Goal: Task Accomplishment & Management: Manage account settings

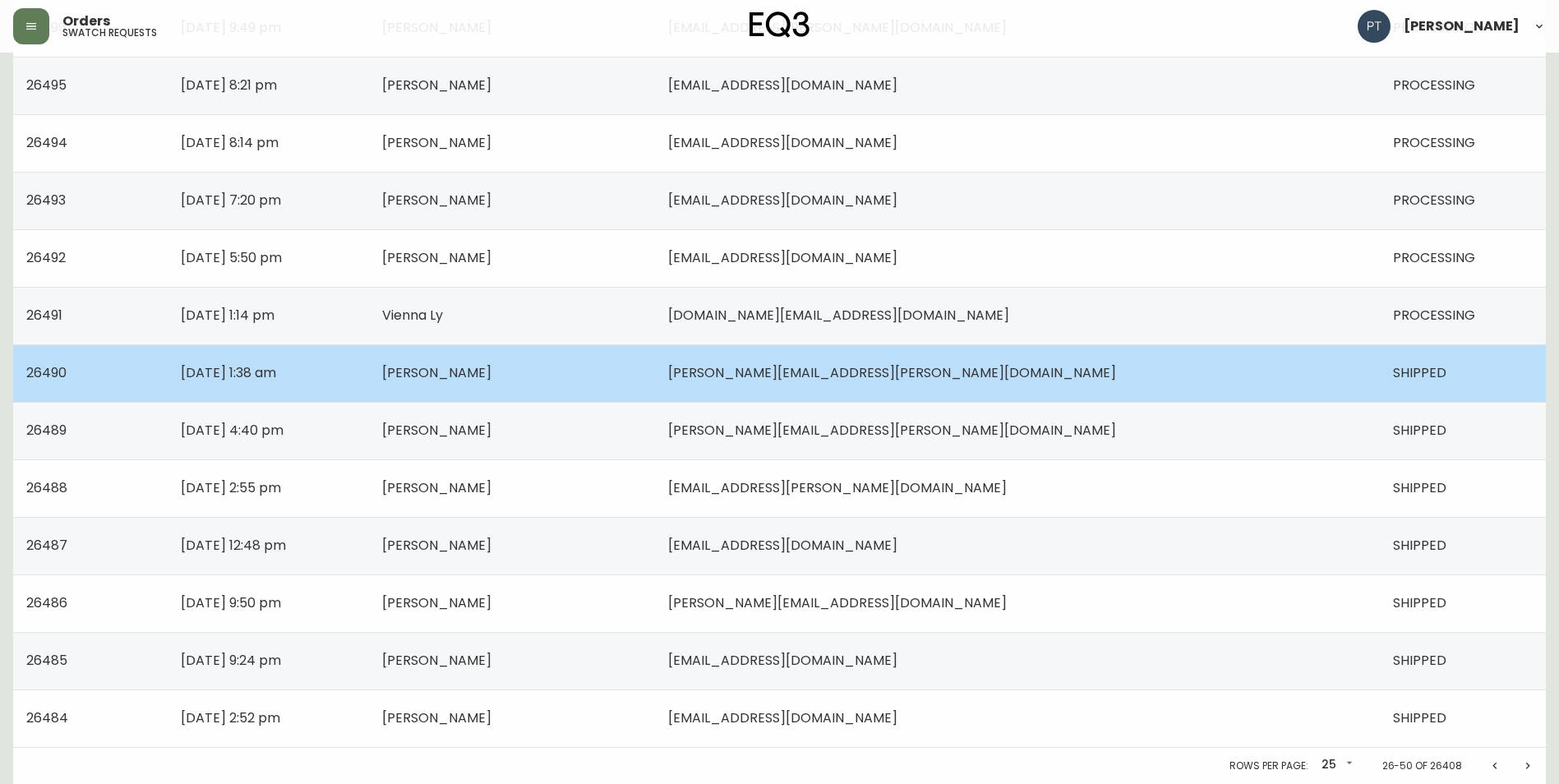
scroll to position [943, 0]
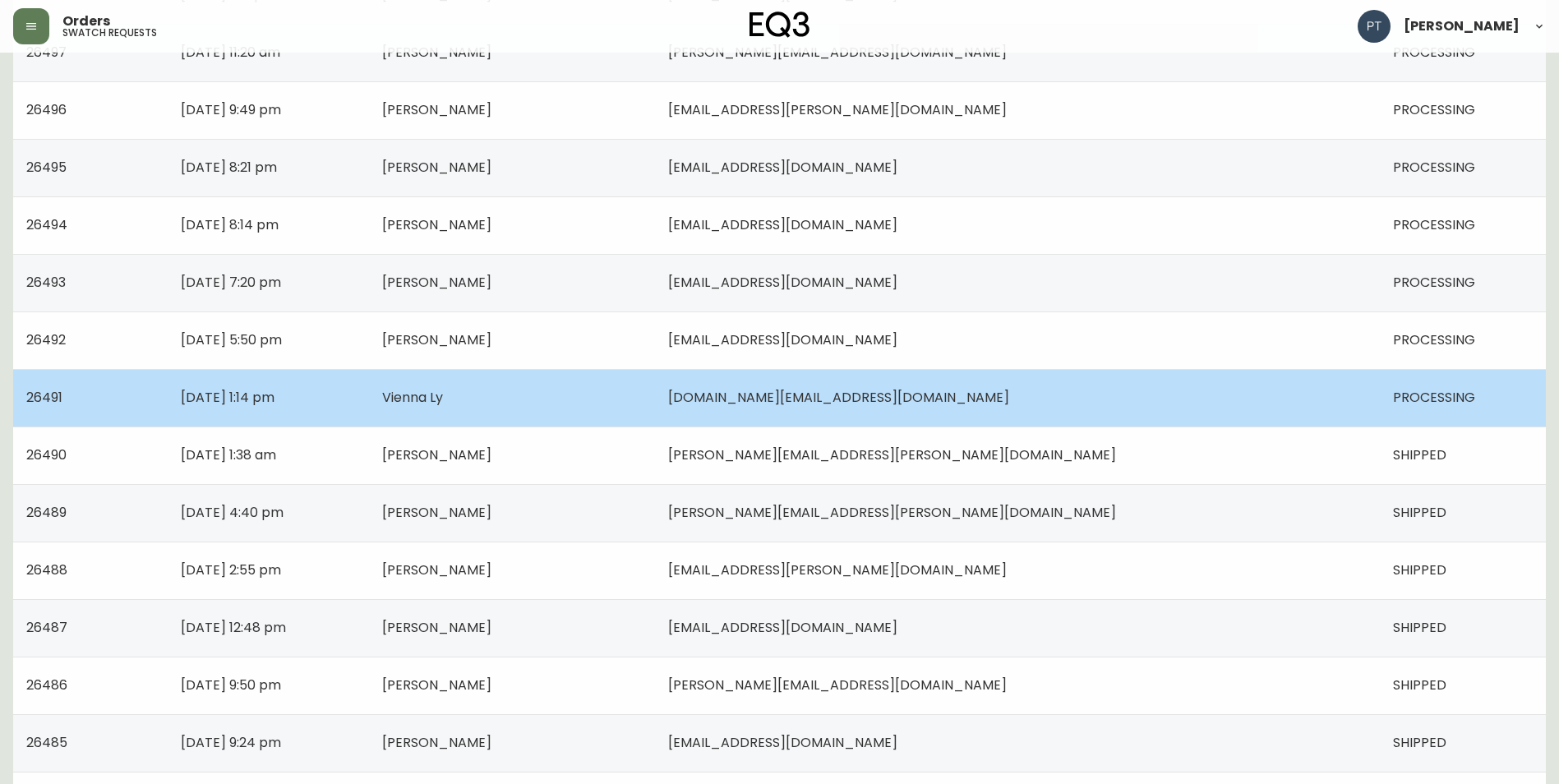
click at [656, 390] on td "Vienna Ly" at bounding box center [512, 398] width 287 height 57
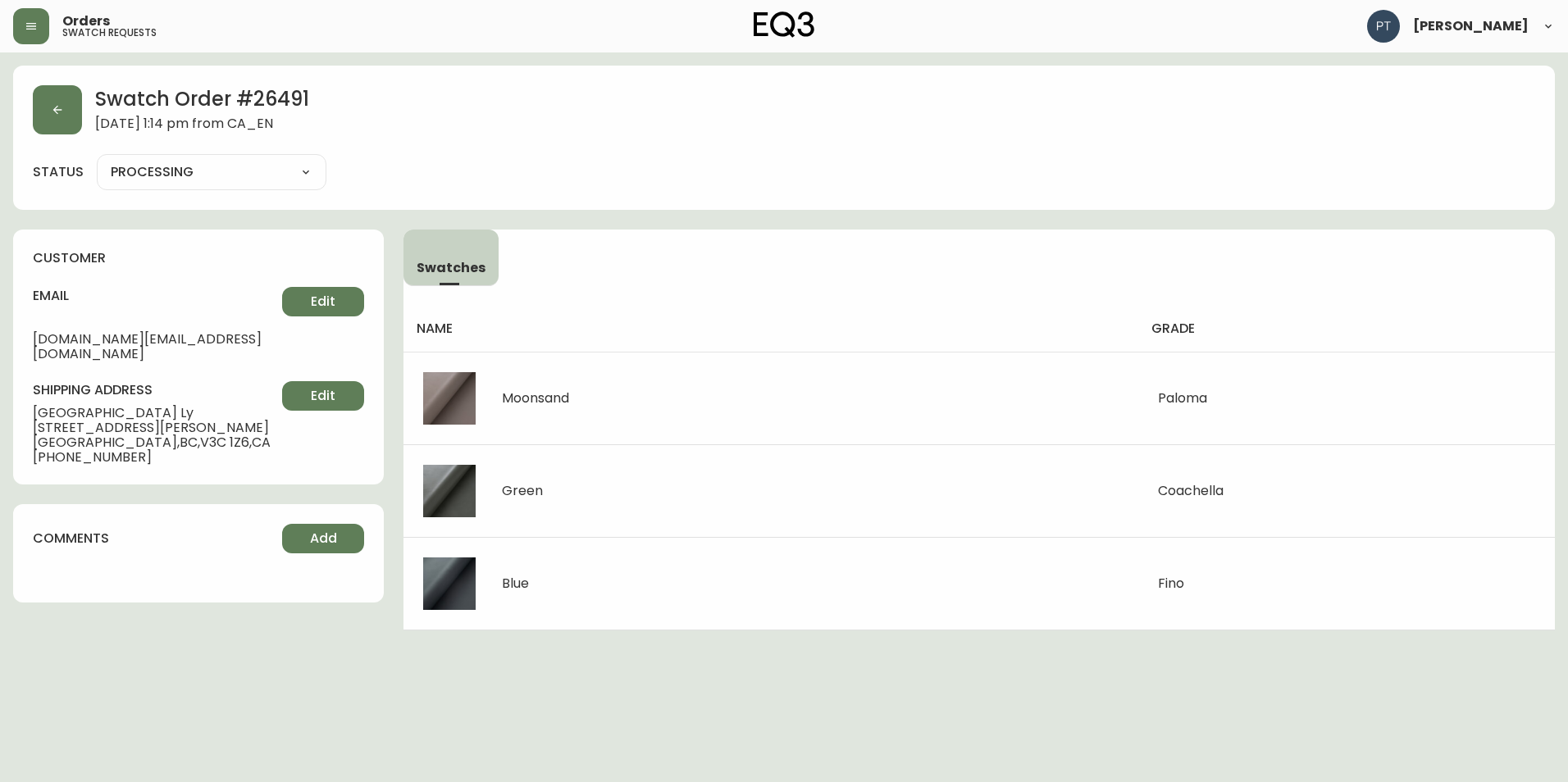
drag, startPoint x: 283, startPoint y: 180, endPoint x: 291, endPoint y: 170, distance: 12.8
click at [287, 174] on select "PROCESSING SHIPPED CANCELLED" at bounding box center [211, 172] width 229 height 24
click at [96, 160] on select "PROCESSING SHIPPED CANCELLED" at bounding box center [211, 172] width 229 height 24
select select "PROCESSING"
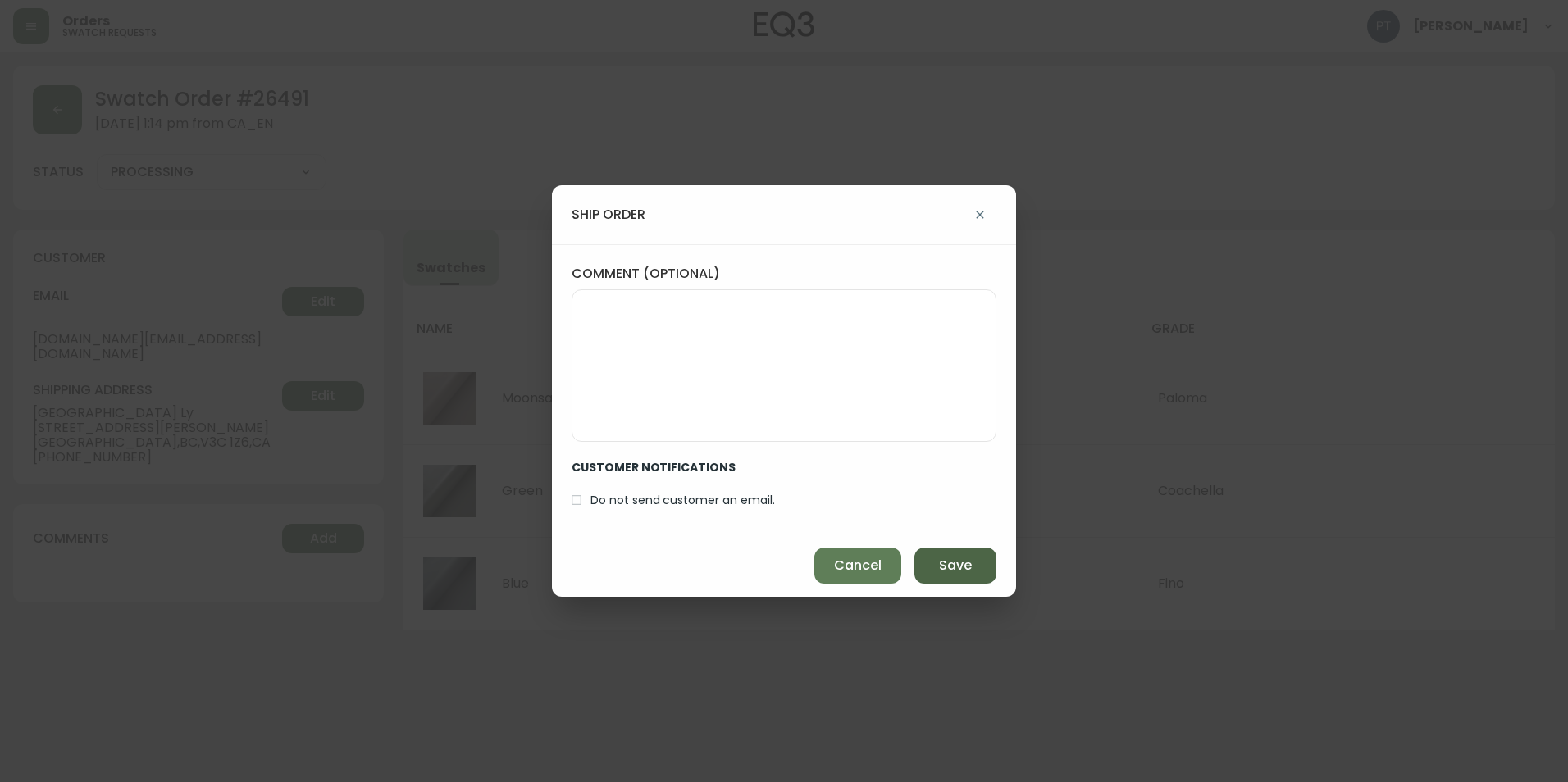
drag, startPoint x: 975, startPoint y: 572, endPoint x: 920, endPoint y: 562, distance: 55.9
click at [967, 570] on button "Save" at bounding box center [955, 566] width 82 height 36
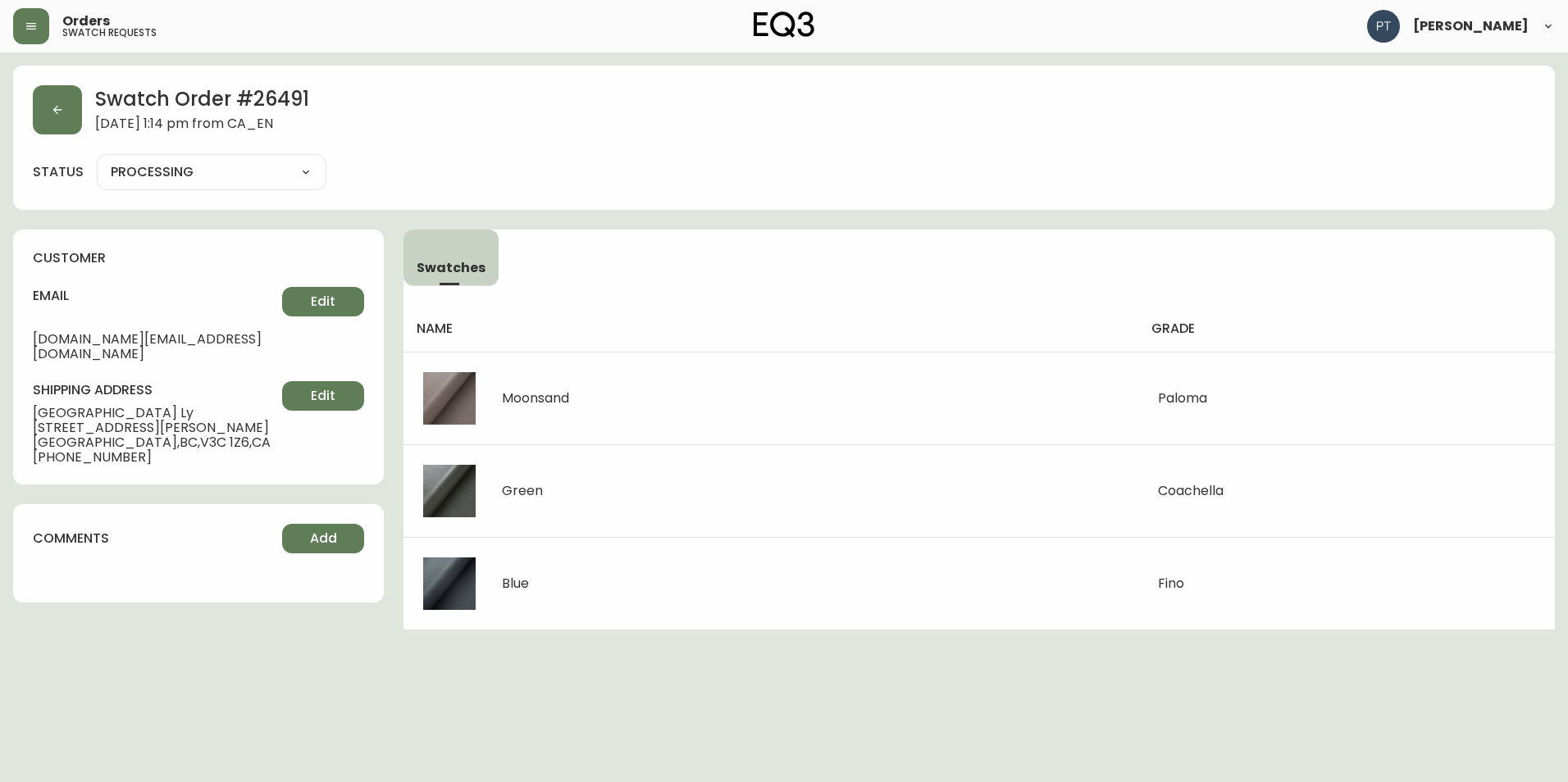
type input "SHIPPED"
select select "SHIPPED"
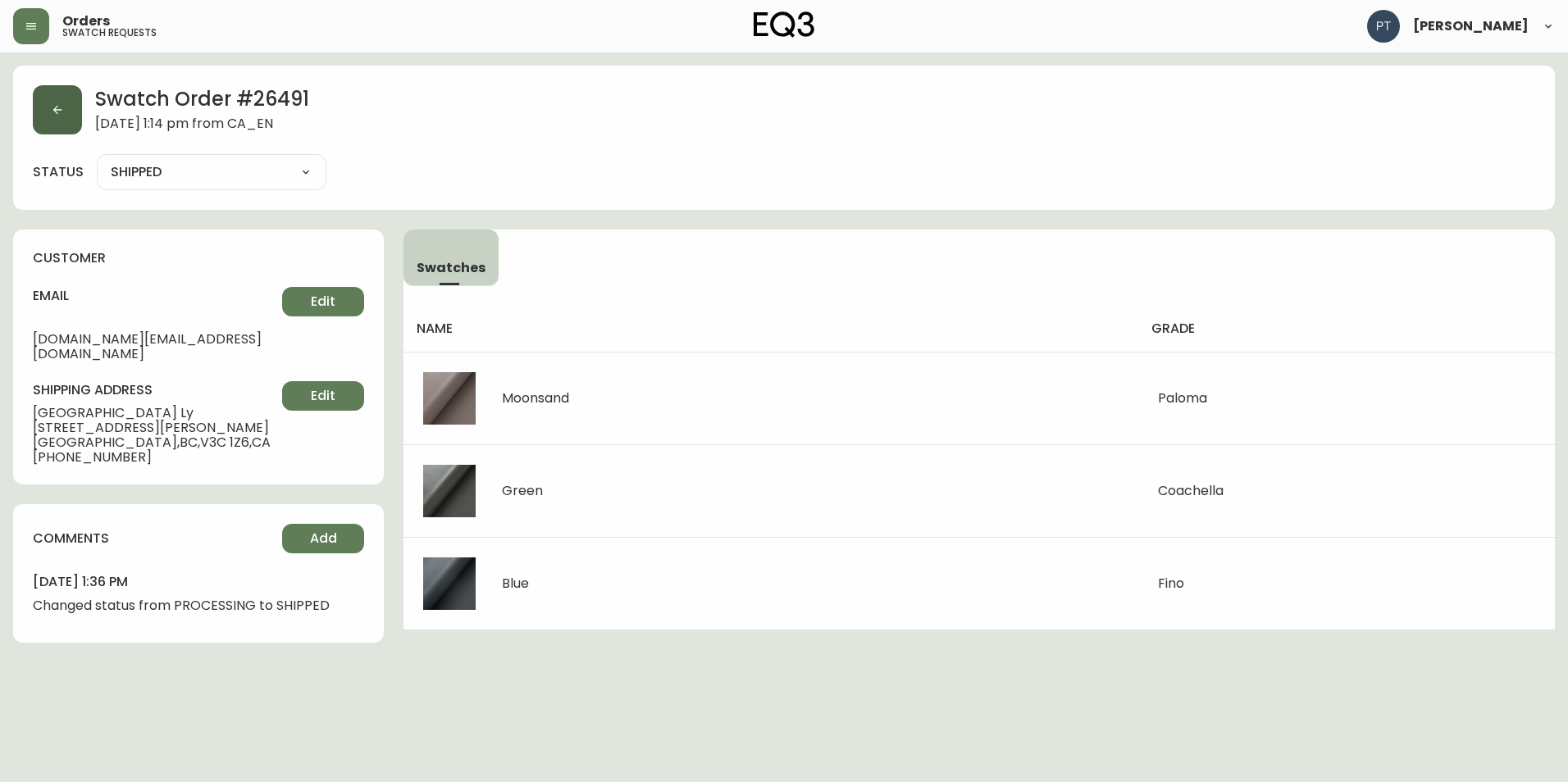
drag, startPoint x: 20, startPoint y: 110, endPoint x: 52, endPoint y: 114, distance: 32.2
click at [25, 109] on div "Swatch Order # 26491 [DATE] 1:14 pm from [GEOGRAPHIC_DATA] status SHIPPED SHIPP…" at bounding box center [783, 137] width 1541 height 144
click at [54, 115] on icon "button" at bounding box center [56, 109] width 13 height 13
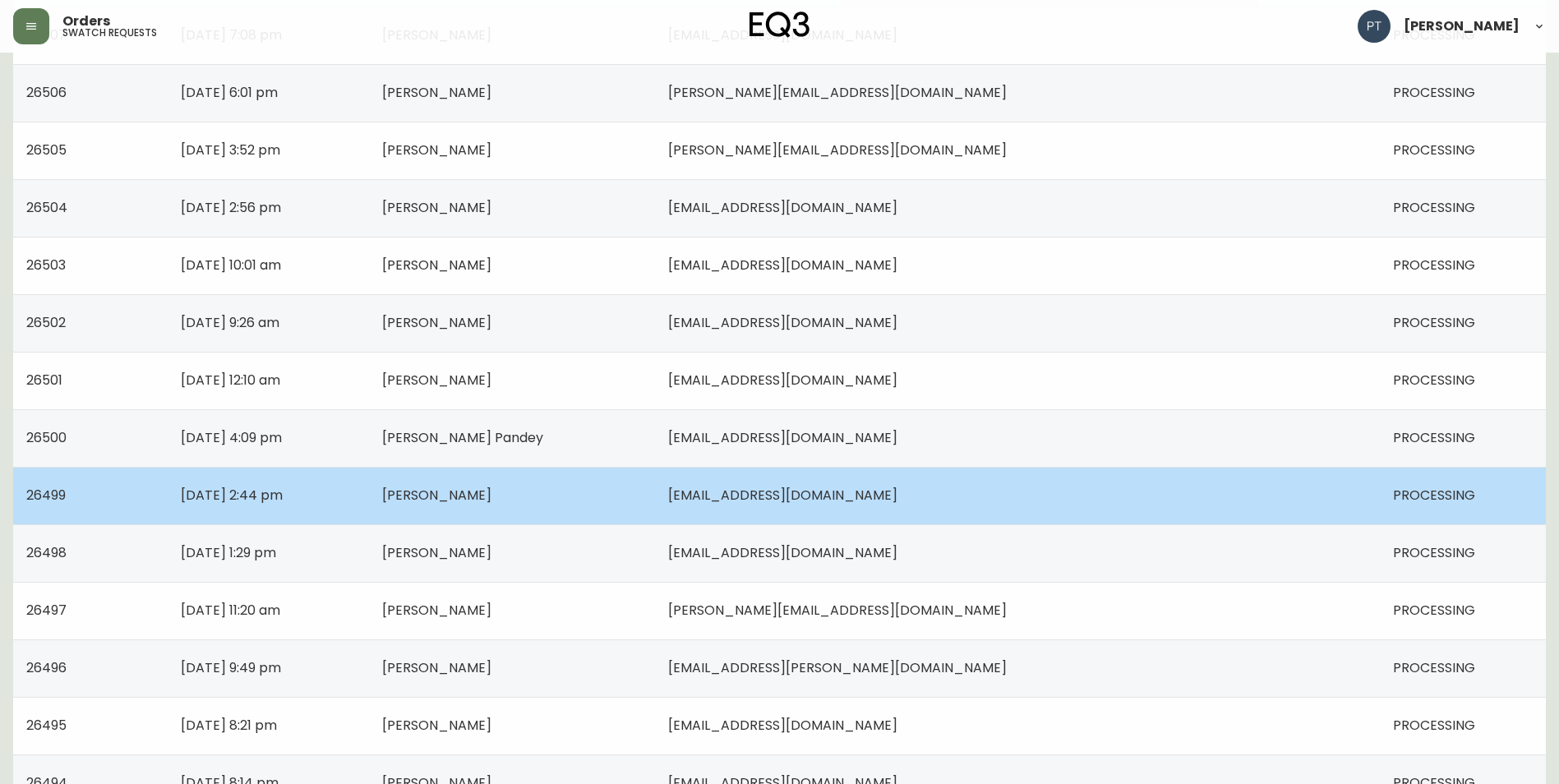
scroll to position [658, 0]
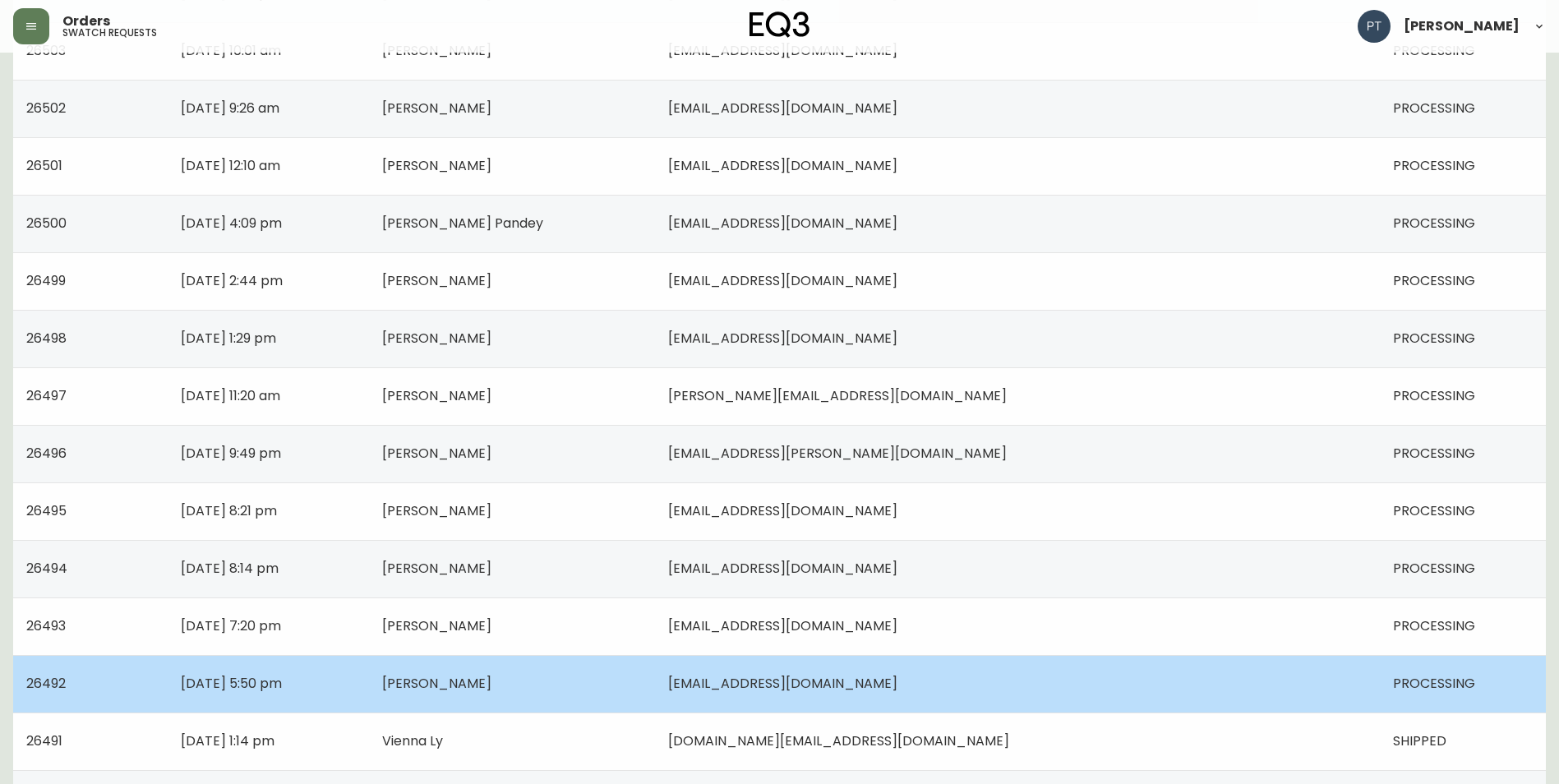
click at [656, 686] on td "[PERSON_NAME]" at bounding box center [512, 684] width 287 height 57
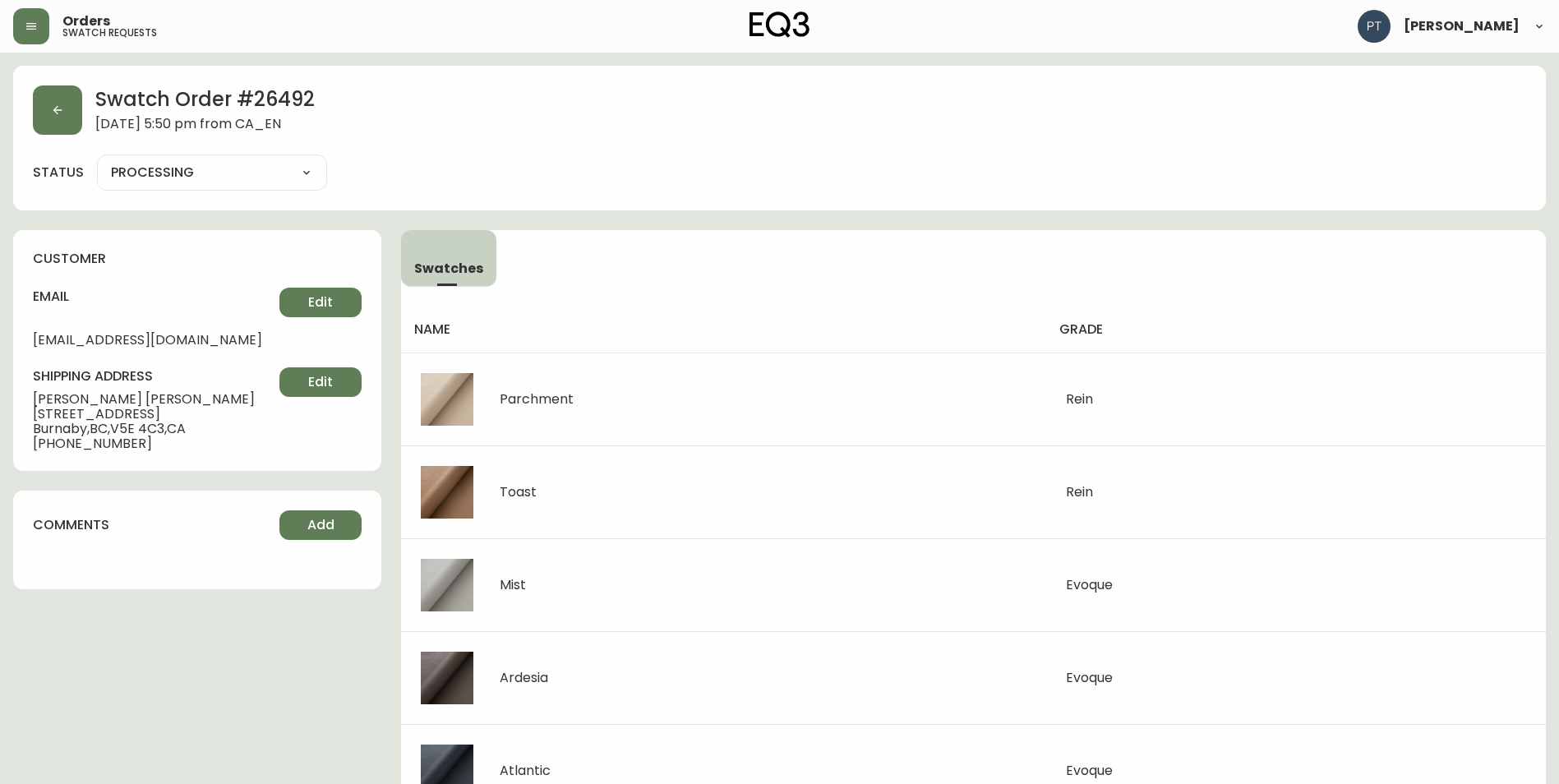
click at [234, 176] on select "PROCESSING SHIPPED CANCELLED" at bounding box center [212, 172] width 230 height 24
click at [97, 160] on select "PROCESSING SHIPPED CANCELLED" at bounding box center [212, 172] width 230 height 24
select select "PROCESSING"
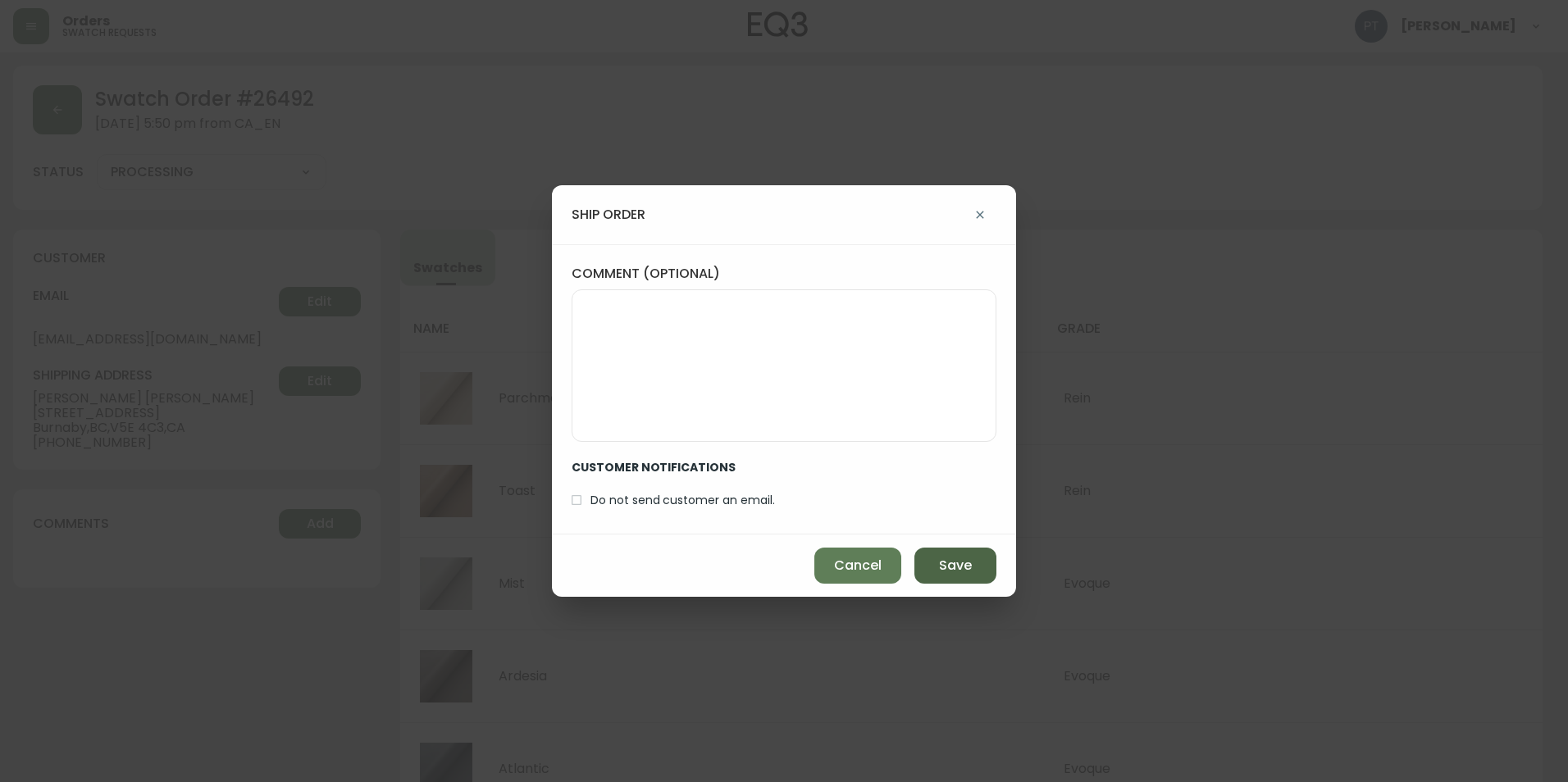
click at [933, 564] on button "Save" at bounding box center [955, 566] width 82 height 36
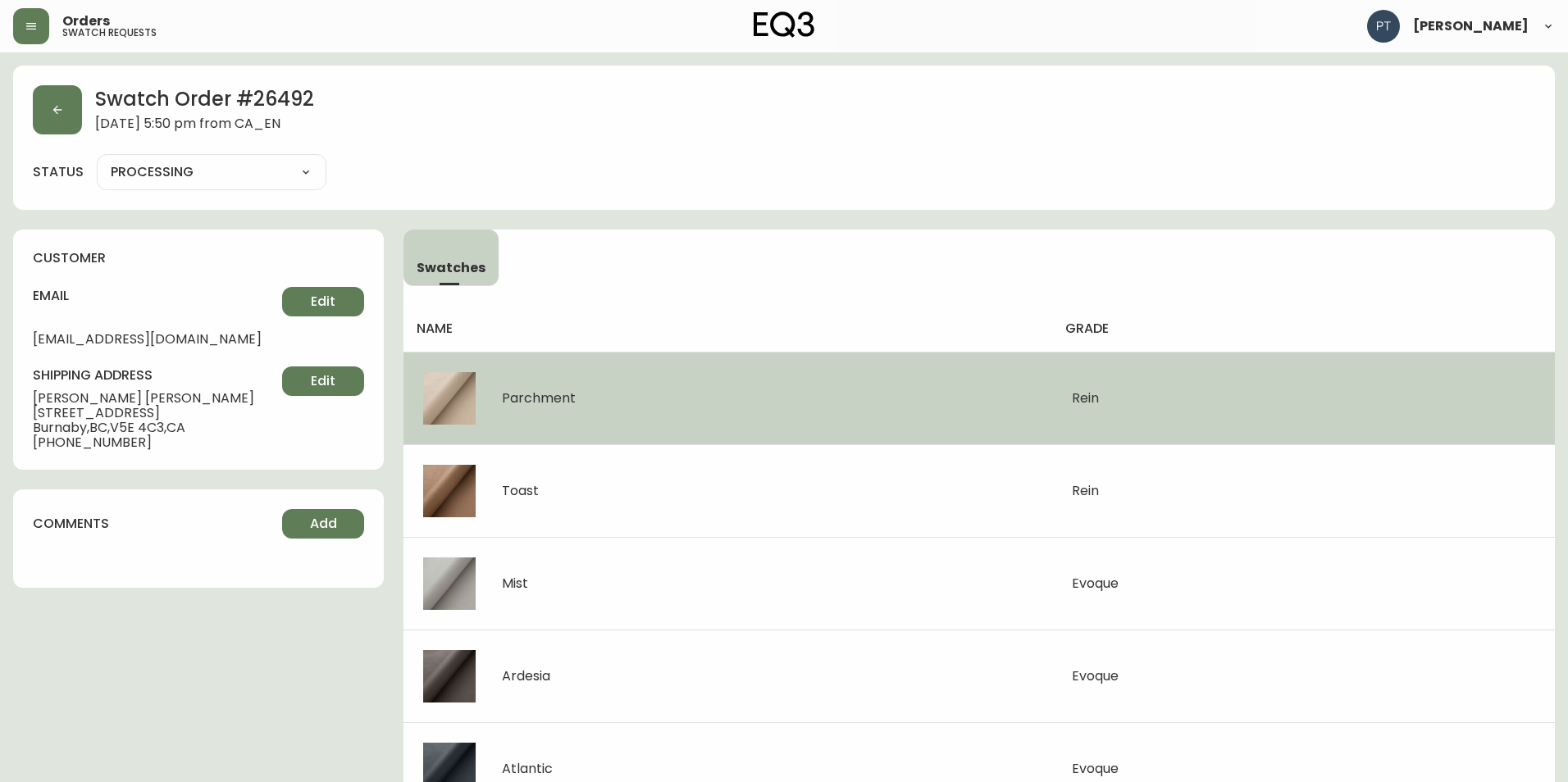
type input "SHIPPED"
select select "SHIPPED"
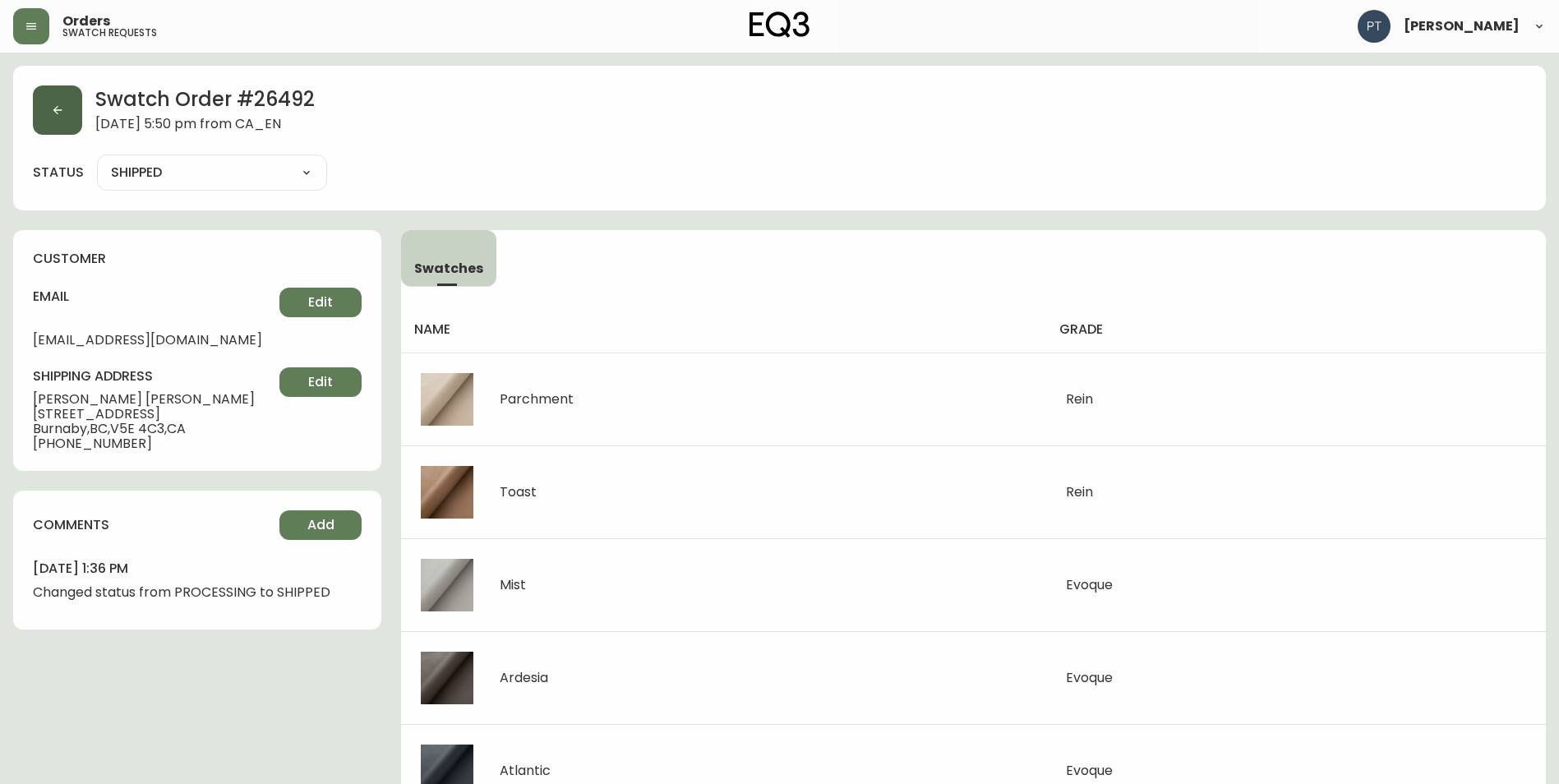
click at [64, 109] on button "button" at bounding box center [58, 110] width 50 height 50
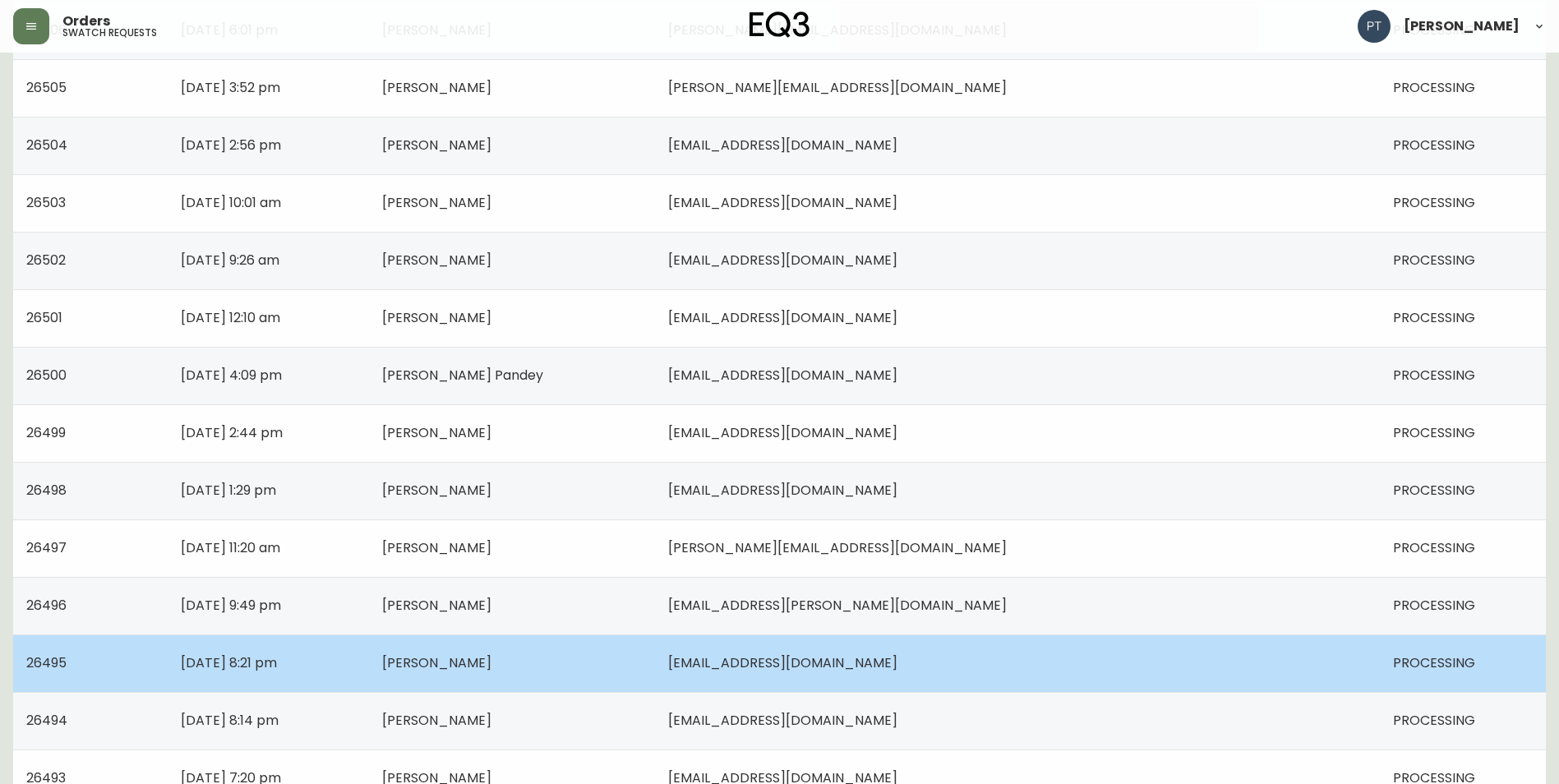
scroll to position [740, 0]
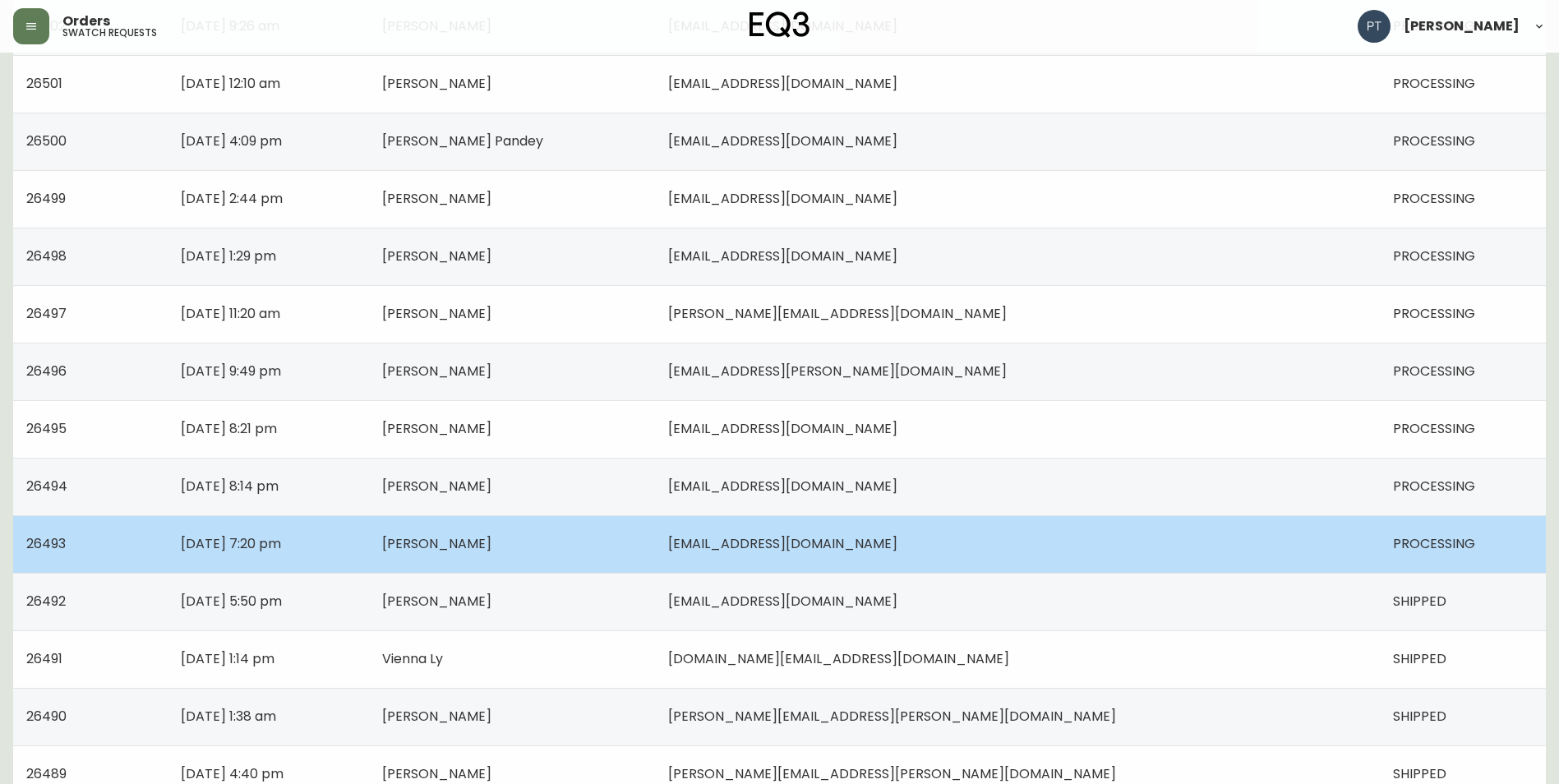
click at [656, 548] on td "[PERSON_NAME]" at bounding box center [512, 544] width 287 height 57
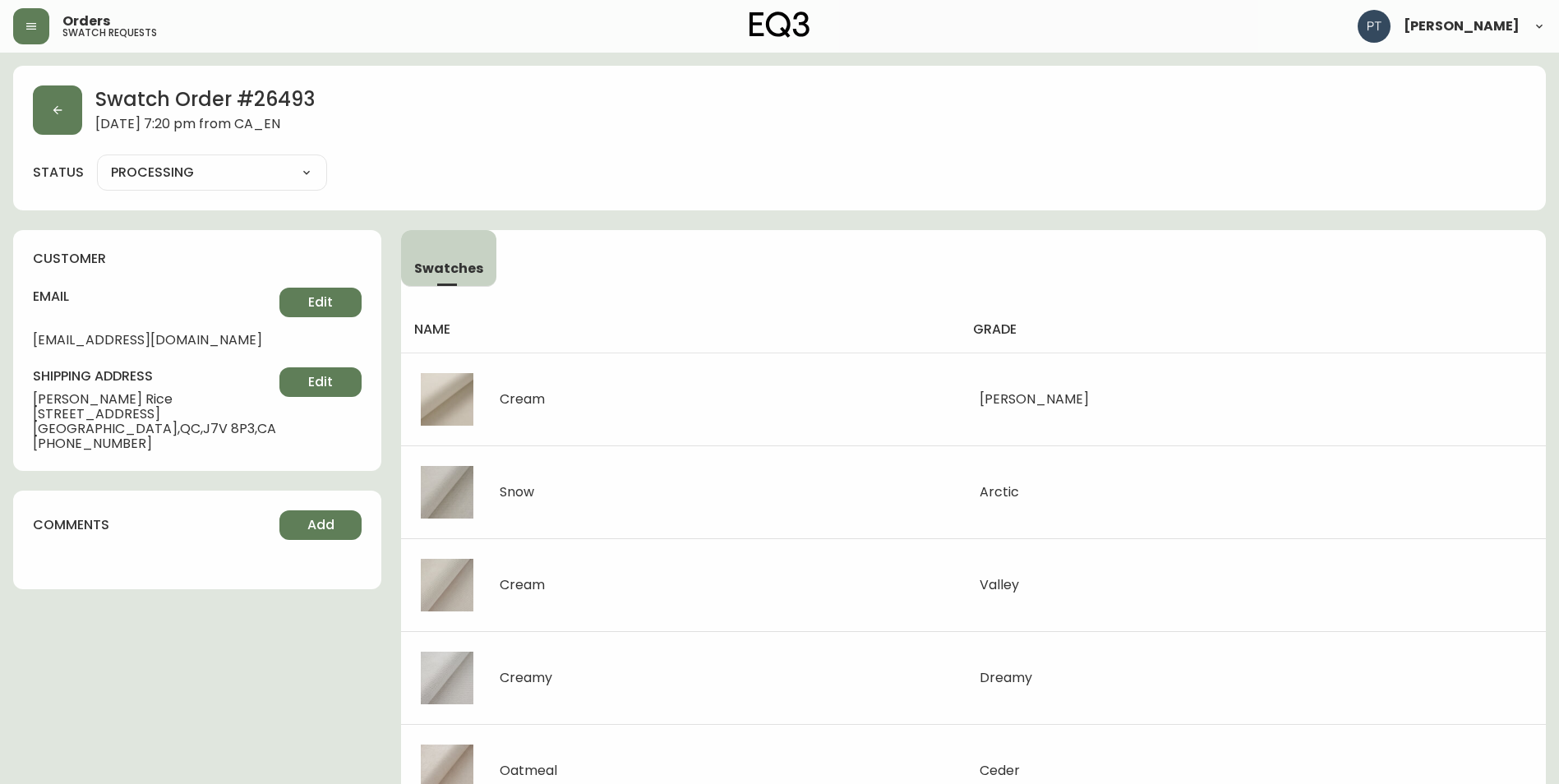
click at [245, 184] on select "PROCESSING SHIPPED CANCELLED" at bounding box center [212, 172] width 230 height 24
click at [97, 160] on select "PROCESSING SHIPPED CANCELLED" at bounding box center [212, 172] width 230 height 24
select select "PROCESSING"
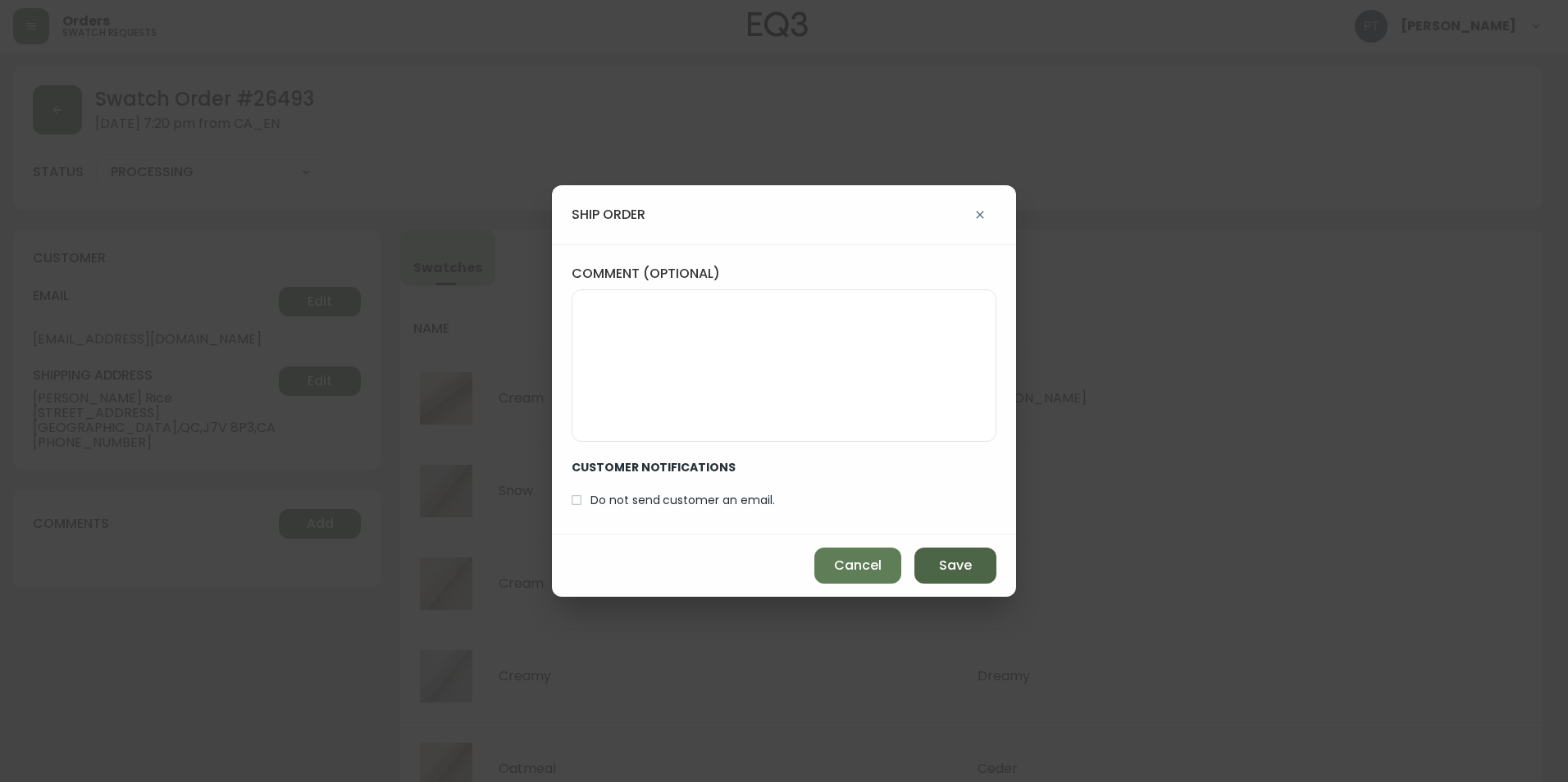
click at [960, 576] on button "Save" at bounding box center [955, 566] width 82 height 36
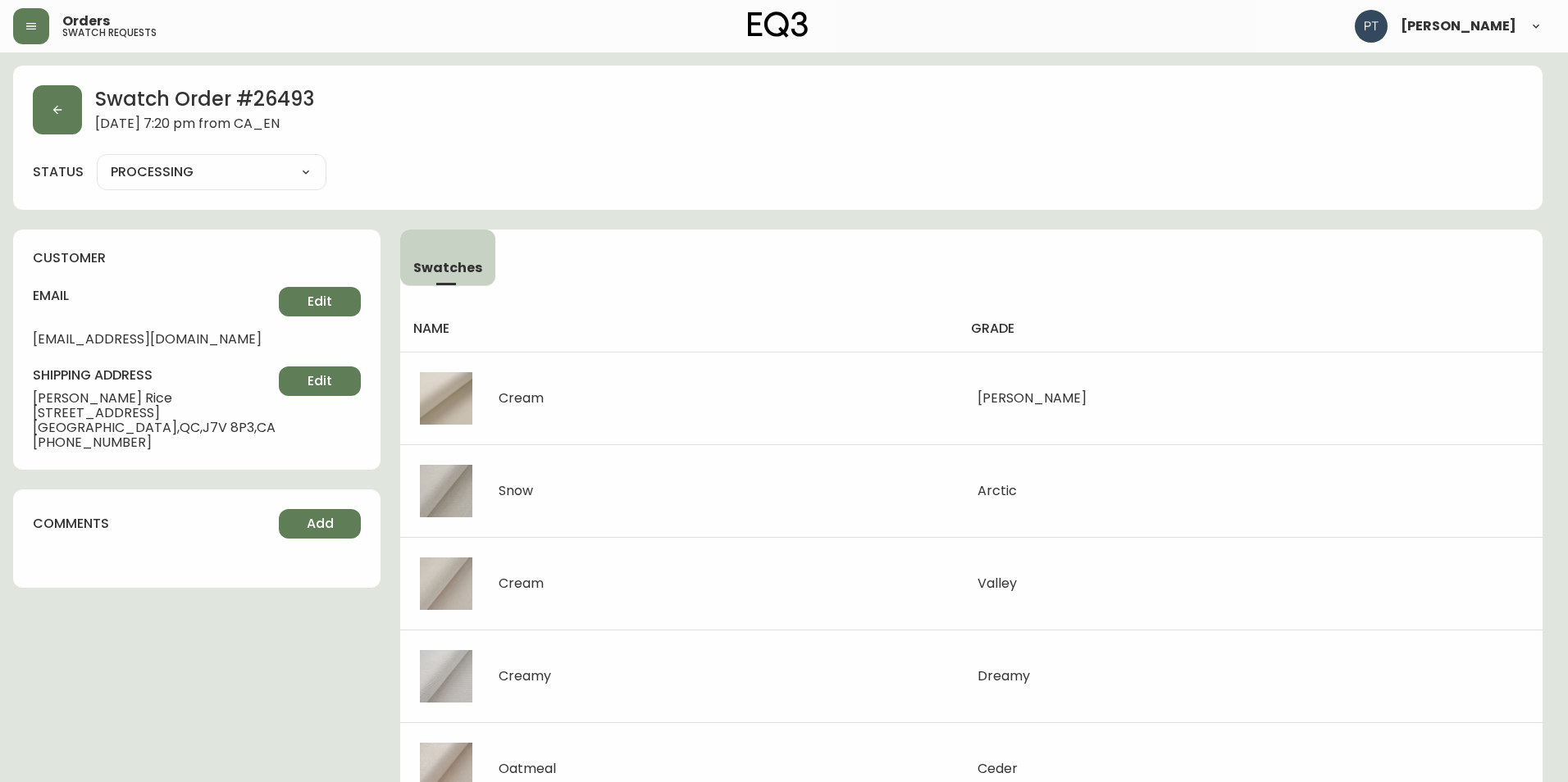
type input "SHIPPED"
select select "SHIPPED"
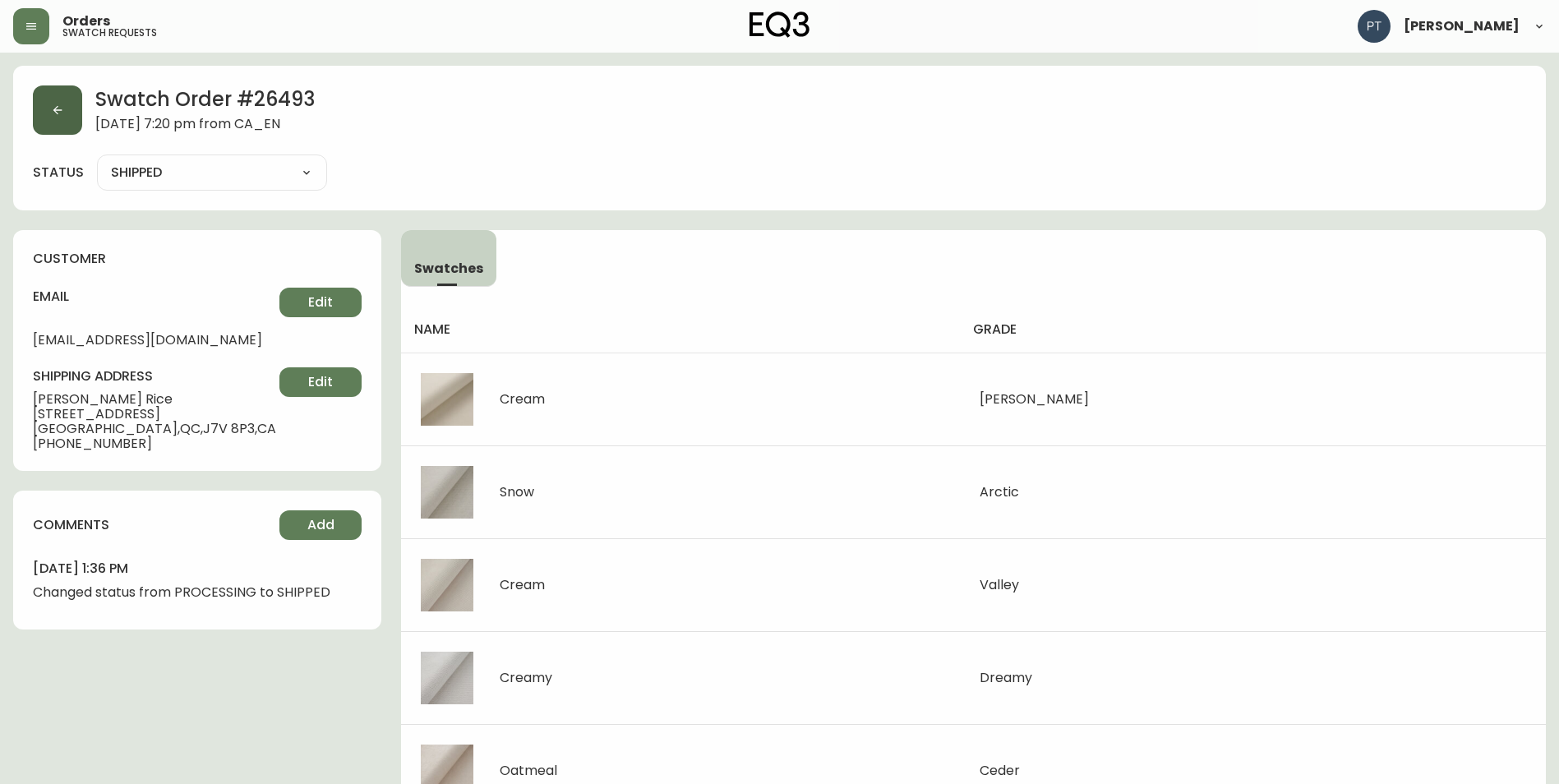
click at [48, 118] on button "button" at bounding box center [58, 110] width 50 height 50
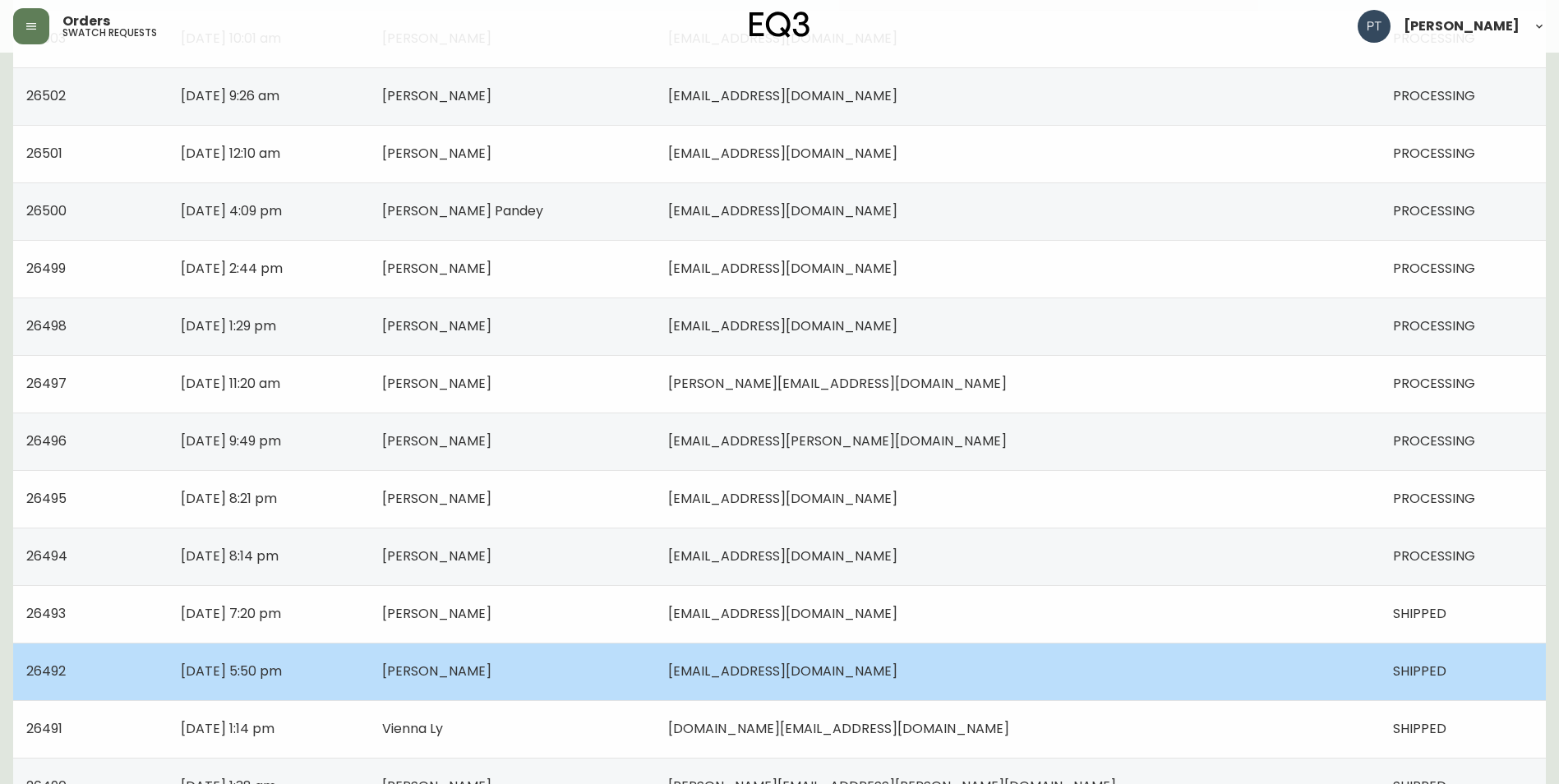
scroll to position [658, 0]
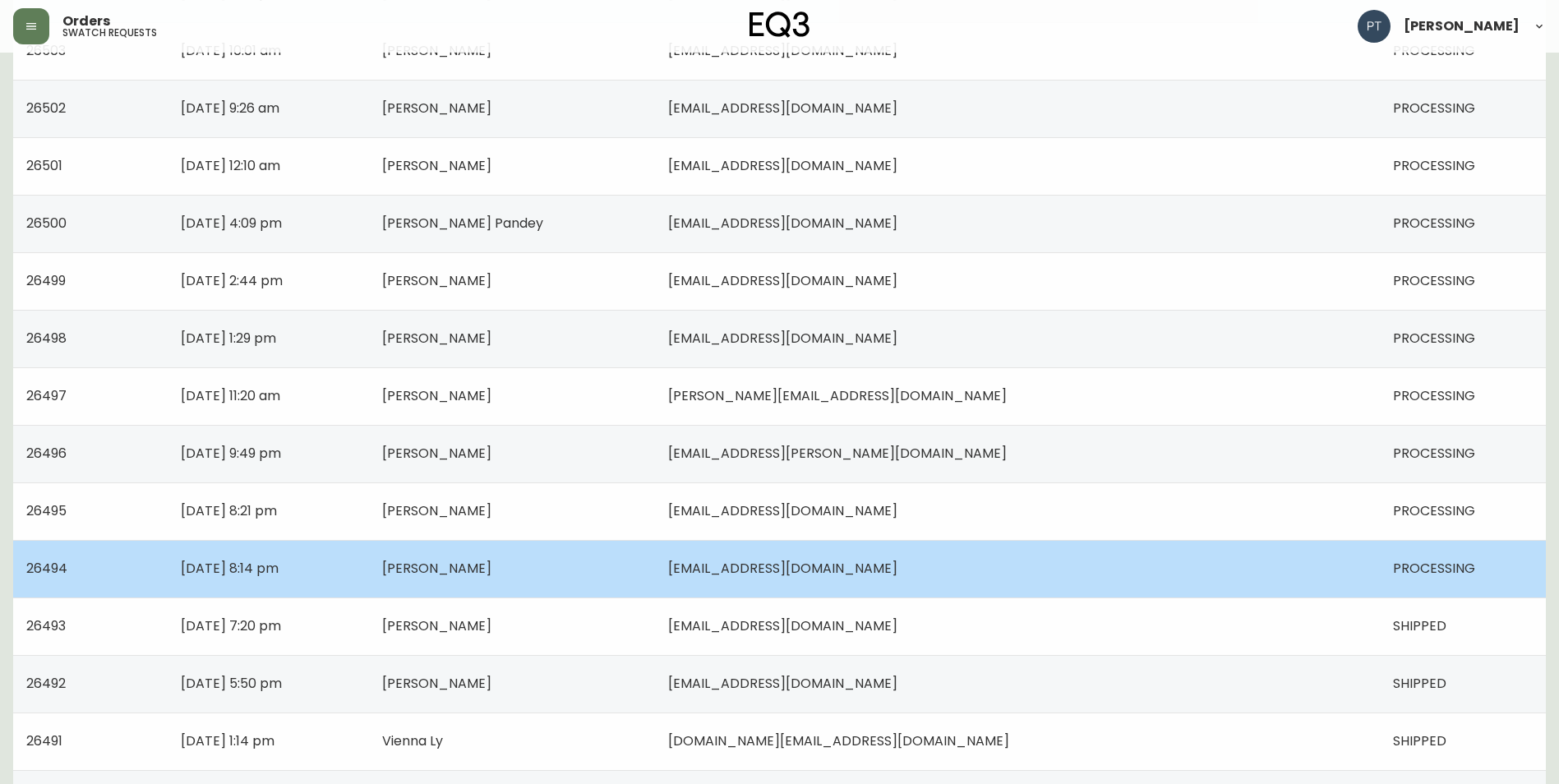
click at [1059, 580] on td "[EMAIL_ADDRESS][DOMAIN_NAME]" at bounding box center [1018, 569] width 725 height 57
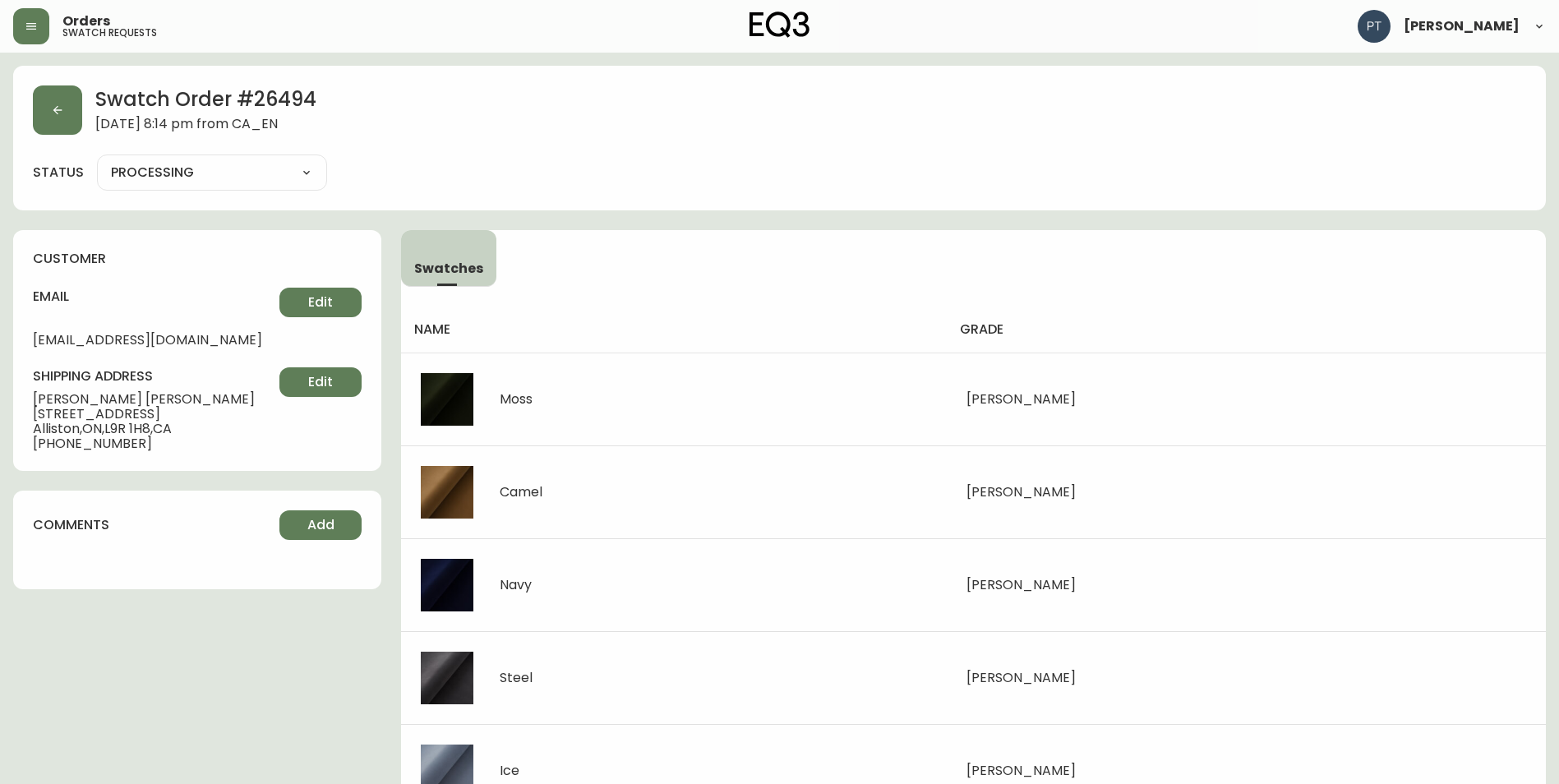
drag, startPoint x: 271, startPoint y: 171, endPoint x: 267, endPoint y: 187, distance: 16.5
click at [271, 171] on select "PROCESSING SHIPPED CANCELLED" at bounding box center [212, 172] width 230 height 24
click at [97, 160] on select "PROCESSING SHIPPED CANCELLED" at bounding box center [212, 172] width 230 height 24
select select "PROCESSING"
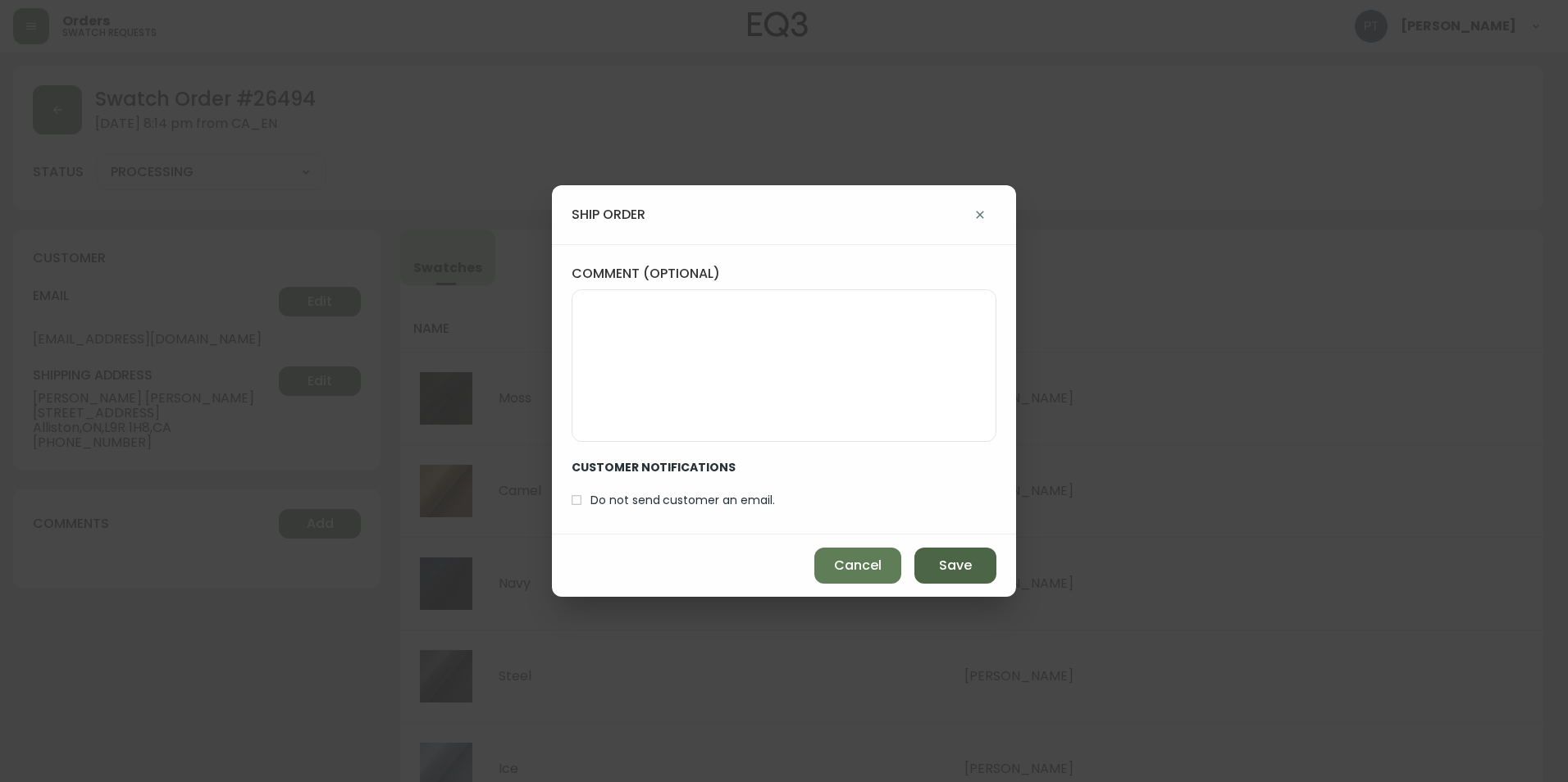
click at [930, 565] on button "Save" at bounding box center [955, 566] width 82 height 36
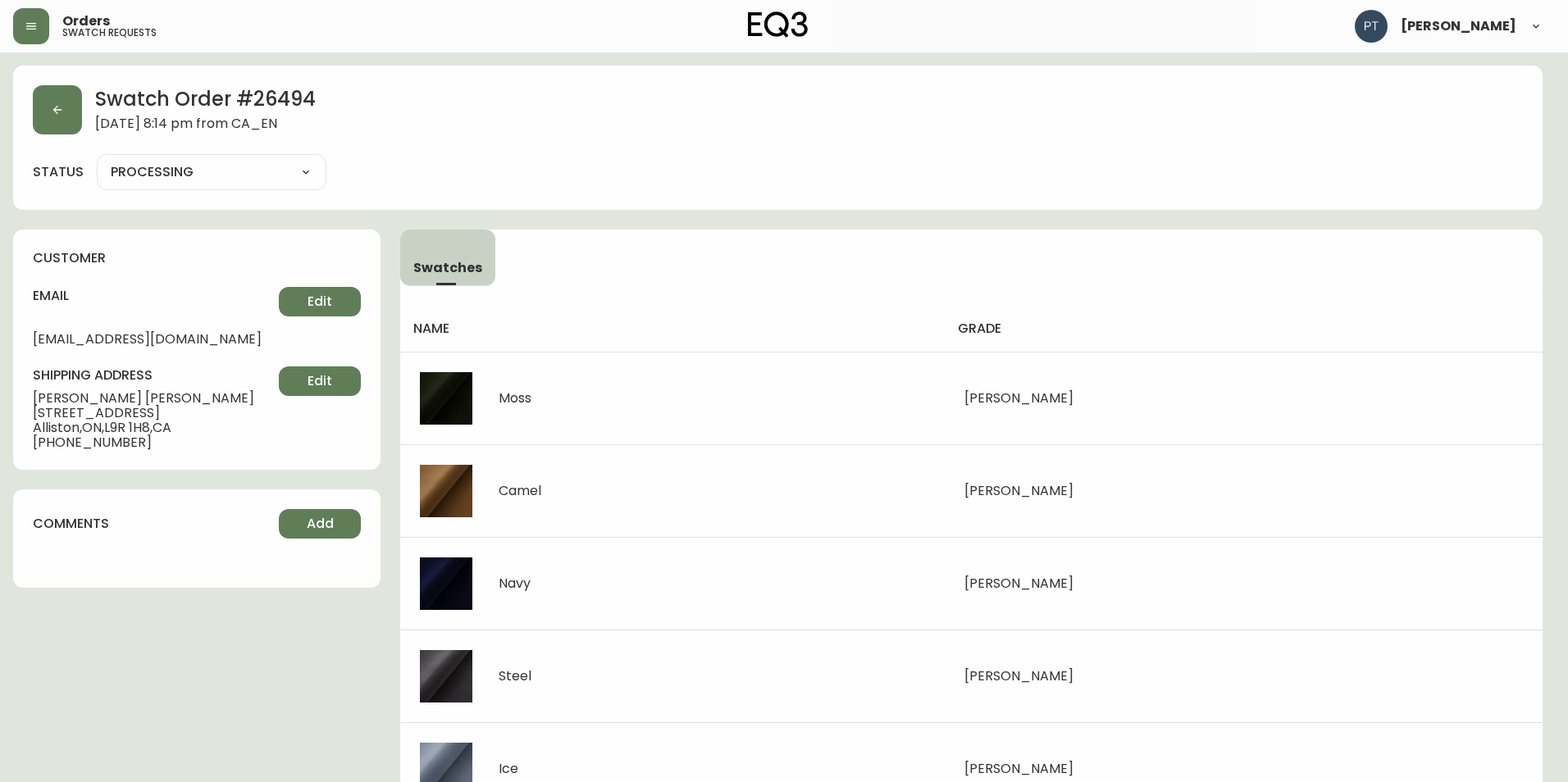
type input "SHIPPED"
select select "SHIPPED"
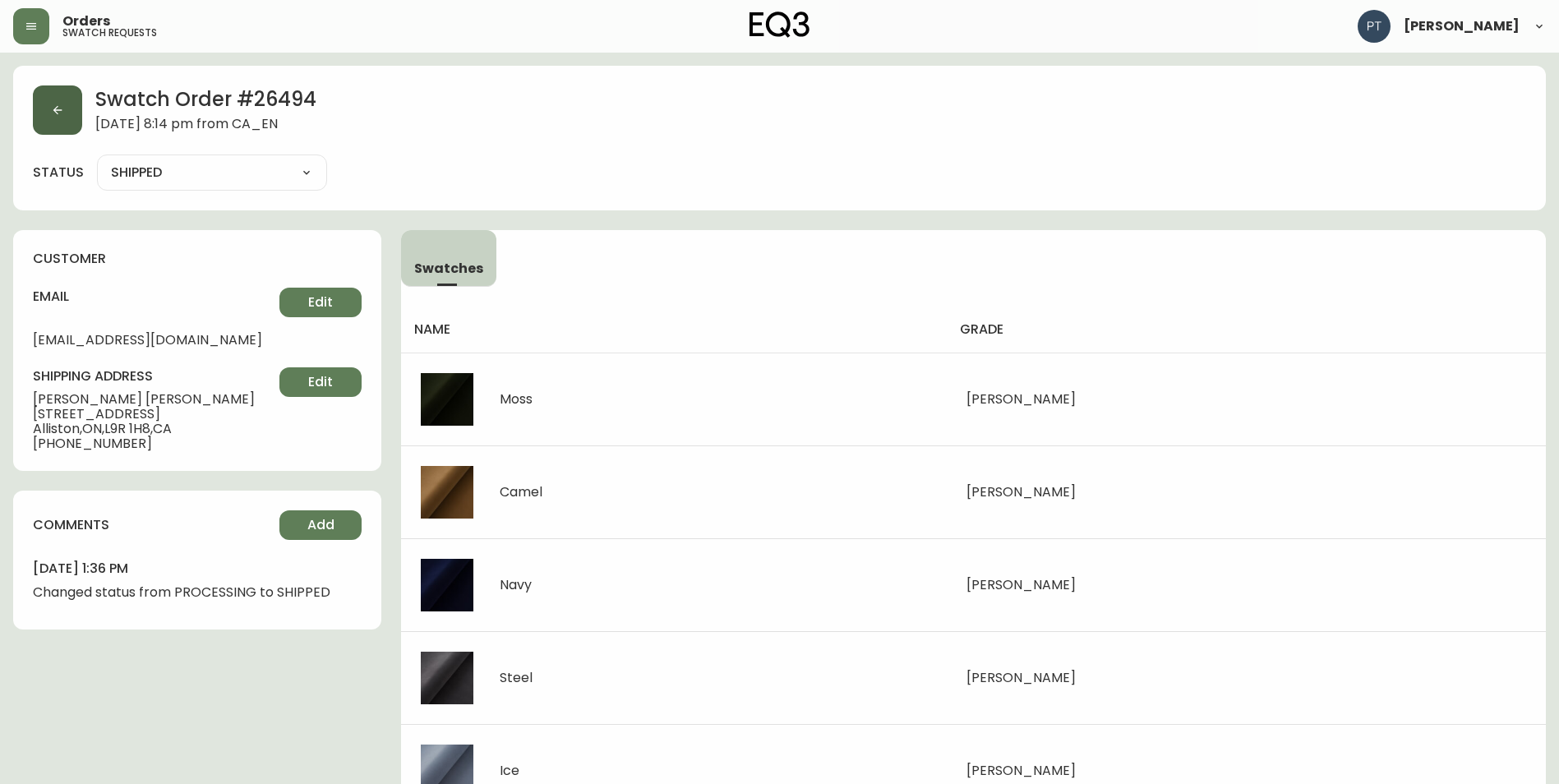
click at [64, 118] on button "button" at bounding box center [58, 110] width 50 height 50
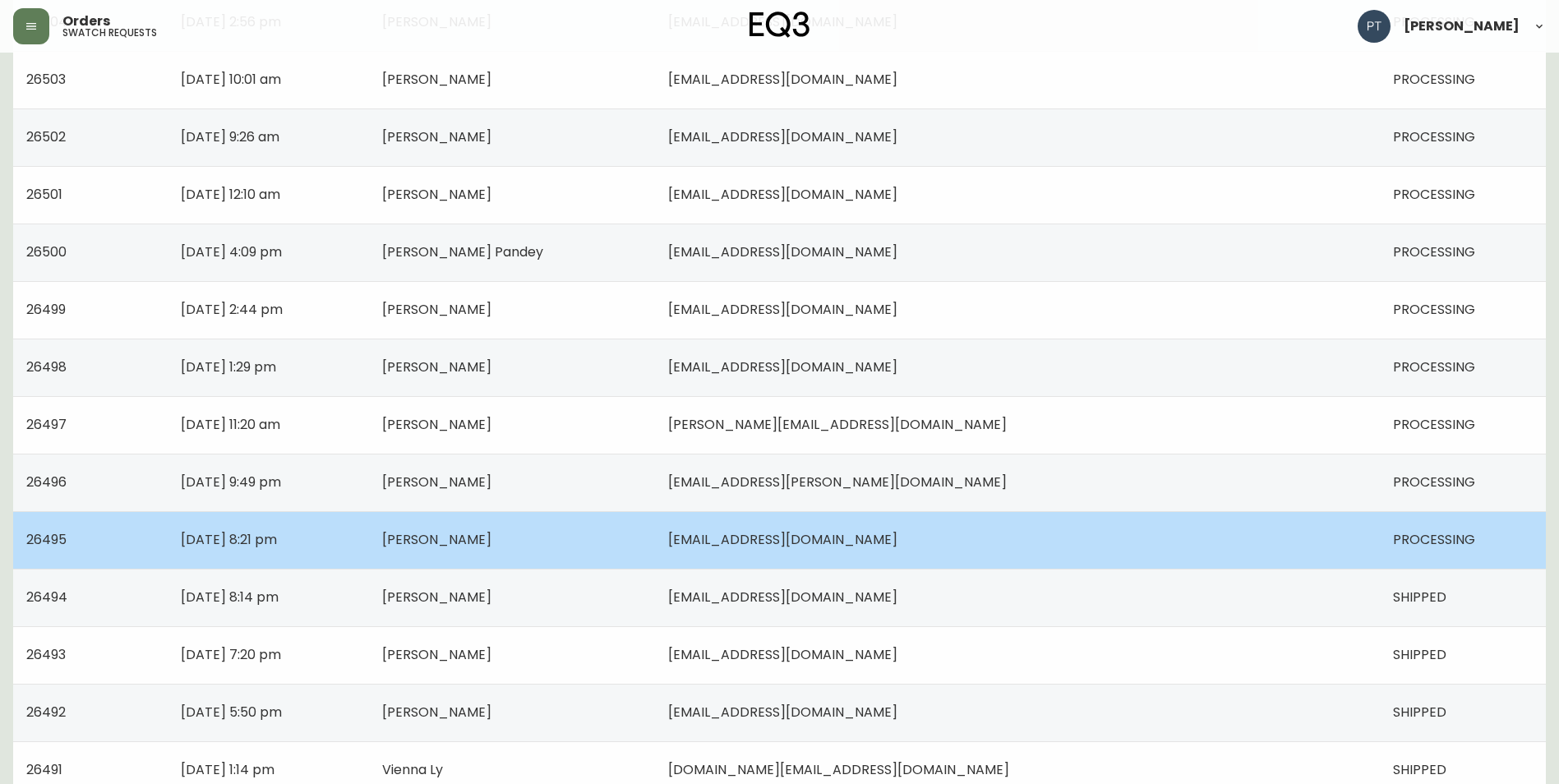
scroll to position [658, 0]
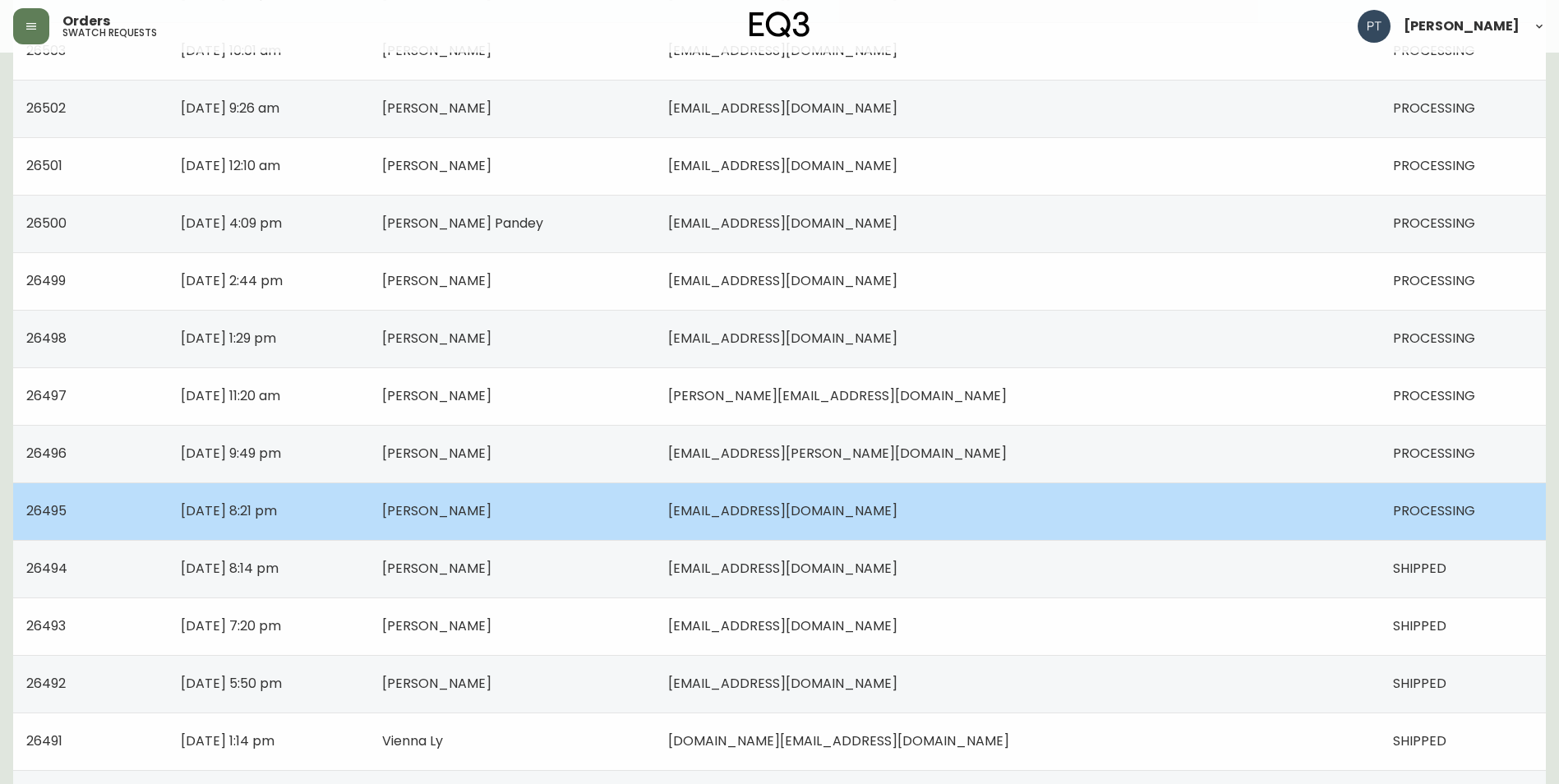
click at [656, 504] on td "[PERSON_NAME]" at bounding box center [512, 511] width 287 height 57
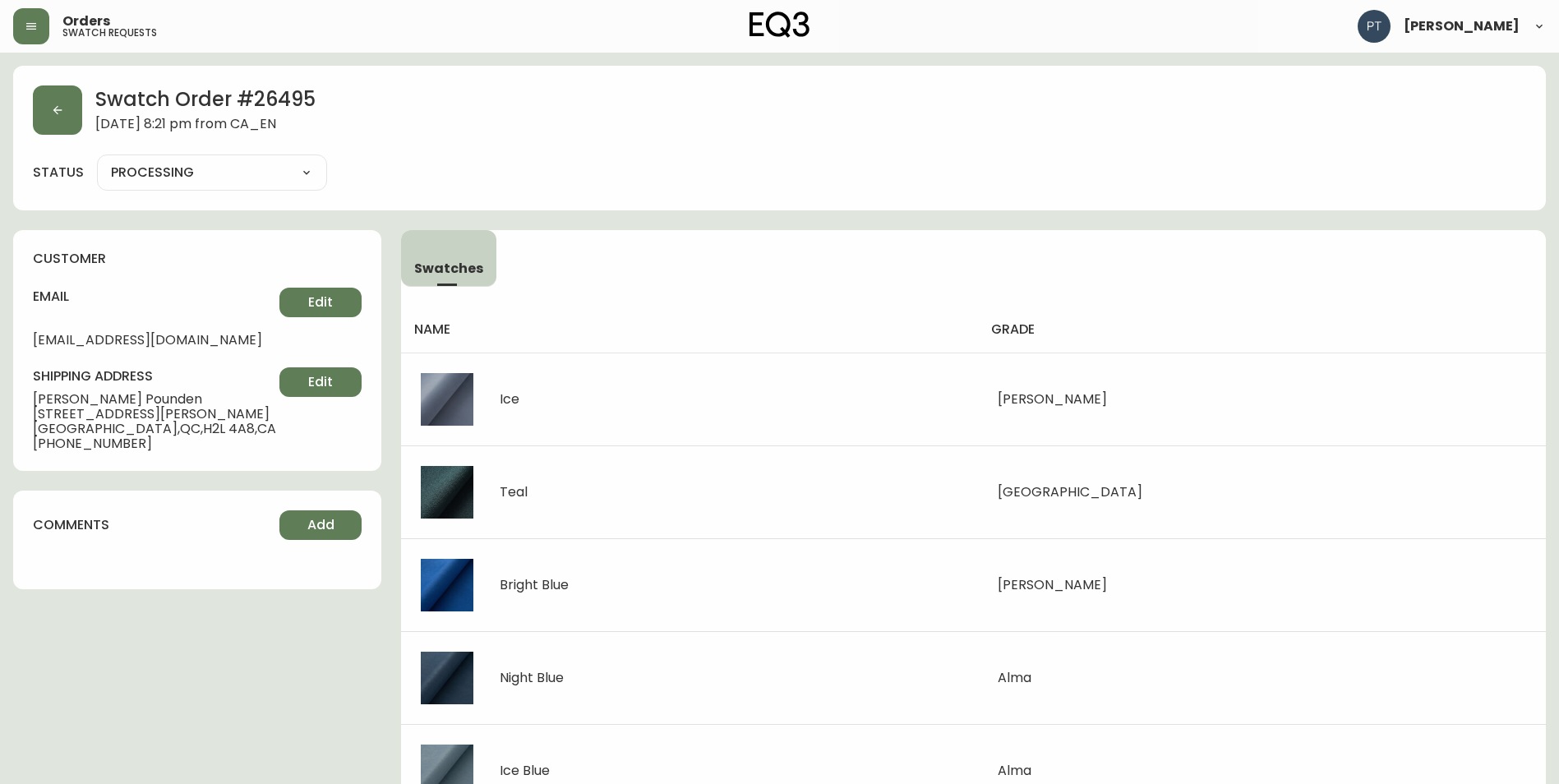
click at [294, 170] on select "PROCESSING SHIPPED CANCELLED" at bounding box center [212, 172] width 230 height 24
click at [97, 160] on select "PROCESSING SHIPPED CANCELLED" at bounding box center [212, 172] width 230 height 24
select select "PROCESSING"
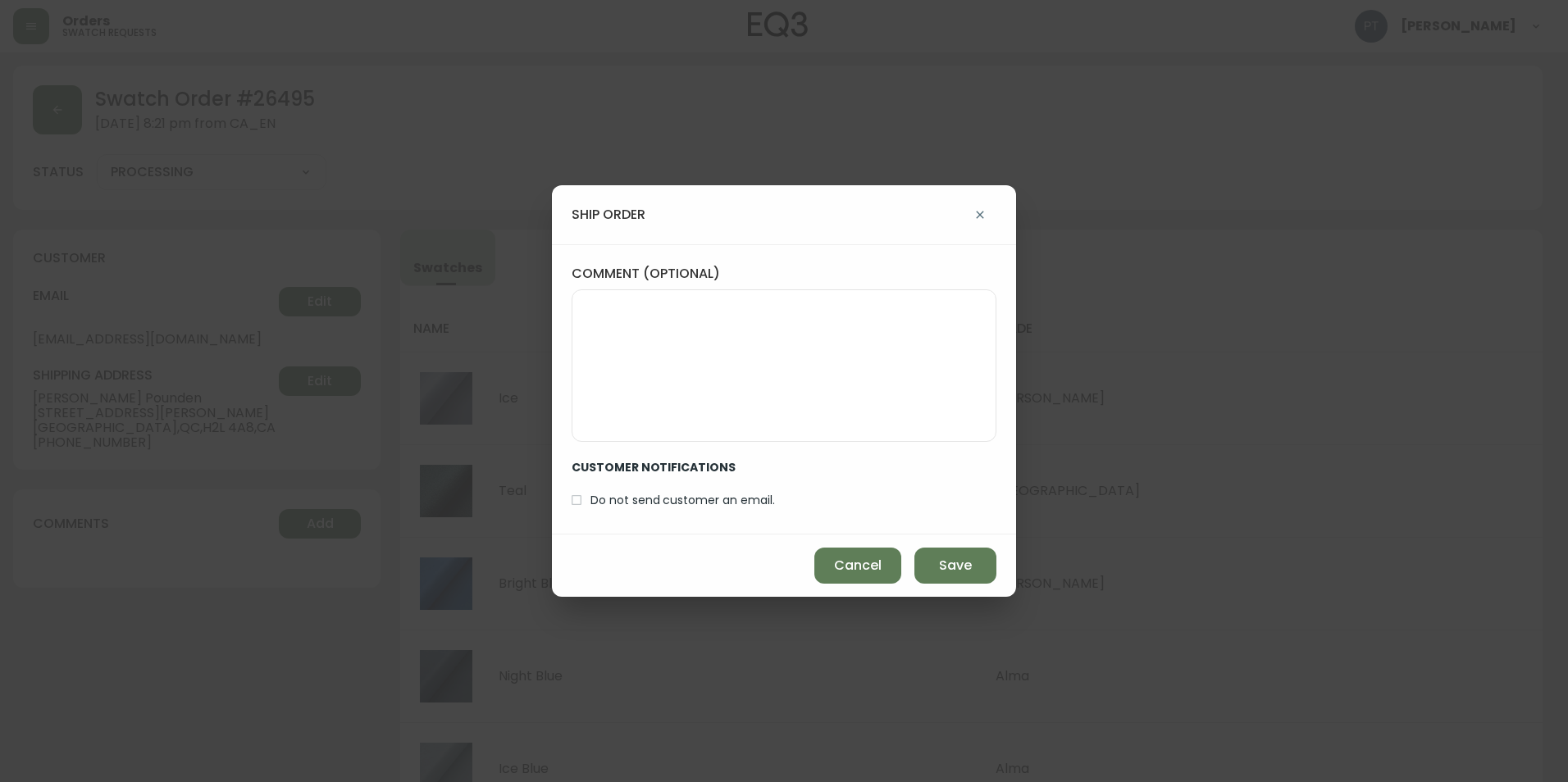
click at [999, 567] on div "Cancel Save" at bounding box center [784, 566] width 464 height 63
click at [990, 566] on button "Save" at bounding box center [955, 566] width 82 height 36
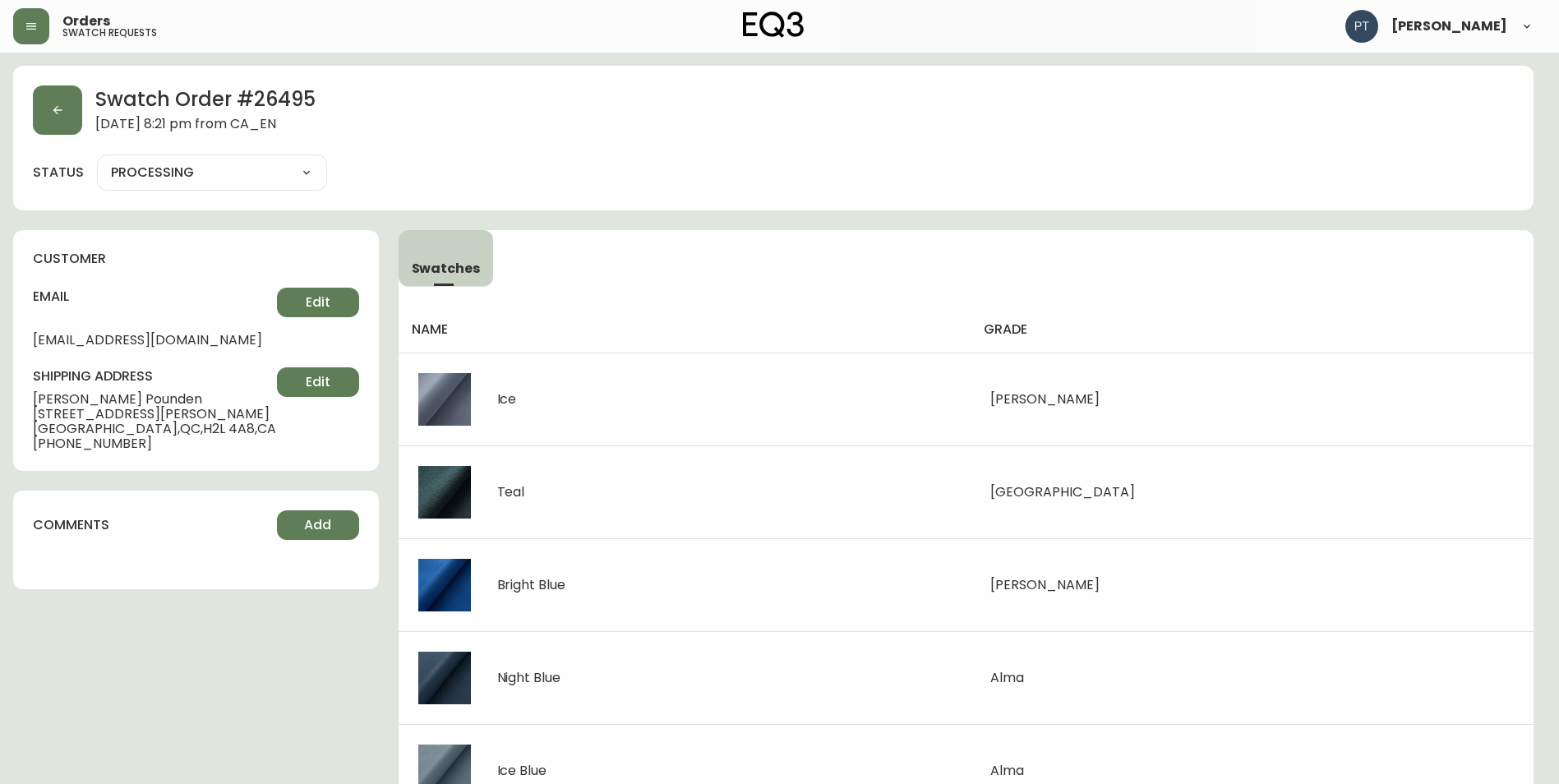
type input "SHIPPED"
select select "SHIPPED"
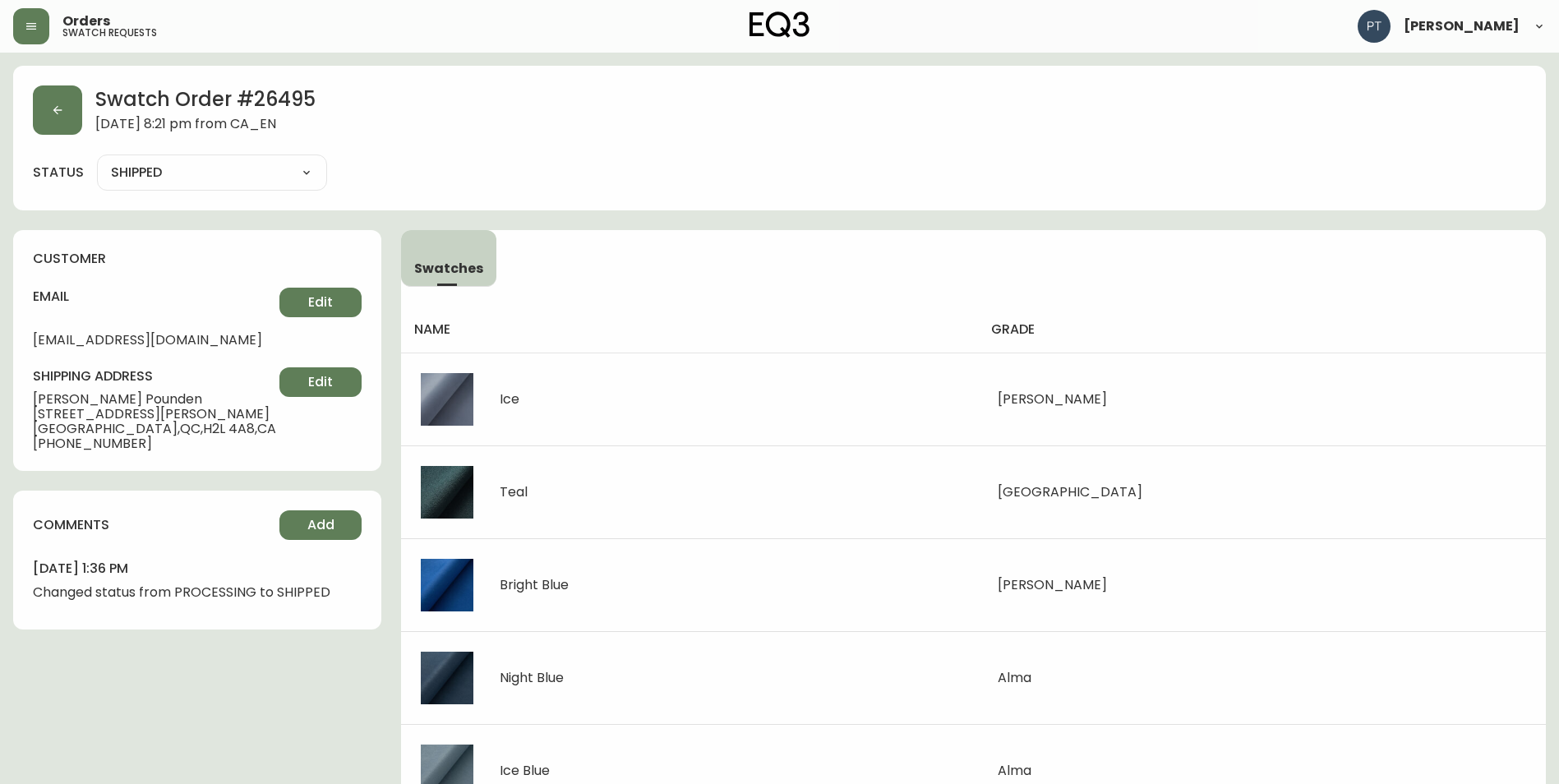
click at [85, 125] on div "Swatch Order # 26495 [DATE] 8:21 pm from CA_EN" at bounding box center [780, 110] width 1494 height 50
click at [50, 119] on button "button" at bounding box center [58, 110] width 50 height 50
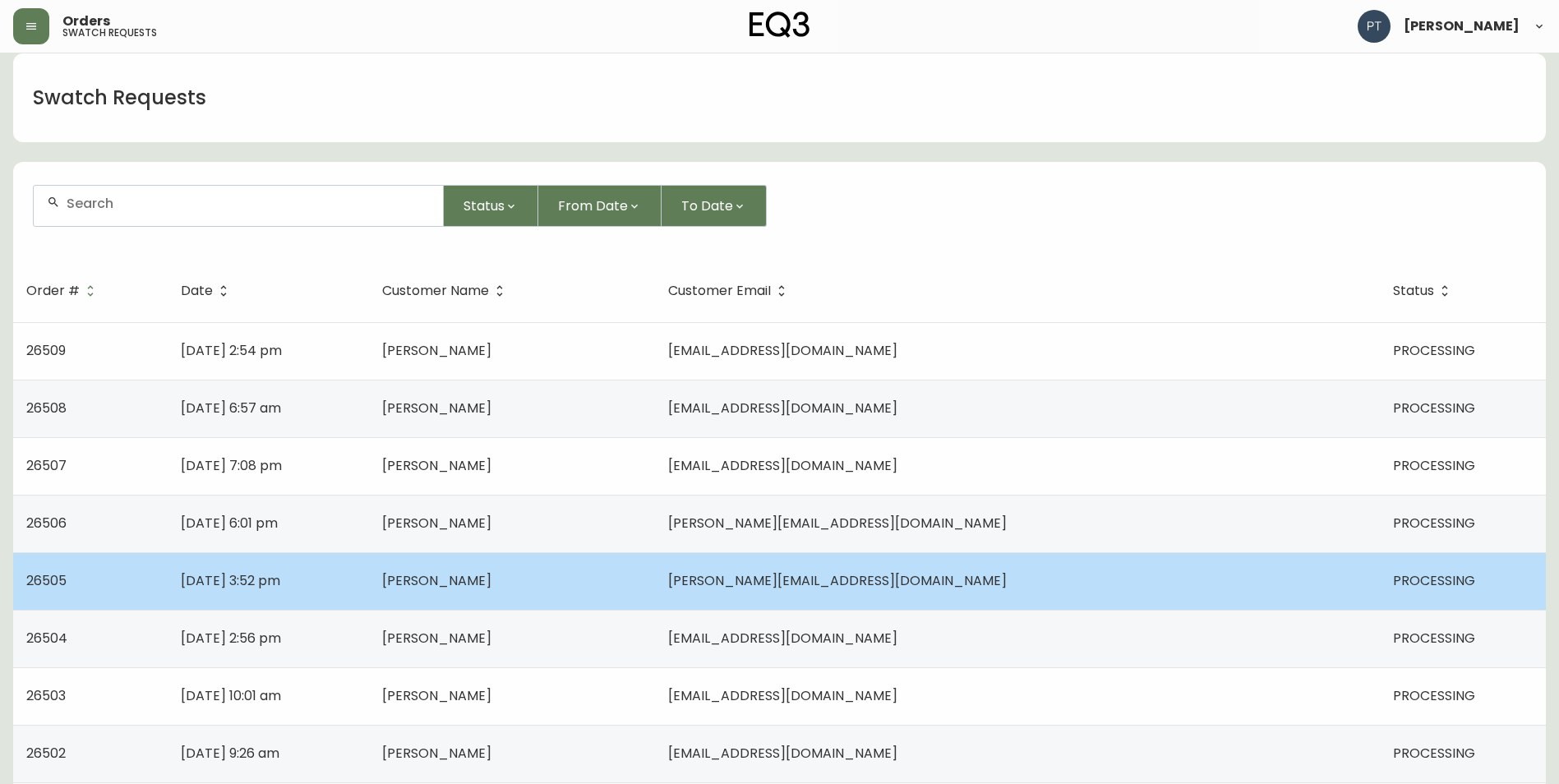
scroll to position [493, 0]
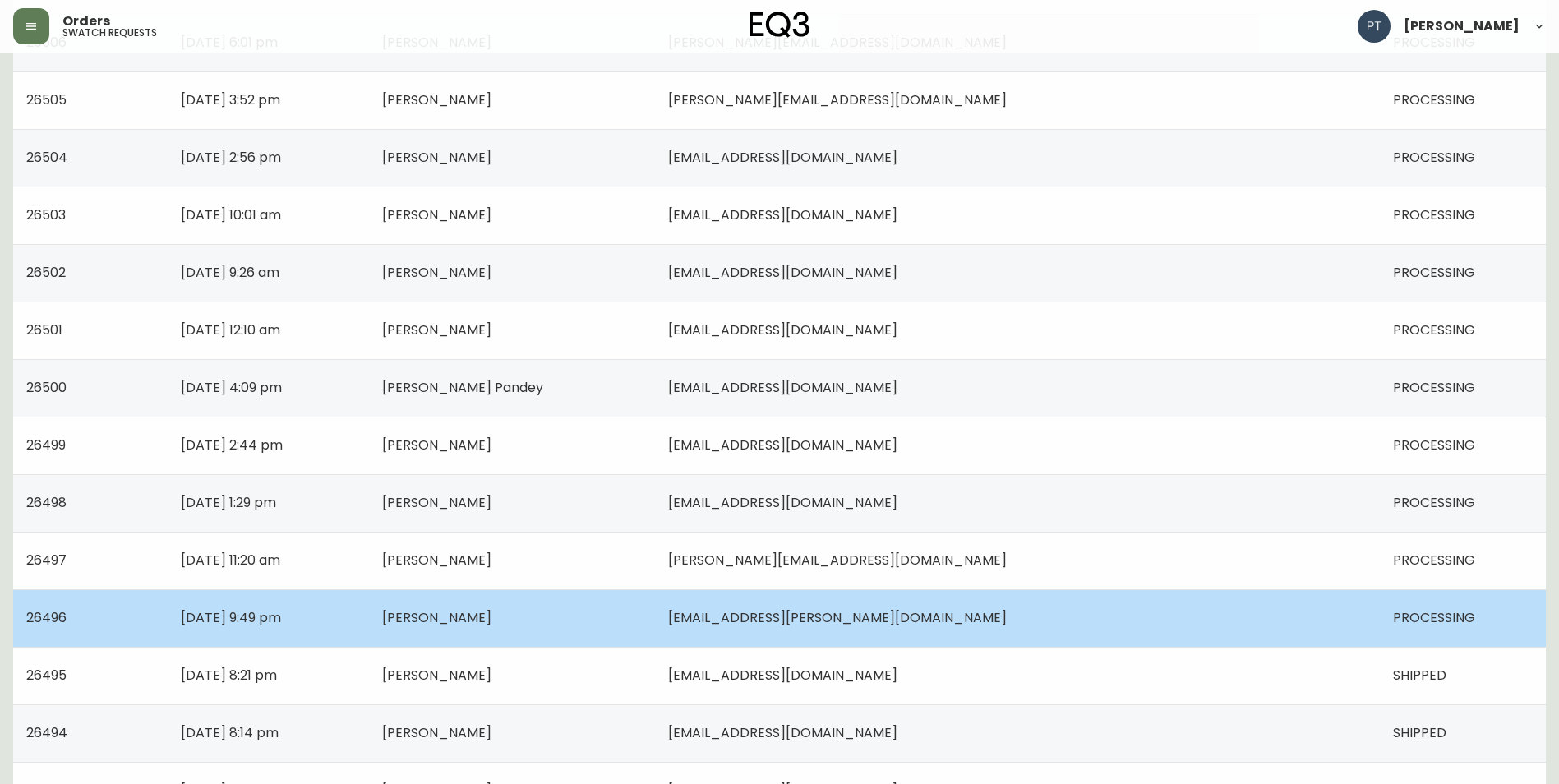
click at [1101, 619] on td "[EMAIL_ADDRESS][PERSON_NAME][DOMAIN_NAME]" at bounding box center [1018, 618] width 725 height 57
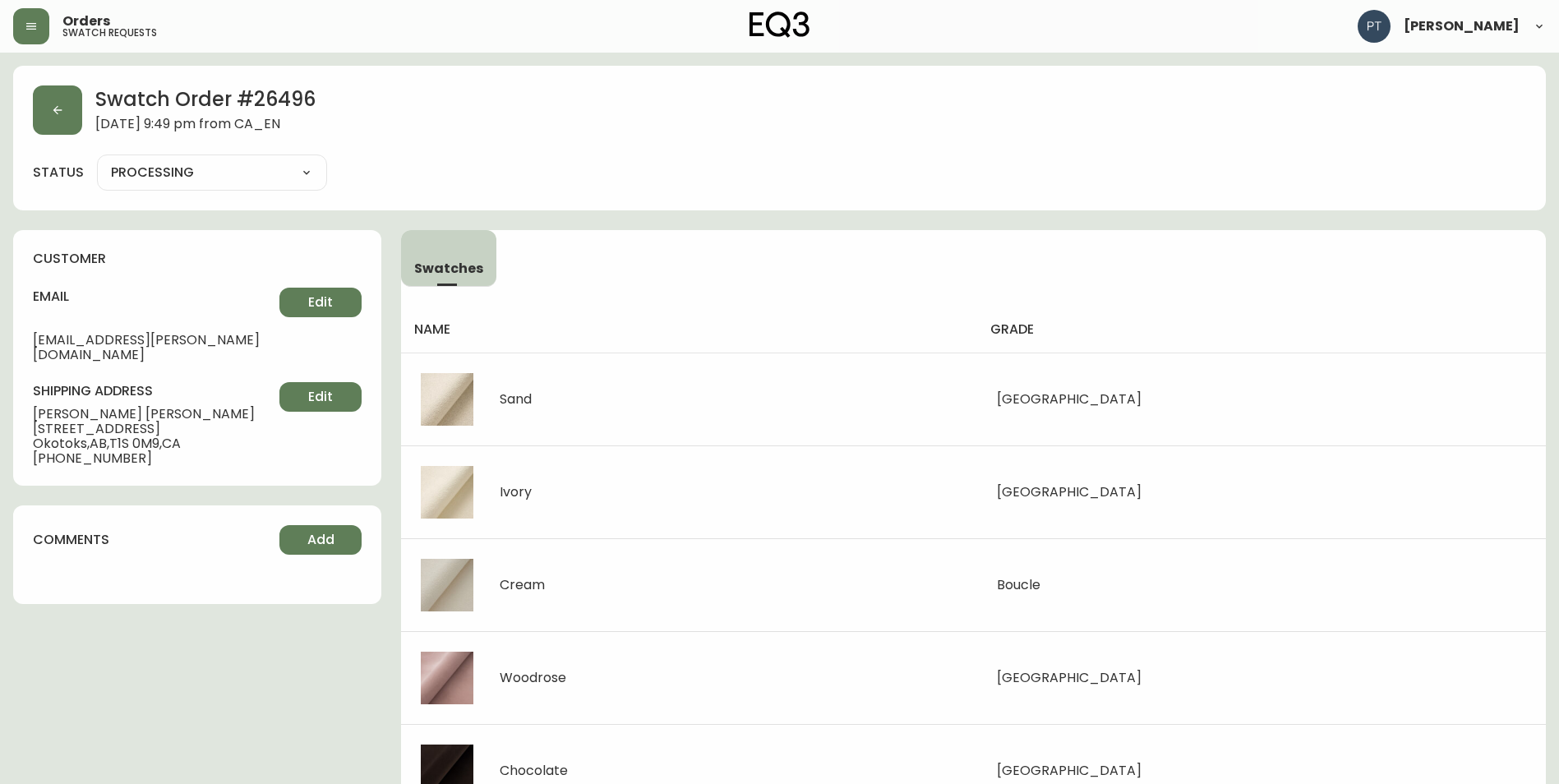
click at [280, 172] on select "PROCESSING SHIPPED CANCELLED" at bounding box center [212, 172] width 230 height 24
click at [97, 160] on select "PROCESSING SHIPPED CANCELLED" at bounding box center [212, 172] width 230 height 24
select select "PROCESSING"
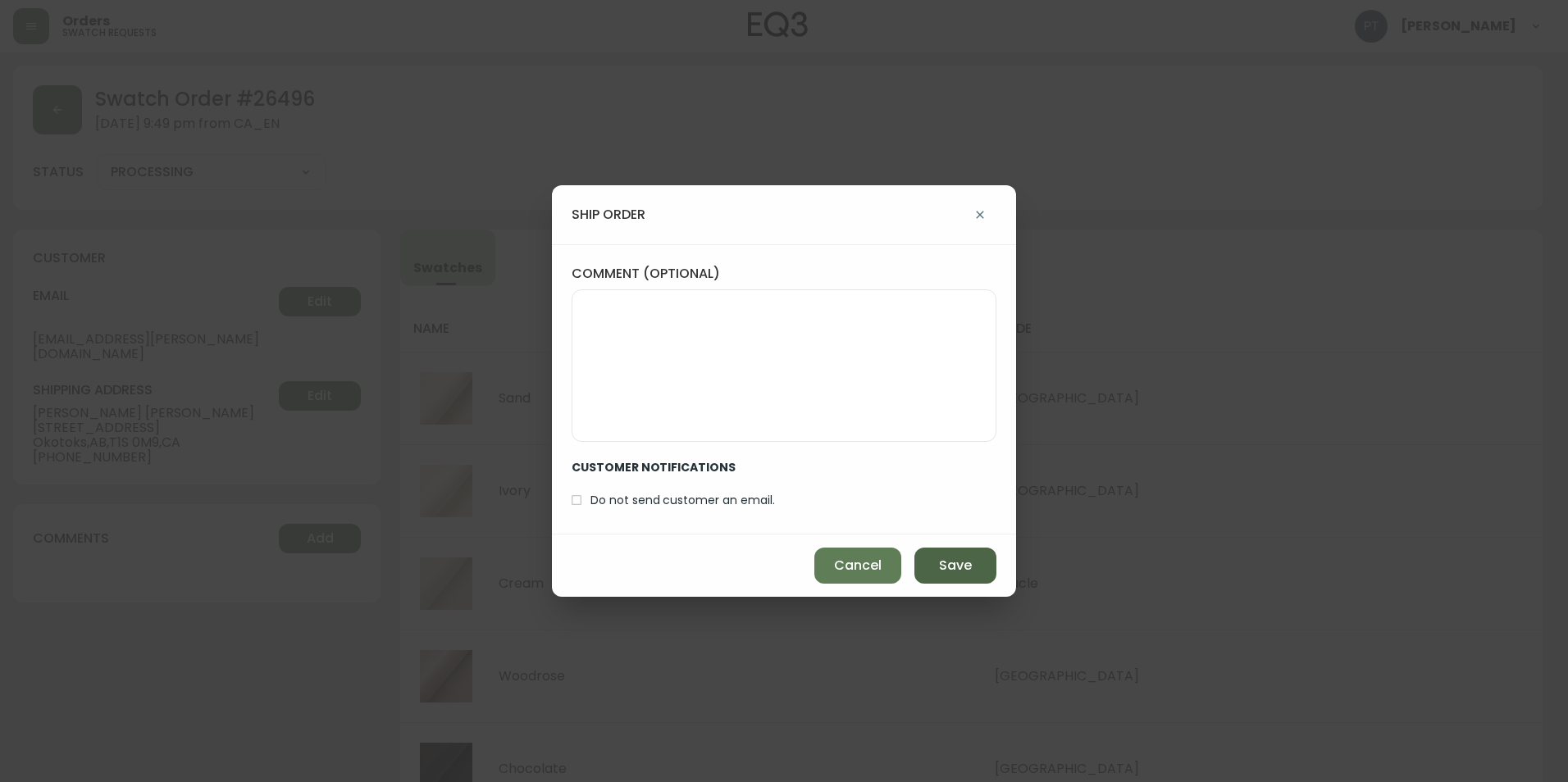
click at [960, 568] on span "Save" at bounding box center [955, 565] width 33 height 18
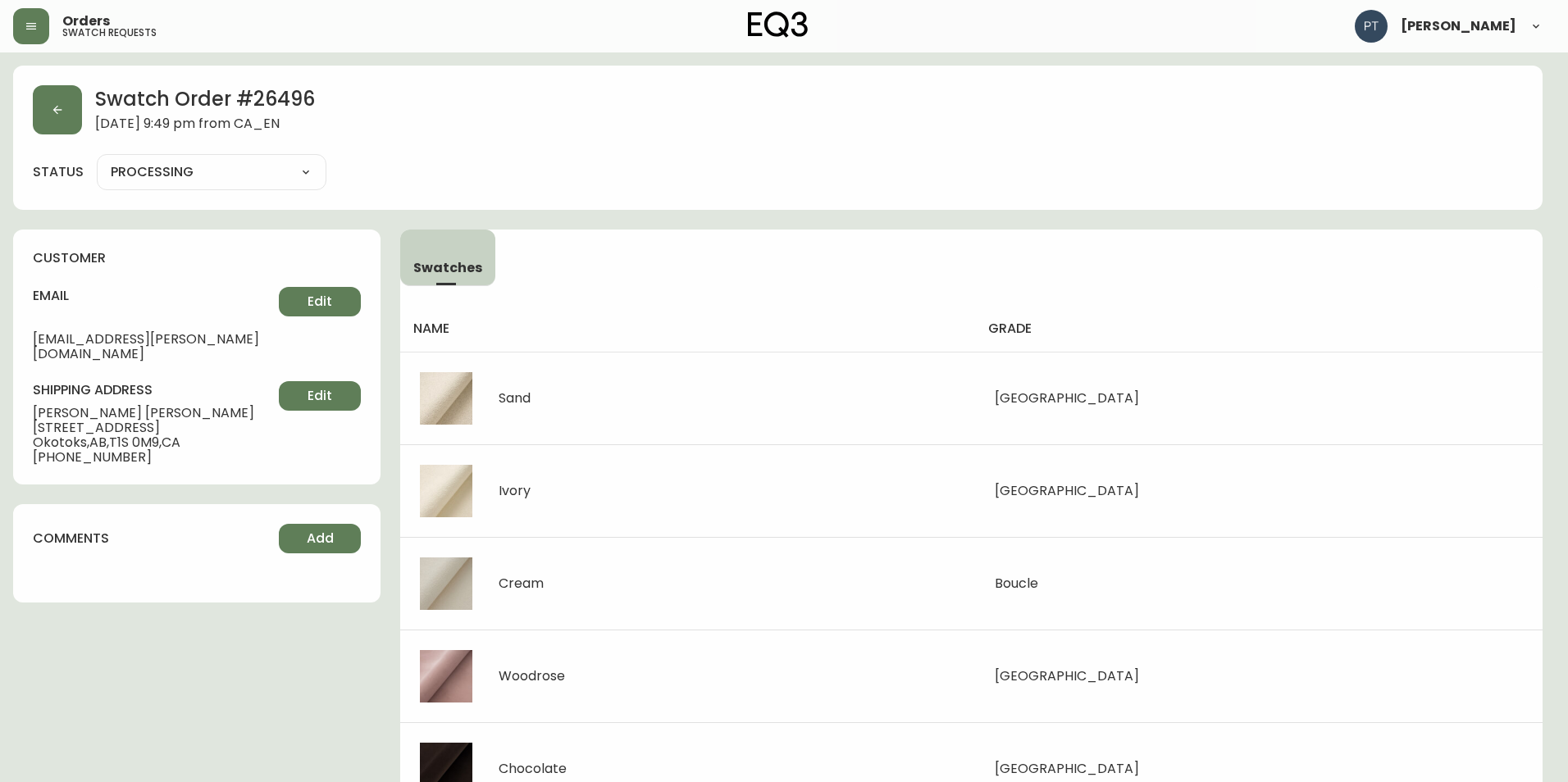
type input "SHIPPED"
select select "SHIPPED"
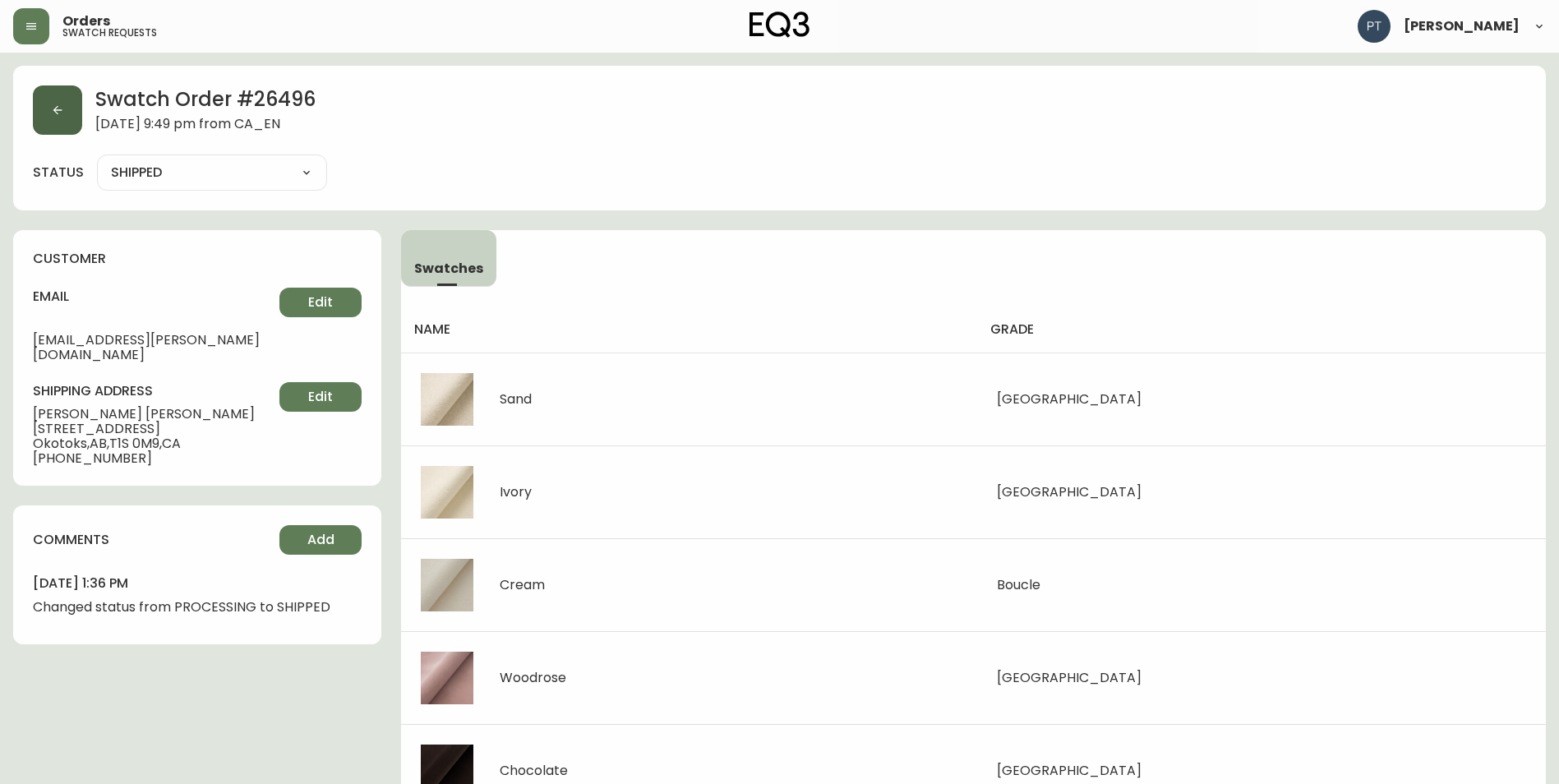
click at [71, 118] on button "button" at bounding box center [58, 110] width 50 height 50
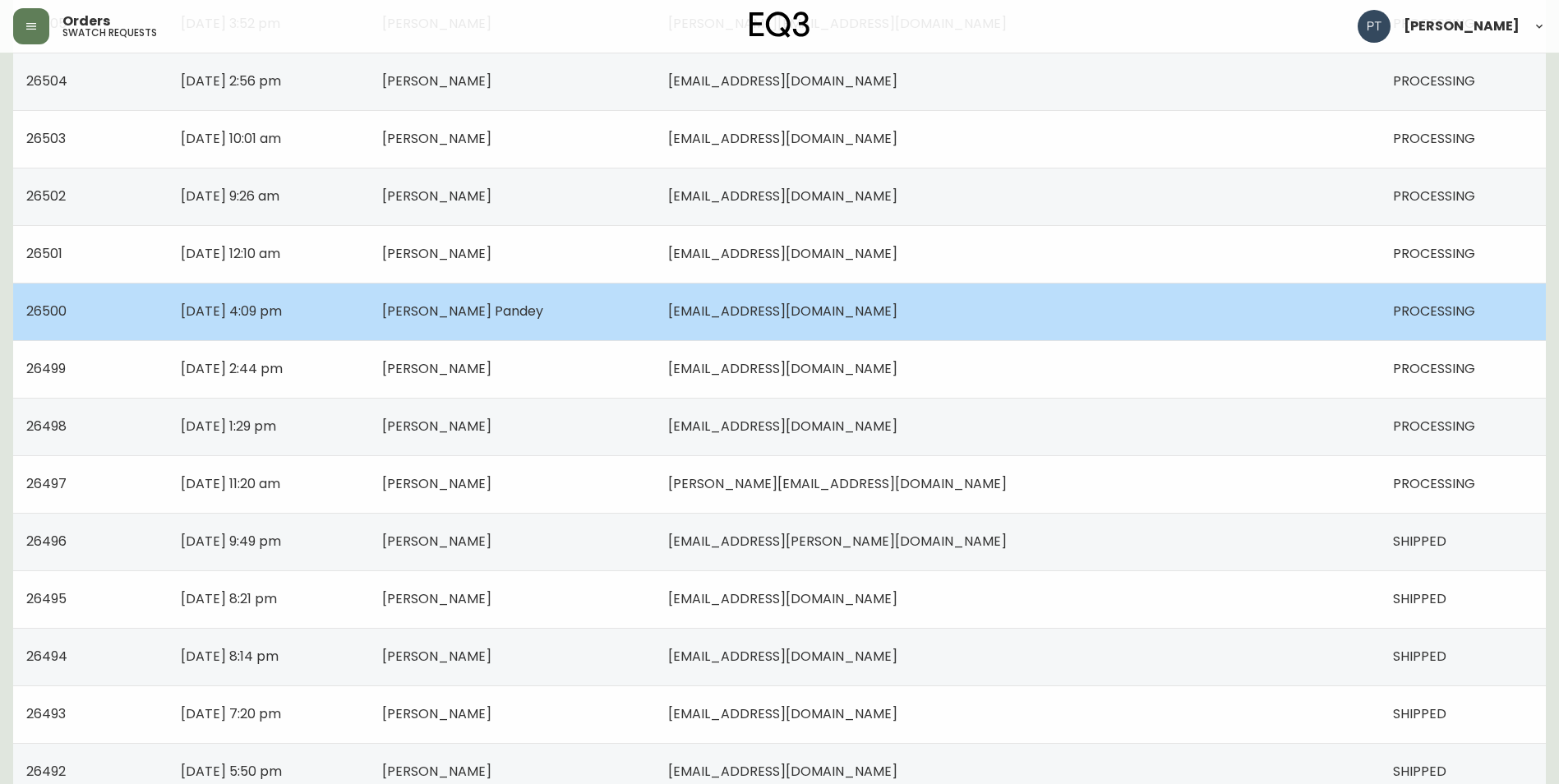
scroll to position [575, 0]
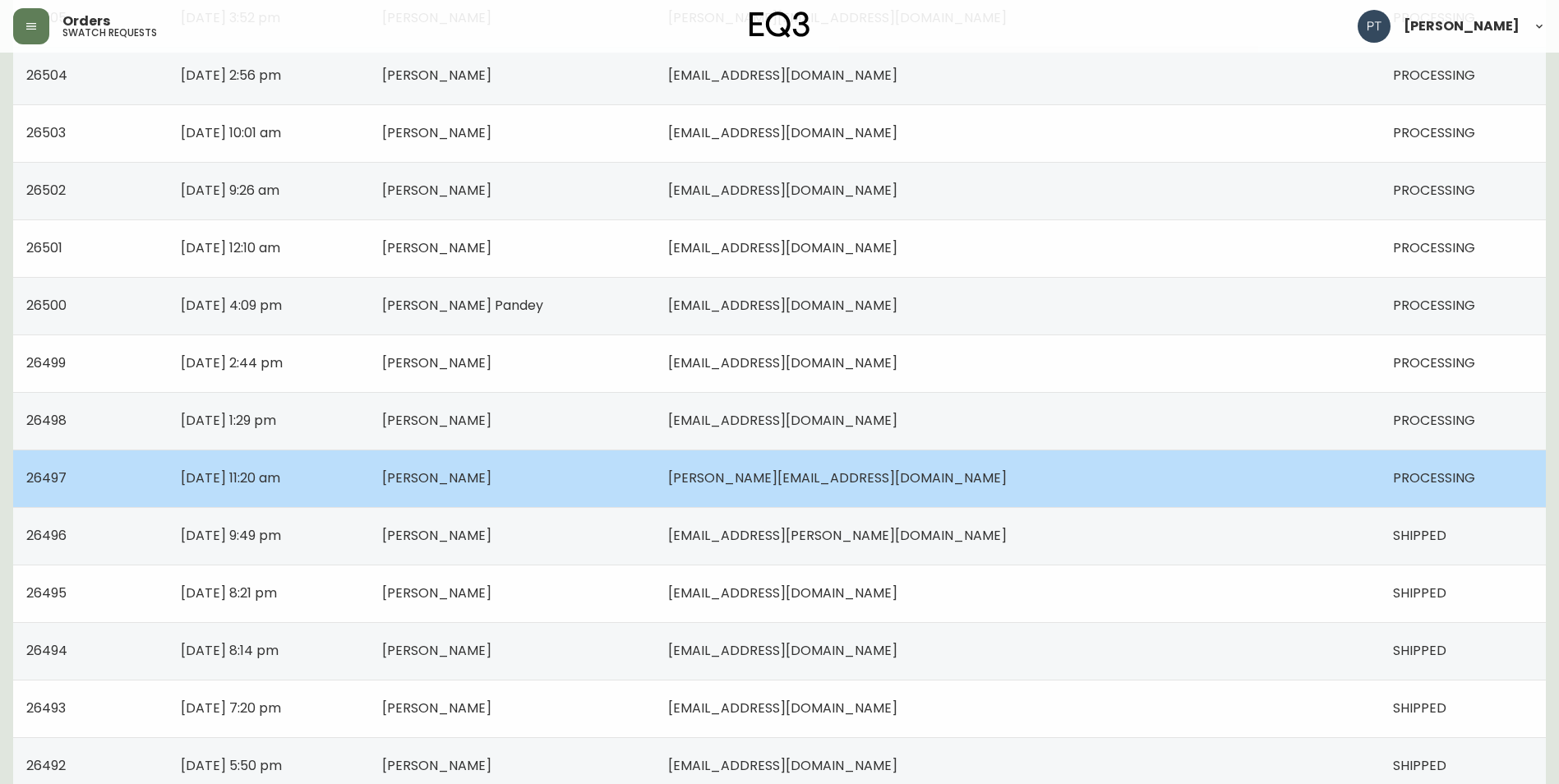
click at [656, 482] on td "[PERSON_NAME]" at bounding box center [512, 478] width 287 height 57
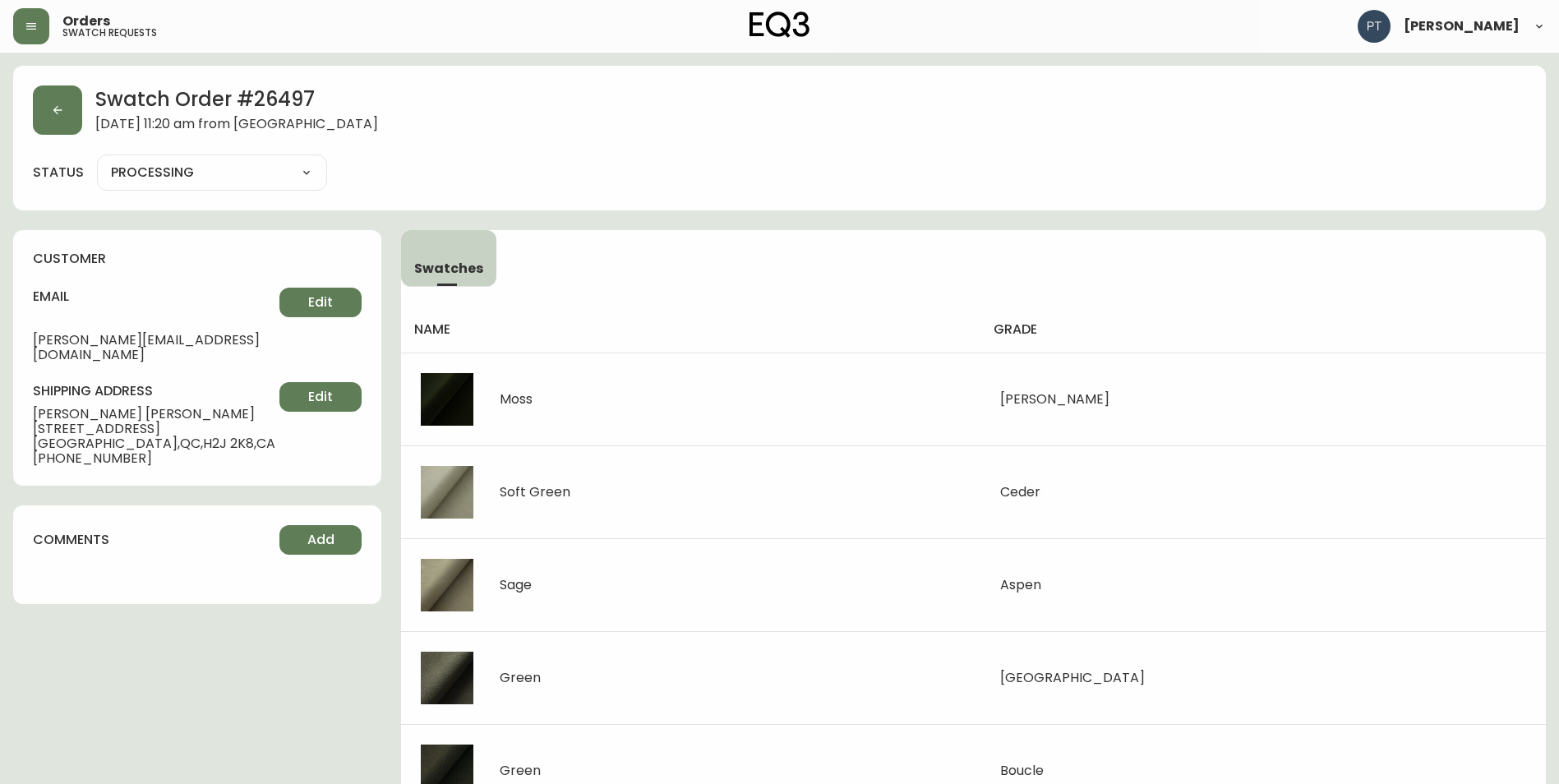
click at [285, 177] on select "PROCESSING SHIPPED CANCELLED" at bounding box center [212, 172] width 230 height 24
click at [97, 160] on select "PROCESSING SHIPPED CANCELLED" at bounding box center [212, 172] width 230 height 24
select select "PROCESSING"
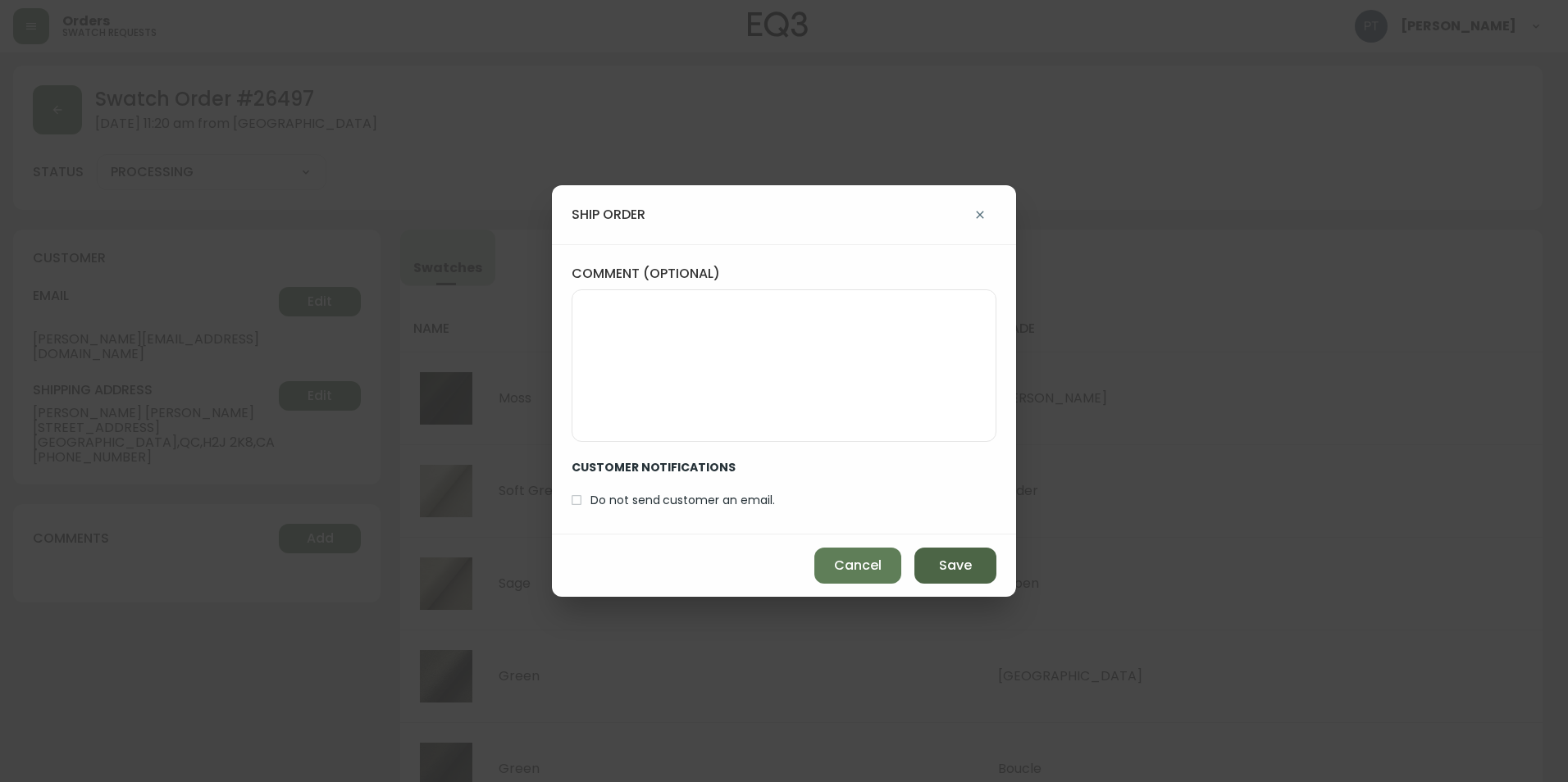
click at [973, 557] on button "Save" at bounding box center [955, 566] width 82 height 36
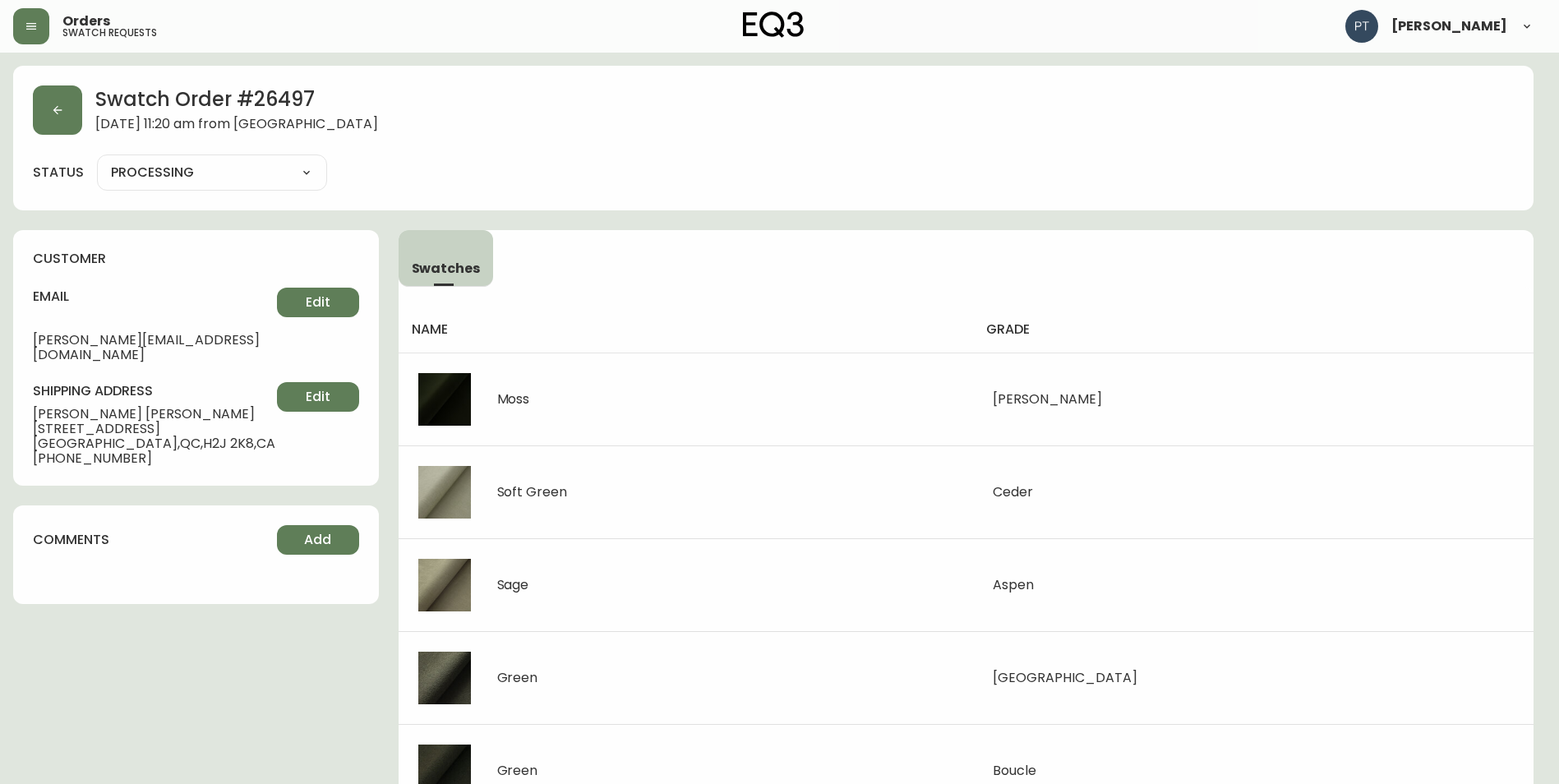
type input "SHIPPED"
select select "SHIPPED"
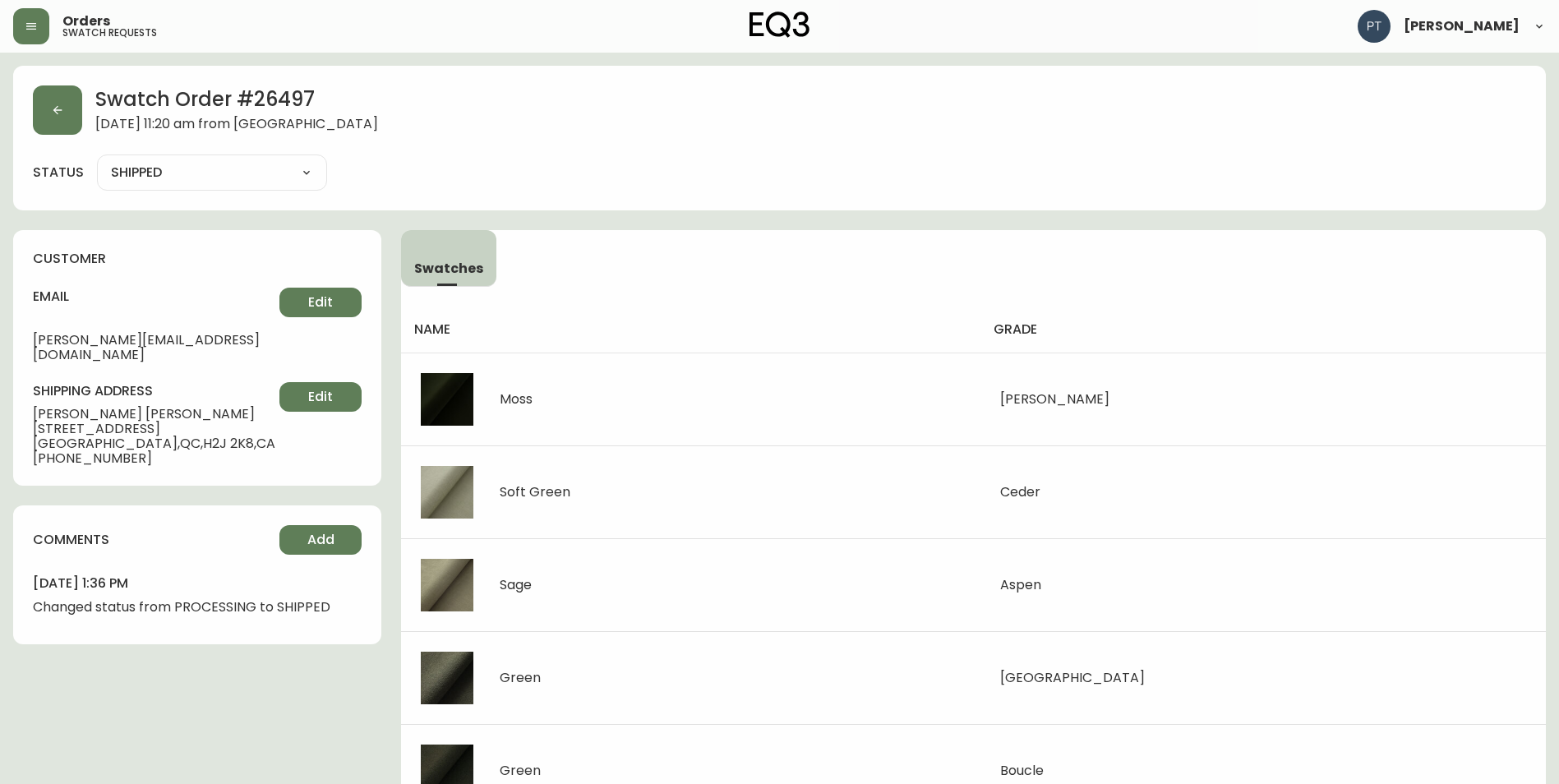
click at [96, 128] on span "[DATE] 11:20 am from [GEOGRAPHIC_DATA]" at bounding box center [236, 125] width 282 height 18
click at [32, 108] on div "Swatch Order # 26497 [DATE] 11:20 am from [GEOGRAPHIC_DATA] status SHIPPED SHIP…" at bounding box center [779, 138] width 1533 height 145
click at [64, 117] on button "button" at bounding box center [58, 110] width 50 height 50
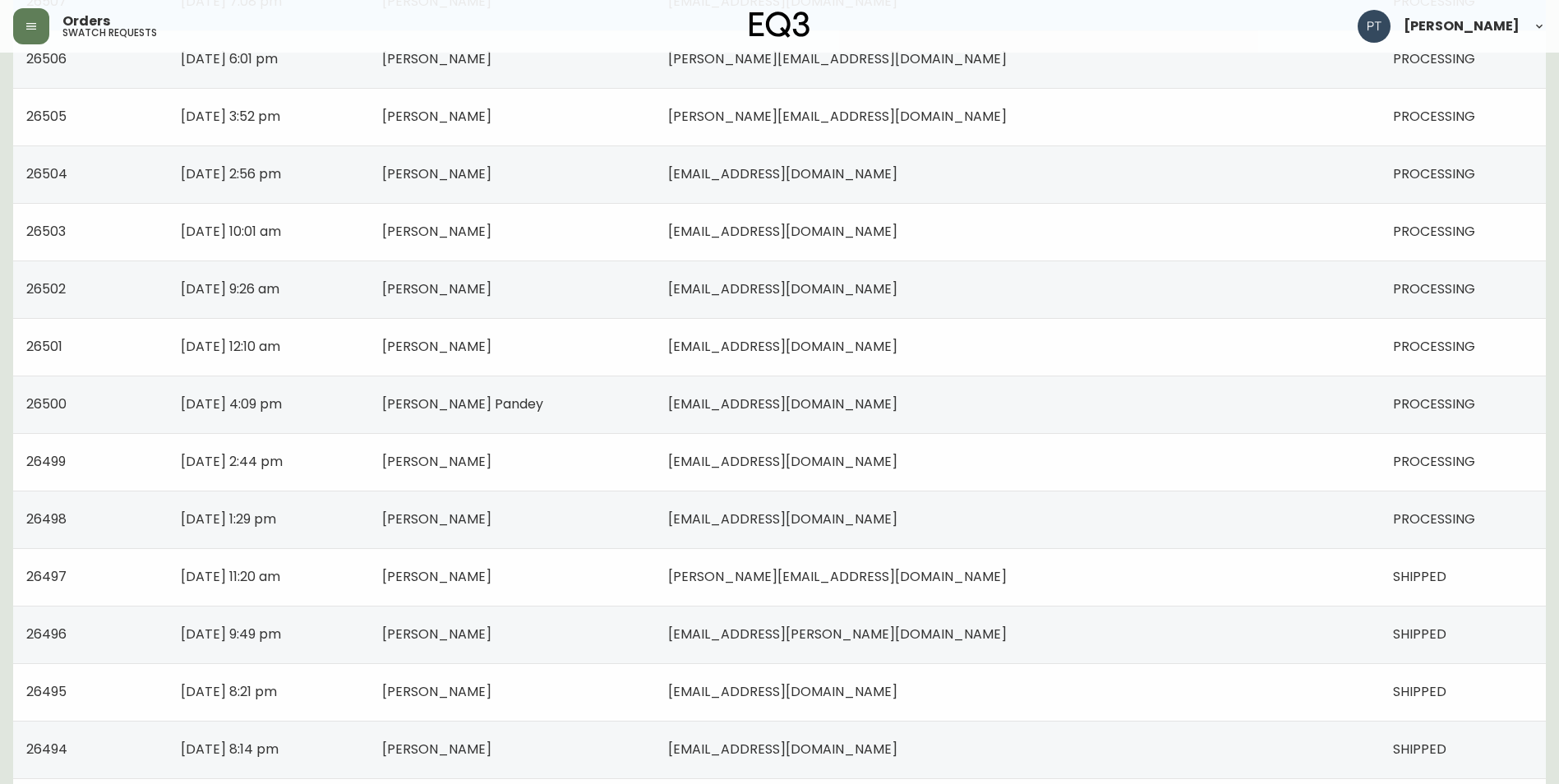
scroll to position [493, 0]
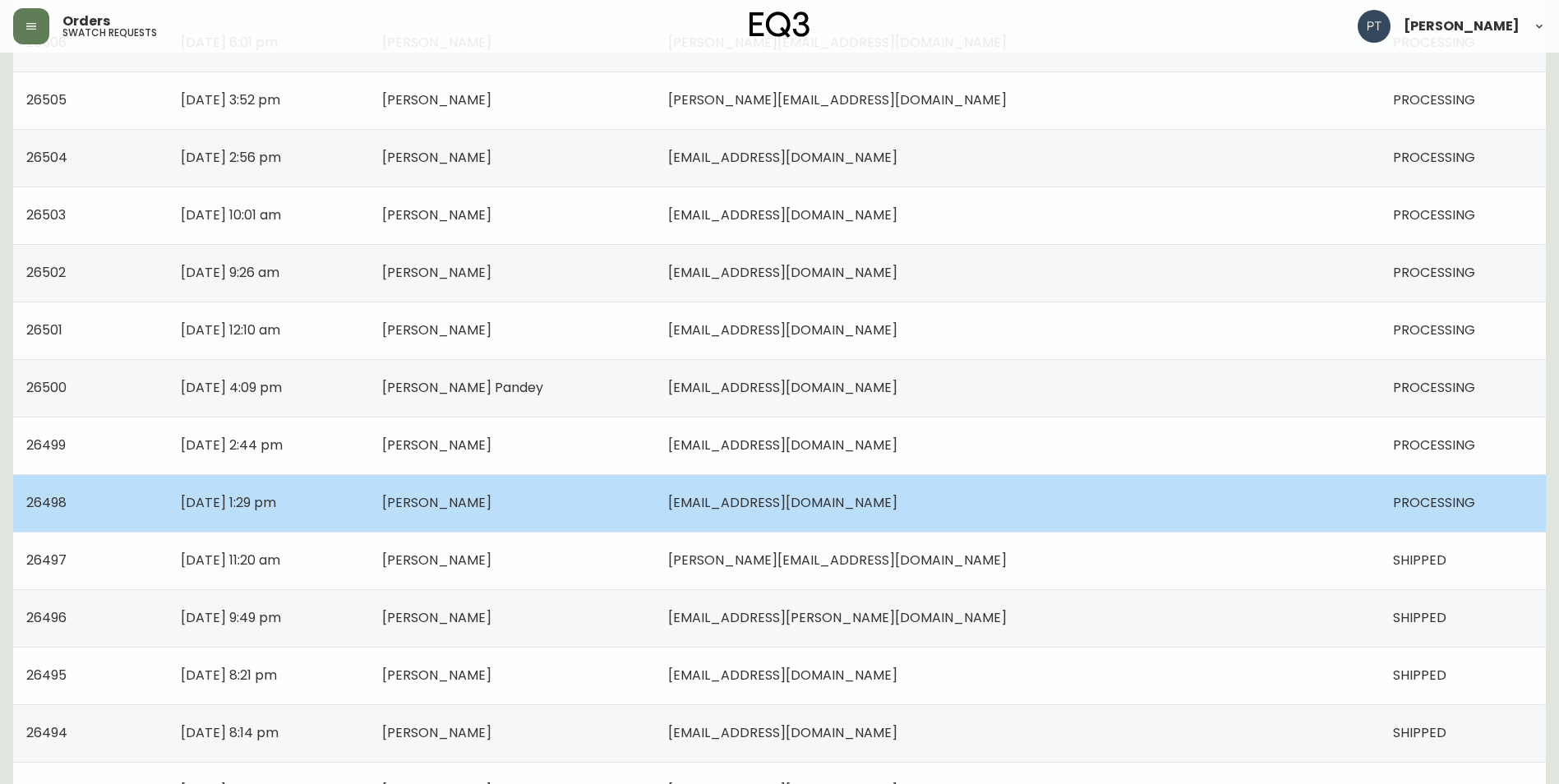
drag, startPoint x: 1091, startPoint y: 518, endPoint x: 1051, endPoint y: 508, distance: 41.2
click at [1088, 517] on td "[EMAIL_ADDRESS][DOMAIN_NAME]" at bounding box center [1018, 503] width 725 height 57
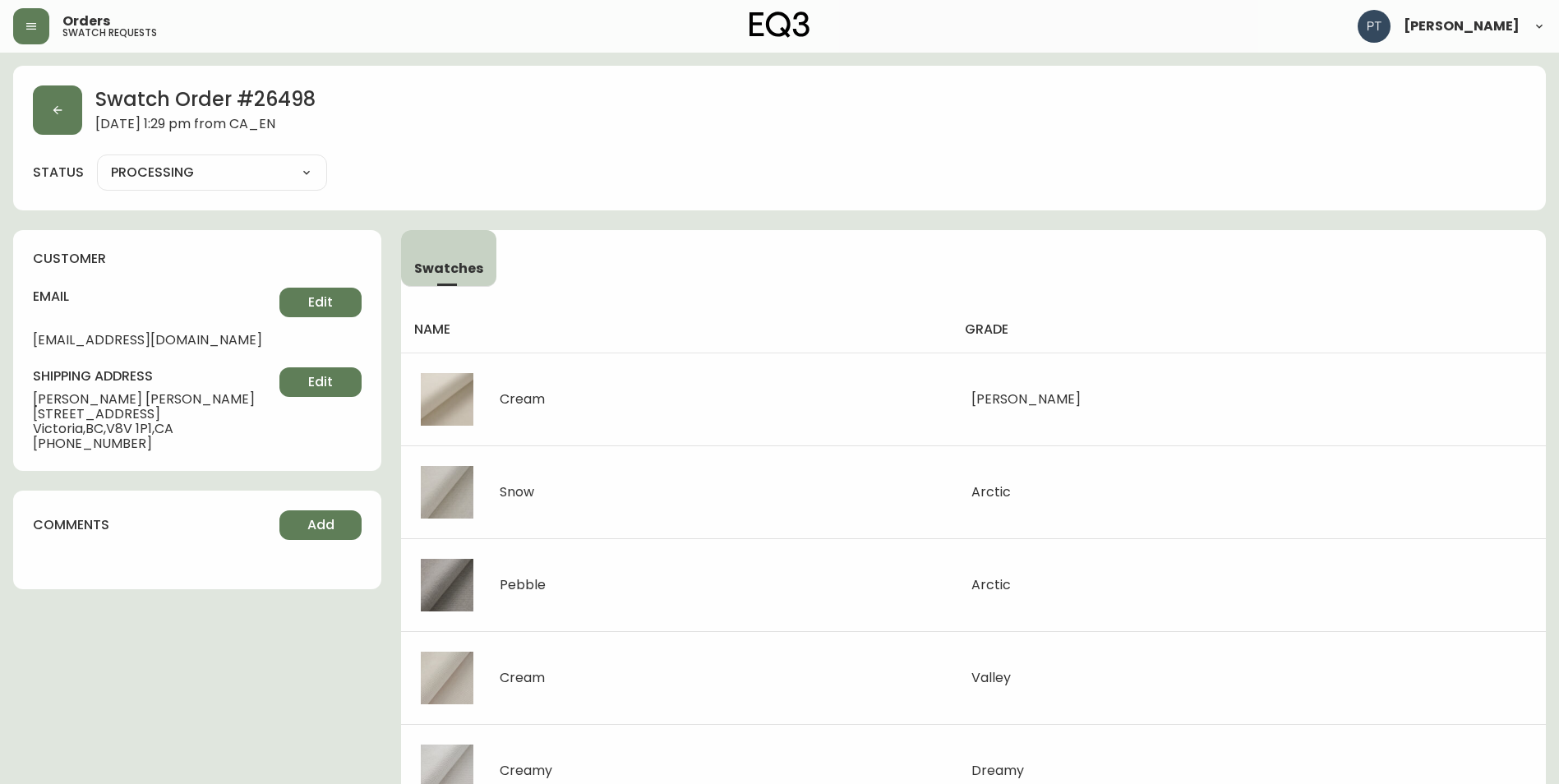
click at [305, 180] on select "PROCESSING SHIPPED CANCELLED" at bounding box center [212, 172] width 230 height 24
click at [97, 160] on select "PROCESSING SHIPPED CANCELLED" at bounding box center [212, 172] width 230 height 24
select select "PROCESSING"
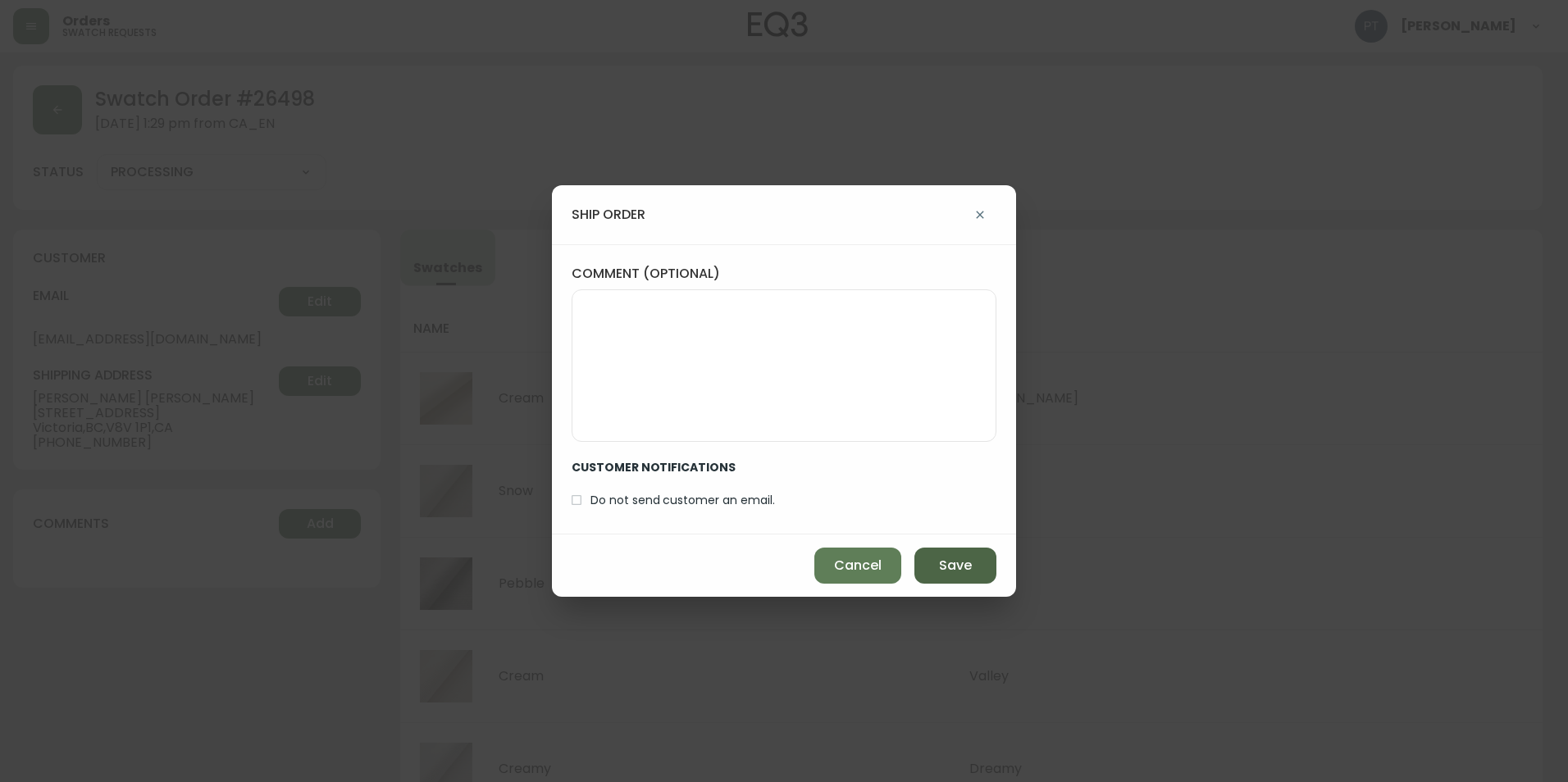
click at [954, 563] on span "Save" at bounding box center [955, 565] width 33 height 18
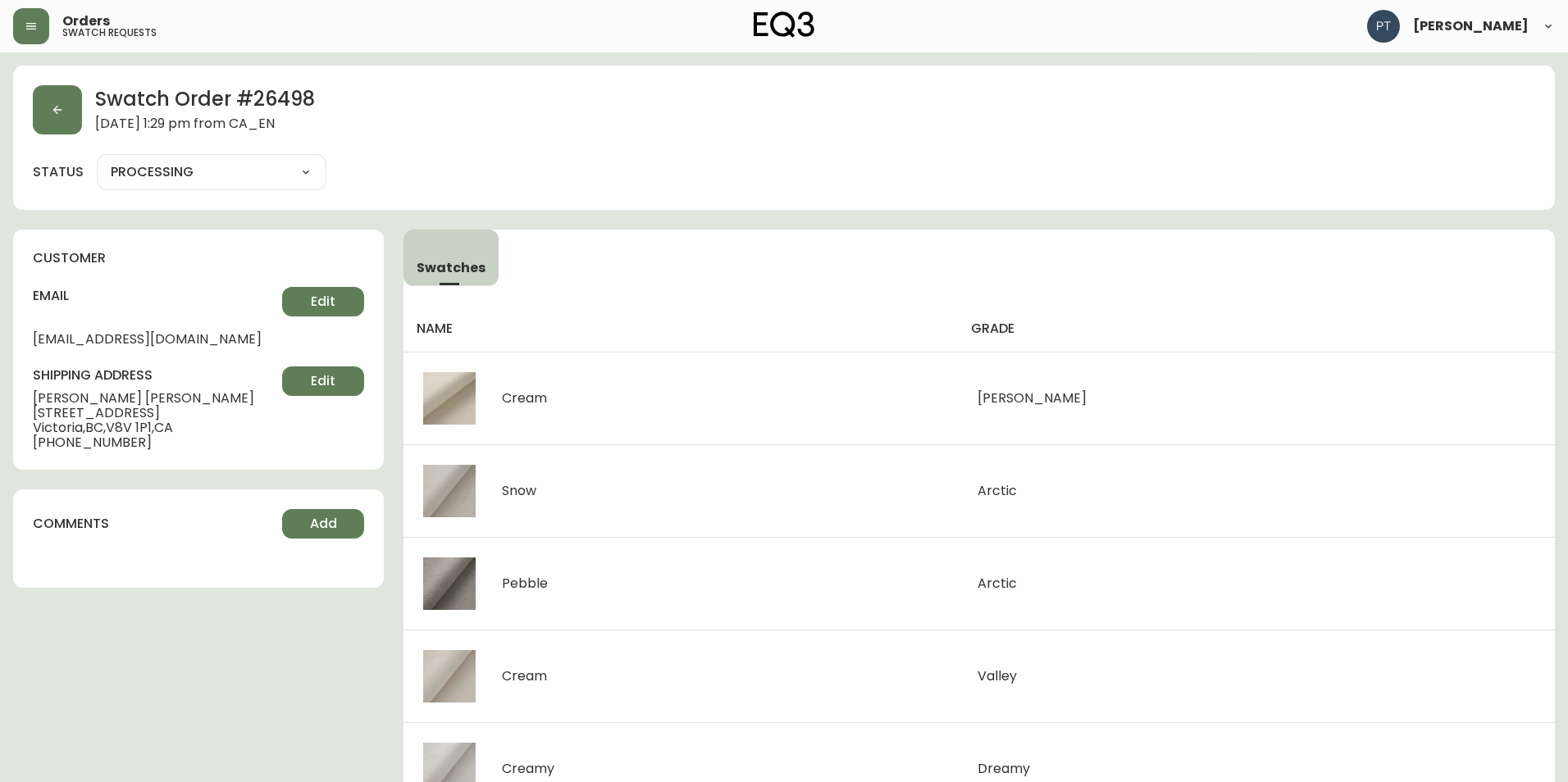
type input "SHIPPED"
select select "SHIPPED"
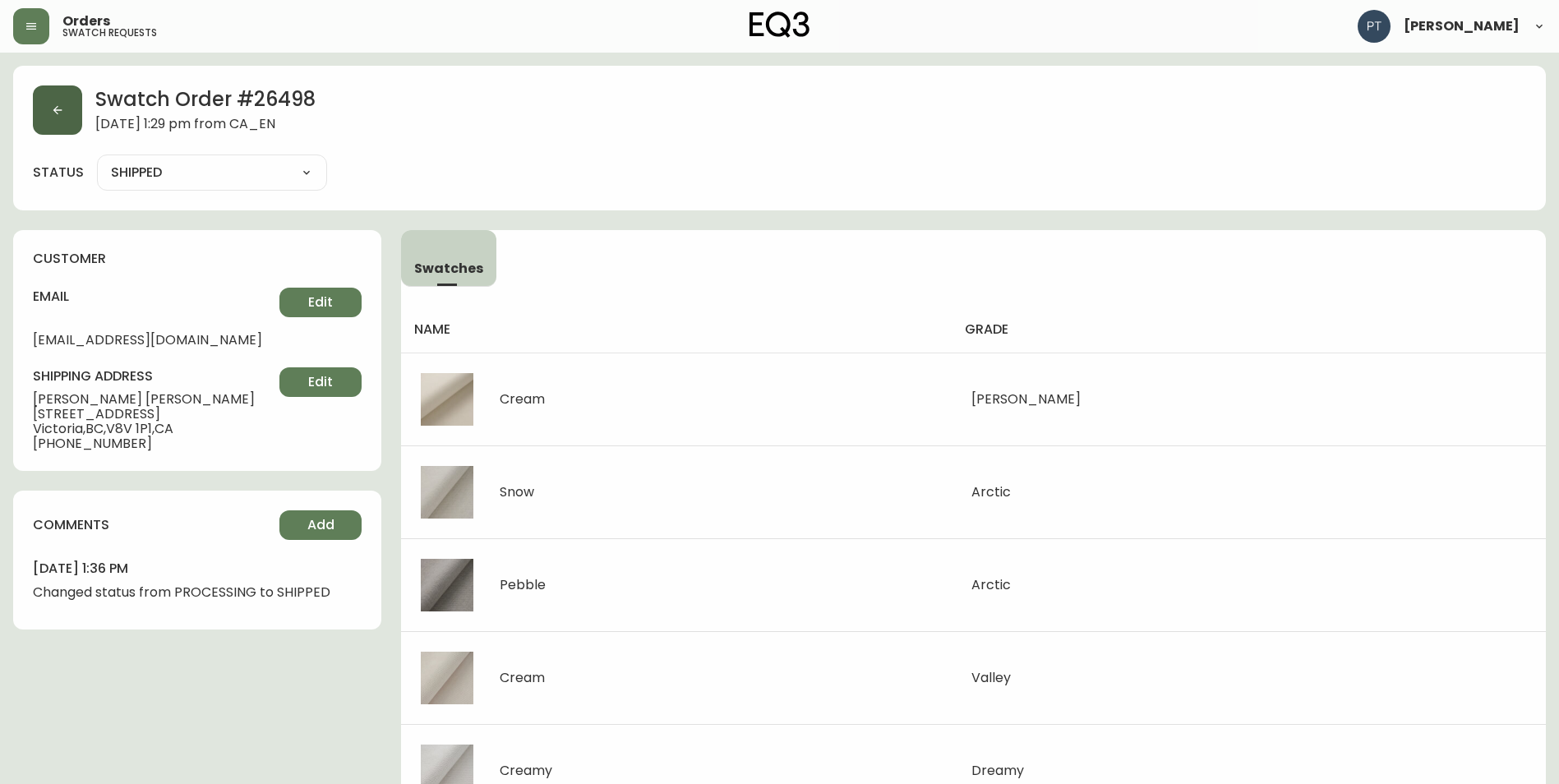
click at [77, 123] on button "button" at bounding box center [58, 110] width 50 height 50
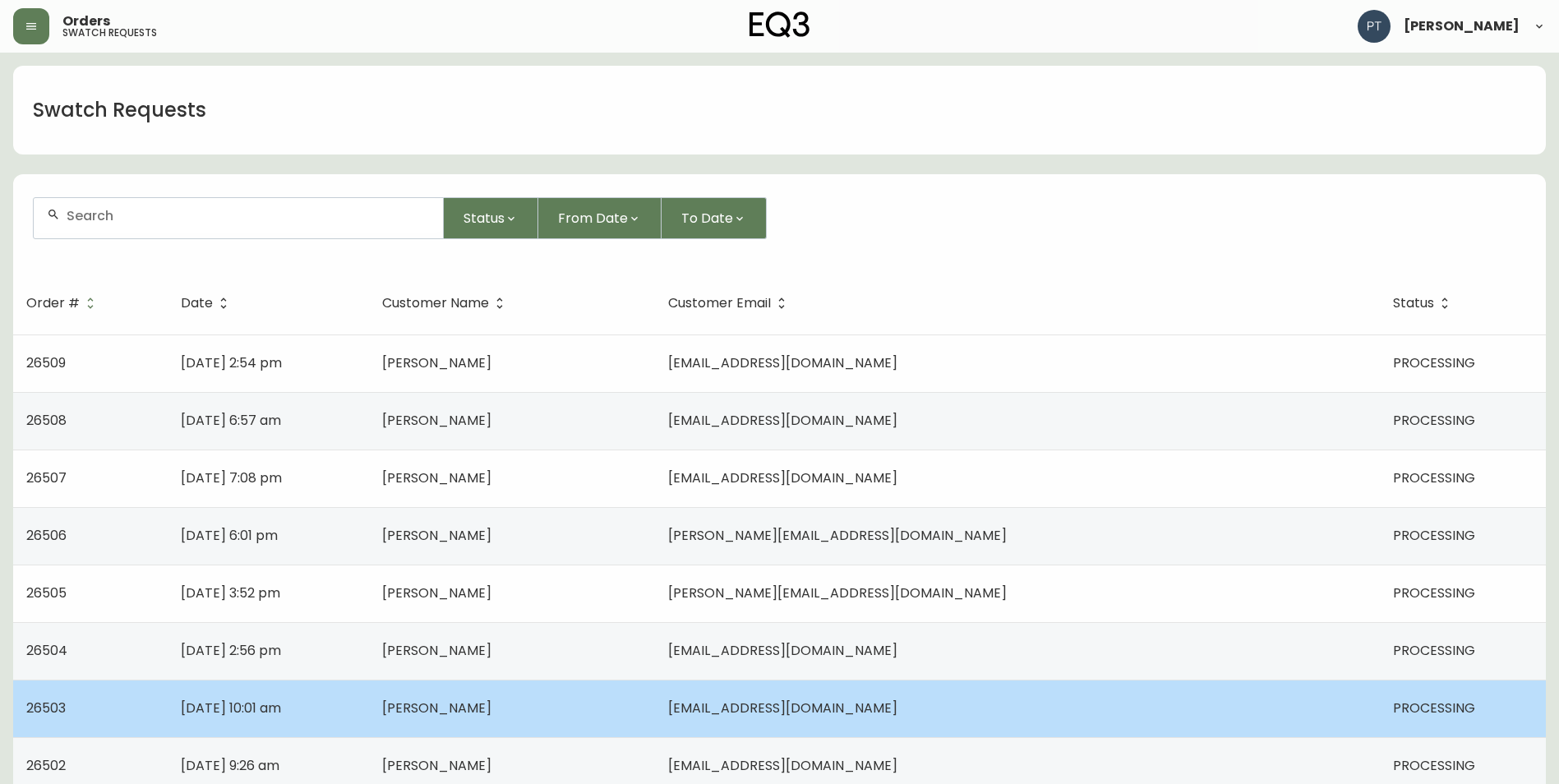
scroll to position [247, 0]
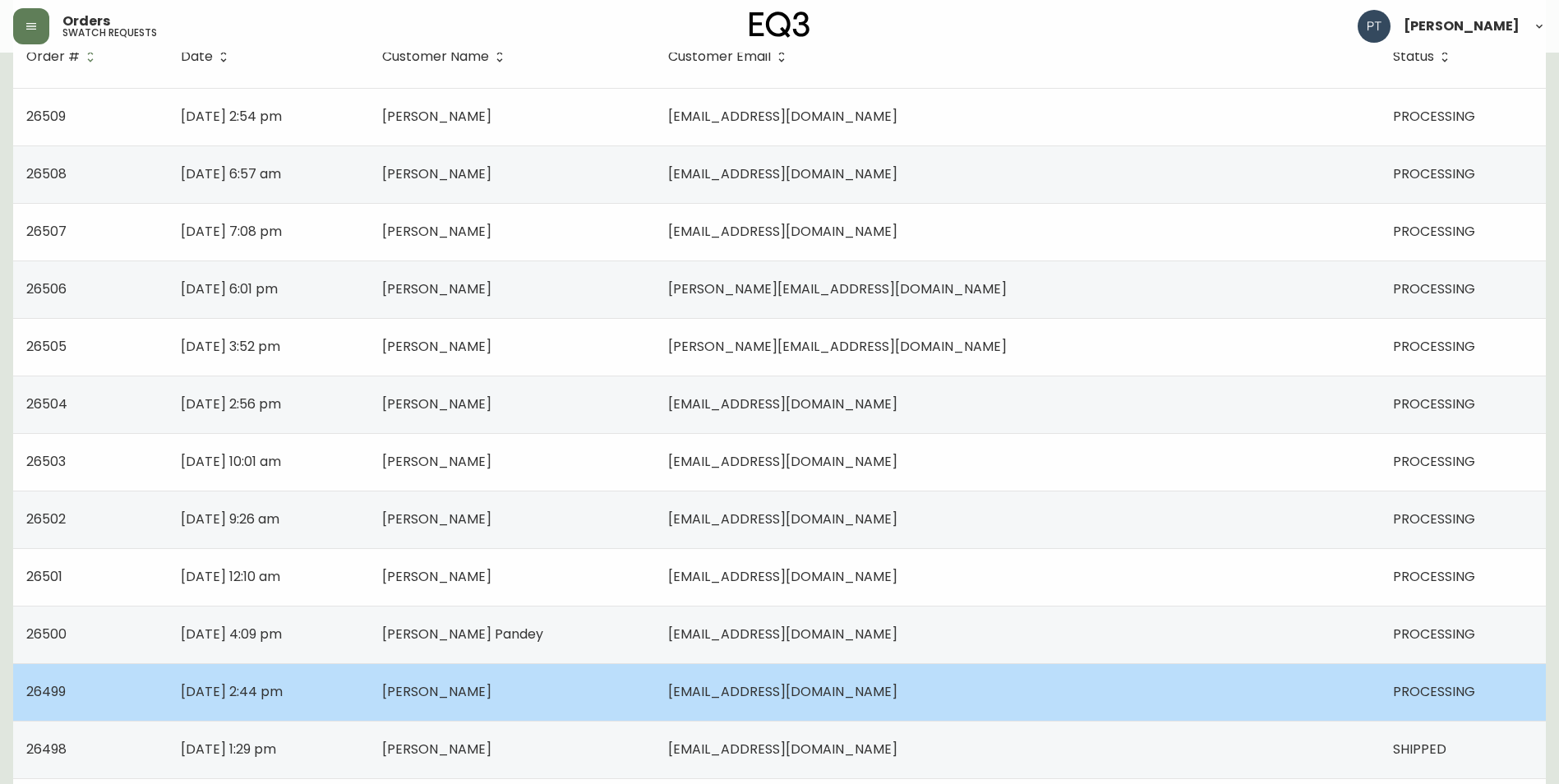
click at [989, 674] on td "[EMAIL_ADDRESS][DOMAIN_NAME]" at bounding box center [1018, 692] width 725 height 57
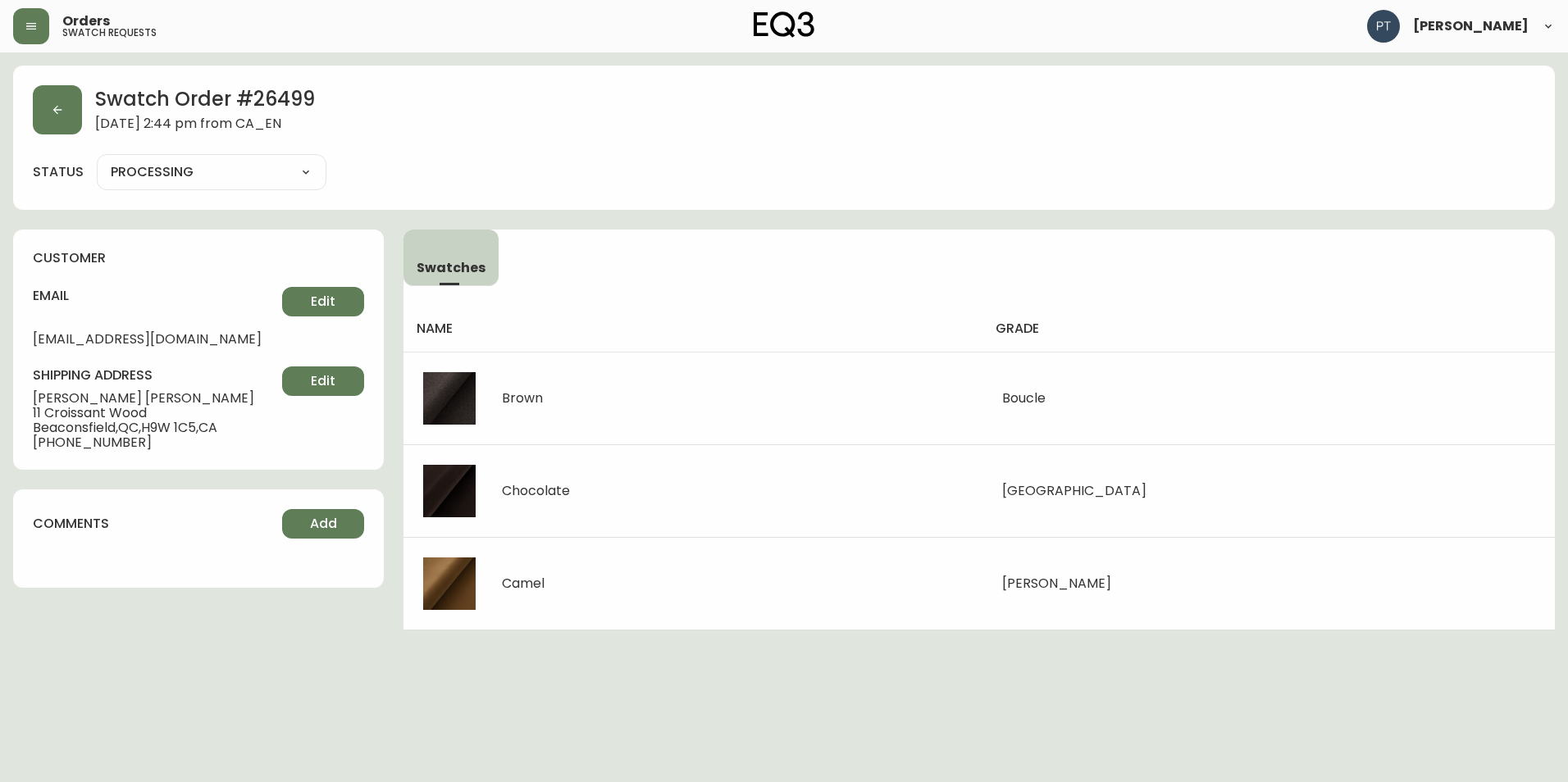
click at [262, 180] on select "PROCESSING SHIPPED CANCELLED" at bounding box center [211, 172] width 229 height 24
click at [96, 160] on select "PROCESSING SHIPPED CANCELLED" at bounding box center [211, 172] width 229 height 24
select select "PROCESSING"
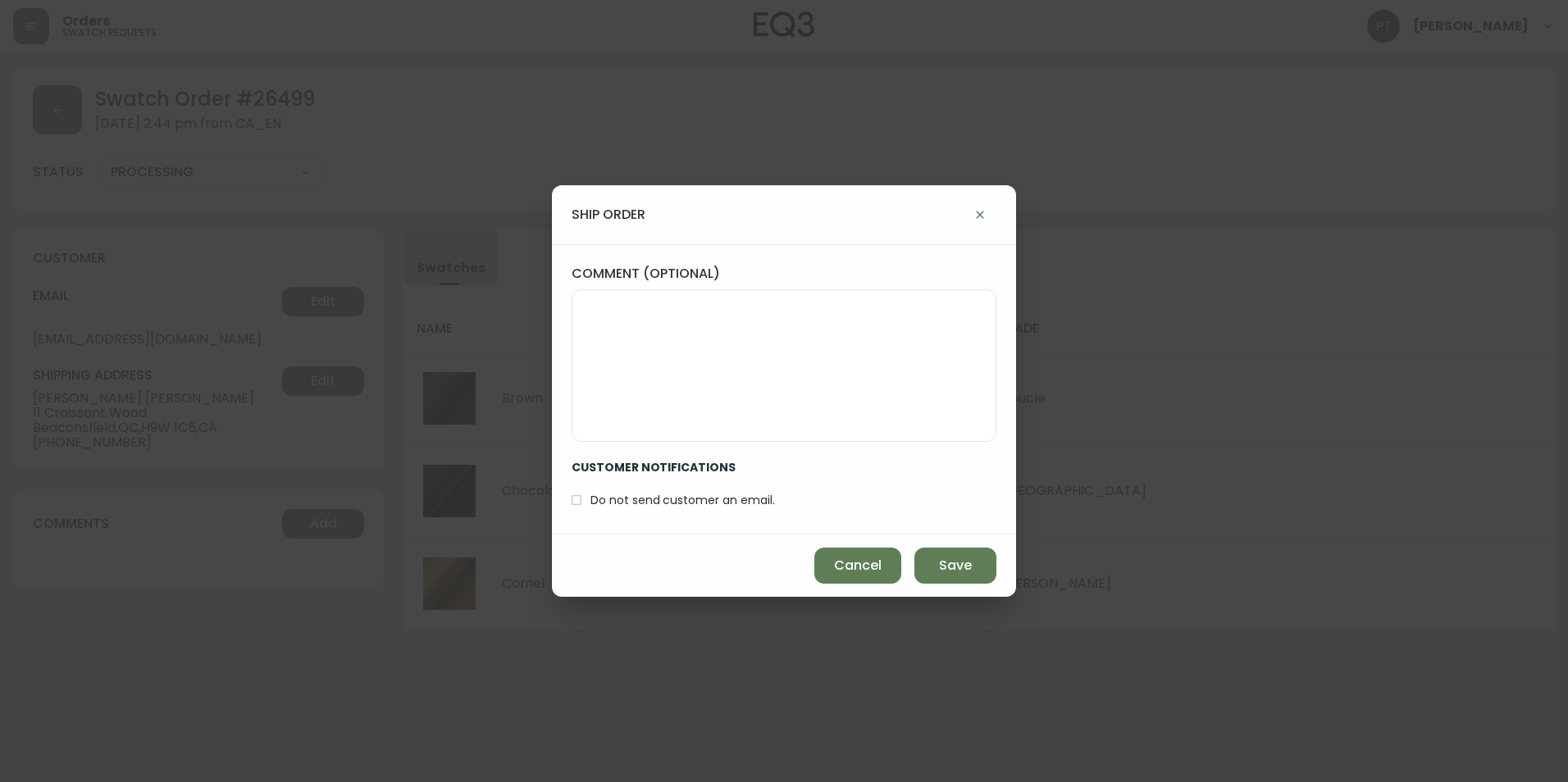
drag, startPoint x: 960, startPoint y: 573, endPoint x: 914, endPoint y: 551, distance: 51.0
click at [959, 573] on span "Save" at bounding box center [955, 565] width 33 height 18
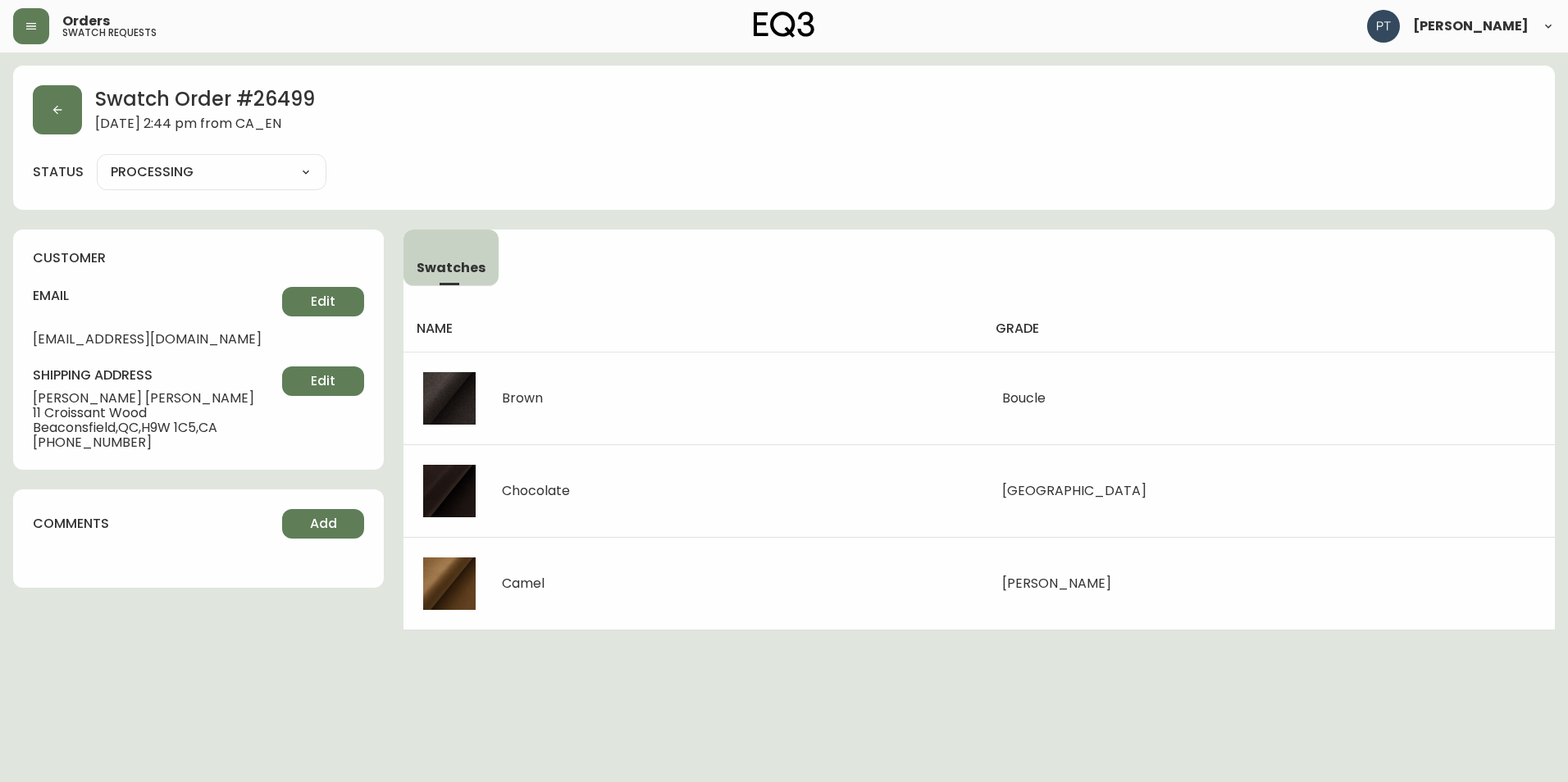
type input "SHIPPED"
select select "SHIPPED"
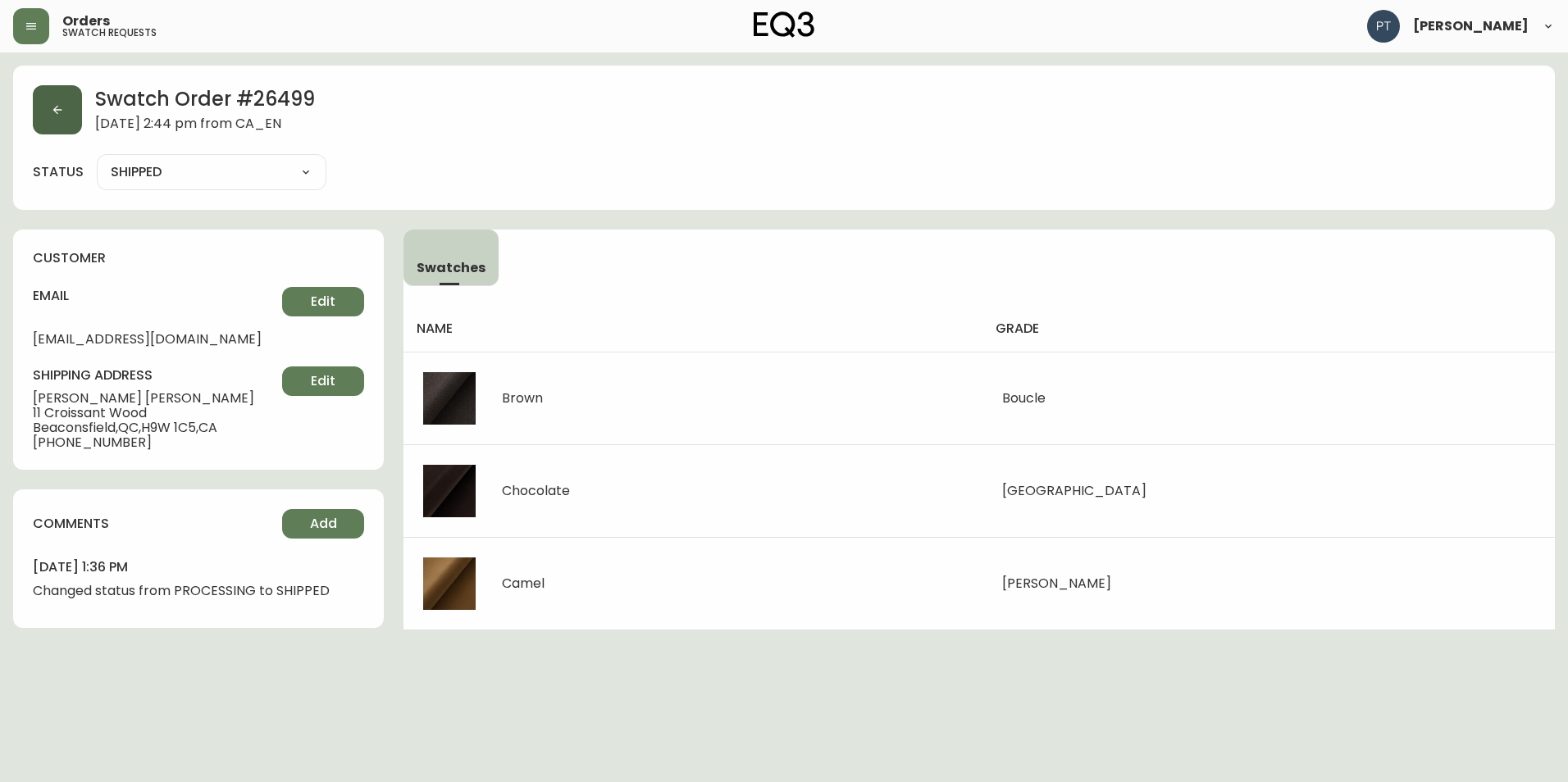
click at [69, 123] on button "button" at bounding box center [57, 109] width 50 height 50
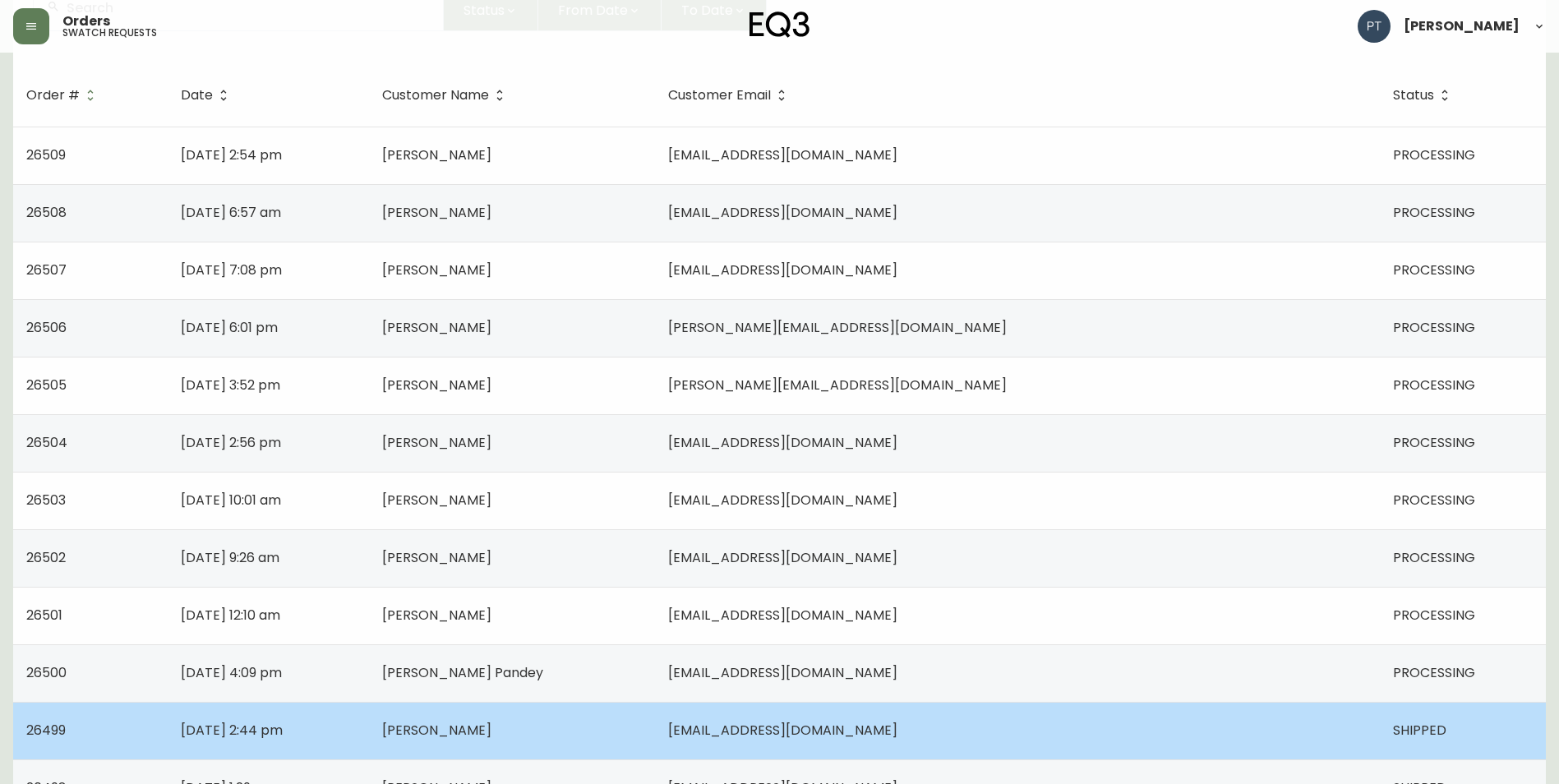
scroll to position [247, 0]
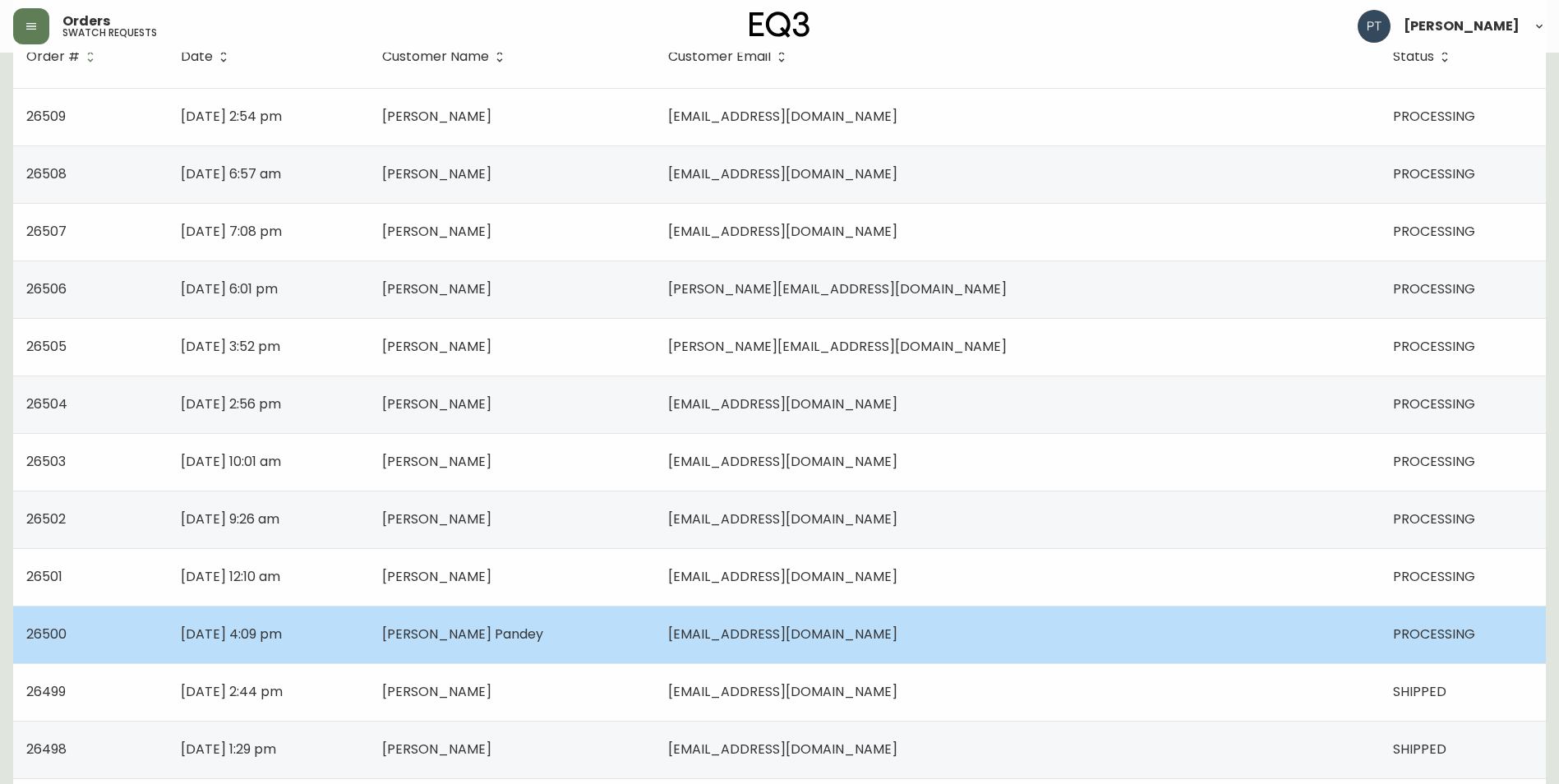
click at [1129, 637] on td "[EMAIL_ADDRESS][DOMAIN_NAME]" at bounding box center [1018, 634] width 725 height 57
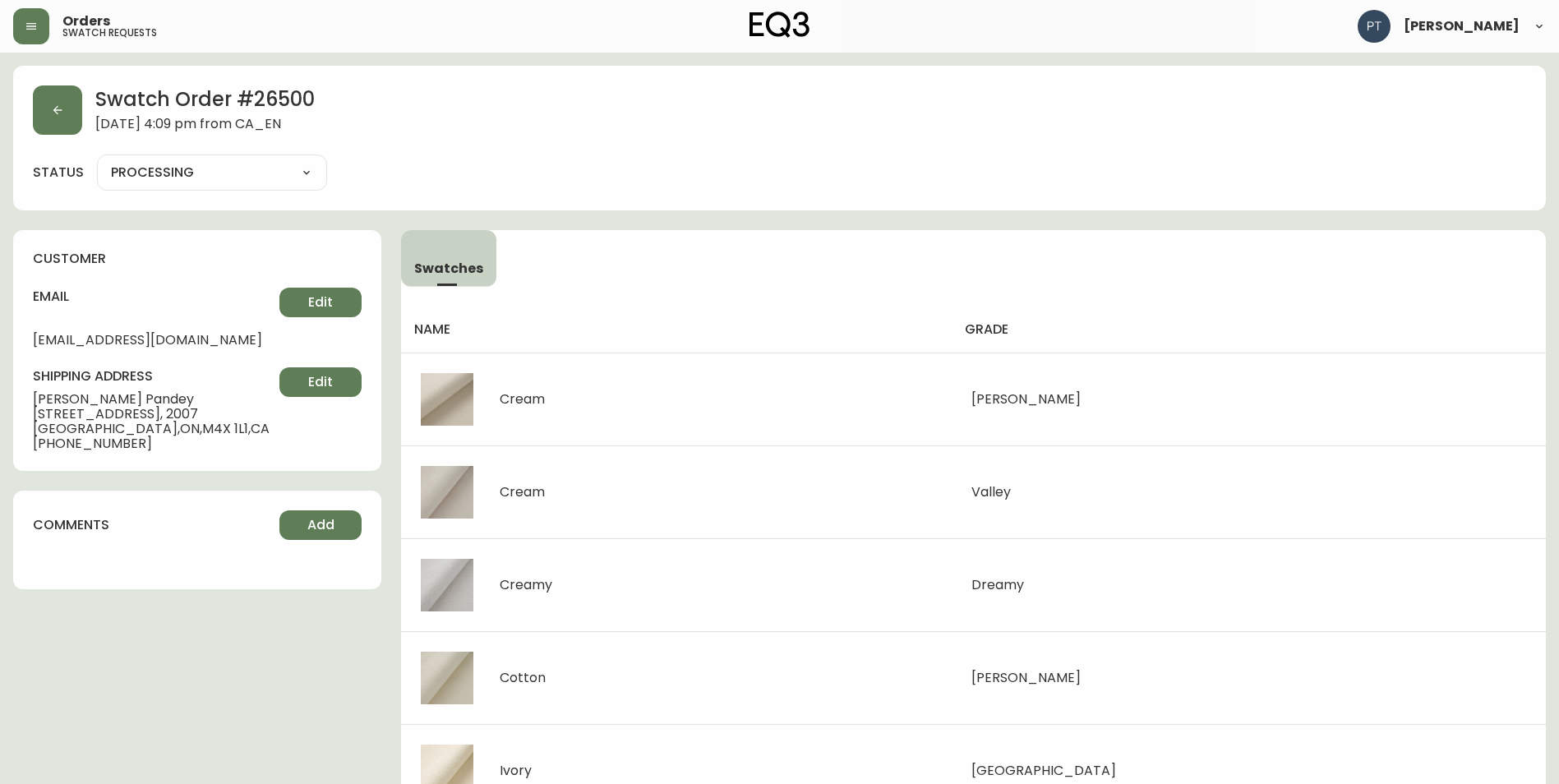
click at [239, 182] on select "PROCESSING SHIPPED CANCELLED" at bounding box center [212, 172] width 230 height 24
click at [97, 160] on select "PROCESSING SHIPPED CANCELLED" at bounding box center [212, 172] width 230 height 24
select select "PROCESSING"
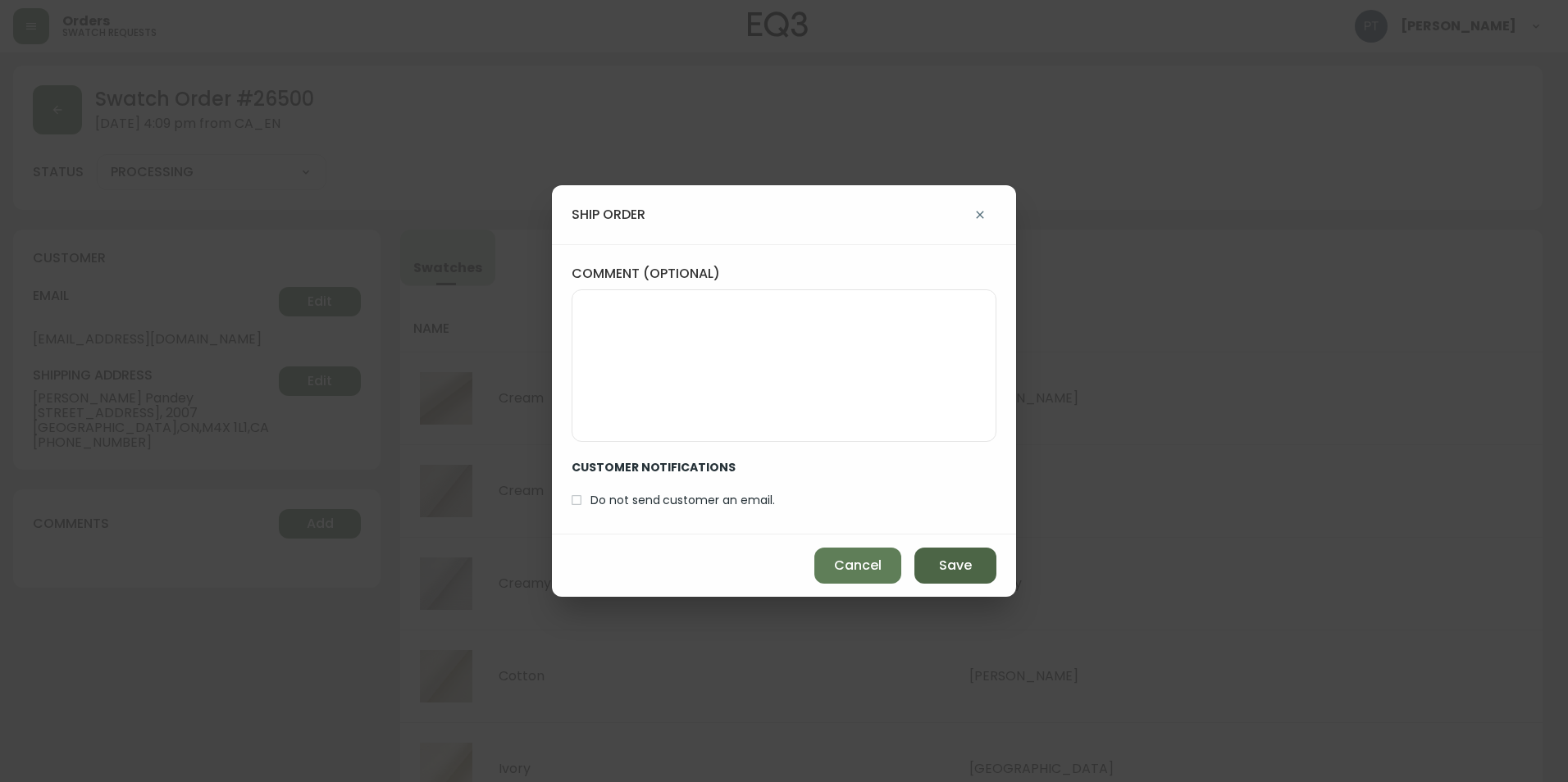
click at [949, 560] on span "Save" at bounding box center [955, 565] width 33 height 18
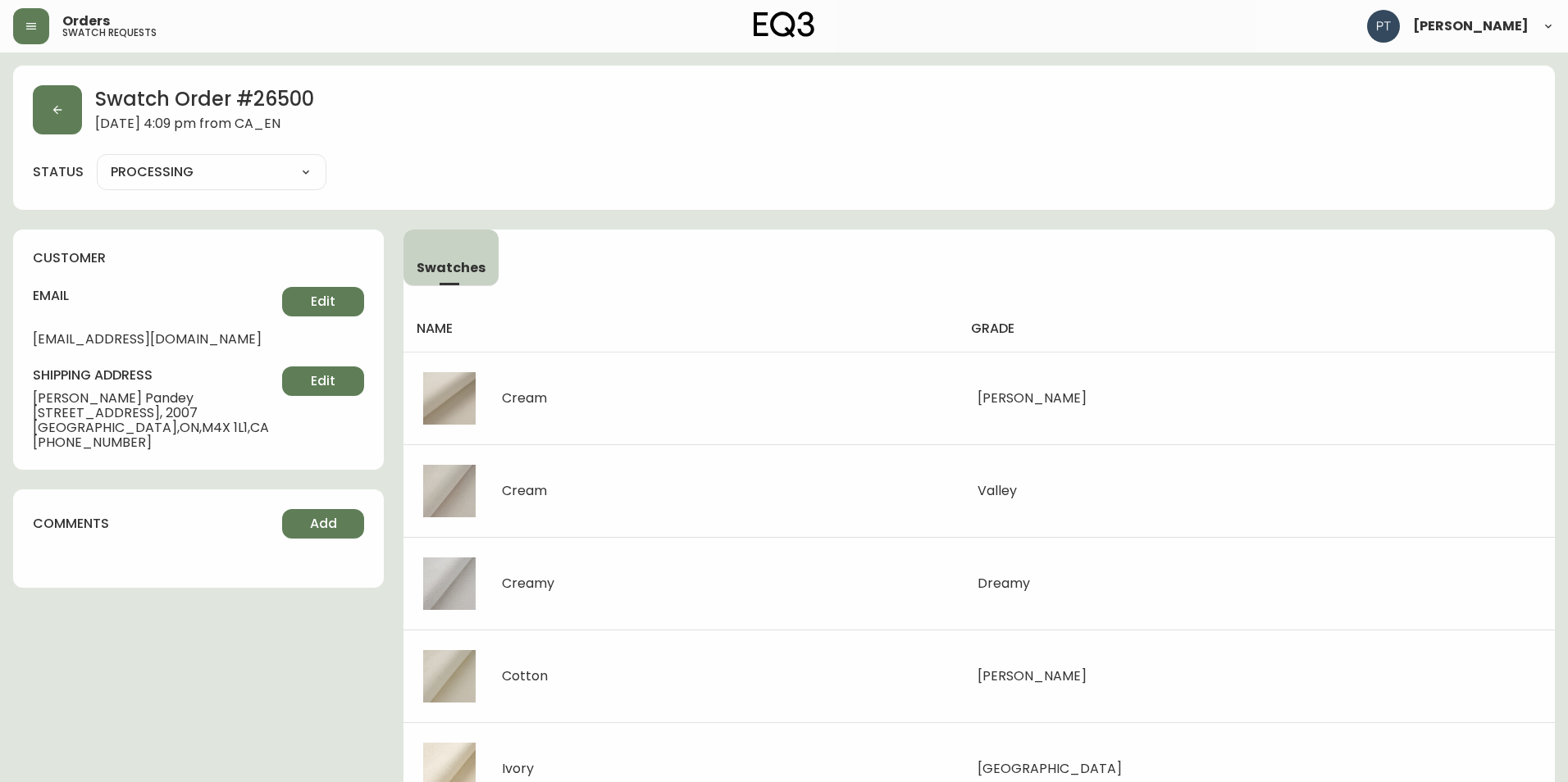
type input "SHIPPED"
select select "SHIPPED"
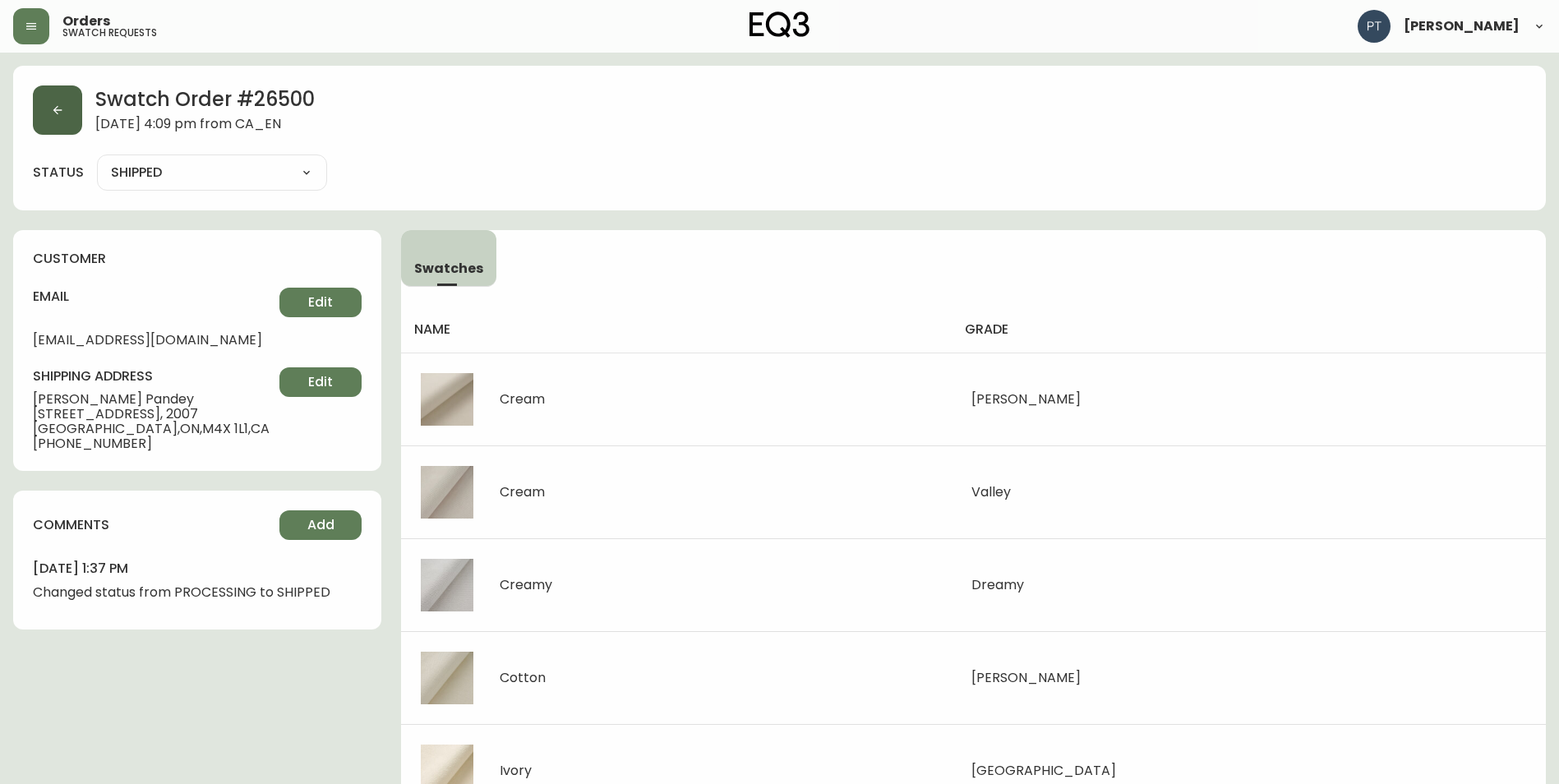
click at [43, 109] on button "button" at bounding box center [58, 110] width 50 height 50
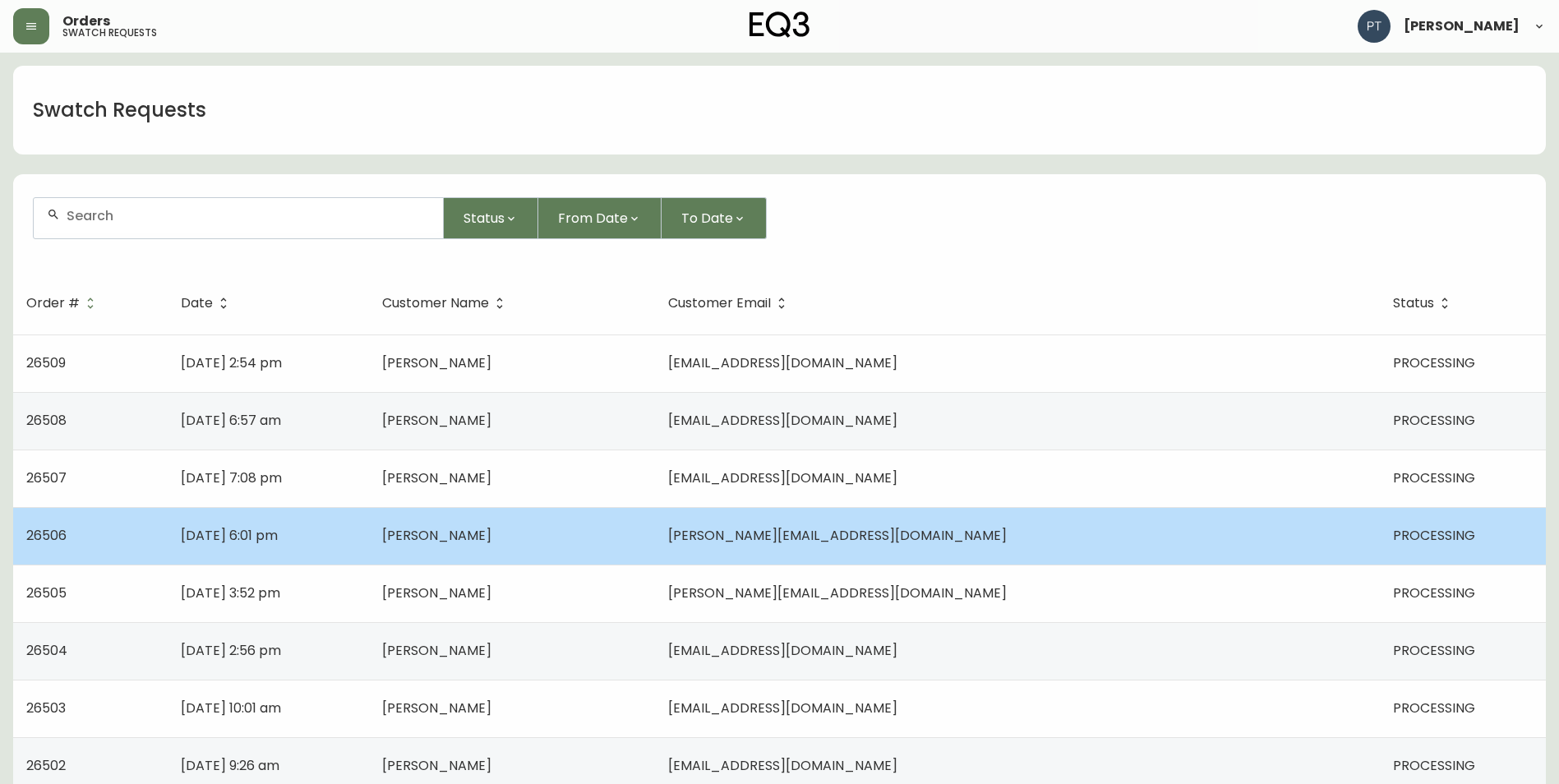
scroll to position [247, 0]
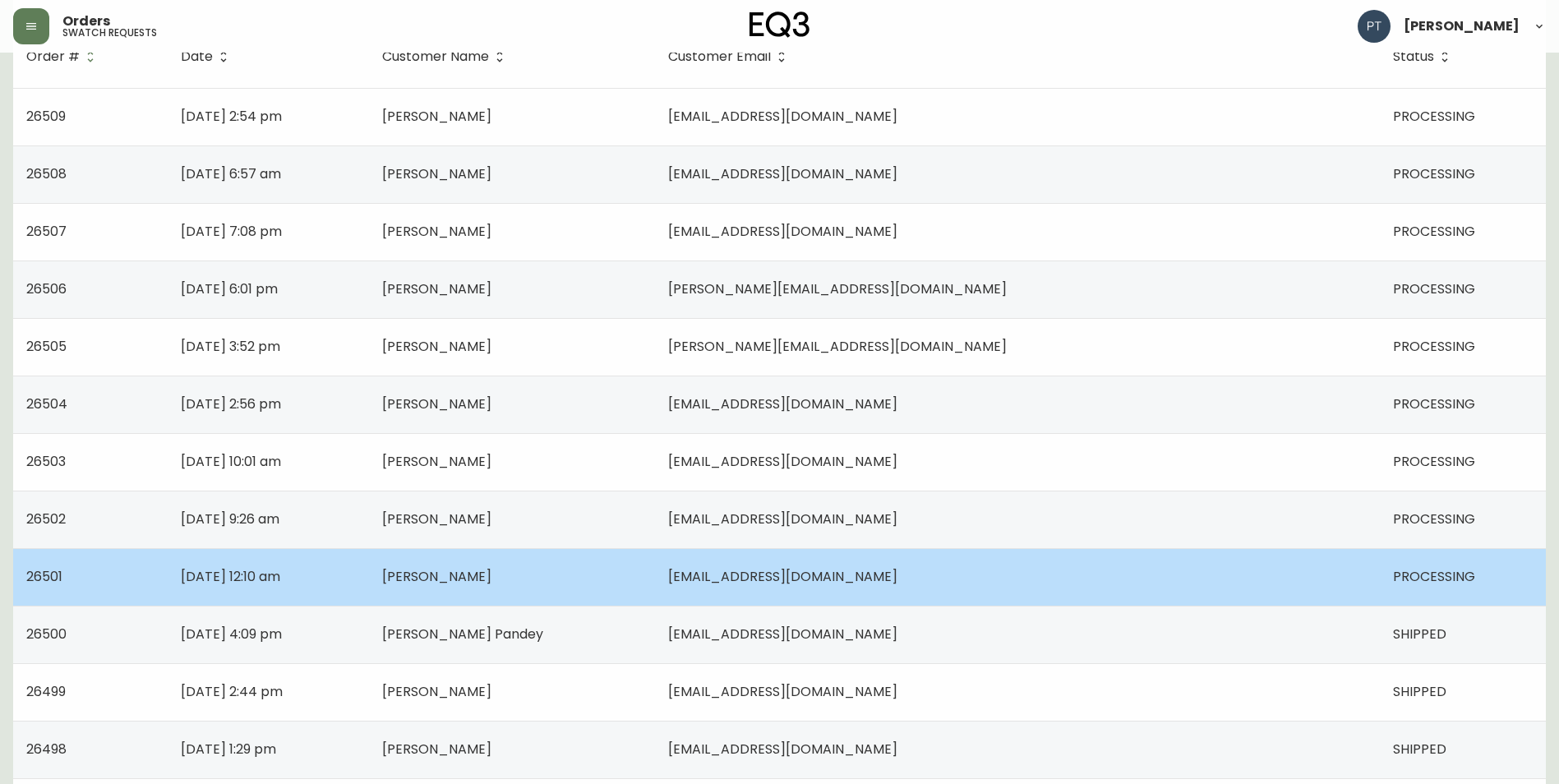
click at [656, 582] on td "[PERSON_NAME]" at bounding box center [512, 577] width 287 height 57
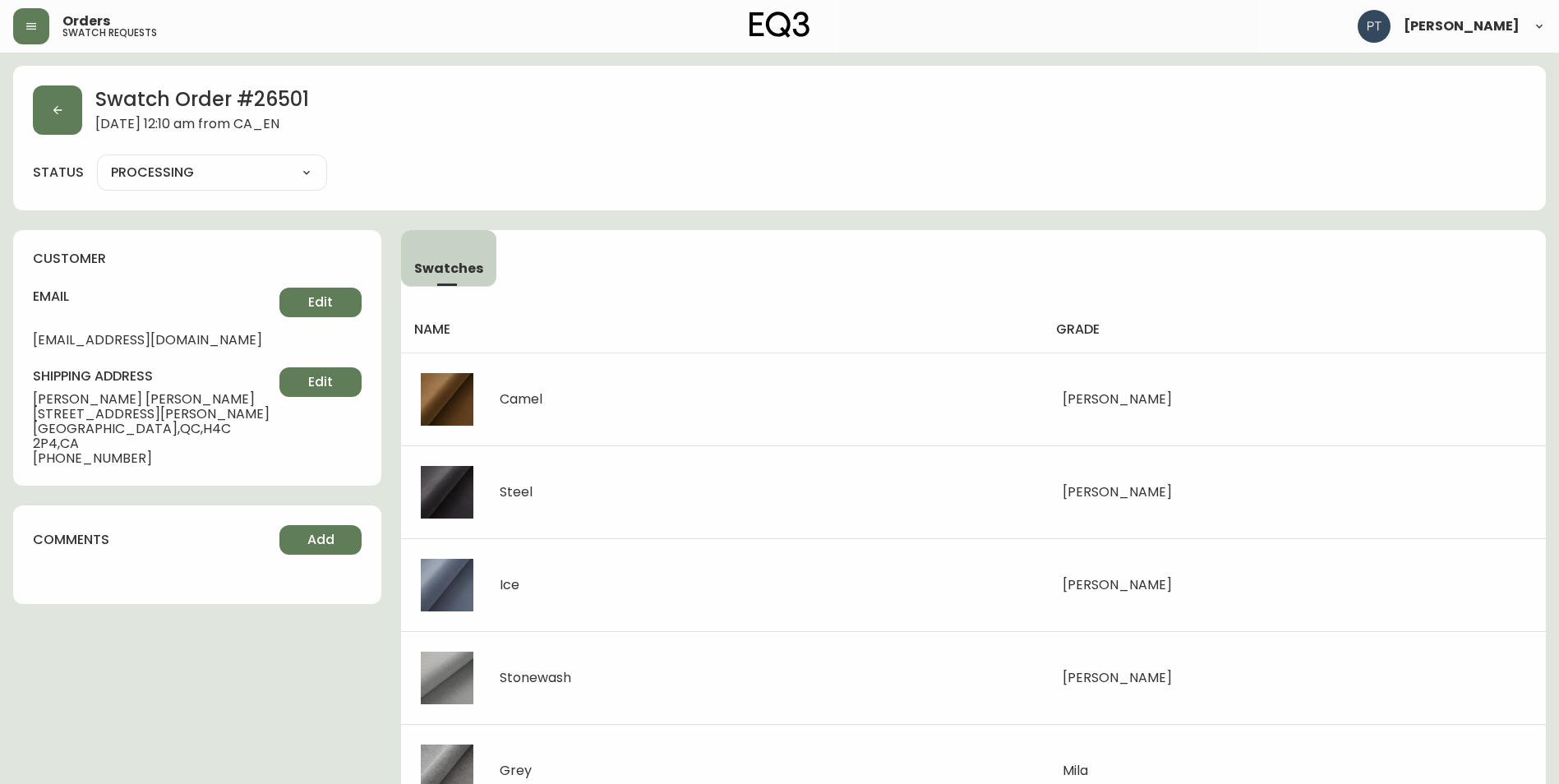
click at [292, 176] on select "PROCESSING SHIPPED CANCELLED" at bounding box center [212, 172] width 230 height 24
click at [97, 160] on select "PROCESSING SHIPPED CANCELLED" at bounding box center [212, 172] width 230 height 24
select select "PROCESSING"
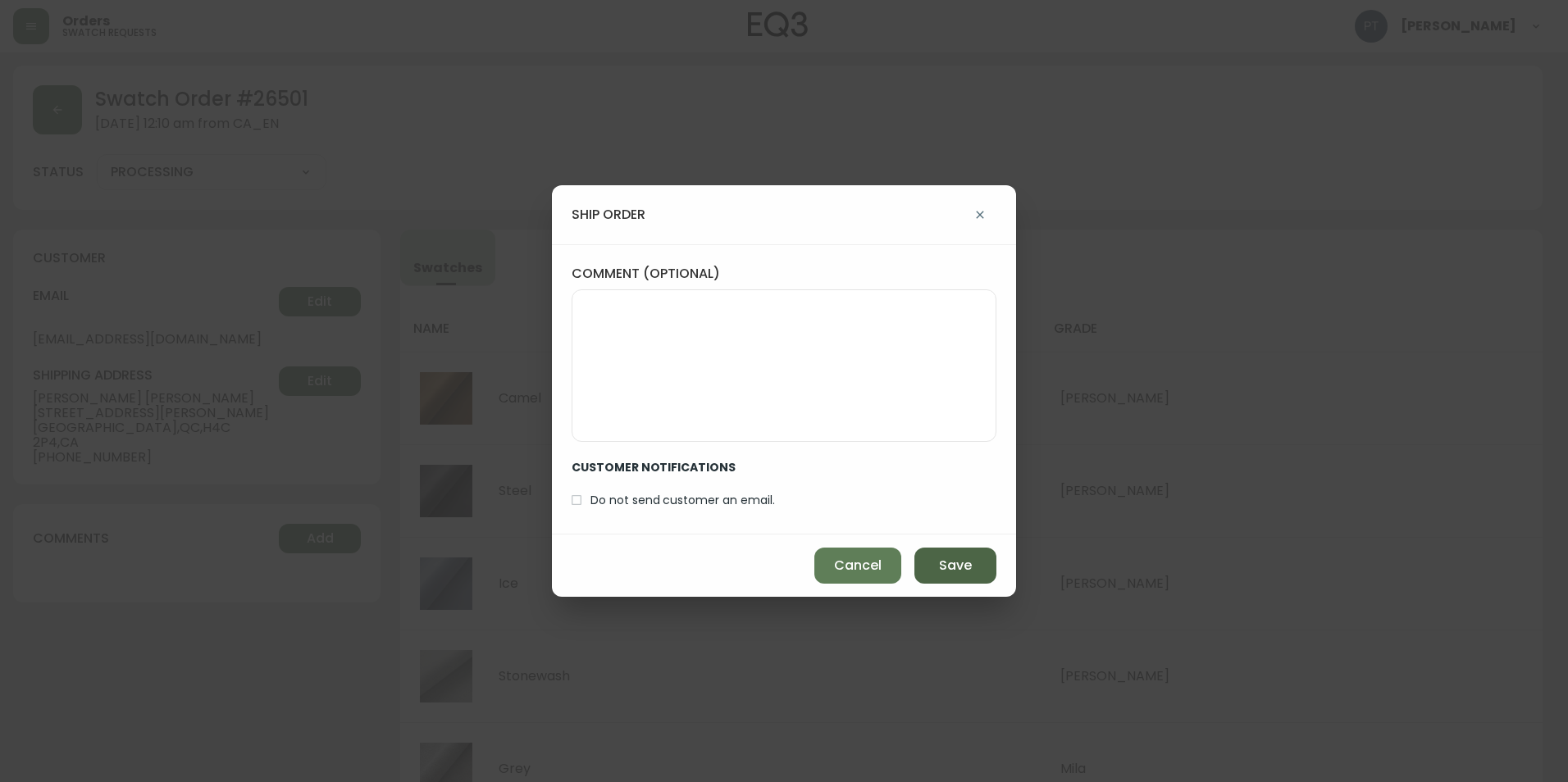
click at [942, 574] on span "Save" at bounding box center [955, 565] width 33 height 18
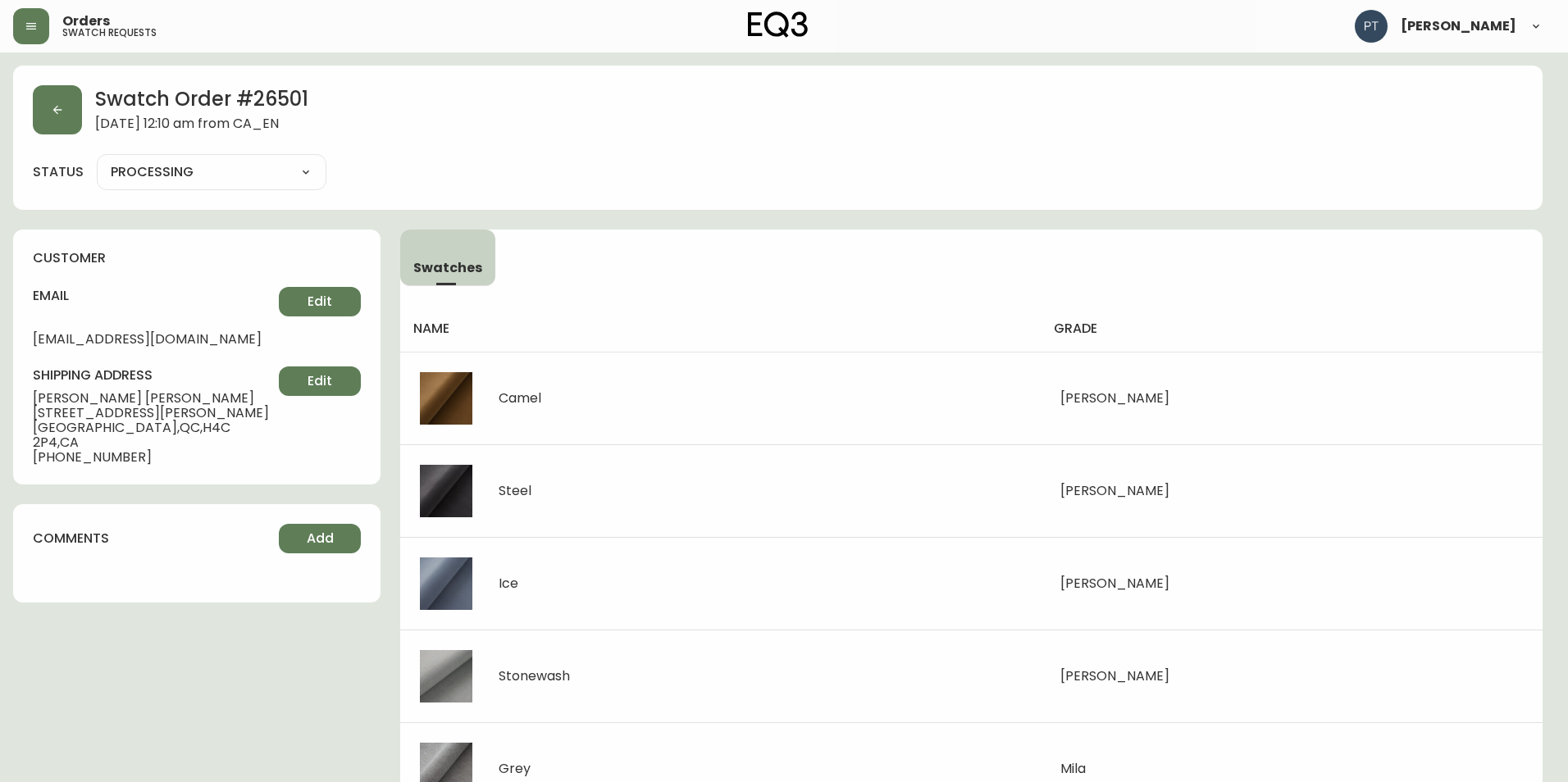
type input "SHIPPED"
select select "SHIPPED"
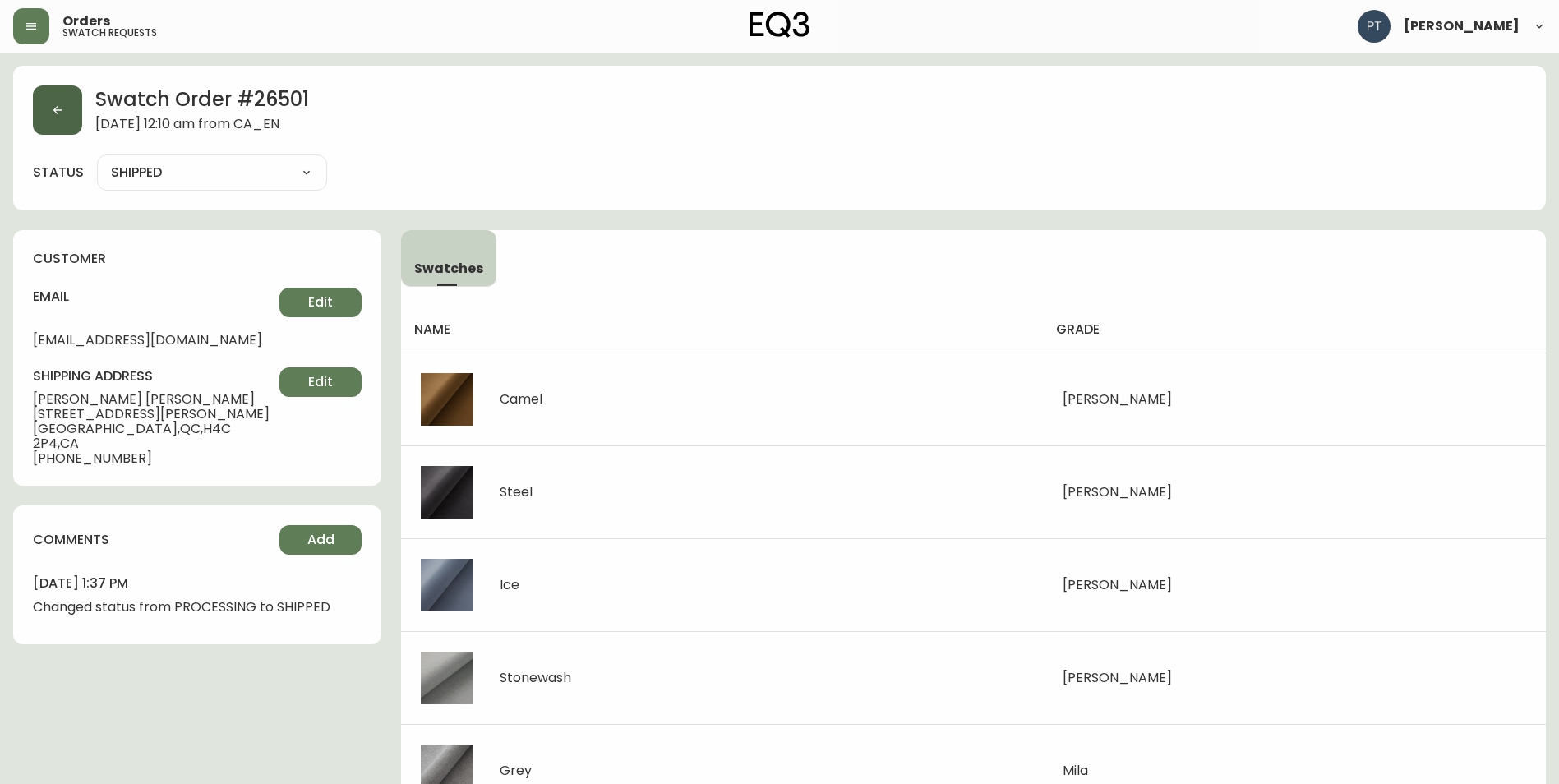
click at [64, 110] on button "button" at bounding box center [58, 110] width 50 height 50
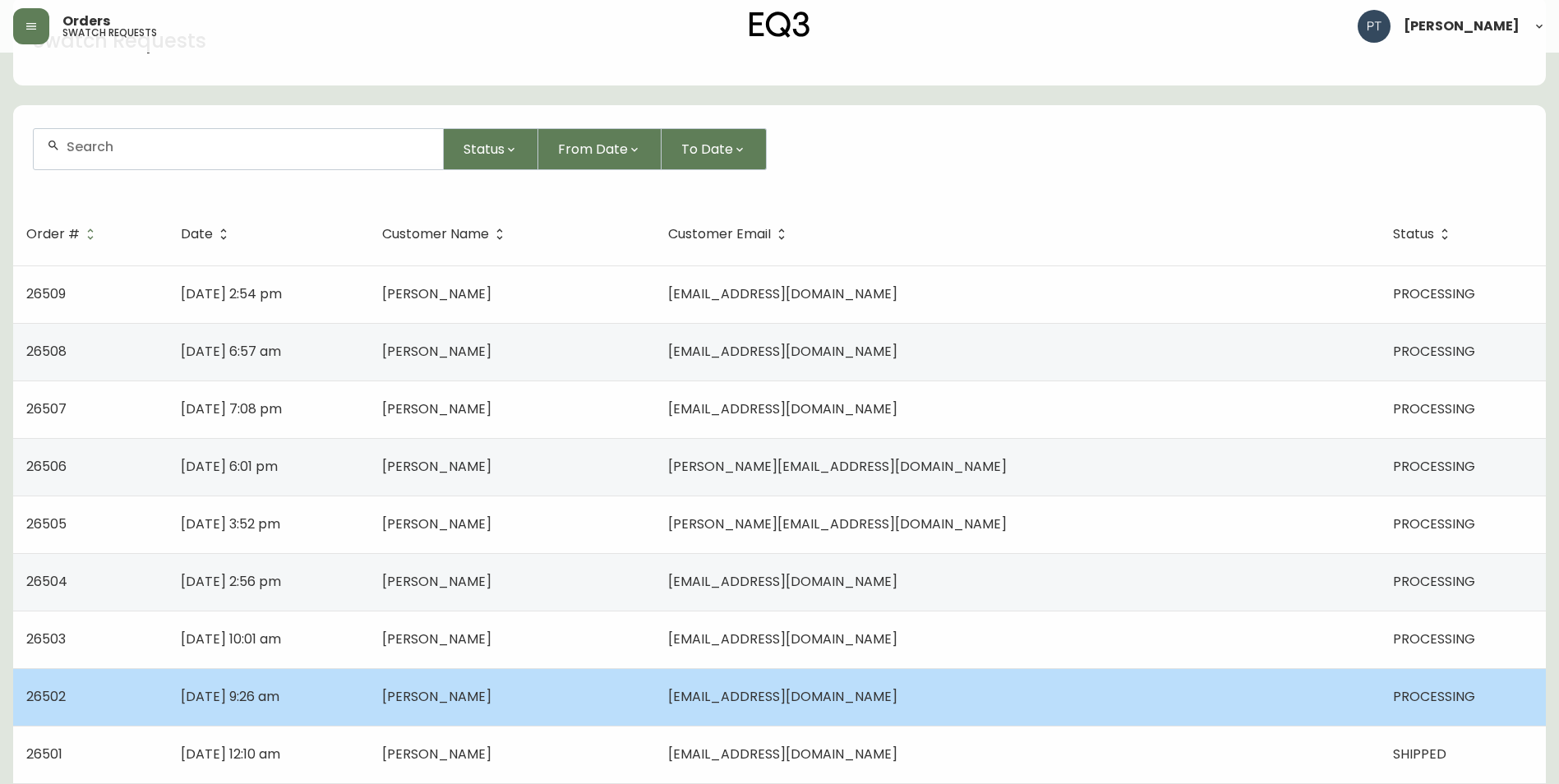
scroll to position [165, 0]
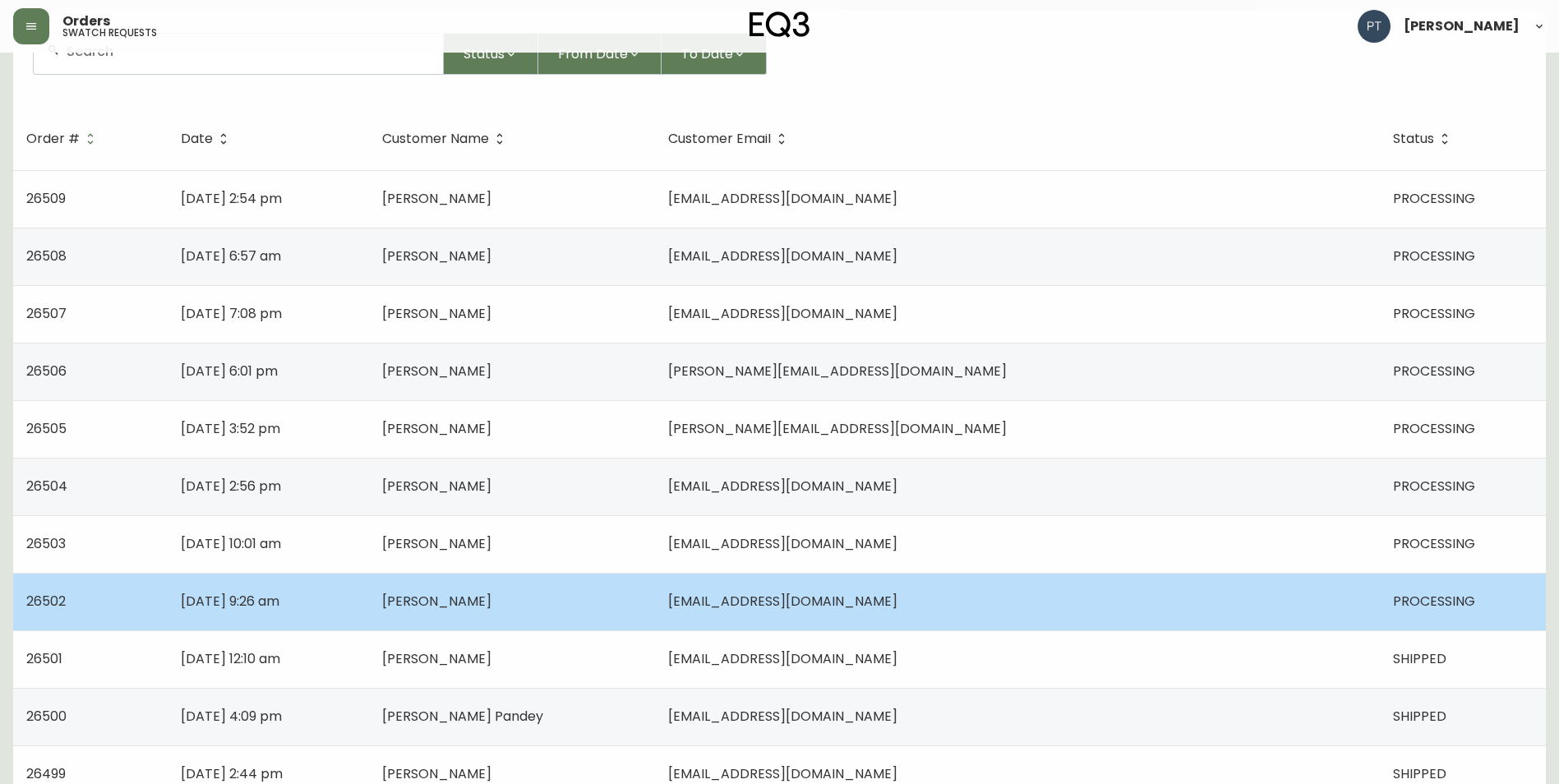
click at [656, 616] on td "[PERSON_NAME]" at bounding box center [512, 601] width 287 height 57
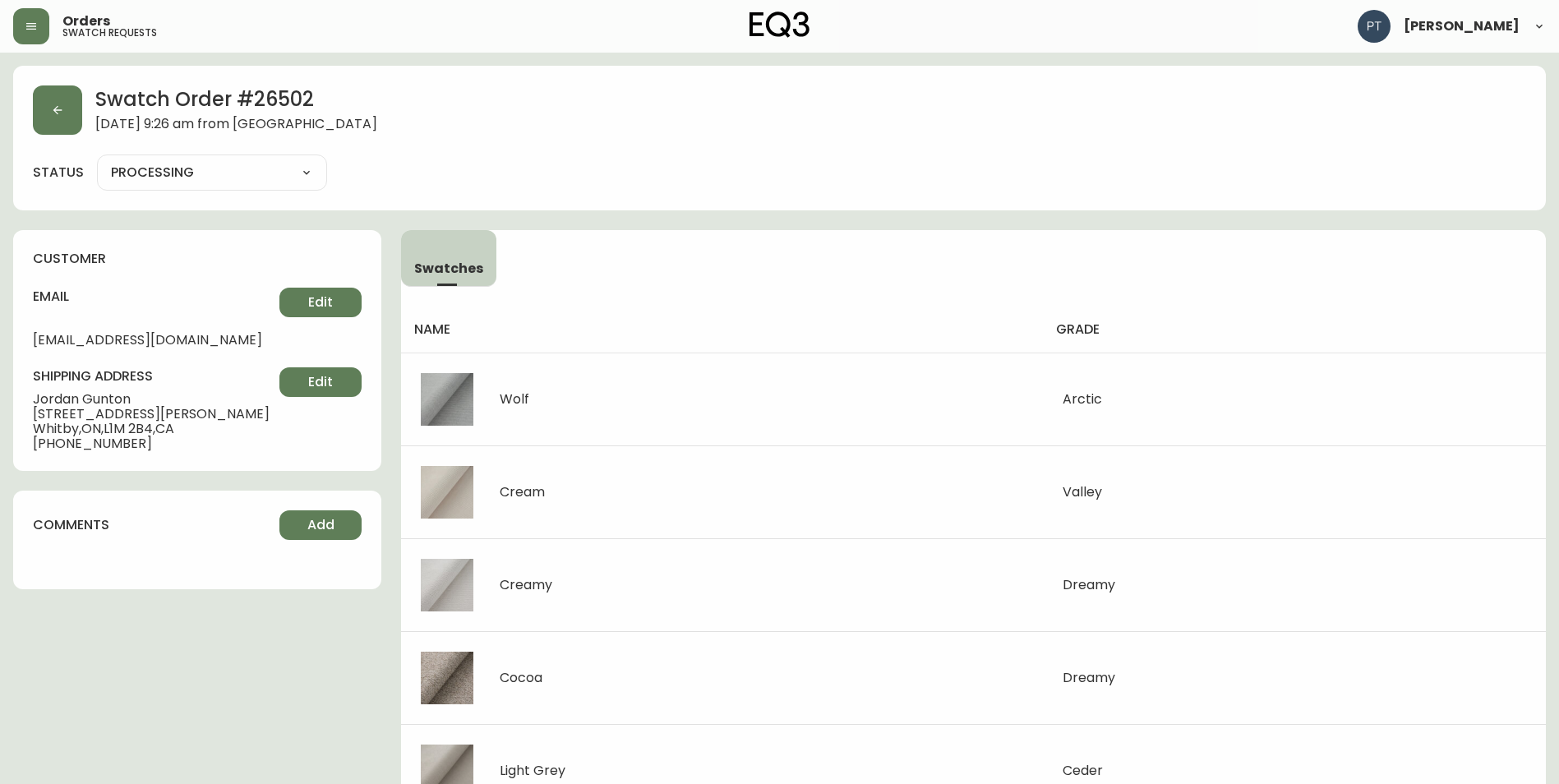
drag, startPoint x: 308, startPoint y: 165, endPoint x: 306, endPoint y: 186, distance: 21.1
click at [308, 166] on select "PROCESSING SHIPPED CANCELLED" at bounding box center [212, 172] width 230 height 24
click at [97, 160] on select "PROCESSING SHIPPED CANCELLED" at bounding box center [212, 172] width 230 height 24
select select "PROCESSING"
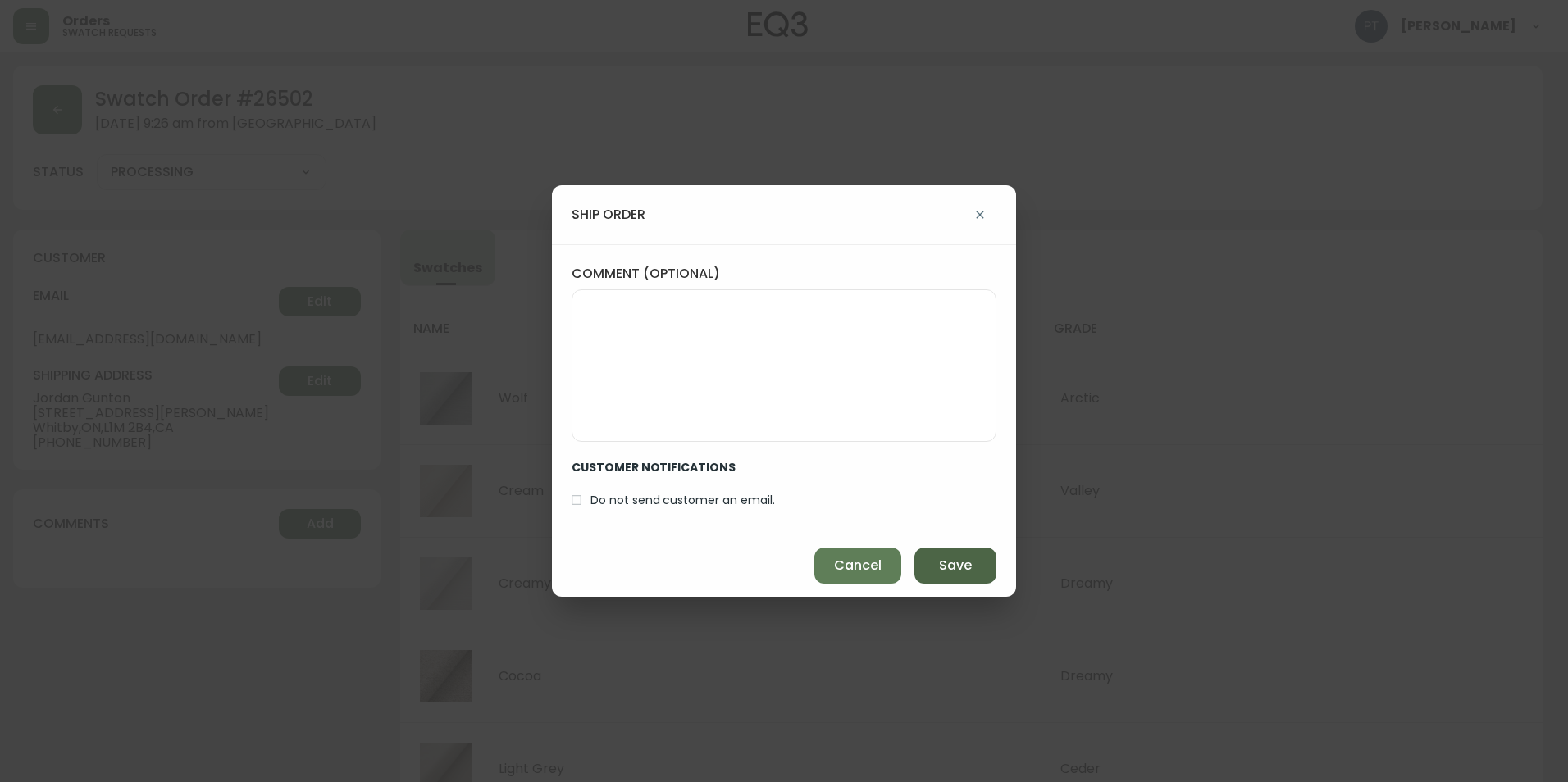
click at [941, 580] on button "Save" at bounding box center [955, 566] width 82 height 36
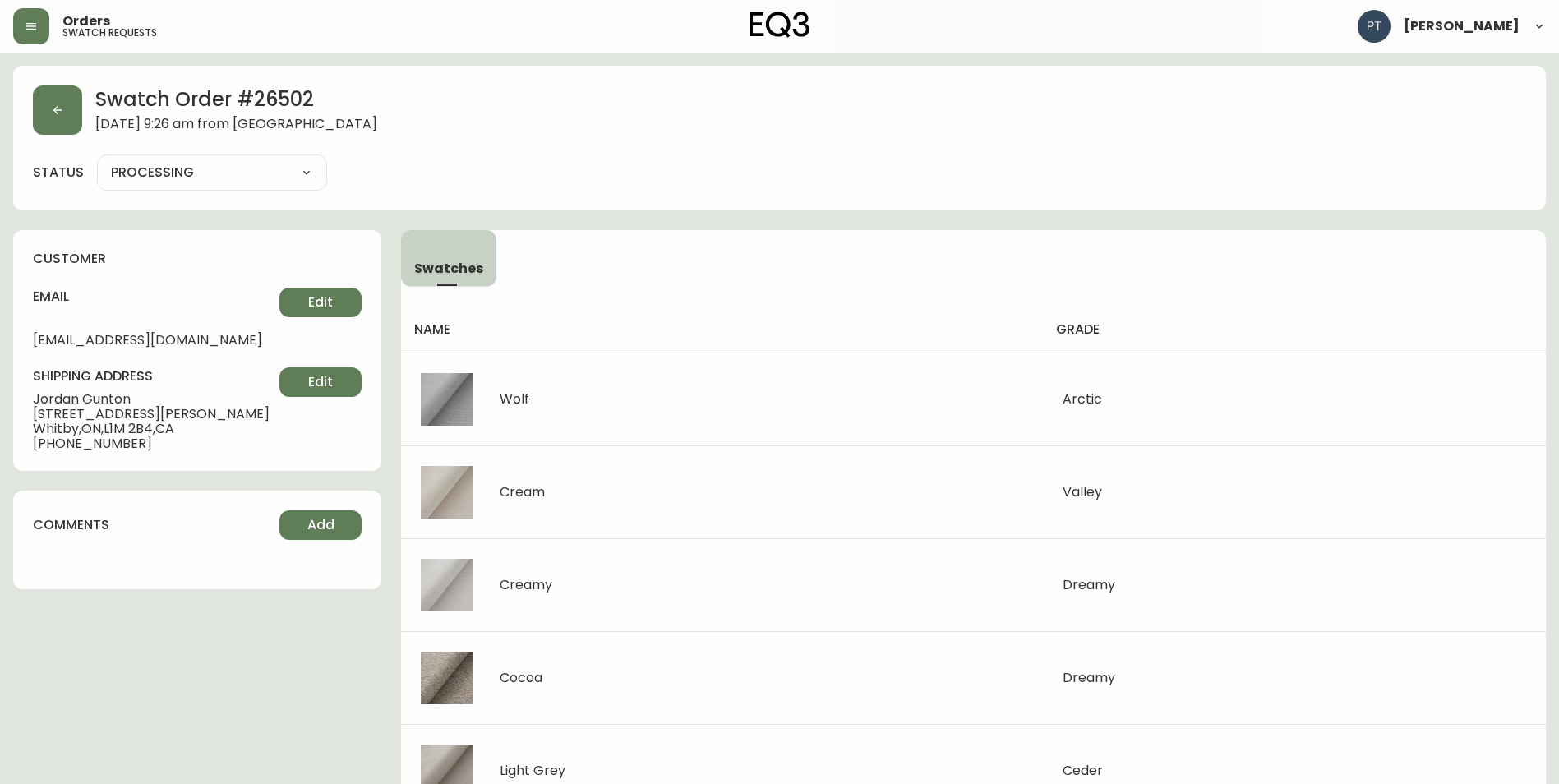
type input "SHIPPED"
select select "SHIPPED"
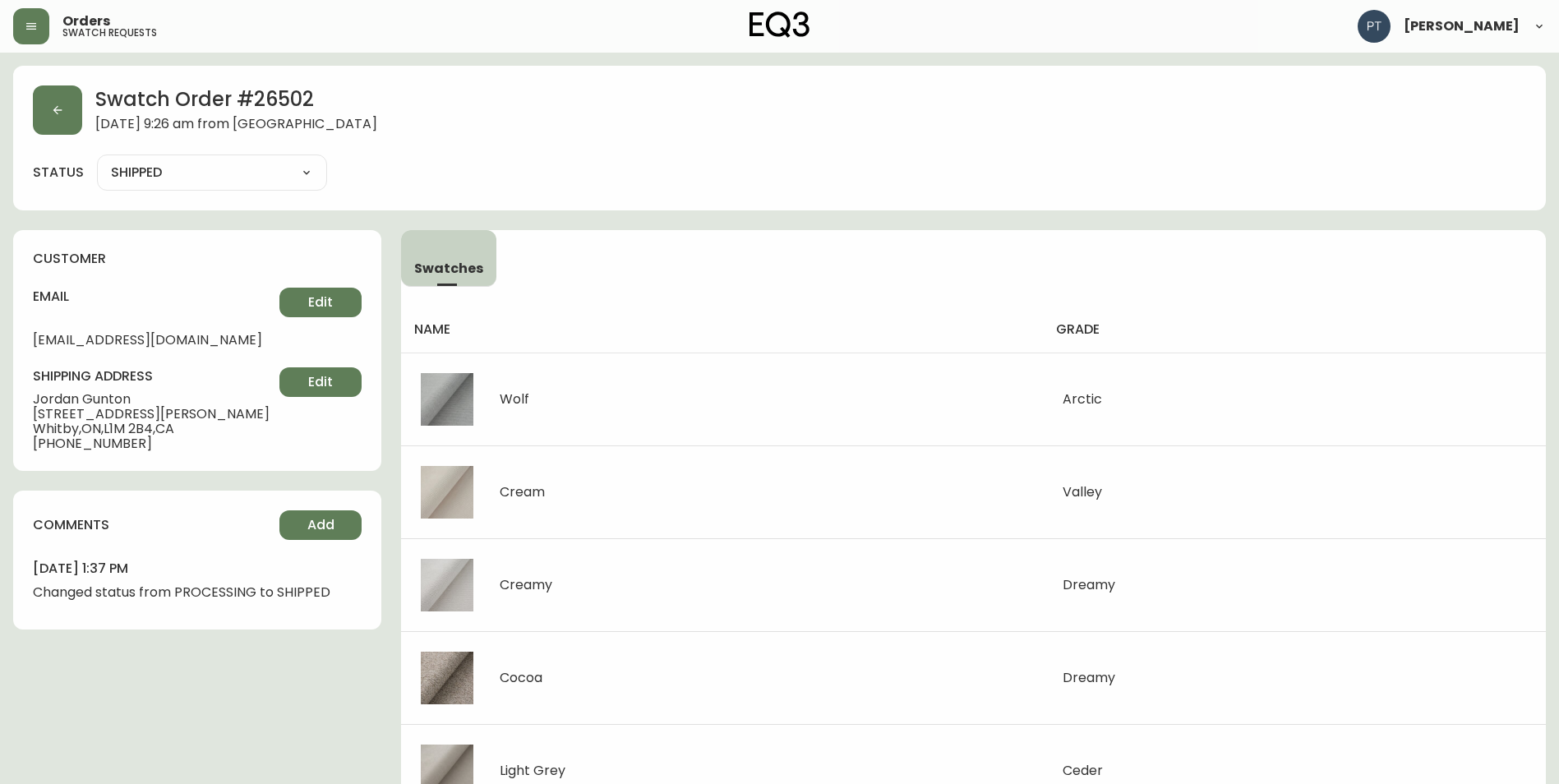
click at [83, 137] on div "Swatch Order # 26502 [DATE] 9:26 am from [GEOGRAPHIC_DATA] status SHIPPED SHIPP…" at bounding box center [779, 138] width 1533 height 145
click at [66, 123] on button "button" at bounding box center [58, 110] width 50 height 50
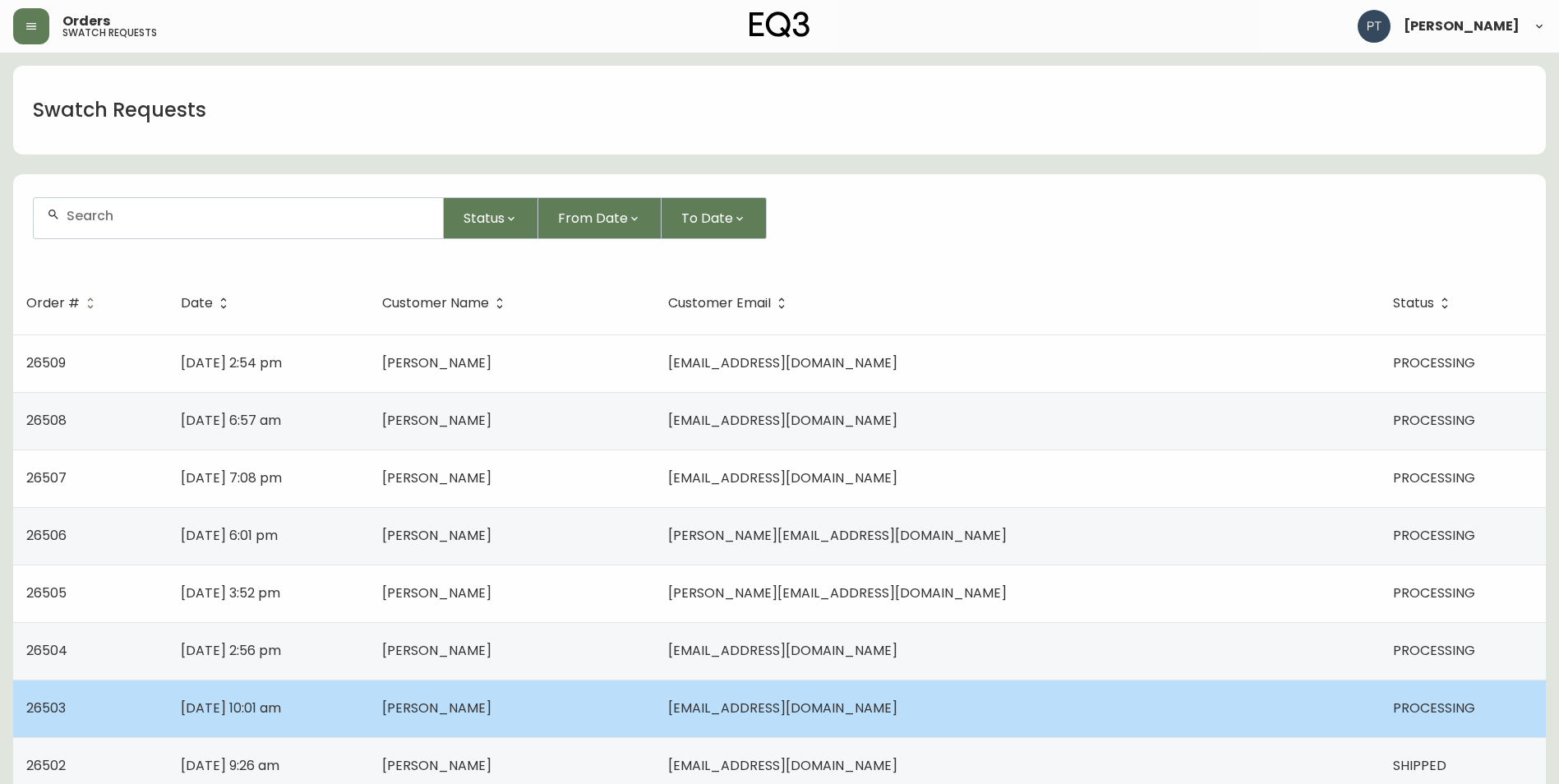
click at [898, 708] on span "[EMAIL_ADDRESS][DOMAIN_NAME]" at bounding box center [783, 708] width 229 height 19
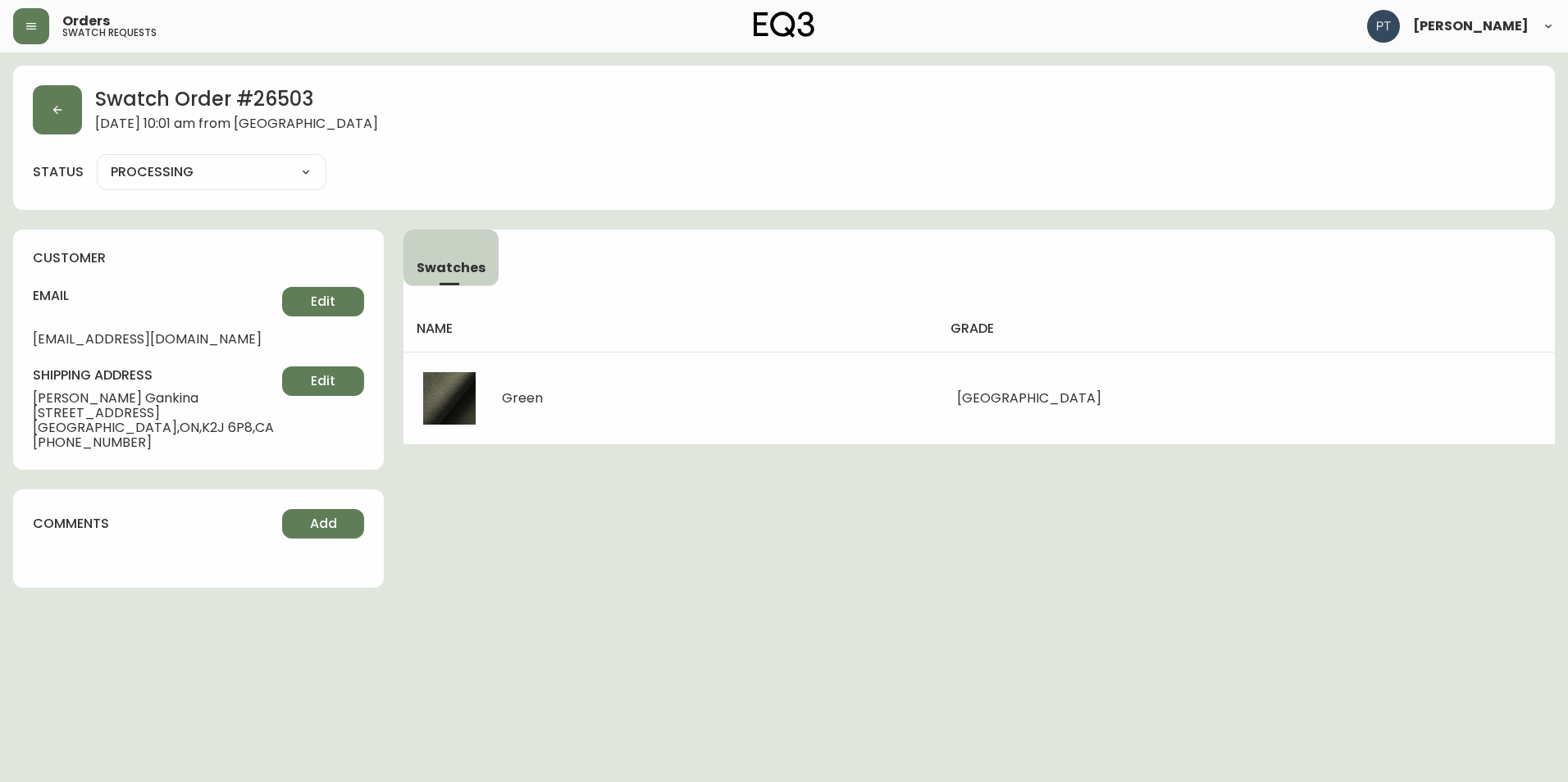
click at [216, 176] on select "PROCESSING SHIPPED CANCELLED" at bounding box center [211, 172] width 229 height 24
click at [96, 160] on select "PROCESSING SHIPPED CANCELLED" at bounding box center [211, 172] width 229 height 24
select select "PROCESSING"
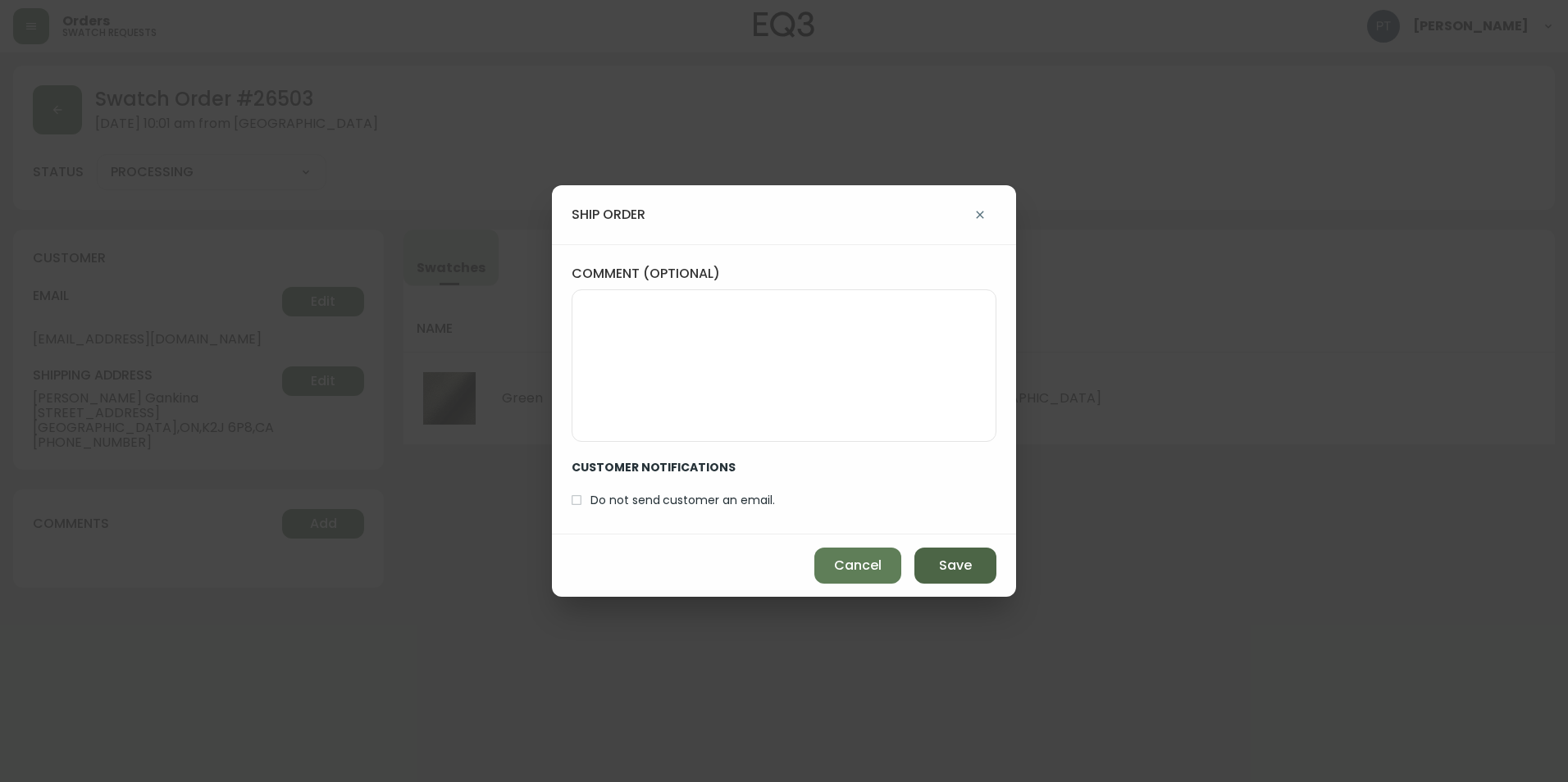
click at [956, 574] on span "Save" at bounding box center [955, 565] width 33 height 18
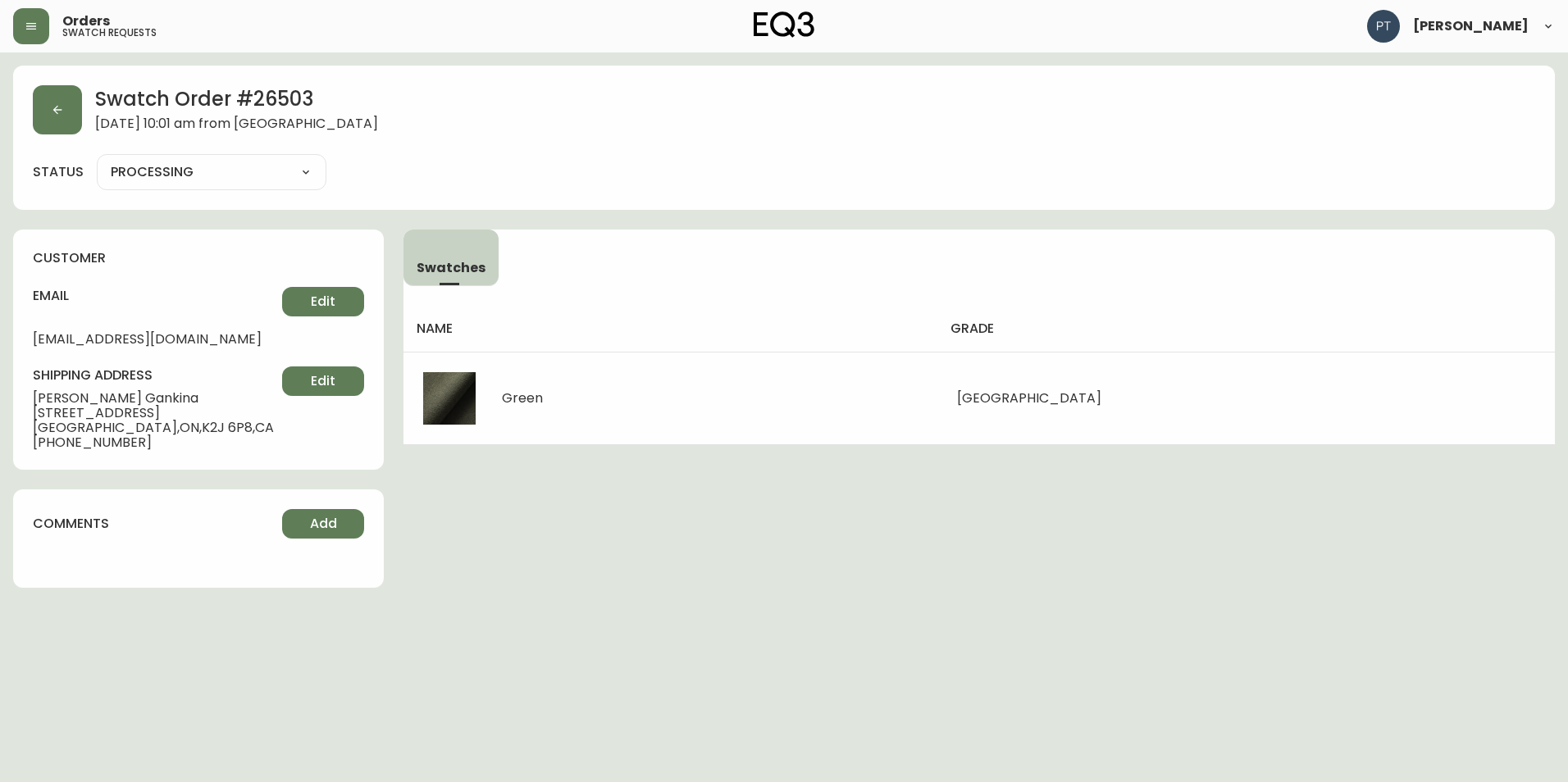
type input "SHIPPED"
select select "SHIPPED"
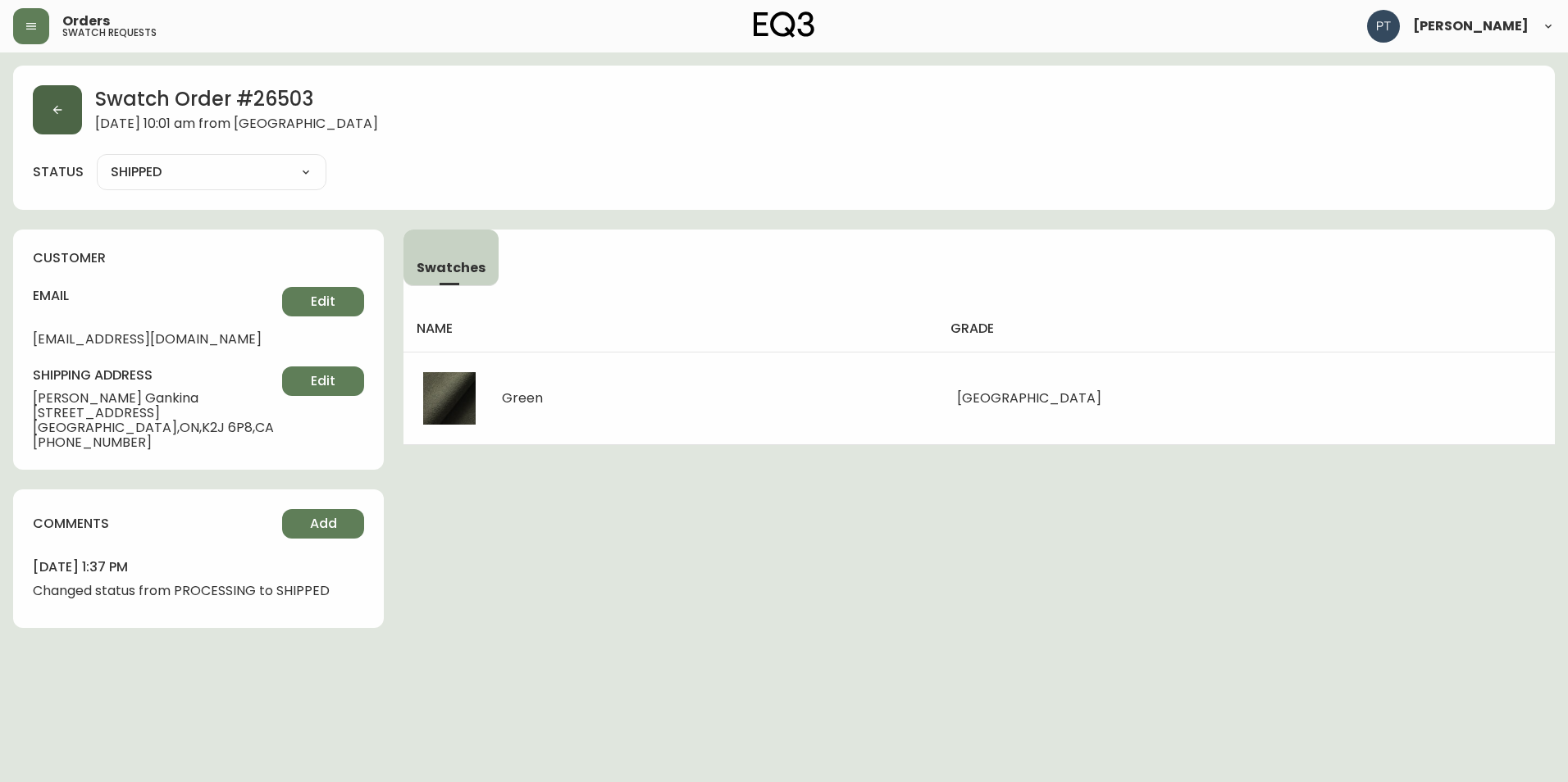
click at [62, 114] on icon "button" at bounding box center [56, 109] width 13 height 13
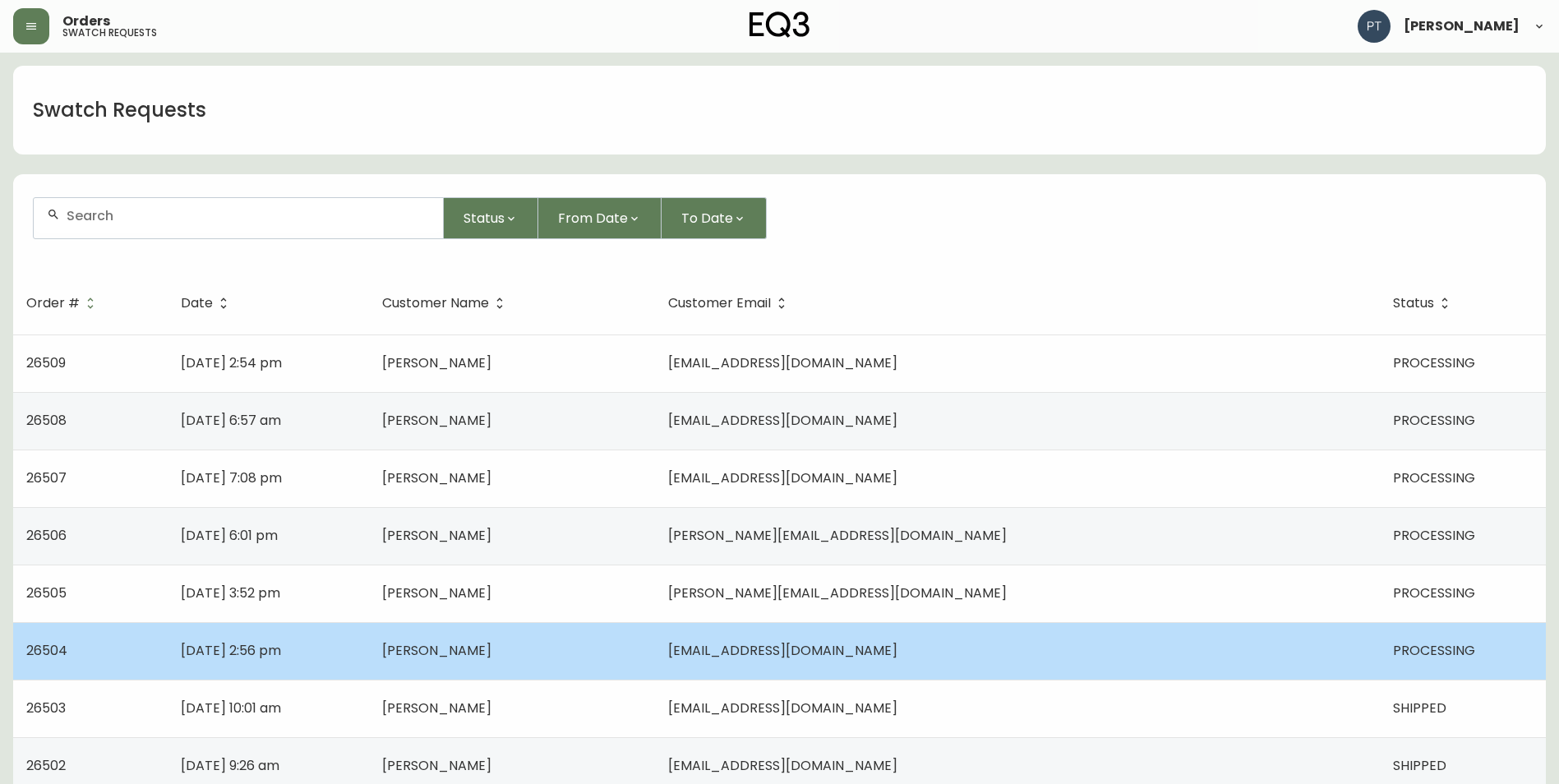
click at [491, 658] on span "[PERSON_NAME]" at bounding box center [437, 651] width 109 height 19
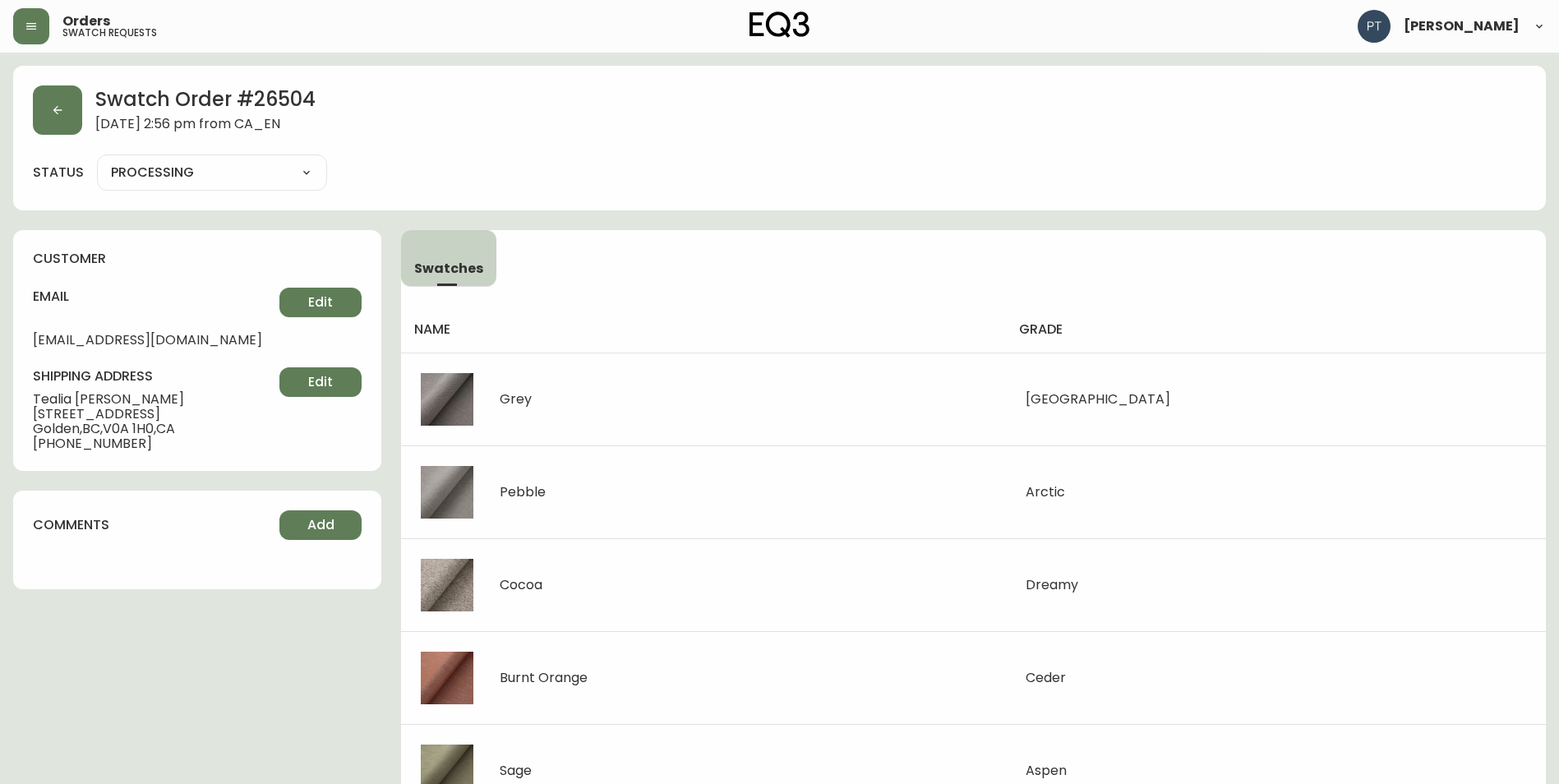
drag, startPoint x: 202, startPoint y: 161, endPoint x: 204, endPoint y: 185, distance: 24.1
click at [202, 164] on select "PROCESSING SHIPPED CANCELLED" at bounding box center [212, 172] width 230 height 24
click at [97, 160] on select "PROCESSING SHIPPED CANCELLED" at bounding box center [212, 172] width 230 height 24
select select "PROCESSING"
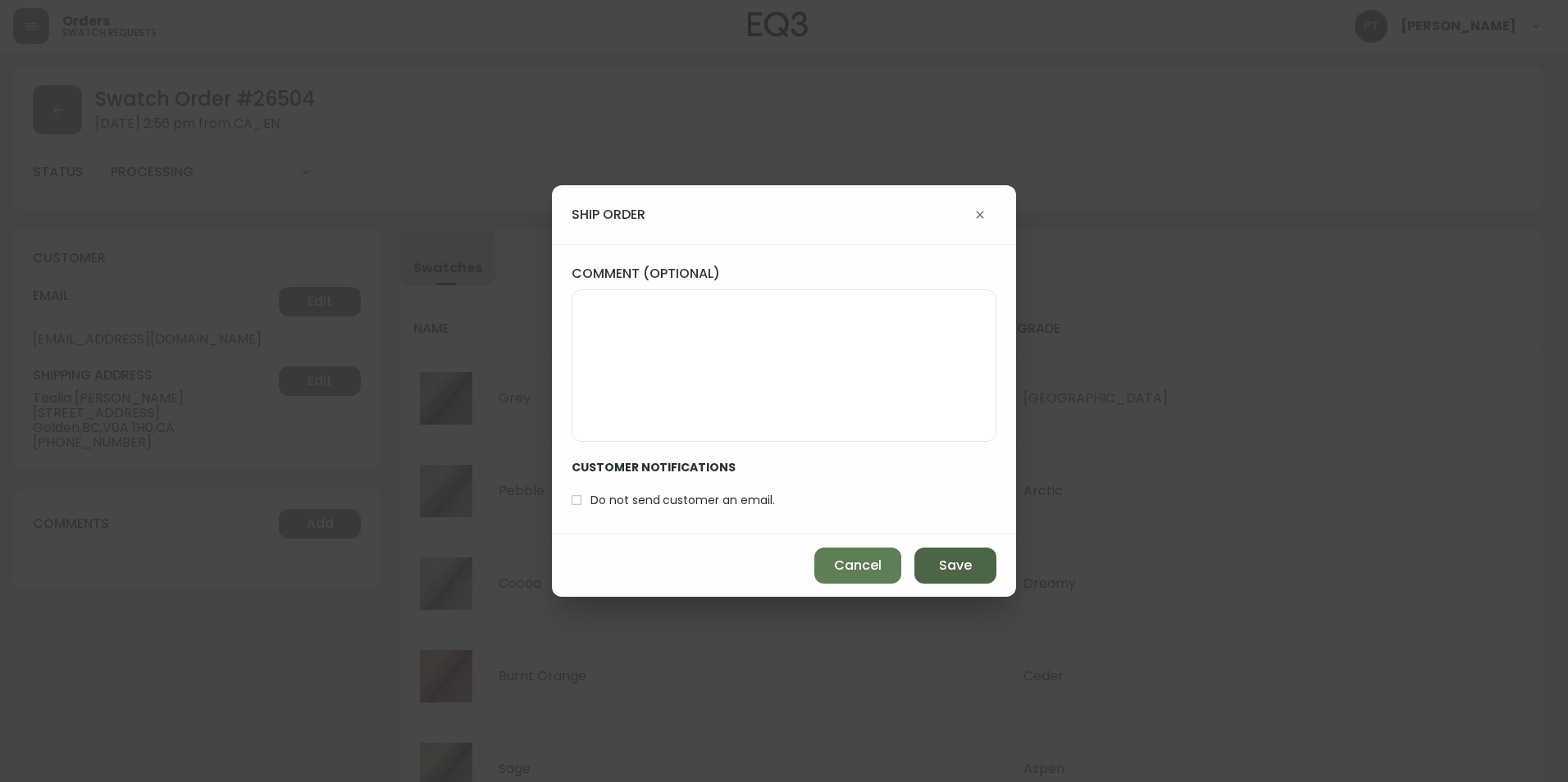
click at [973, 561] on button "Save" at bounding box center [955, 566] width 82 height 36
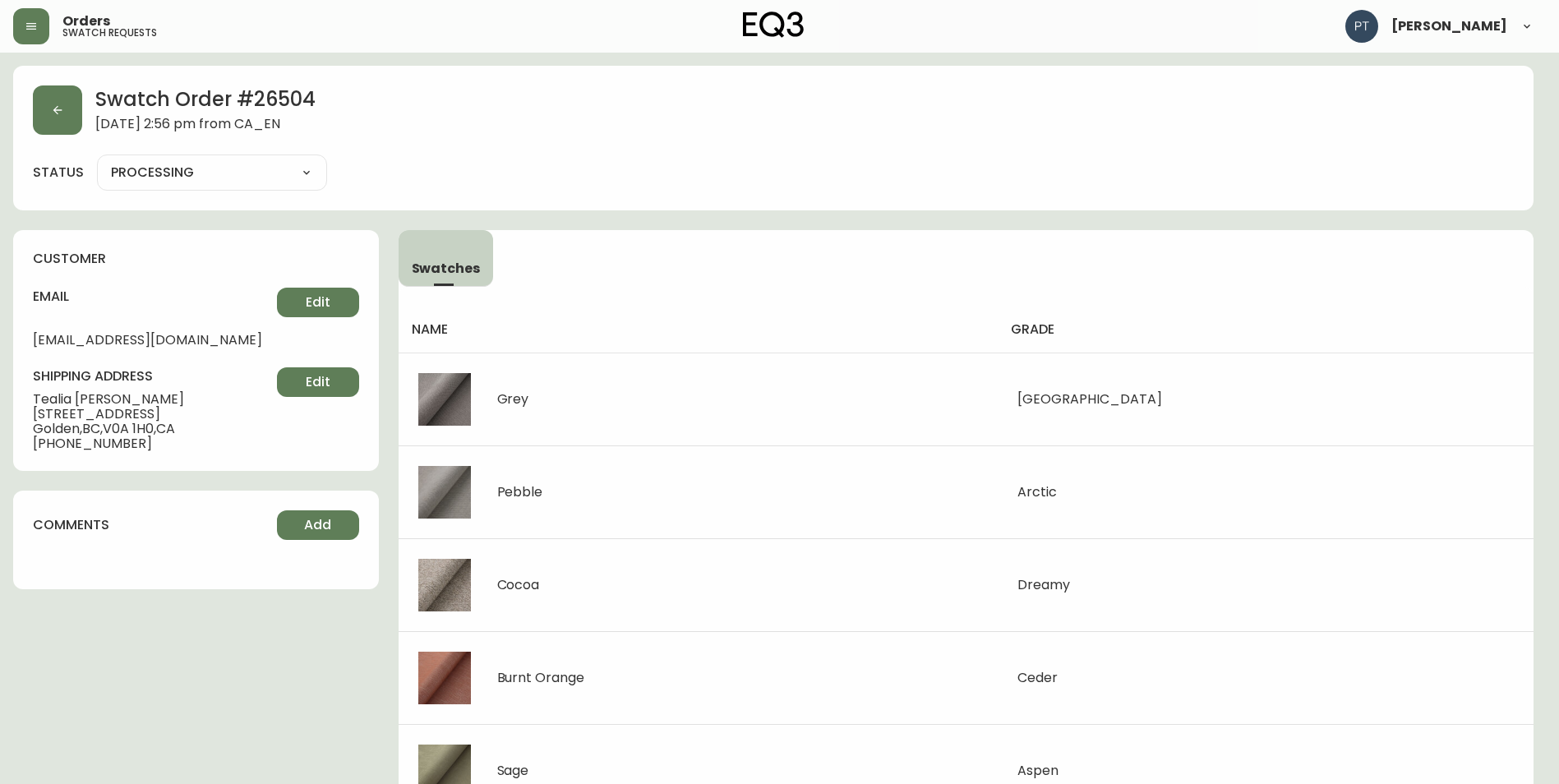
type input "SHIPPED"
select select "SHIPPED"
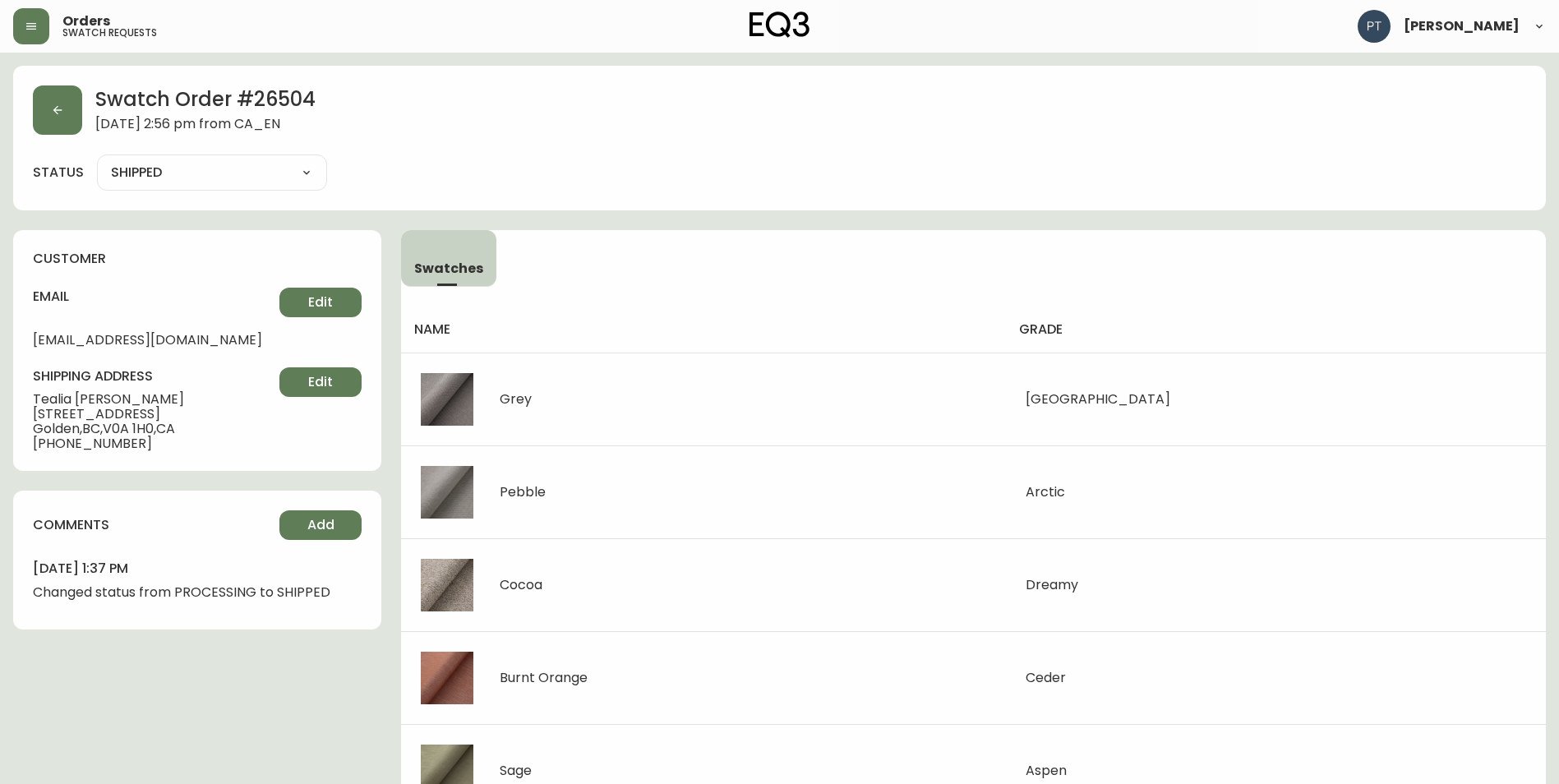
click at [94, 121] on div "Swatch Order # 26504 [DATE] 2:56 pm from CA_EN" at bounding box center [780, 110] width 1494 height 50
click at [62, 122] on button "button" at bounding box center [58, 110] width 50 height 50
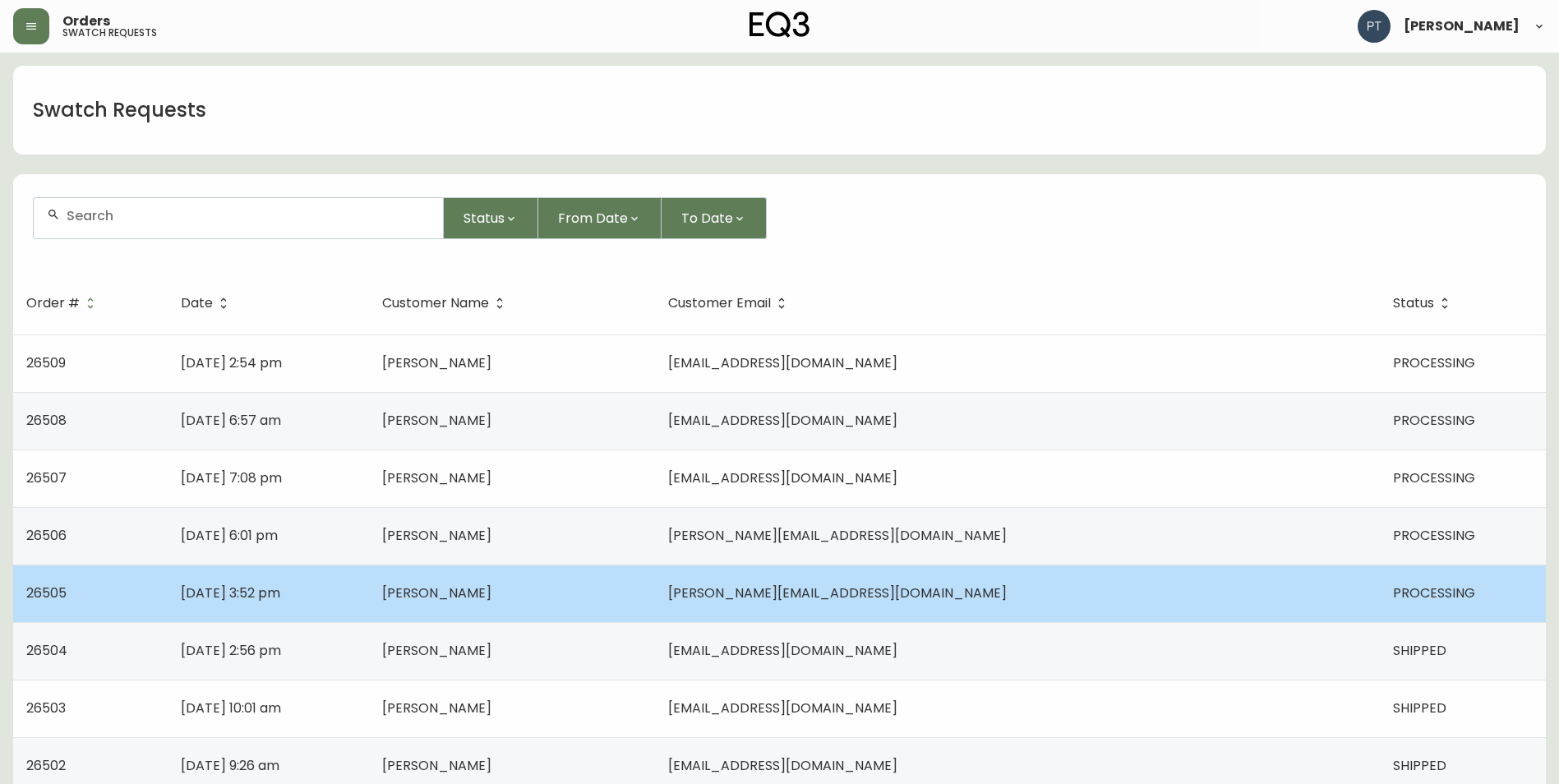
click at [656, 598] on td "[PERSON_NAME]" at bounding box center [512, 593] width 287 height 57
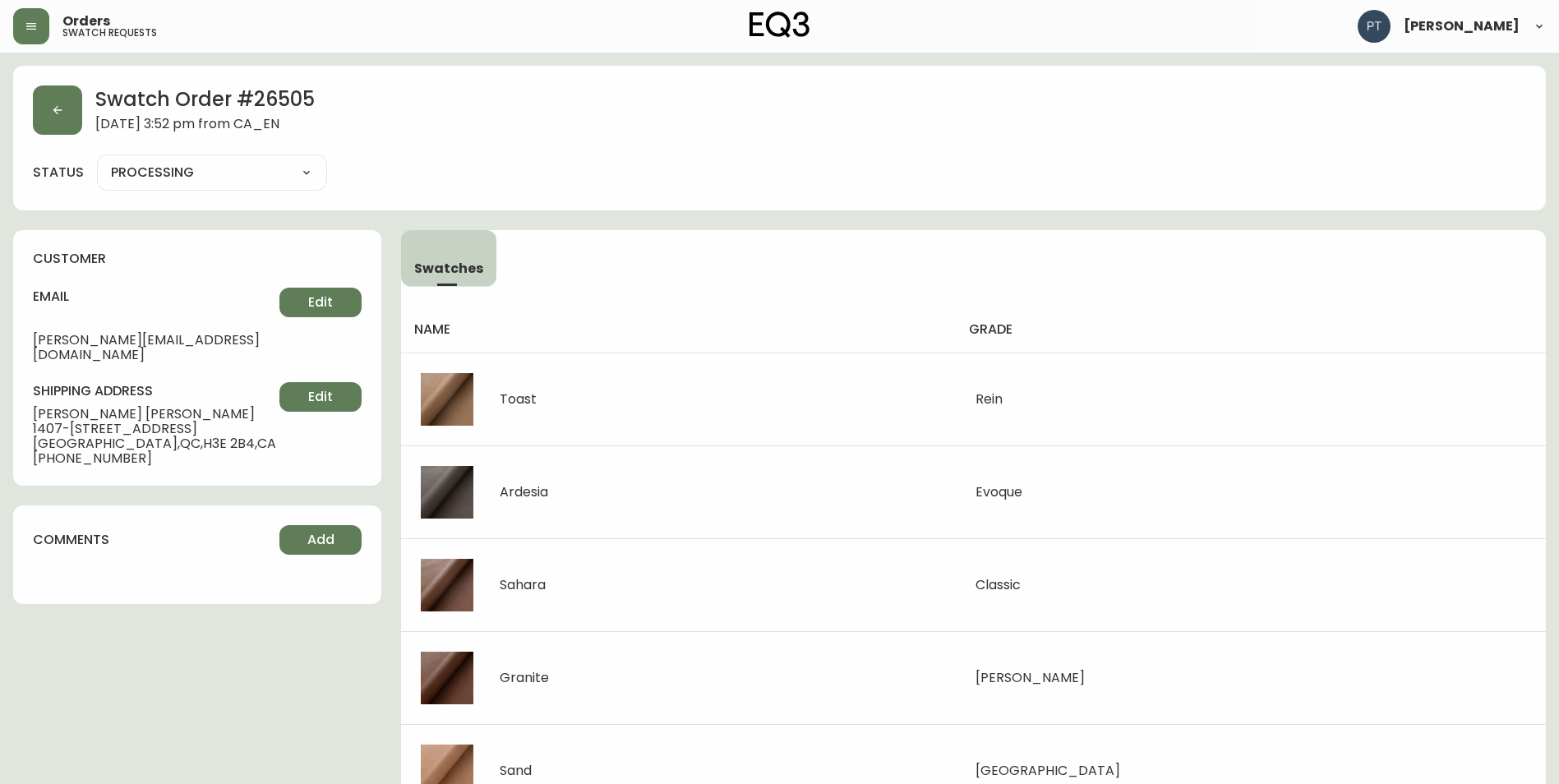
click at [228, 185] on div "PROCESSING SHIPPED CANCELLED" at bounding box center [212, 172] width 230 height 37
click at [236, 172] on select "PROCESSING SHIPPED CANCELLED" at bounding box center [212, 172] width 230 height 24
click at [97, 160] on select "PROCESSING SHIPPED CANCELLED" at bounding box center [212, 172] width 230 height 24
select select "PROCESSING"
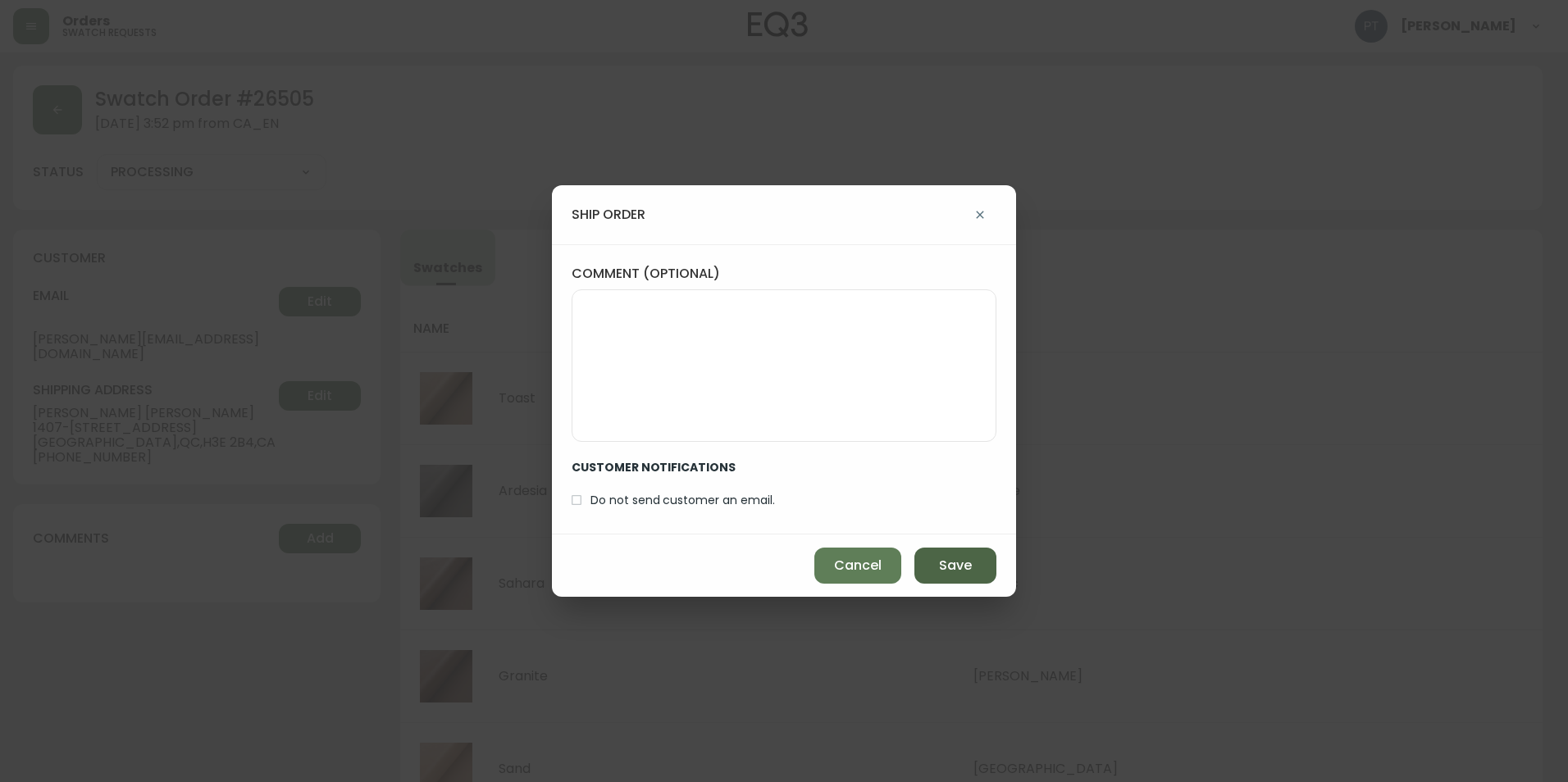
click at [947, 561] on button "Save" at bounding box center [955, 566] width 82 height 36
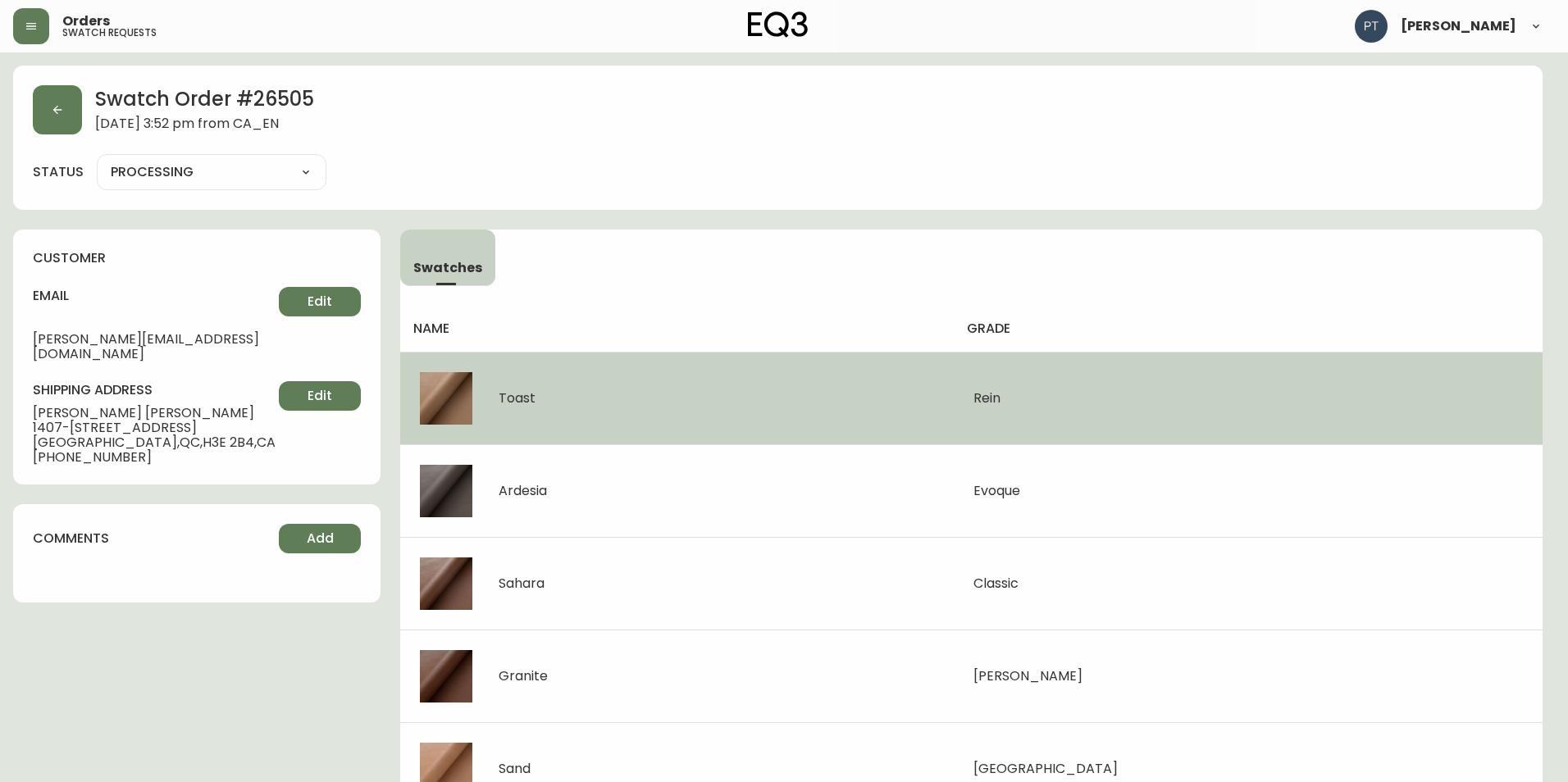
type input "SHIPPED"
select select "SHIPPED"
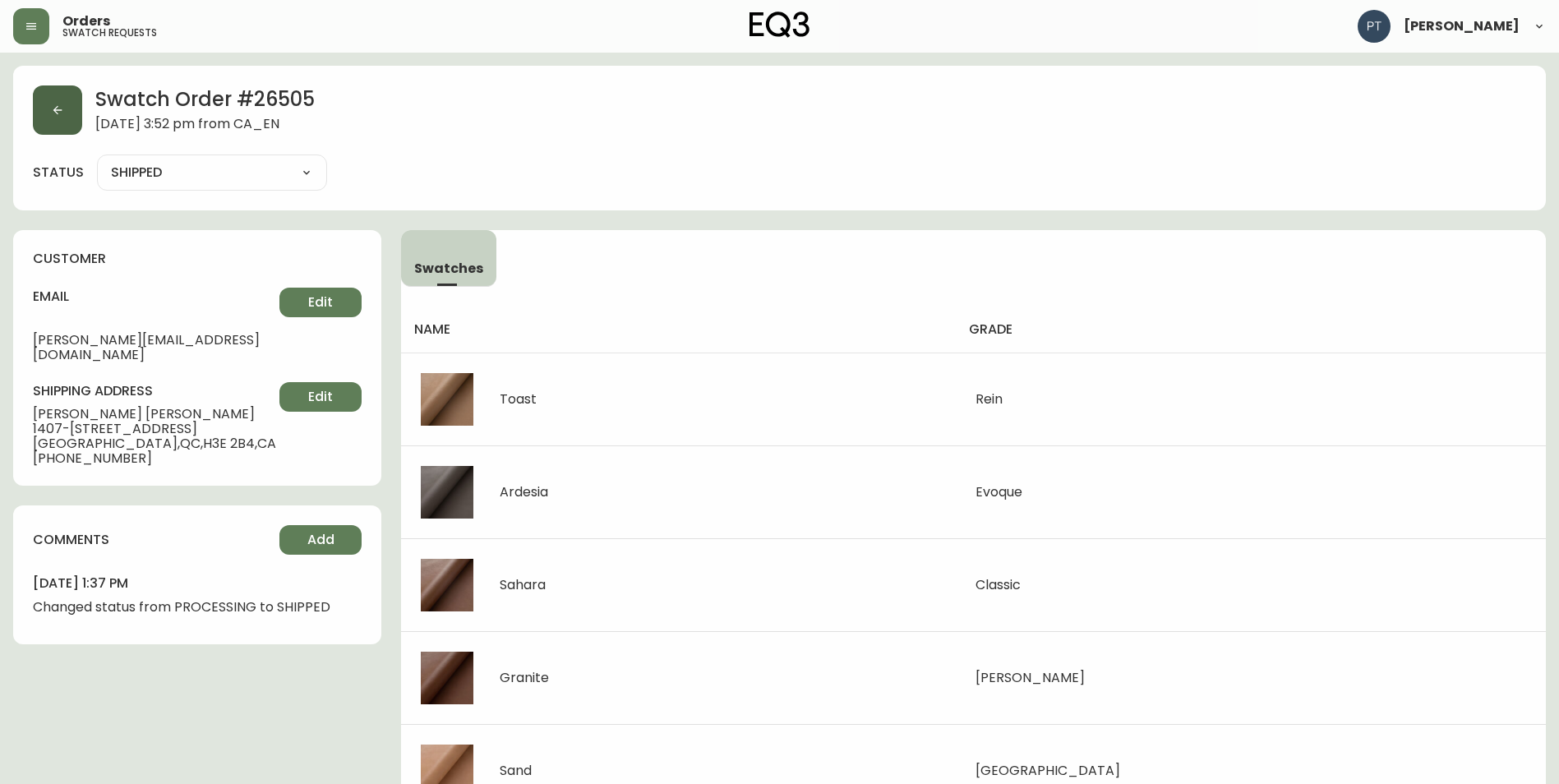
click at [58, 122] on button "button" at bounding box center [58, 110] width 50 height 50
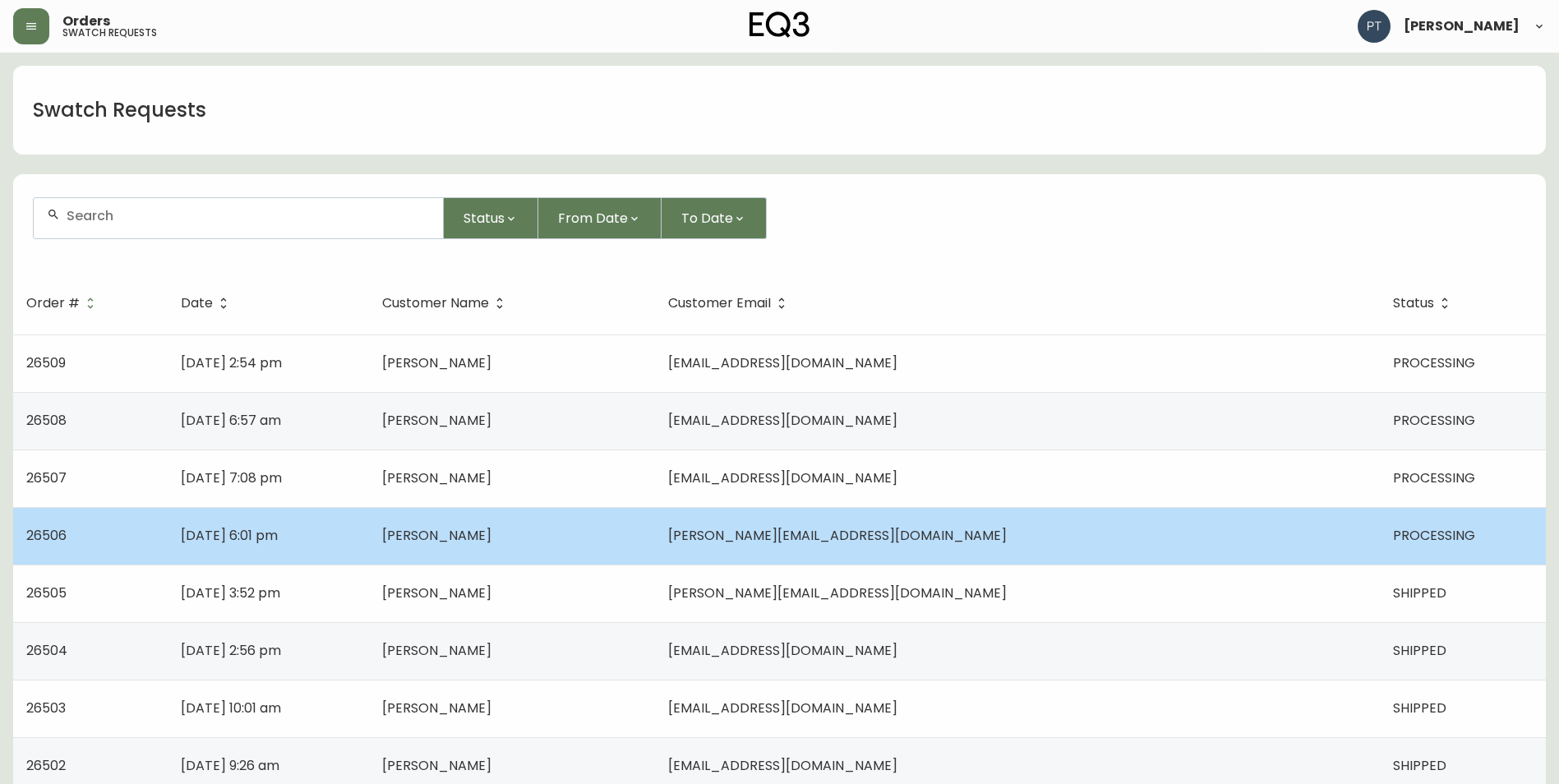
click at [656, 530] on td "[PERSON_NAME]" at bounding box center [512, 536] width 287 height 57
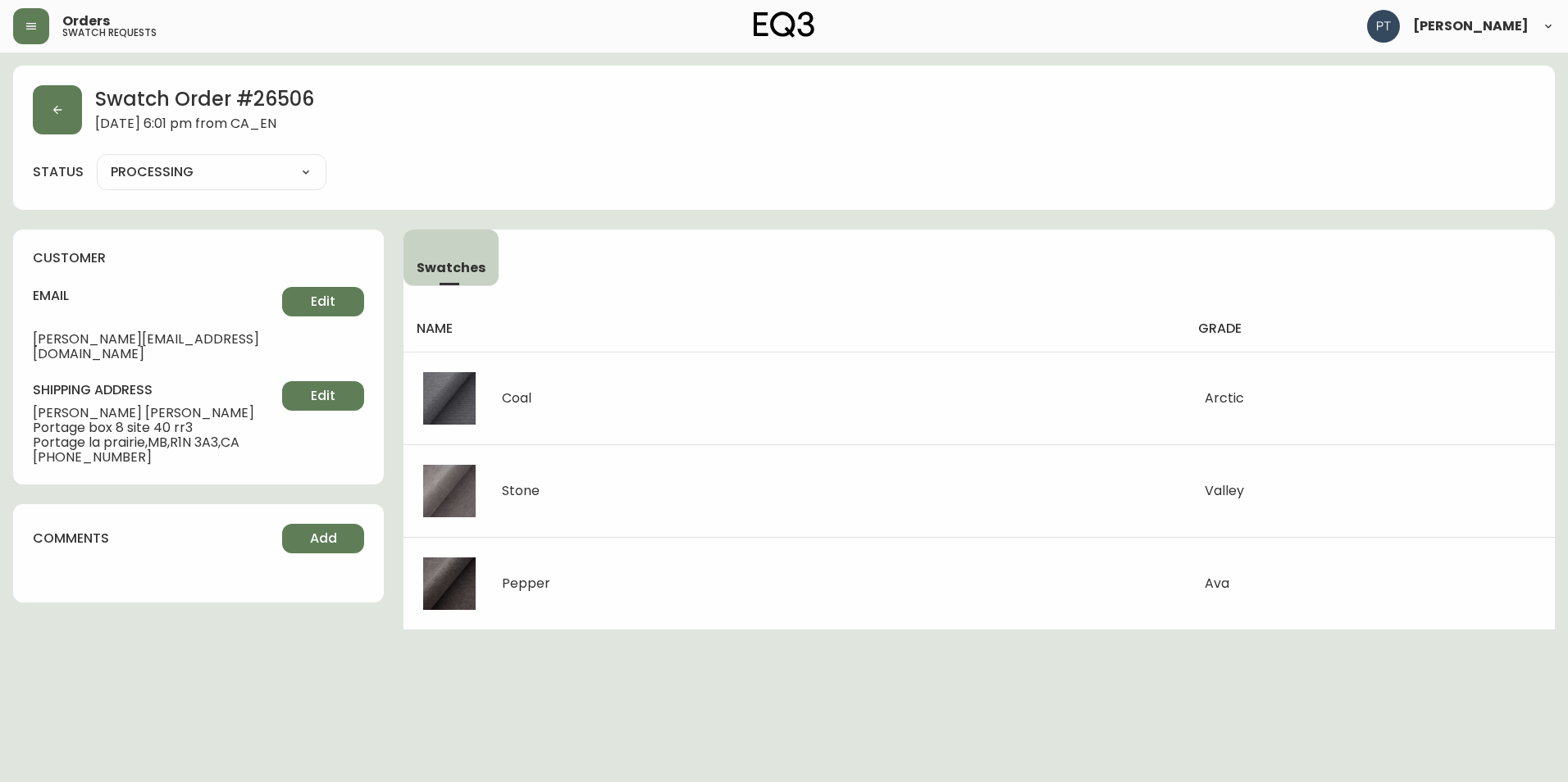
drag, startPoint x: 159, startPoint y: 173, endPoint x: 174, endPoint y: 187, distance: 20.5
click at [161, 174] on select "PROCESSING SHIPPED CANCELLED" at bounding box center [211, 172] width 229 height 24
click at [96, 160] on select "PROCESSING SHIPPED CANCELLED" at bounding box center [211, 172] width 229 height 24
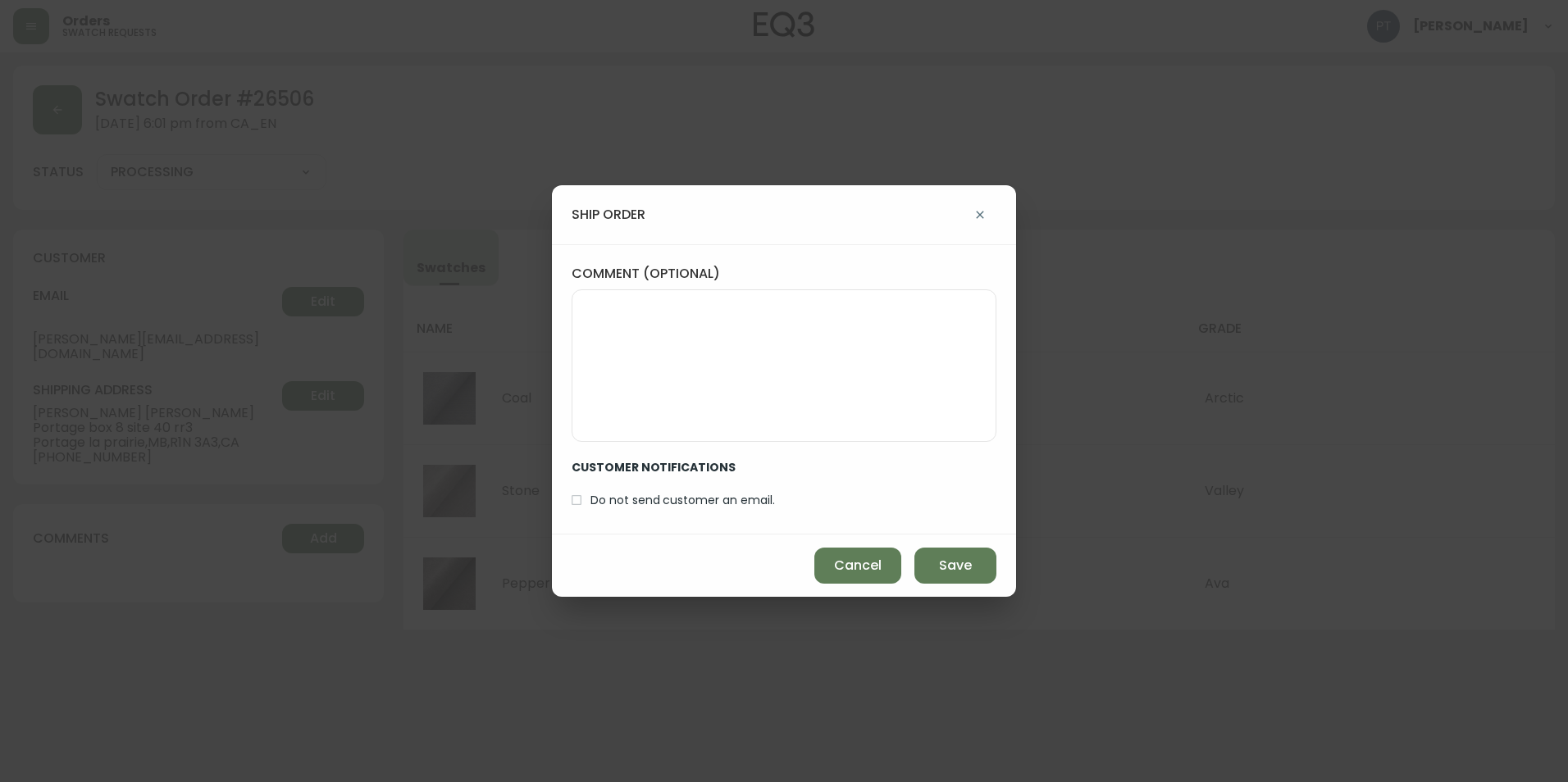
select select "PROCESSING"
click at [915, 561] on button "Save" at bounding box center [955, 566] width 82 height 36
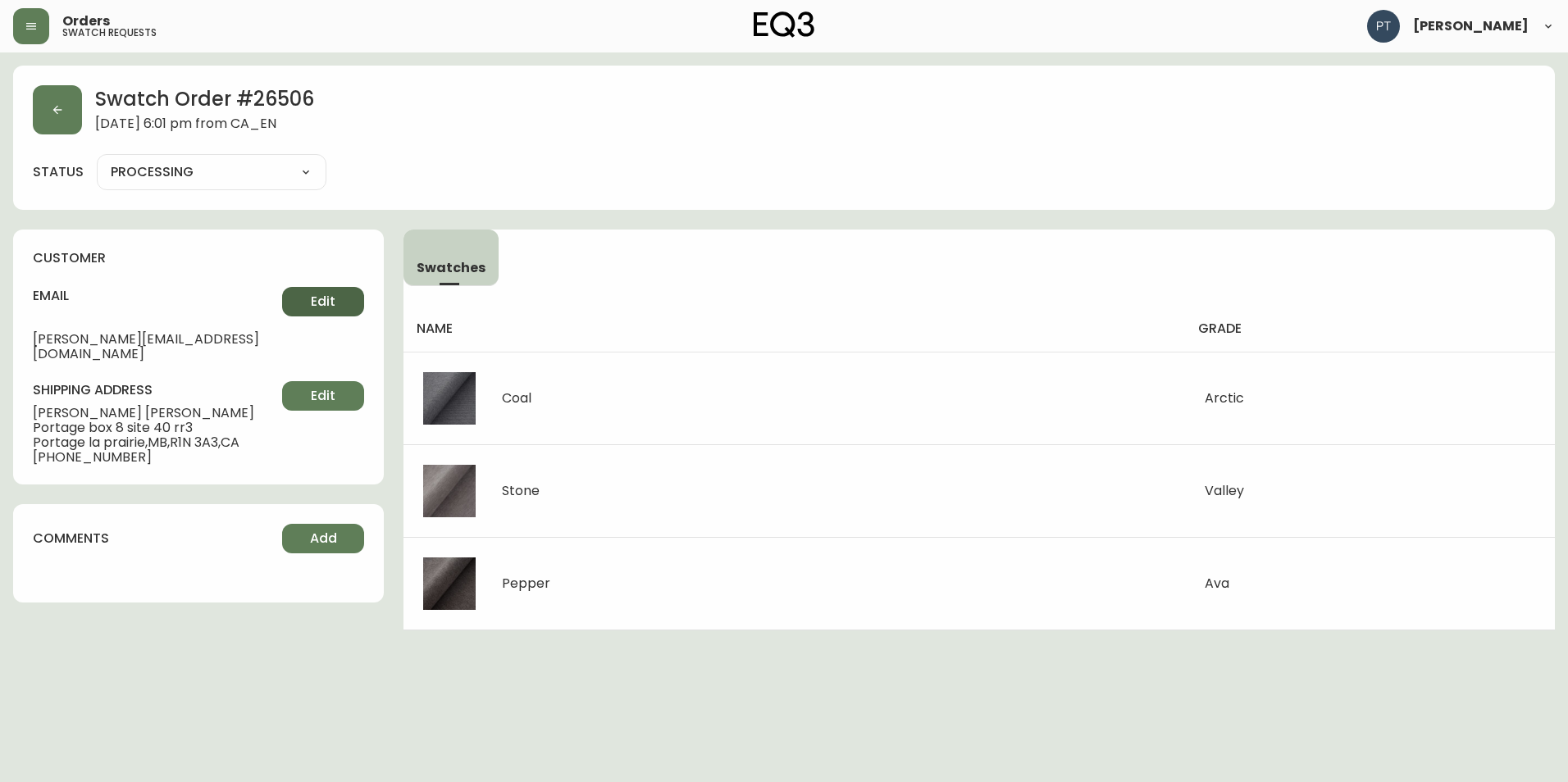
type input "SHIPPED"
select select "SHIPPED"
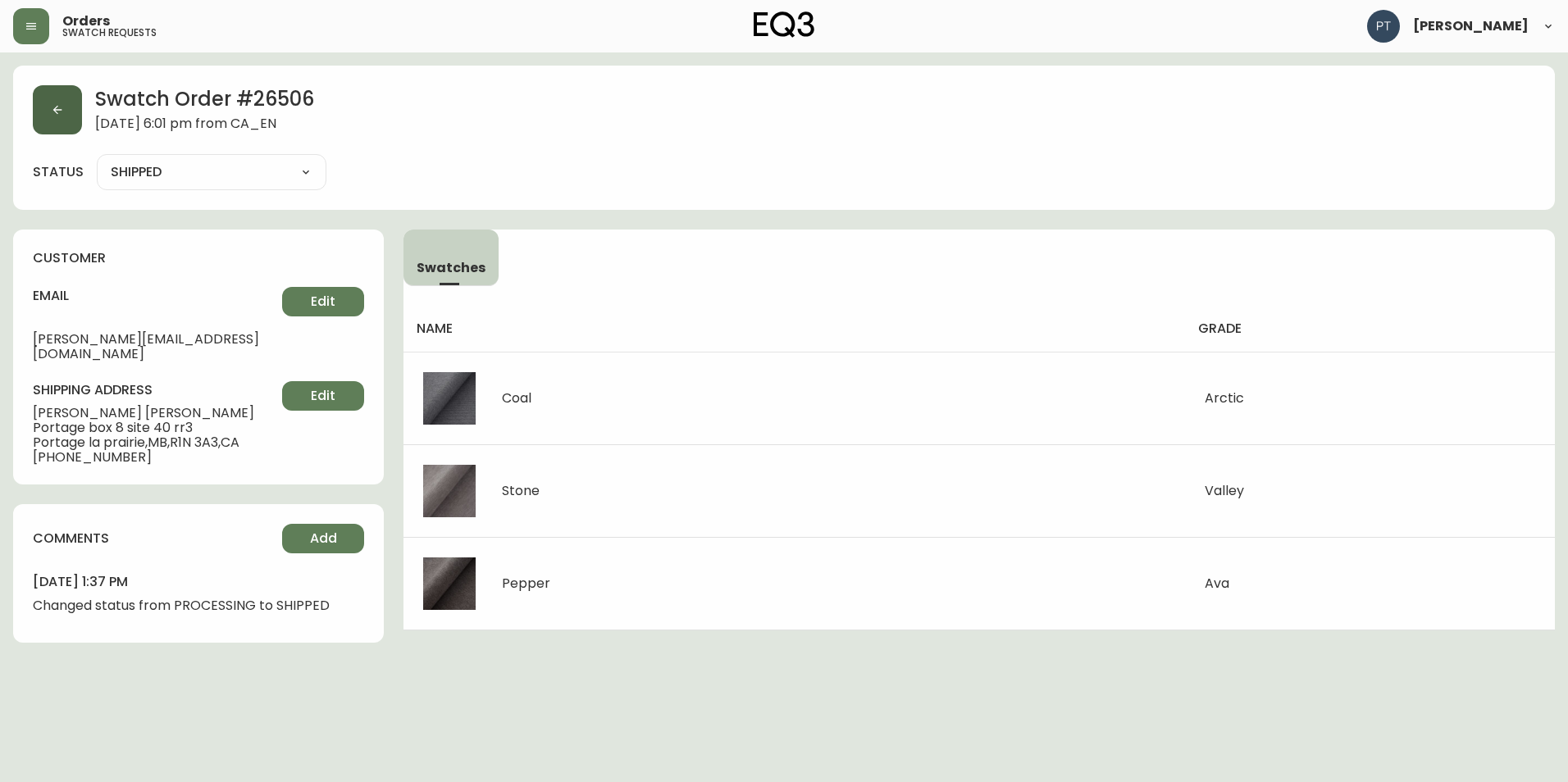
click at [45, 120] on button "button" at bounding box center [57, 109] width 50 height 50
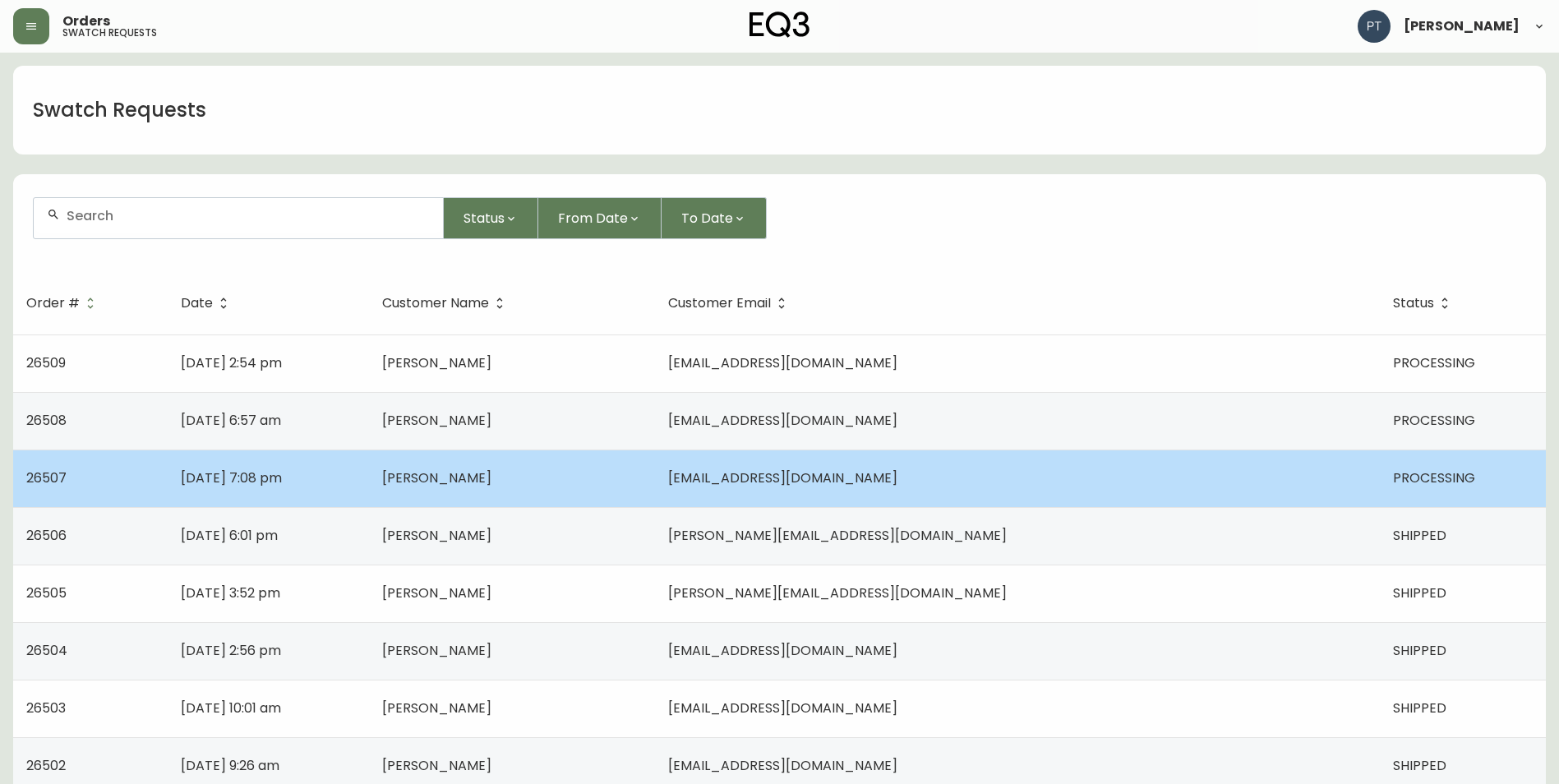
click at [656, 483] on td "[PERSON_NAME]" at bounding box center [512, 478] width 287 height 57
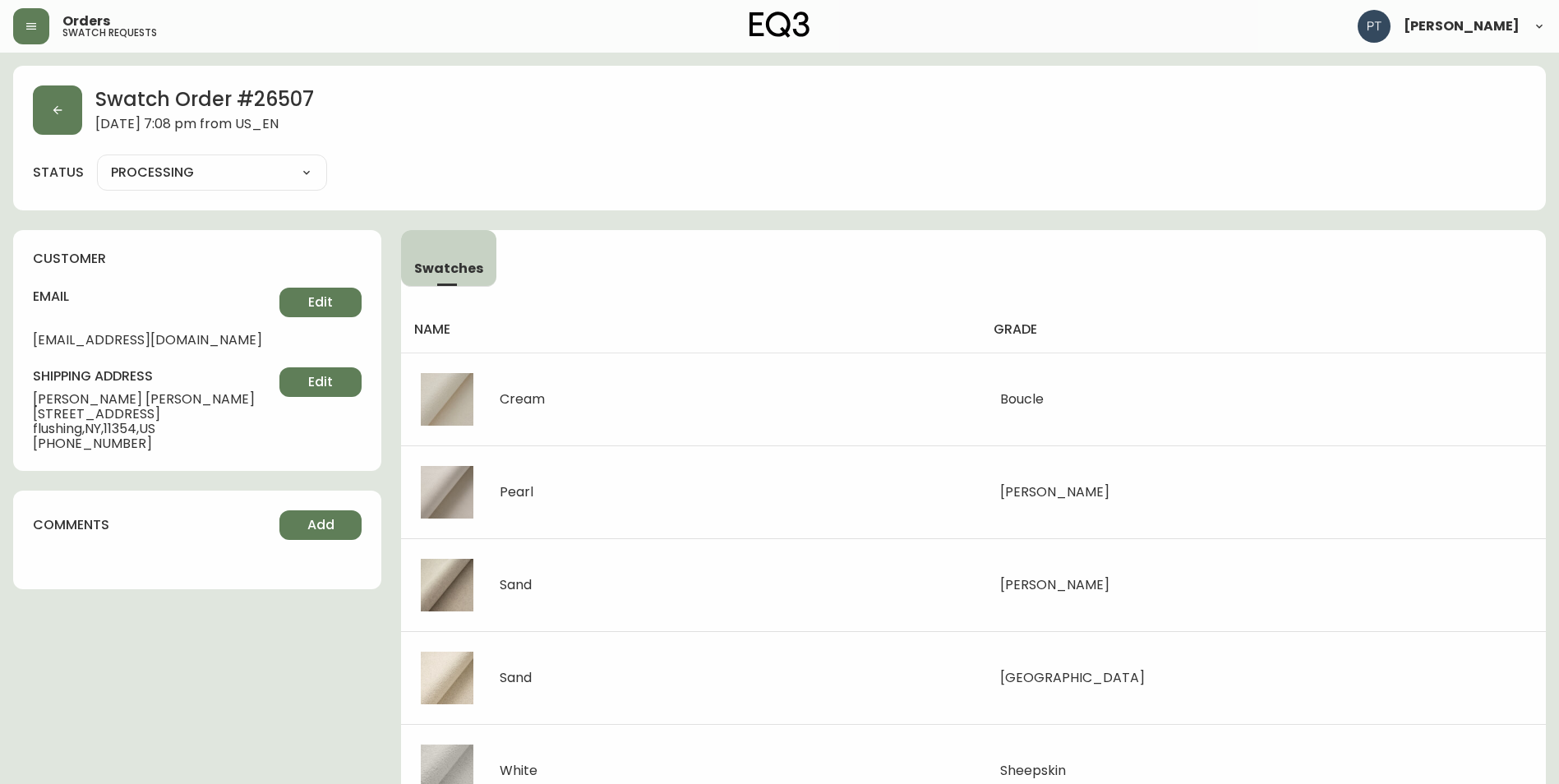
click at [240, 166] on select "PROCESSING SHIPPED CANCELLED" at bounding box center [212, 172] width 230 height 24
click at [97, 160] on select "PROCESSING SHIPPED CANCELLED" at bounding box center [212, 172] width 230 height 24
select select "PROCESSING"
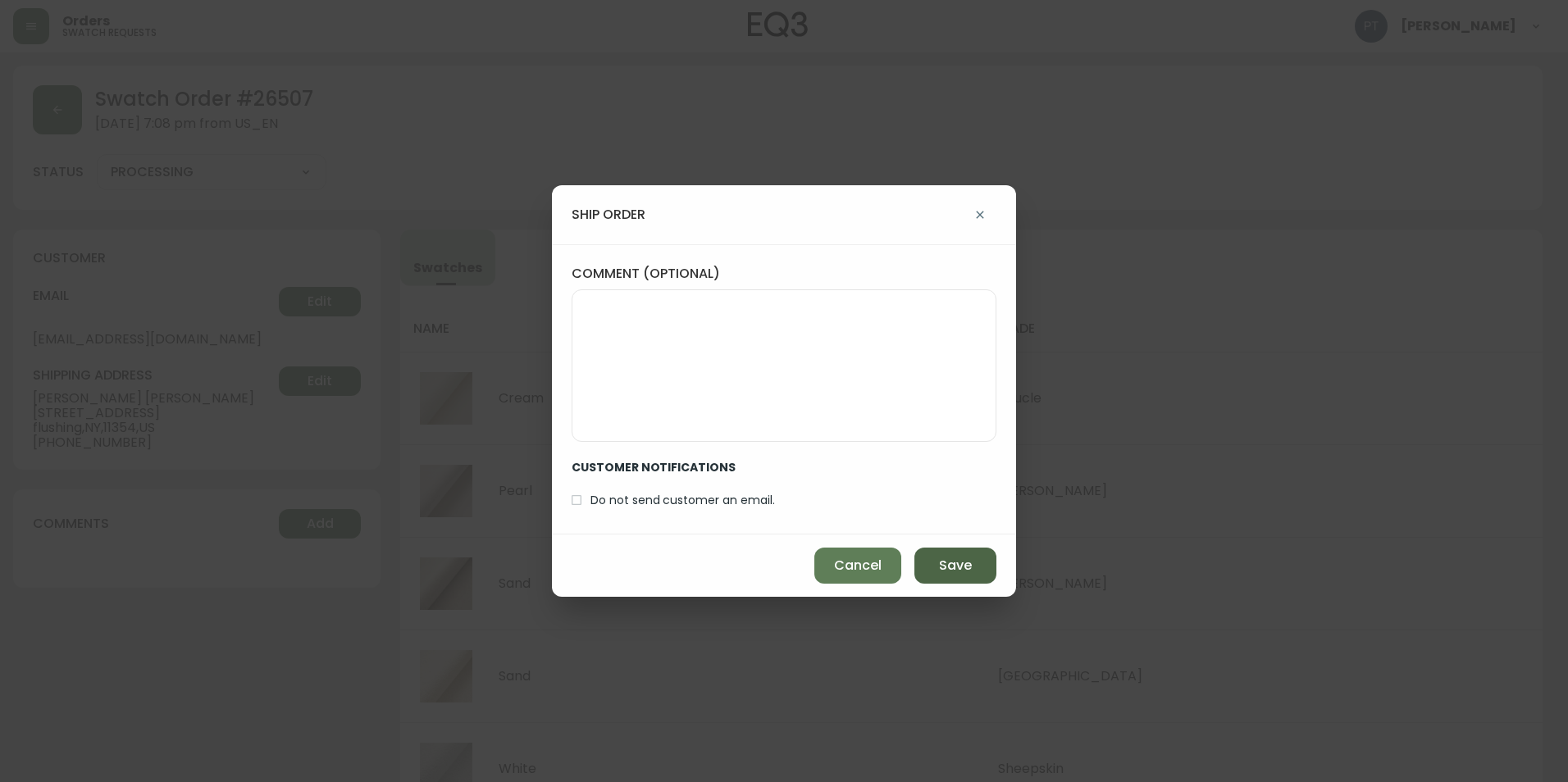
click at [971, 573] on span "Save" at bounding box center [955, 565] width 33 height 18
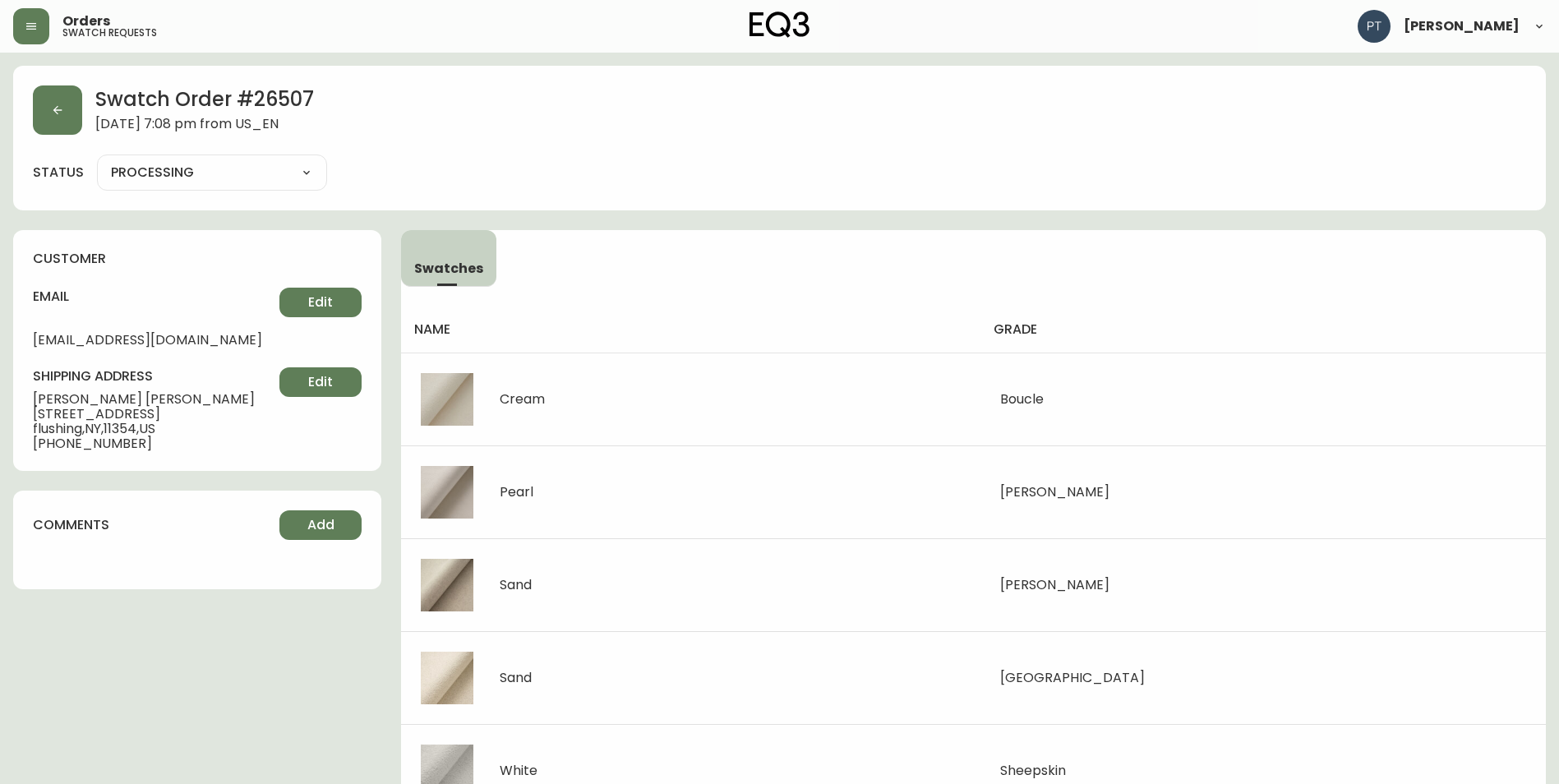
type input "SHIPPED"
select select "SHIPPED"
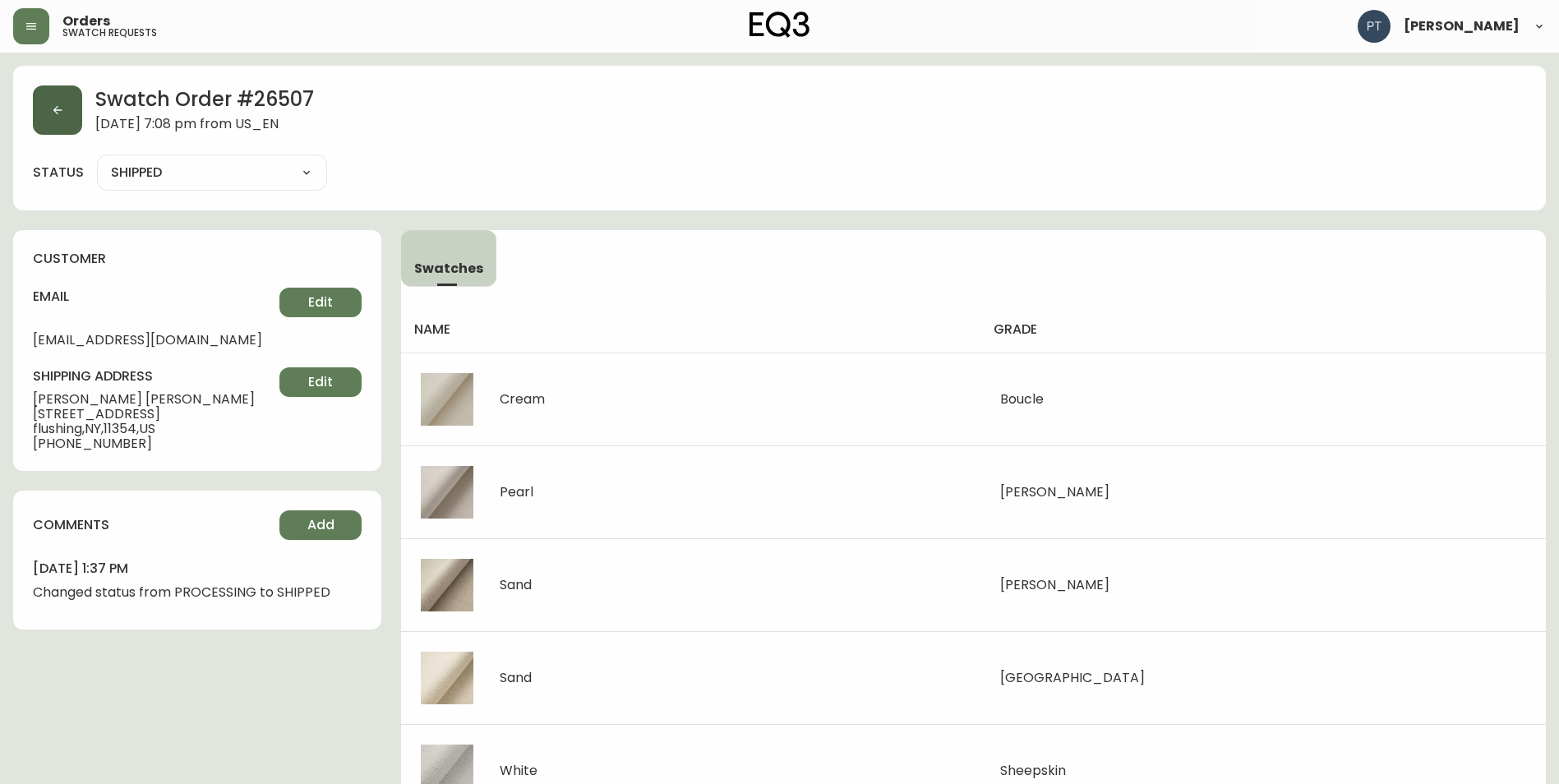
click at [81, 109] on button "button" at bounding box center [58, 110] width 50 height 50
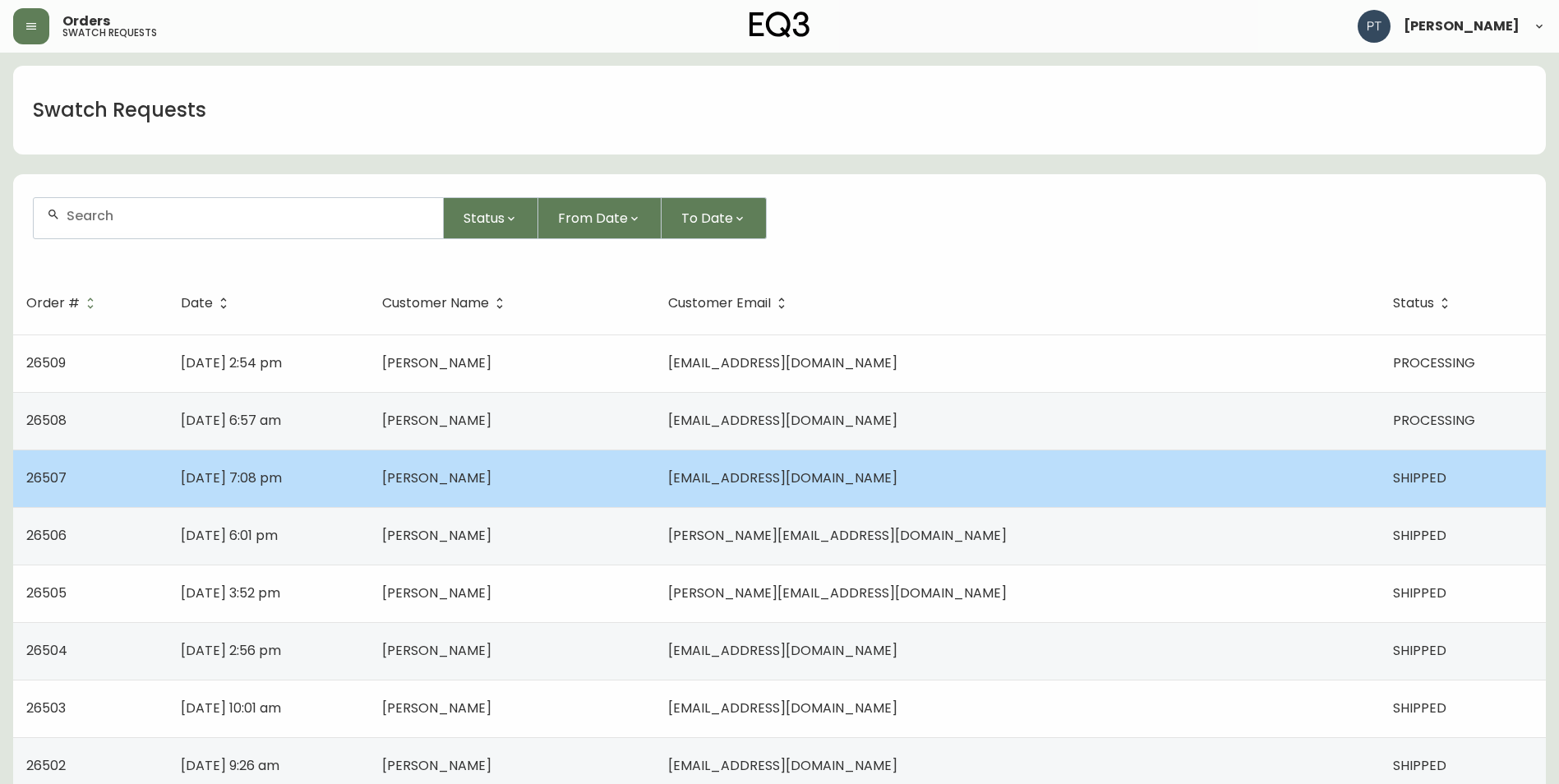
click at [656, 463] on td "[PERSON_NAME]" at bounding box center [512, 478] width 287 height 57
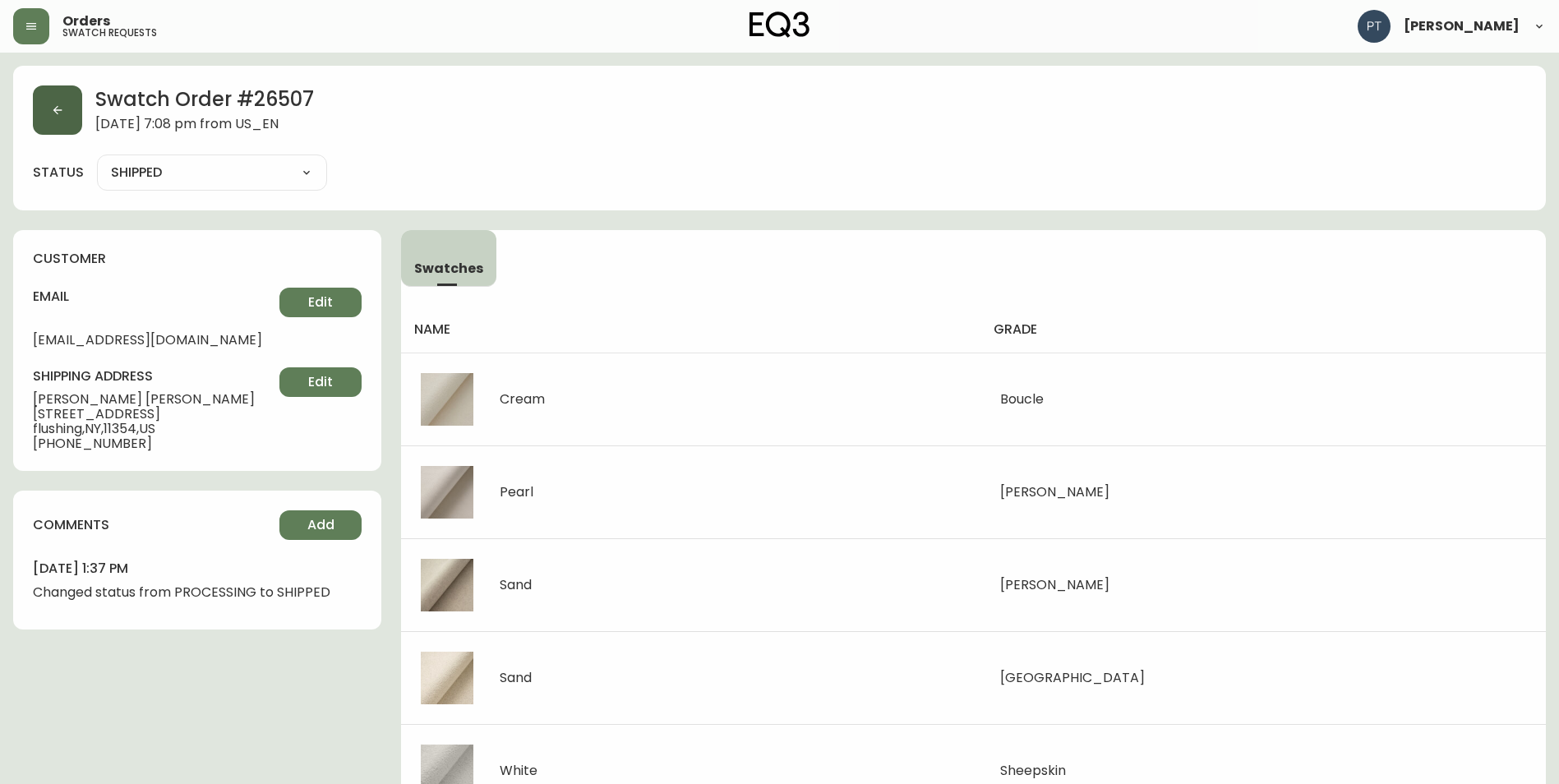
click at [77, 101] on button "button" at bounding box center [58, 110] width 50 height 50
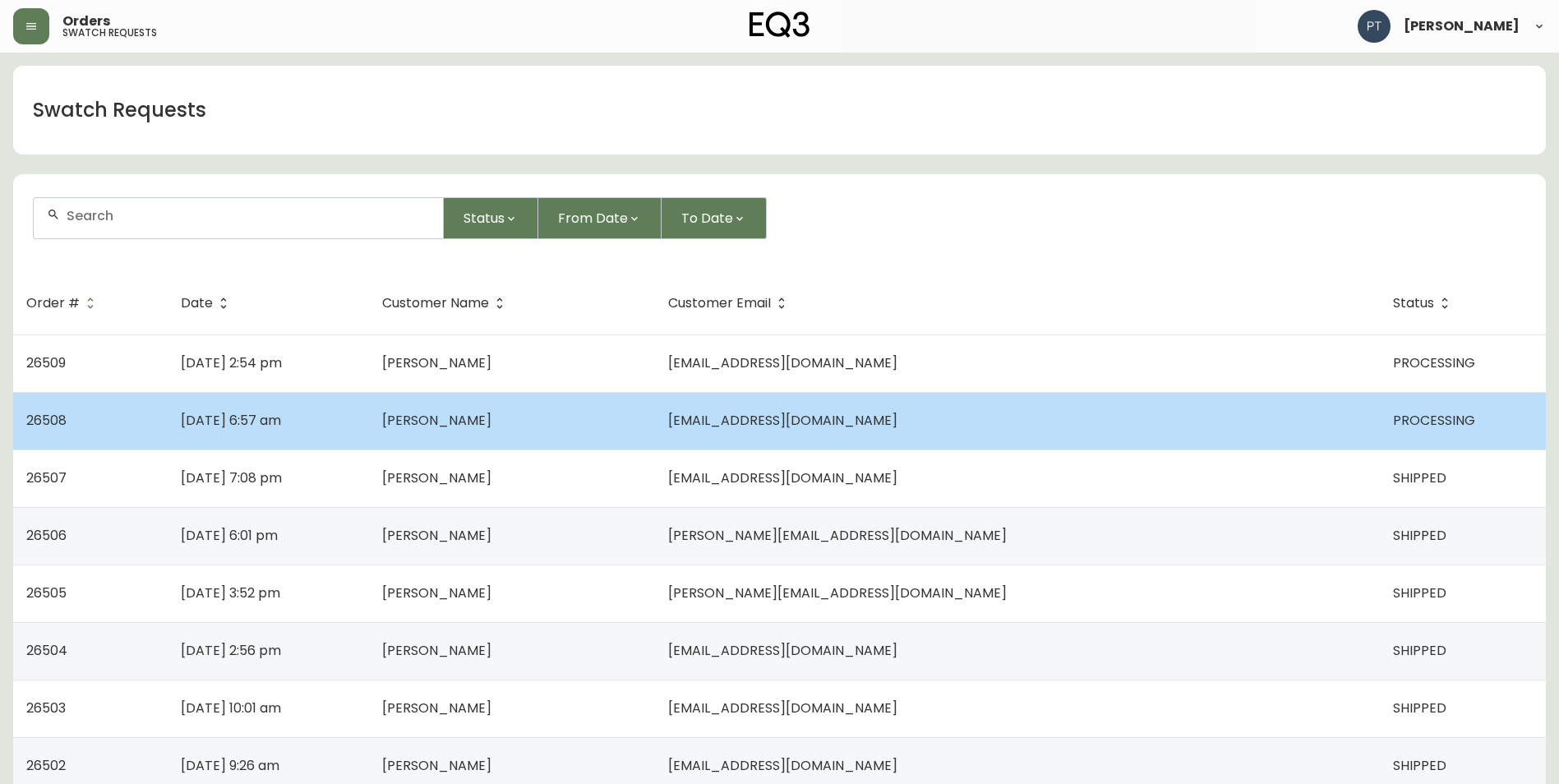
click at [656, 447] on td "[PERSON_NAME]" at bounding box center [512, 421] width 287 height 57
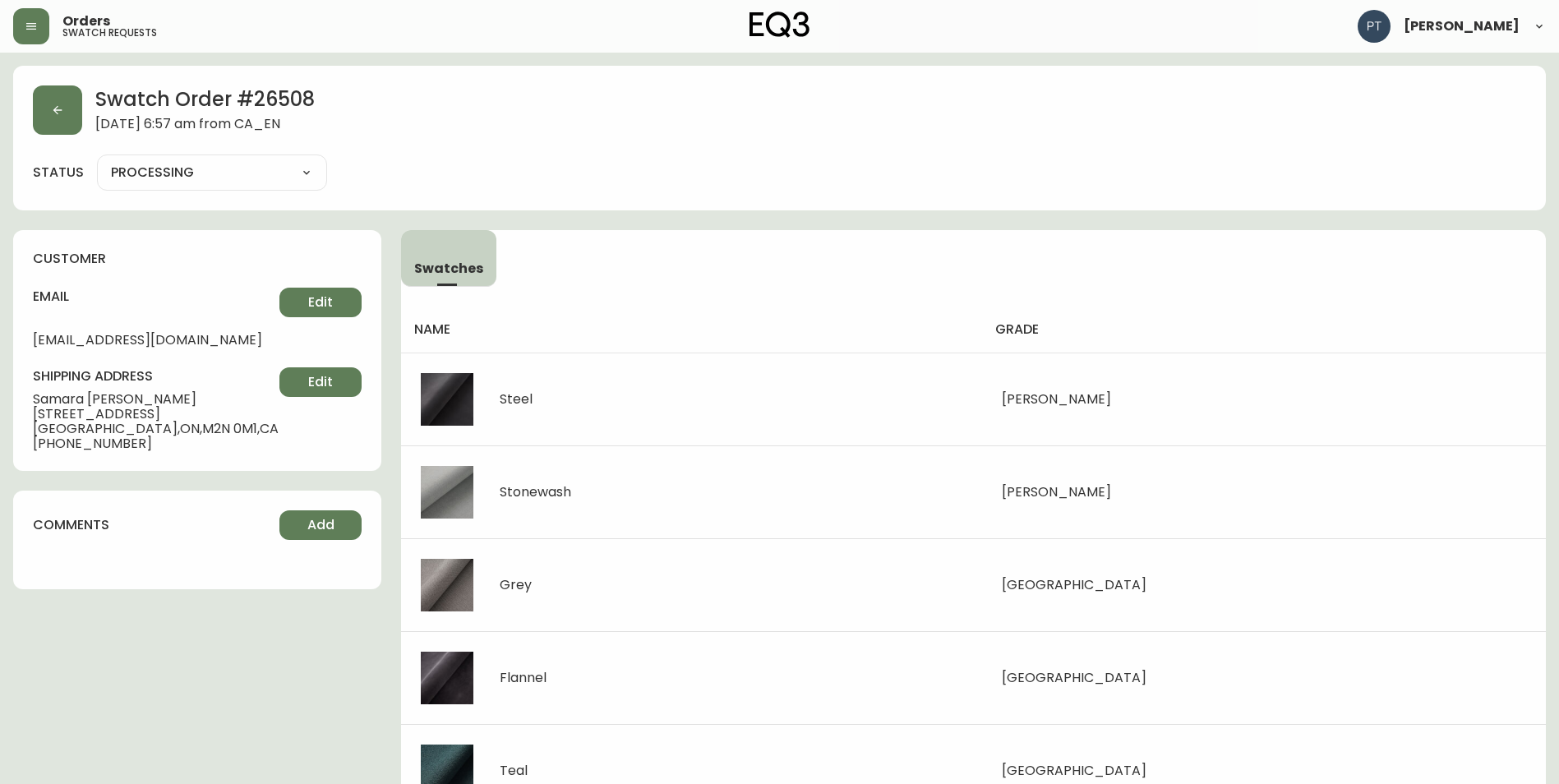
click at [212, 181] on select "PROCESSING SHIPPED CANCELLED" at bounding box center [212, 172] width 230 height 24
click at [97, 160] on select "PROCESSING SHIPPED CANCELLED" at bounding box center [212, 172] width 230 height 24
select select "PROCESSING"
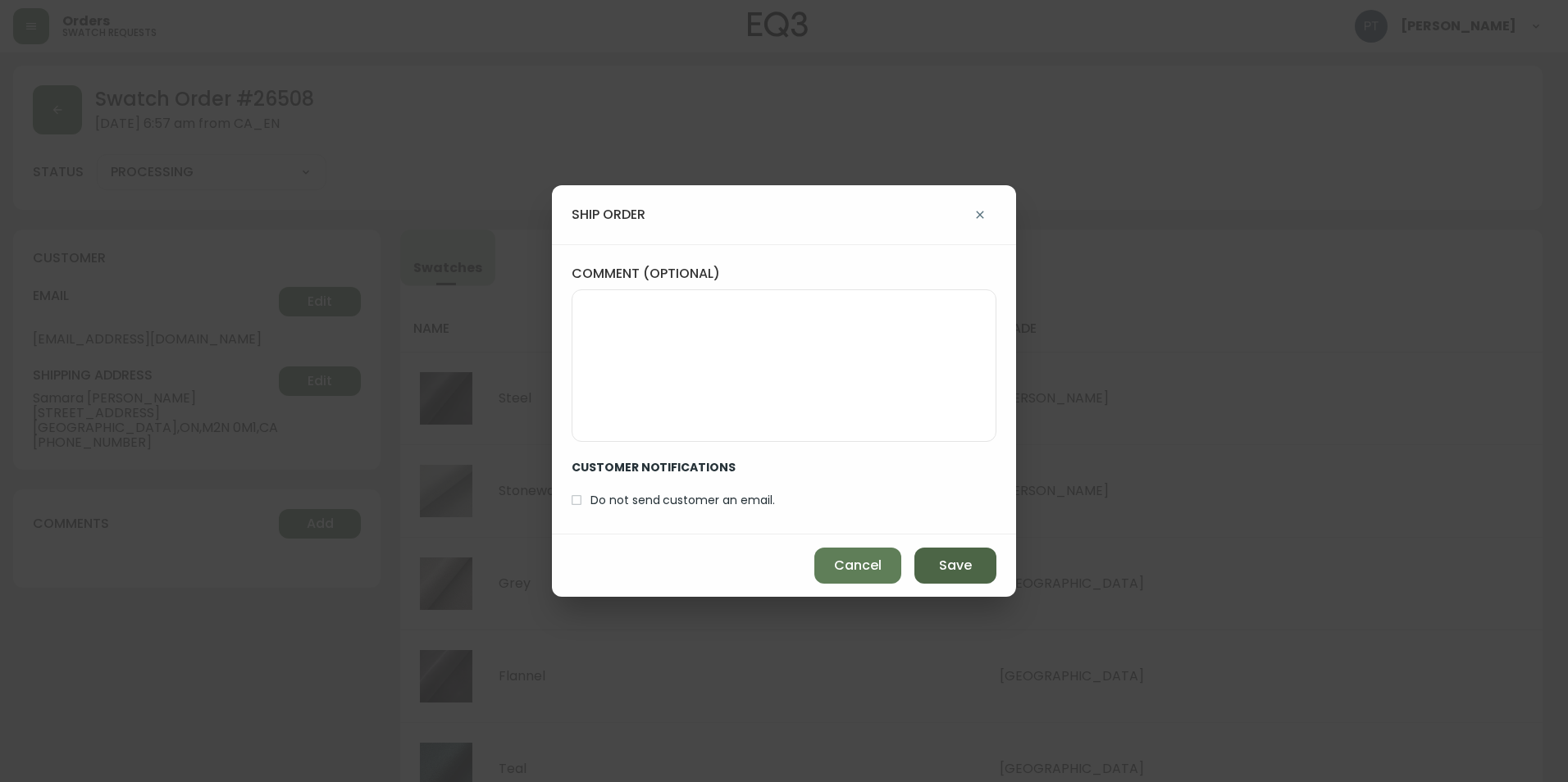
click at [961, 557] on span "Save" at bounding box center [955, 565] width 33 height 18
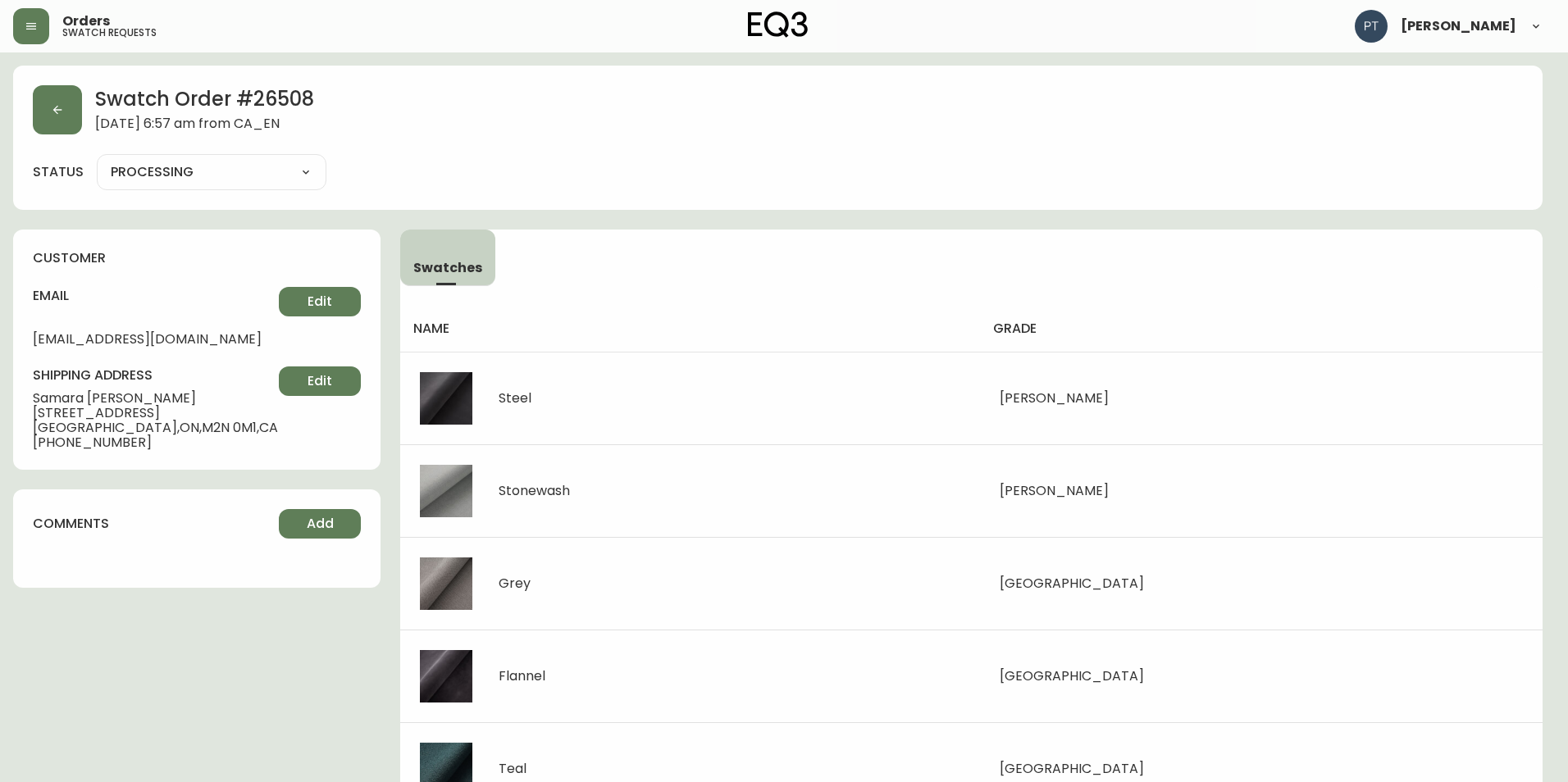
type input "SHIPPED"
select select "SHIPPED"
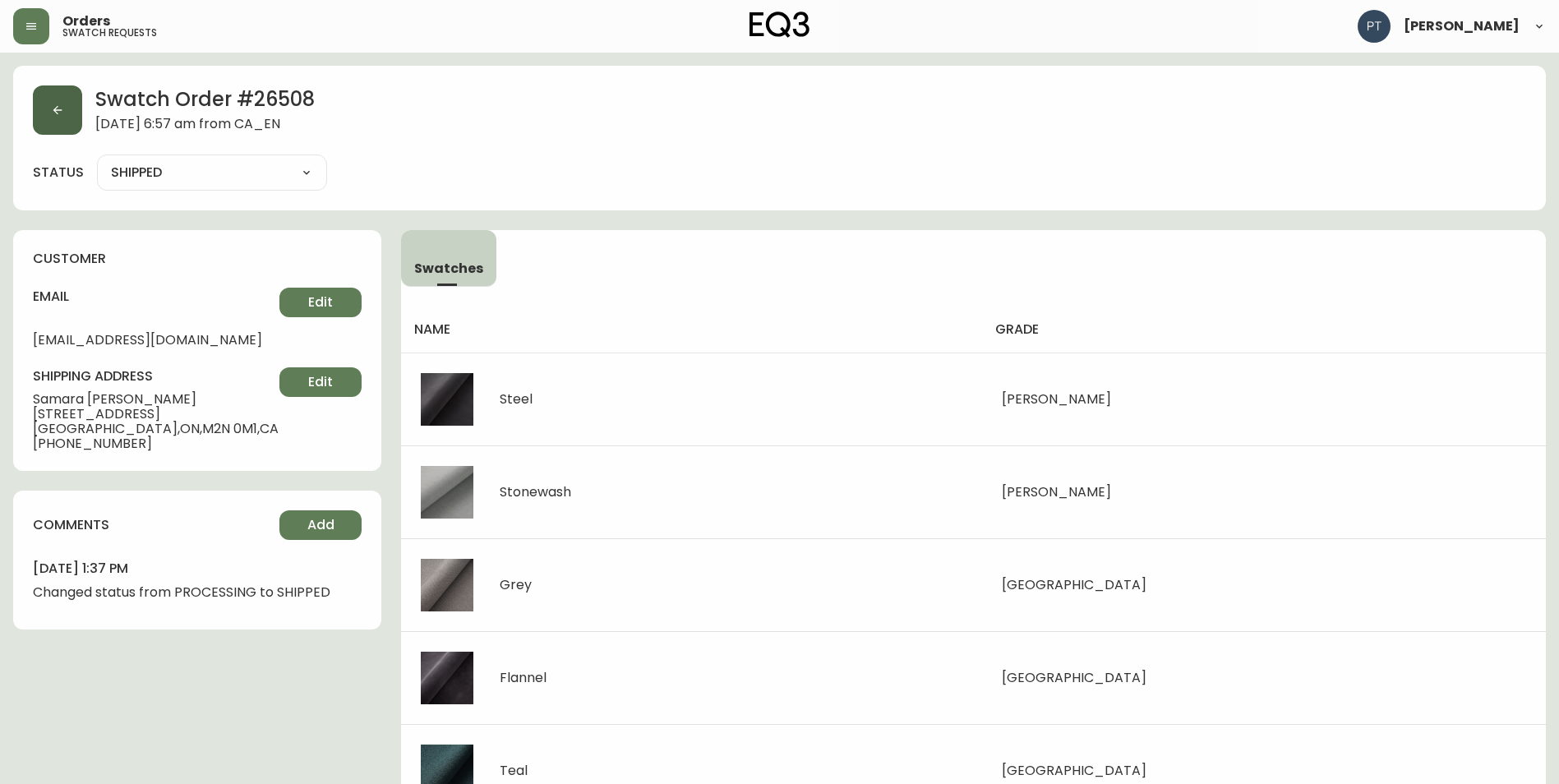
click at [61, 106] on icon "button" at bounding box center [57, 110] width 13 height 13
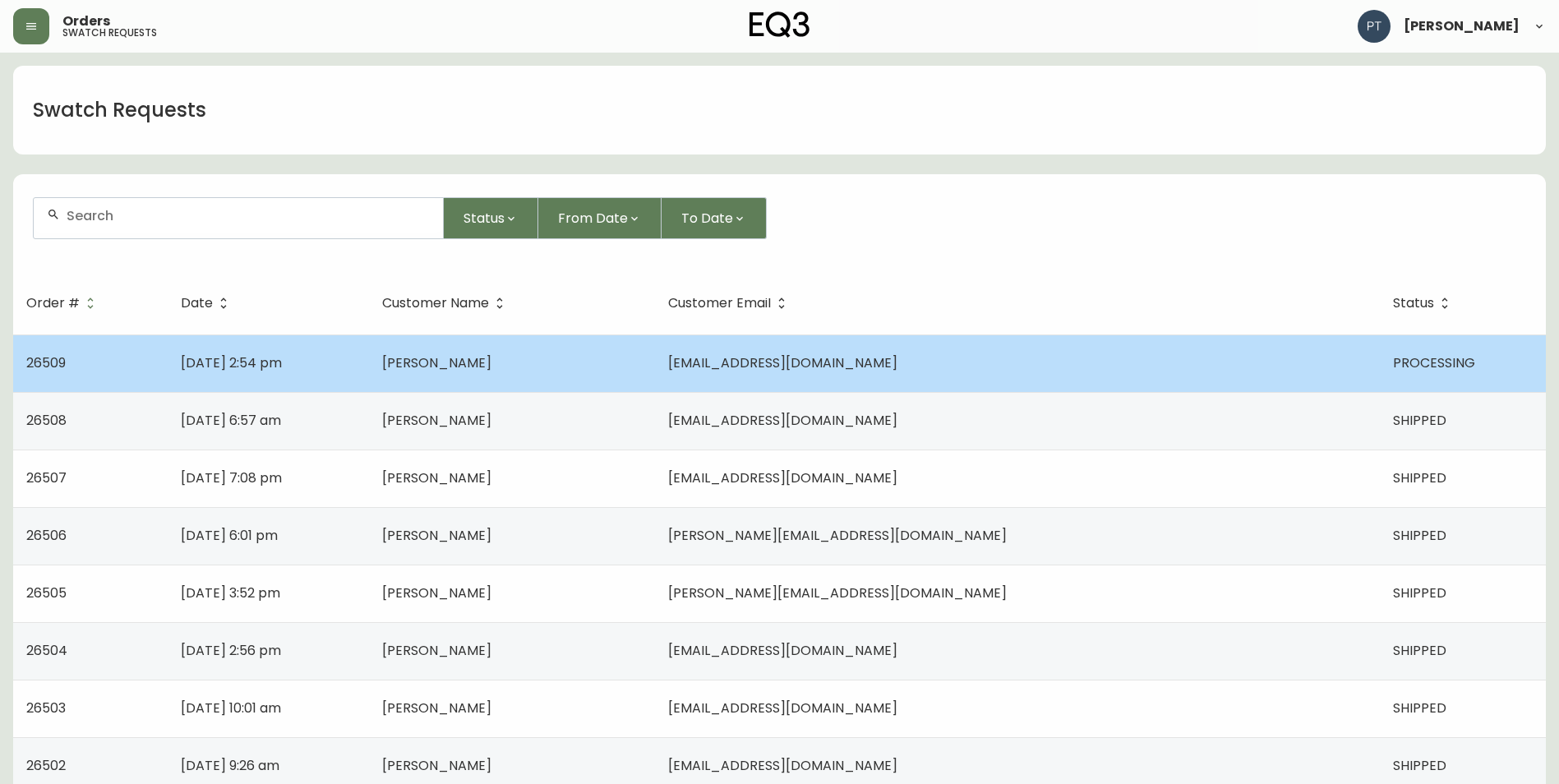
click at [656, 382] on td "[PERSON_NAME]" at bounding box center [512, 363] width 287 height 57
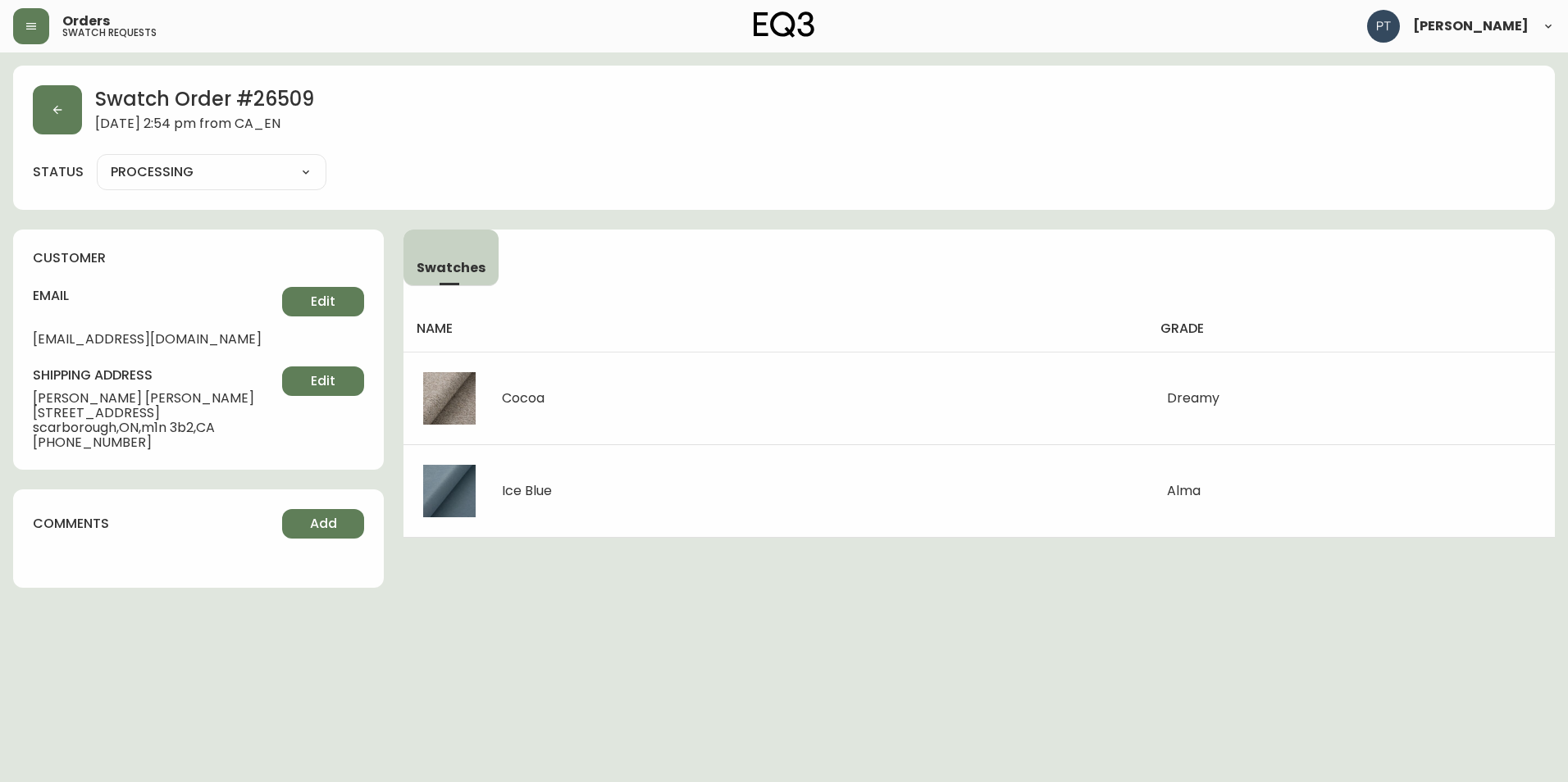
click at [297, 164] on select "PROCESSING SHIPPED CANCELLED" at bounding box center [211, 172] width 229 height 24
click at [96, 160] on select "PROCESSING SHIPPED CANCELLED" at bounding box center [211, 172] width 229 height 24
select select "PROCESSING"
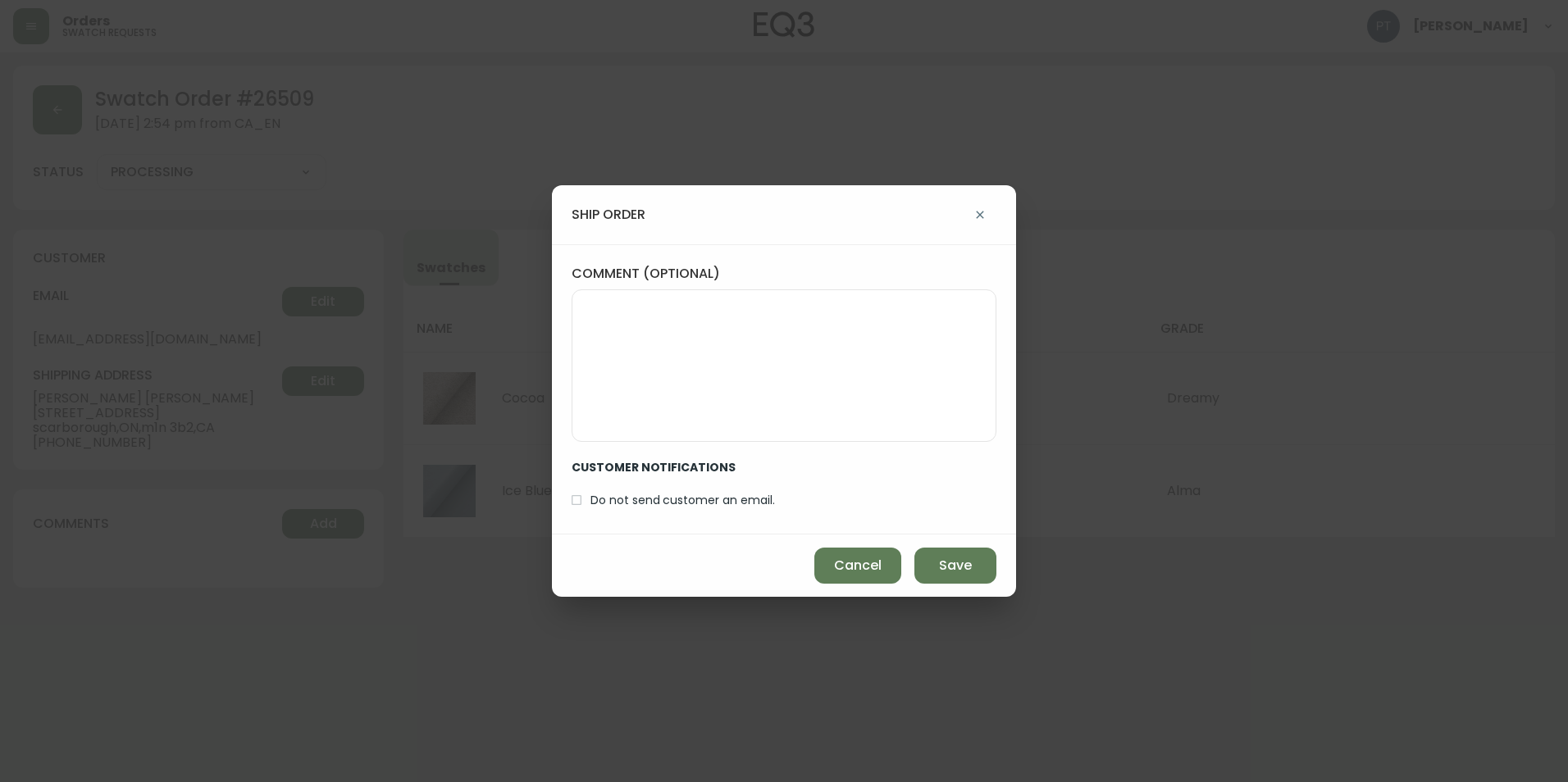
drag, startPoint x: 932, startPoint y: 573, endPoint x: 899, endPoint y: 539, distance: 47.4
click at [928, 568] on button "Save" at bounding box center [955, 566] width 82 height 36
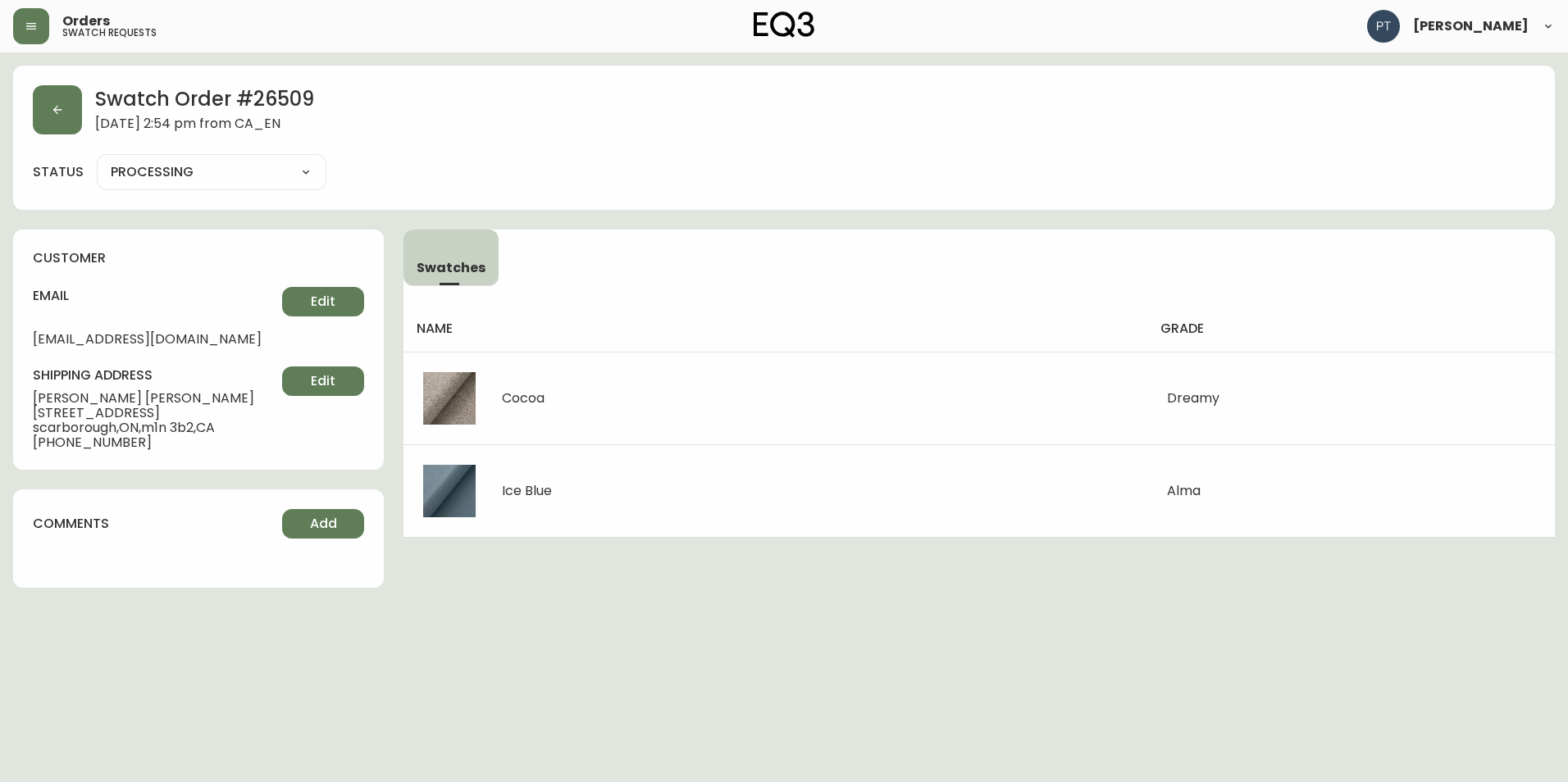
type input "SHIPPED"
select select "SHIPPED"
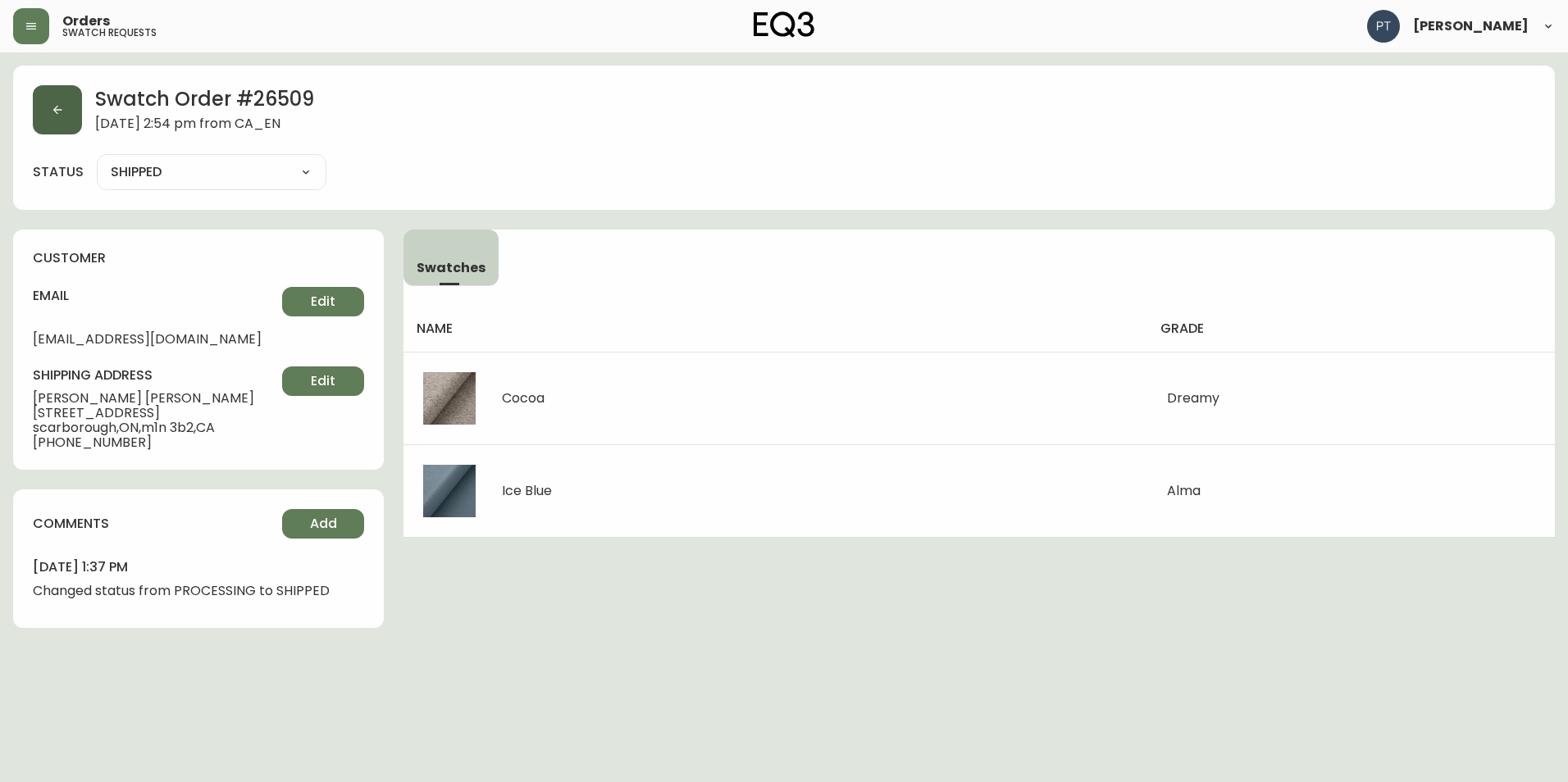
click at [60, 109] on icon "button" at bounding box center [57, 110] width 9 height 9
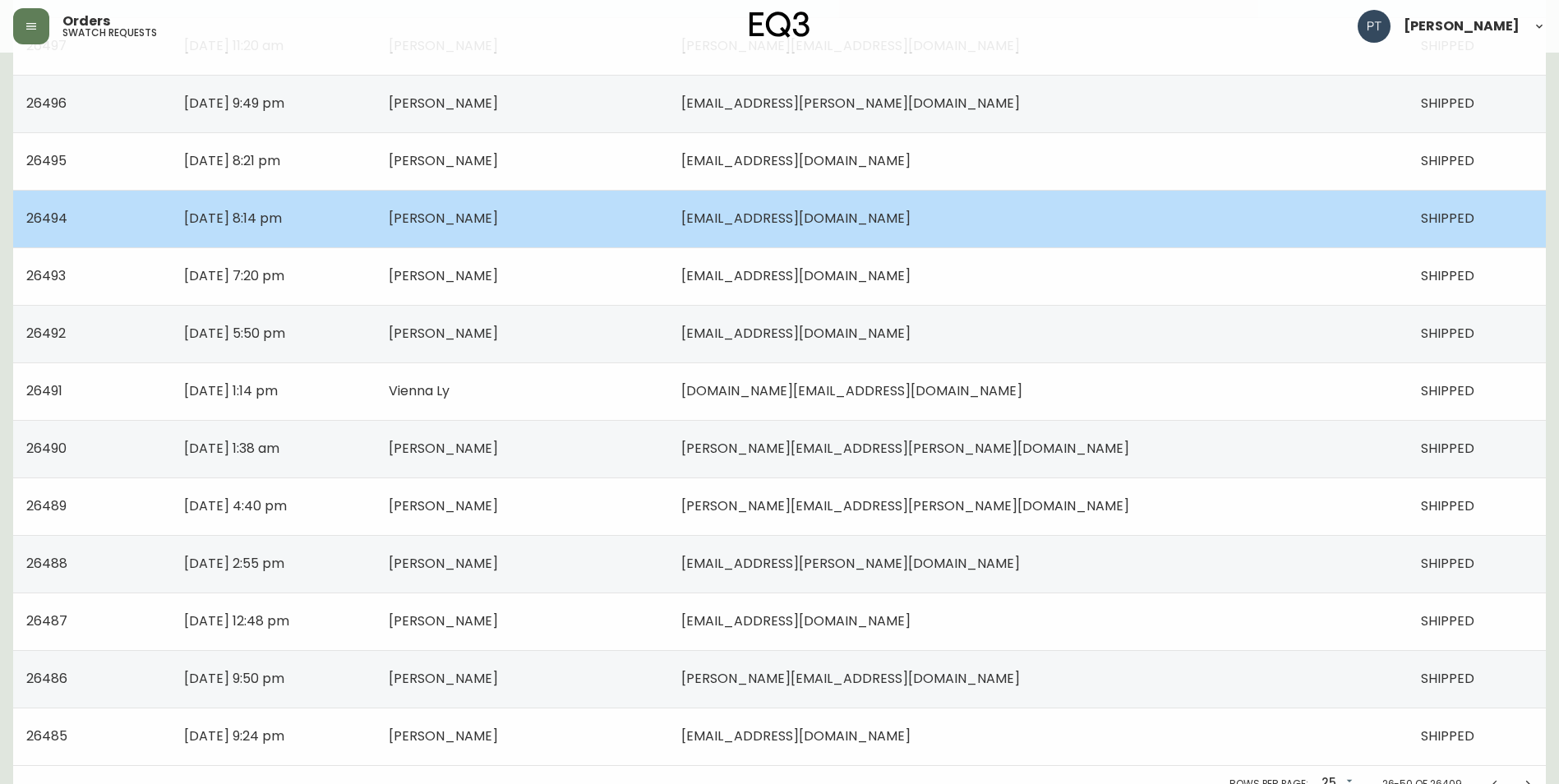
scroll to position [1025, 0]
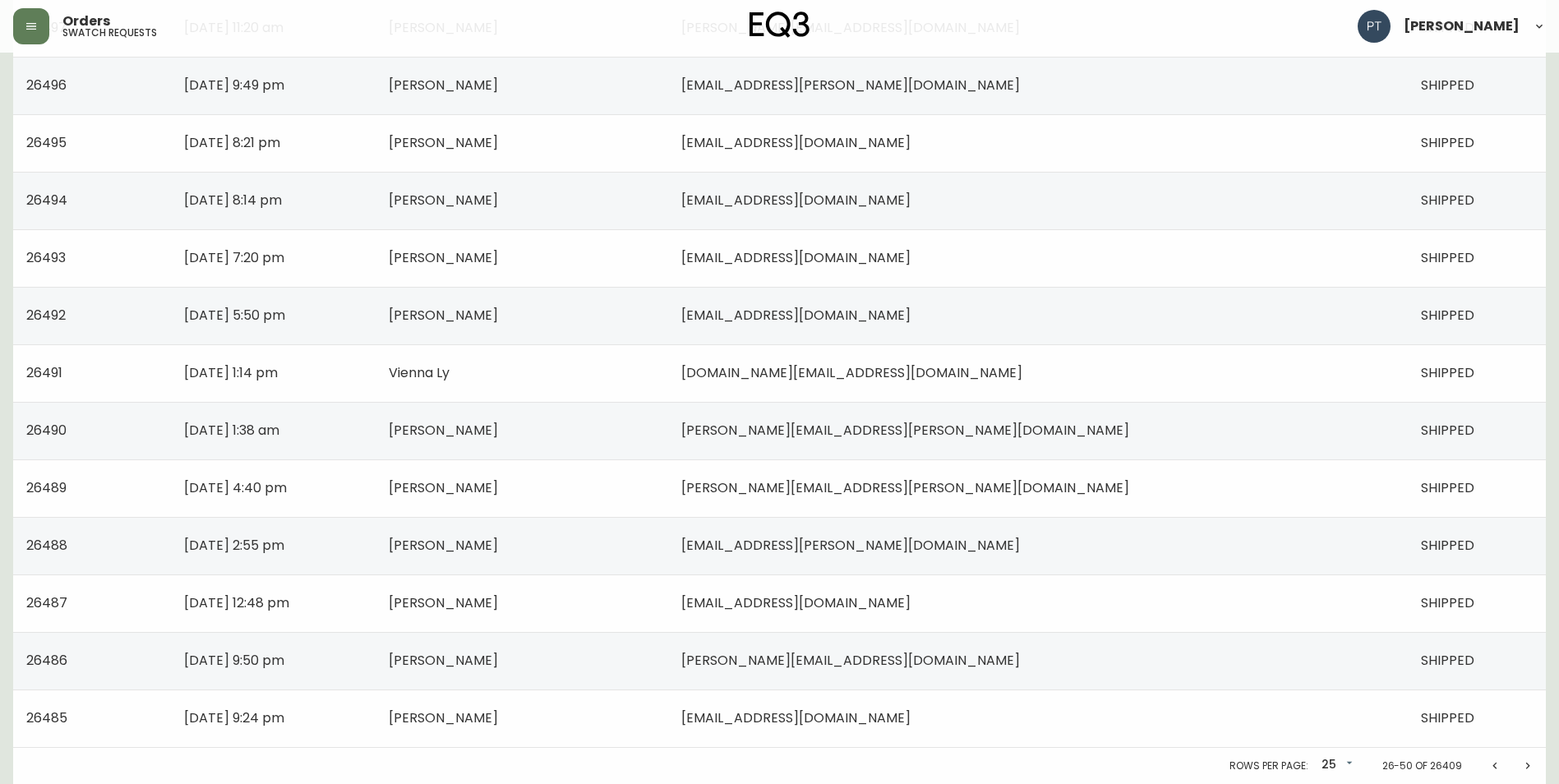
click at [1486, 774] on button "Previous page" at bounding box center [1495, 766] width 33 height 33
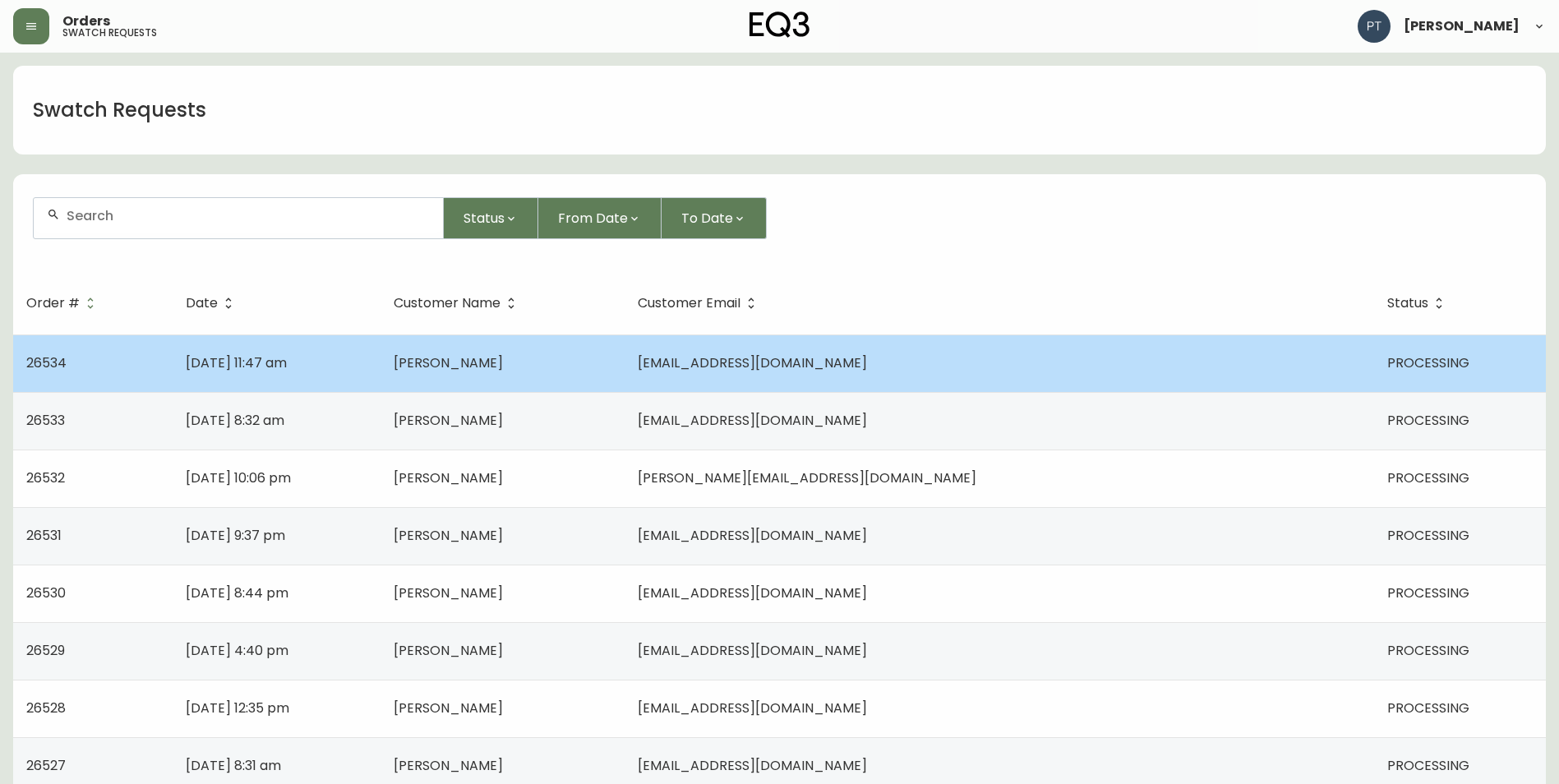
click at [625, 372] on td "[PERSON_NAME]" at bounding box center [503, 363] width 244 height 57
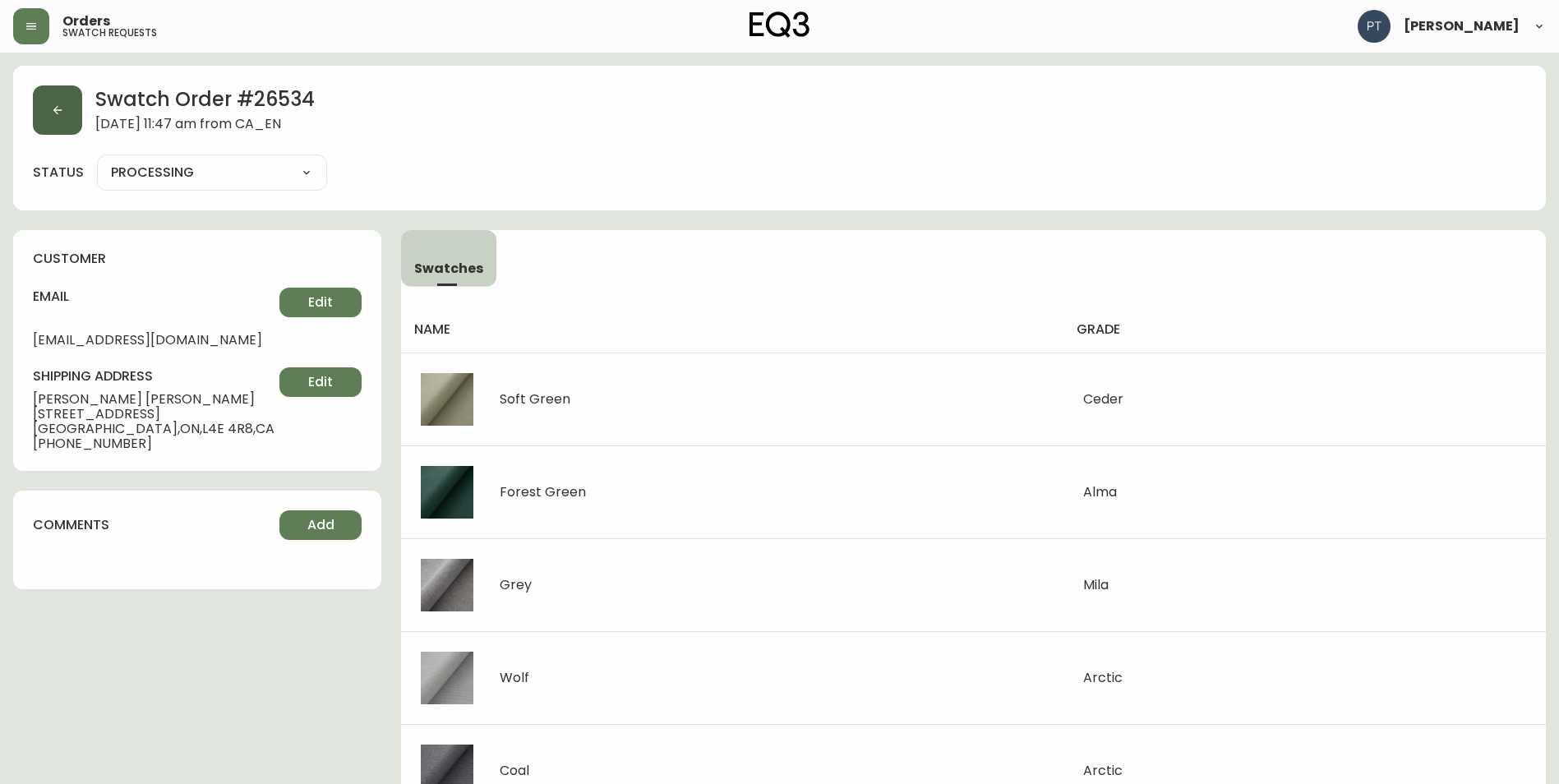
click at [43, 125] on button "button" at bounding box center [58, 110] width 50 height 50
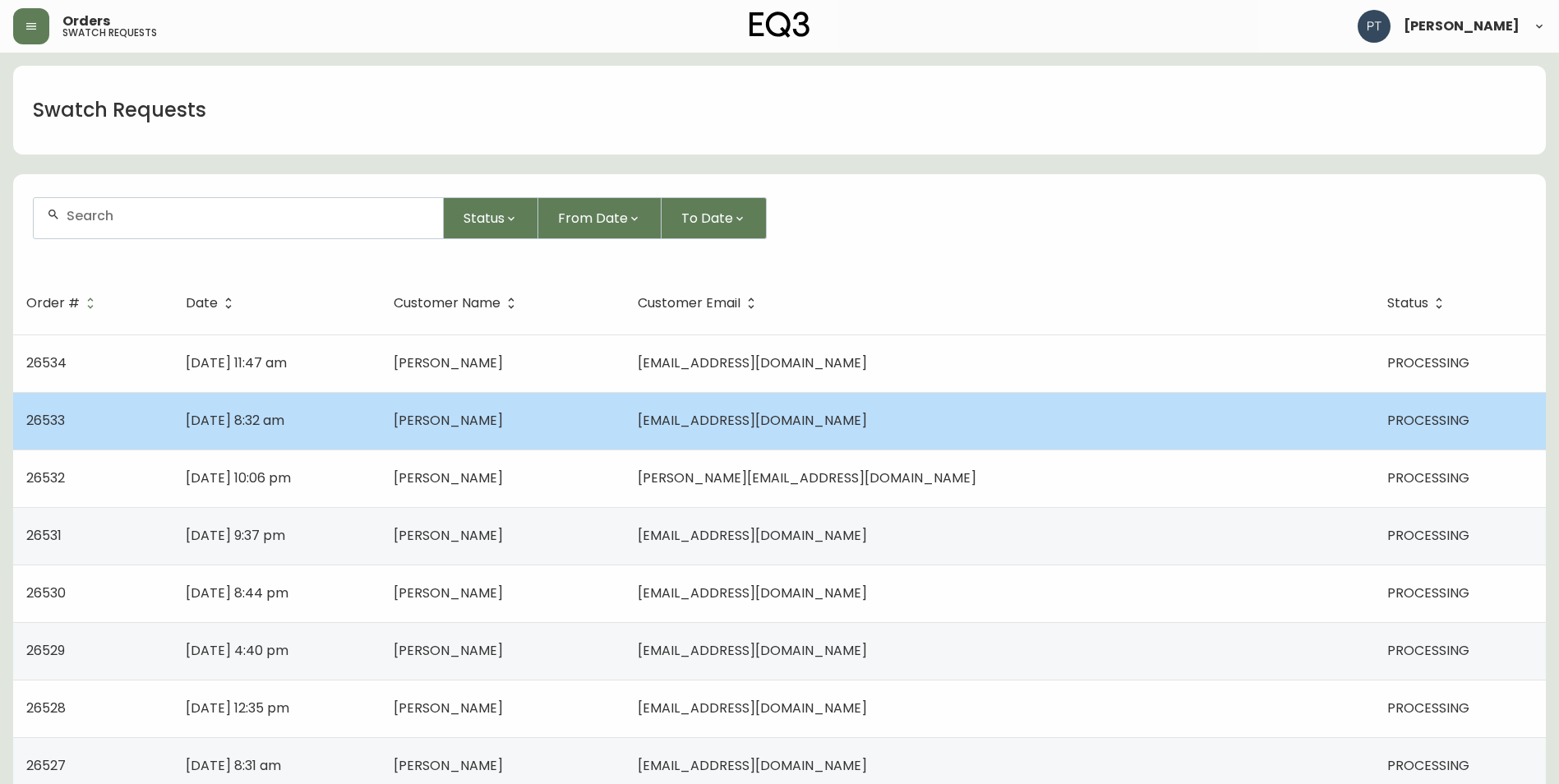
click at [576, 429] on td "[PERSON_NAME]" at bounding box center [503, 421] width 244 height 57
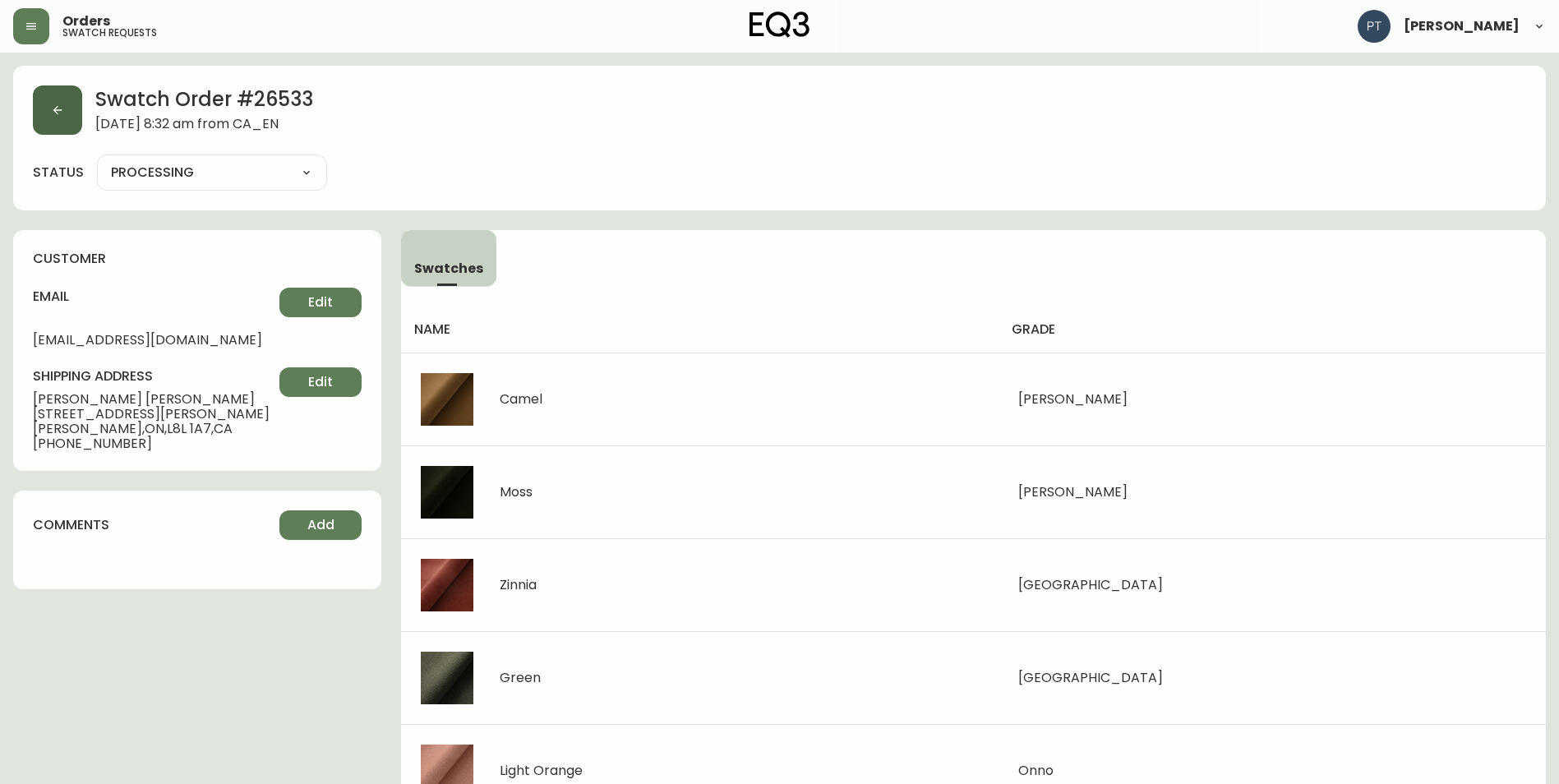
click at [47, 126] on button "button" at bounding box center [58, 110] width 50 height 50
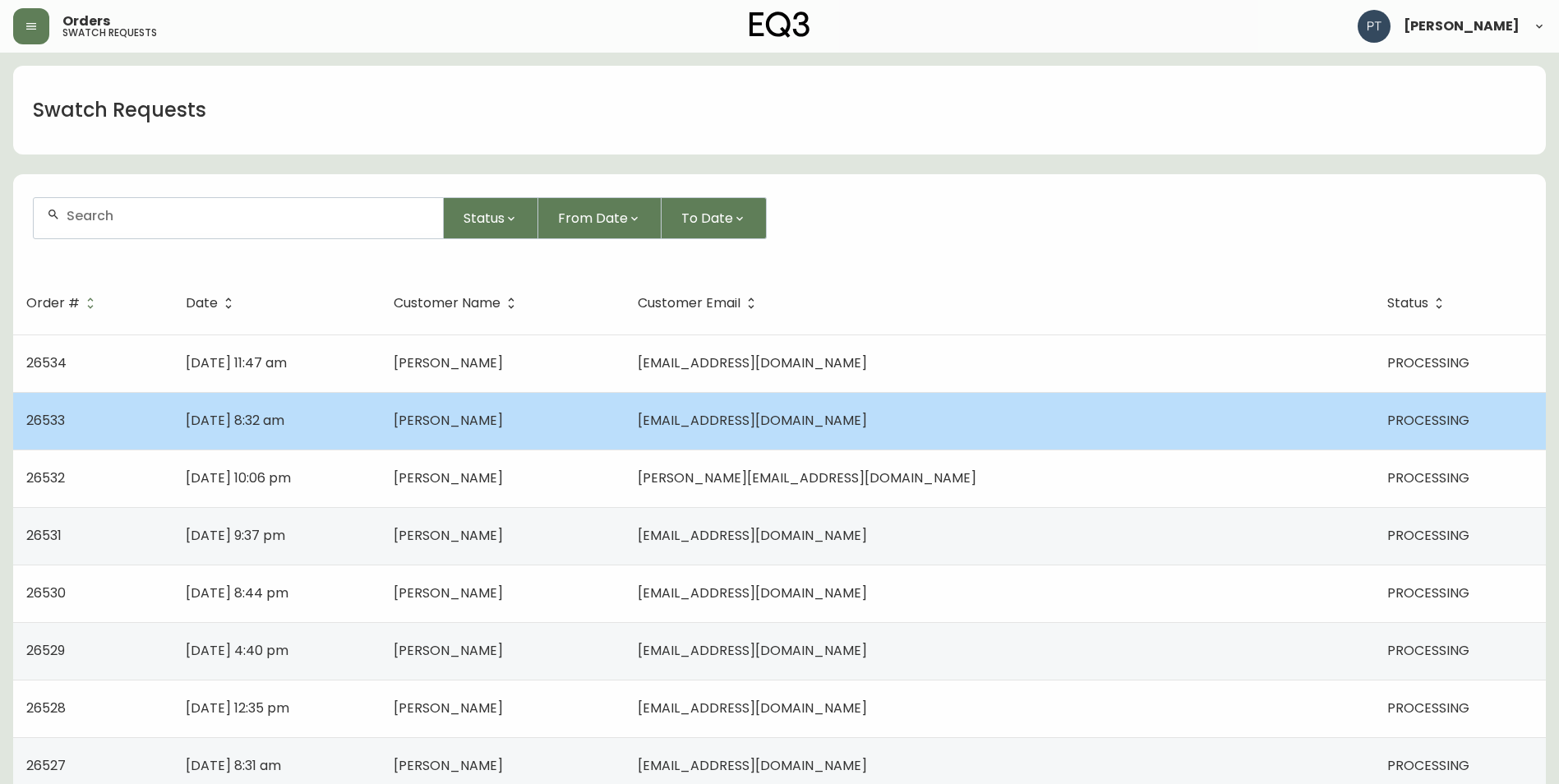
click at [376, 409] on td "[DATE] 8:32 am" at bounding box center [276, 421] width 208 height 57
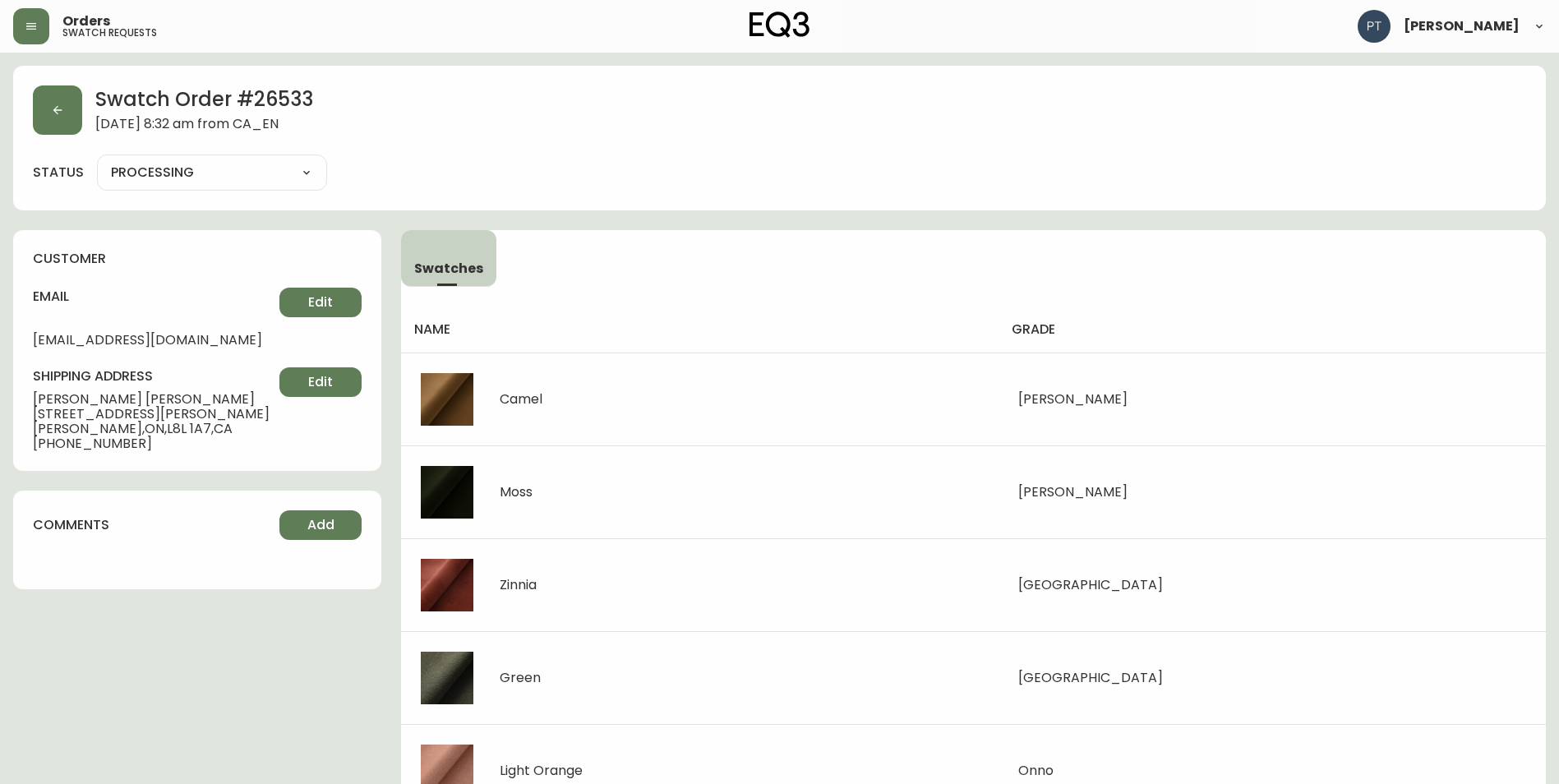
click at [270, 173] on select "PROCESSING SHIPPED CANCELLED" at bounding box center [212, 172] width 230 height 24
click at [97, 160] on select "PROCESSING SHIPPED CANCELLED" at bounding box center [212, 172] width 230 height 24
select select "PROCESSING"
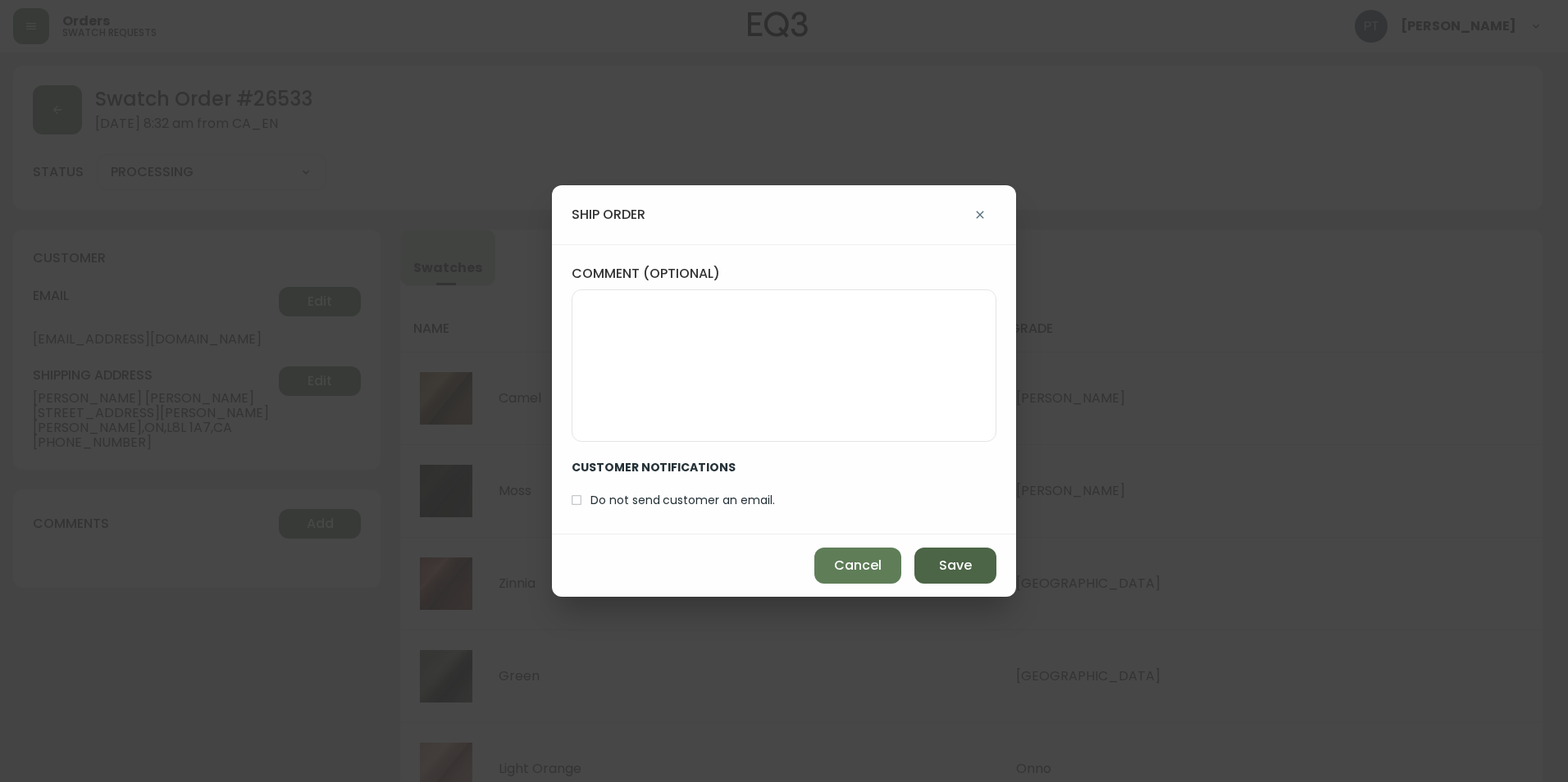
click at [920, 556] on button "Save" at bounding box center [955, 566] width 82 height 36
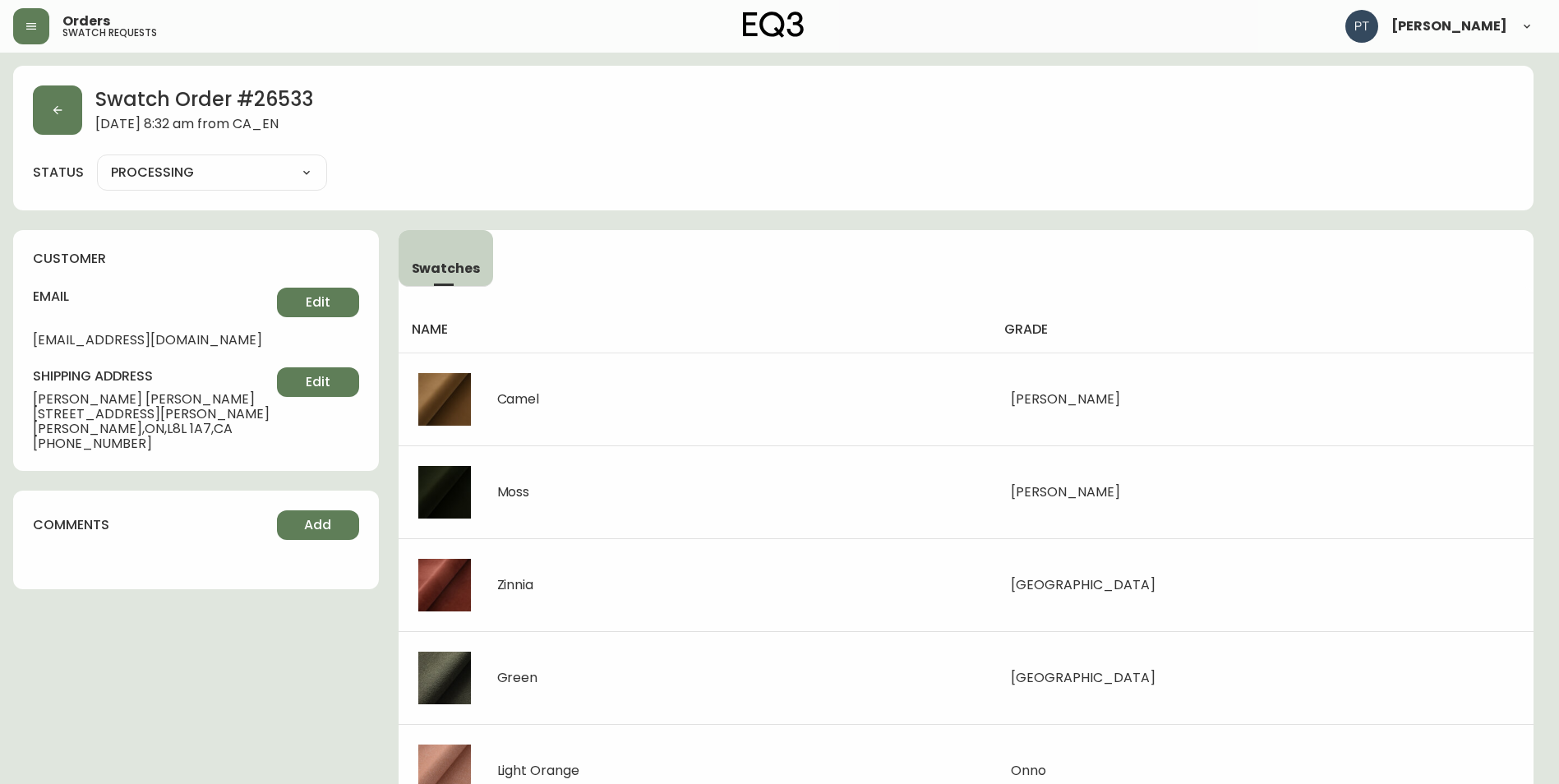
type input "SHIPPED"
select select "SHIPPED"
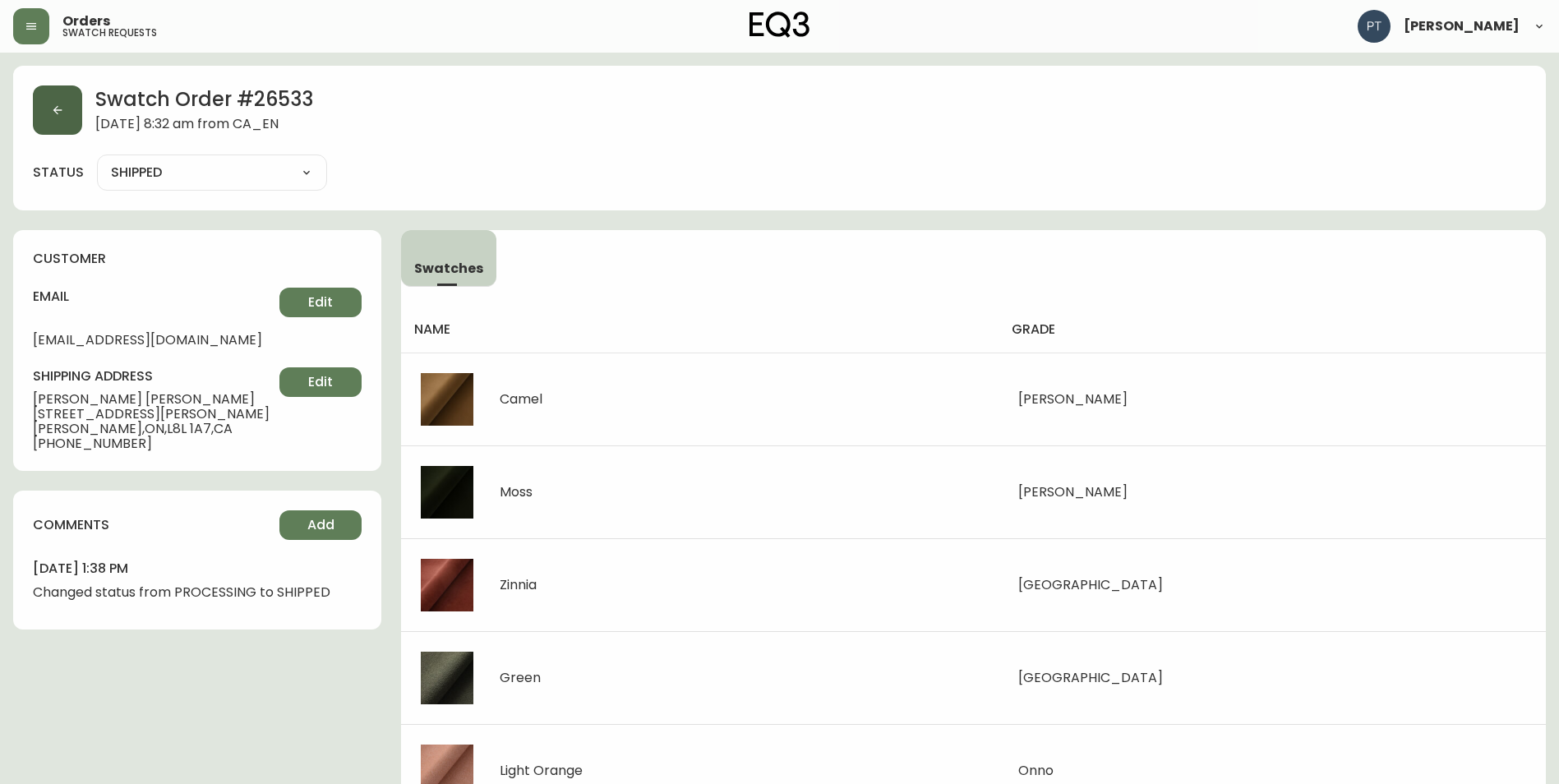
click at [64, 113] on button "button" at bounding box center [58, 110] width 50 height 50
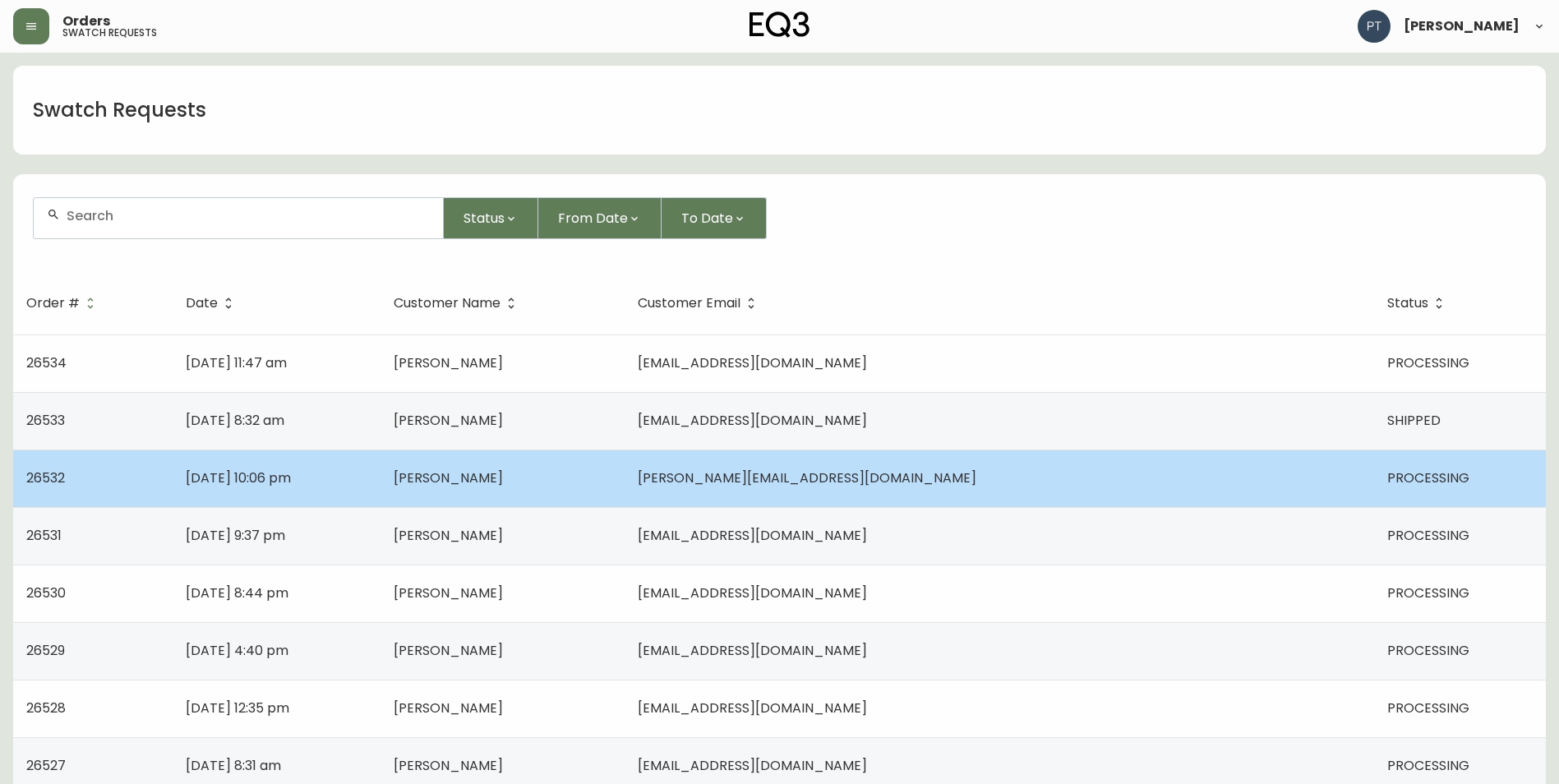
click at [381, 500] on td "[DATE] 10:06 pm" at bounding box center [276, 478] width 208 height 57
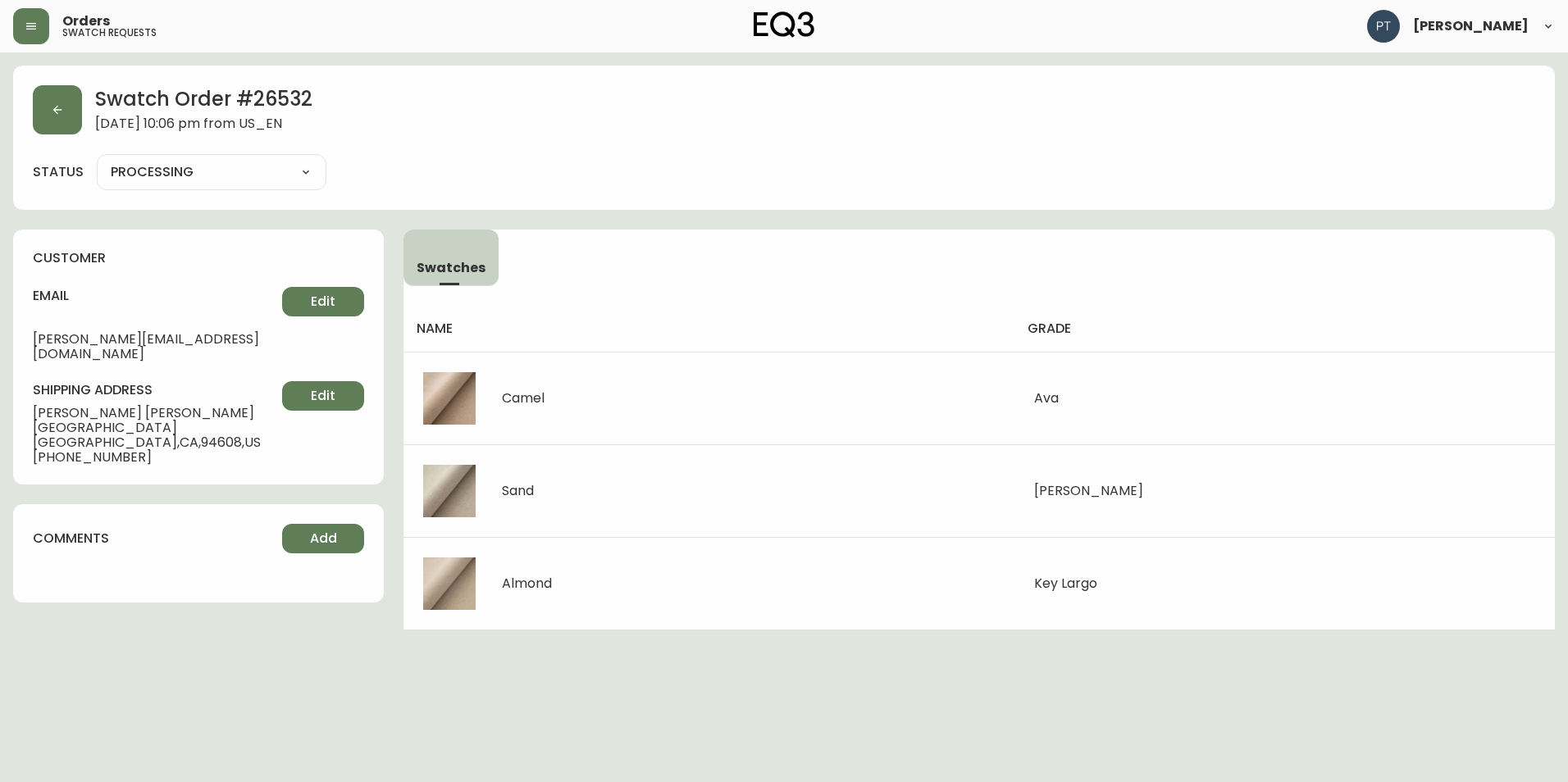
click at [162, 179] on select "PROCESSING SHIPPED CANCELLED" at bounding box center [211, 172] width 229 height 24
click at [96, 160] on select "PROCESSING SHIPPED CANCELLED" at bounding box center [211, 172] width 229 height 24
select select "PROCESSING"
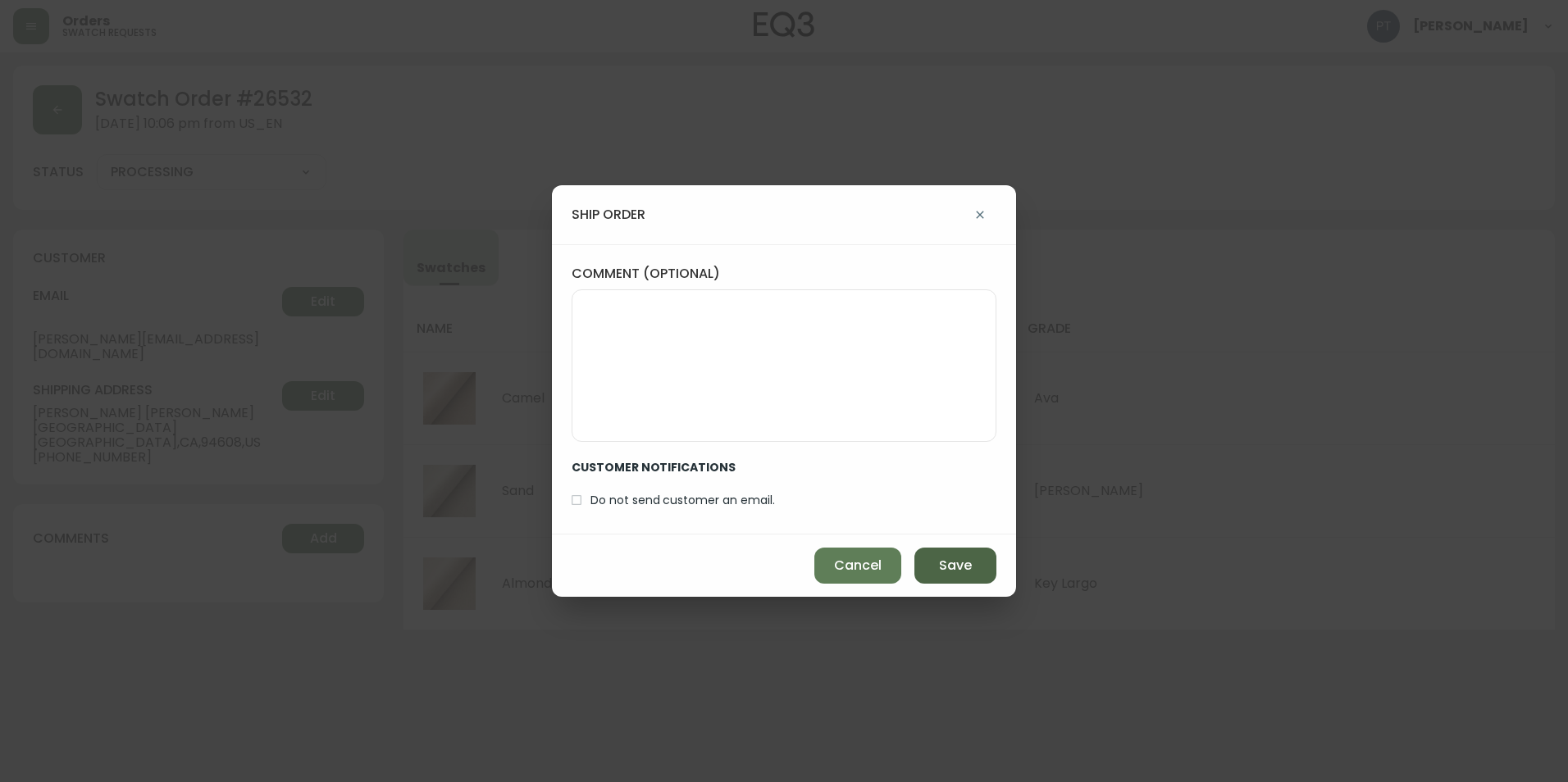
click at [956, 566] on span "Save" at bounding box center [955, 565] width 33 height 18
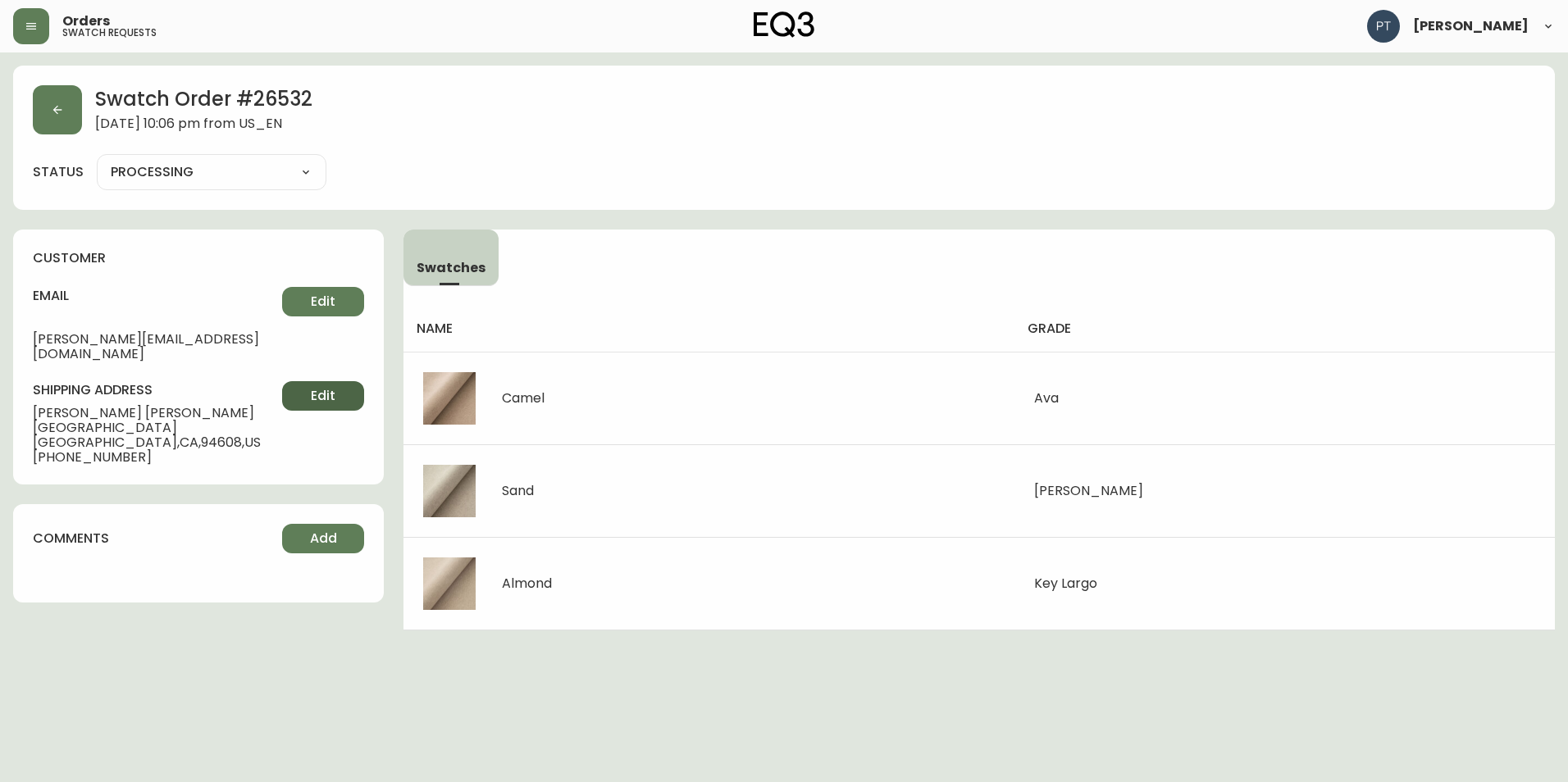
type input "SHIPPED"
select select "SHIPPED"
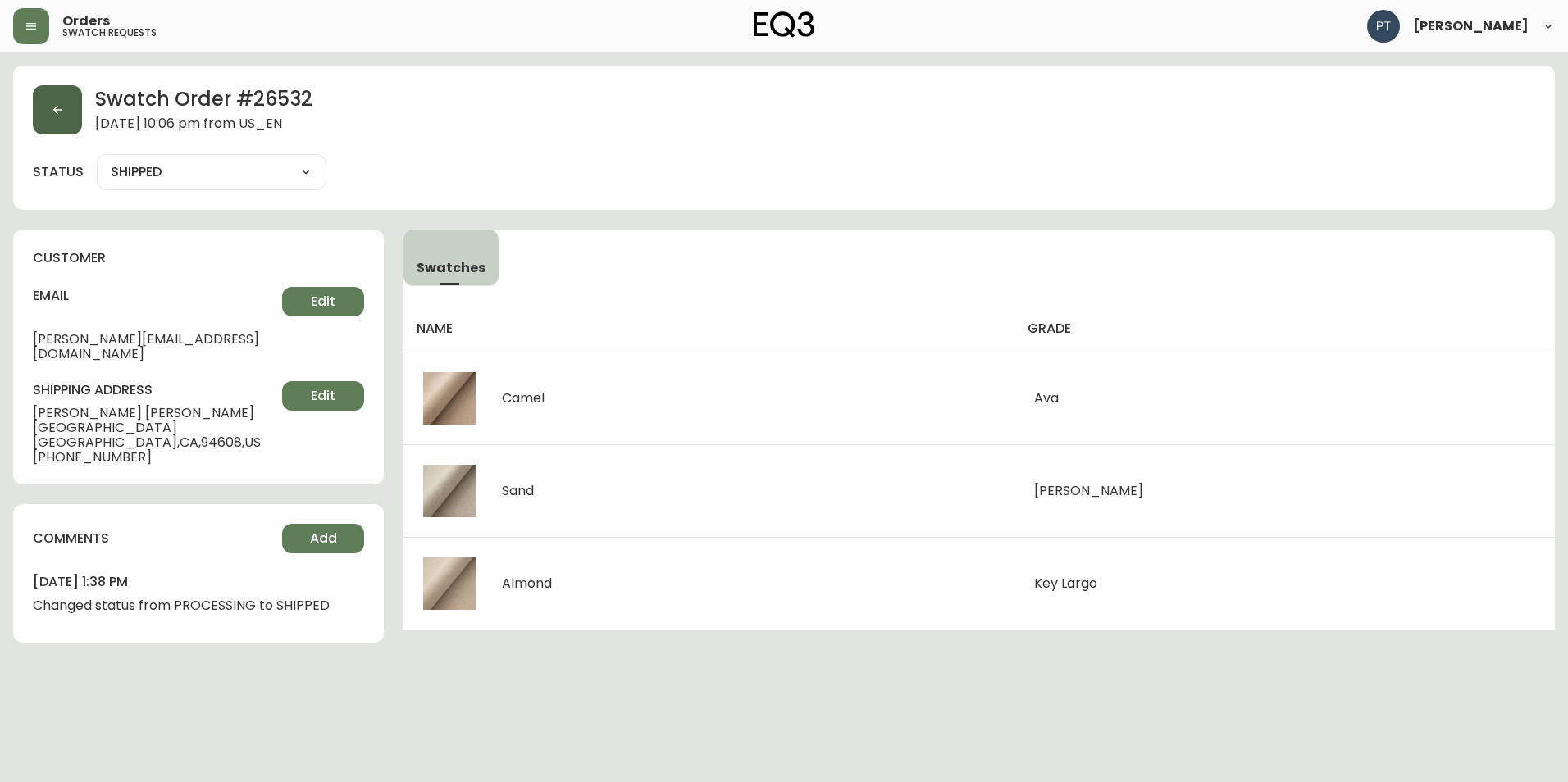
drag, startPoint x: 48, startPoint y: 124, endPoint x: 210, endPoint y: 404, distance: 323.5
click at [50, 123] on button "button" at bounding box center [57, 109] width 50 height 50
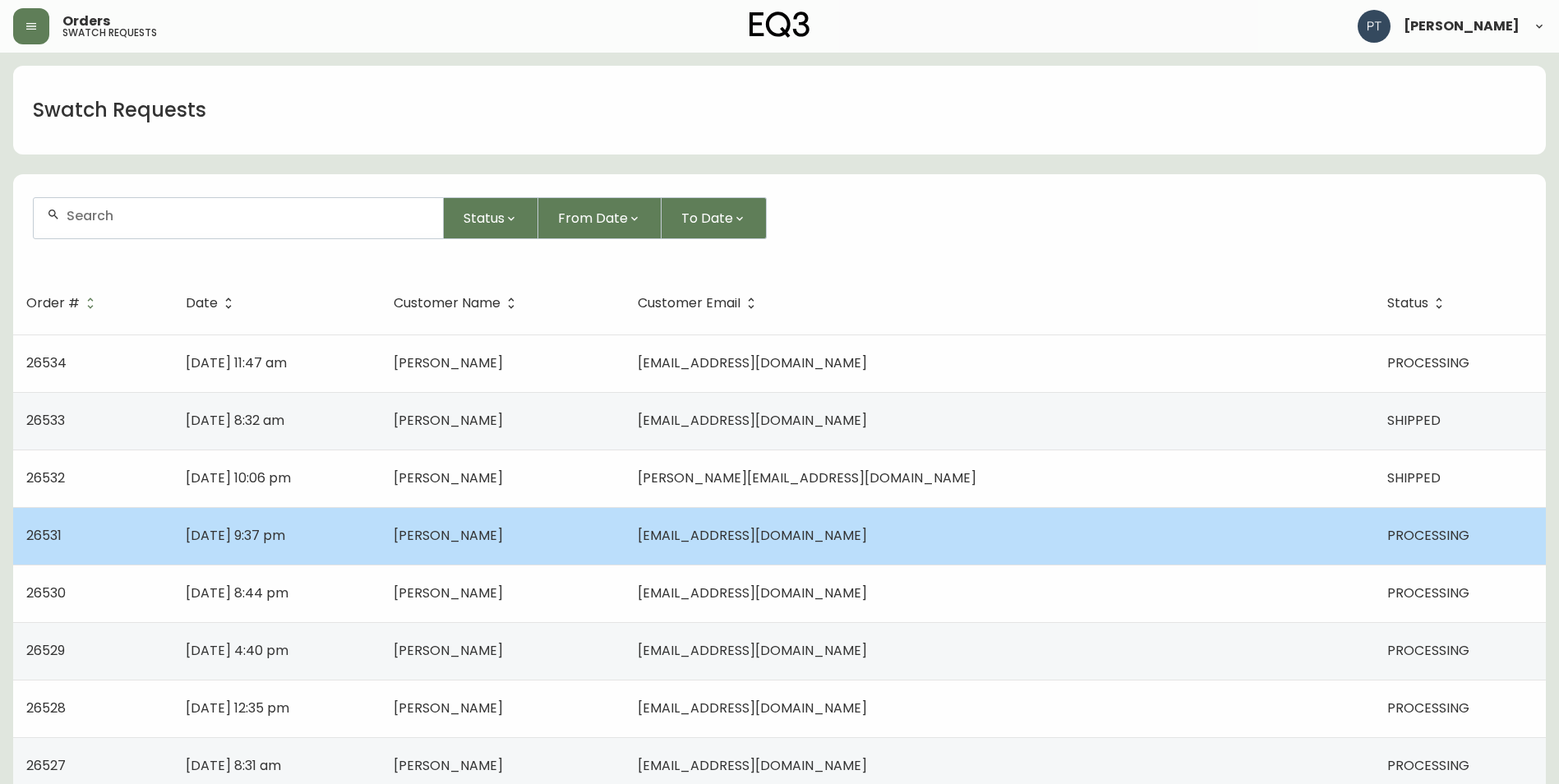
click at [625, 526] on td "[PERSON_NAME]" at bounding box center [503, 536] width 244 height 57
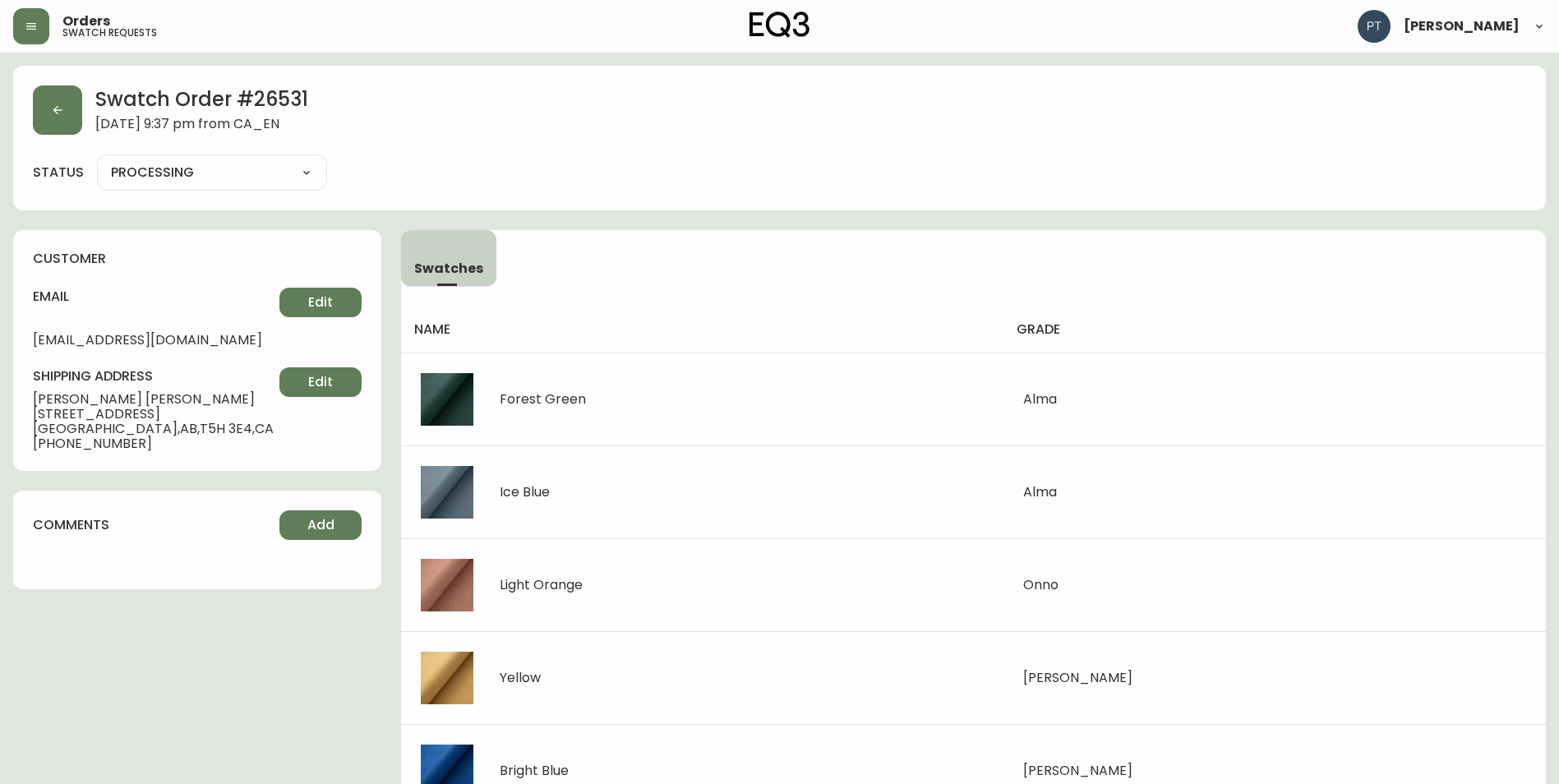
click at [257, 170] on select "PROCESSING SHIPPED CANCELLED" at bounding box center [212, 172] width 230 height 24
click at [97, 160] on select "PROCESSING SHIPPED CANCELLED" at bounding box center [212, 172] width 230 height 24
select select "PROCESSING"
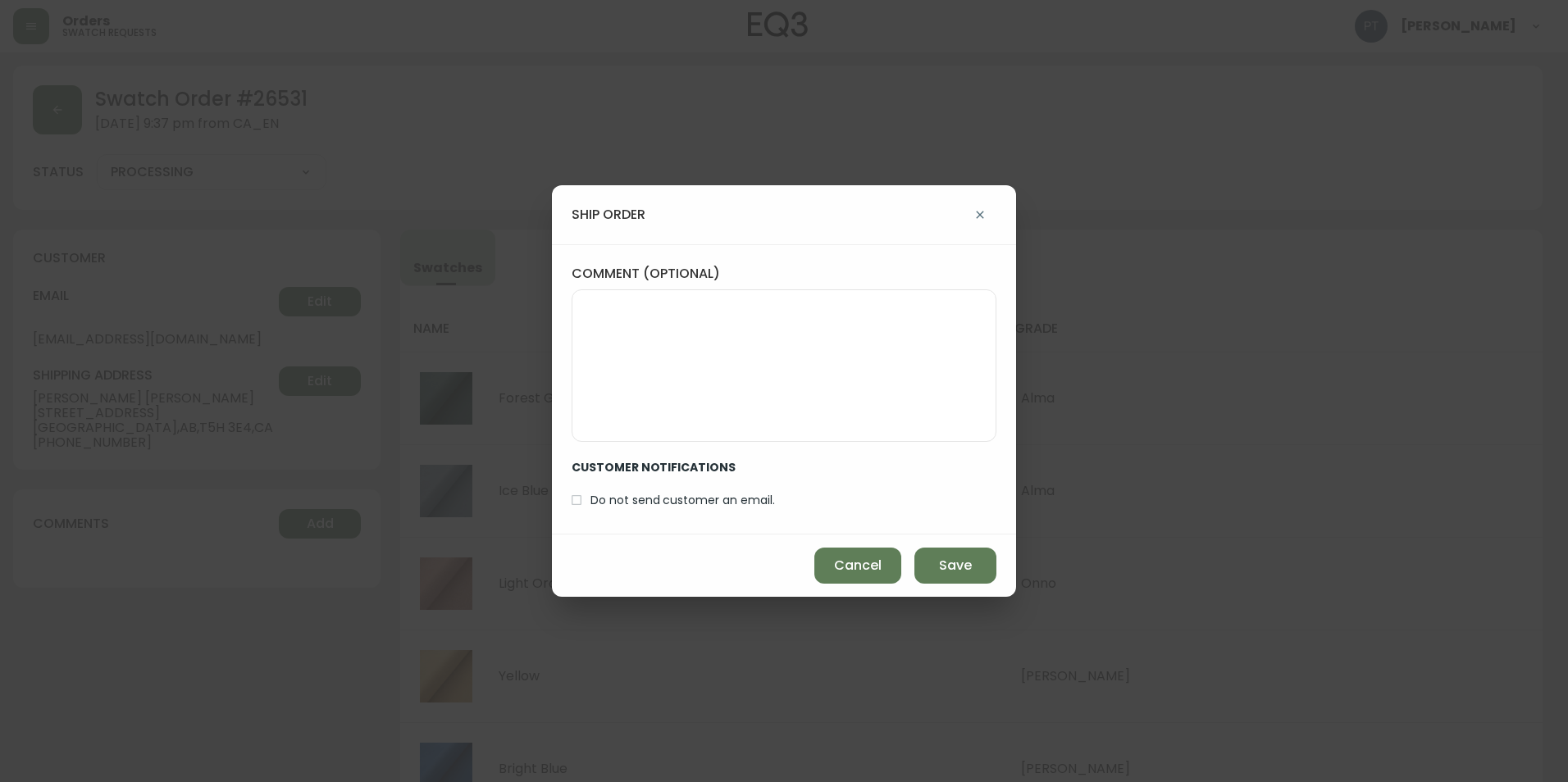
click at [946, 541] on div "Cancel Save" at bounding box center [784, 566] width 464 height 63
click at [945, 565] on span "Save" at bounding box center [955, 565] width 33 height 18
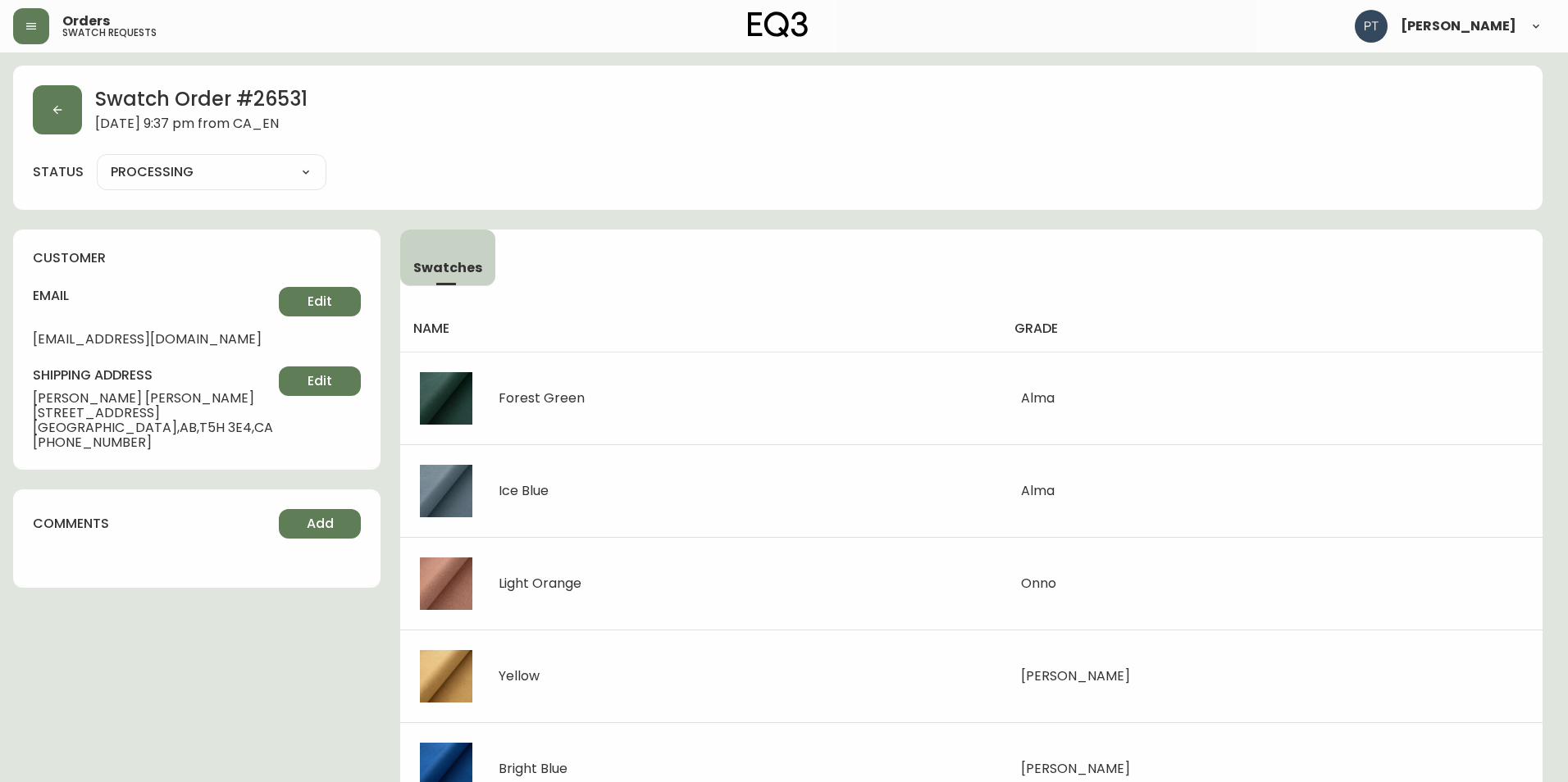
type input "SHIPPED"
select select "SHIPPED"
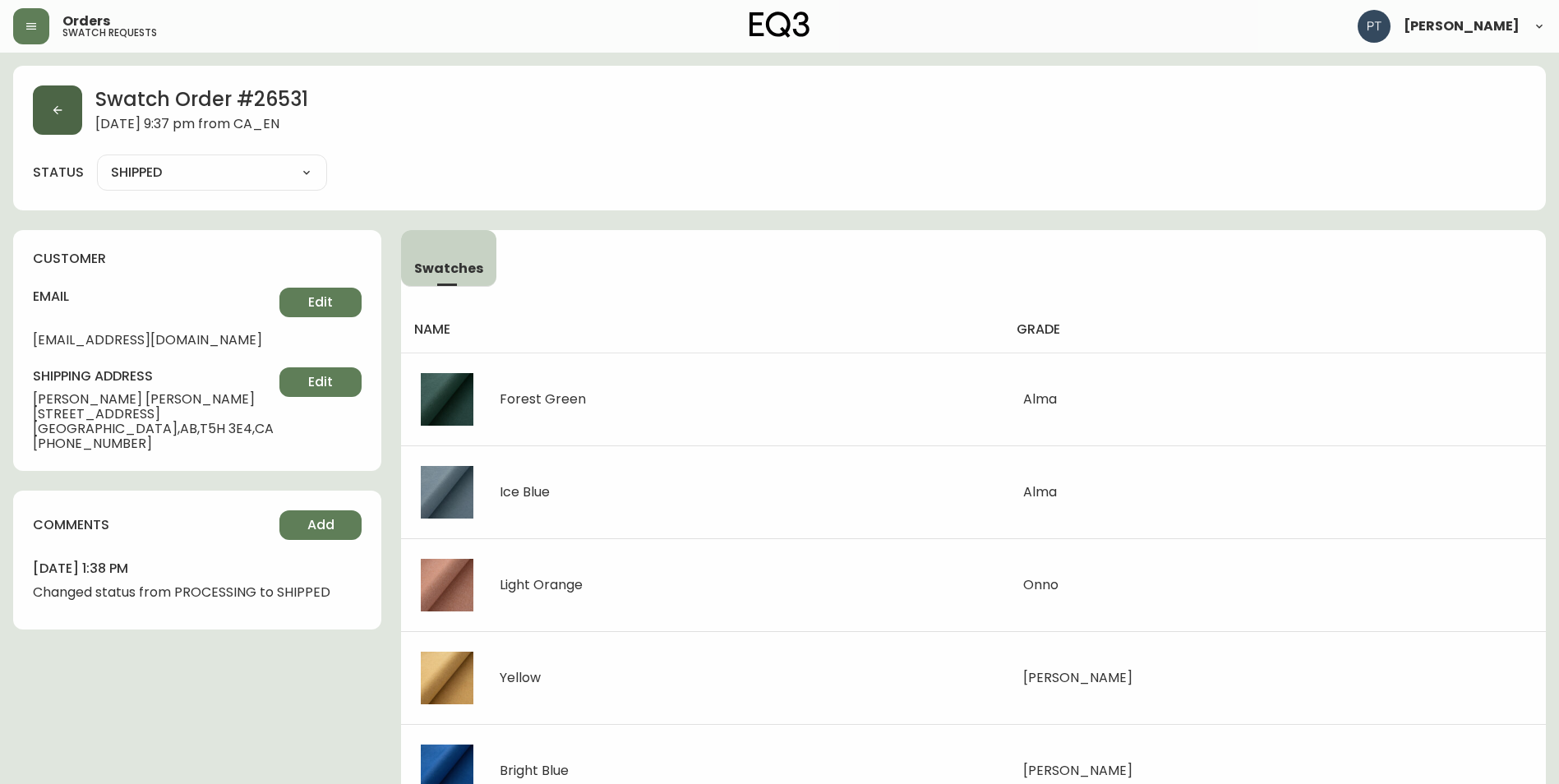
click at [65, 127] on button "button" at bounding box center [58, 110] width 50 height 50
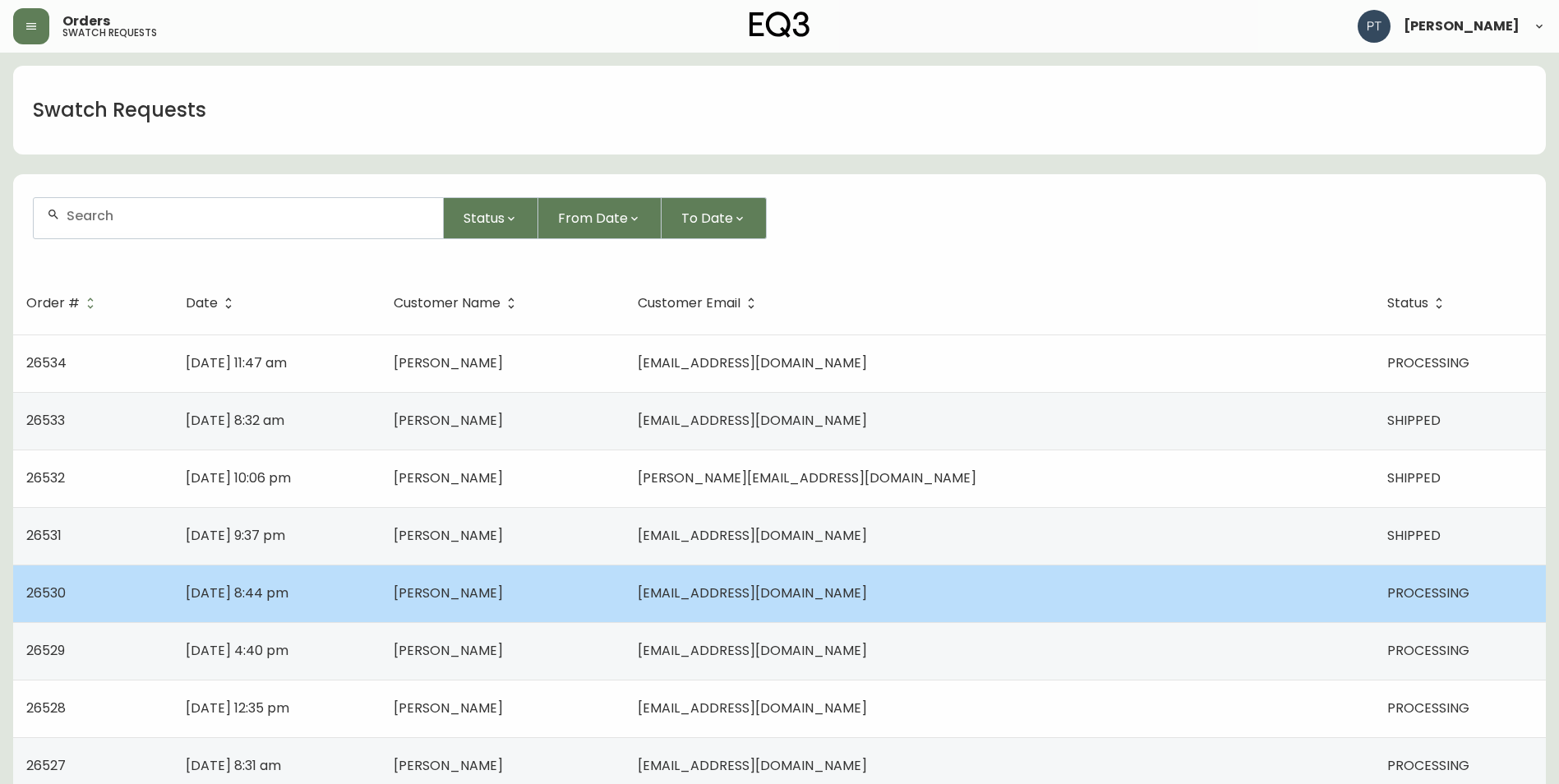
click at [625, 601] on td "[PERSON_NAME]" at bounding box center [503, 593] width 244 height 57
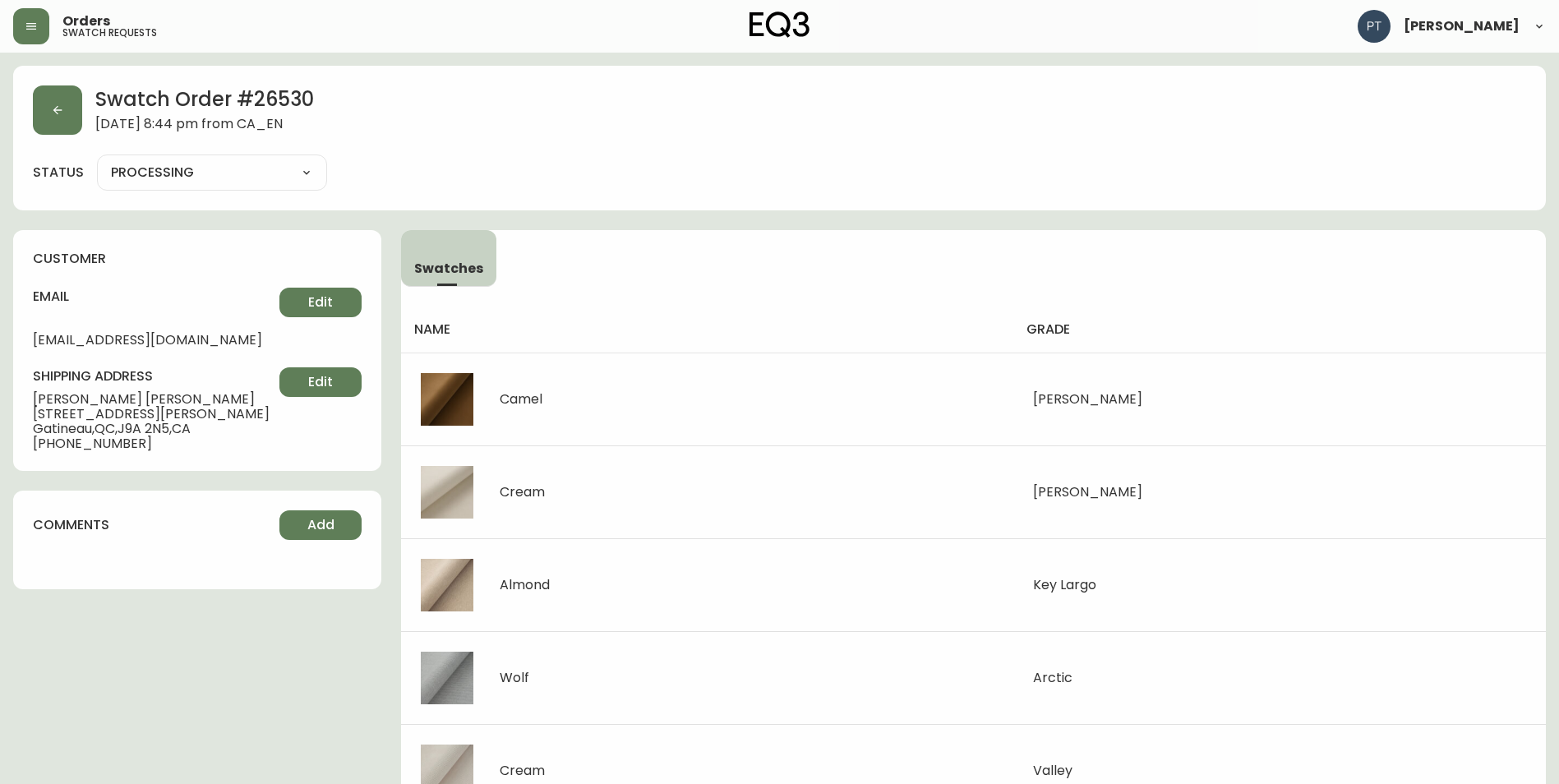
click at [318, 174] on select "PROCESSING SHIPPED CANCELLED" at bounding box center [212, 172] width 230 height 24
click at [97, 160] on select "PROCESSING SHIPPED CANCELLED" at bounding box center [212, 172] width 230 height 24
select select "PROCESSING"
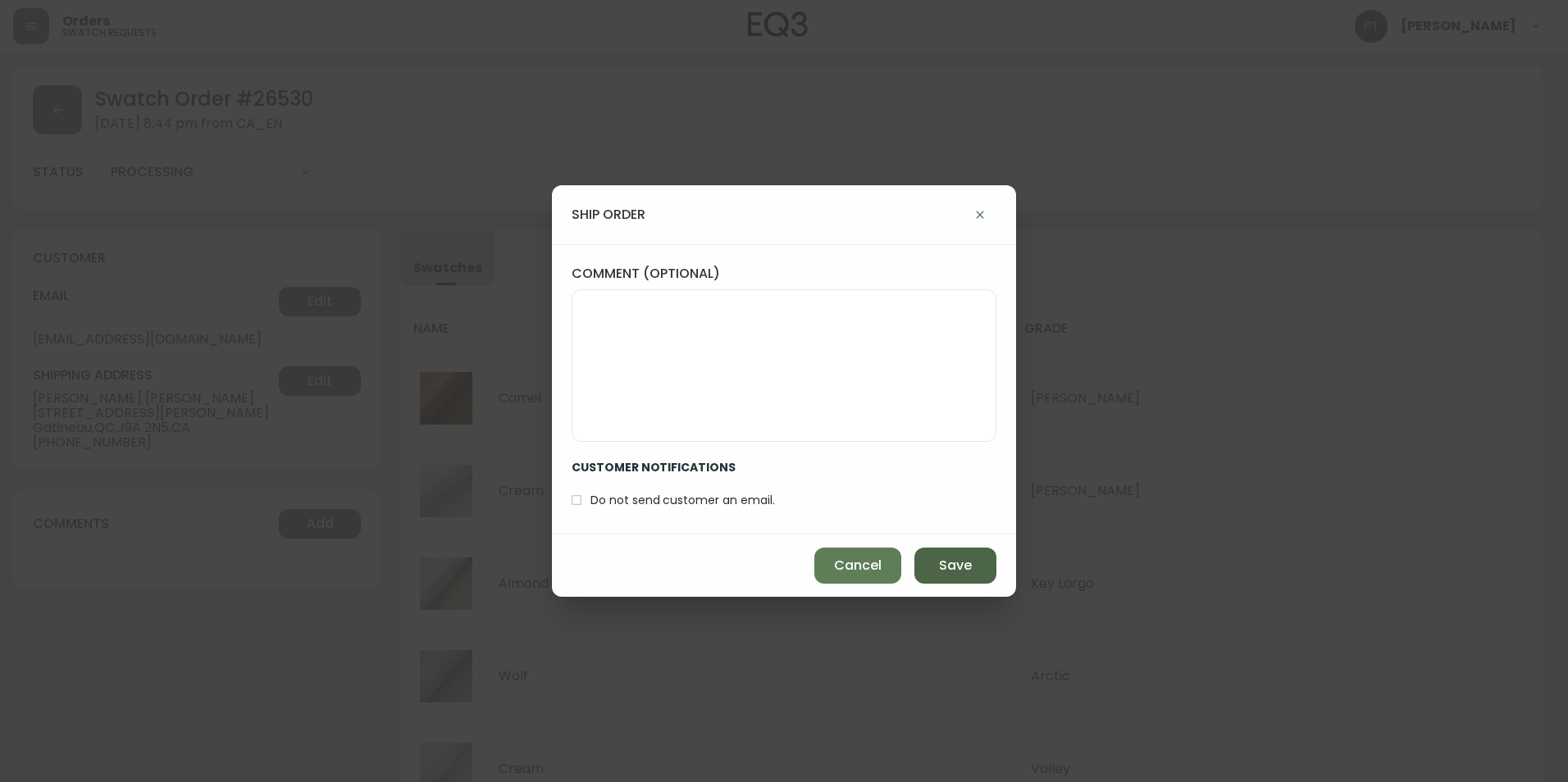
click at [940, 566] on span "Save" at bounding box center [955, 565] width 33 height 18
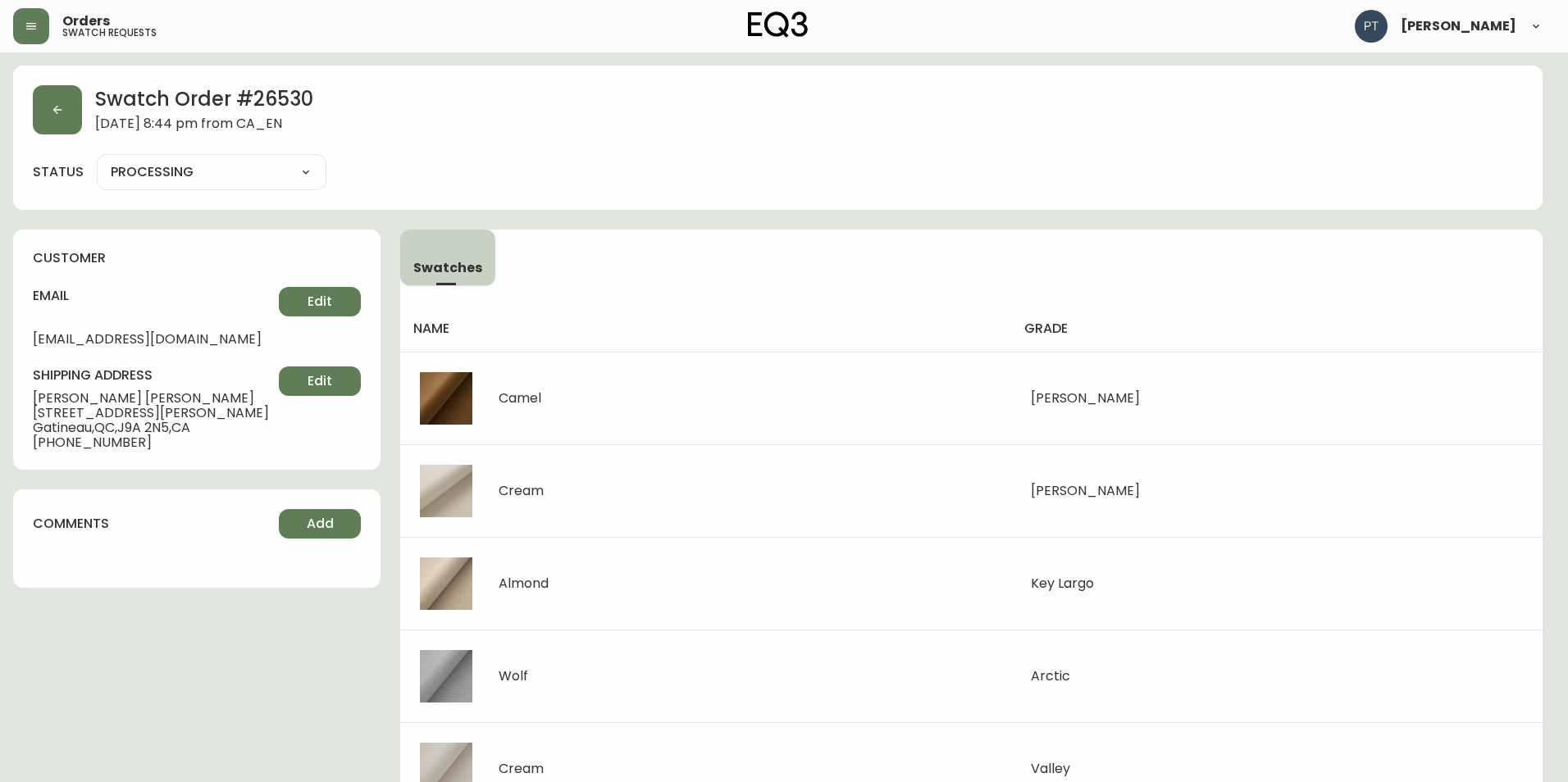
type input "SHIPPED"
select select "SHIPPED"
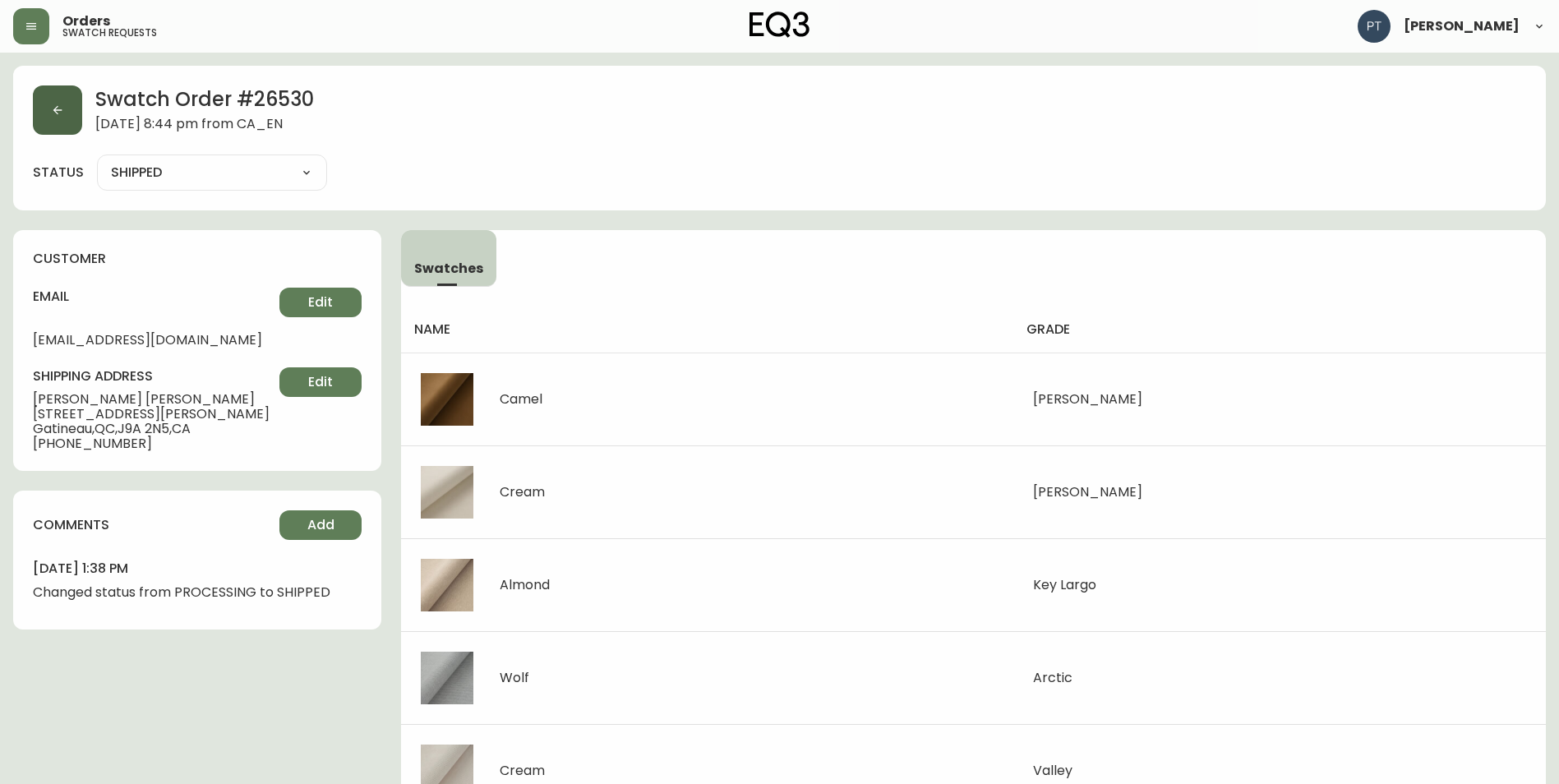
click at [49, 125] on button "button" at bounding box center [58, 110] width 50 height 50
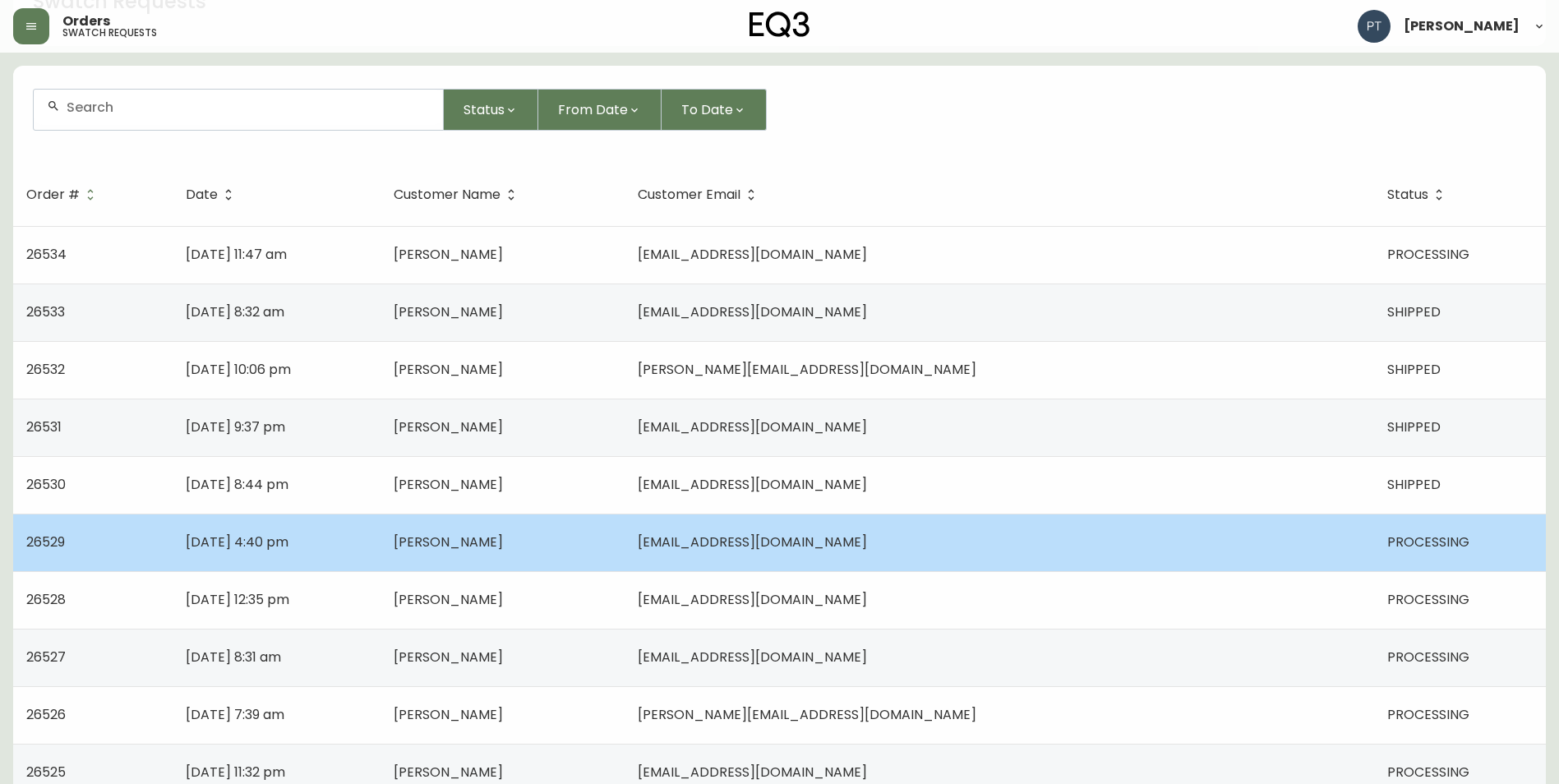
scroll to position [165, 0]
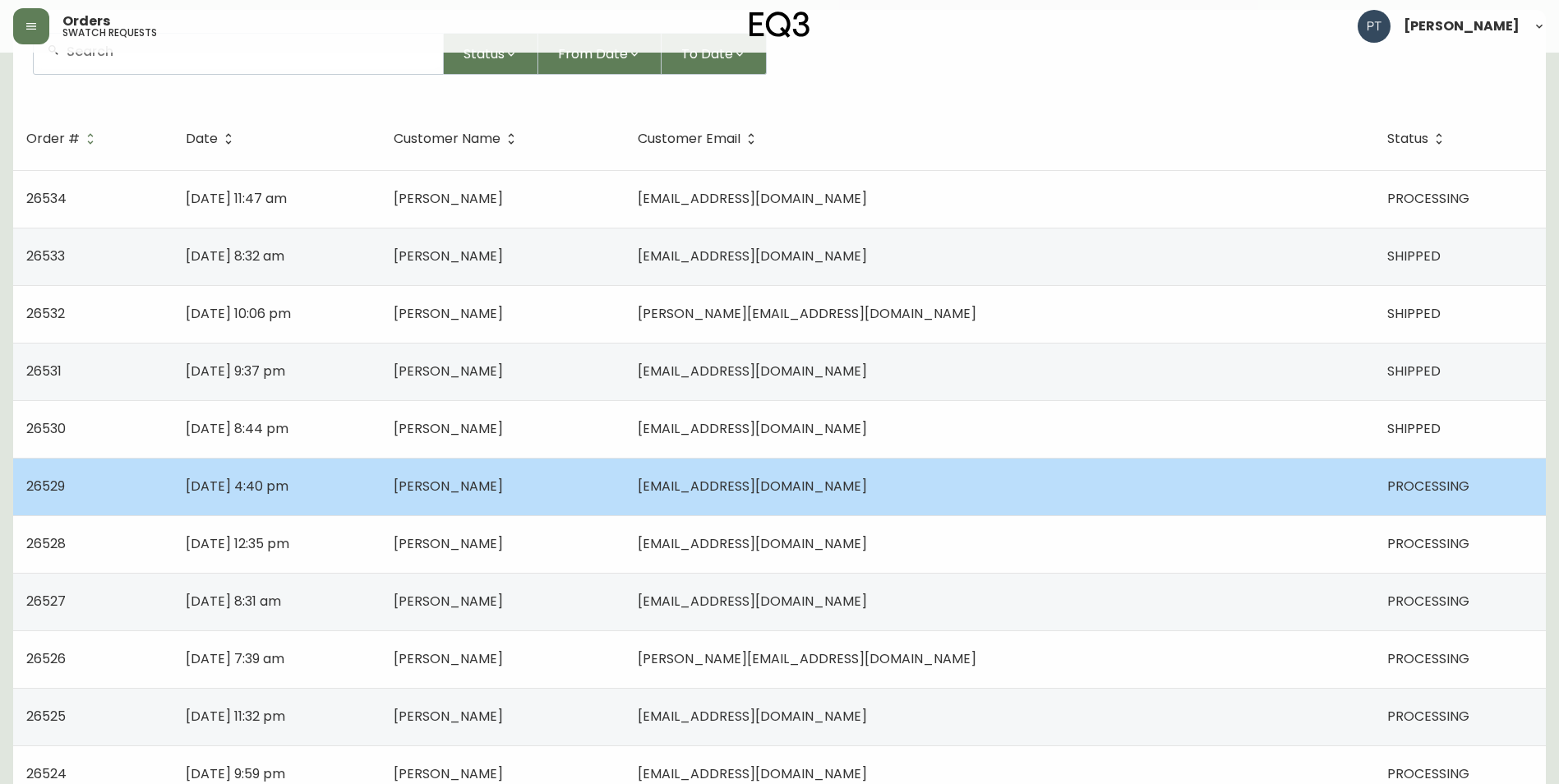
click at [625, 474] on td "[PERSON_NAME]" at bounding box center [503, 486] width 244 height 57
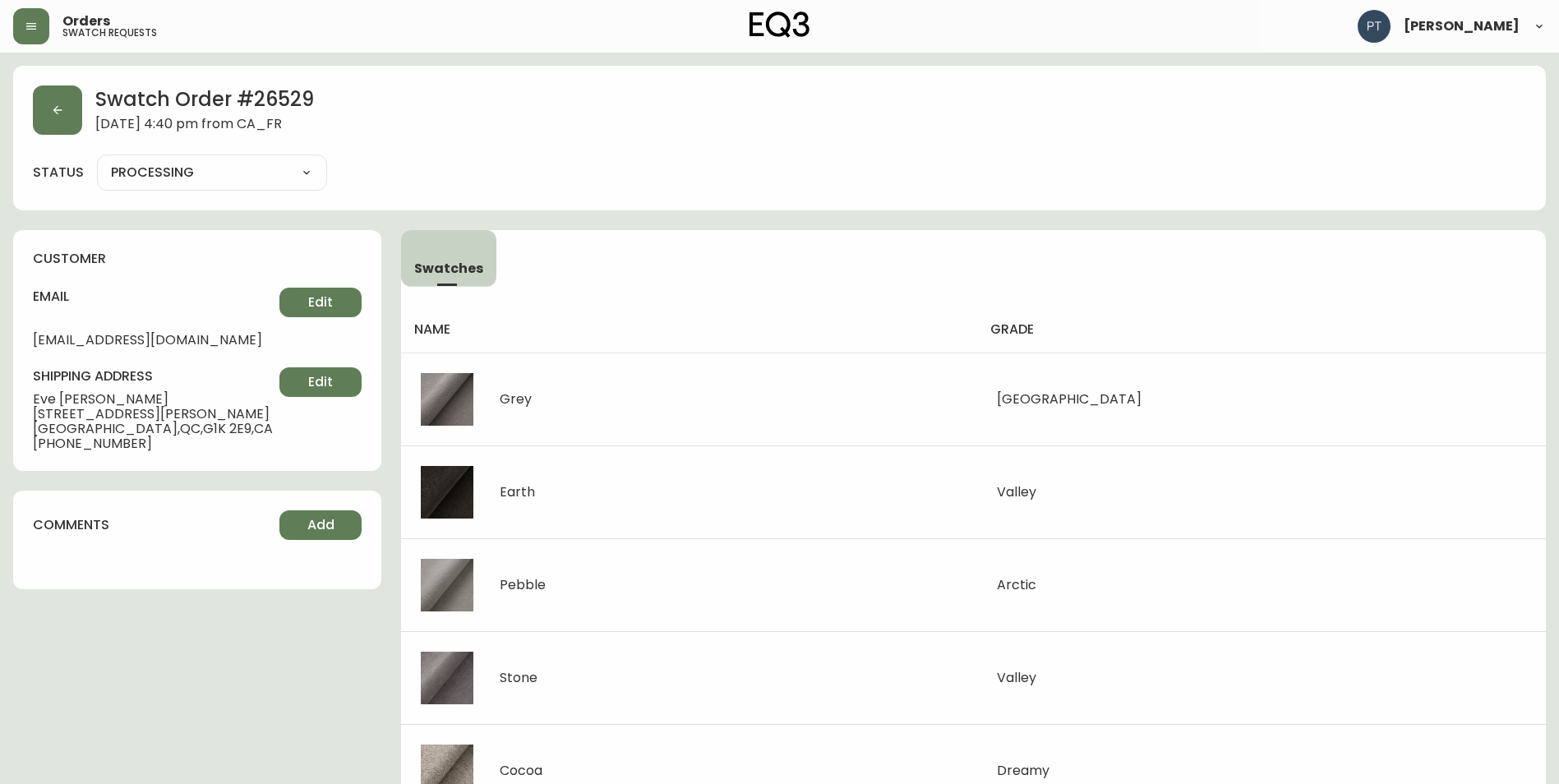
click at [281, 175] on select "PROCESSING SHIPPED CANCELLED" at bounding box center [212, 172] width 230 height 24
click at [97, 160] on select "PROCESSING SHIPPED CANCELLED" at bounding box center [212, 172] width 230 height 24
click at [274, 185] on div "PROCESSING SHIPPED CANCELLED" at bounding box center [212, 172] width 230 height 37
click at [274, 188] on div "PROCESSING SHIPPED CANCELLED" at bounding box center [212, 172] width 230 height 37
drag, startPoint x: 282, startPoint y: 172, endPoint x: 279, endPoint y: 186, distance: 14.3
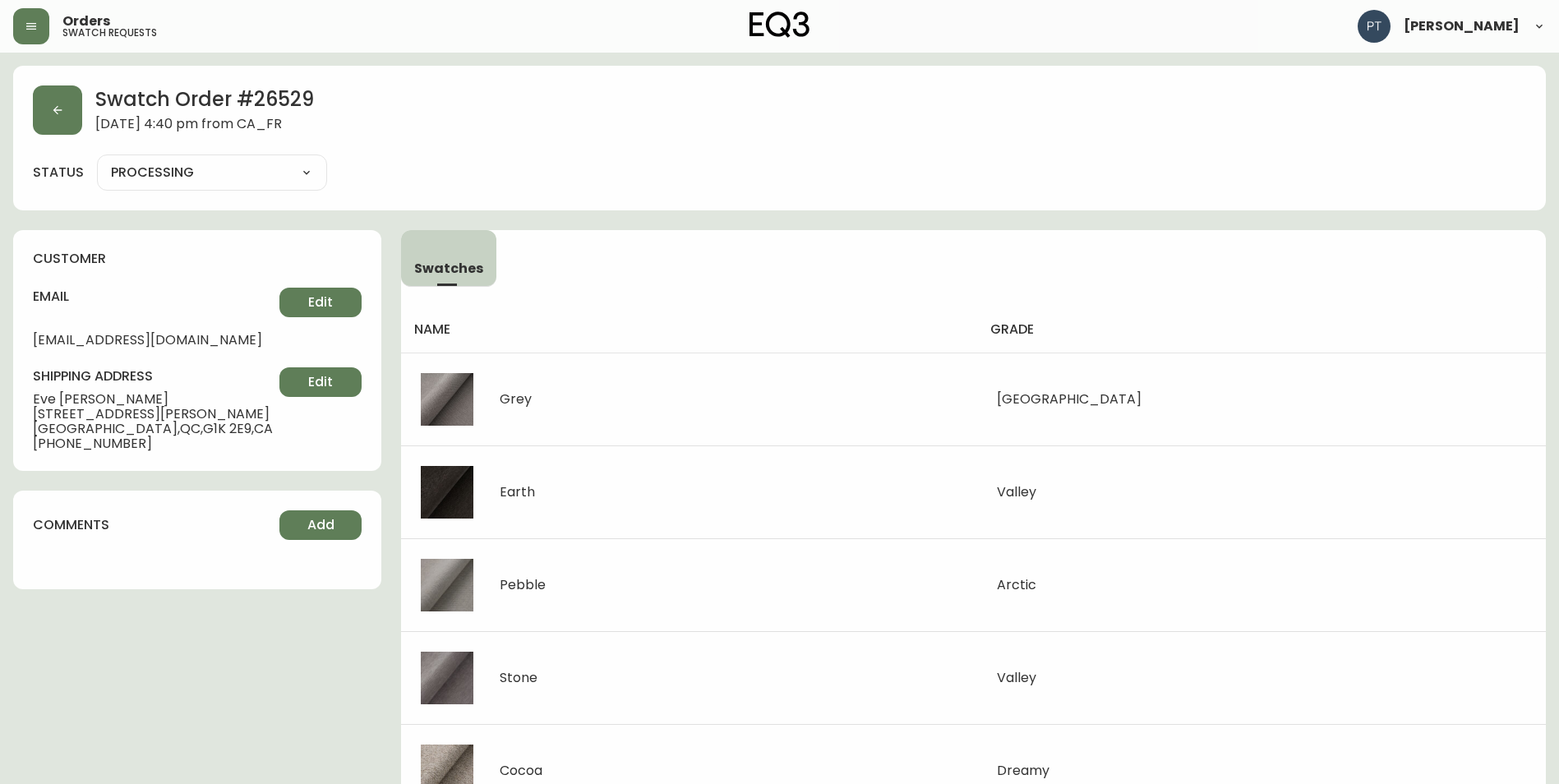
click at [282, 172] on select "PROCESSING SHIPPED CANCELLED" at bounding box center [212, 172] width 230 height 24
click at [97, 160] on select "PROCESSING SHIPPED CANCELLED" at bounding box center [212, 172] width 230 height 24
select select "PROCESSING"
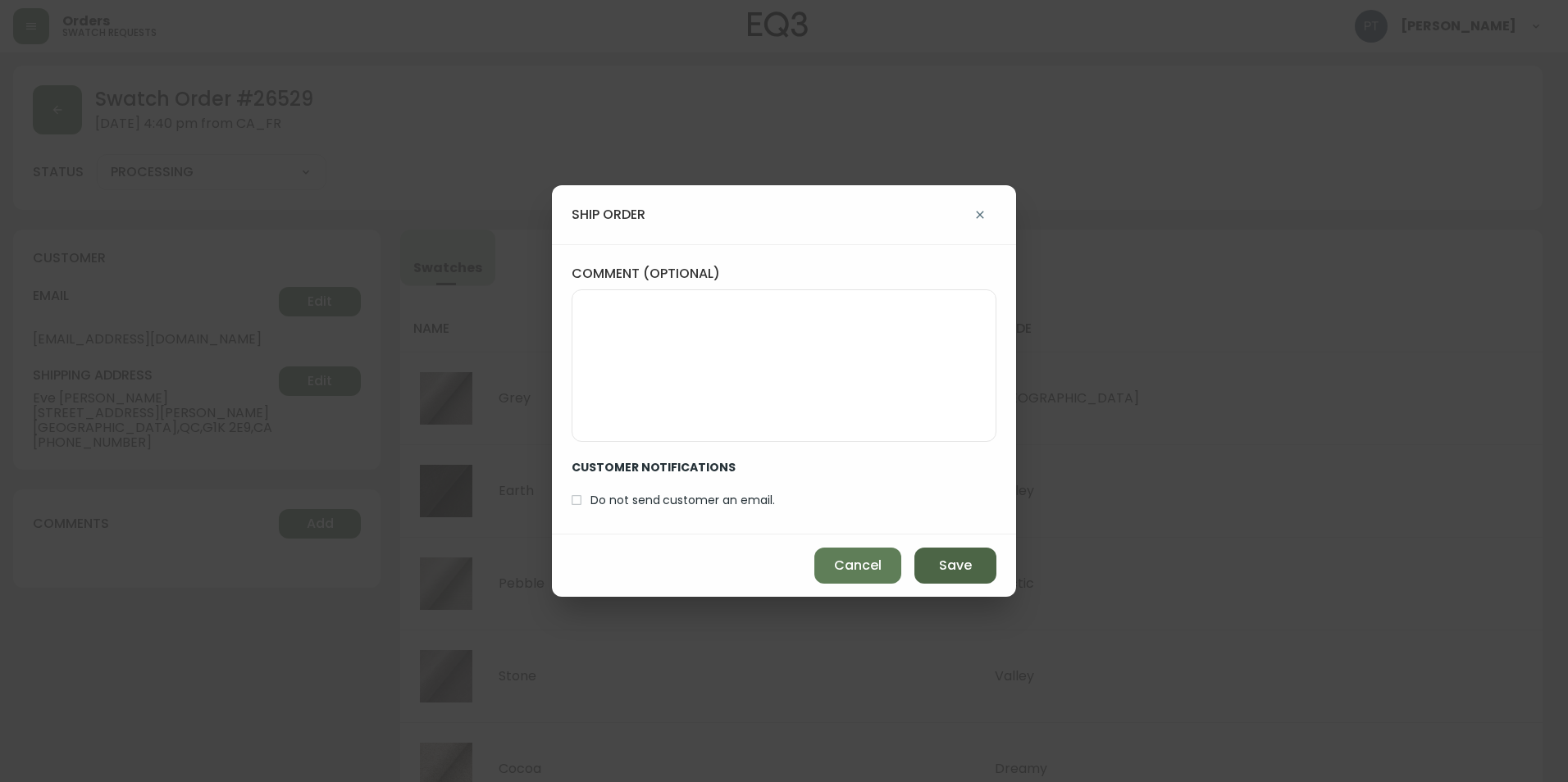
drag, startPoint x: 953, startPoint y: 552, endPoint x: 689, endPoint y: 442, distance: 286.0
click at [947, 553] on button "Save" at bounding box center [955, 566] width 82 height 36
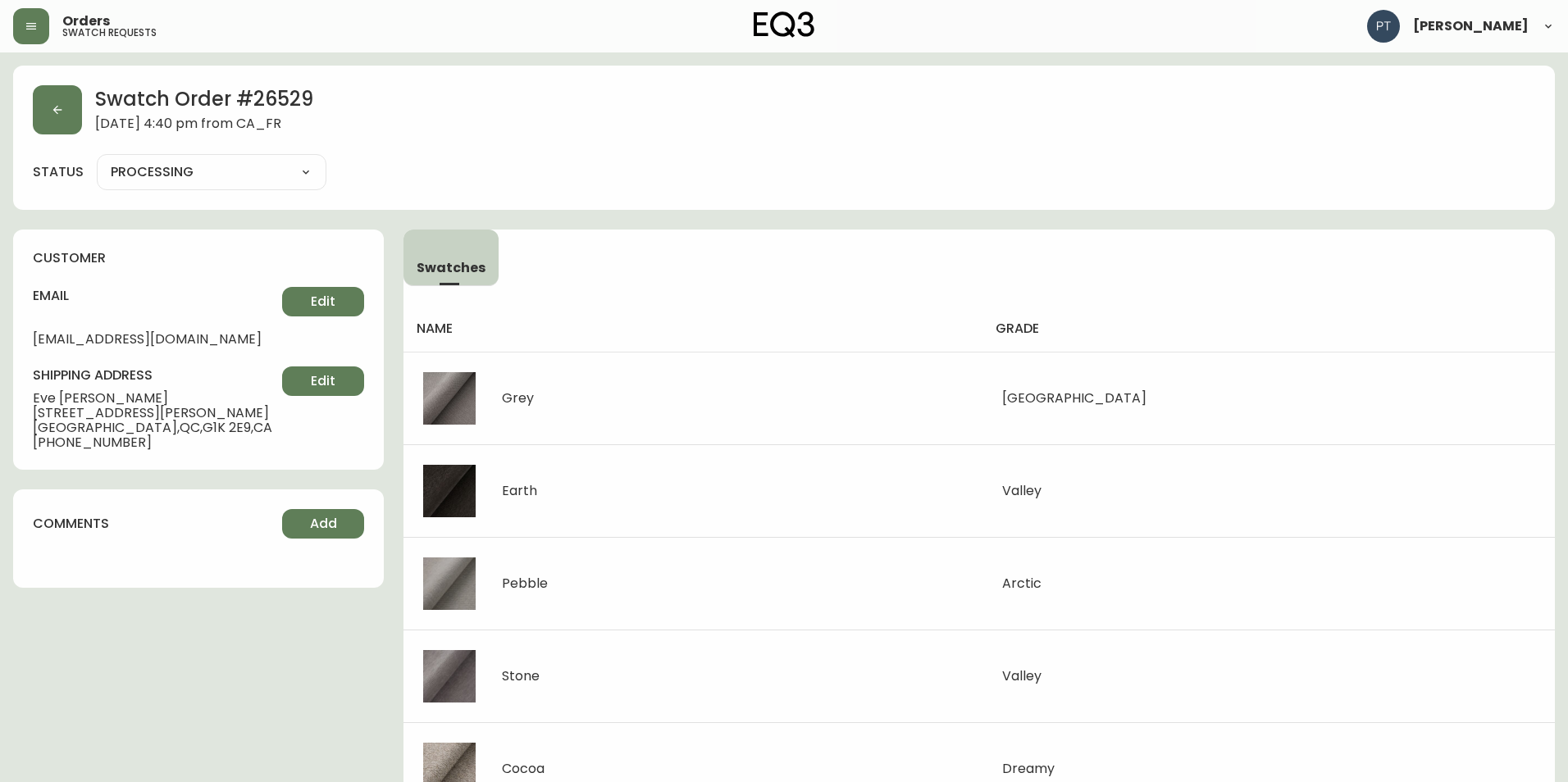
type input "SHIPPED"
select select "SHIPPED"
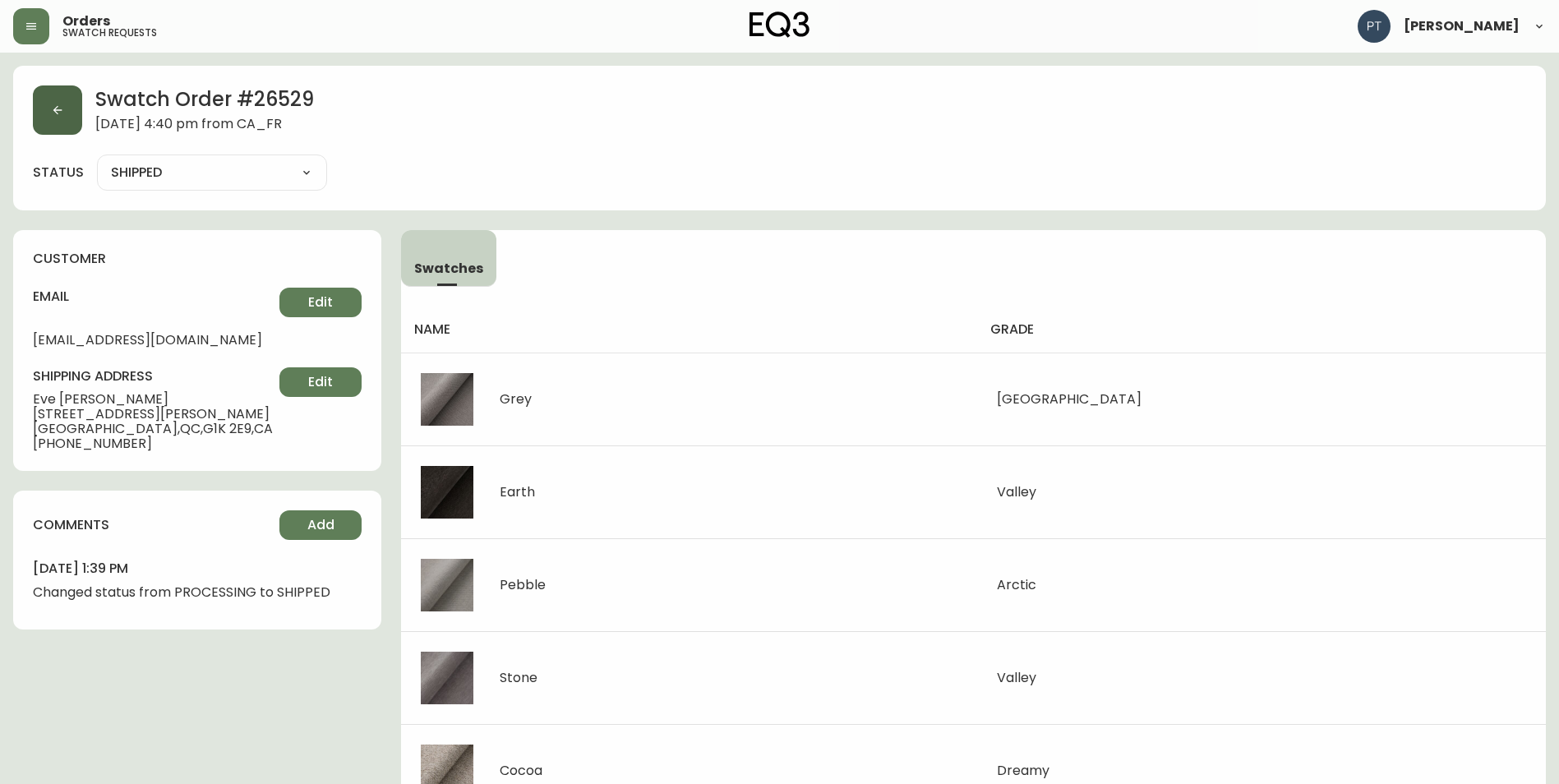
click at [47, 118] on button "button" at bounding box center [58, 110] width 50 height 50
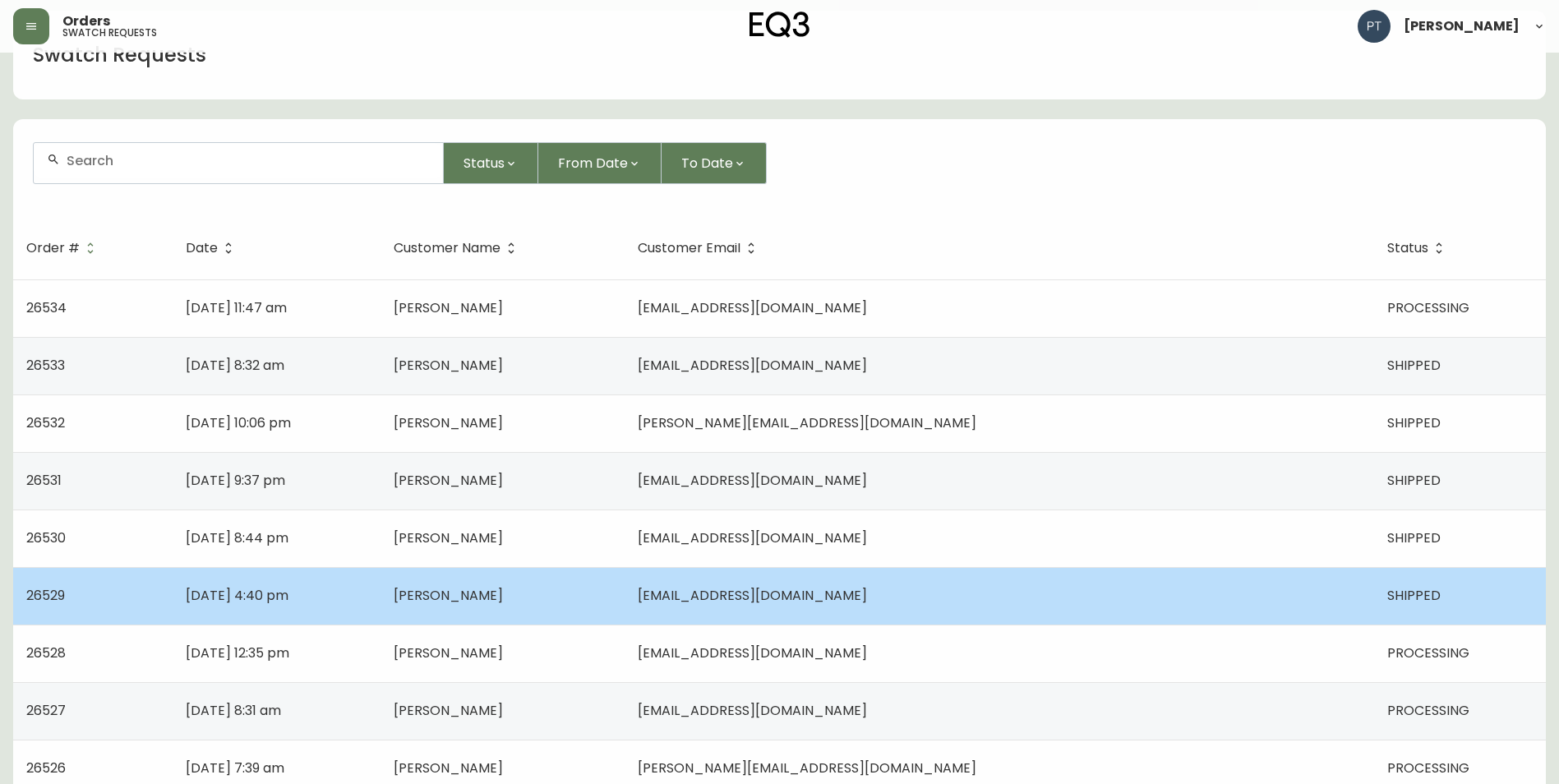
scroll to position [82, 0]
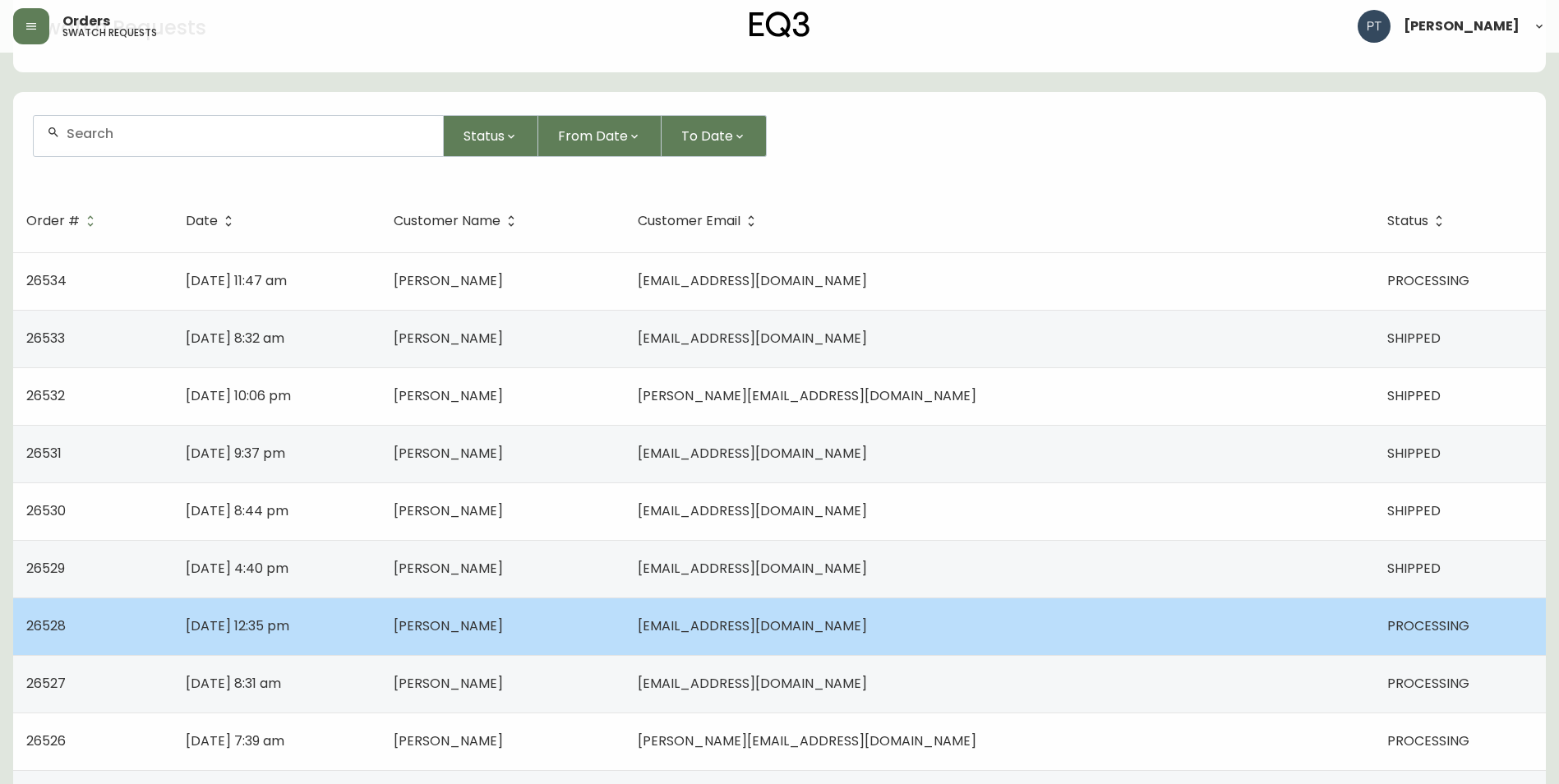
click at [625, 629] on td "[PERSON_NAME]" at bounding box center [503, 626] width 244 height 57
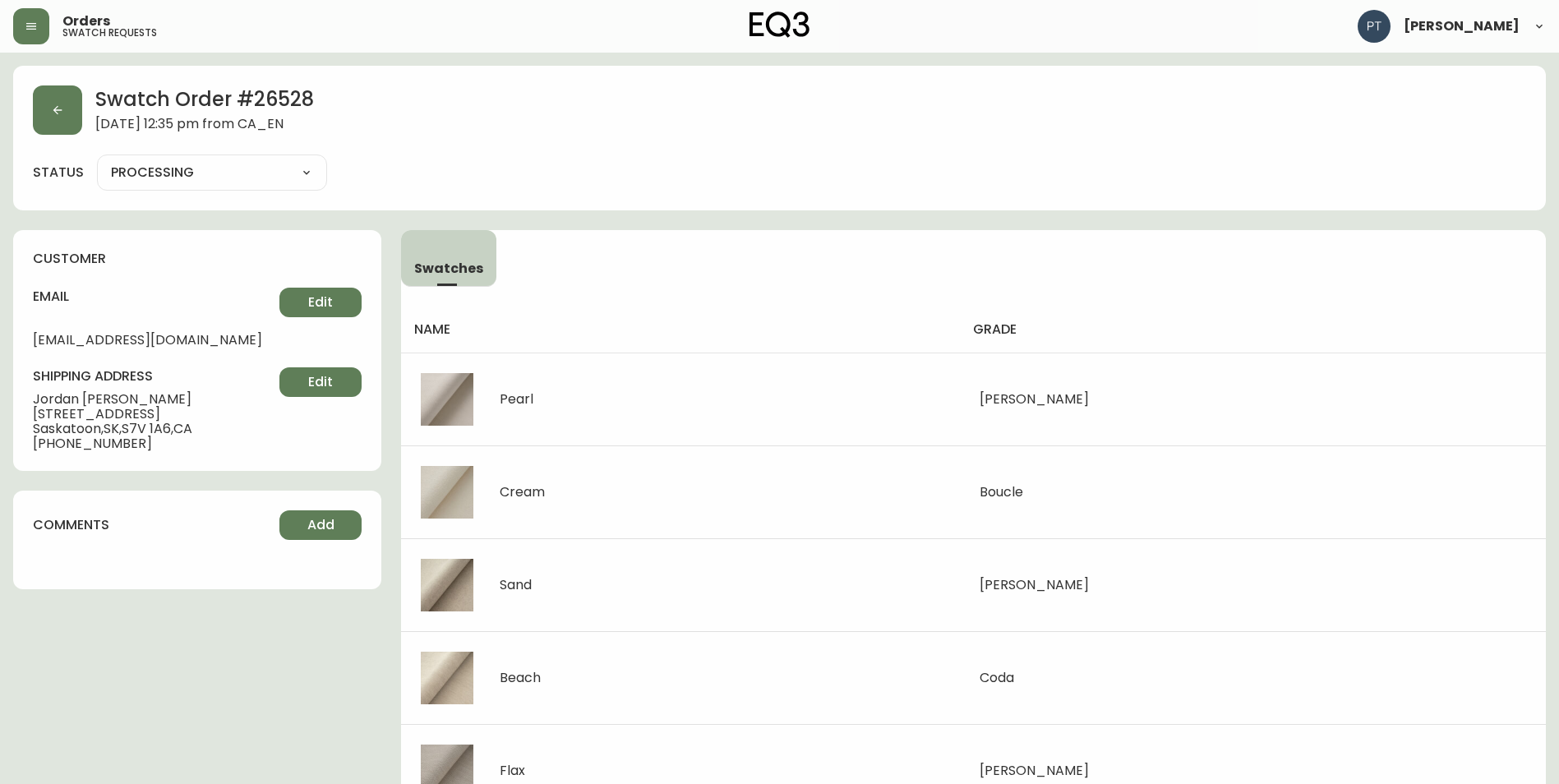
click at [201, 175] on select "PROCESSING SHIPPED CANCELLED" at bounding box center [212, 172] width 230 height 24
click at [97, 160] on select "PROCESSING SHIPPED CANCELLED" at bounding box center [212, 172] width 230 height 24
select select "PROCESSING"
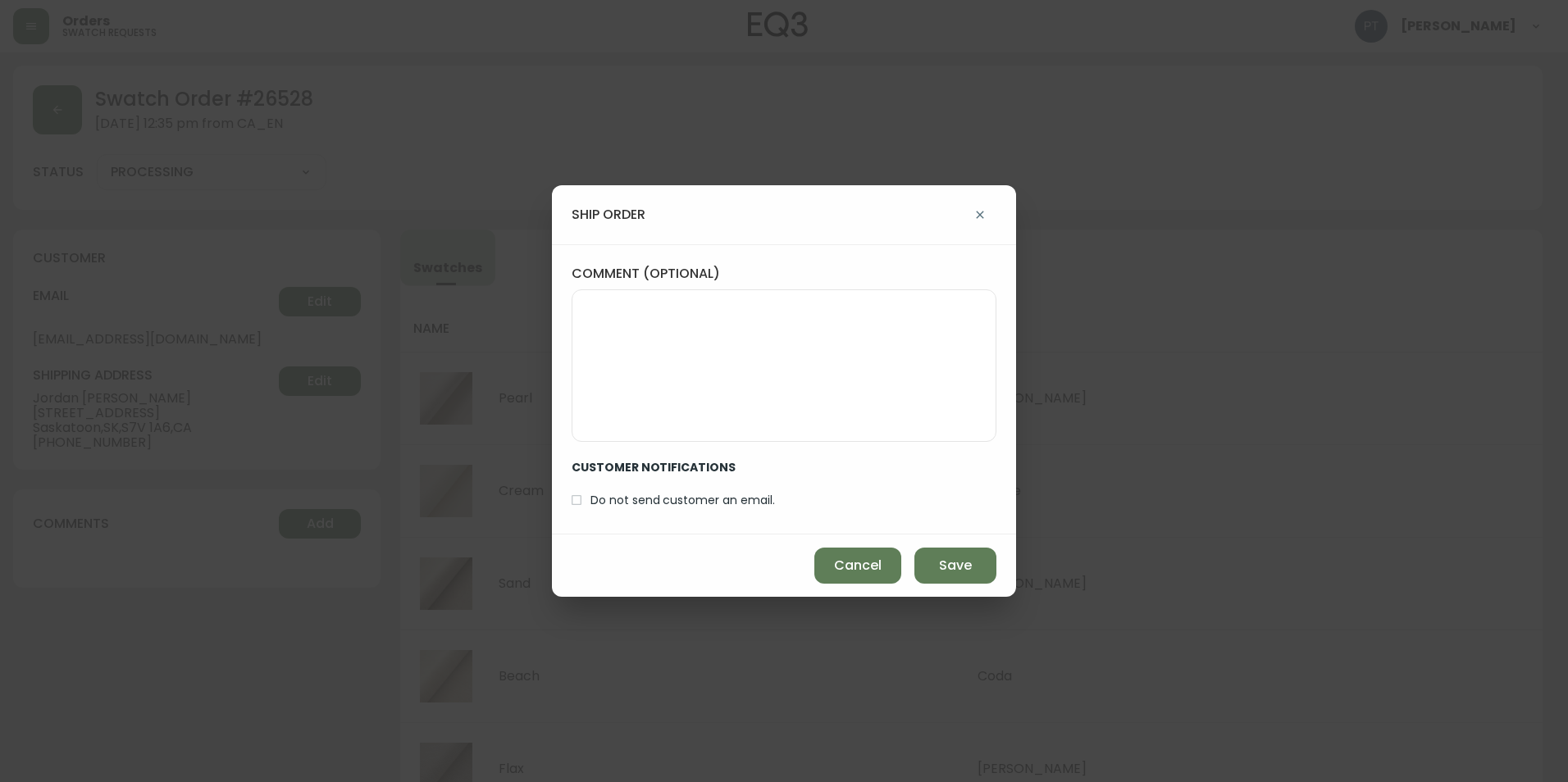
click at [912, 571] on div "Cancel Save" at bounding box center [784, 566] width 464 height 63
click at [918, 568] on button "Save" at bounding box center [955, 566] width 82 height 36
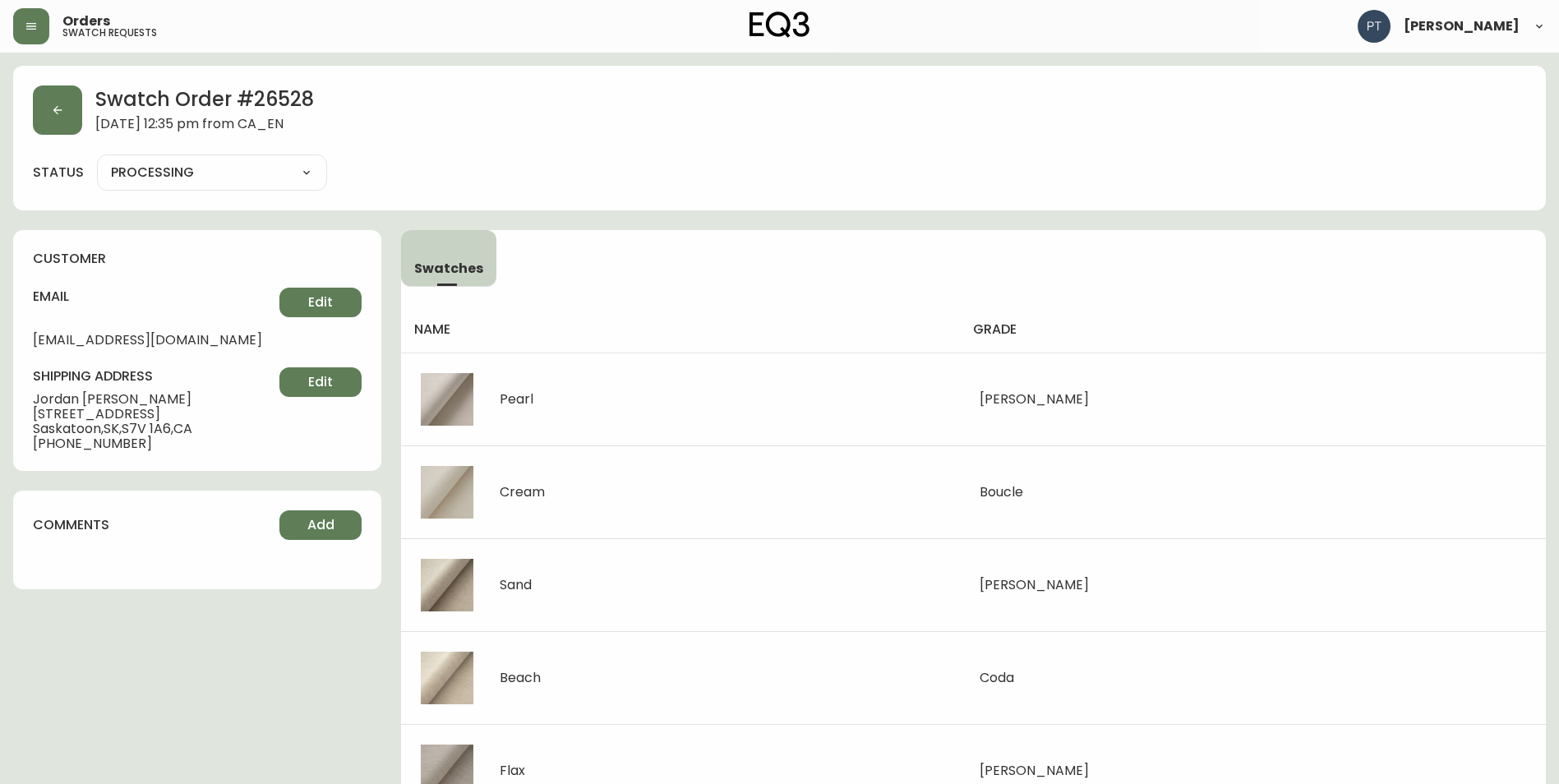
type input "SHIPPED"
select select "SHIPPED"
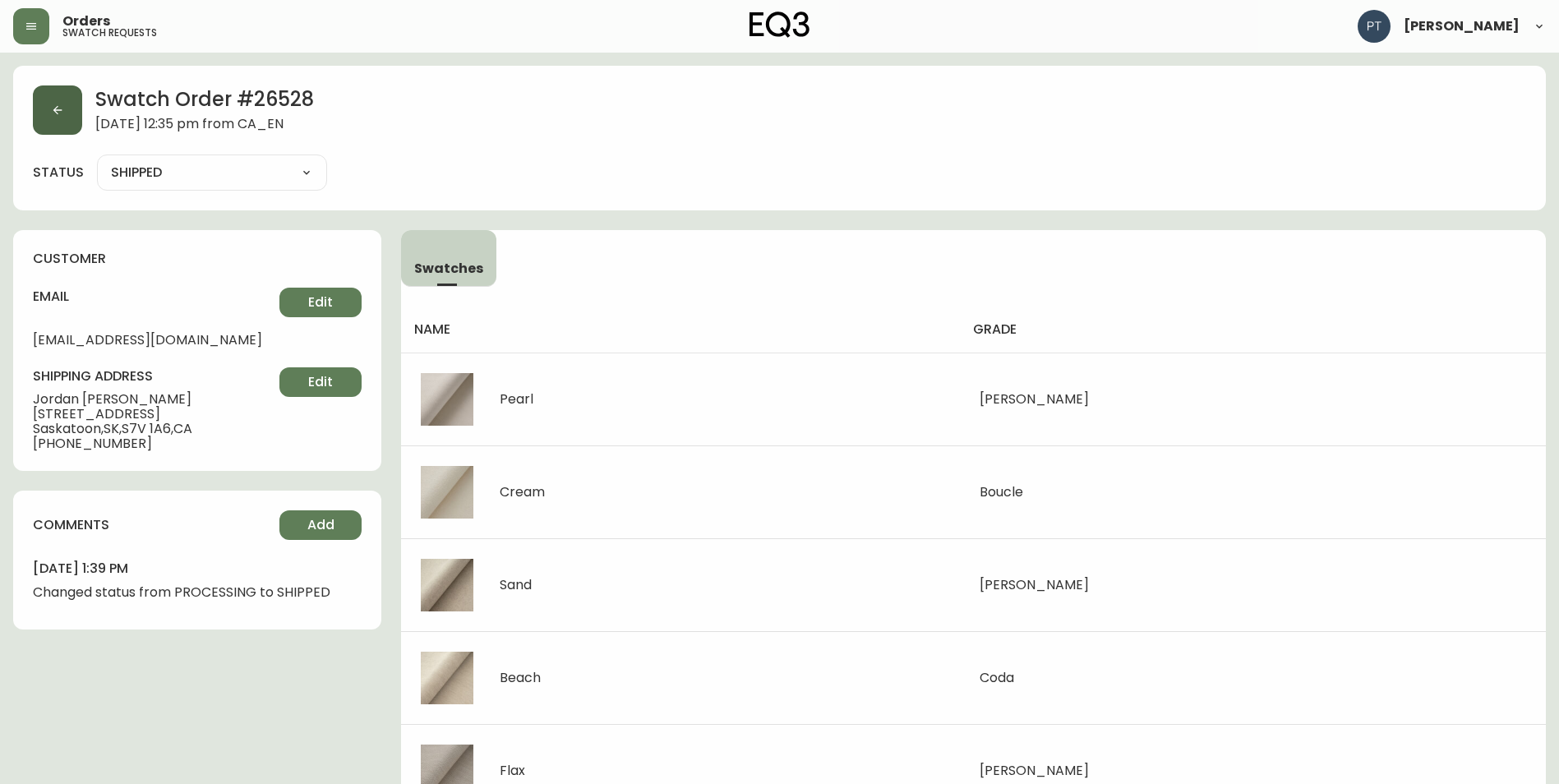
click at [51, 127] on button "button" at bounding box center [58, 110] width 50 height 50
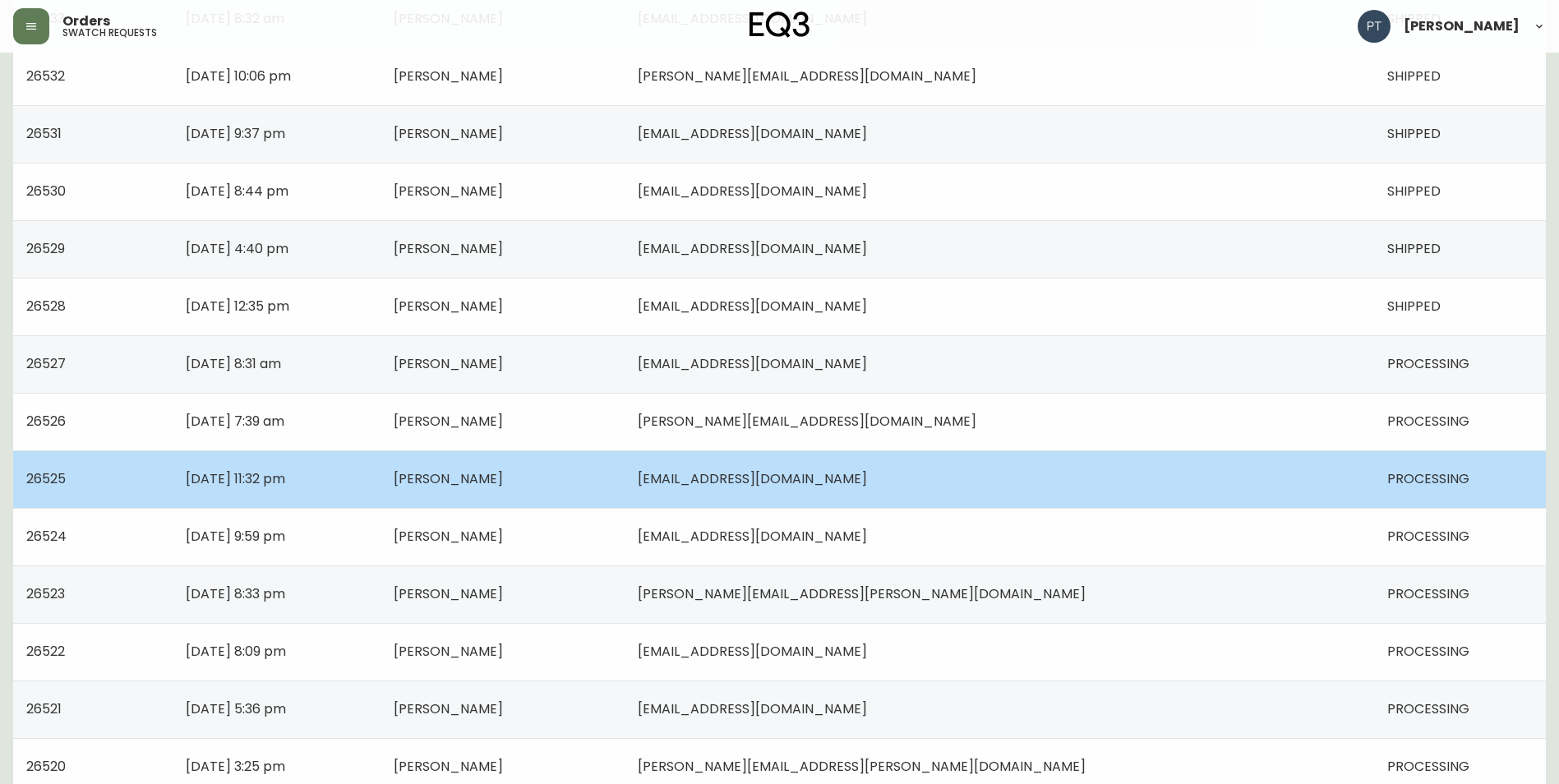
scroll to position [411, 0]
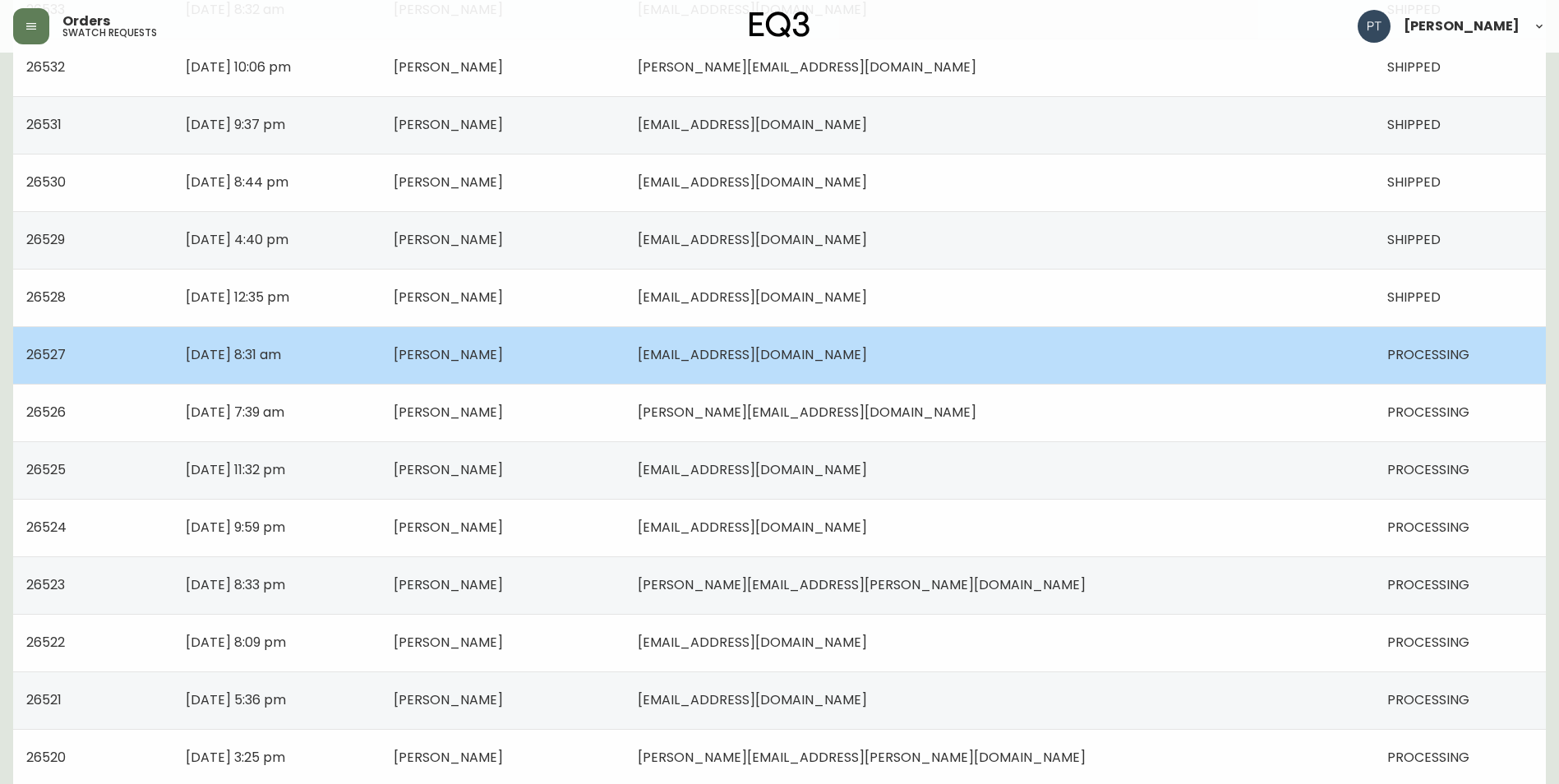
click at [625, 369] on td "[PERSON_NAME]" at bounding box center [503, 355] width 244 height 57
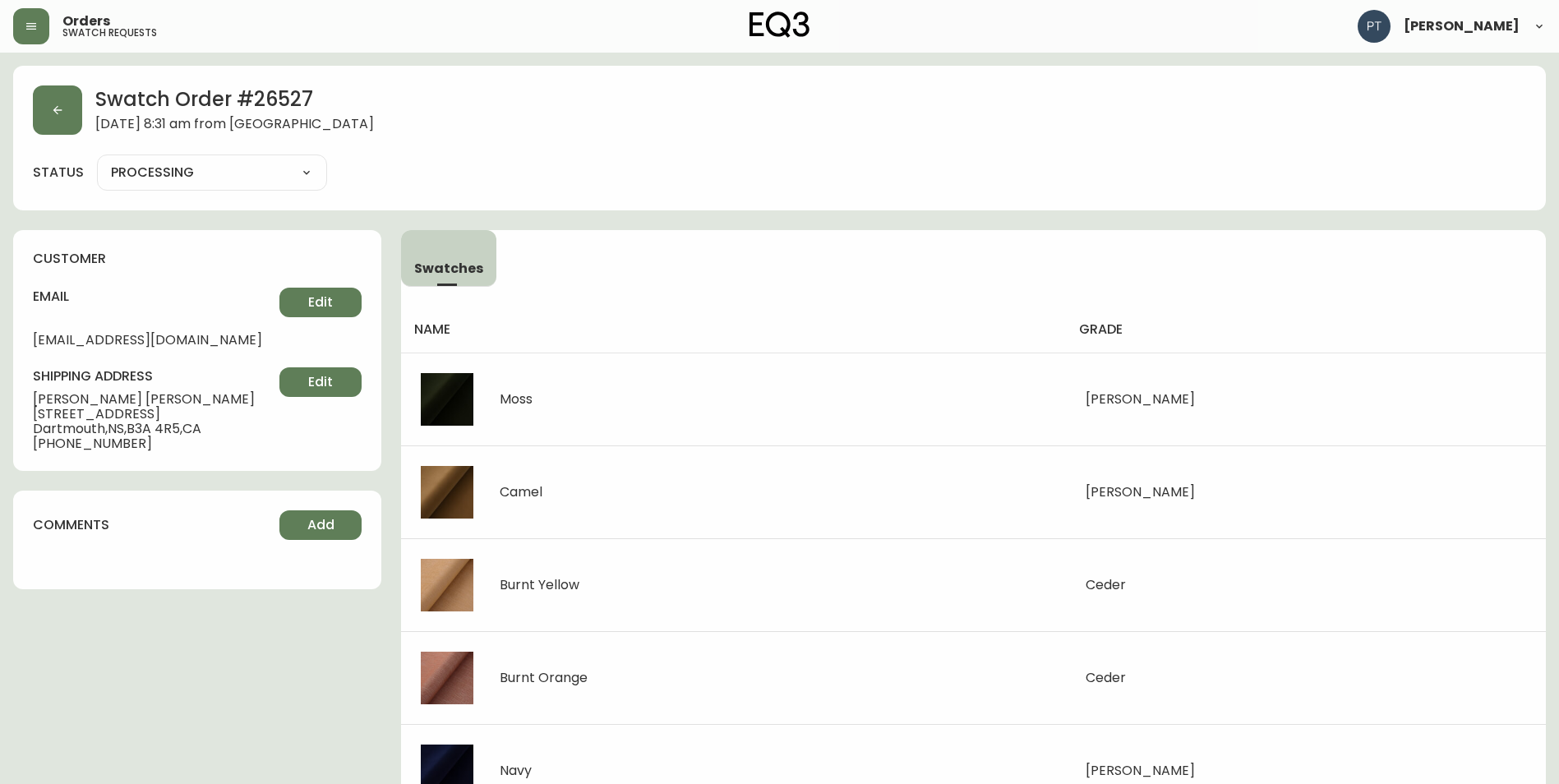
click at [272, 175] on select "PROCESSING SHIPPED CANCELLED" at bounding box center [212, 172] width 230 height 24
click at [97, 160] on select "PROCESSING SHIPPED CANCELLED" at bounding box center [212, 172] width 230 height 24
select select "PROCESSING"
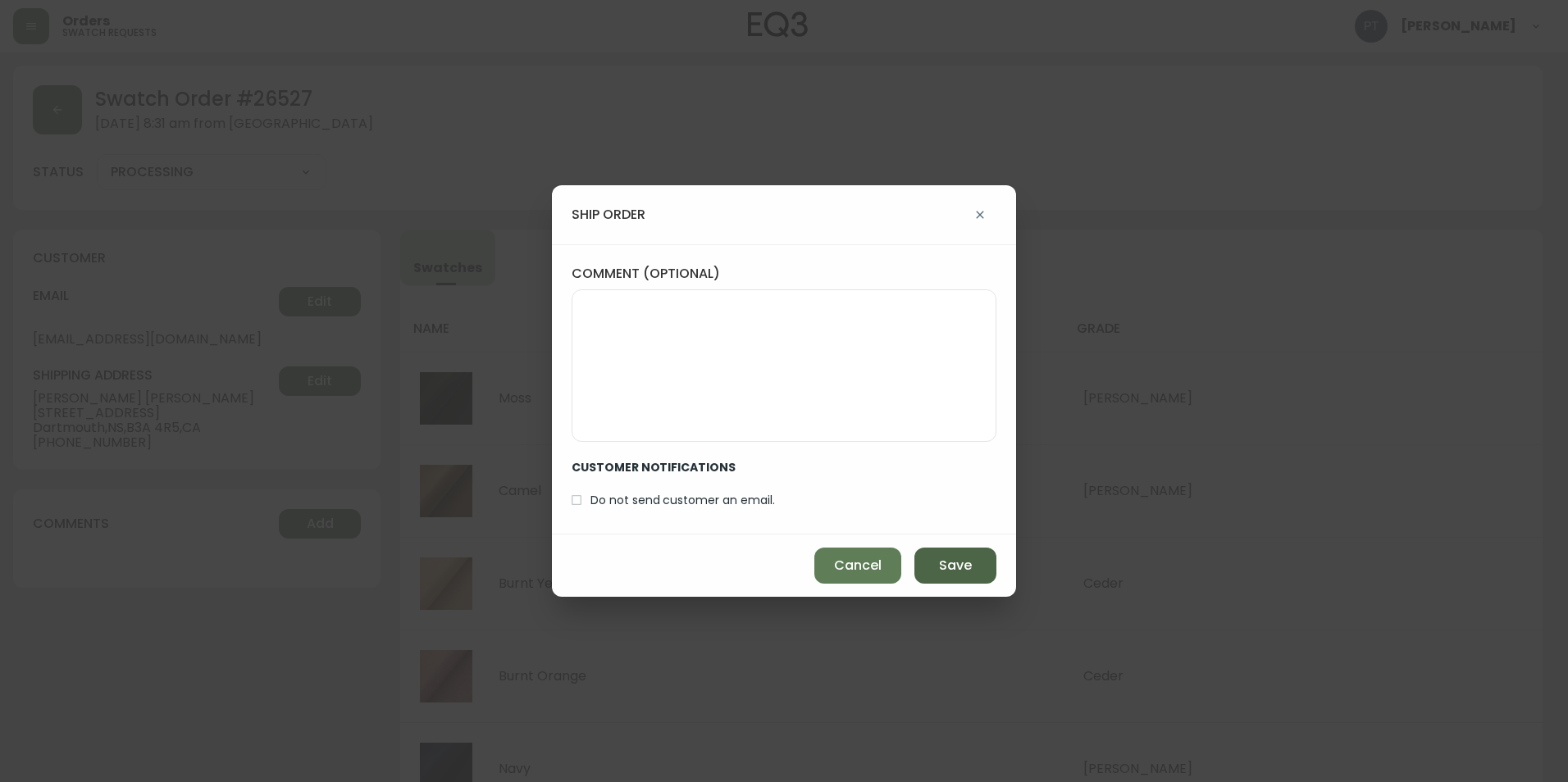
drag, startPoint x: 942, startPoint y: 559, endPoint x: 701, endPoint y: 405, distance: 286.0
click at [941, 559] on span "Save" at bounding box center [955, 565] width 33 height 18
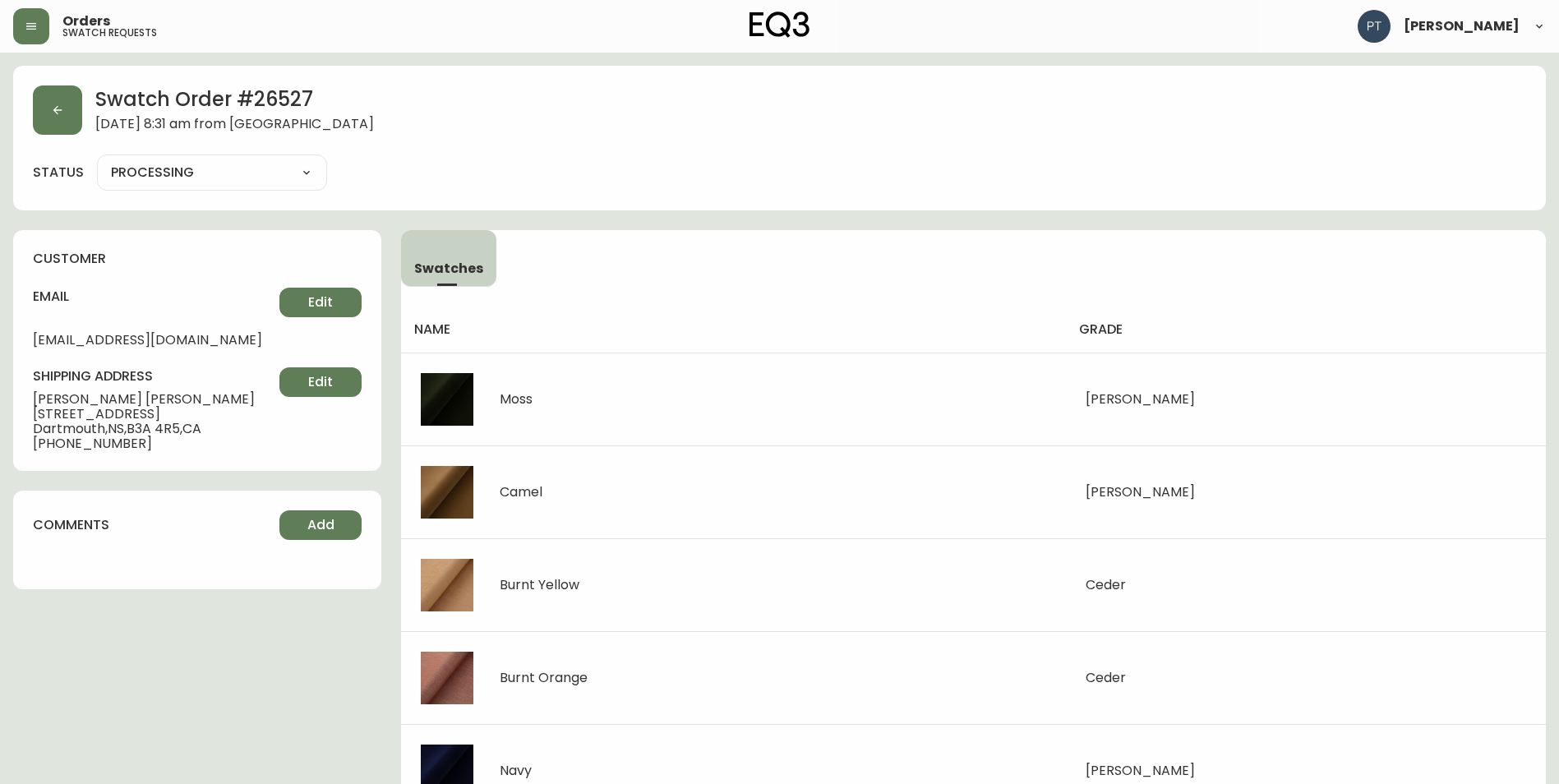
type input "SHIPPED"
select select "SHIPPED"
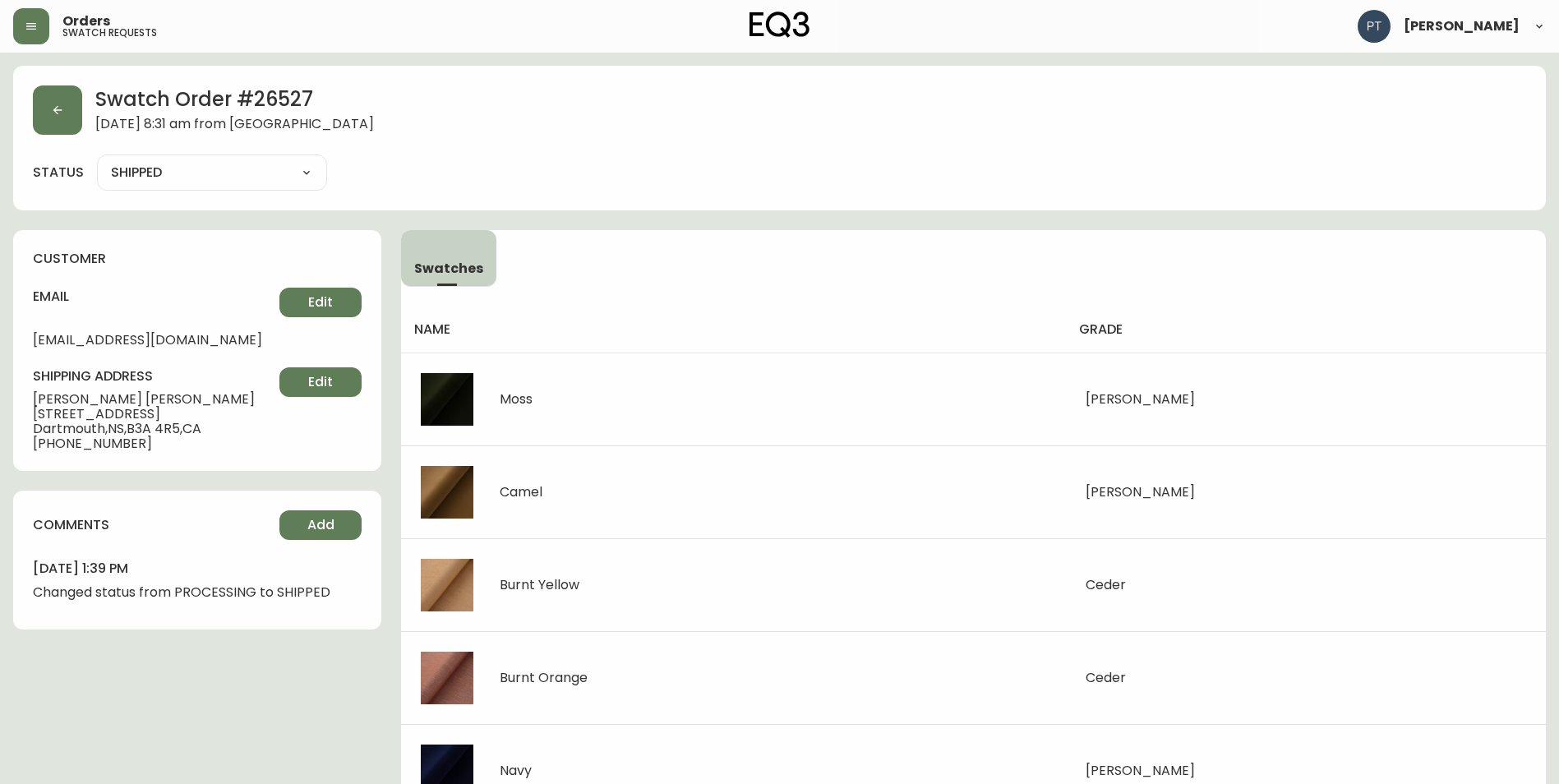
click at [90, 106] on div "Swatch Order # 26527 [DATE] 8:31 am from [GEOGRAPHIC_DATA]" at bounding box center [780, 110] width 1494 height 50
click at [74, 111] on button "button" at bounding box center [58, 110] width 50 height 50
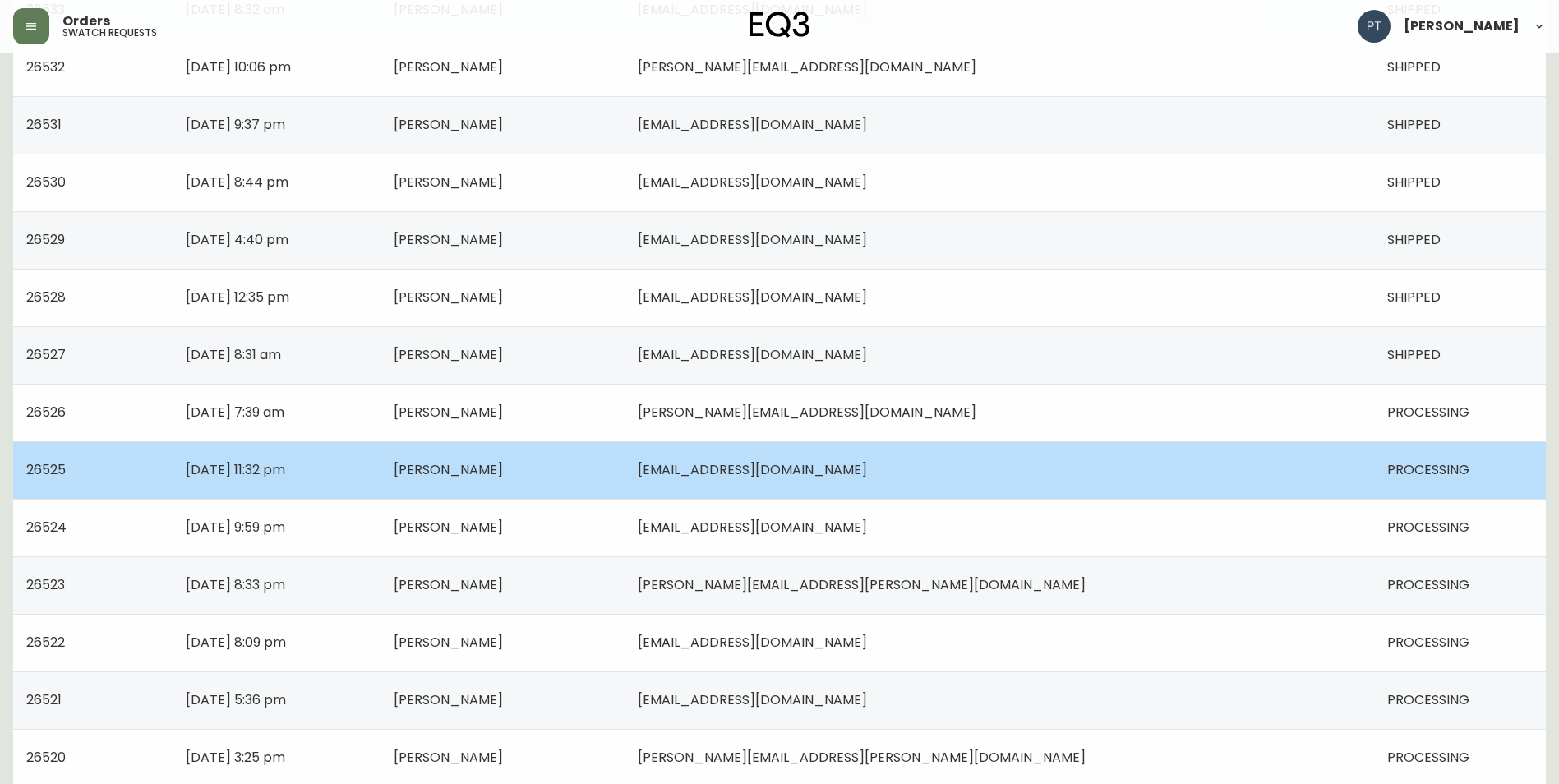
scroll to position [493, 0]
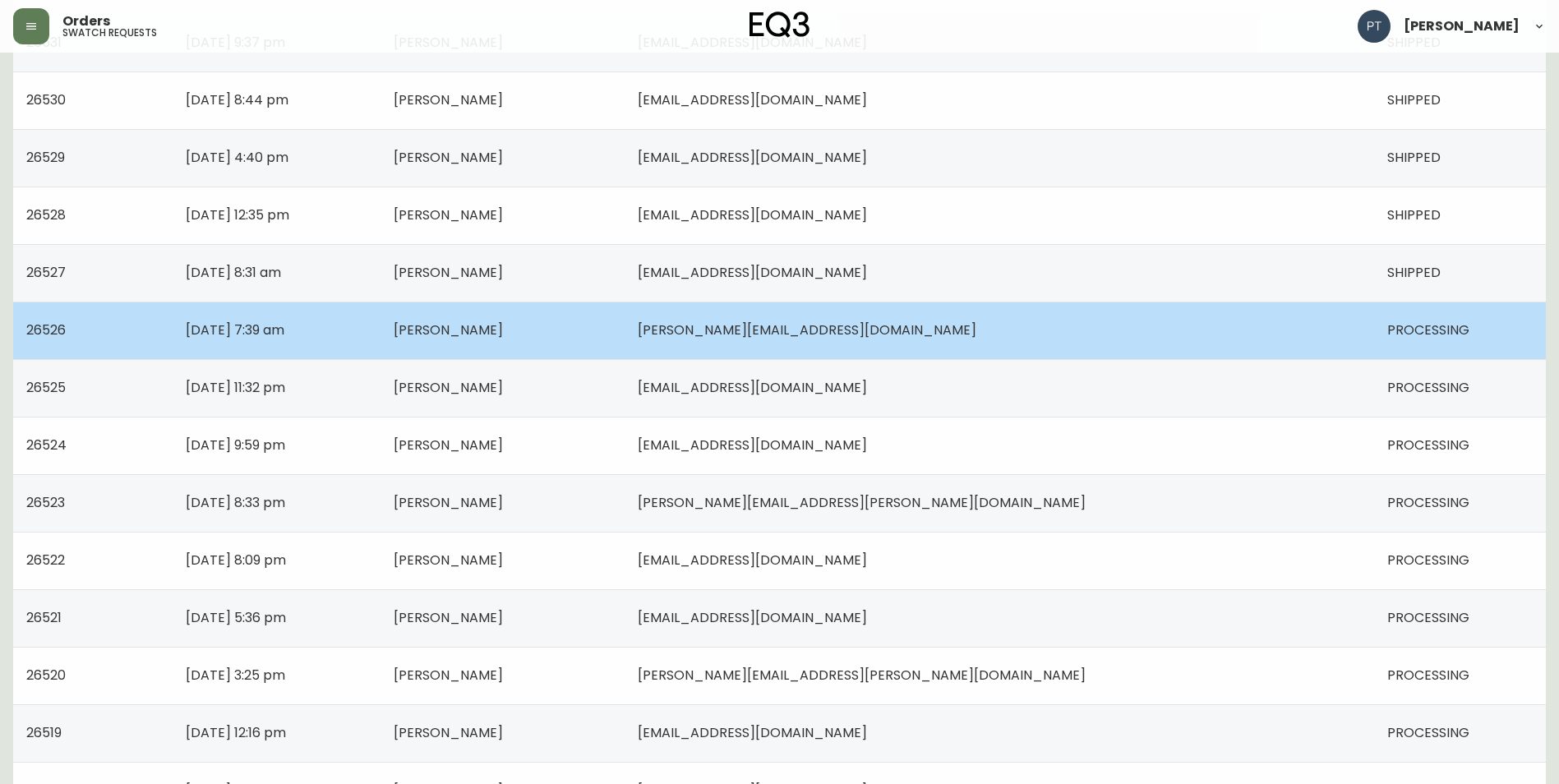
click at [625, 331] on td "[PERSON_NAME]" at bounding box center [503, 330] width 244 height 57
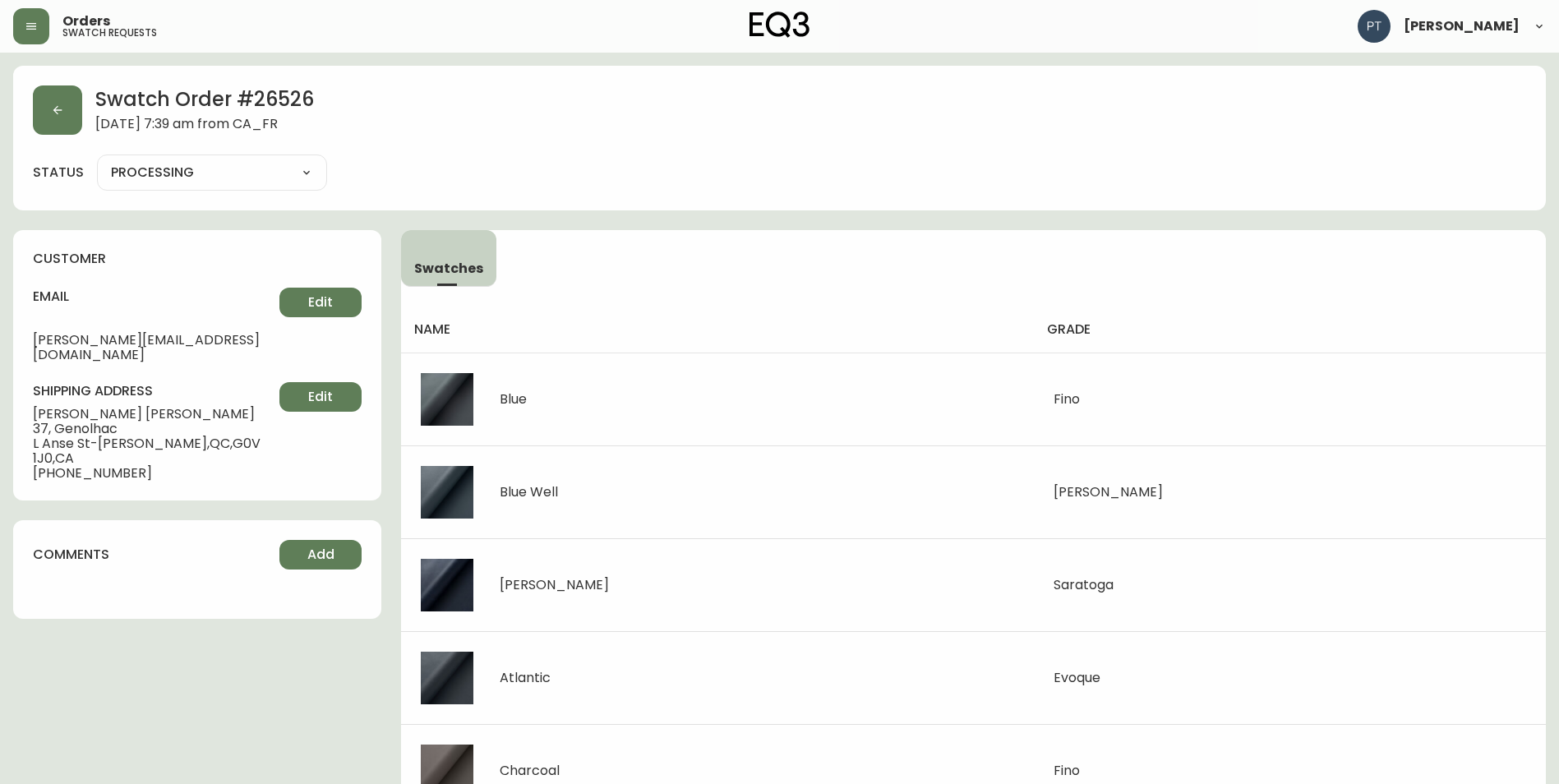
click at [288, 176] on select "PROCESSING SHIPPED CANCELLED" at bounding box center [212, 172] width 230 height 24
click at [97, 160] on select "PROCESSING SHIPPED CANCELLED" at bounding box center [212, 172] width 230 height 24
select select "PROCESSING"
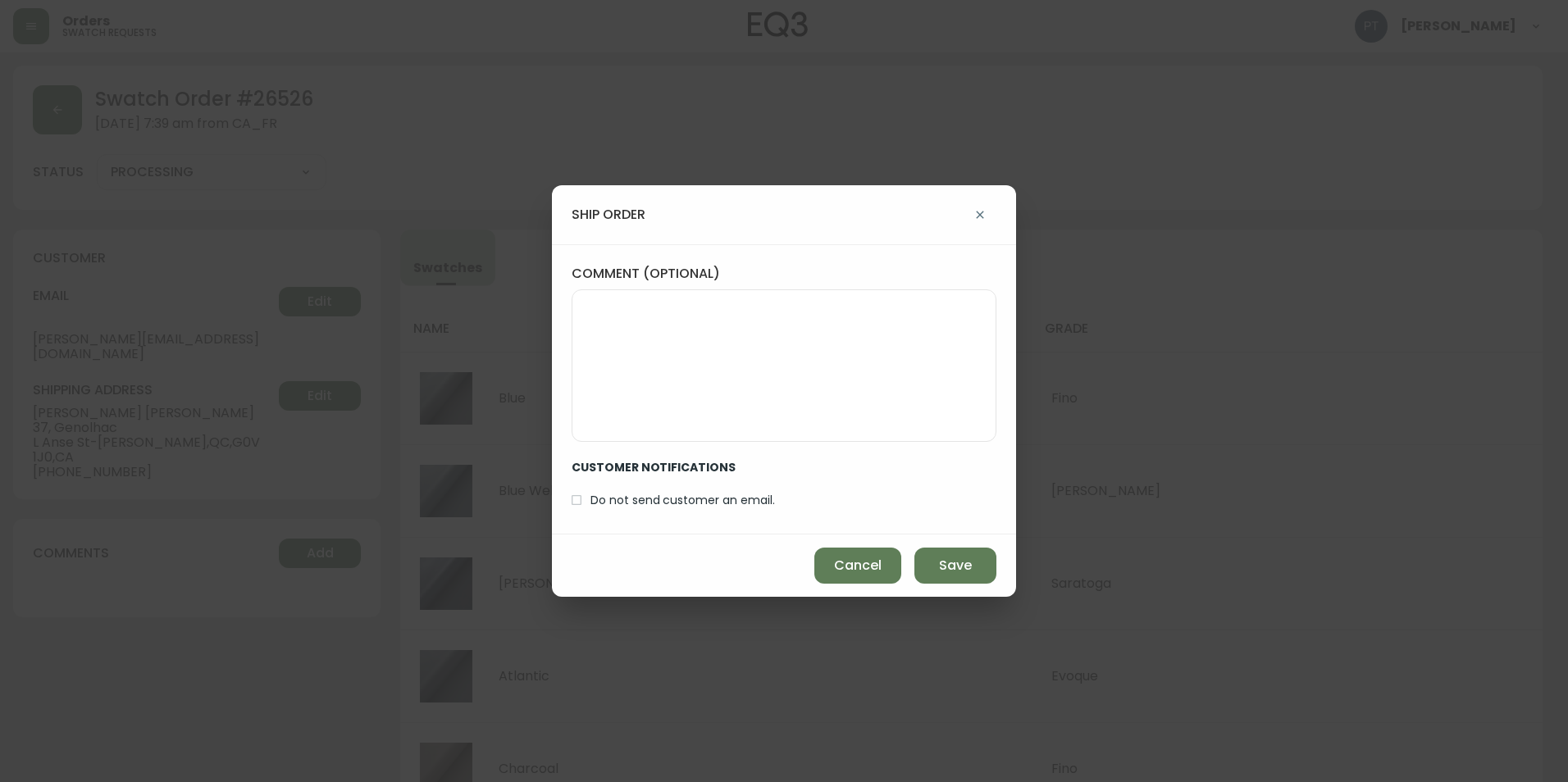
click at [289, 229] on div "ship order comment (optional) CUSTOMER NOTIFICATIONS Do not send customer an em…" at bounding box center [784, 391] width 1568 height 782
click at [954, 559] on span "Save" at bounding box center [955, 565] width 33 height 18
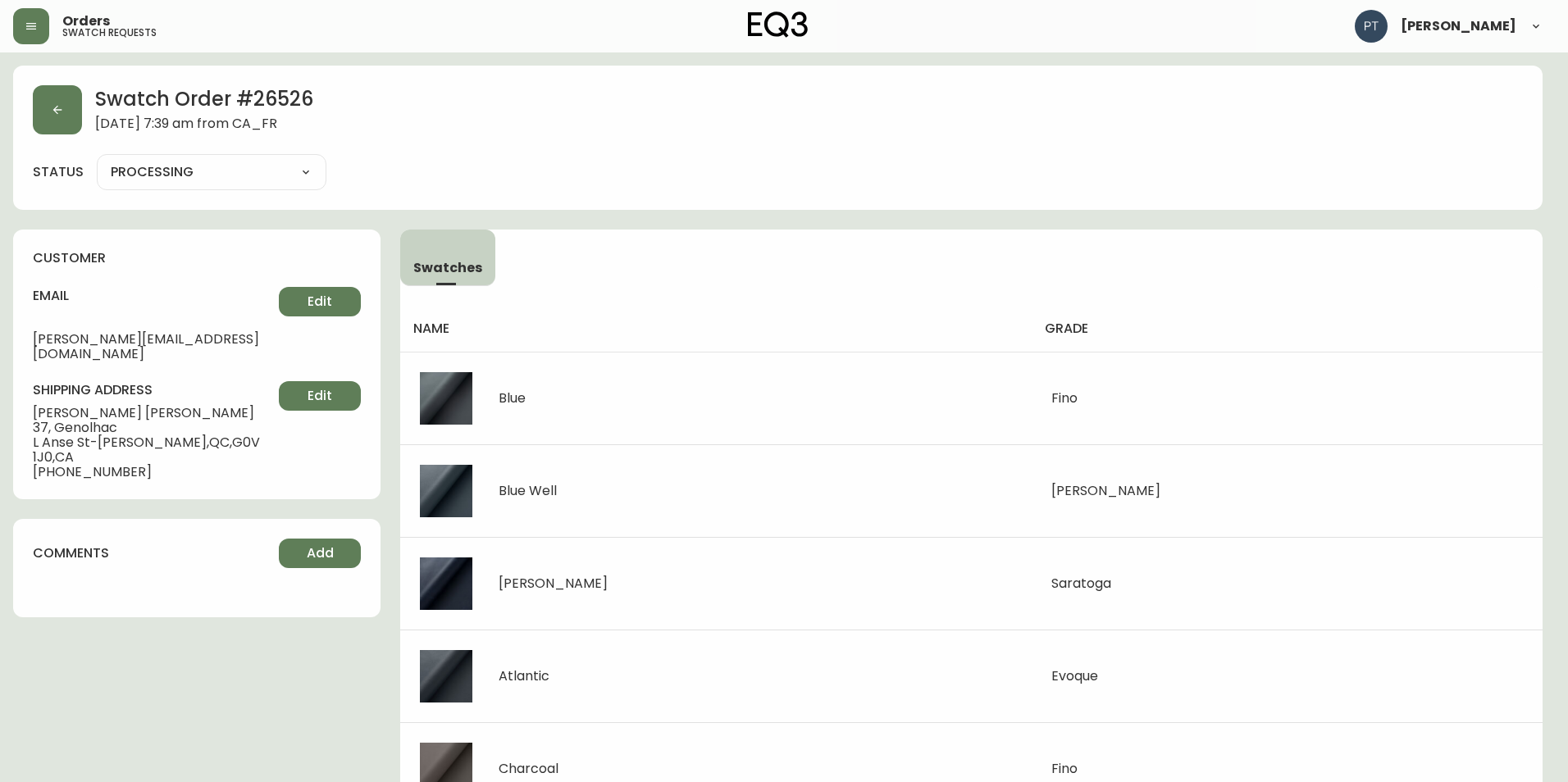
type input "SHIPPED"
select select "SHIPPED"
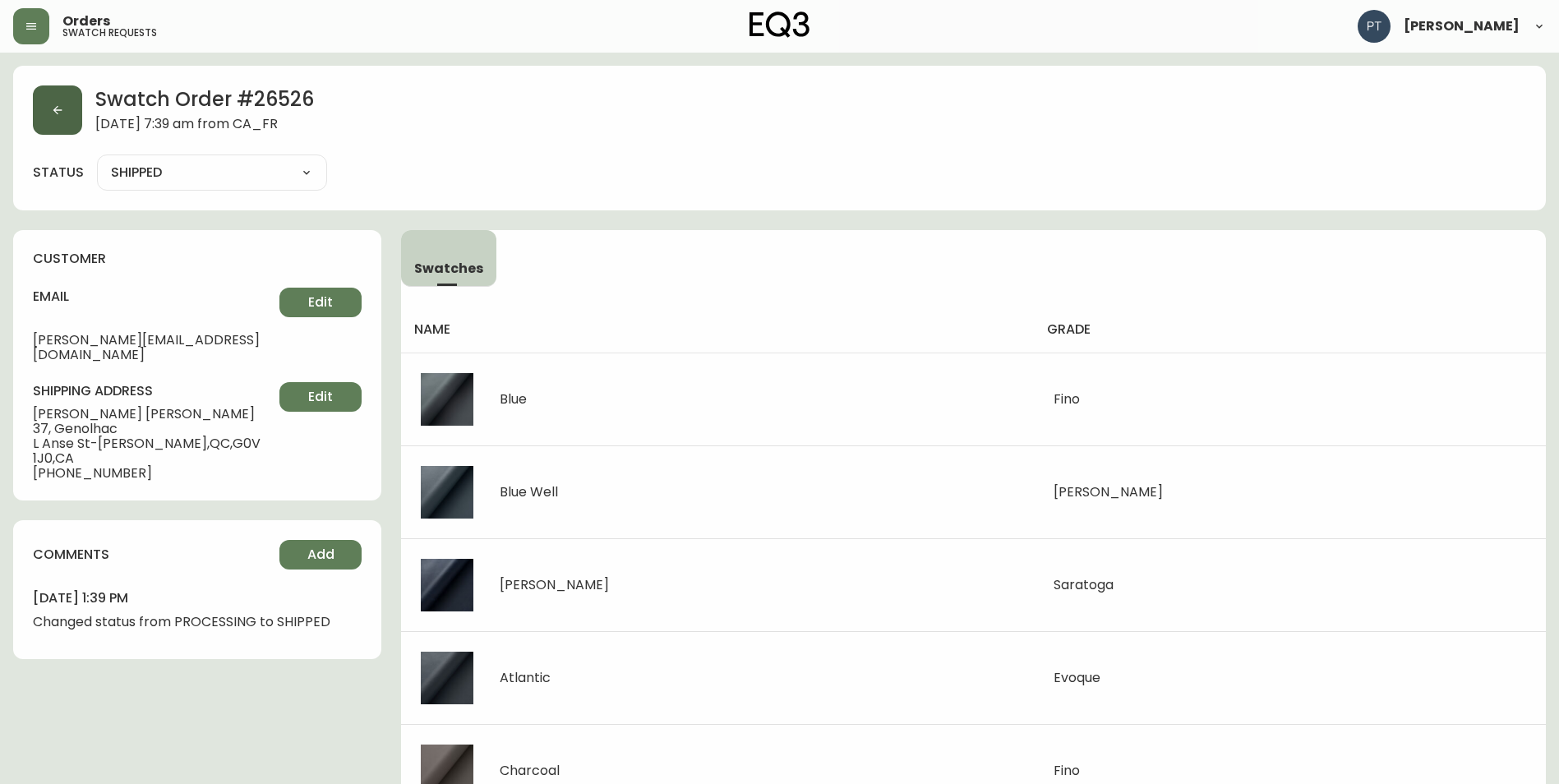
click at [63, 109] on button "button" at bounding box center [58, 110] width 50 height 50
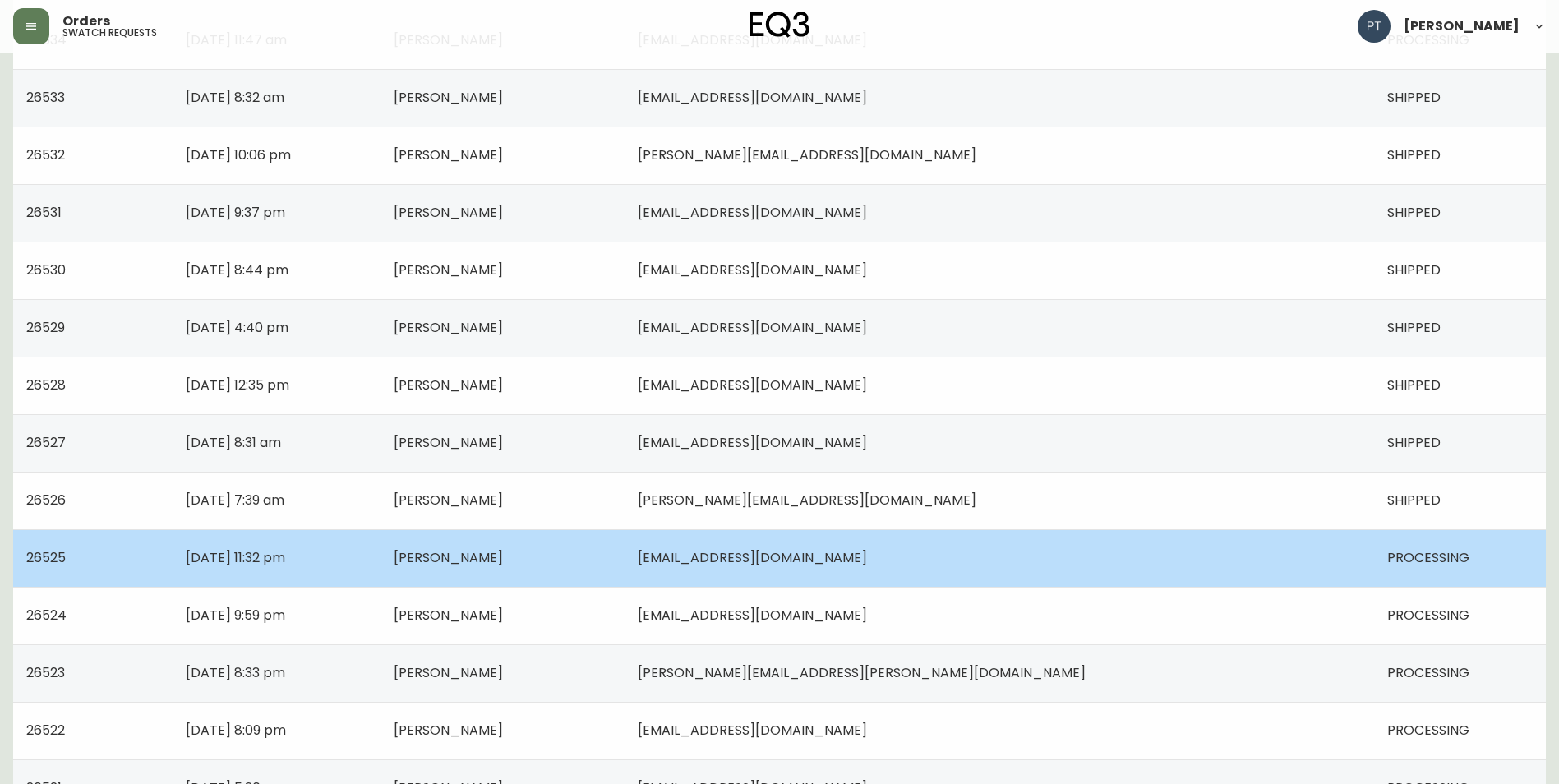
scroll to position [328, 0]
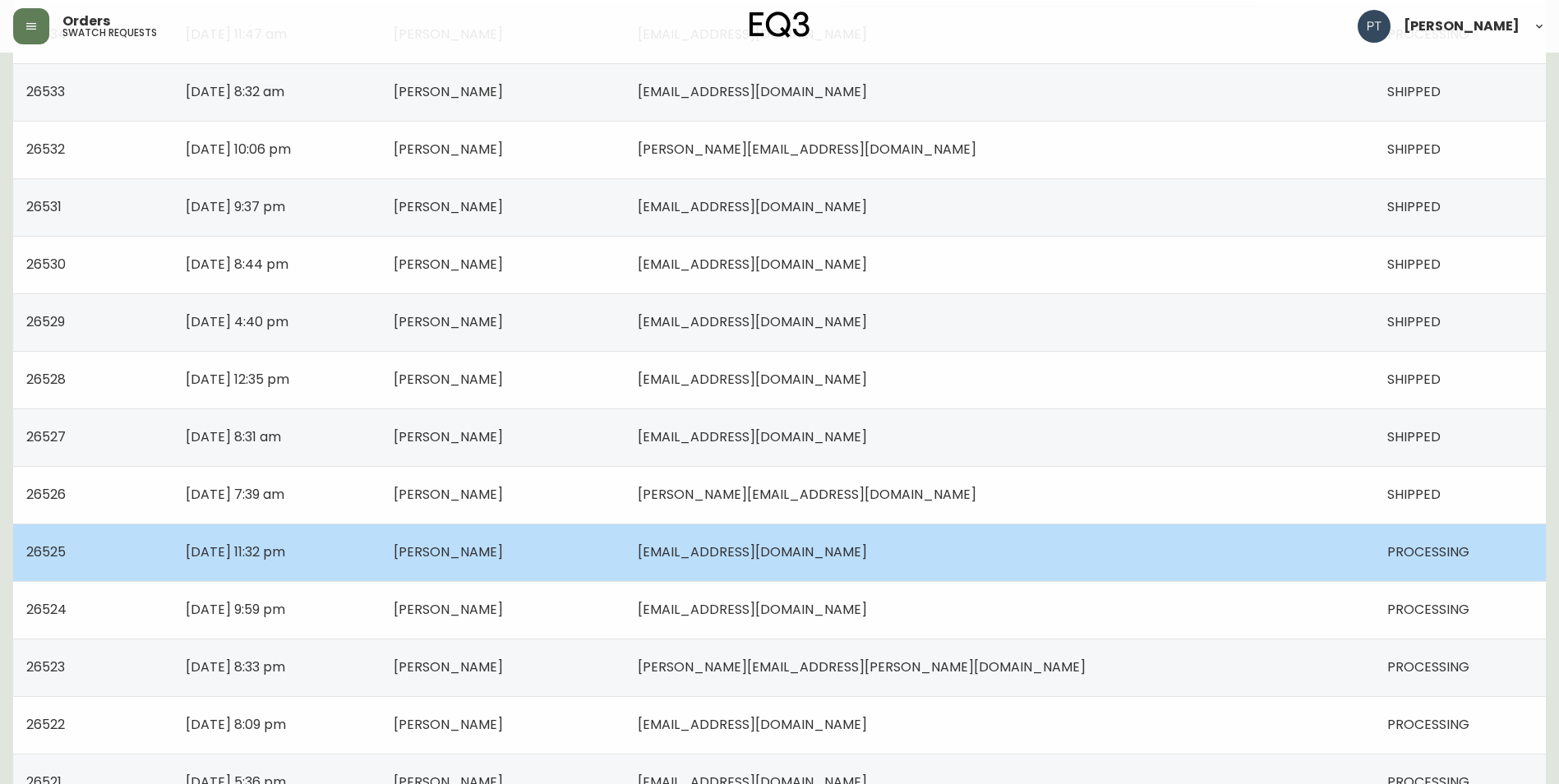
click at [625, 564] on td "[PERSON_NAME]" at bounding box center [503, 552] width 244 height 57
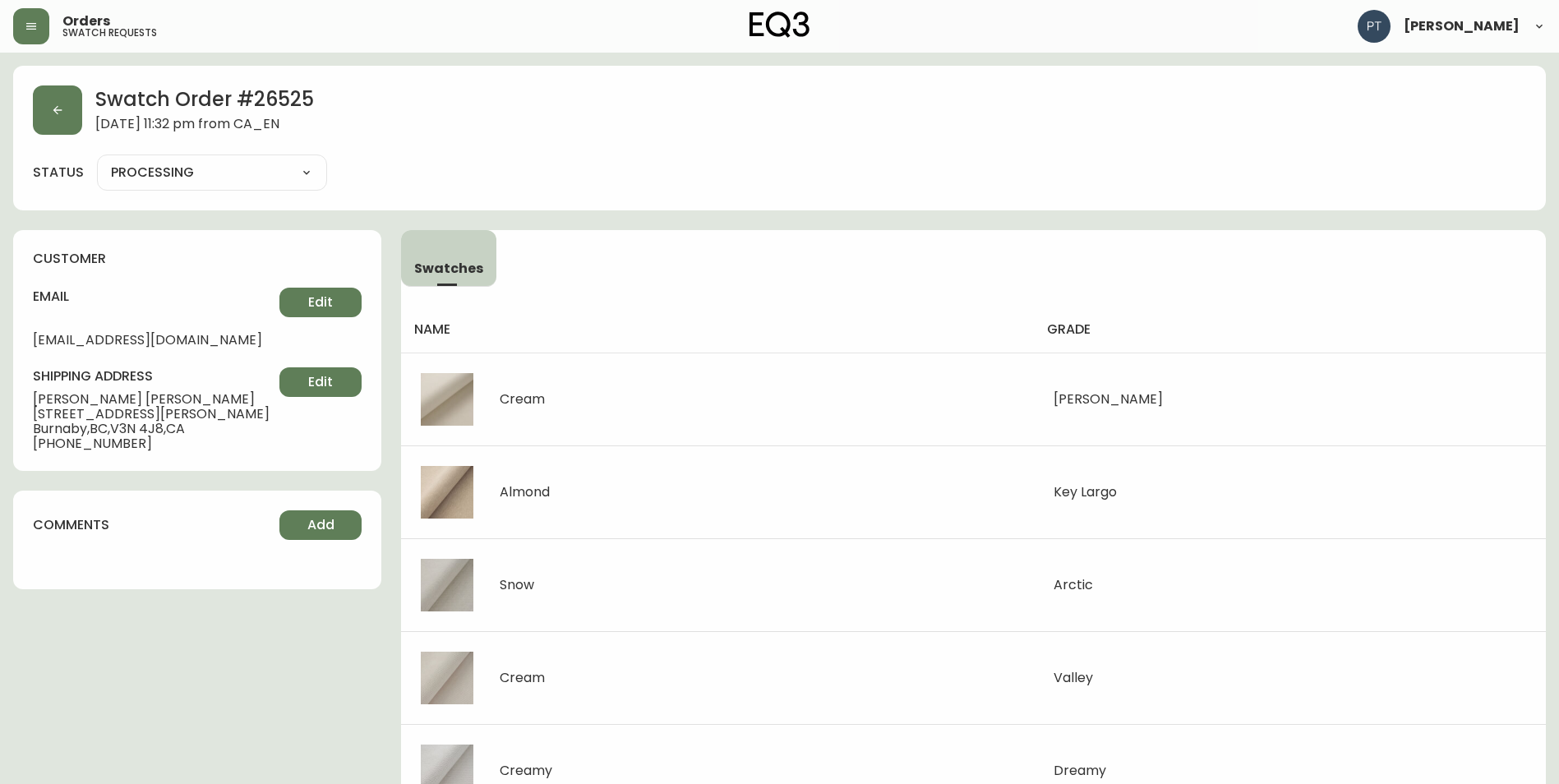
click at [241, 176] on select "PROCESSING SHIPPED CANCELLED" at bounding box center [212, 172] width 230 height 24
click at [97, 160] on select "PROCESSING SHIPPED CANCELLED" at bounding box center [212, 172] width 230 height 24
select select "PROCESSING"
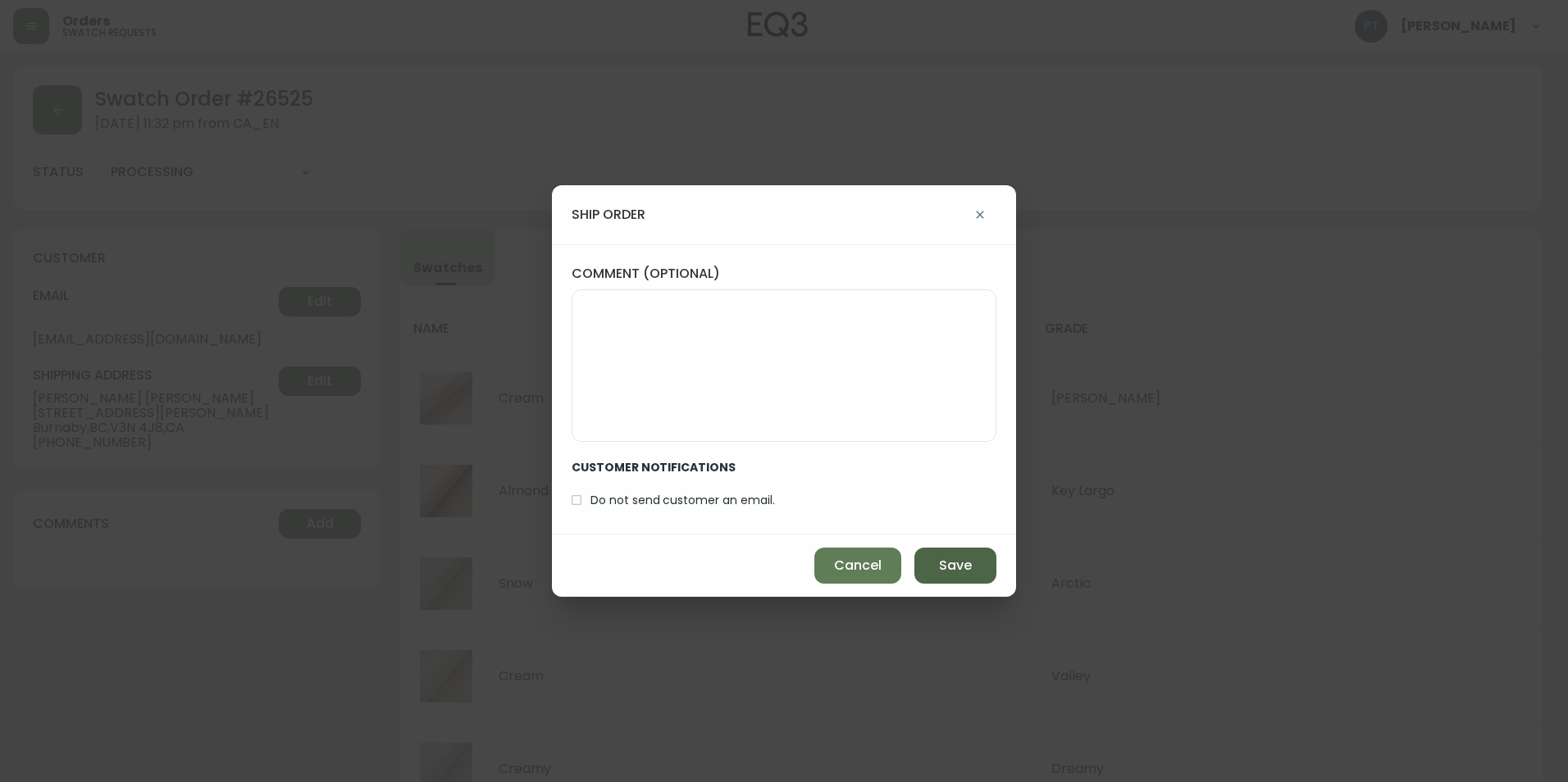
click at [918, 559] on button "Save" at bounding box center [955, 566] width 82 height 36
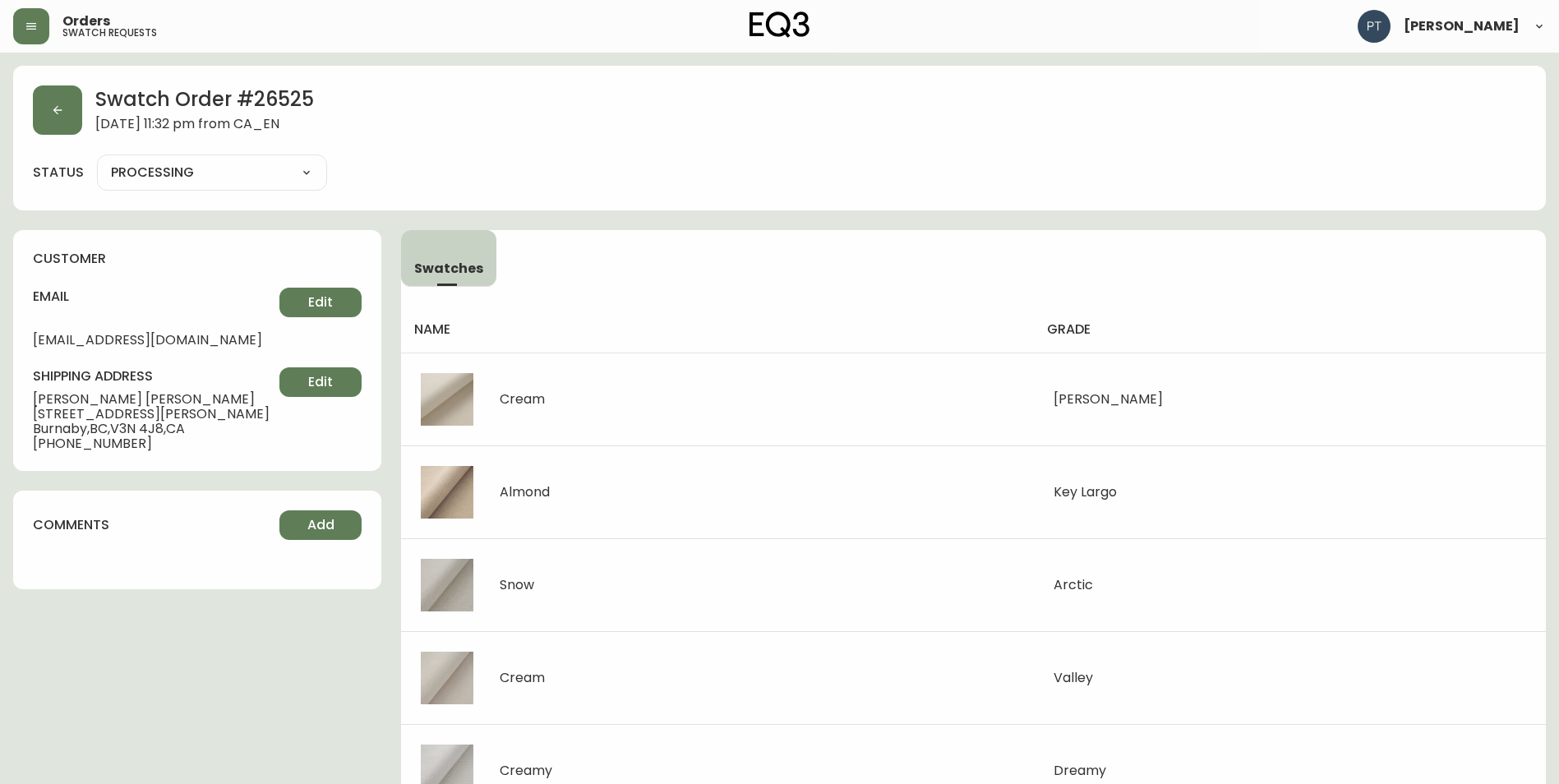
type input "SHIPPED"
select select "SHIPPED"
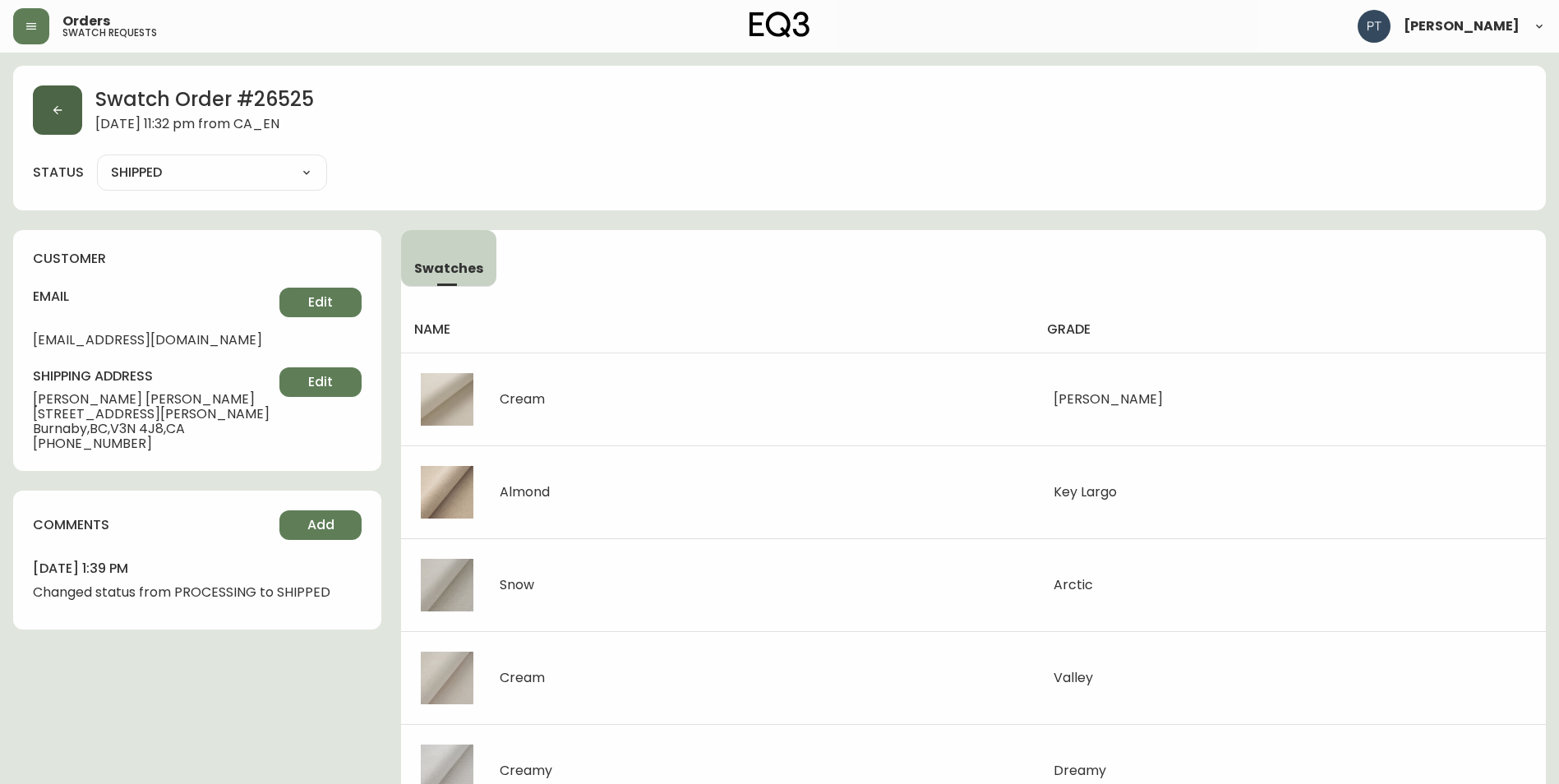
click at [58, 132] on button "button" at bounding box center [58, 110] width 50 height 50
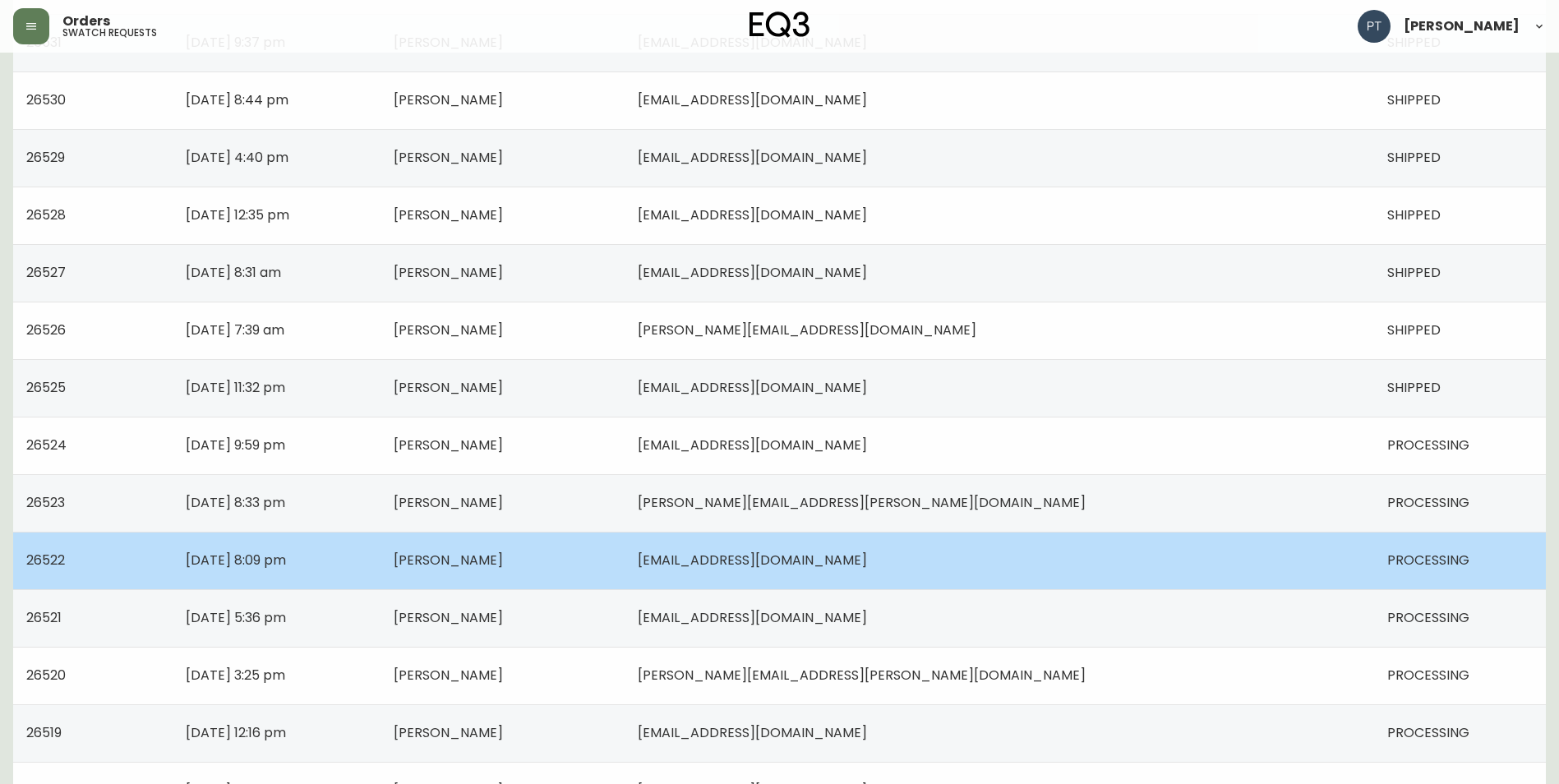
scroll to position [575, 0]
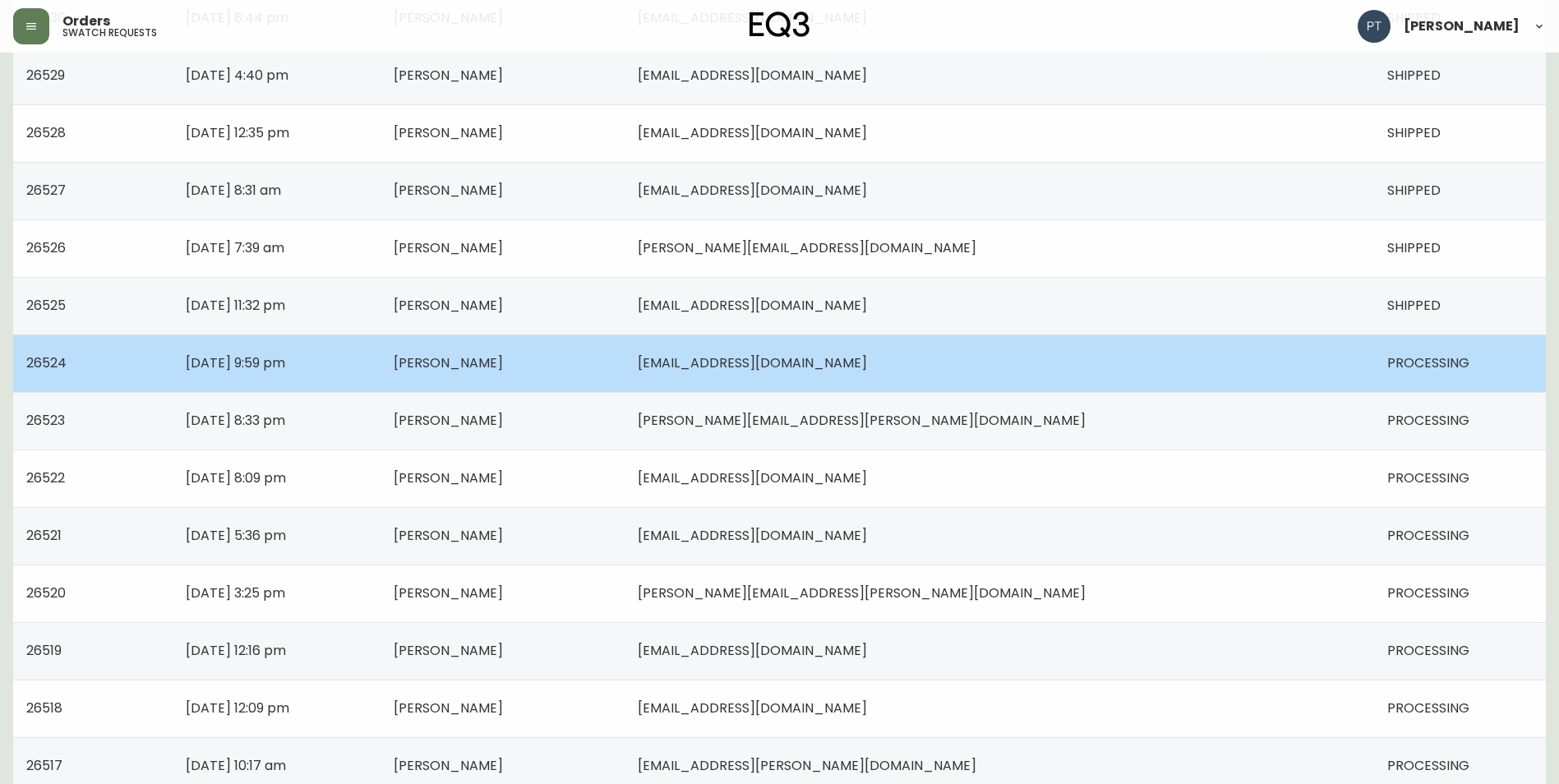
click at [625, 374] on td "[PERSON_NAME]" at bounding box center [503, 363] width 244 height 57
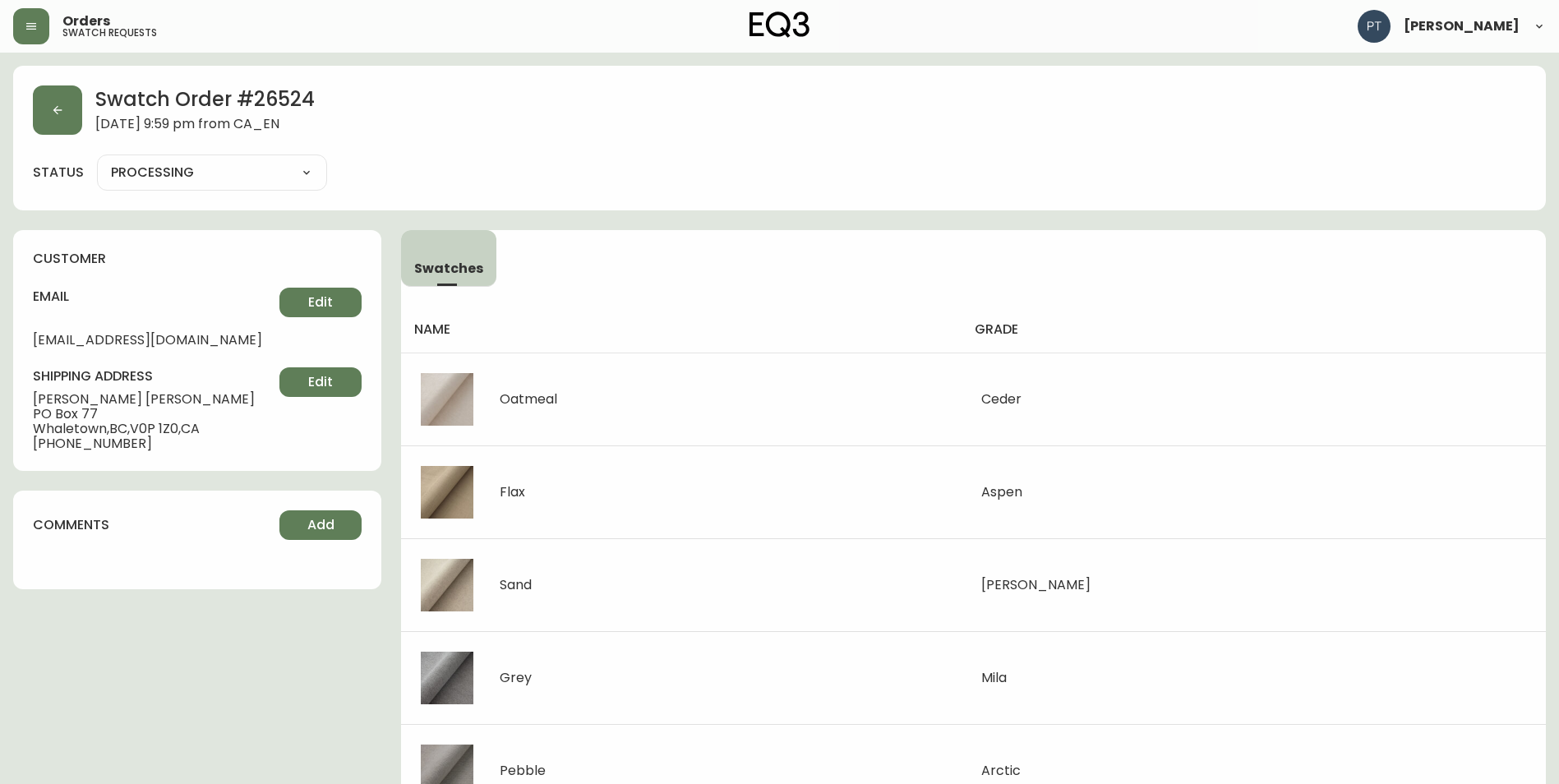
click at [293, 165] on select "PROCESSING SHIPPED CANCELLED" at bounding box center [212, 172] width 230 height 24
click at [97, 160] on select "PROCESSING SHIPPED CANCELLED" at bounding box center [212, 172] width 230 height 24
select select "PROCESSING"
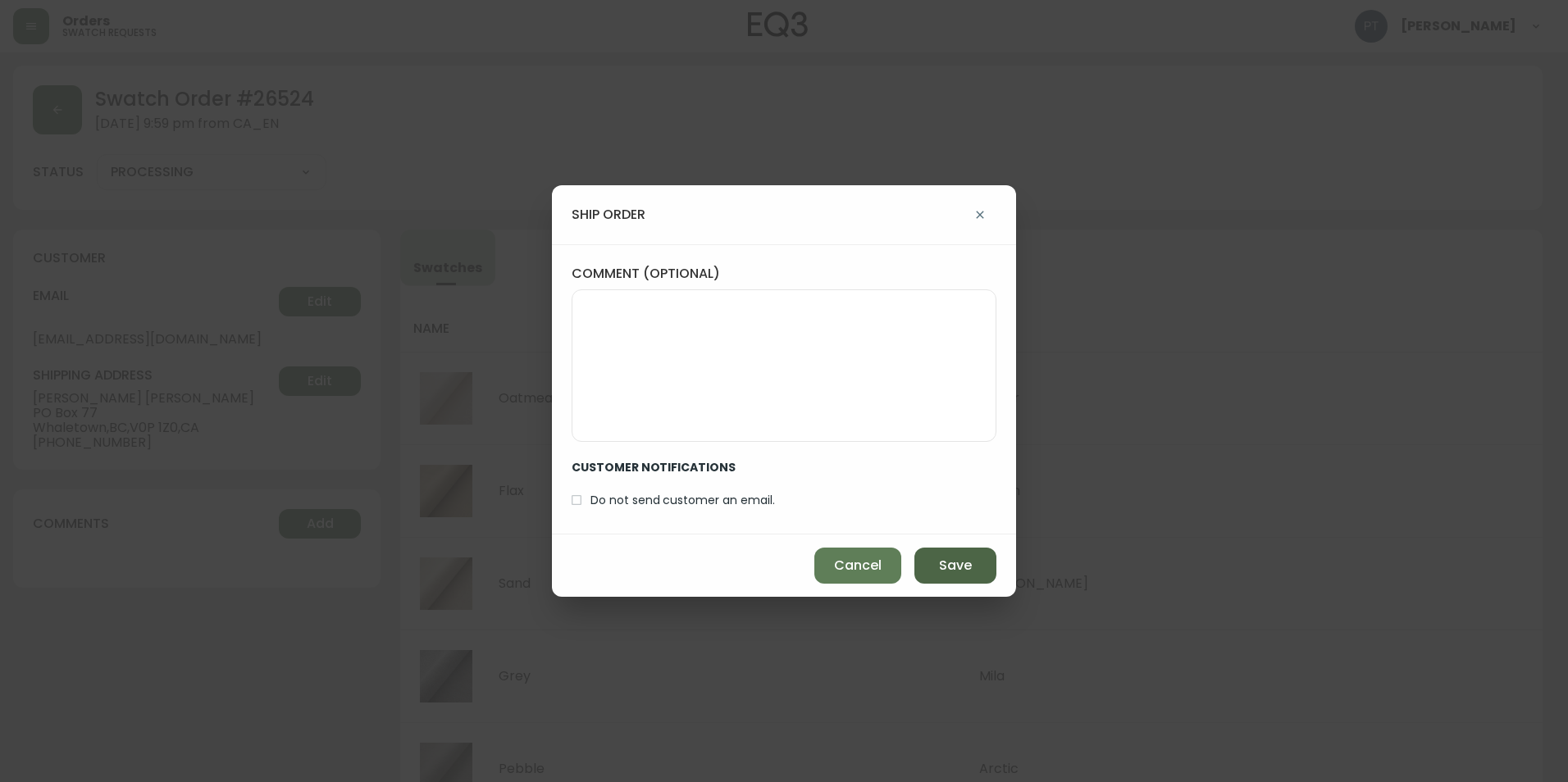
click at [918, 565] on button "Save" at bounding box center [955, 566] width 82 height 36
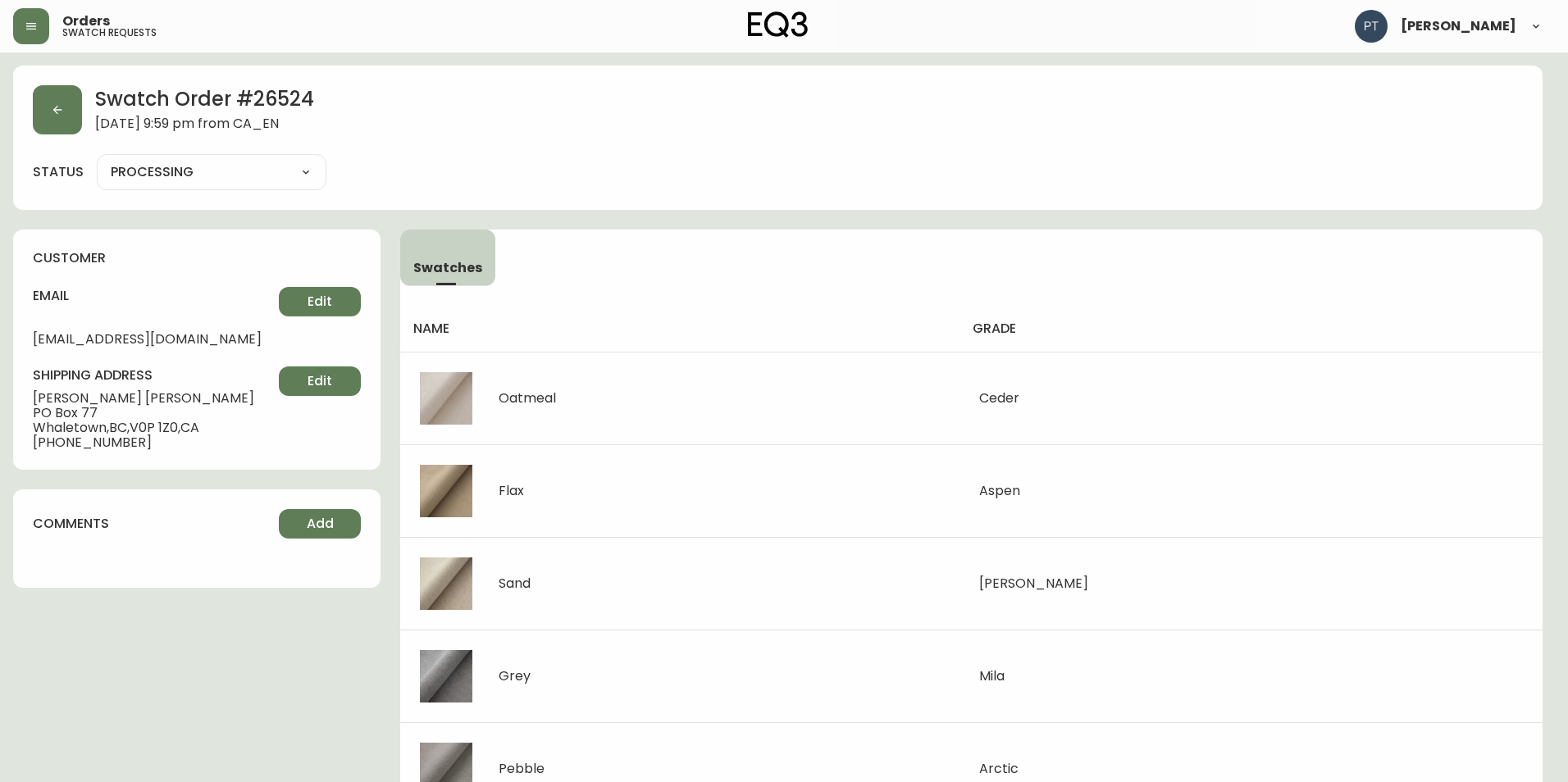
type input "SHIPPED"
select select "SHIPPED"
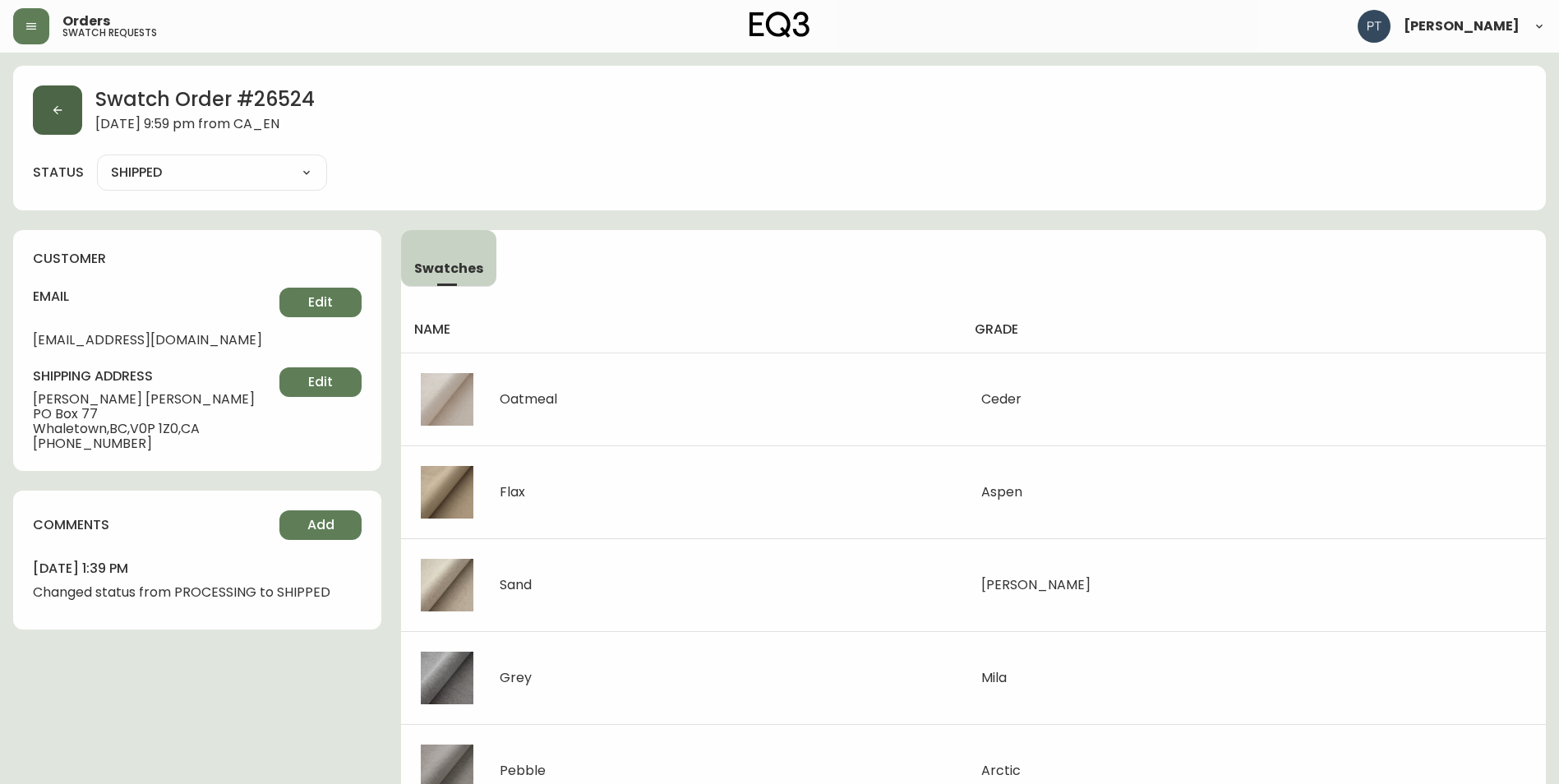
click at [51, 98] on button "button" at bounding box center [58, 110] width 50 height 50
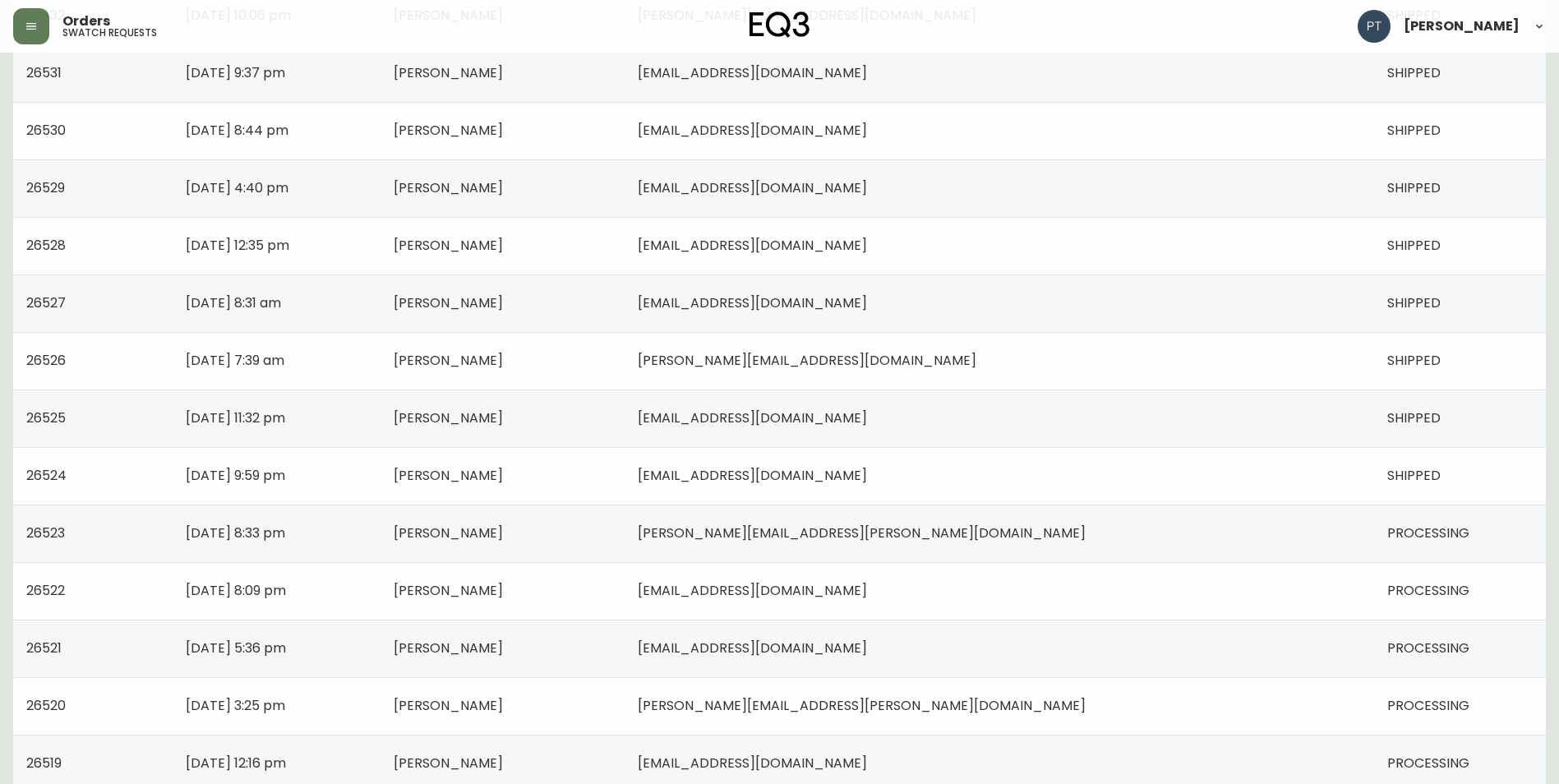
scroll to position [493, 0]
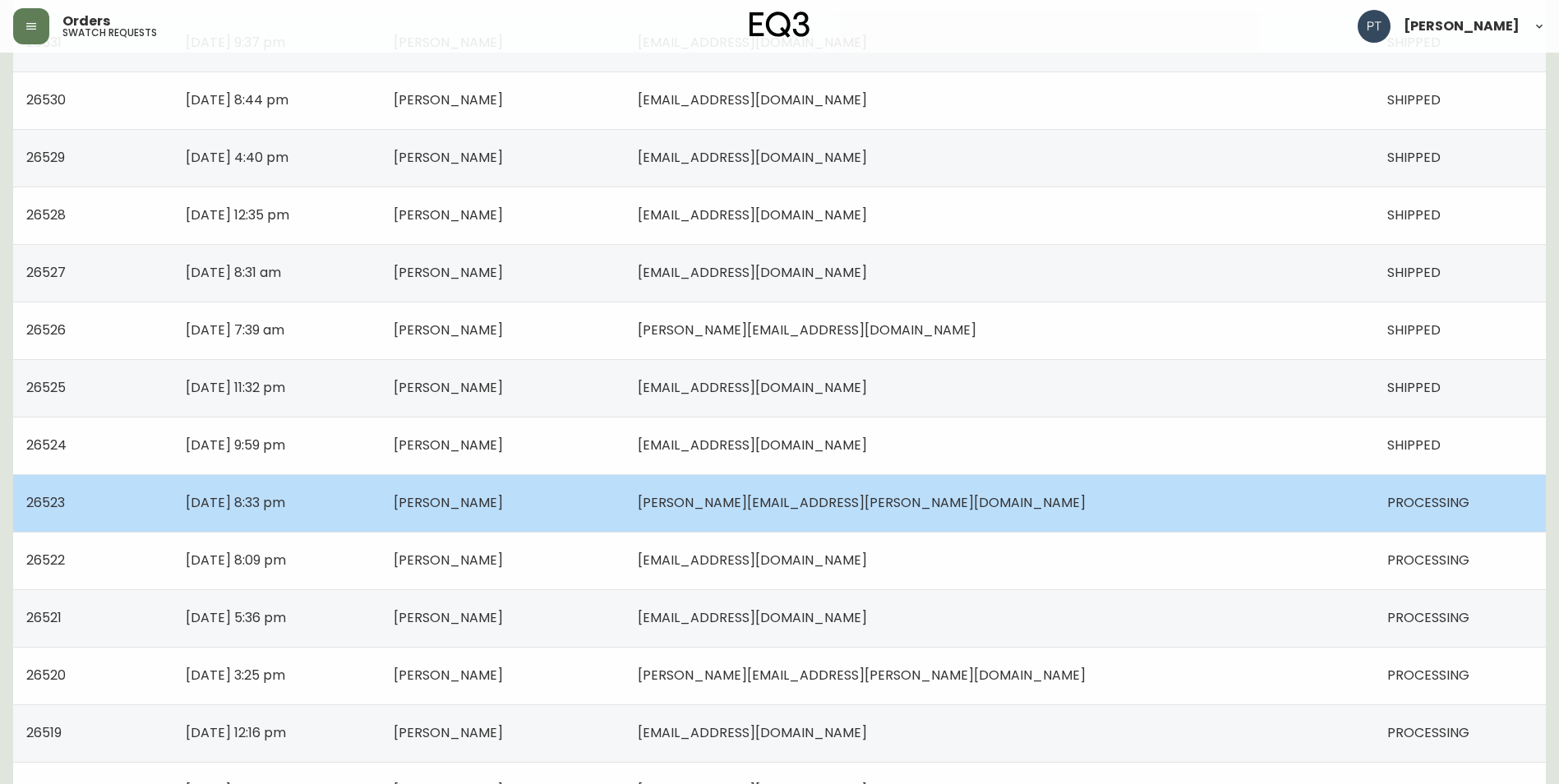
click at [625, 483] on td "[PERSON_NAME]" at bounding box center [503, 503] width 244 height 57
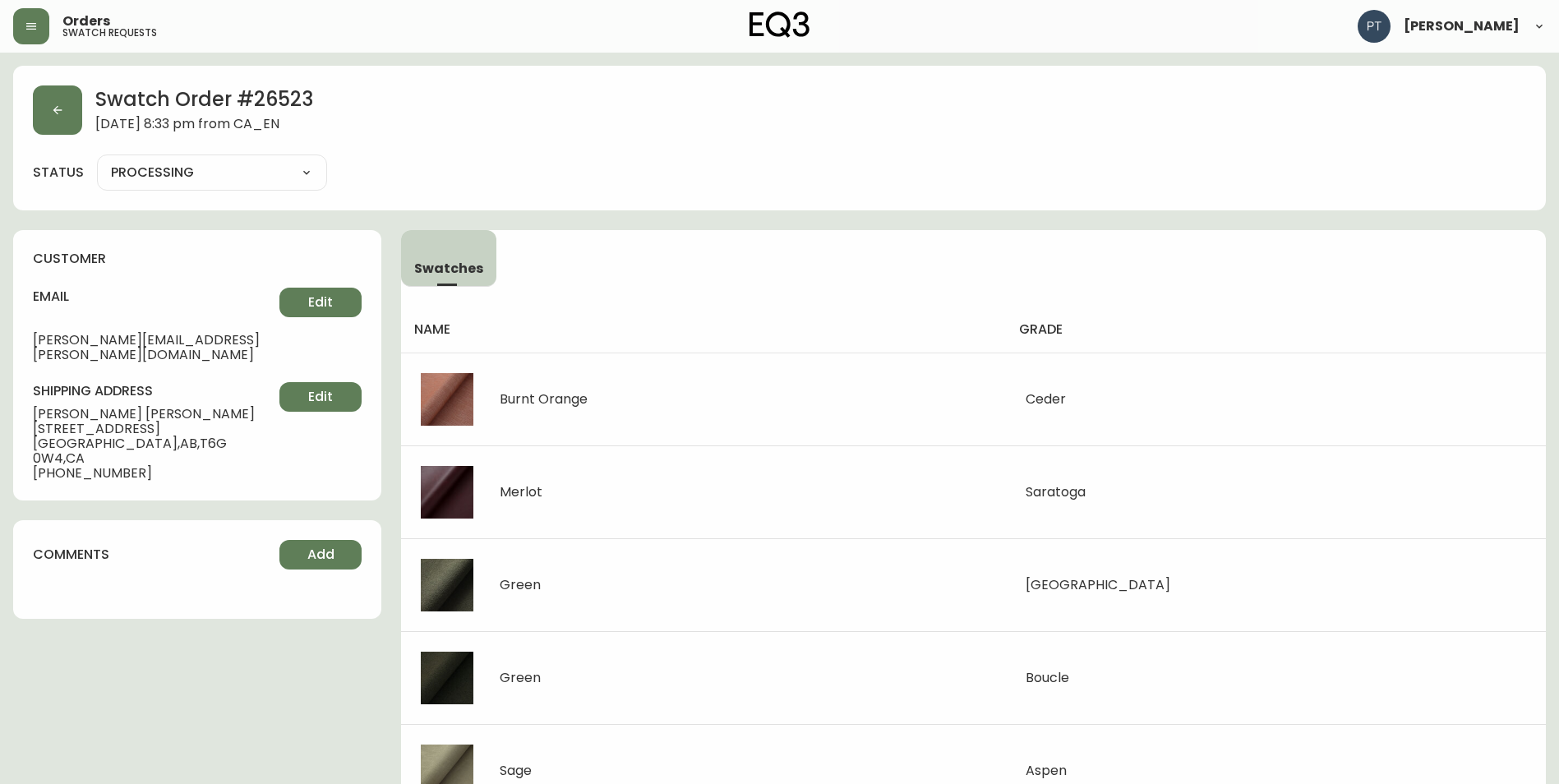
drag, startPoint x: 282, startPoint y: 161, endPoint x: 284, endPoint y: 179, distance: 18.1
click at [282, 162] on select "PROCESSING SHIPPED CANCELLED" at bounding box center [212, 172] width 230 height 24
click at [97, 160] on select "PROCESSING SHIPPED CANCELLED" at bounding box center [212, 172] width 230 height 24
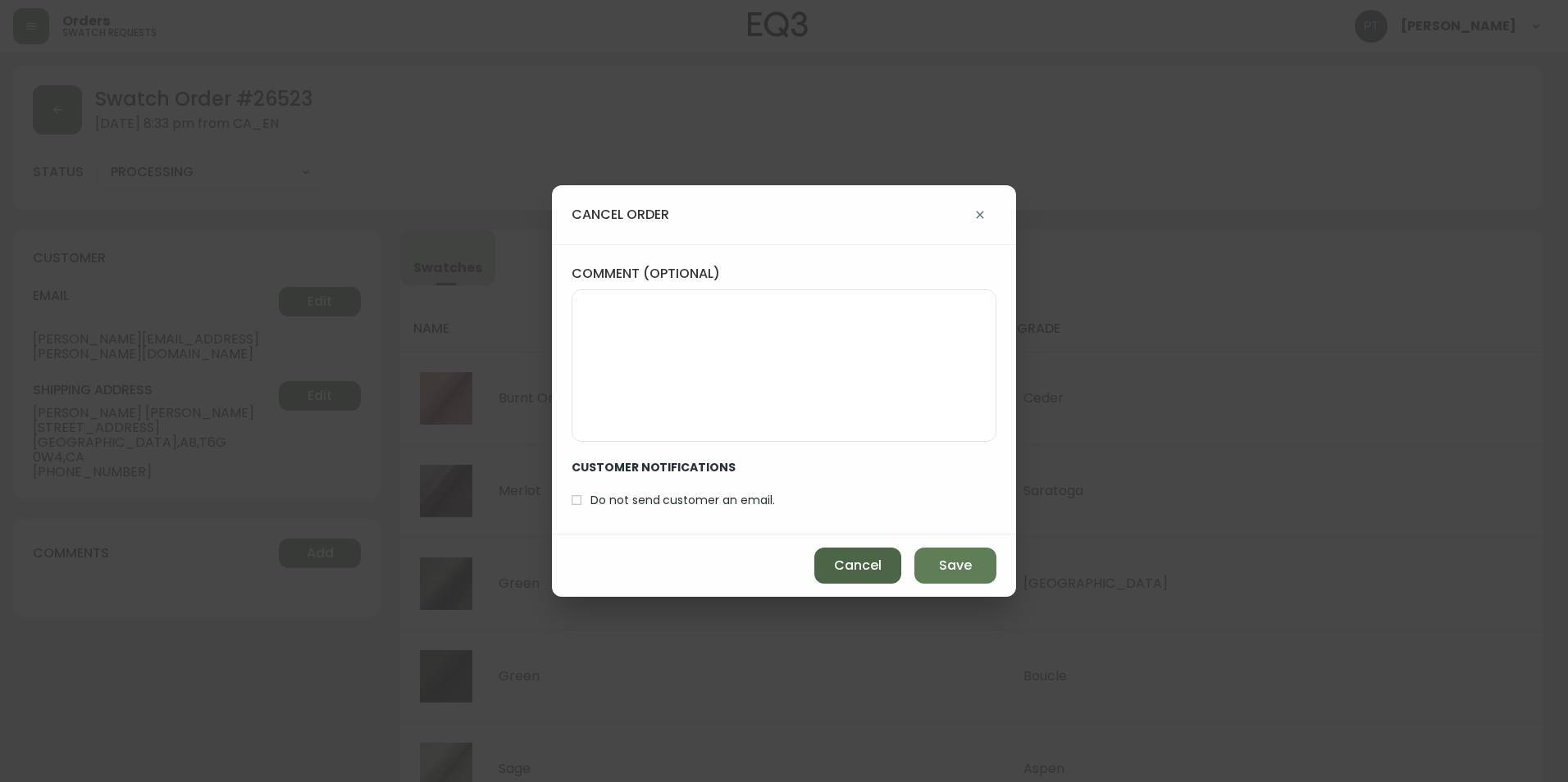
drag, startPoint x: 832, startPoint y: 561, endPoint x: 622, endPoint y: 420, distance: 252.9
click at [831, 560] on button "Cancel" at bounding box center [858, 566] width 87 height 36
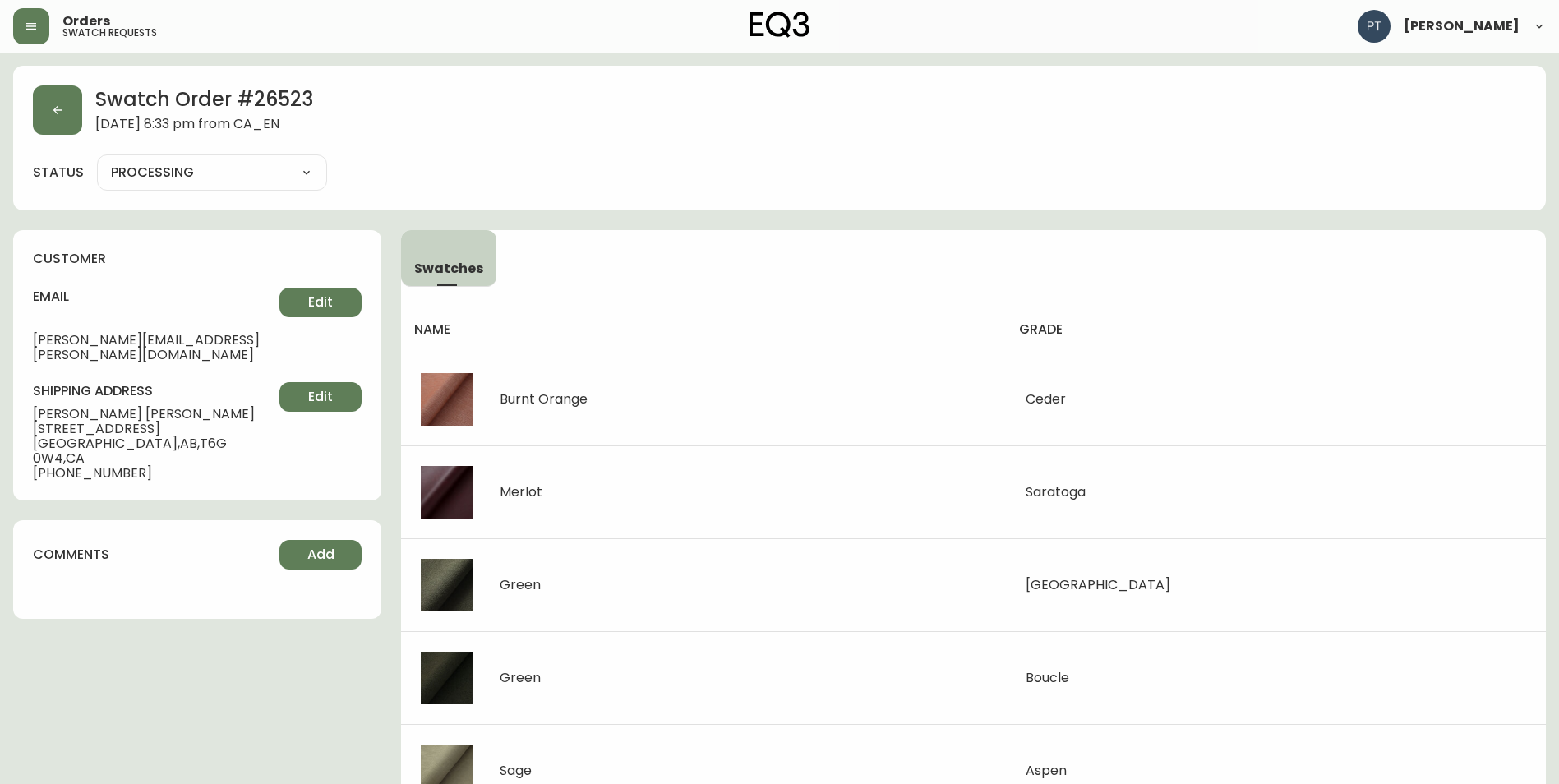
click at [254, 168] on select "PROCESSING SHIPPED CANCELLED" at bounding box center [212, 172] width 230 height 24
click at [97, 160] on select "PROCESSING SHIPPED CANCELLED" at bounding box center [212, 172] width 230 height 24
select select "PROCESSING"
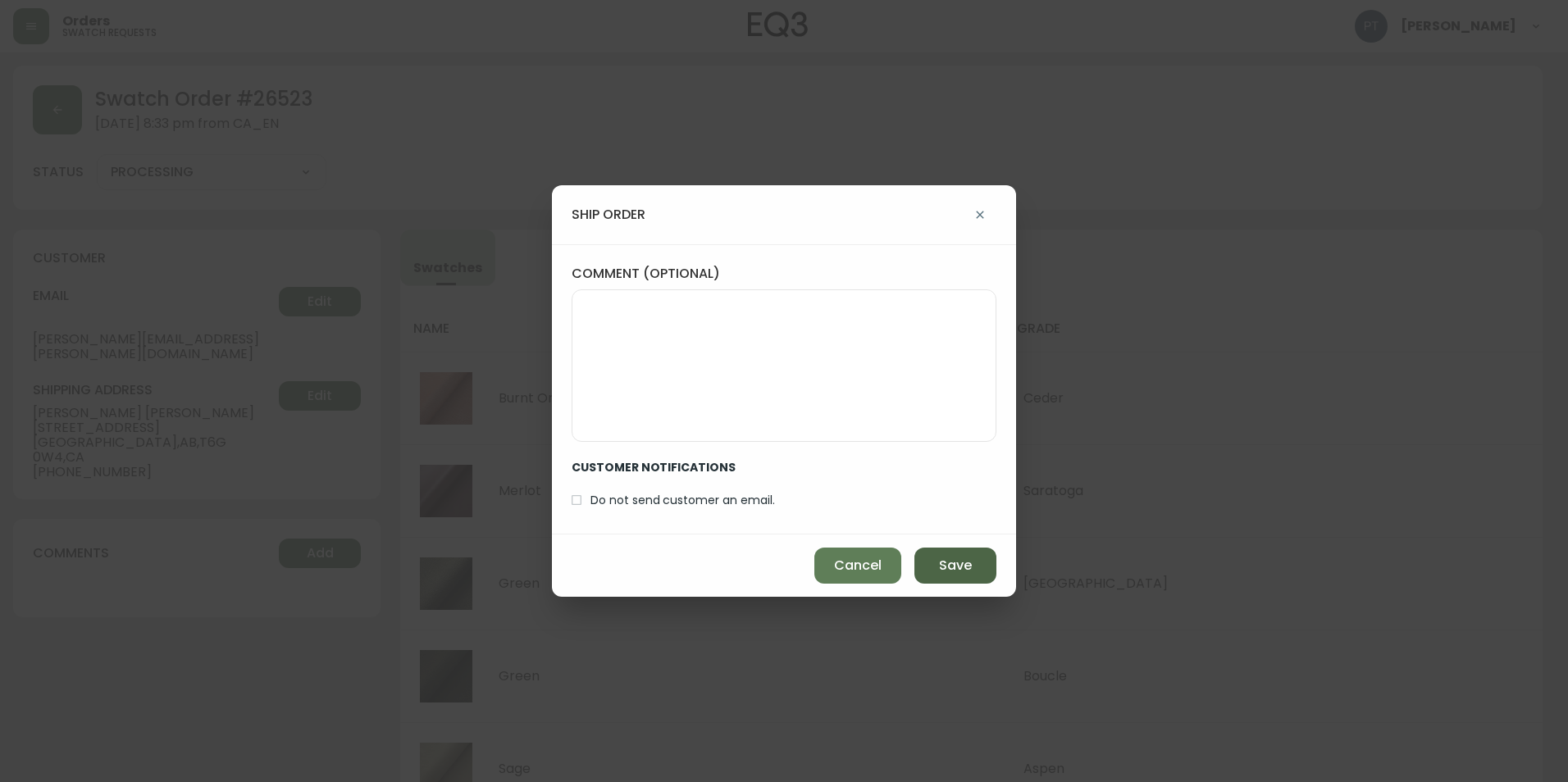
click at [964, 557] on span "Save" at bounding box center [955, 565] width 33 height 18
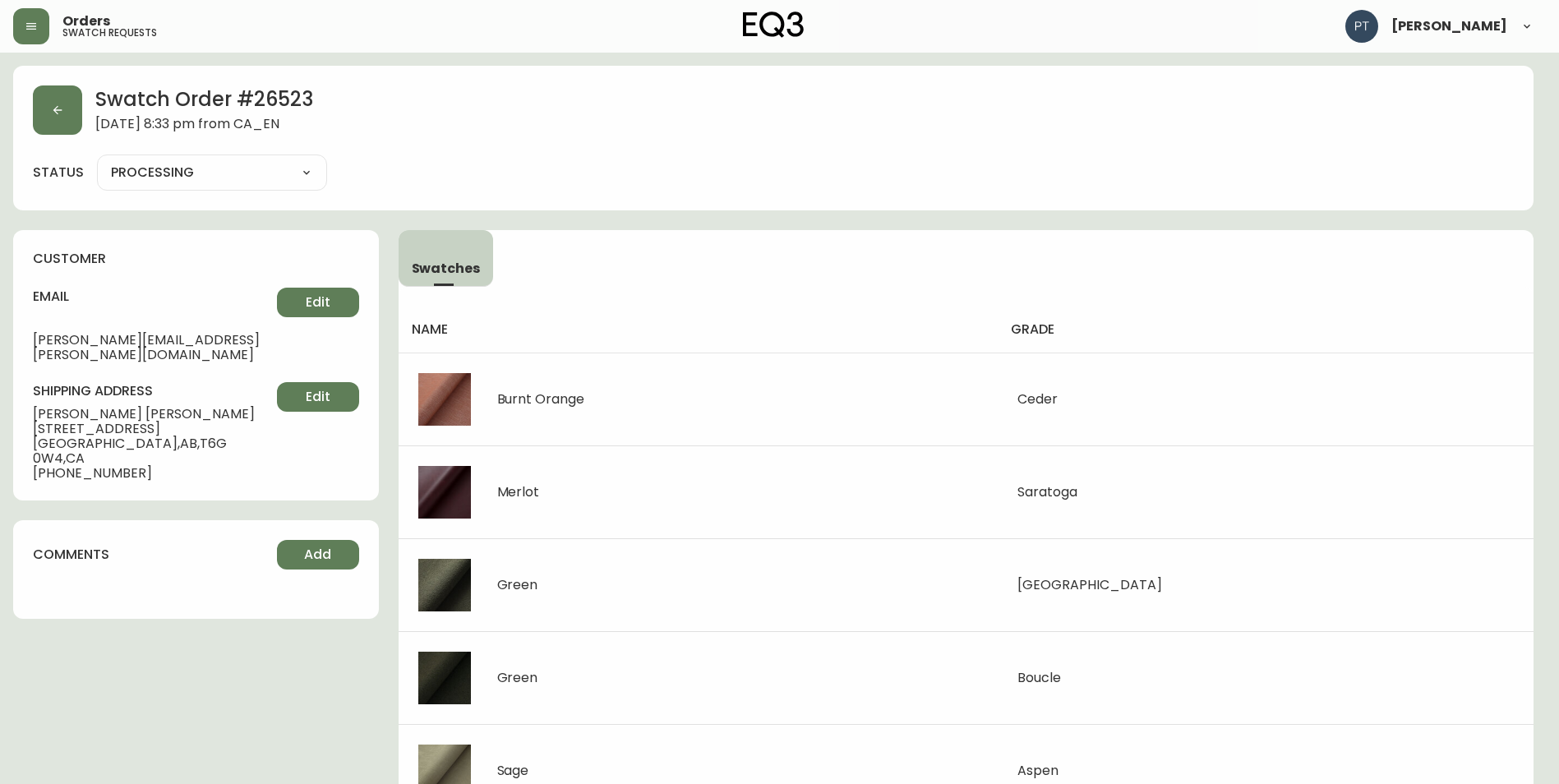
type input "SHIPPED"
select select "SHIPPED"
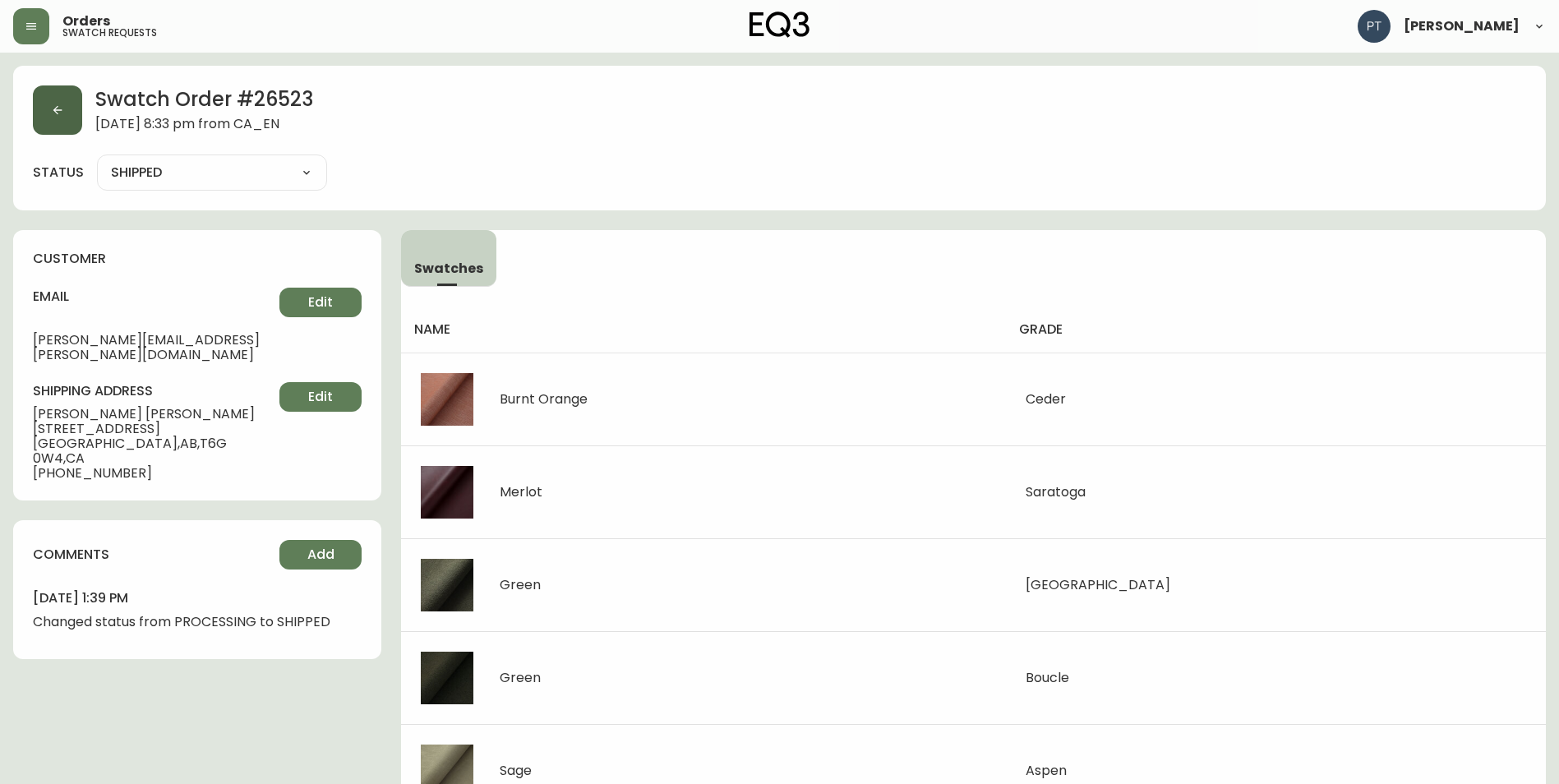
click at [76, 121] on button "button" at bounding box center [58, 110] width 50 height 50
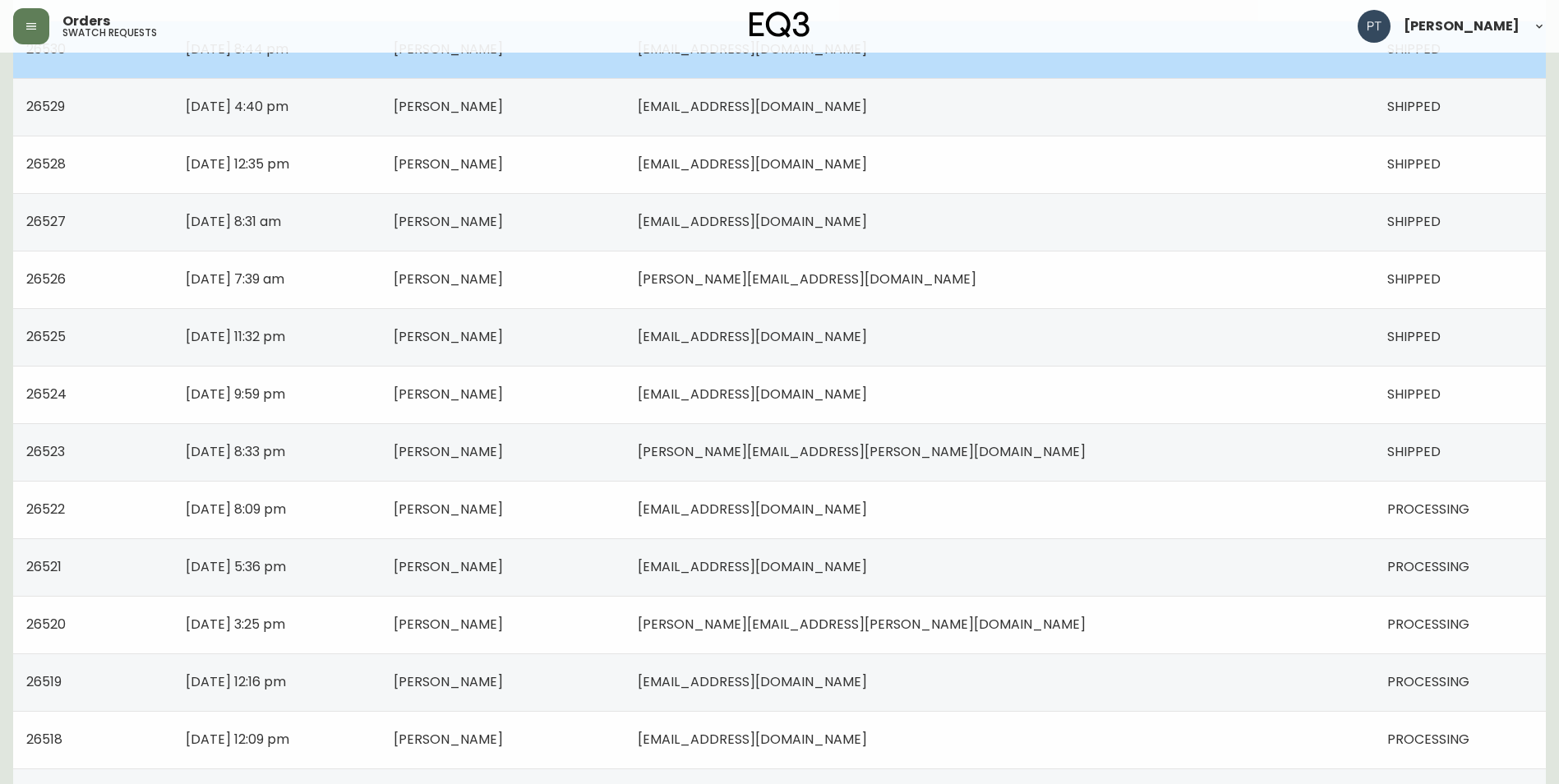
scroll to position [575, 0]
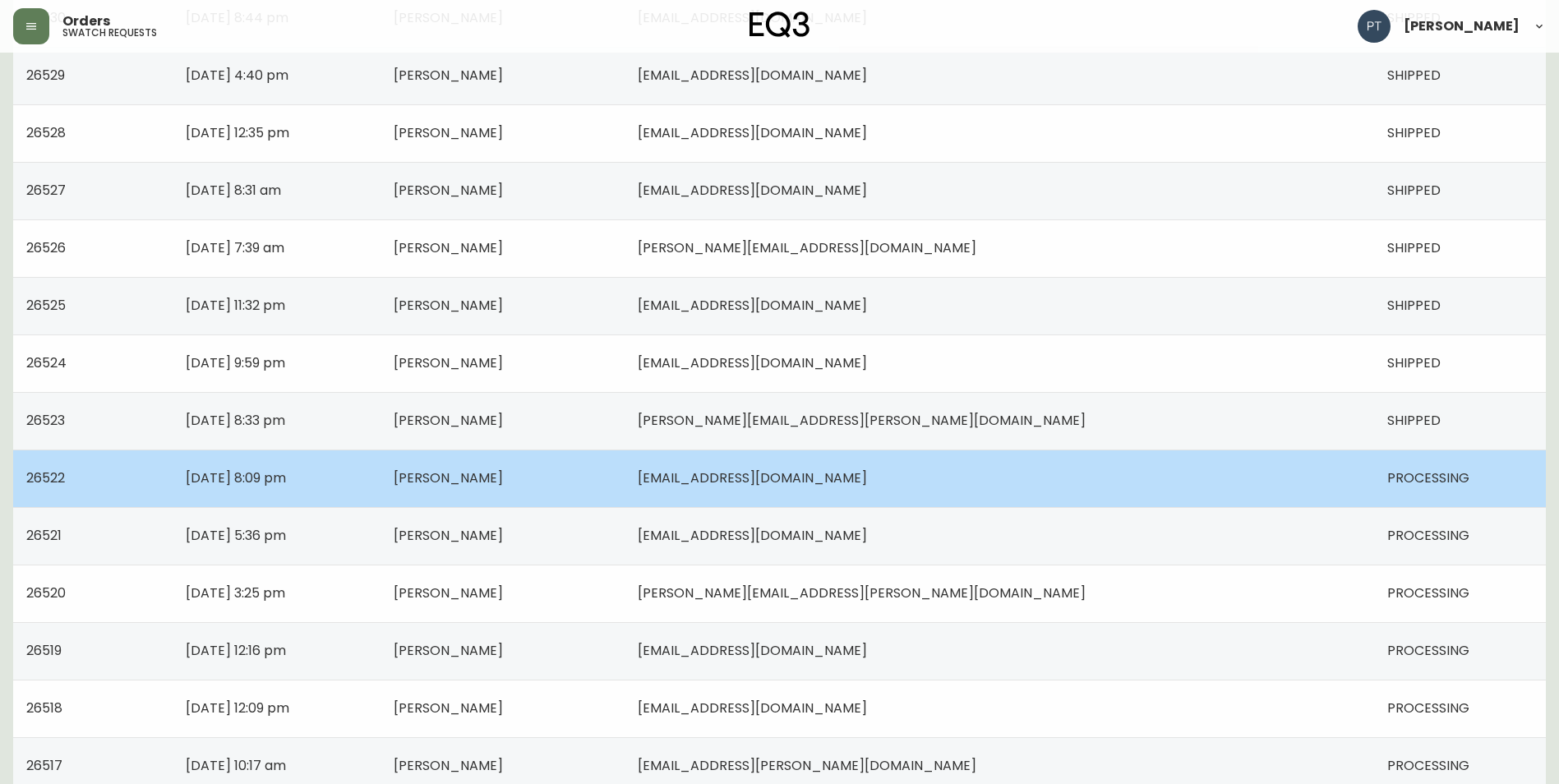
click at [1081, 475] on td "[EMAIL_ADDRESS][DOMAIN_NAME]" at bounding box center [1000, 478] width 749 height 57
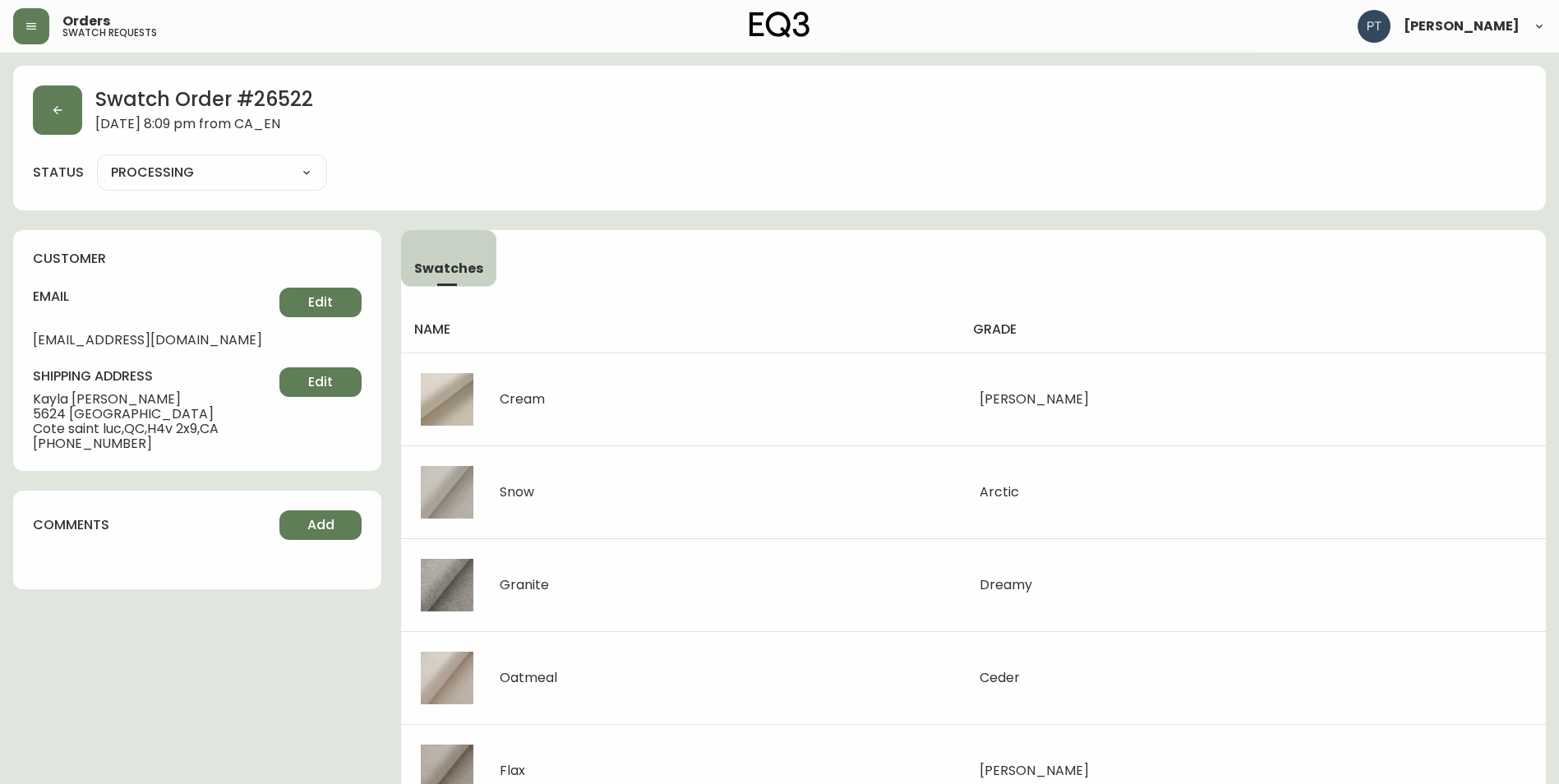
drag, startPoint x: 245, startPoint y: 162, endPoint x: 244, endPoint y: 187, distance: 25.0
click at [245, 162] on select "PROCESSING SHIPPED CANCELLED" at bounding box center [212, 172] width 230 height 24
click at [97, 160] on select "PROCESSING SHIPPED CANCELLED" at bounding box center [212, 172] width 230 height 24
select select "PROCESSING"
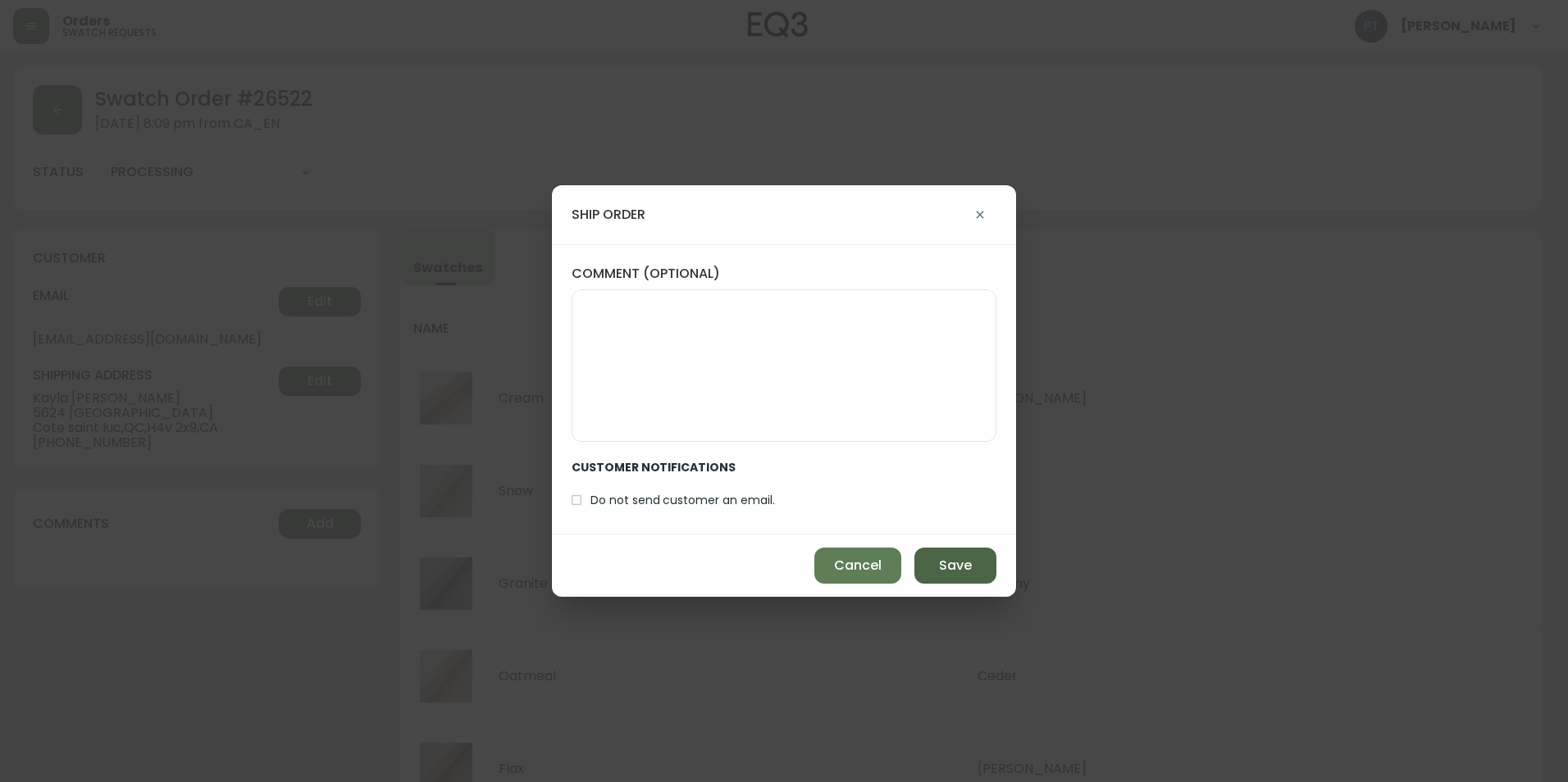
click at [932, 558] on button "Save" at bounding box center [955, 566] width 82 height 36
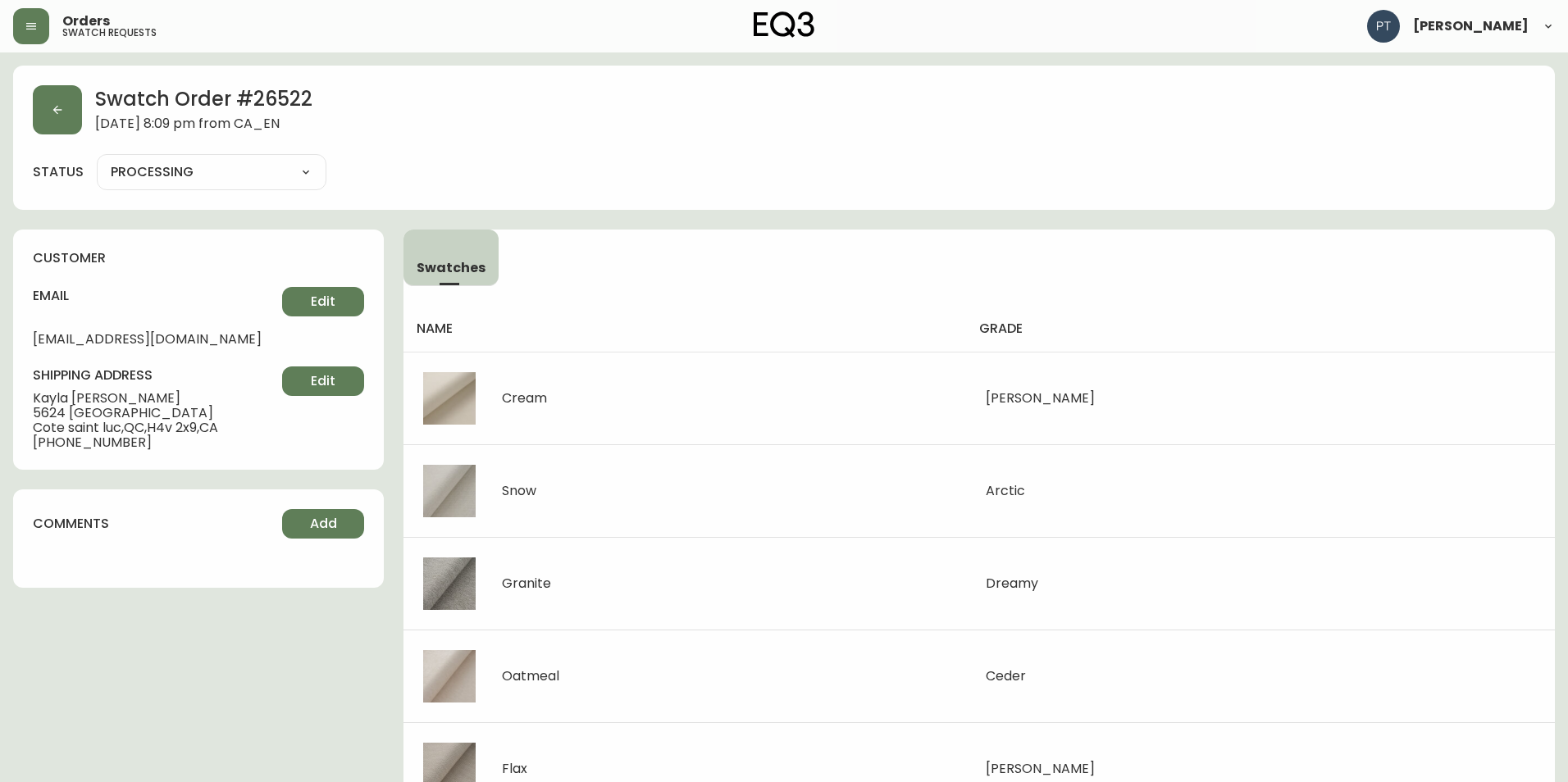
type input "SHIPPED"
select select "SHIPPED"
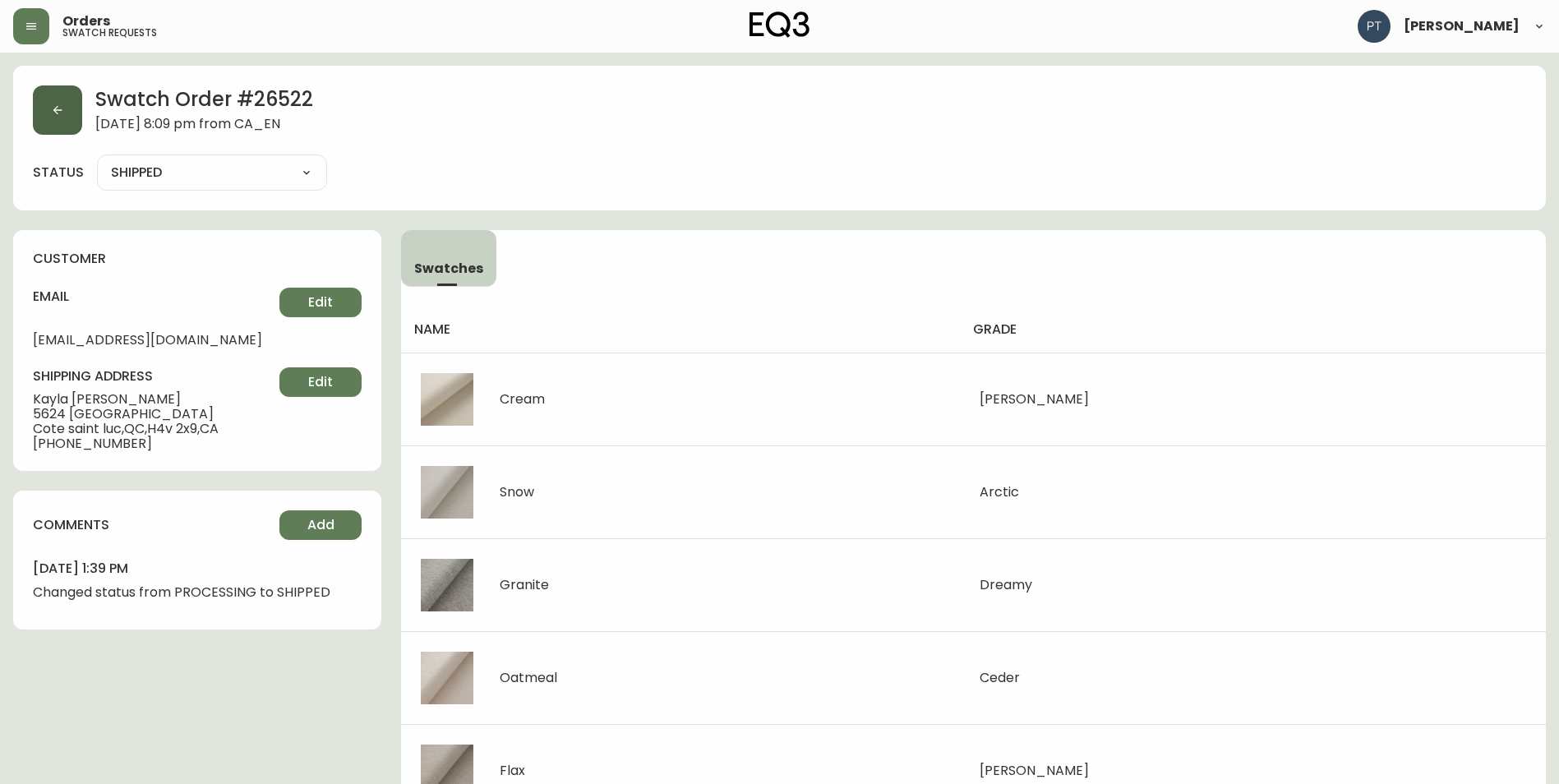
click at [64, 118] on button "button" at bounding box center [58, 110] width 50 height 50
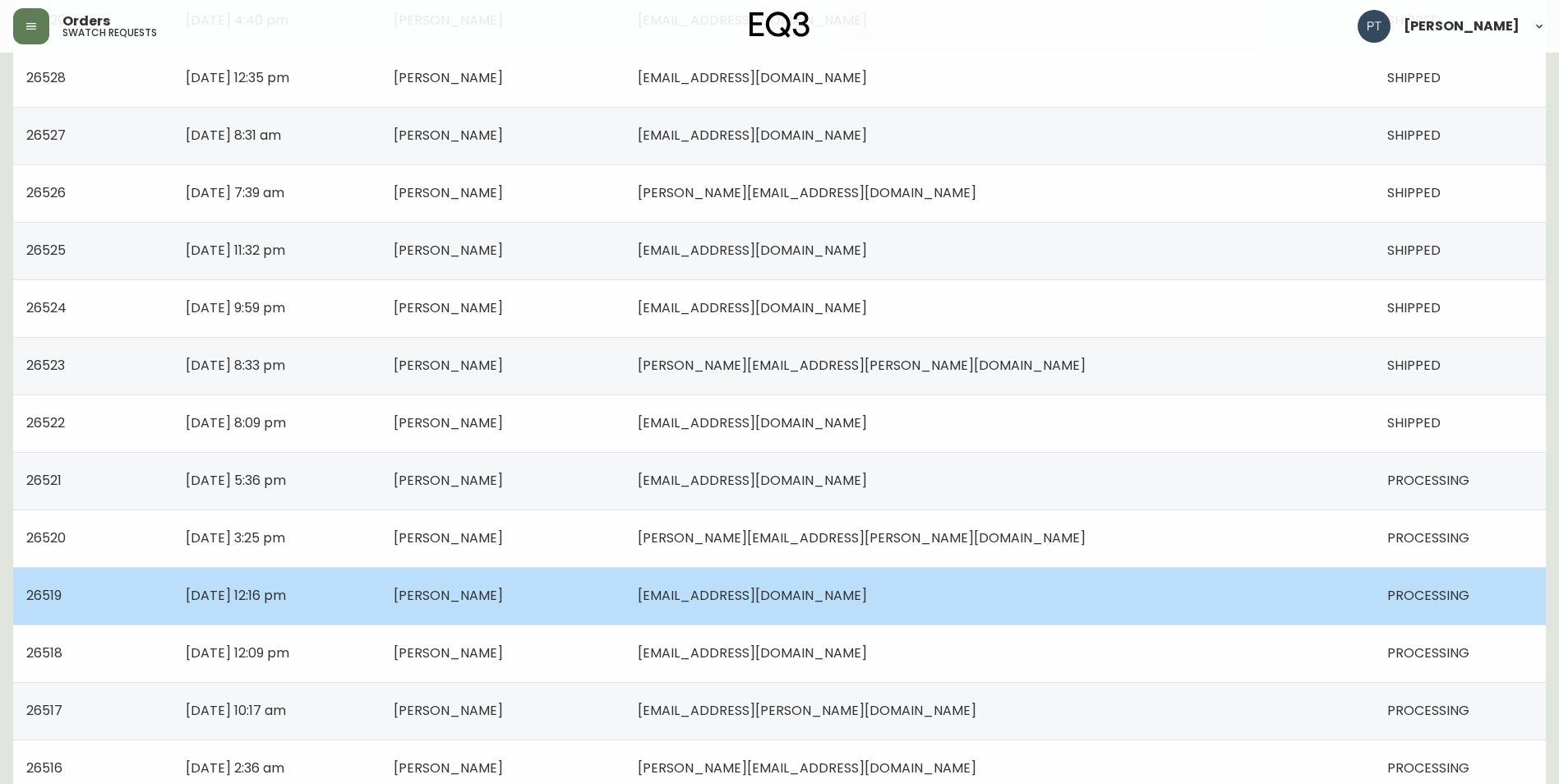
scroll to position [658, 0]
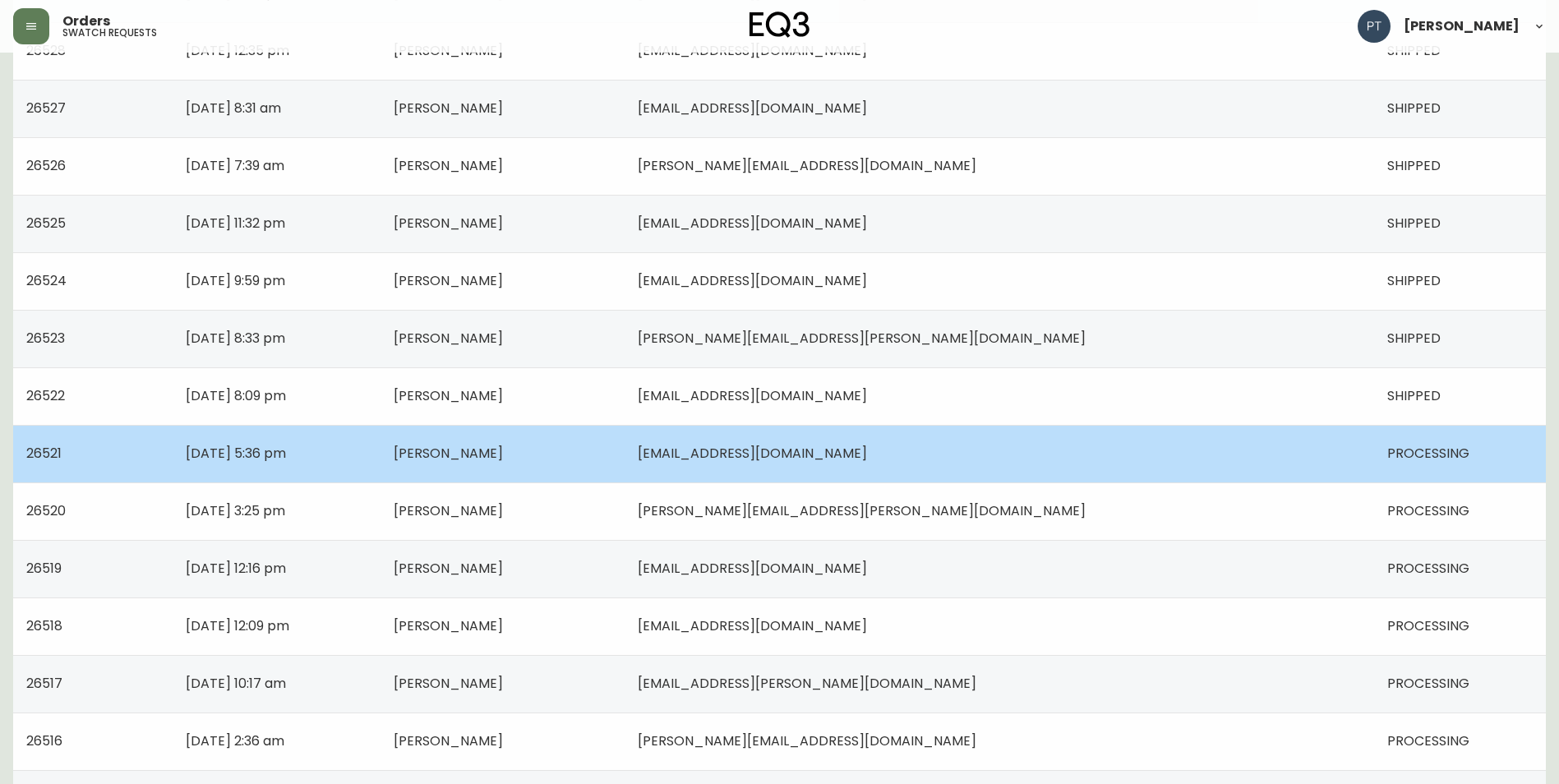
click at [1139, 463] on td "[EMAIL_ADDRESS][DOMAIN_NAME]" at bounding box center [1000, 454] width 749 height 57
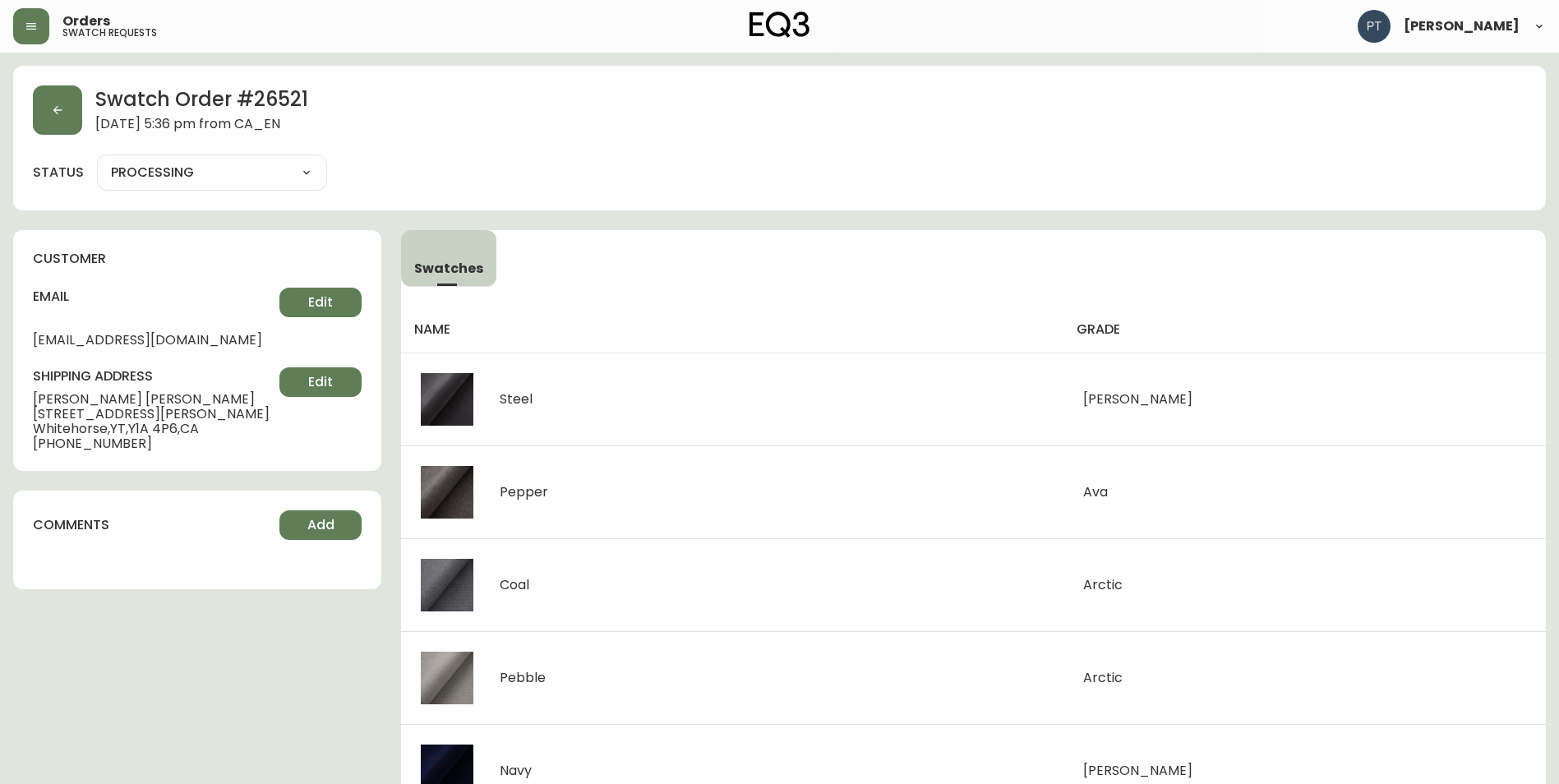
click at [318, 179] on select "PROCESSING SHIPPED CANCELLED" at bounding box center [212, 172] width 230 height 24
click at [97, 160] on select "PROCESSING SHIPPED CANCELLED" at bounding box center [212, 172] width 230 height 24
select select "PROCESSING"
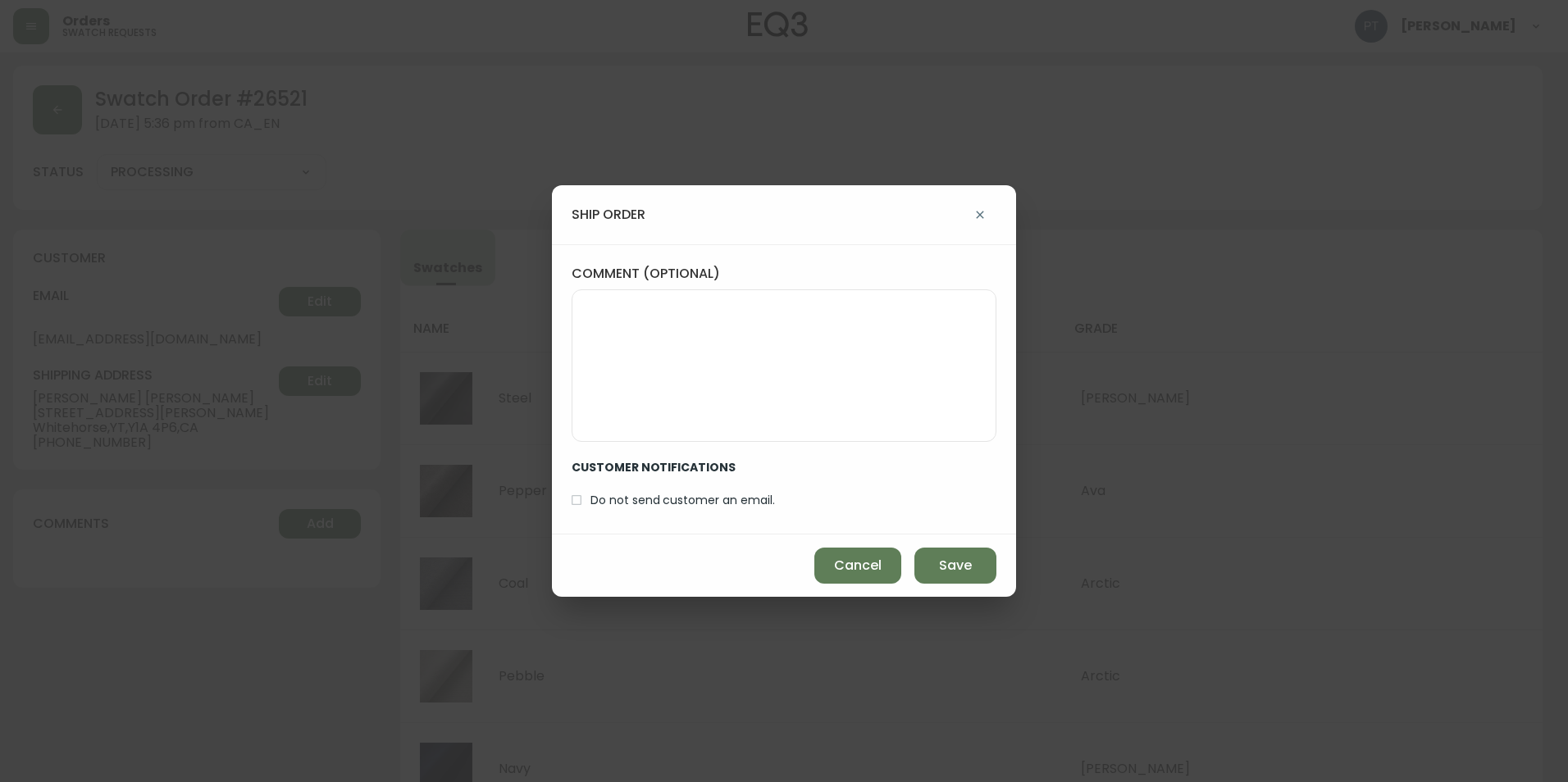
click at [951, 544] on div "Cancel Save" at bounding box center [784, 566] width 464 height 63
click at [956, 561] on span "Save" at bounding box center [955, 565] width 33 height 18
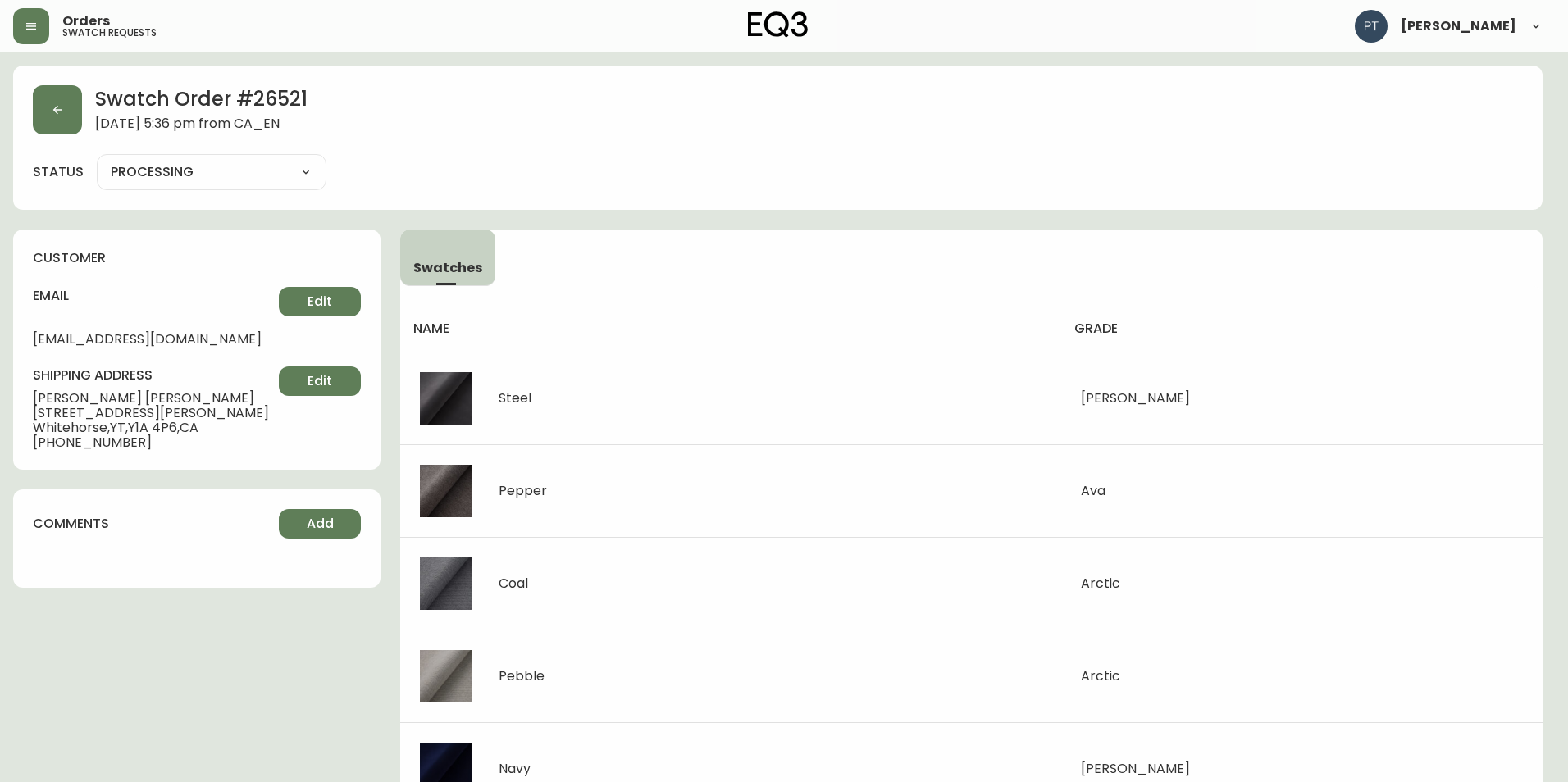
type input "SHIPPED"
select select "SHIPPED"
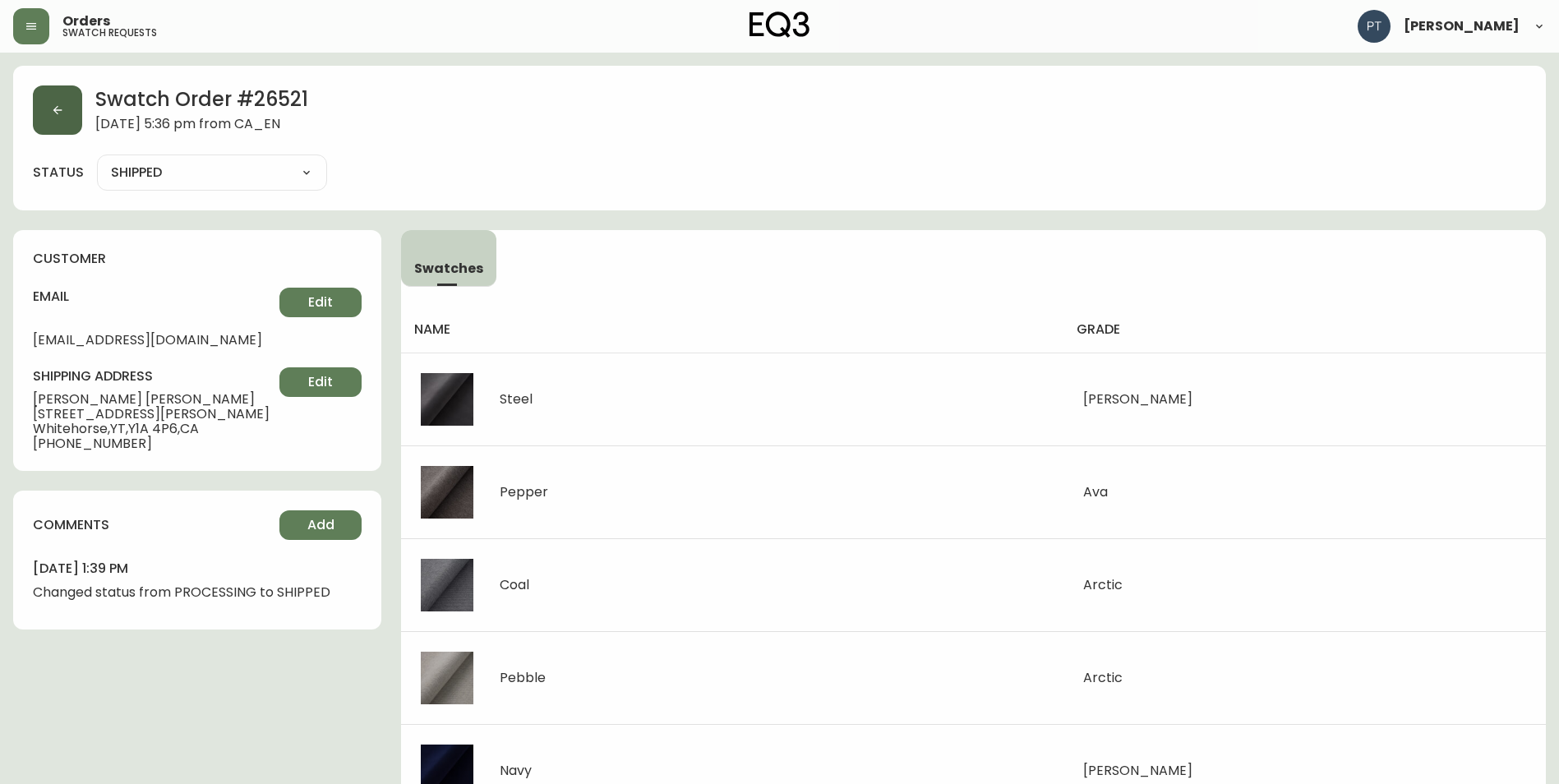
click at [49, 101] on button "button" at bounding box center [58, 110] width 50 height 50
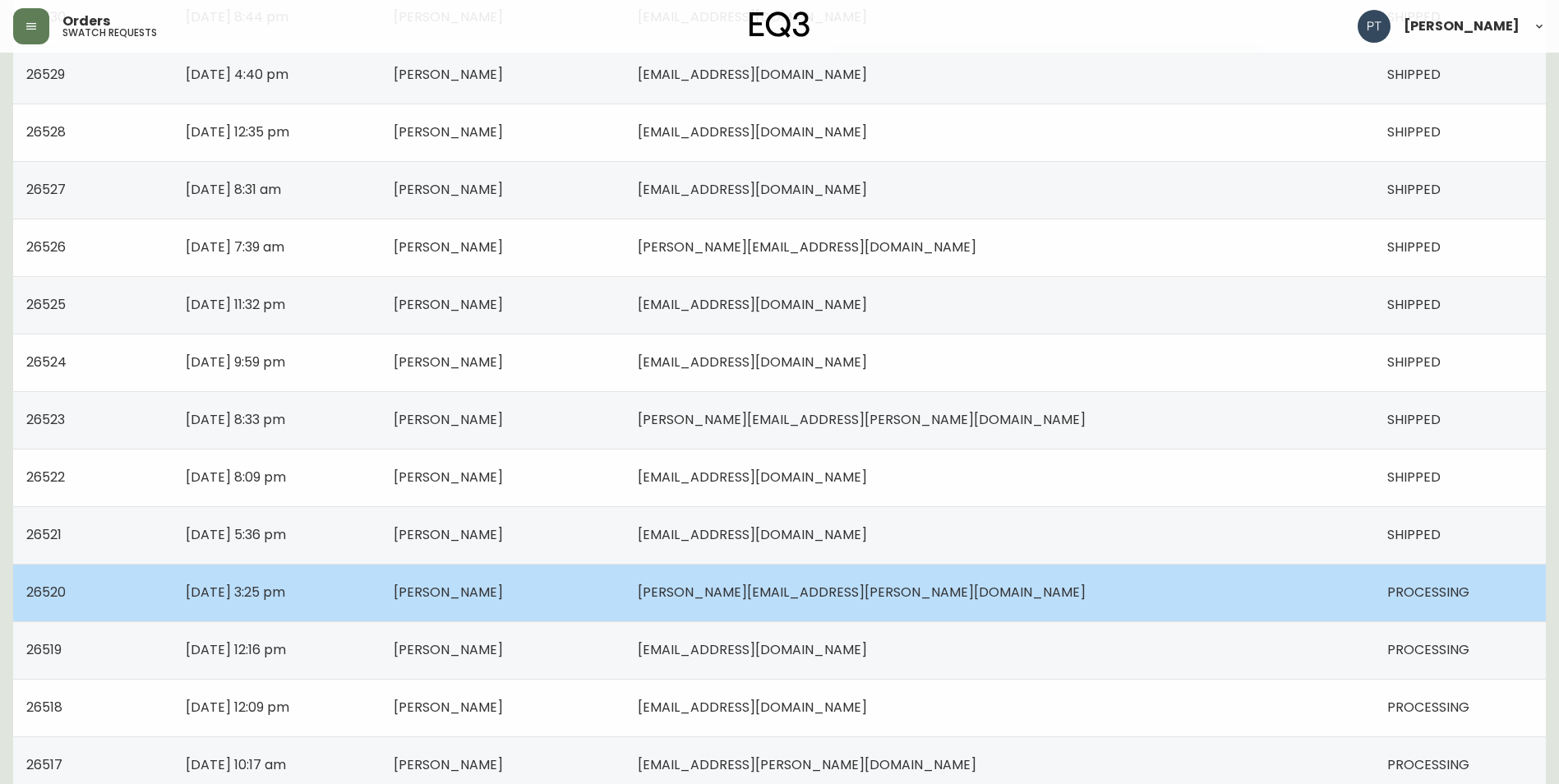
scroll to position [740, 0]
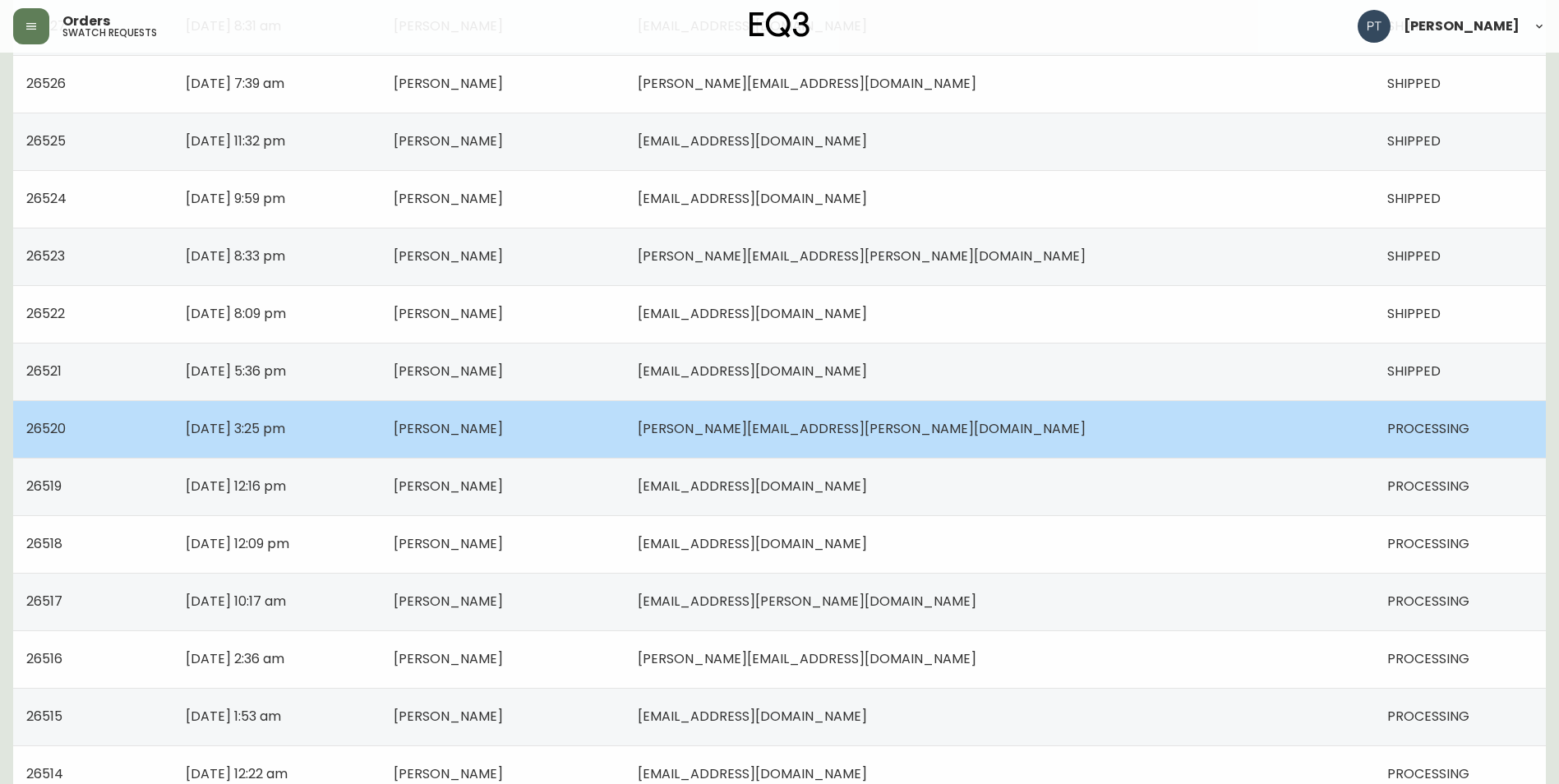
click at [625, 428] on td "[PERSON_NAME]" at bounding box center [503, 429] width 244 height 57
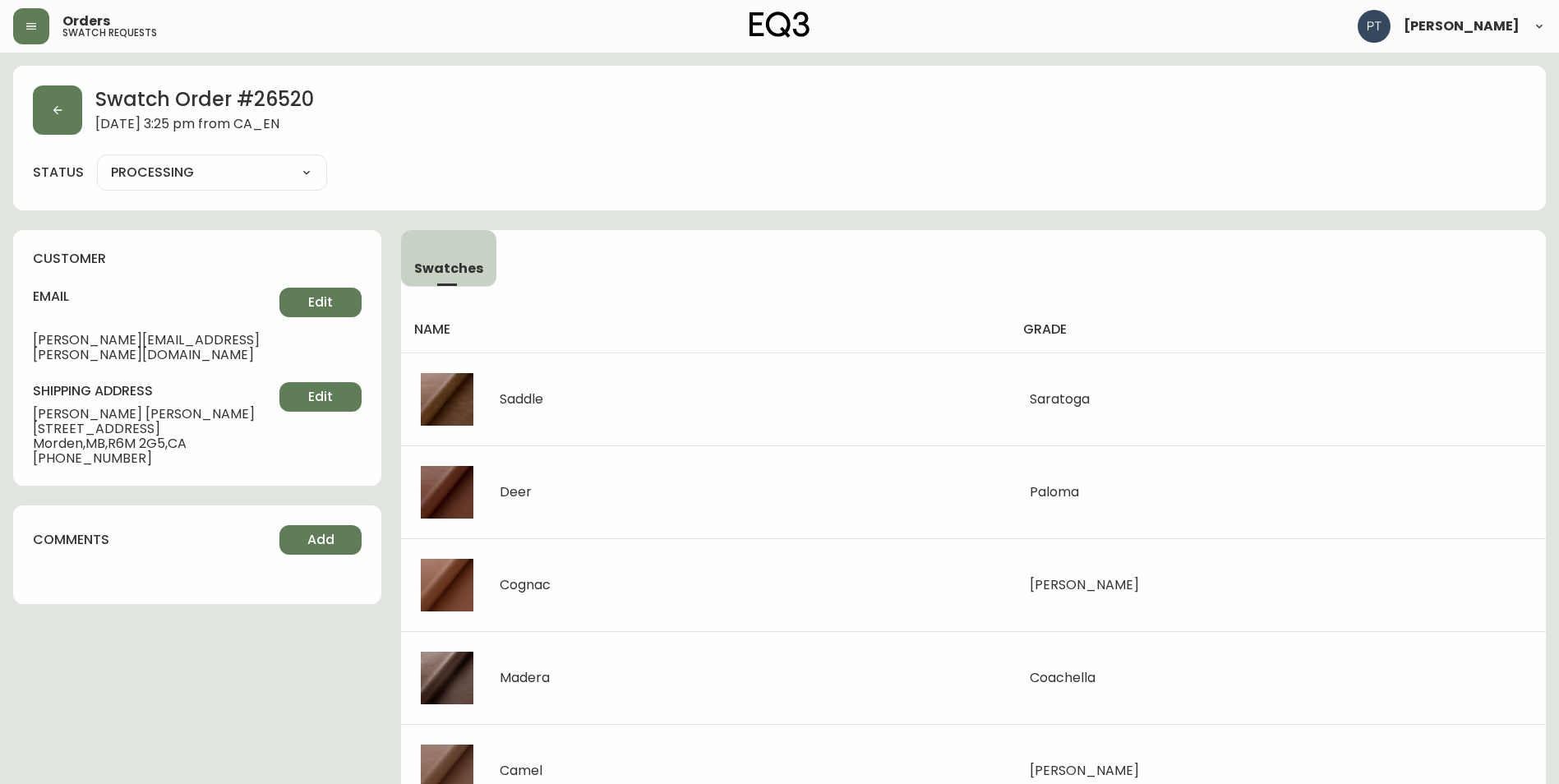
click at [285, 174] on select "PROCESSING SHIPPED CANCELLED" at bounding box center [212, 172] width 230 height 24
click at [97, 160] on select "PROCESSING SHIPPED CANCELLED" at bounding box center [212, 172] width 230 height 24
select select "PROCESSING"
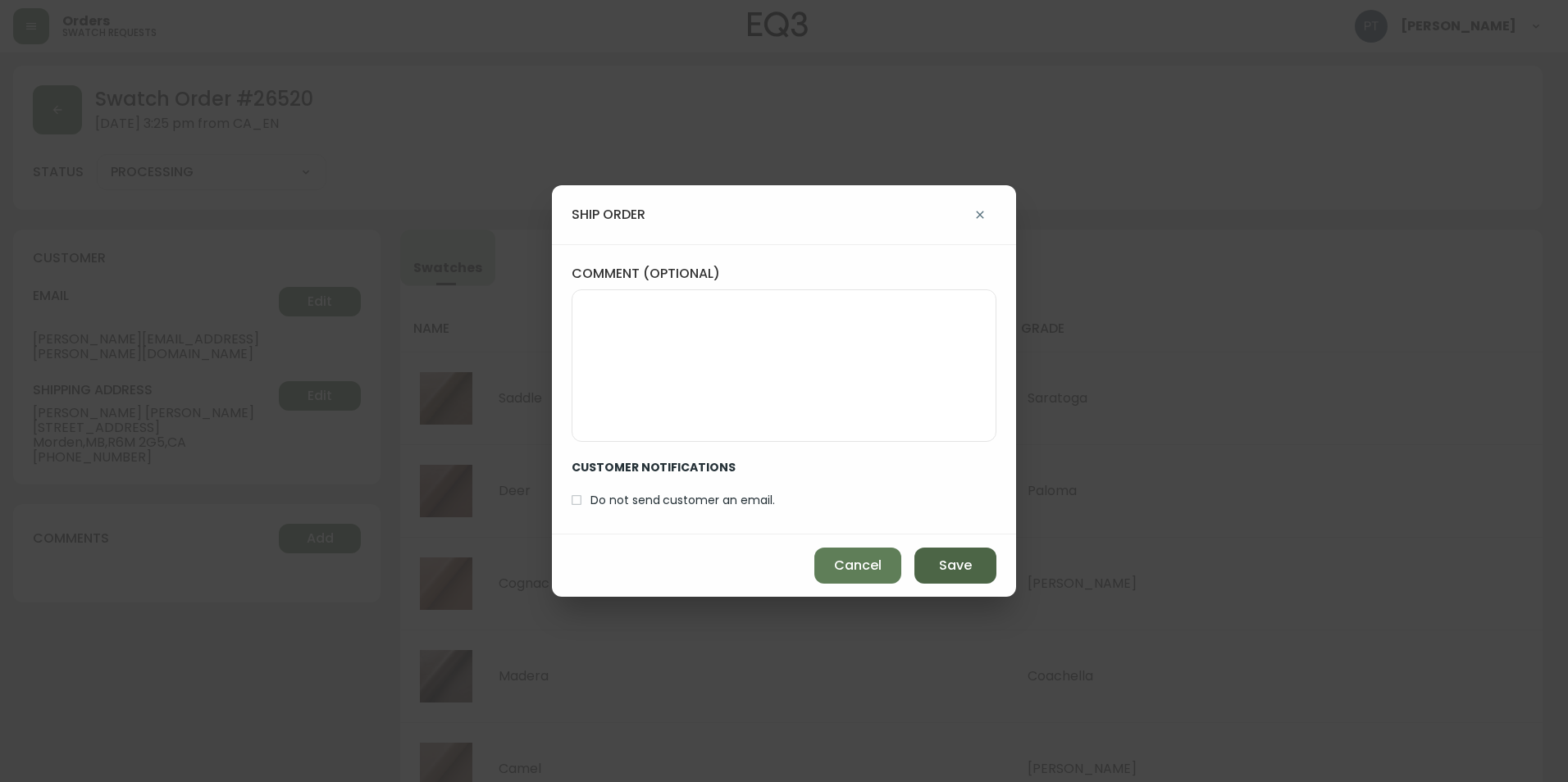
drag, startPoint x: 978, startPoint y: 560, endPoint x: 967, endPoint y: 559, distance: 11.0
click at [976, 561] on button "Save" at bounding box center [955, 566] width 82 height 36
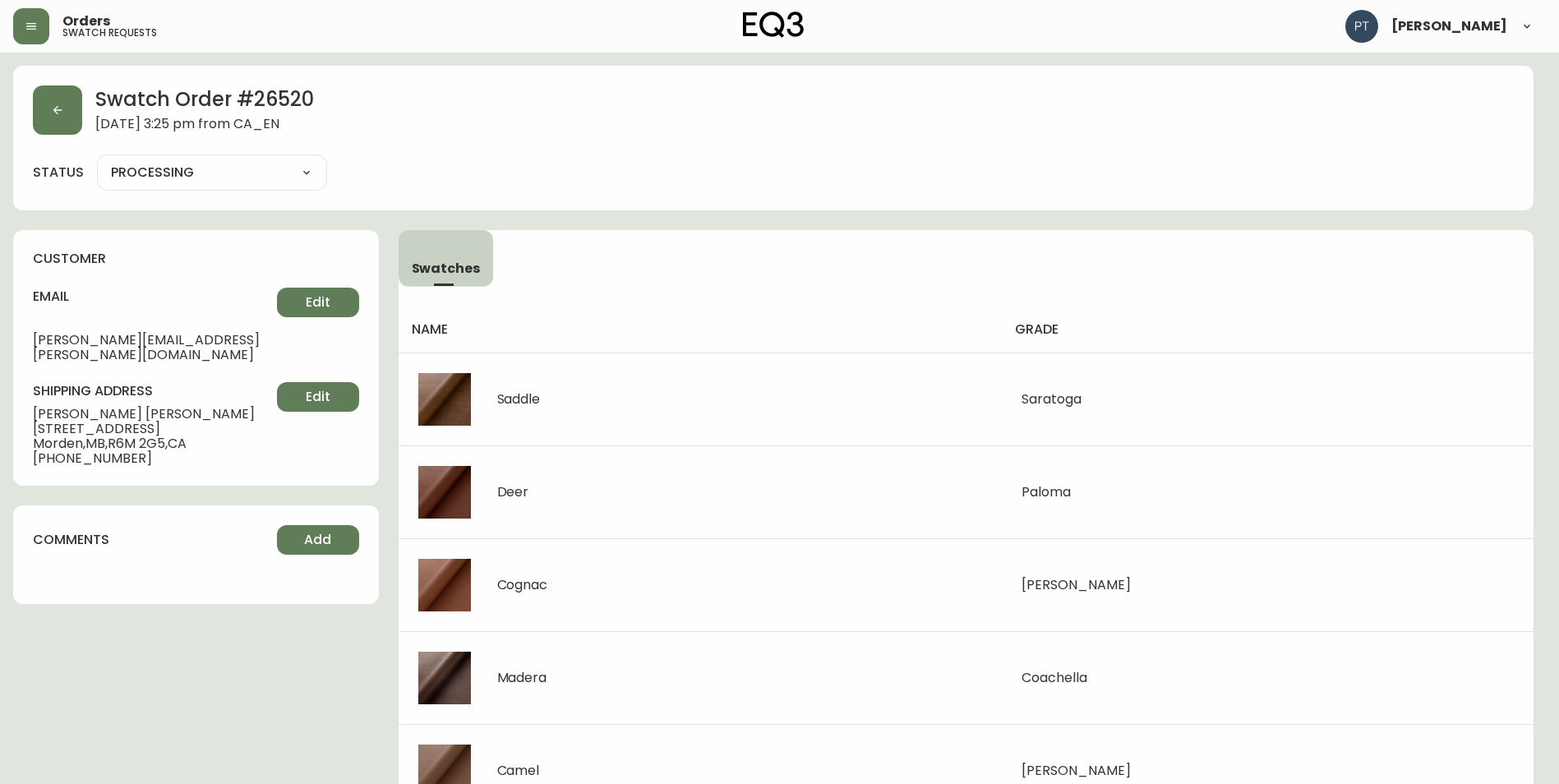
type input "SHIPPED"
select select "SHIPPED"
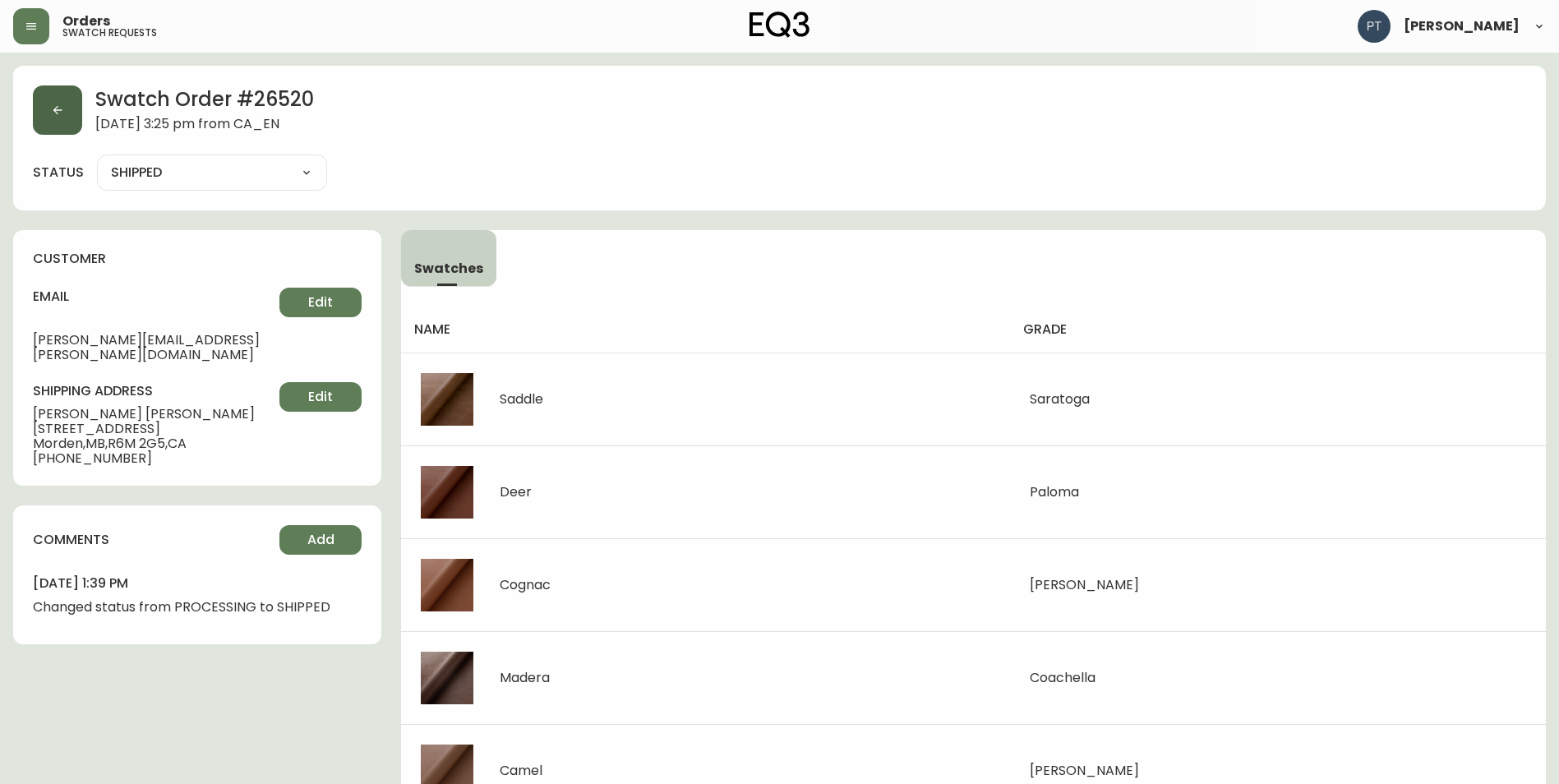
click at [65, 121] on button "button" at bounding box center [58, 110] width 50 height 50
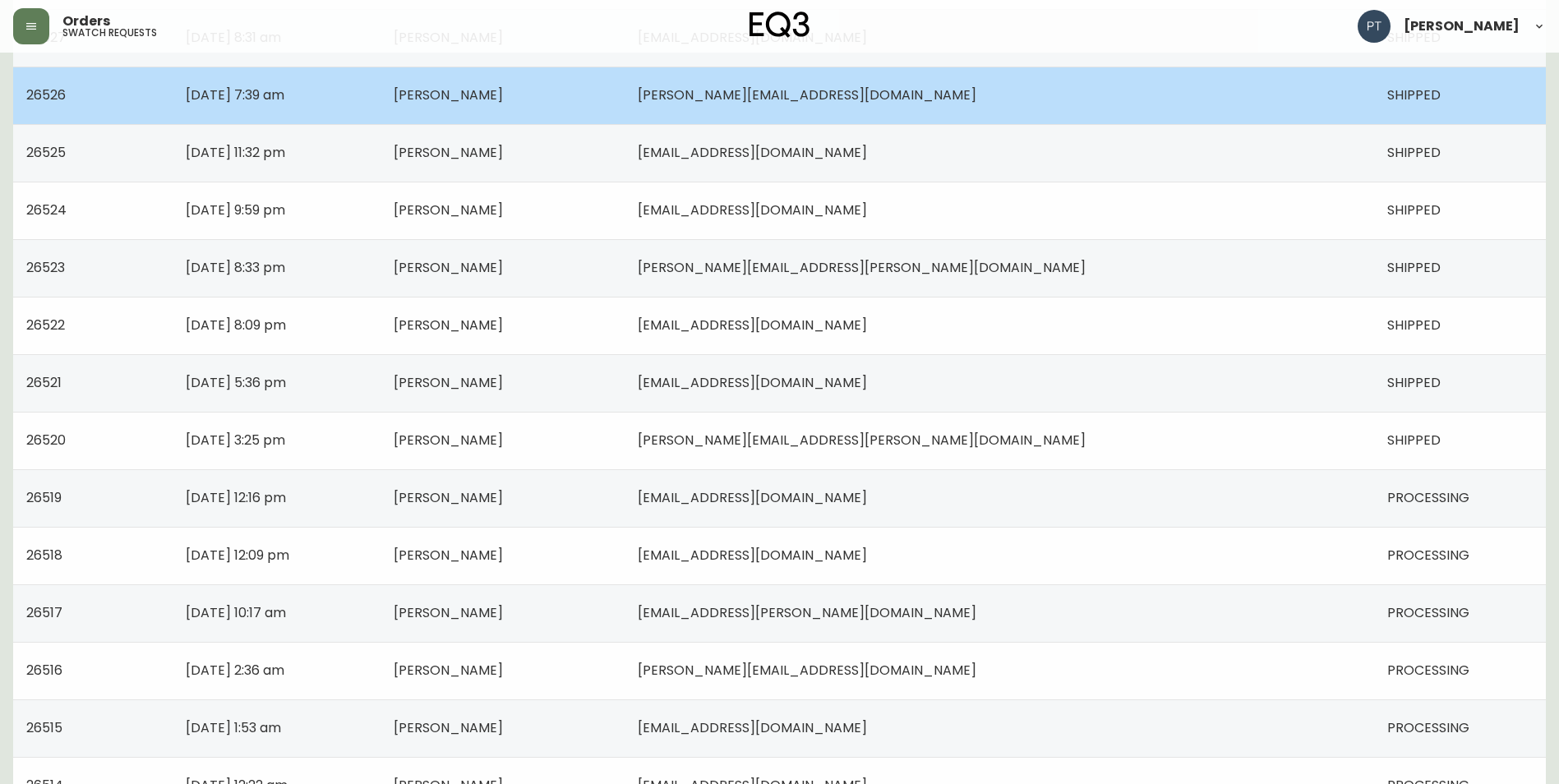
scroll to position [821, 0]
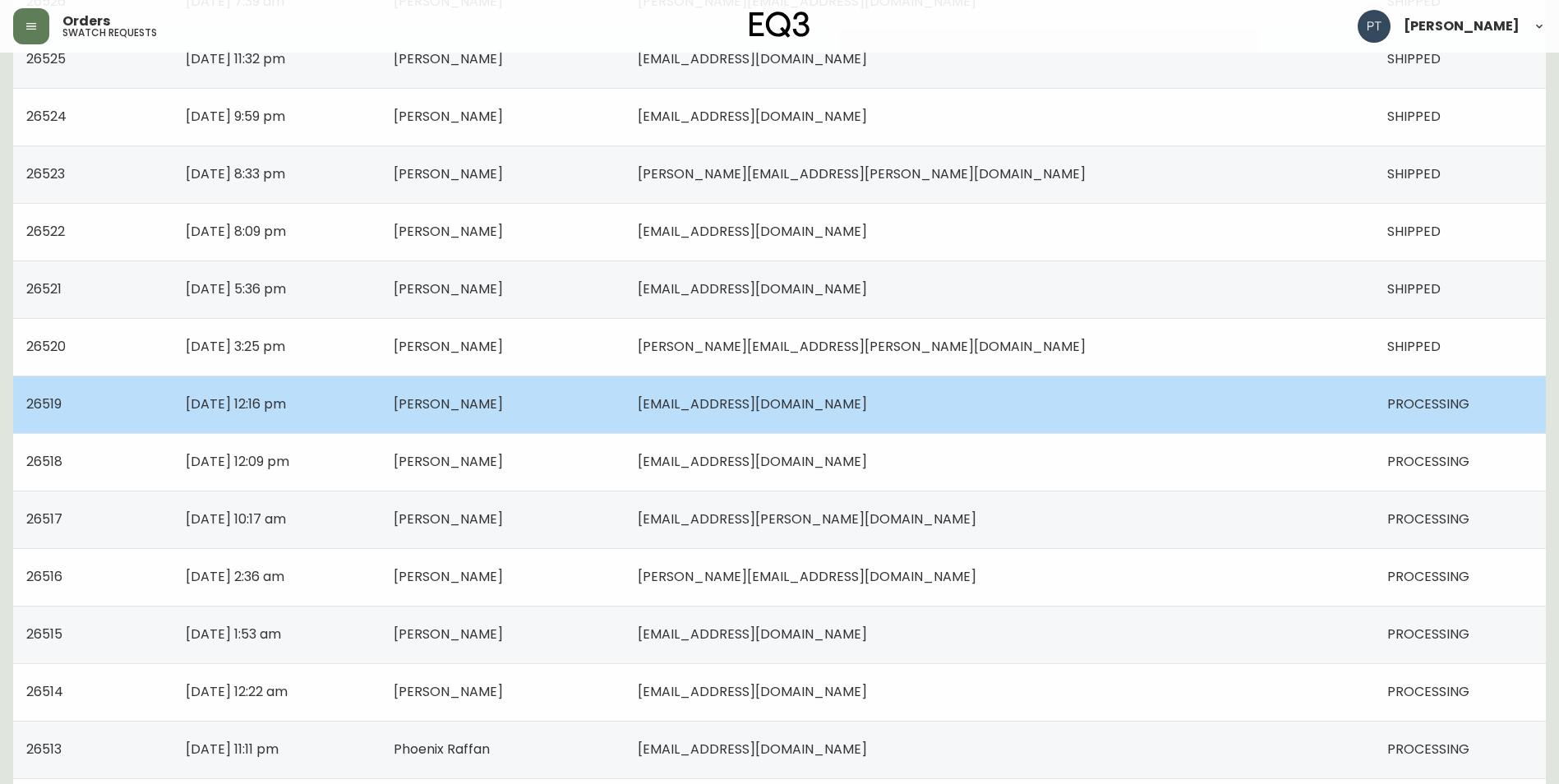
click at [1191, 405] on td "[EMAIL_ADDRESS][DOMAIN_NAME]" at bounding box center [1000, 404] width 749 height 57
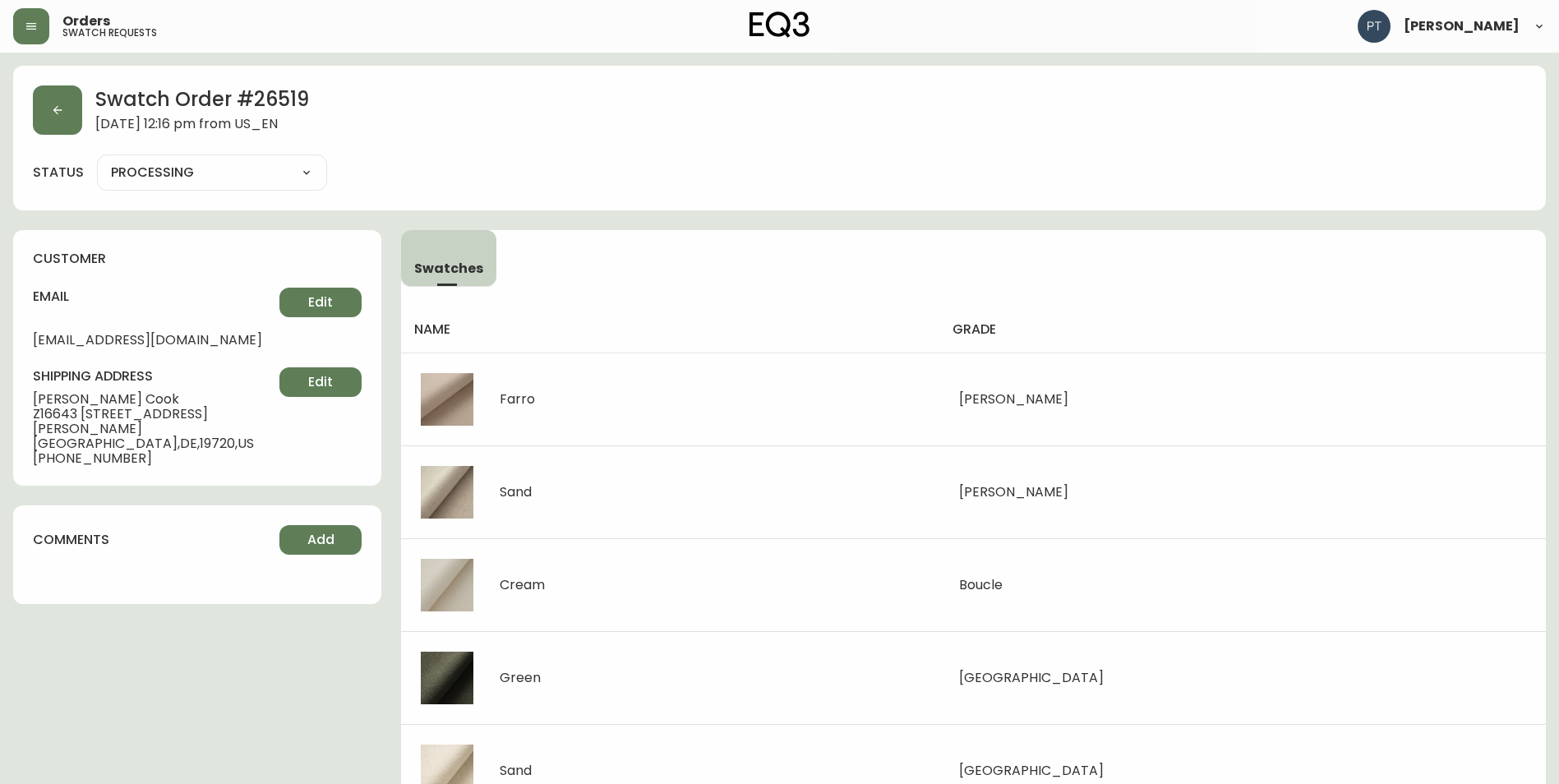
click at [268, 180] on select "PROCESSING SHIPPED CANCELLED" at bounding box center [212, 172] width 230 height 24
click at [97, 160] on select "PROCESSING SHIPPED CANCELLED" at bounding box center [212, 172] width 230 height 24
select select "PROCESSING"
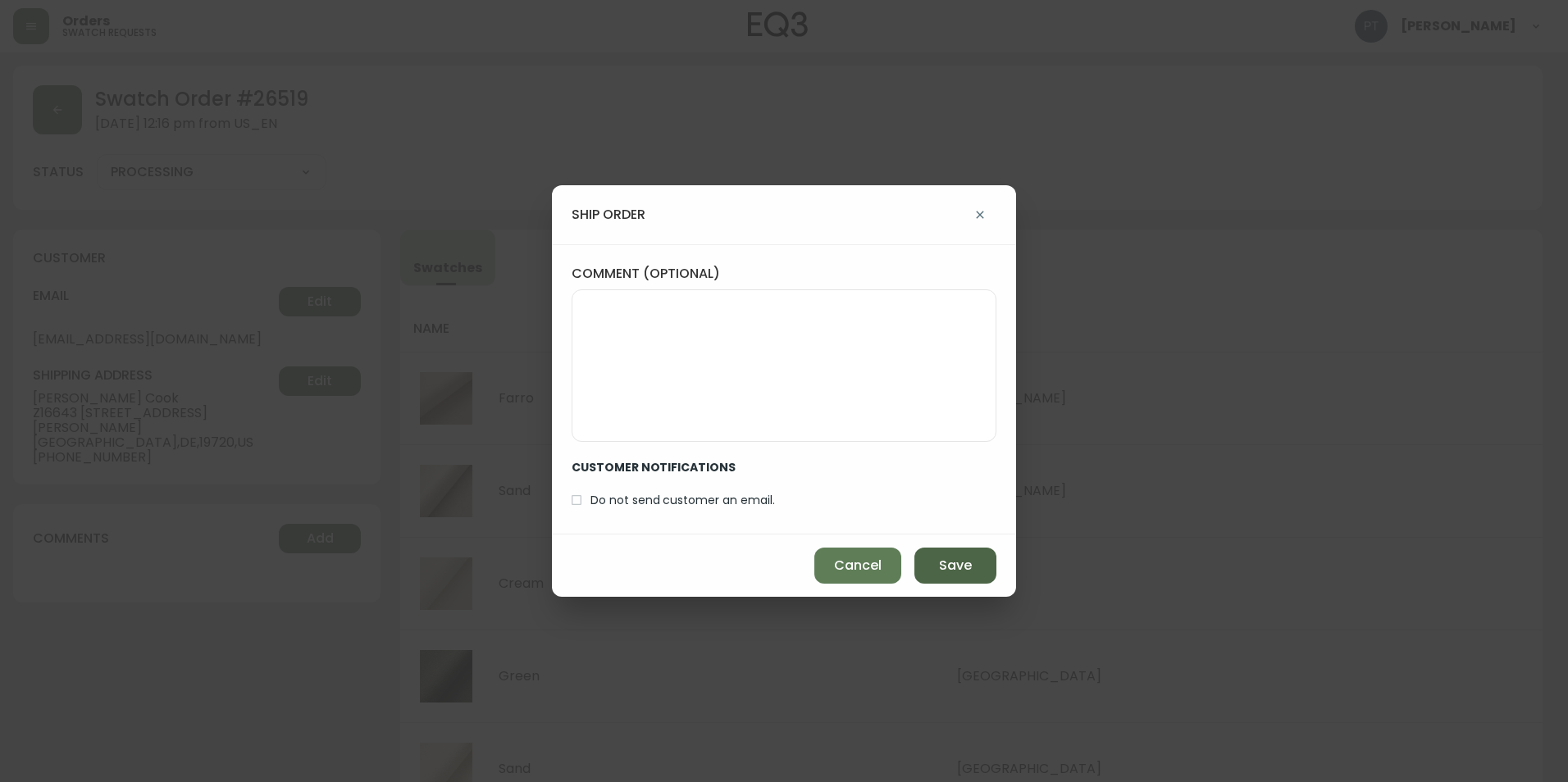
click at [940, 552] on button "Save" at bounding box center [955, 566] width 82 height 36
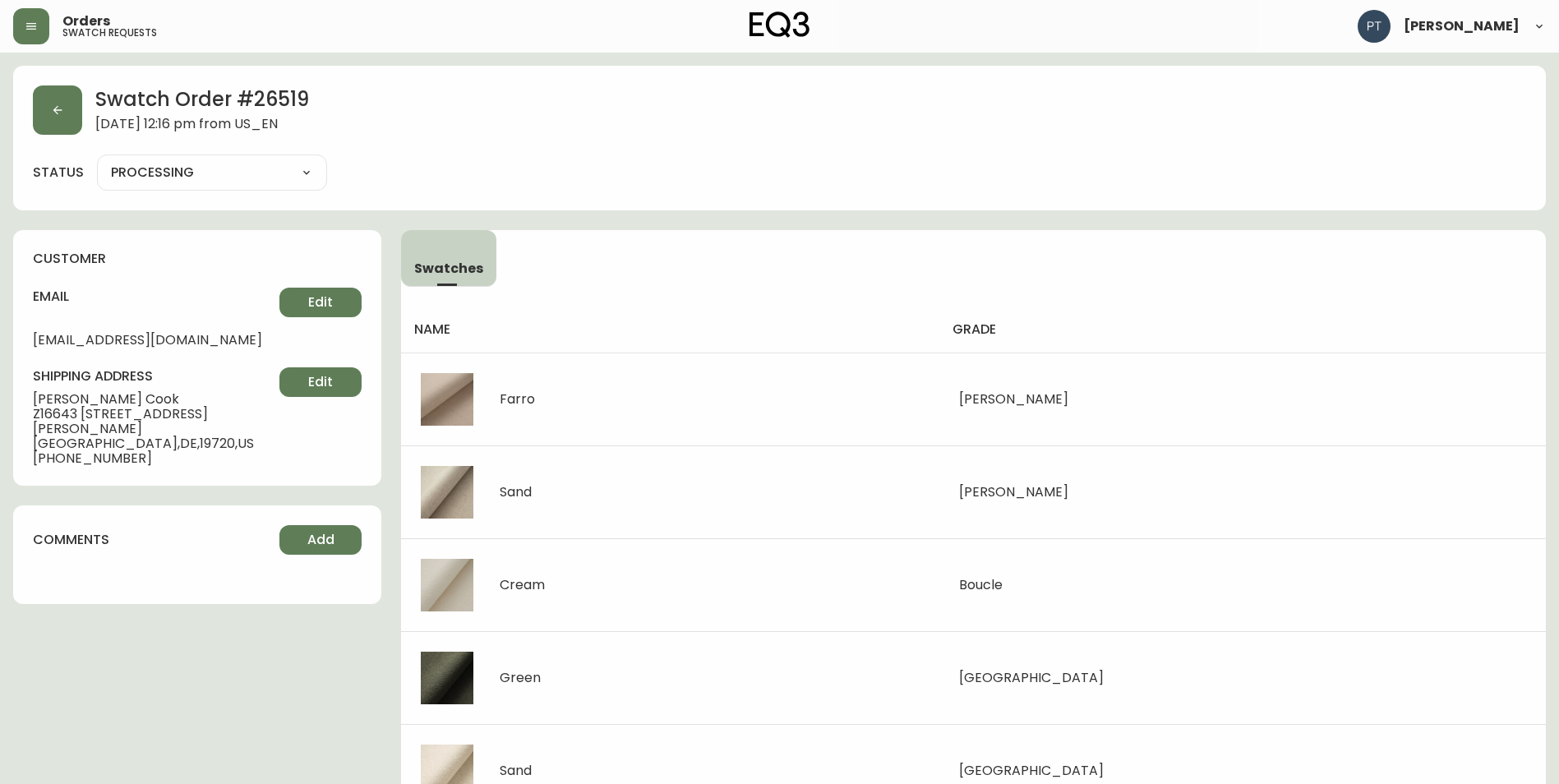
type input "SHIPPED"
select select "SHIPPED"
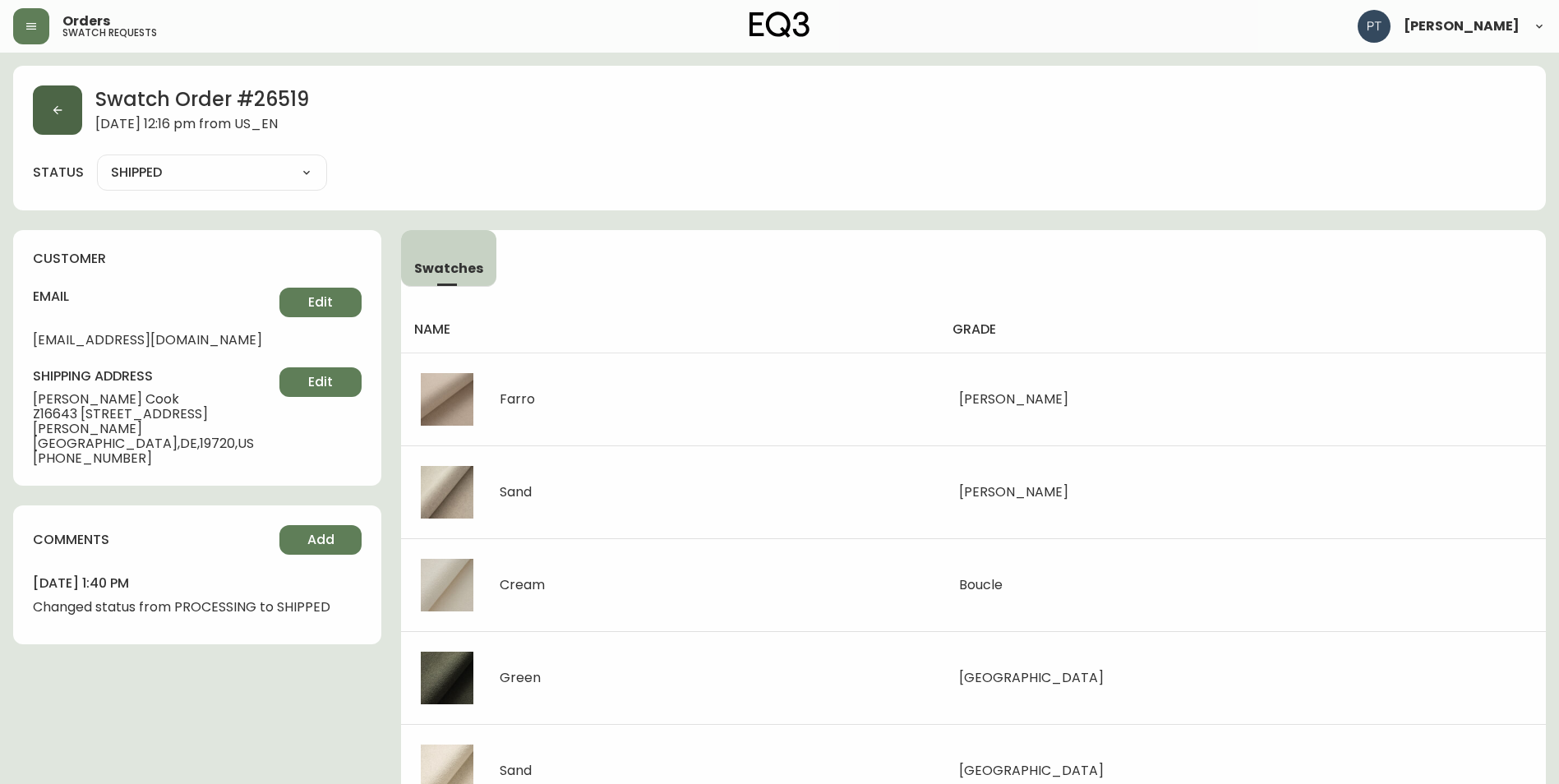
click at [59, 117] on button "button" at bounding box center [58, 110] width 50 height 50
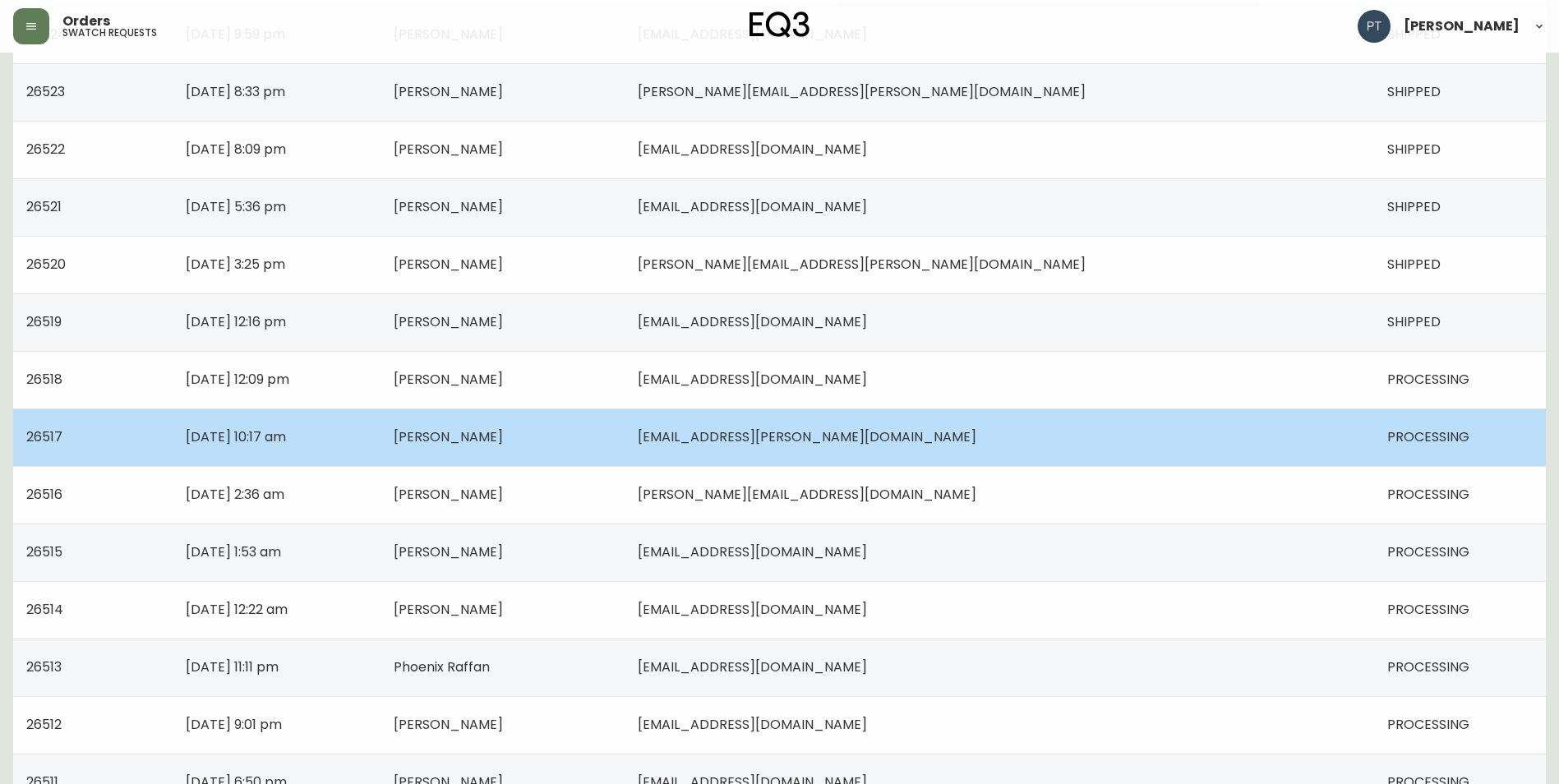
scroll to position [1025, 0]
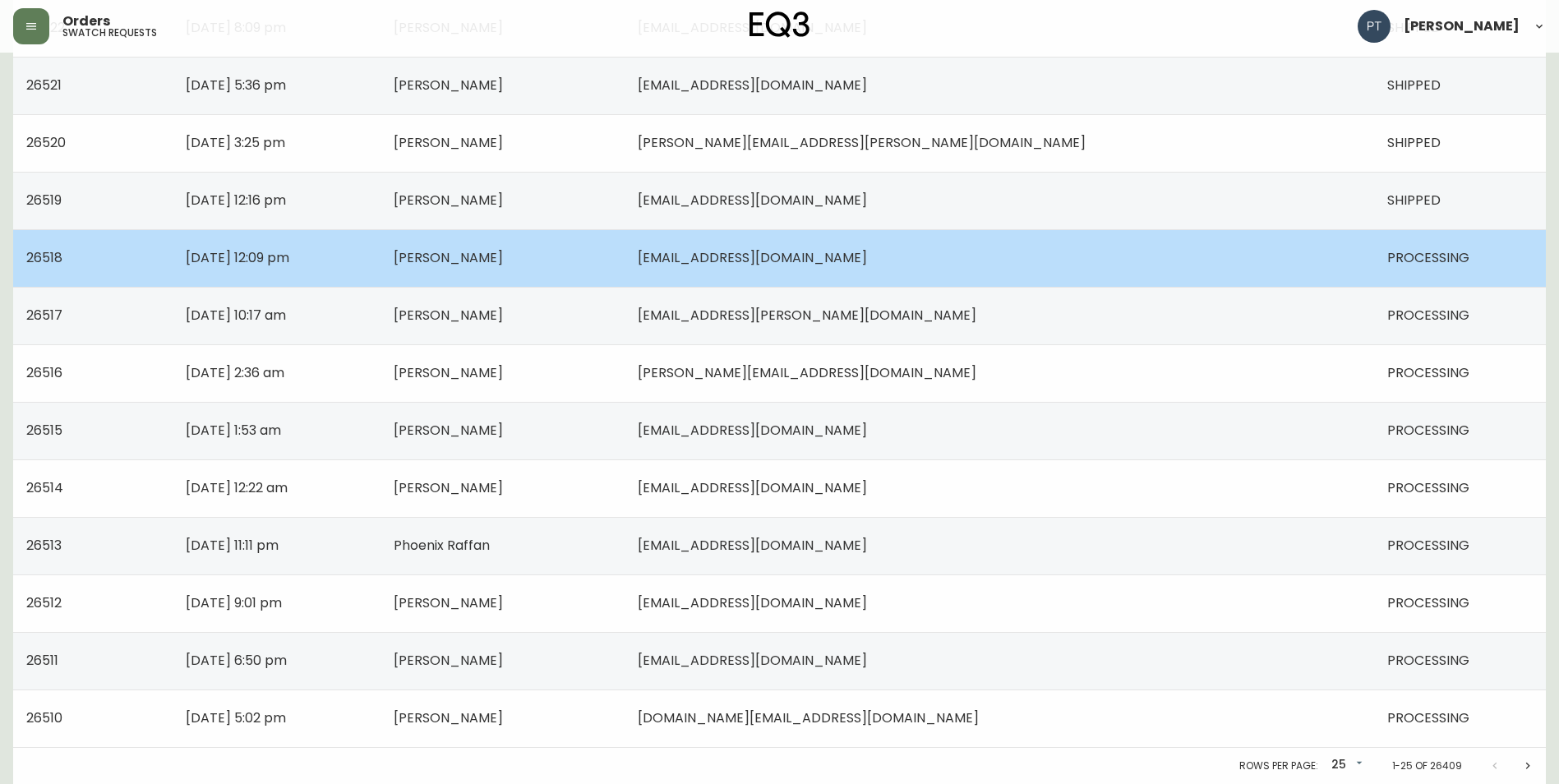
click at [1292, 274] on td "[EMAIL_ADDRESS][DOMAIN_NAME]" at bounding box center [1000, 258] width 749 height 57
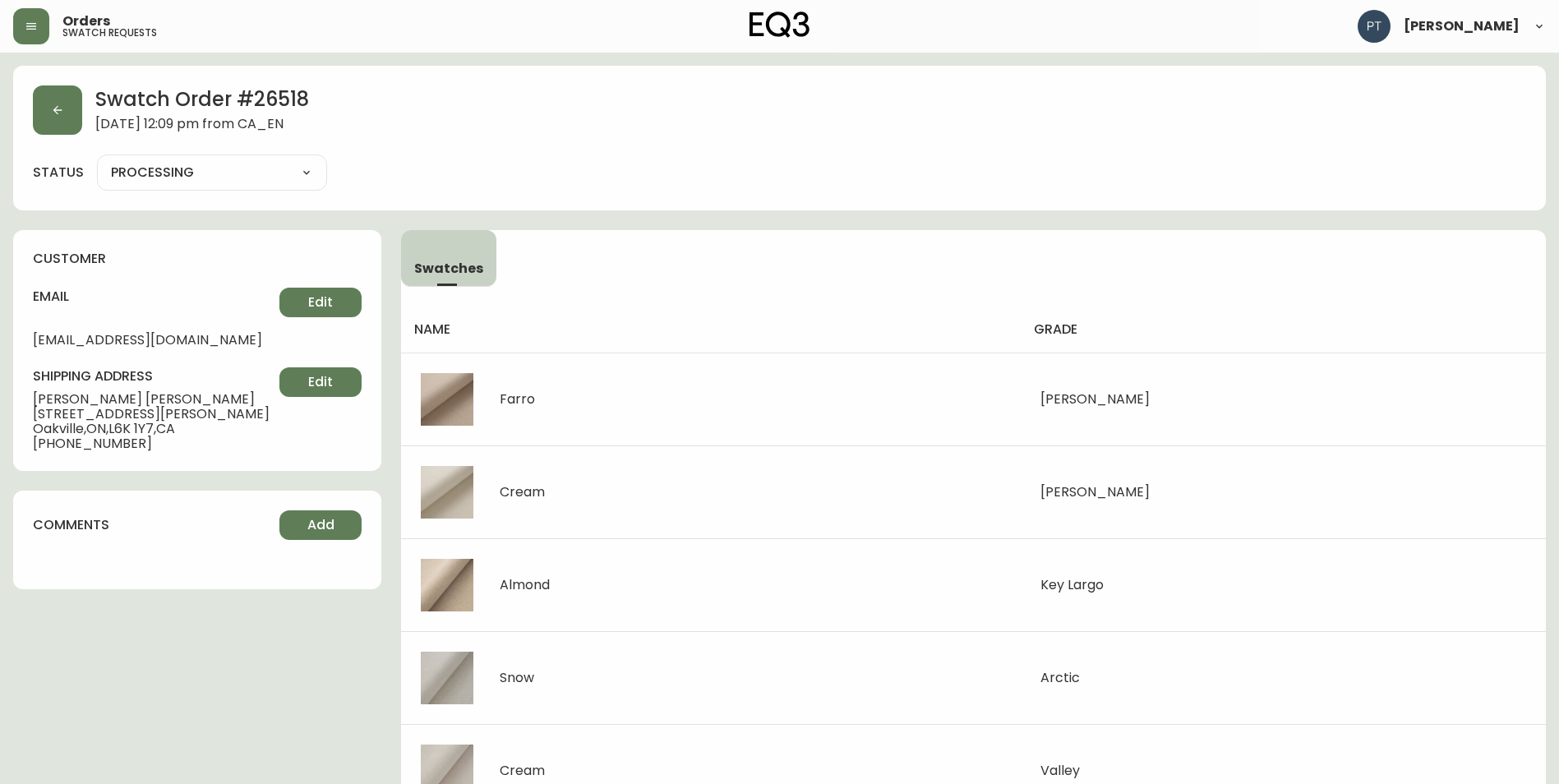
click at [260, 178] on select "PROCESSING SHIPPED CANCELLED" at bounding box center [212, 172] width 230 height 24
click at [97, 160] on select "PROCESSING SHIPPED CANCELLED" at bounding box center [212, 172] width 230 height 24
select select "PROCESSING"
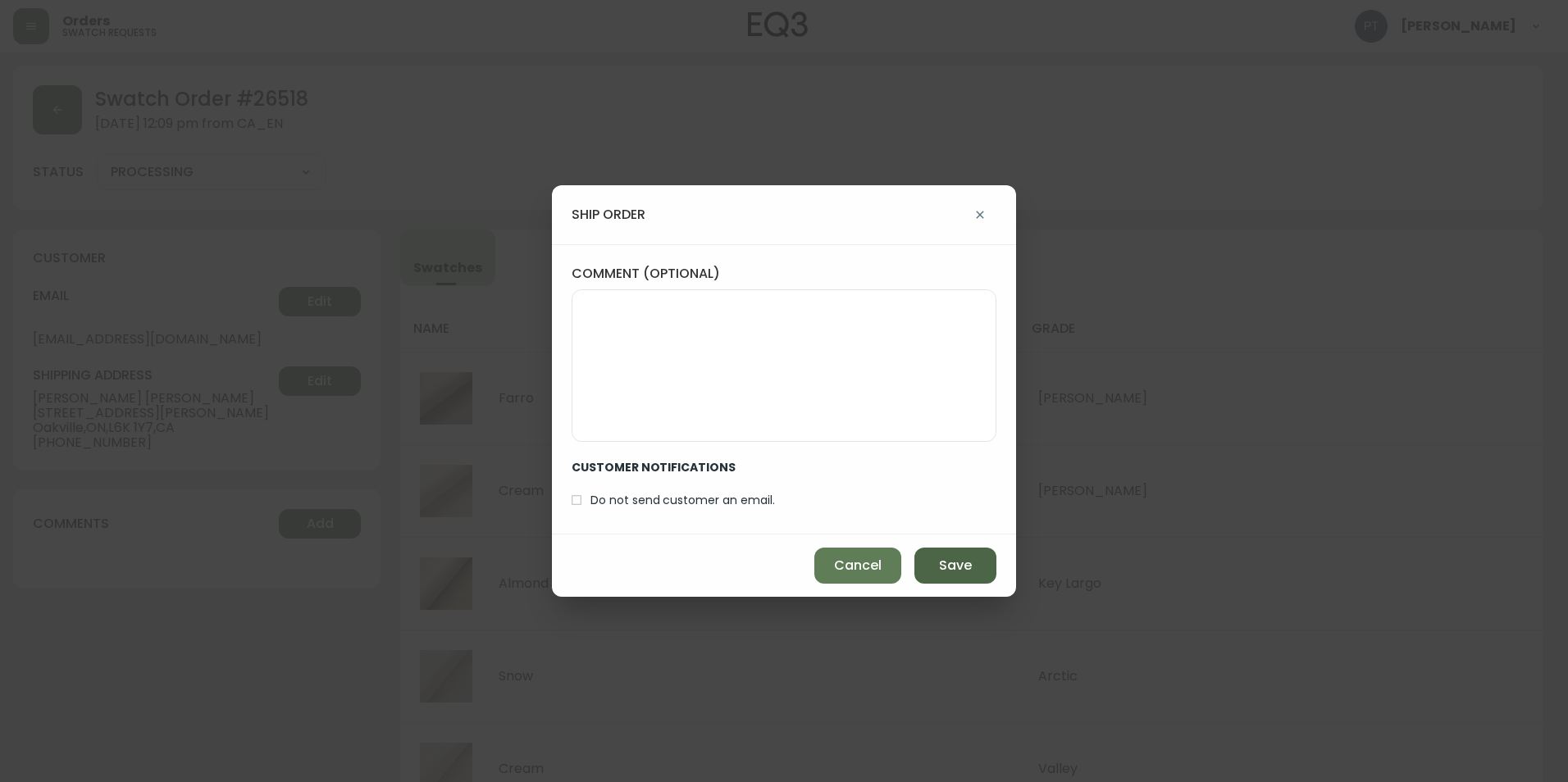
drag, startPoint x: 962, startPoint y: 567, endPoint x: 948, endPoint y: 564, distance: 14.3
click at [958, 567] on button "Save" at bounding box center [955, 566] width 82 height 36
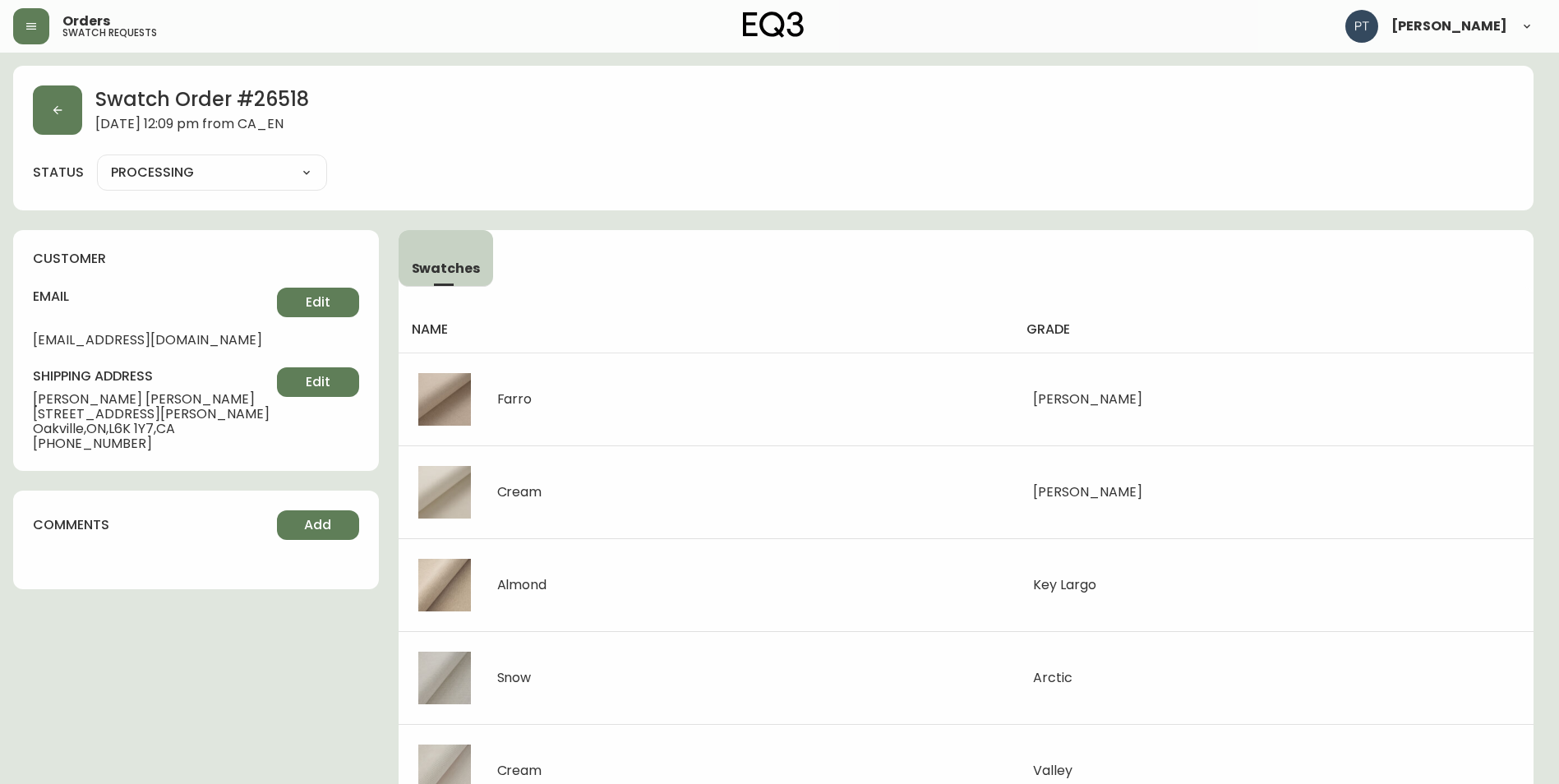
type input "SHIPPED"
select select "SHIPPED"
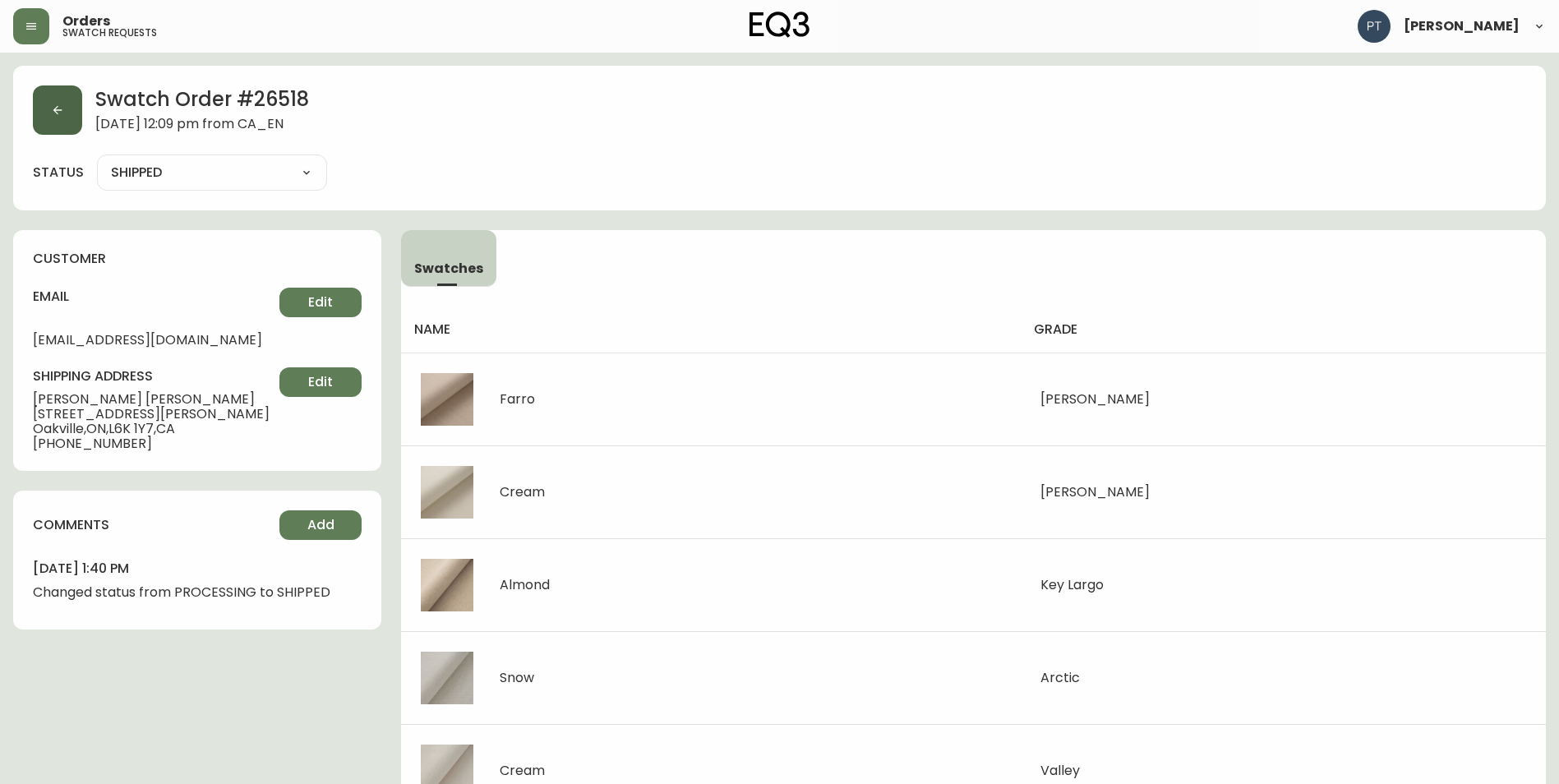
click at [74, 126] on button "button" at bounding box center [58, 110] width 50 height 50
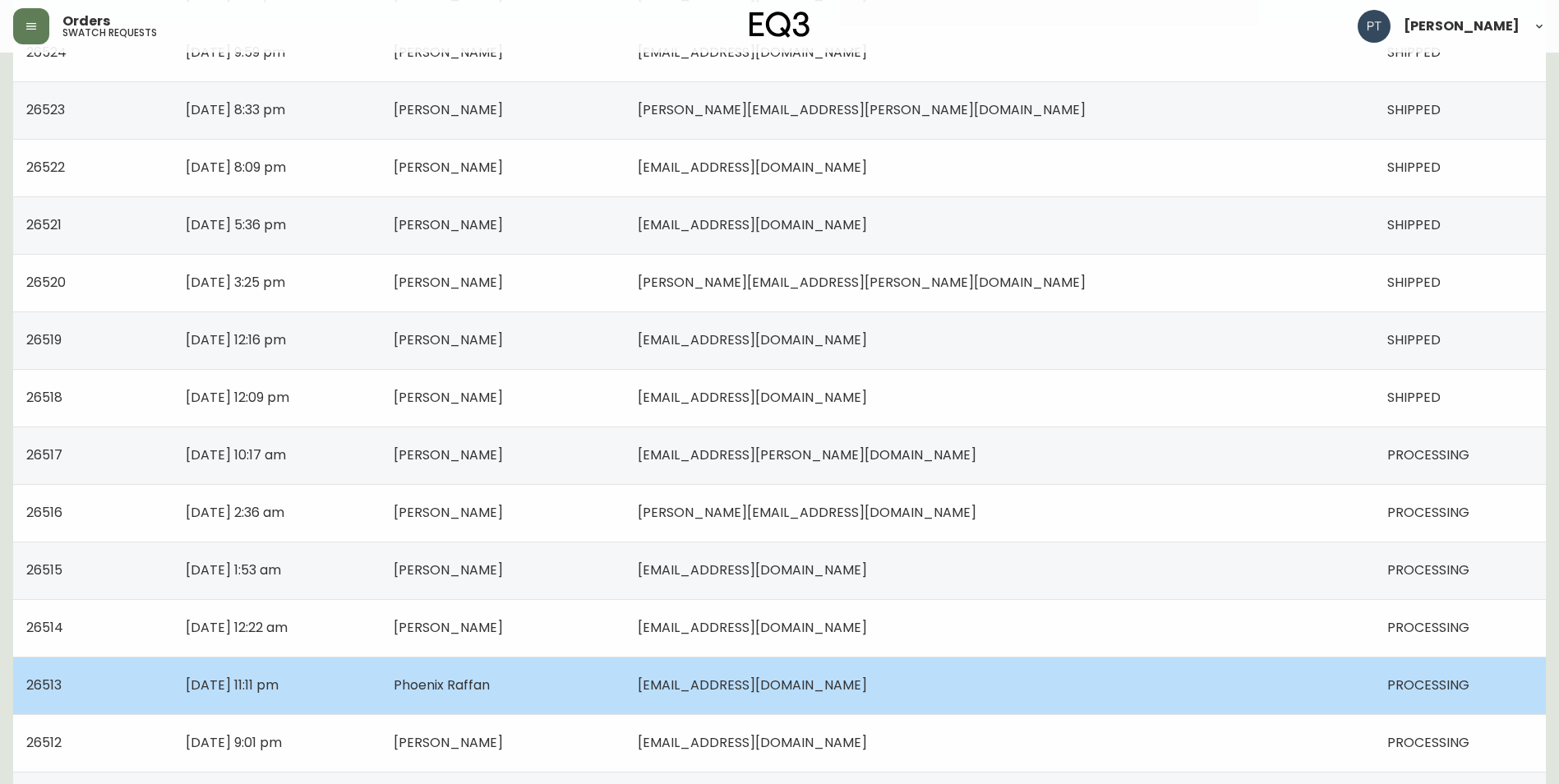
scroll to position [904, 0]
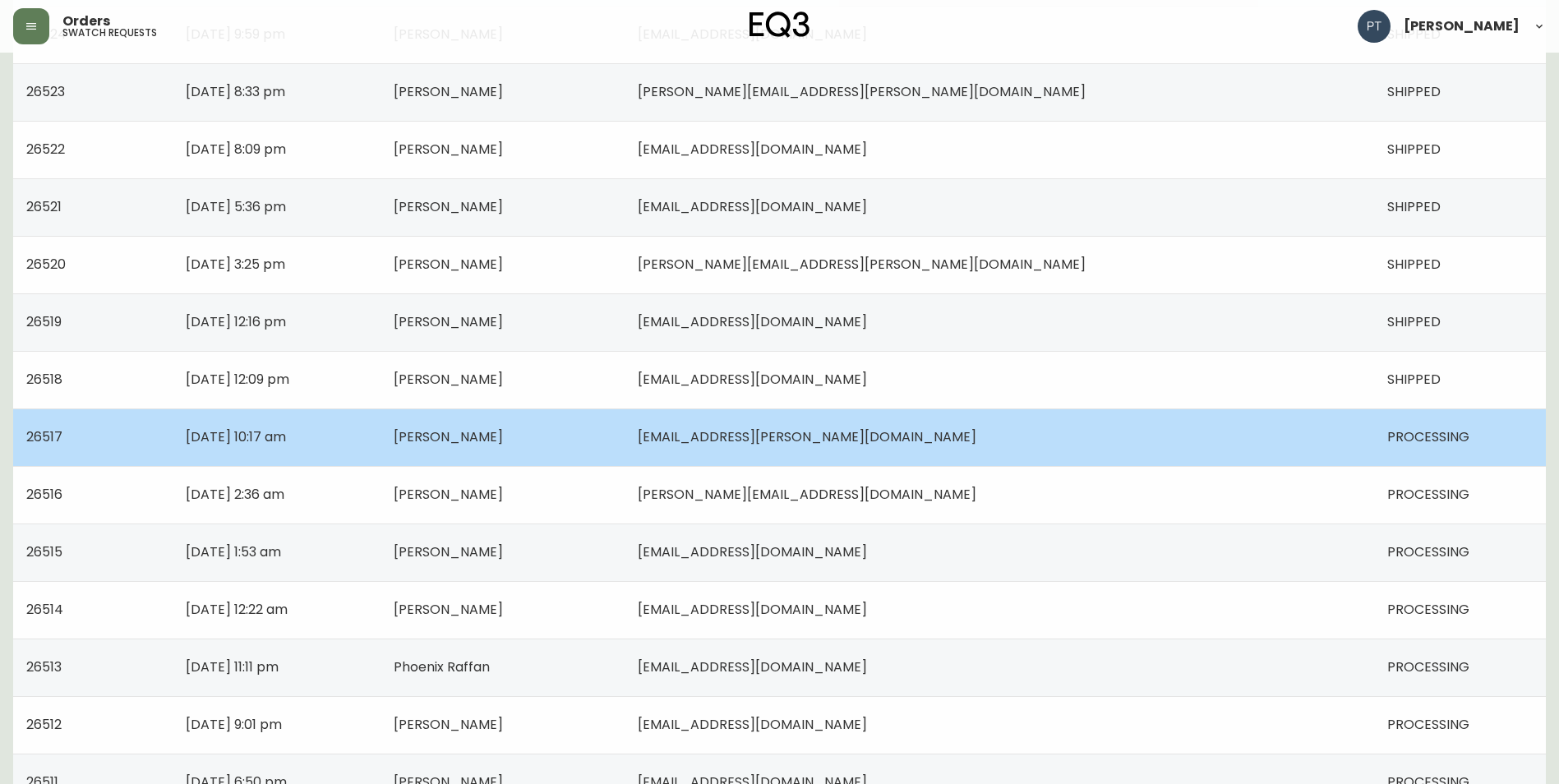
click at [1128, 447] on td "[EMAIL_ADDRESS][PERSON_NAME][DOMAIN_NAME]" at bounding box center [1000, 437] width 749 height 57
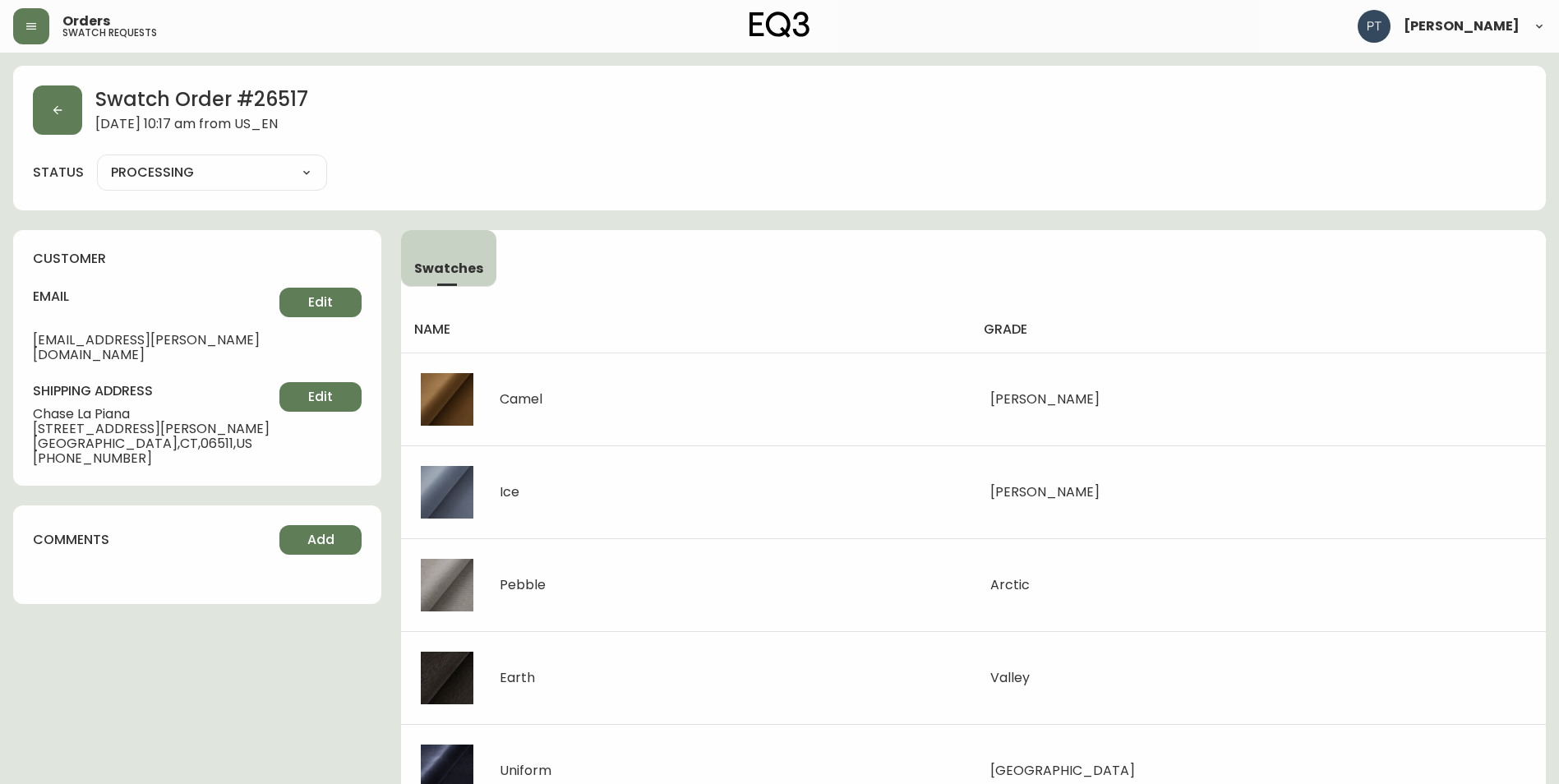
click at [280, 187] on div "PROCESSING SHIPPED CANCELLED" at bounding box center [212, 172] width 230 height 37
click at [308, 177] on select "PROCESSING SHIPPED CANCELLED" at bounding box center [212, 172] width 230 height 24
click at [97, 160] on select "PROCESSING SHIPPED CANCELLED" at bounding box center [212, 172] width 230 height 24
select select "PROCESSING"
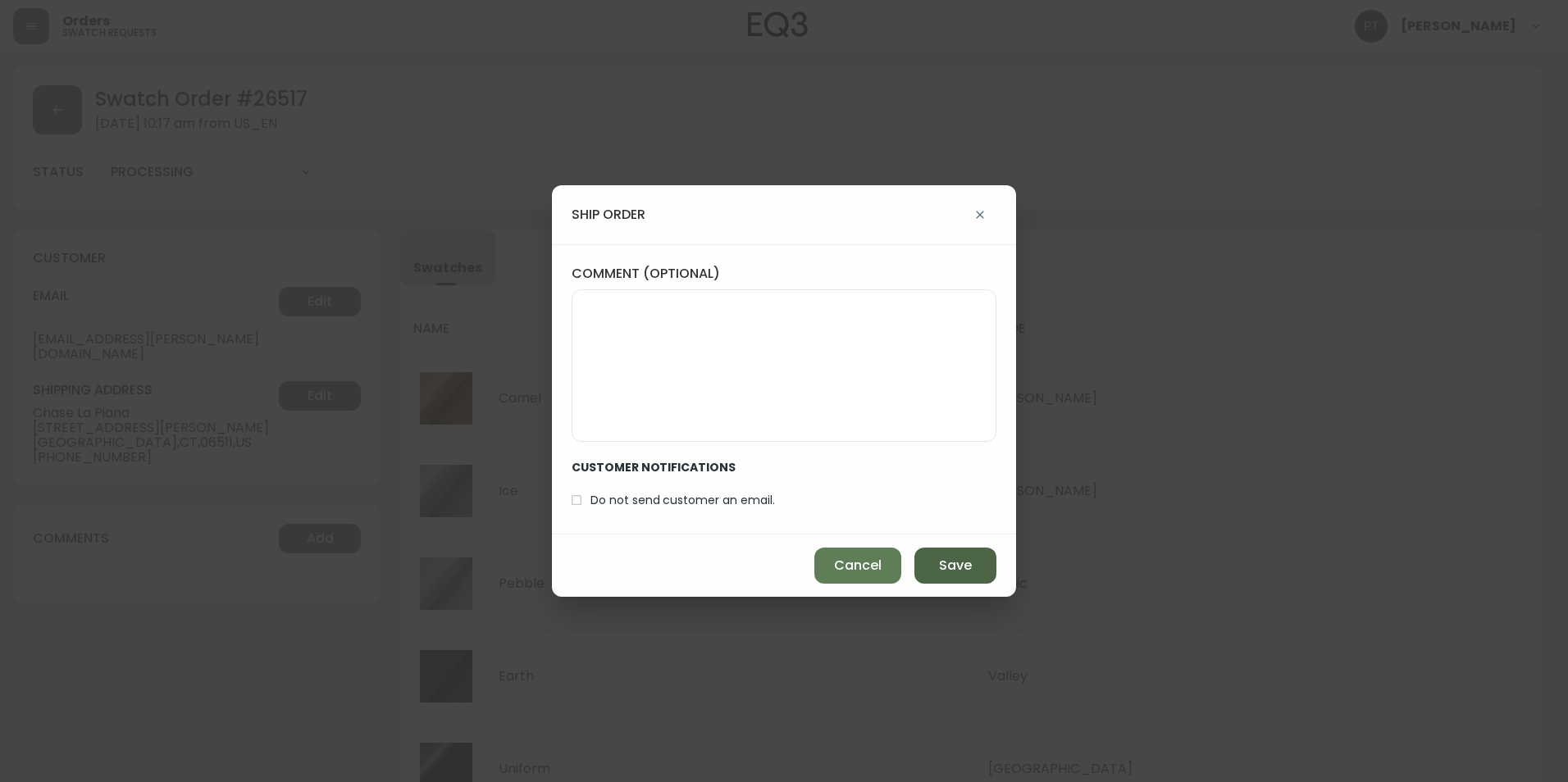
drag, startPoint x: 947, startPoint y: 580, endPoint x: 915, endPoint y: 555, distance: 40.6
click at [942, 580] on button "Save" at bounding box center [955, 566] width 82 height 36
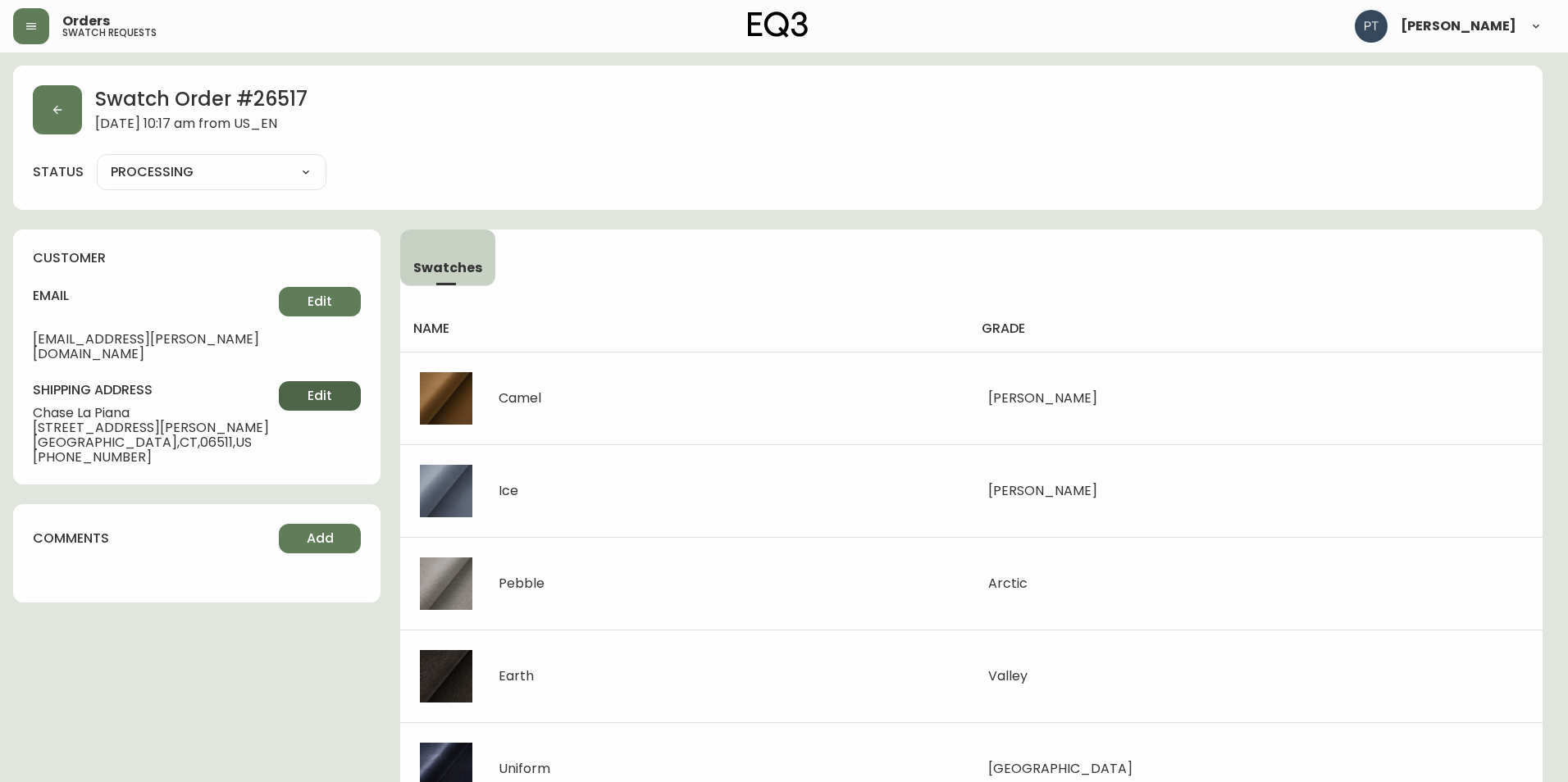
type input "SHIPPED"
select select "SHIPPED"
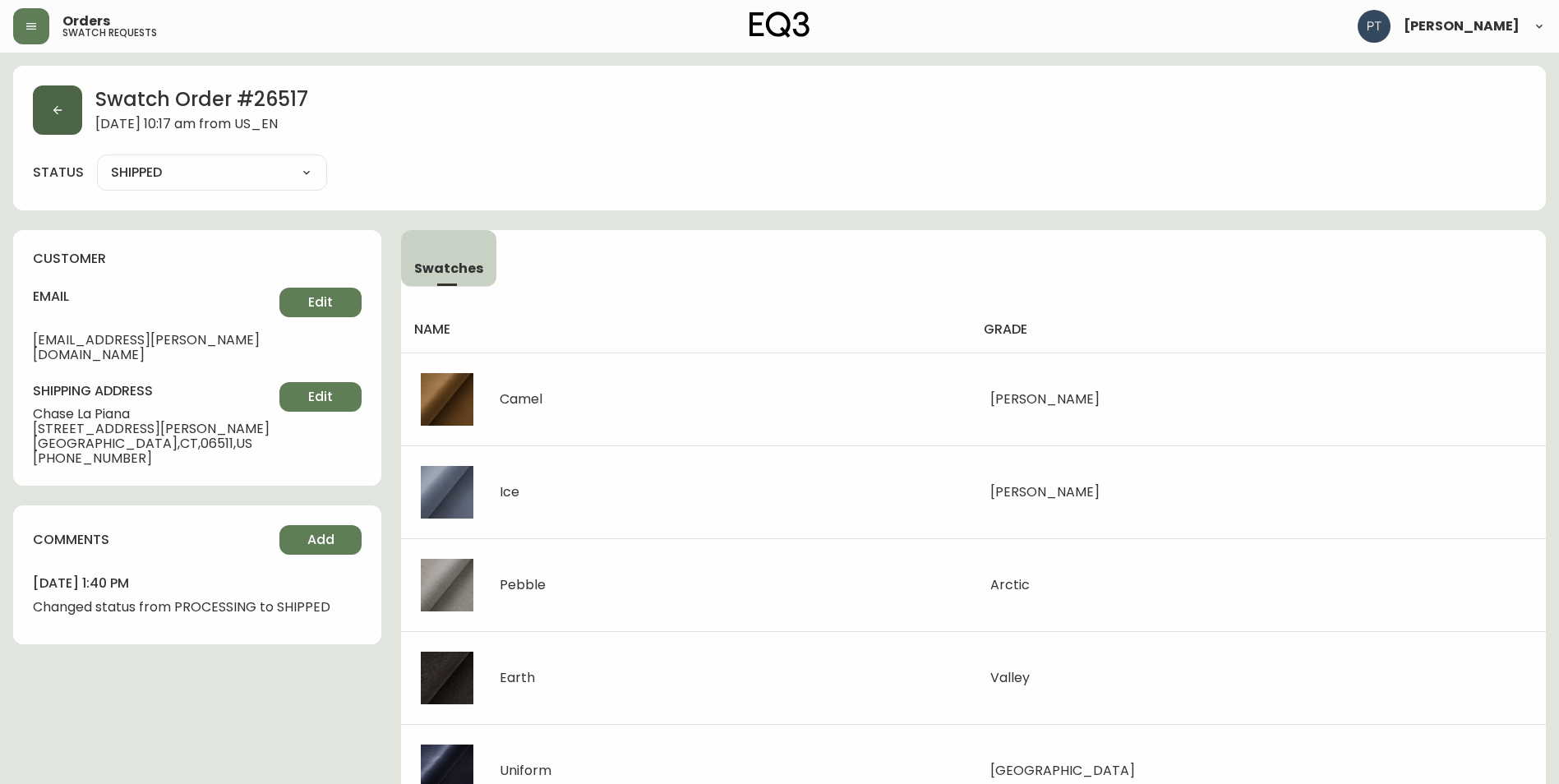
click at [54, 133] on button "button" at bounding box center [58, 110] width 50 height 50
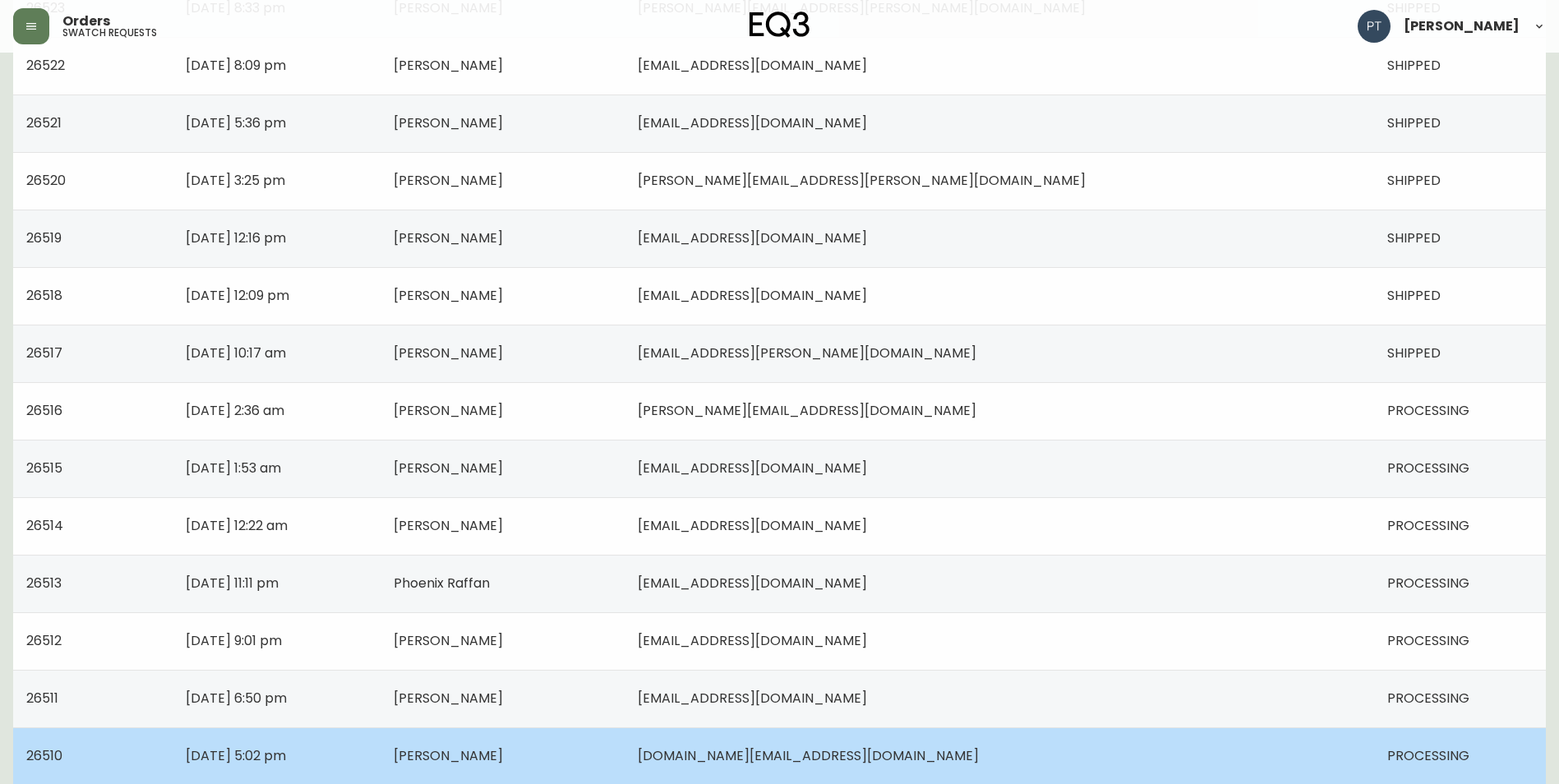
scroll to position [1025, 0]
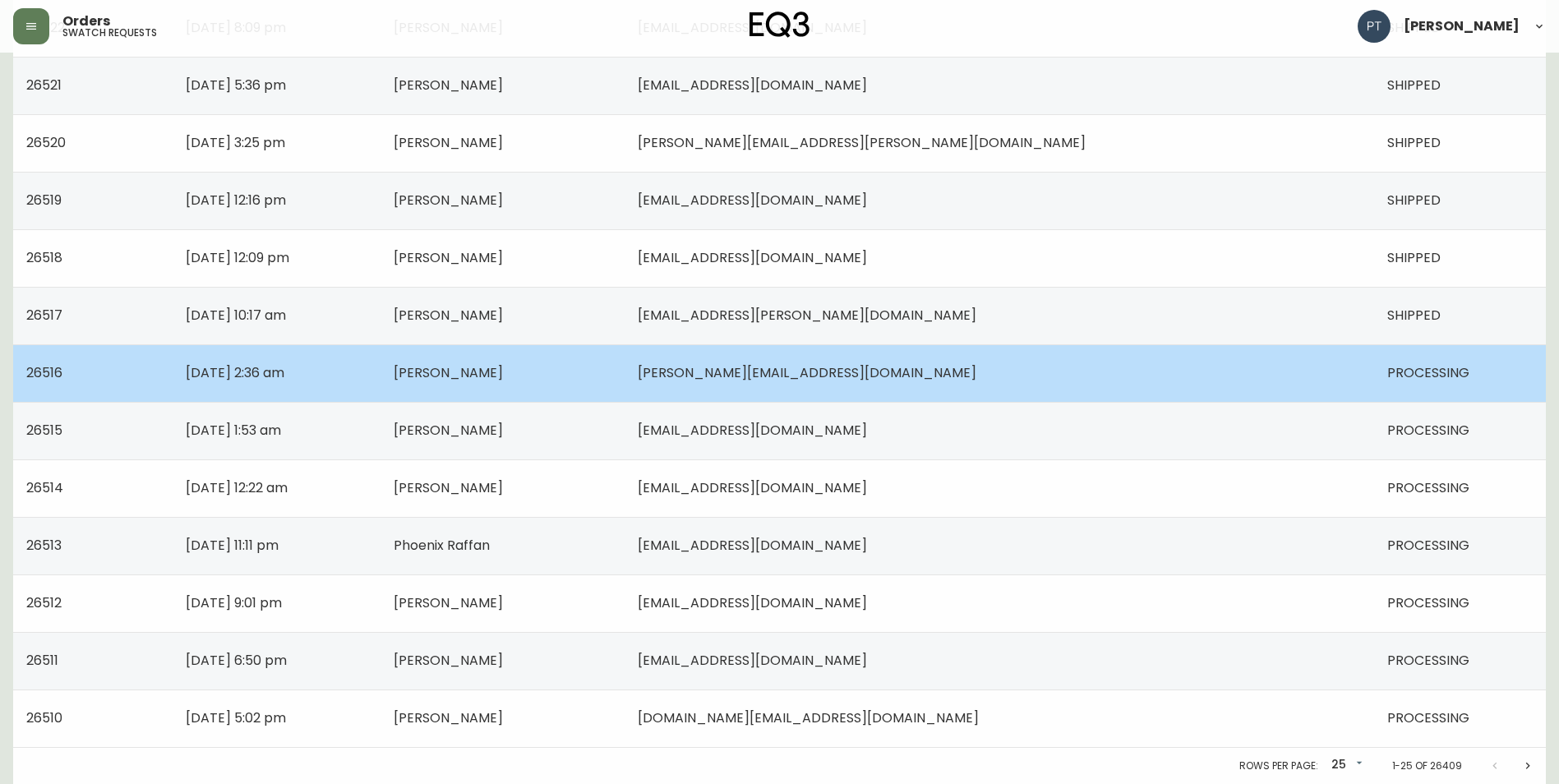
click at [1104, 373] on td "[PERSON_NAME][EMAIL_ADDRESS][DOMAIN_NAME]" at bounding box center [1000, 373] width 749 height 57
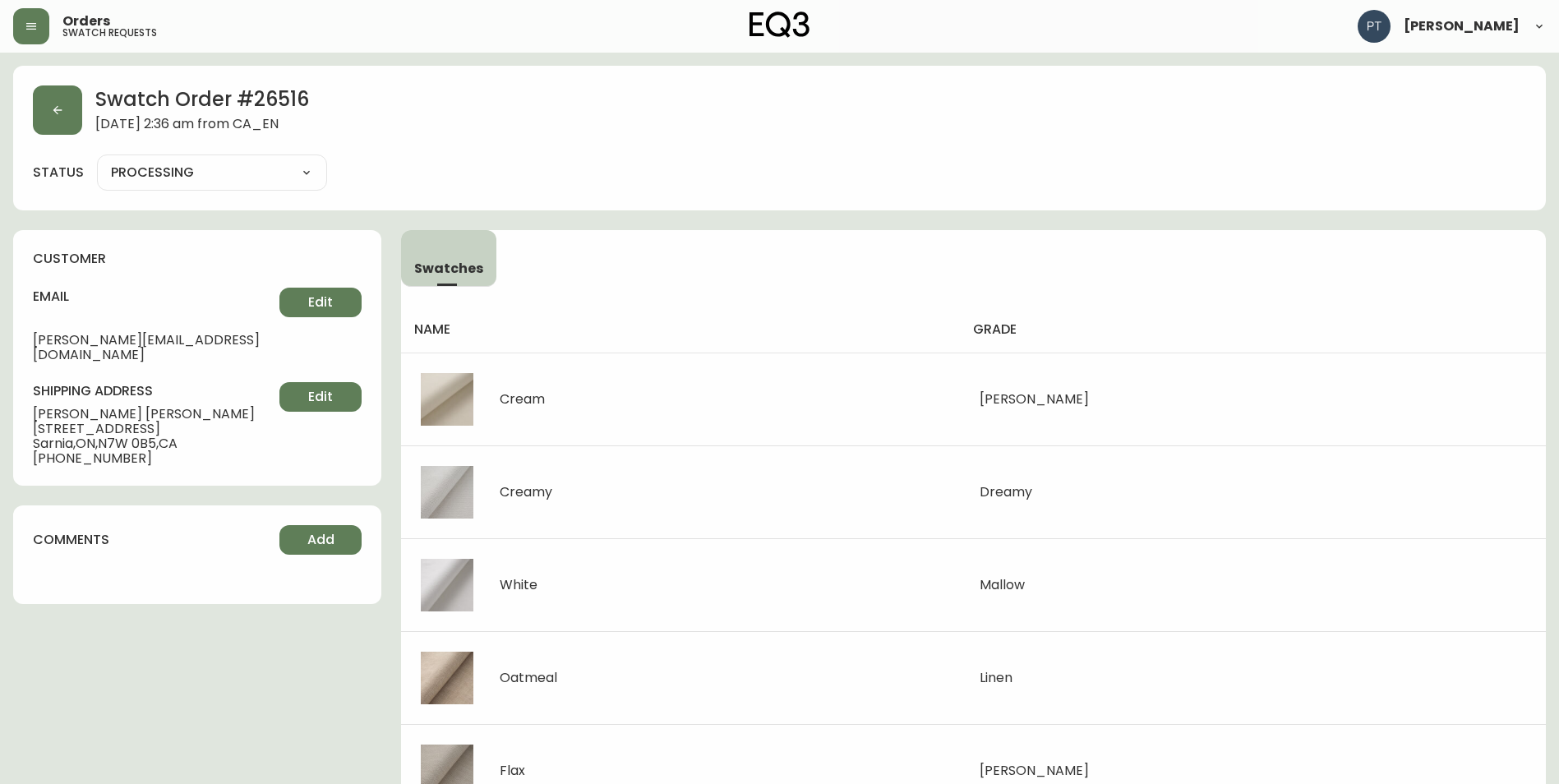
drag, startPoint x: 275, startPoint y: 175, endPoint x: 261, endPoint y: 180, distance: 14.9
click at [275, 175] on select "PROCESSING SHIPPED CANCELLED" at bounding box center [212, 172] width 230 height 24
click at [97, 160] on select "PROCESSING SHIPPED CANCELLED" at bounding box center [212, 172] width 230 height 24
select select "PROCESSING"
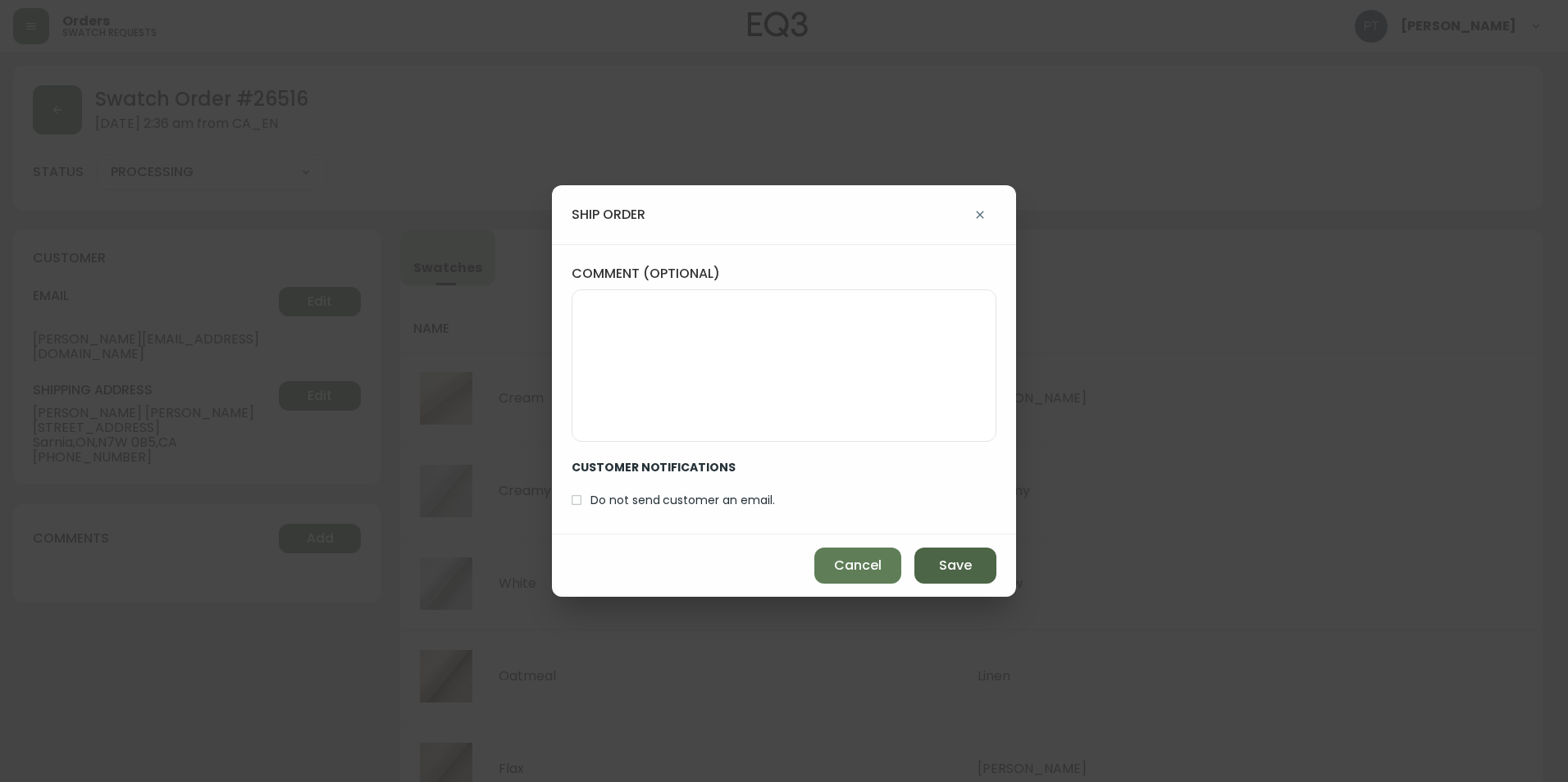
drag, startPoint x: 934, startPoint y: 556, endPoint x: 925, endPoint y: 555, distance: 9.1
click at [933, 556] on button "Save" at bounding box center [955, 566] width 82 height 36
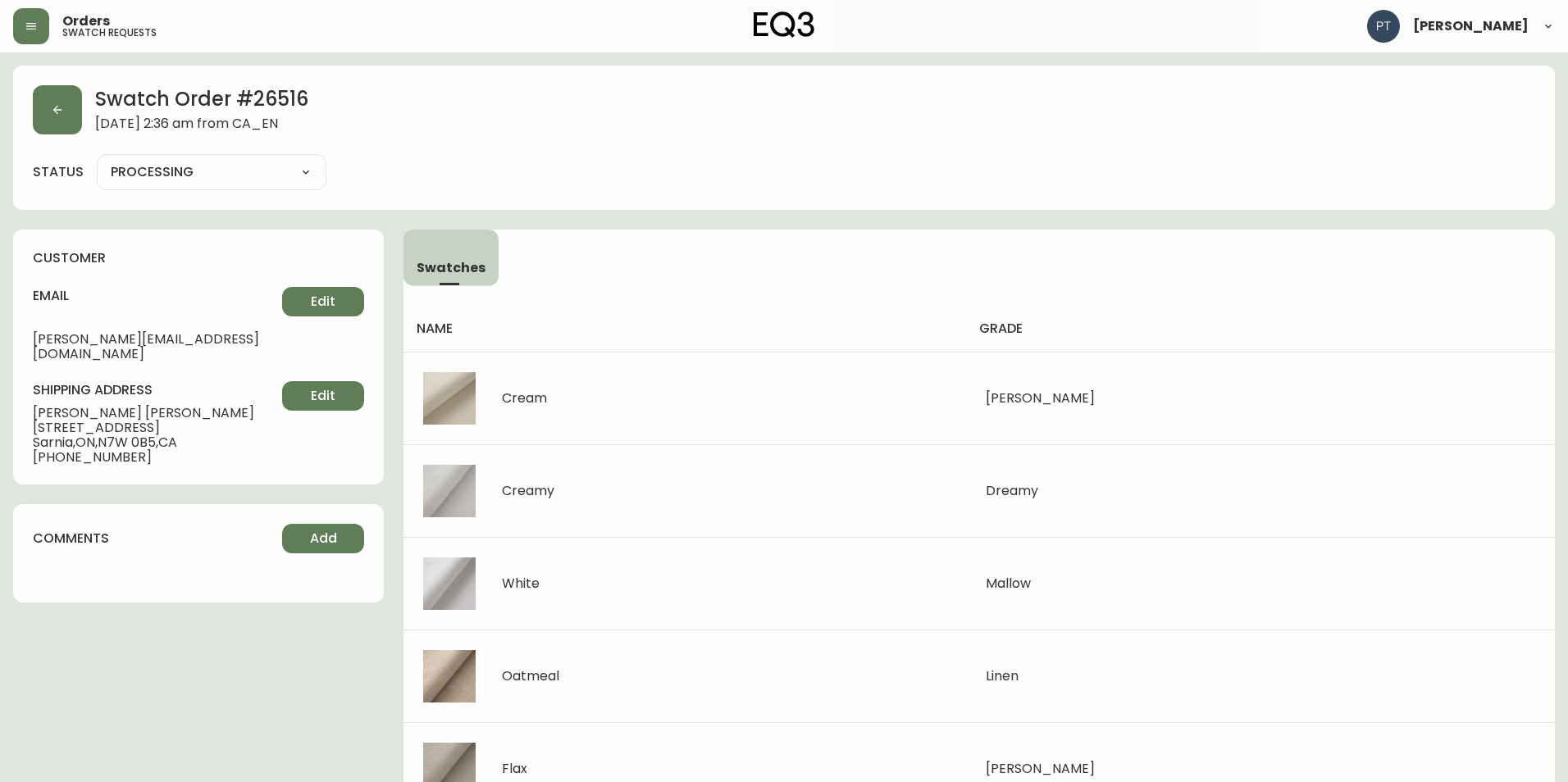
type input "SHIPPED"
select select "SHIPPED"
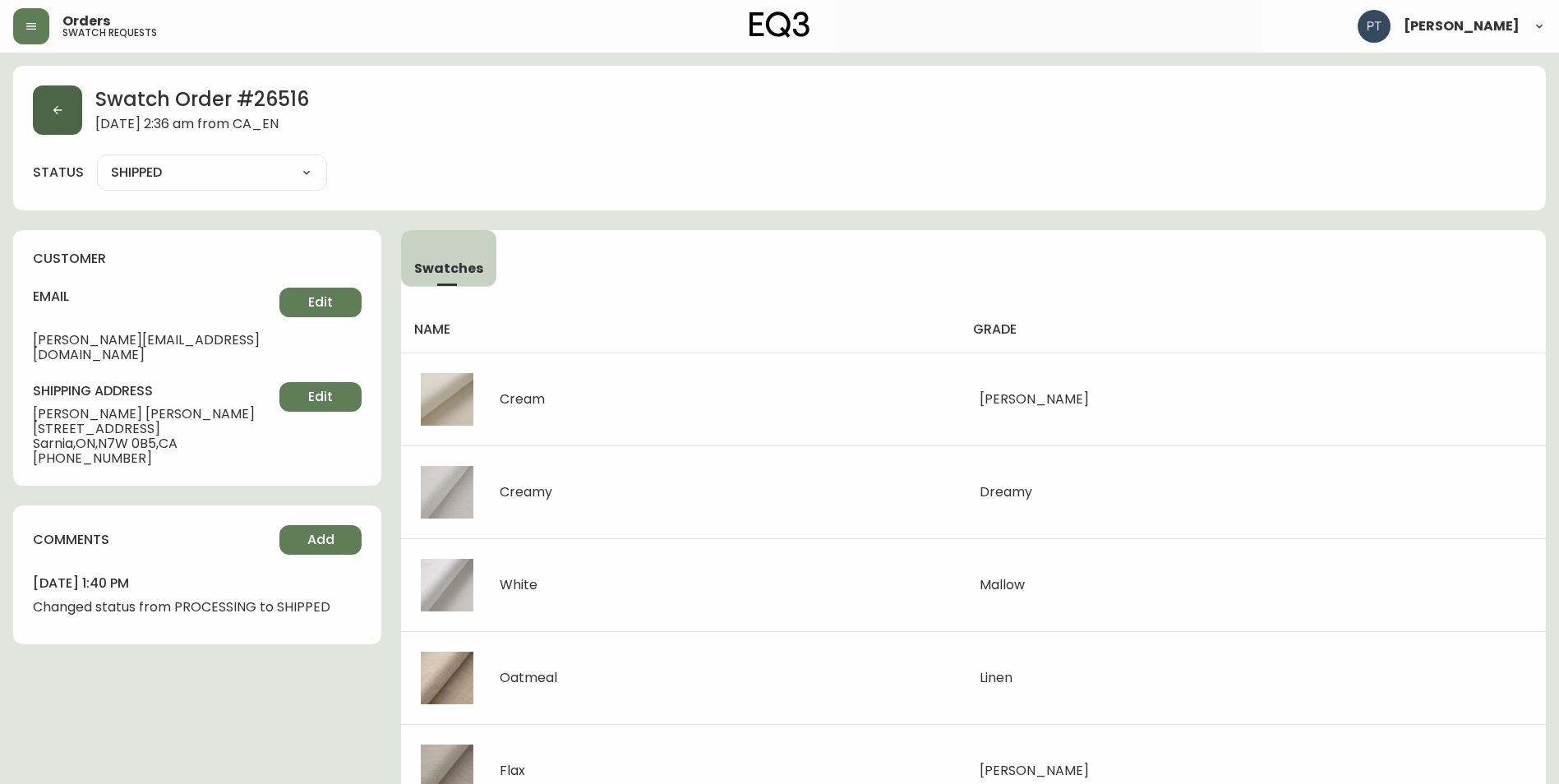
click at [71, 125] on button "button" at bounding box center [58, 110] width 50 height 50
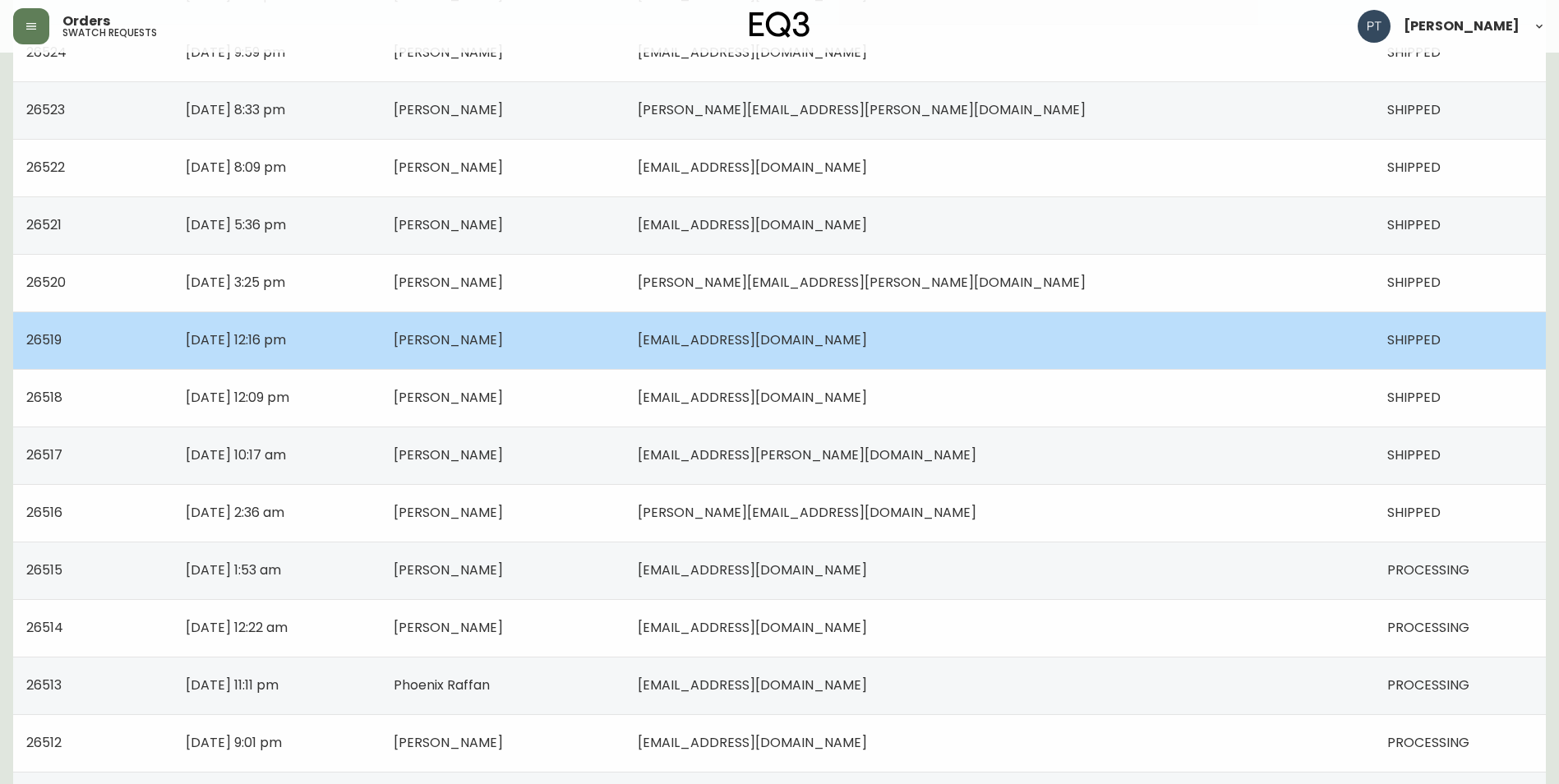
scroll to position [1025, 0]
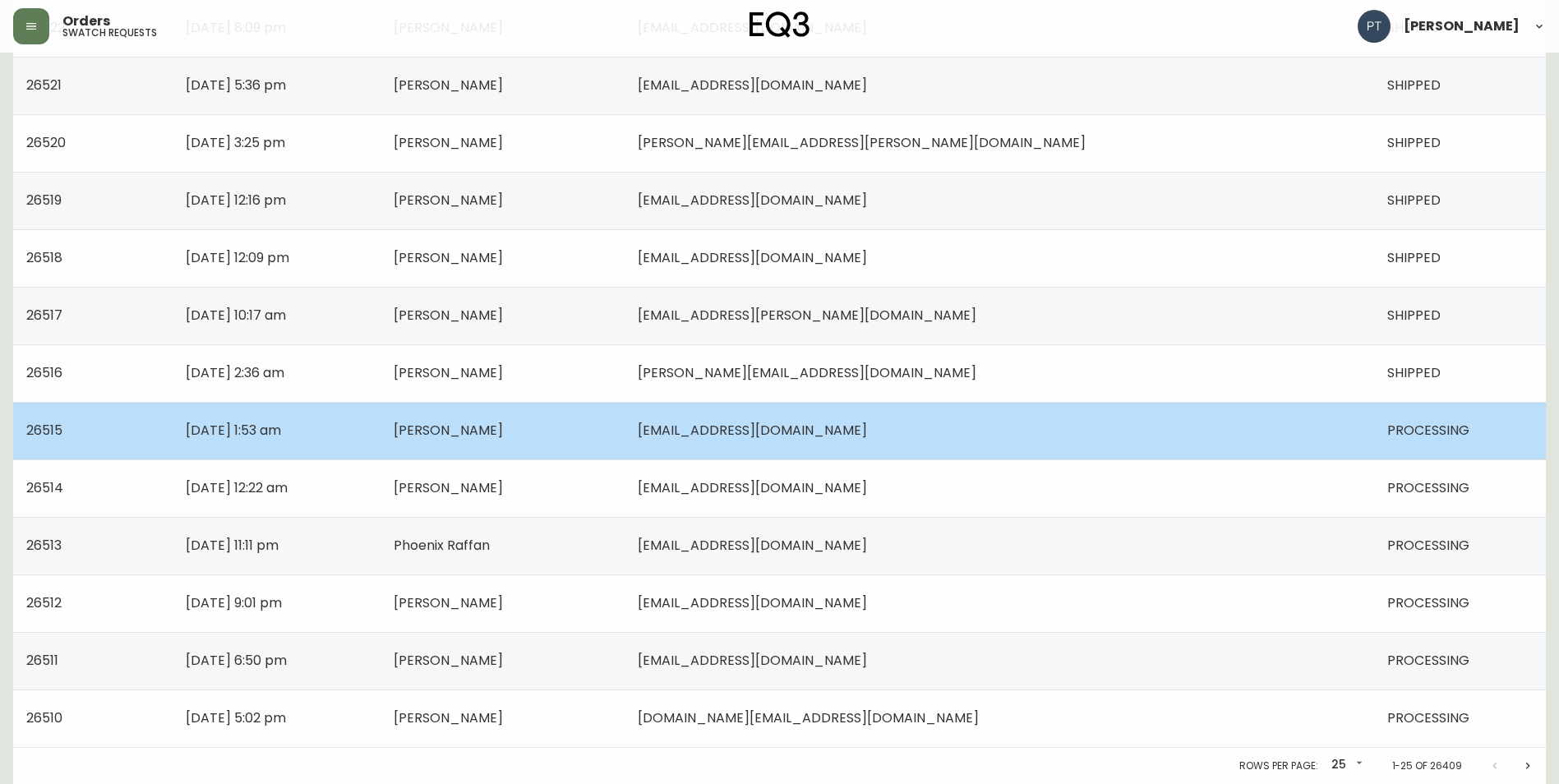
click at [1159, 446] on td "[EMAIL_ADDRESS][DOMAIN_NAME]" at bounding box center [1000, 430] width 749 height 57
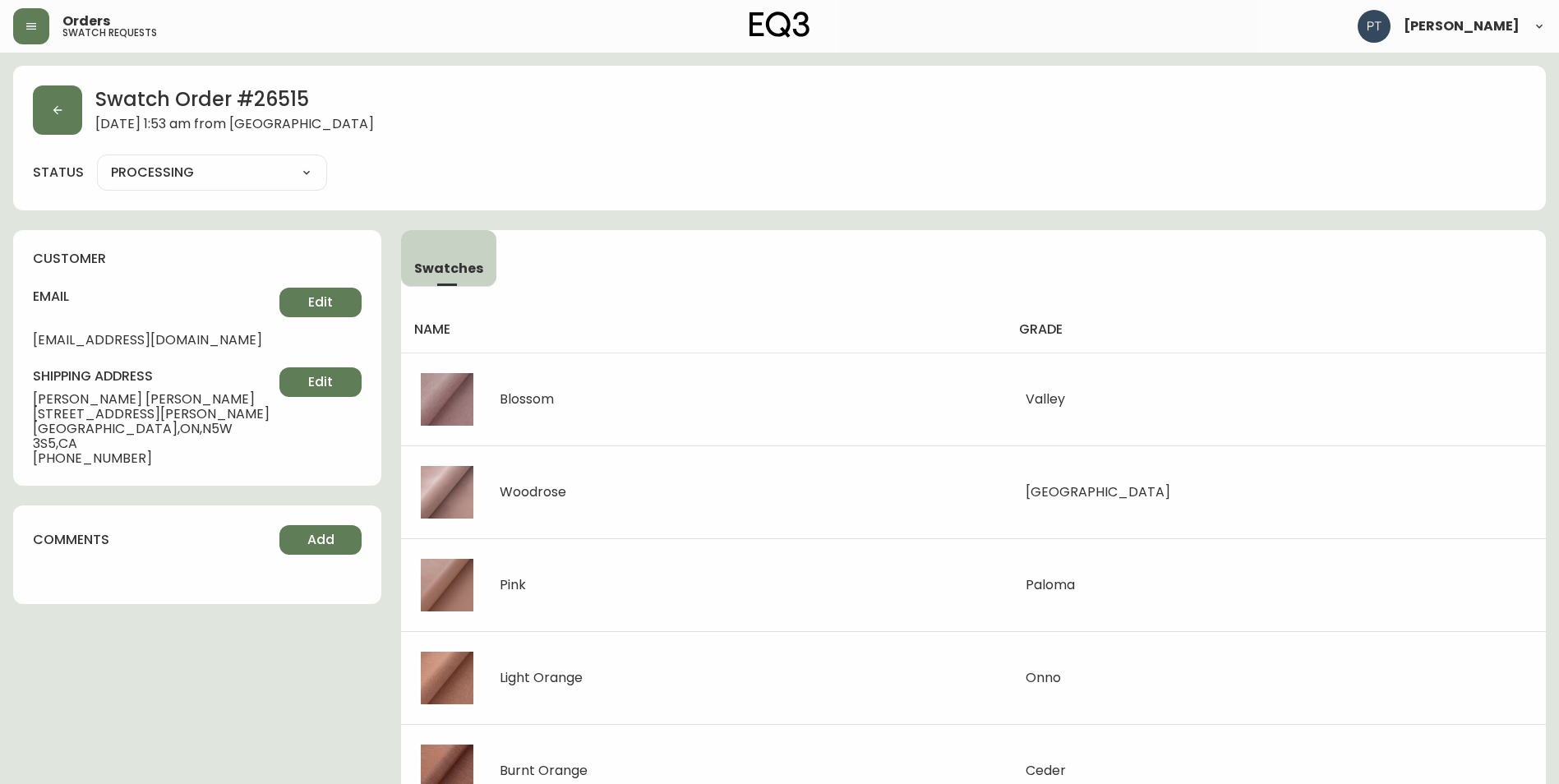
drag, startPoint x: 297, startPoint y: 182, endPoint x: 286, endPoint y: 181, distance: 11.0
click at [288, 181] on select "PROCESSING SHIPPED CANCELLED" at bounding box center [212, 172] width 230 height 24
click at [97, 160] on select "PROCESSING SHIPPED CANCELLED" at bounding box center [212, 172] width 230 height 24
select select "PROCESSING"
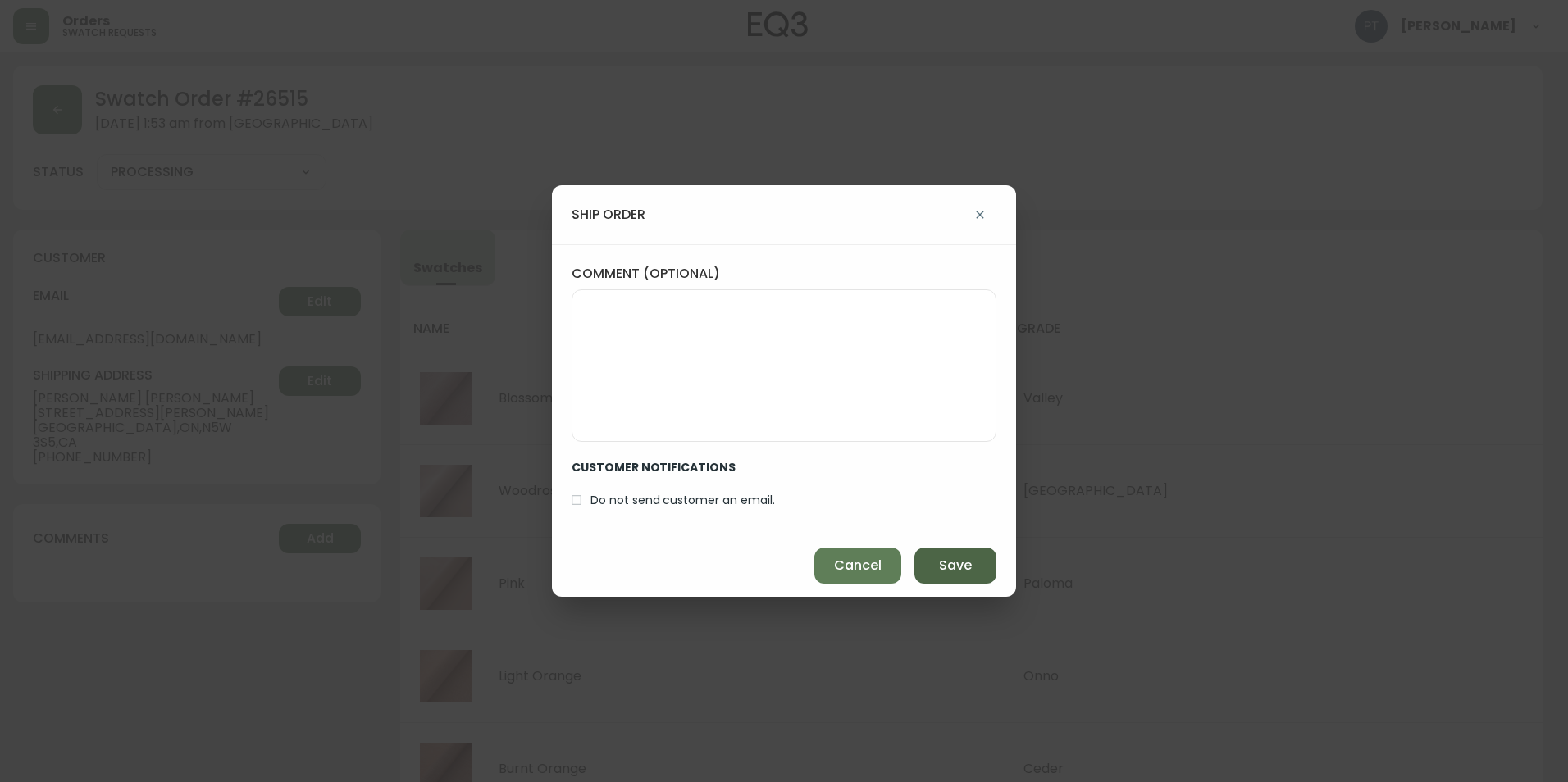
click at [936, 558] on button "Save" at bounding box center [955, 566] width 82 height 36
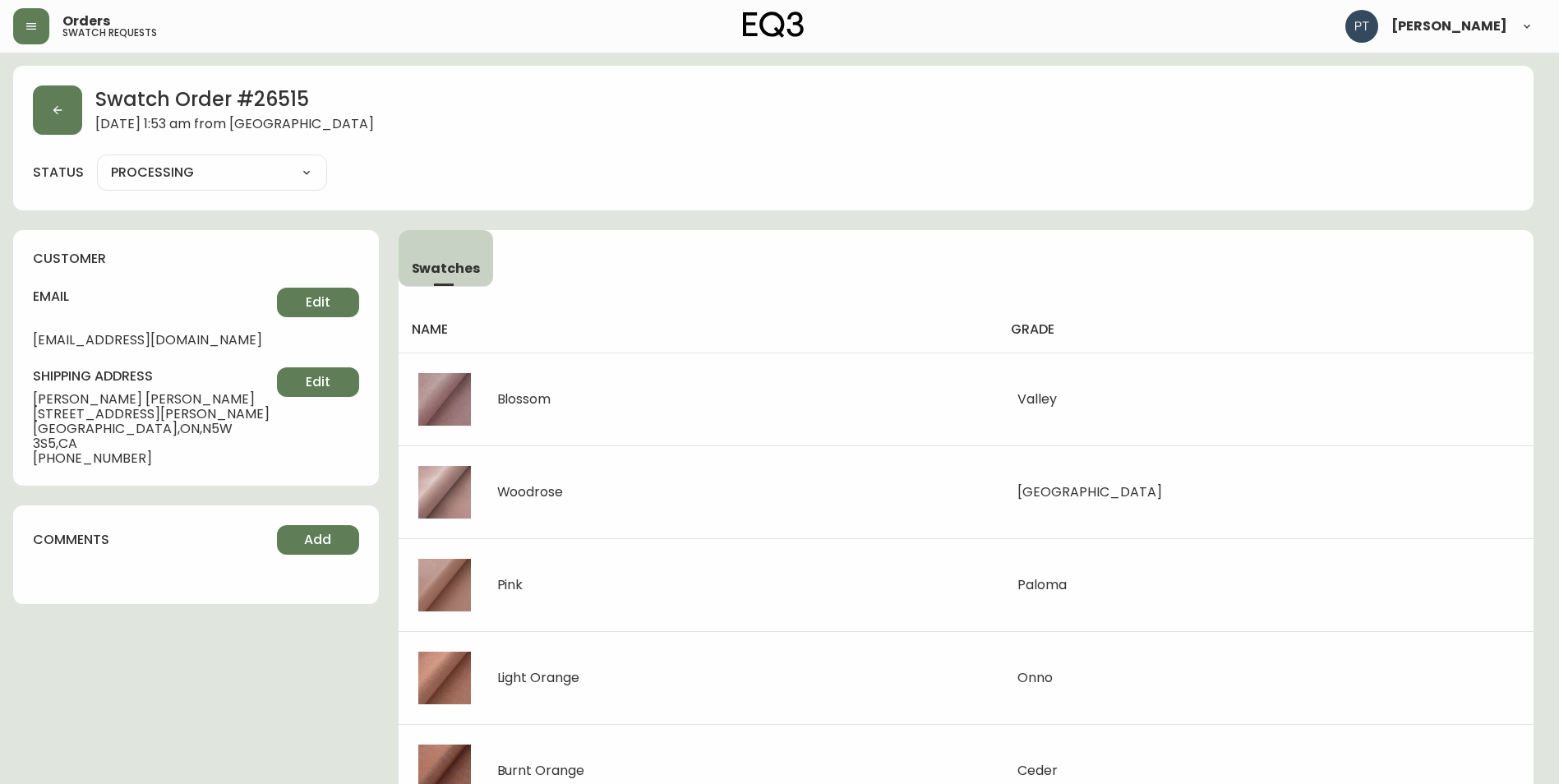
type input "SHIPPED"
select select "SHIPPED"
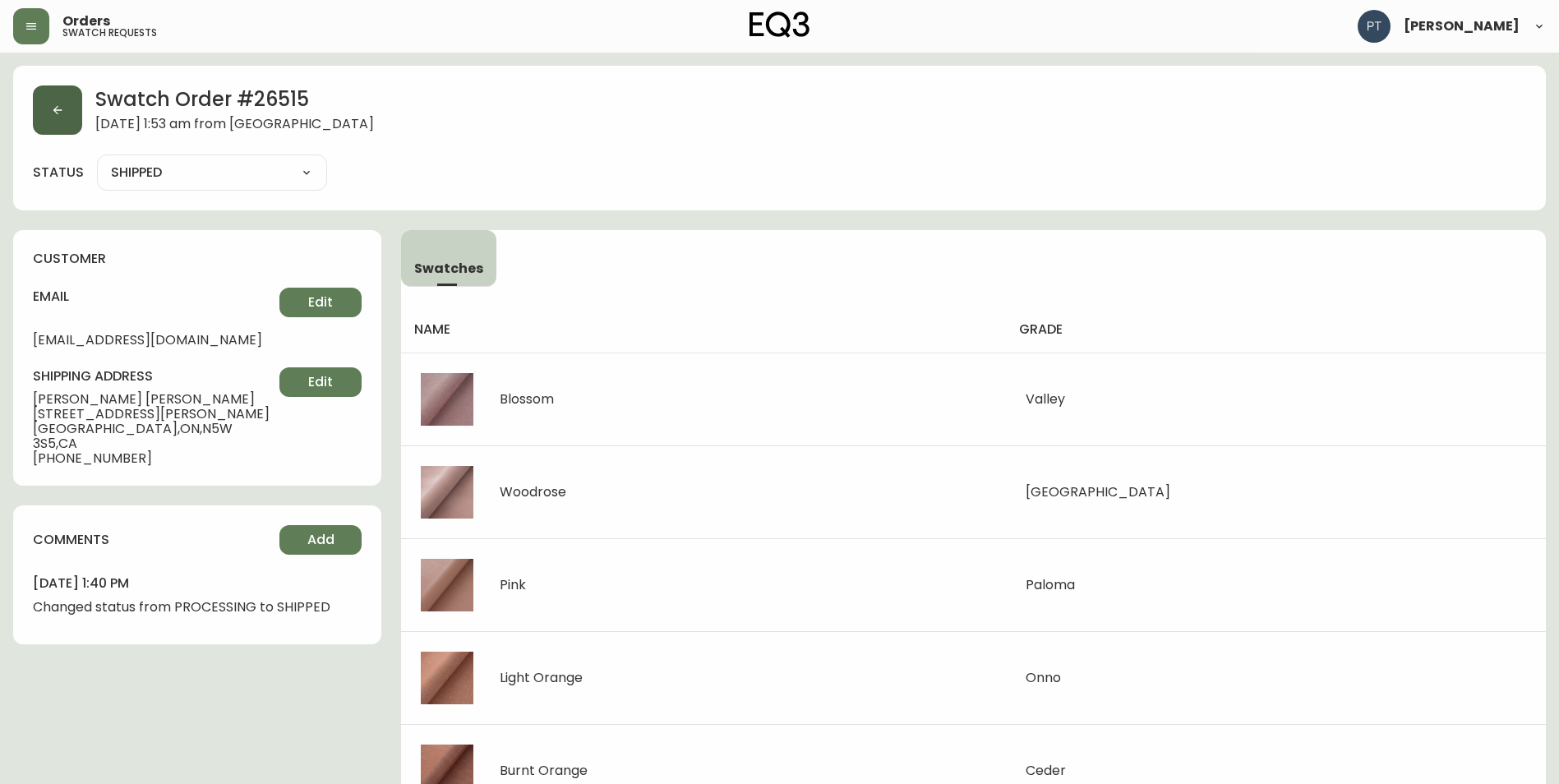
click at [58, 119] on button "button" at bounding box center [58, 110] width 50 height 50
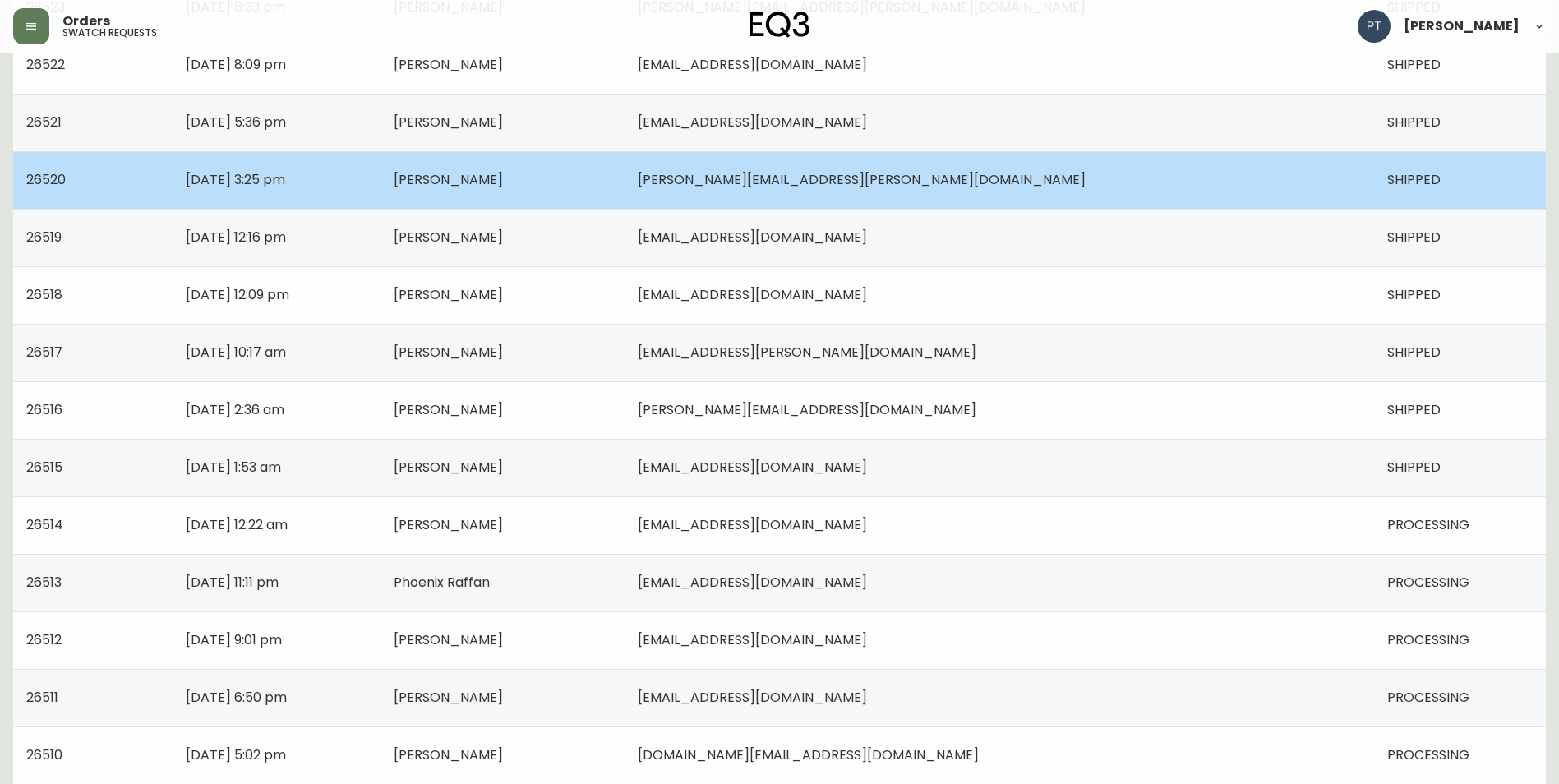
scroll to position [1025, 0]
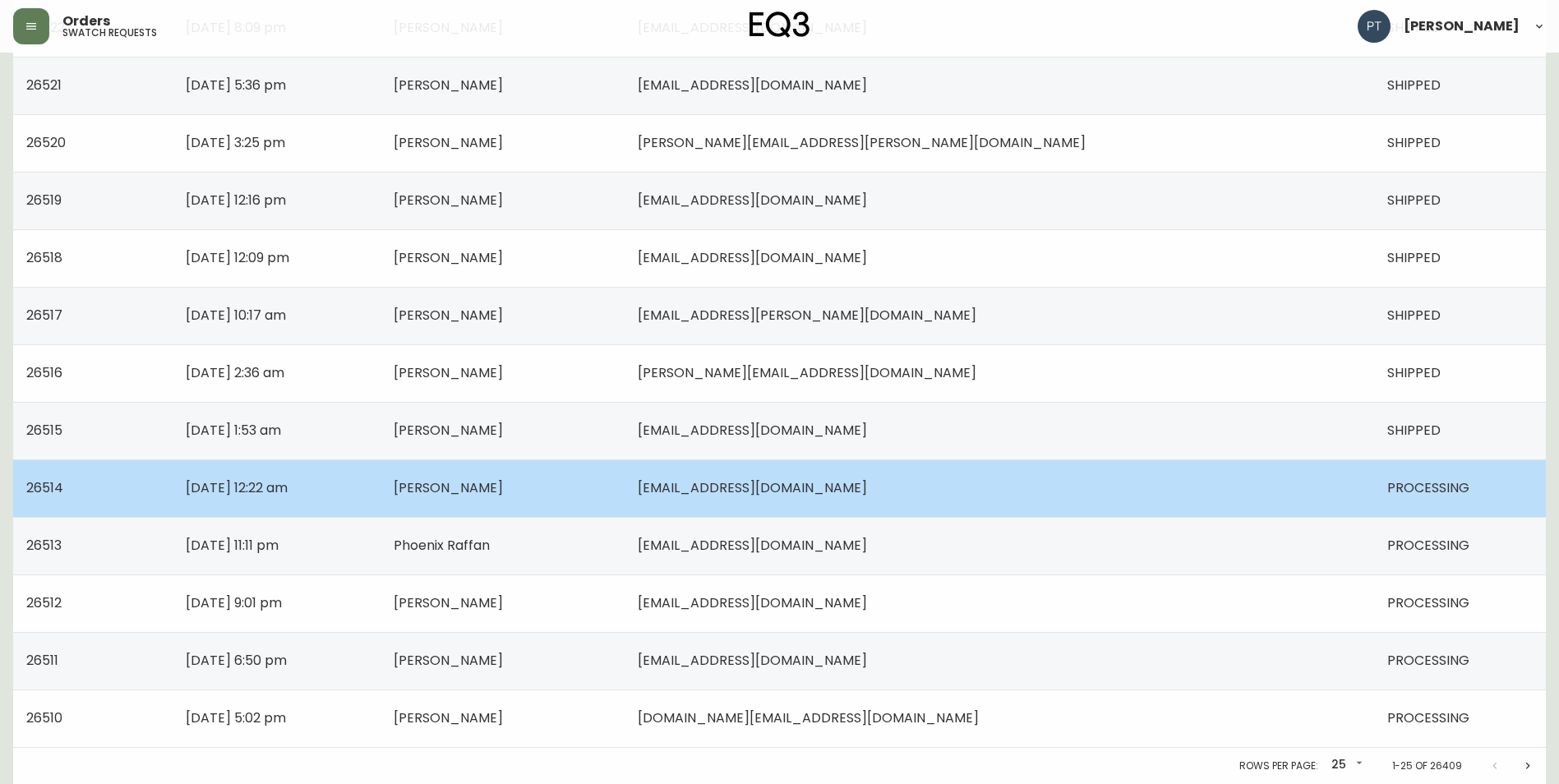
click at [625, 470] on td "[PERSON_NAME]" at bounding box center [503, 488] width 244 height 57
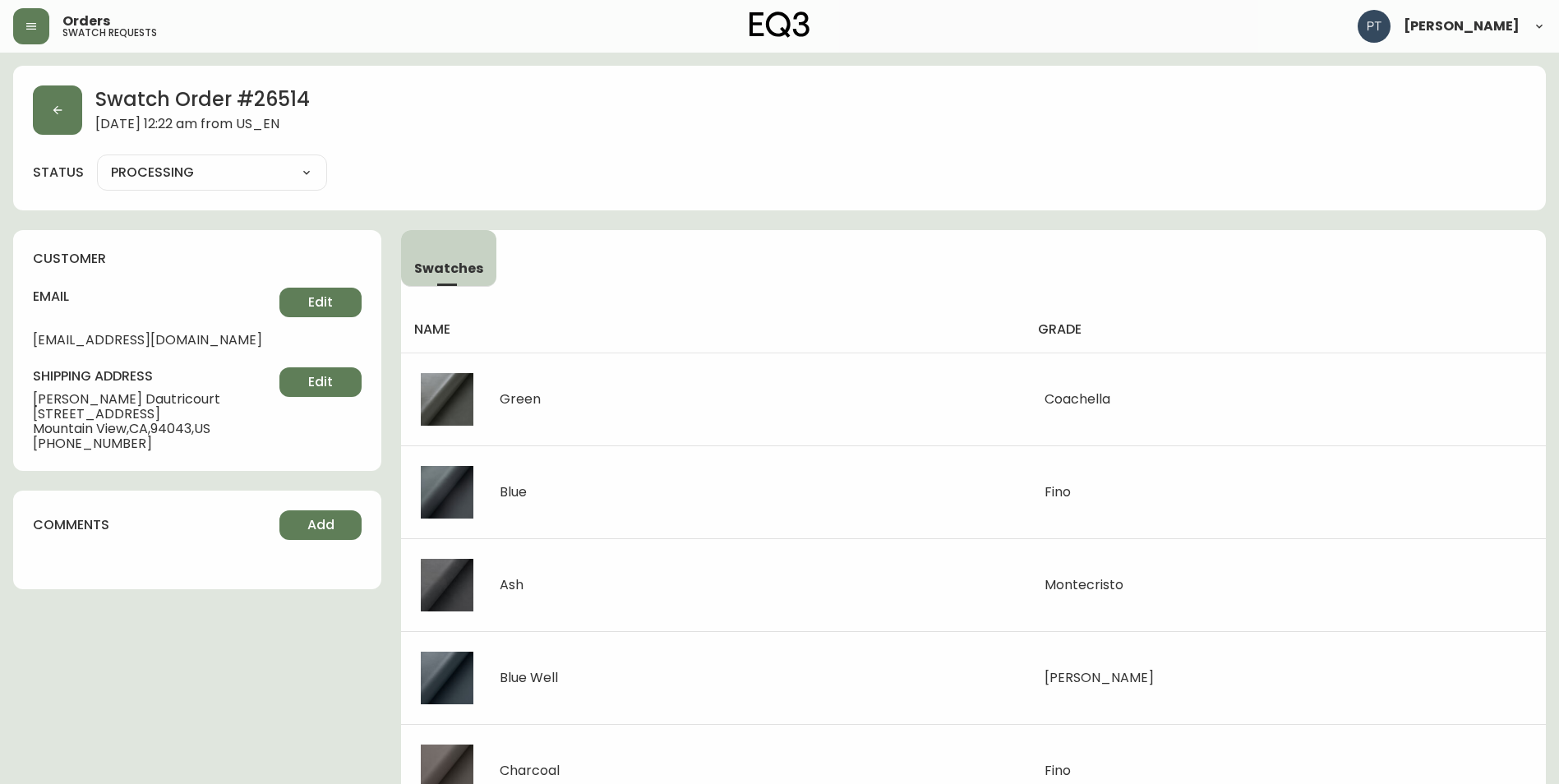
click at [257, 173] on select "PROCESSING SHIPPED CANCELLED" at bounding box center [212, 172] width 230 height 24
click at [97, 160] on select "PROCESSING SHIPPED CANCELLED" at bounding box center [212, 172] width 230 height 24
select select "PROCESSING"
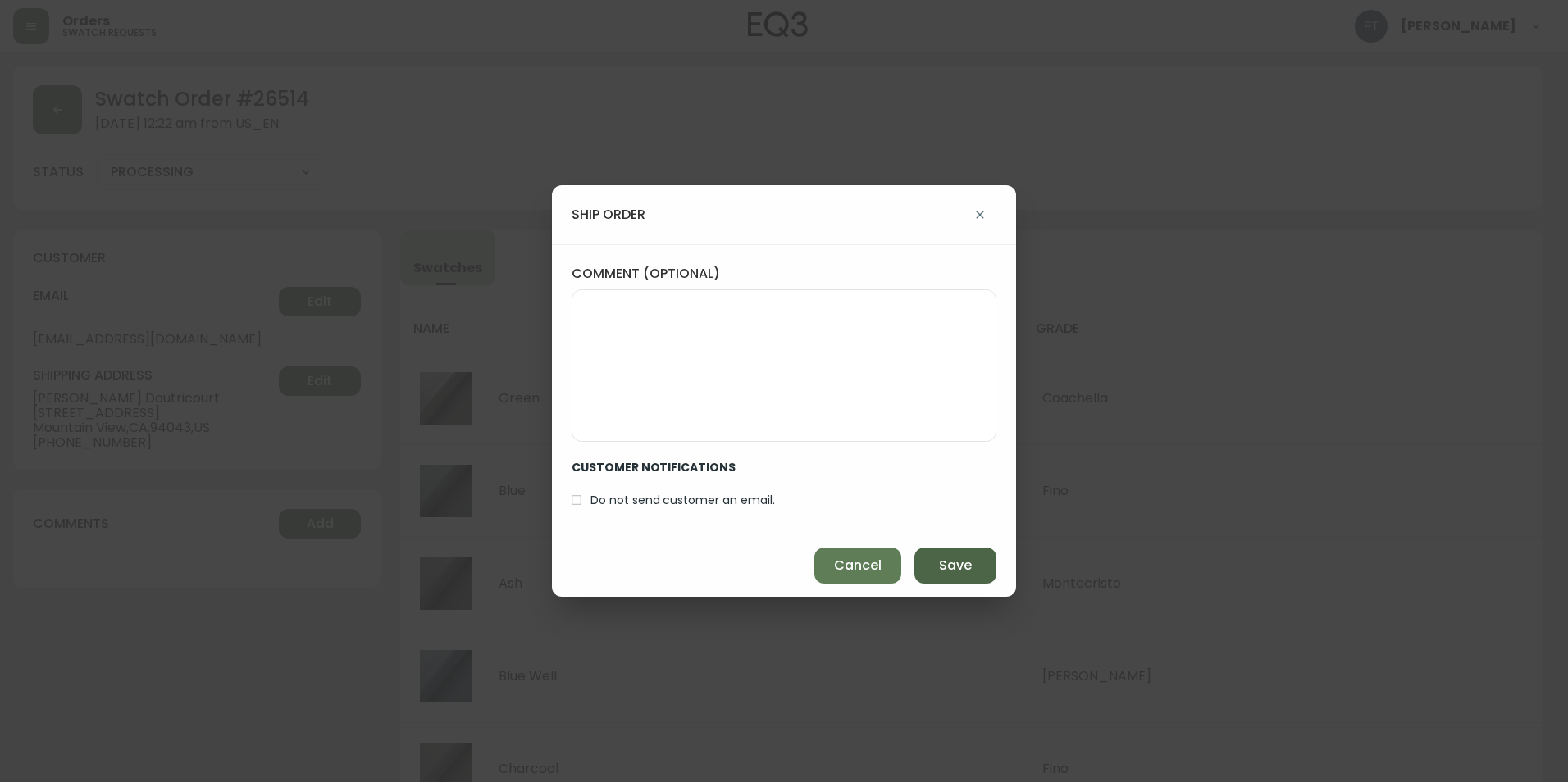
click at [939, 564] on span "Save" at bounding box center [955, 565] width 33 height 18
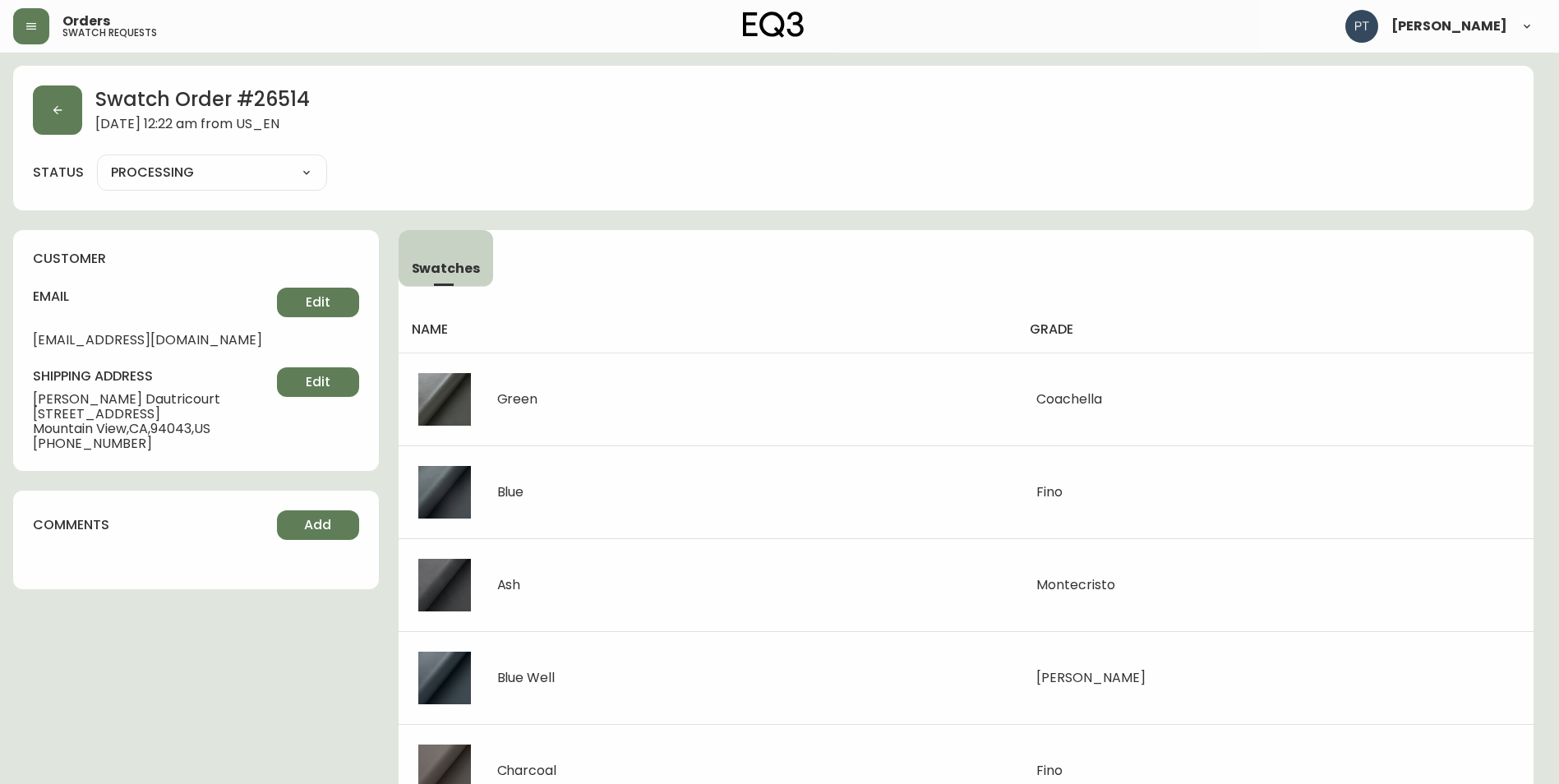
type input "SHIPPED"
select select "SHIPPED"
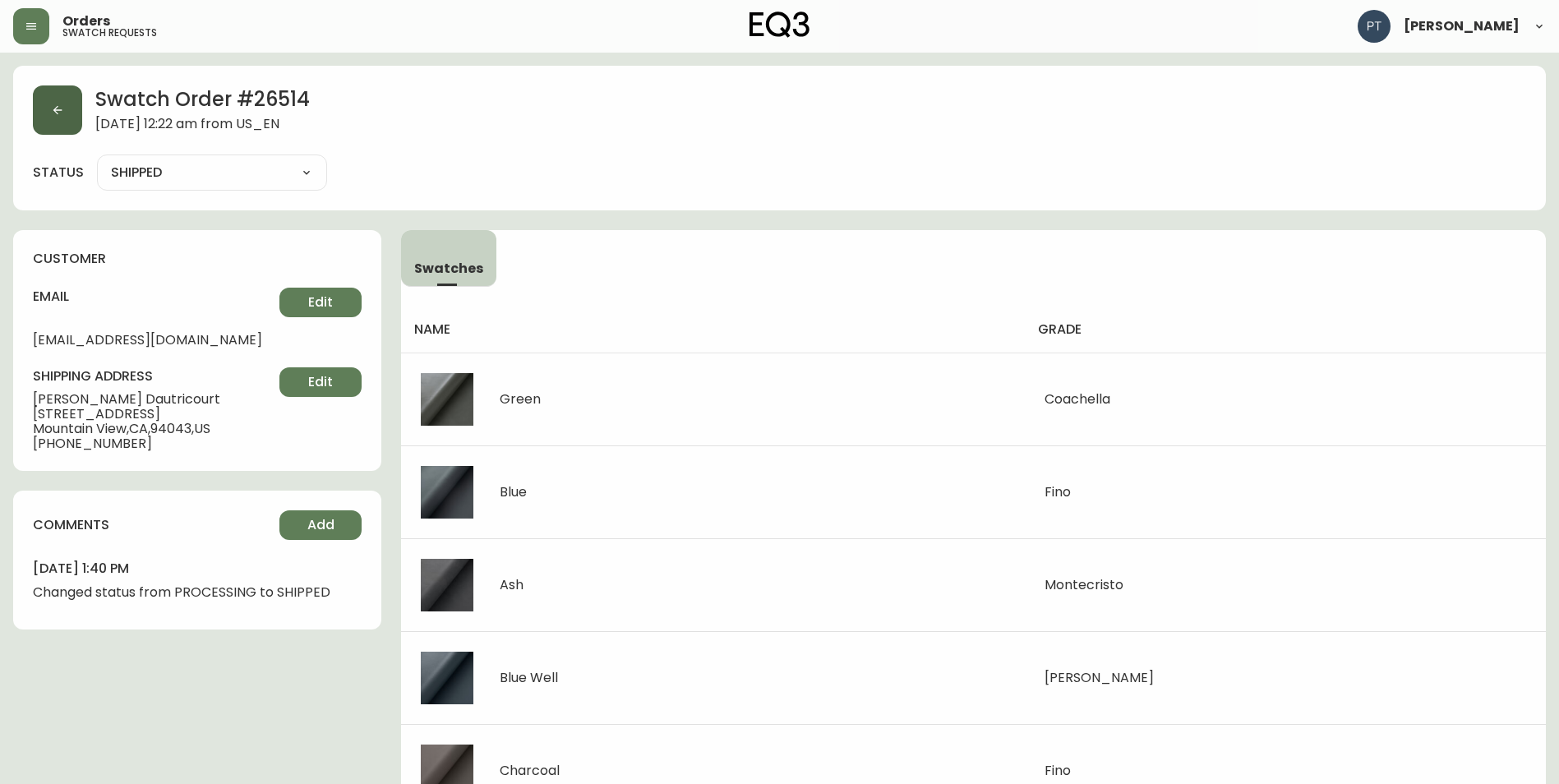
click at [72, 123] on button "button" at bounding box center [58, 110] width 50 height 50
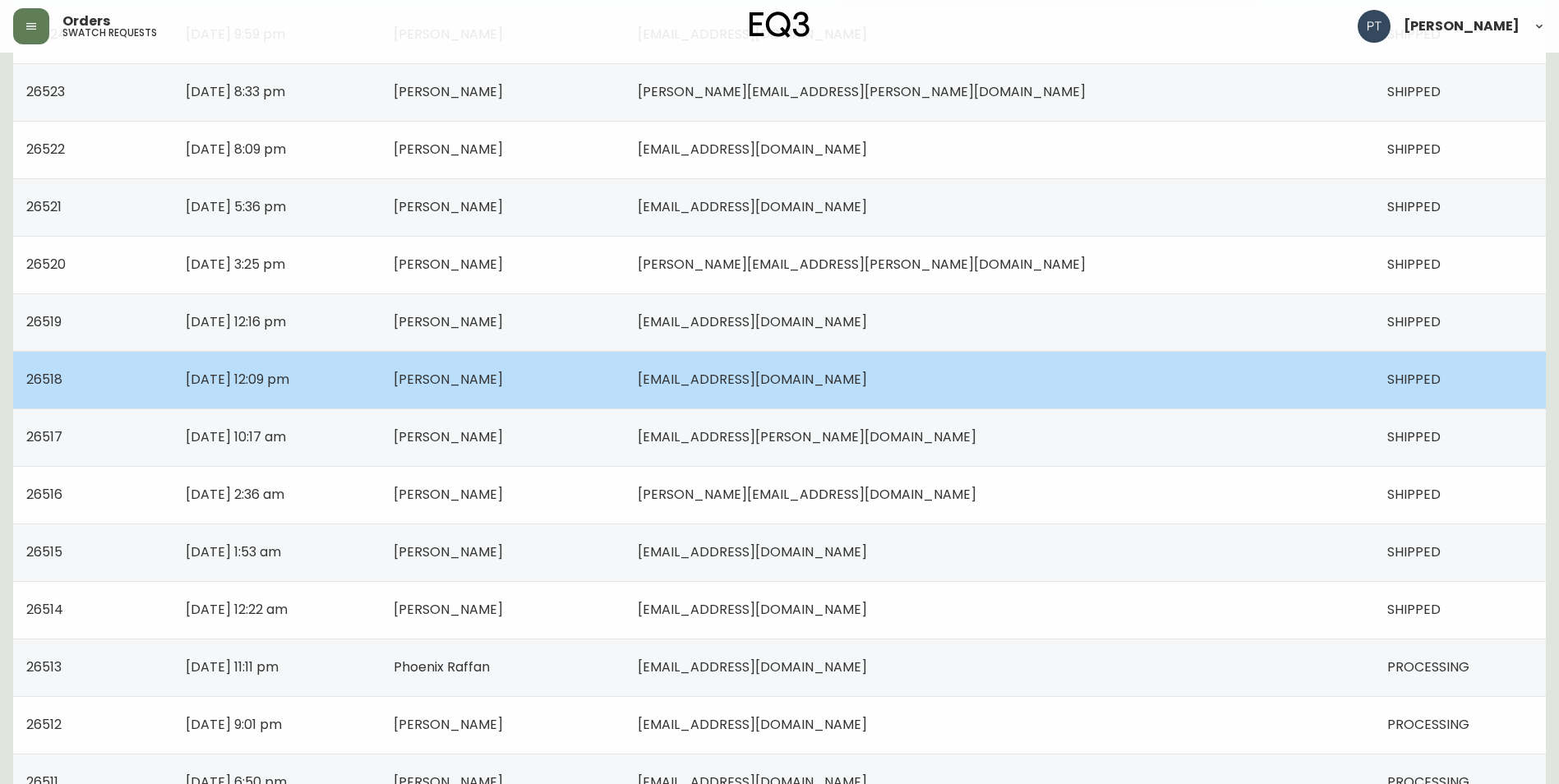
scroll to position [1025, 0]
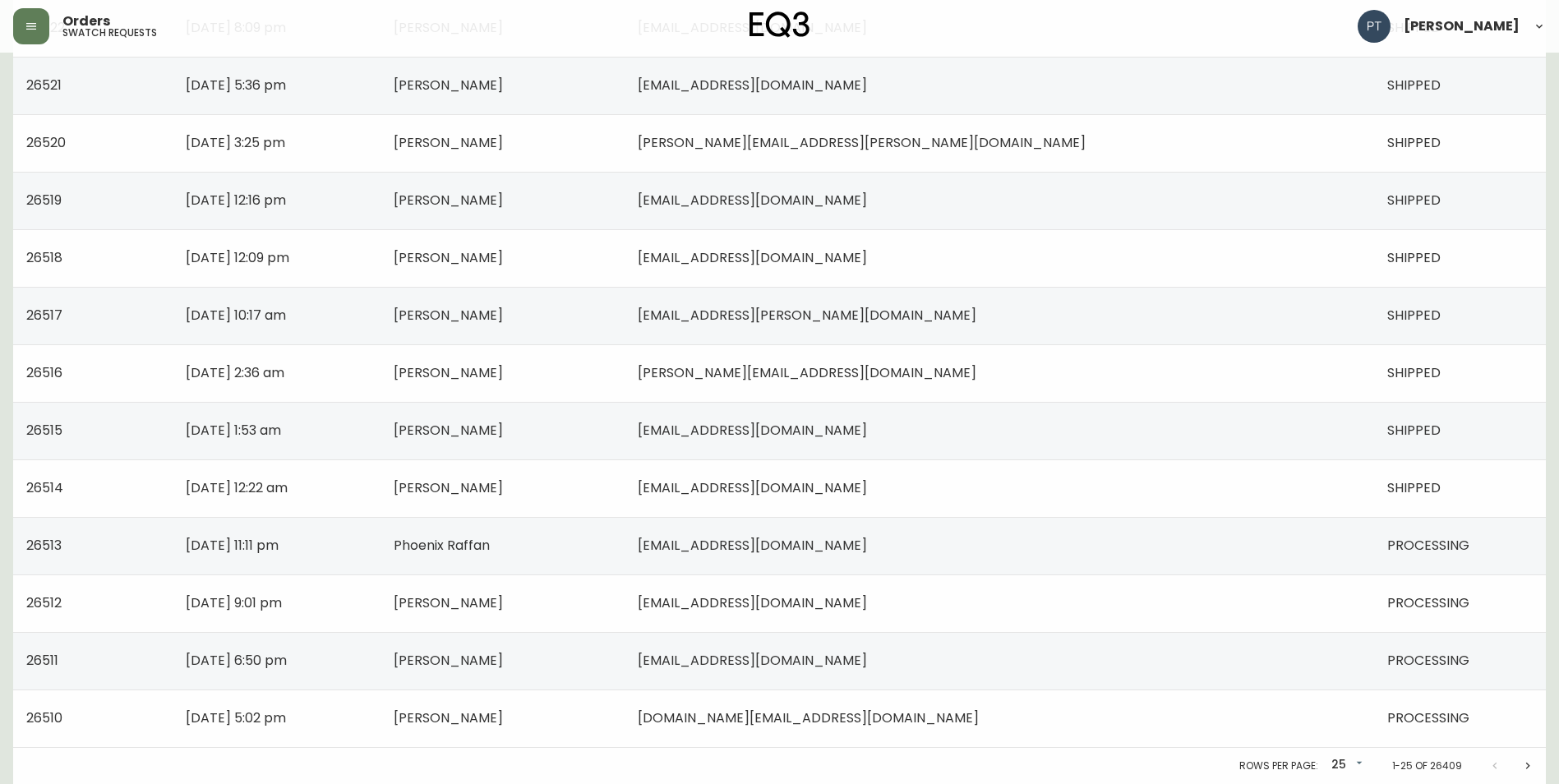
click at [1068, 535] on td "[EMAIL_ADDRESS][DOMAIN_NAME]" at bounding box center [1000, 545] width 749 height 57
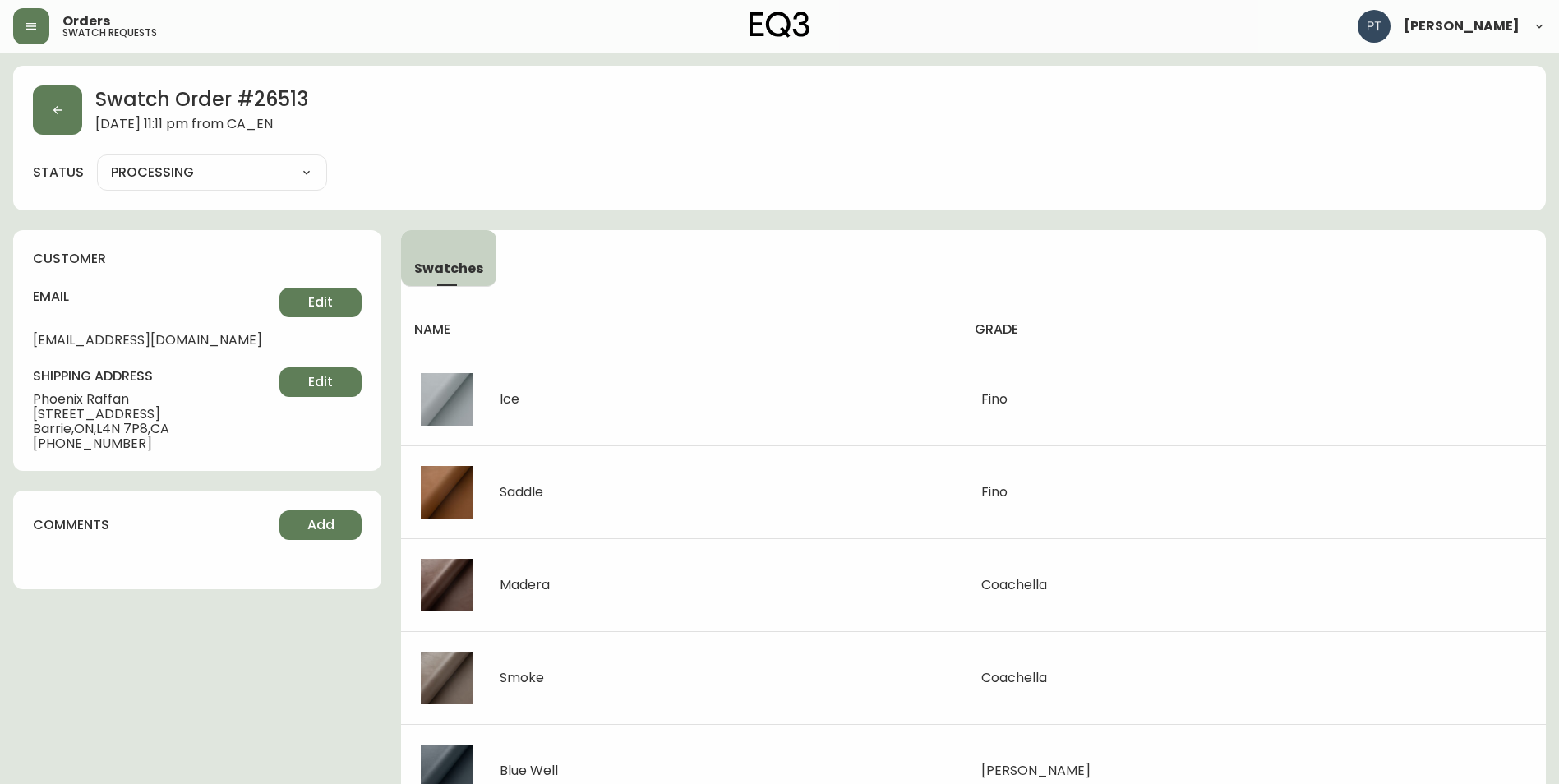
drag, startPoint x: 302, startPoint y: 166, endPoint x: 284, endPoint y: 175, distance: 20.1
click at [286, 174] on select "PROCESSING SHIPPED CANCELLED" at bounding box center [212, 172] width 230 height 24
click at [97, 160] on select "PROCESSING SHIPPED CANCELLED" at bounding box center [212, 172] width 230 height 24
select select "PROCESSING"
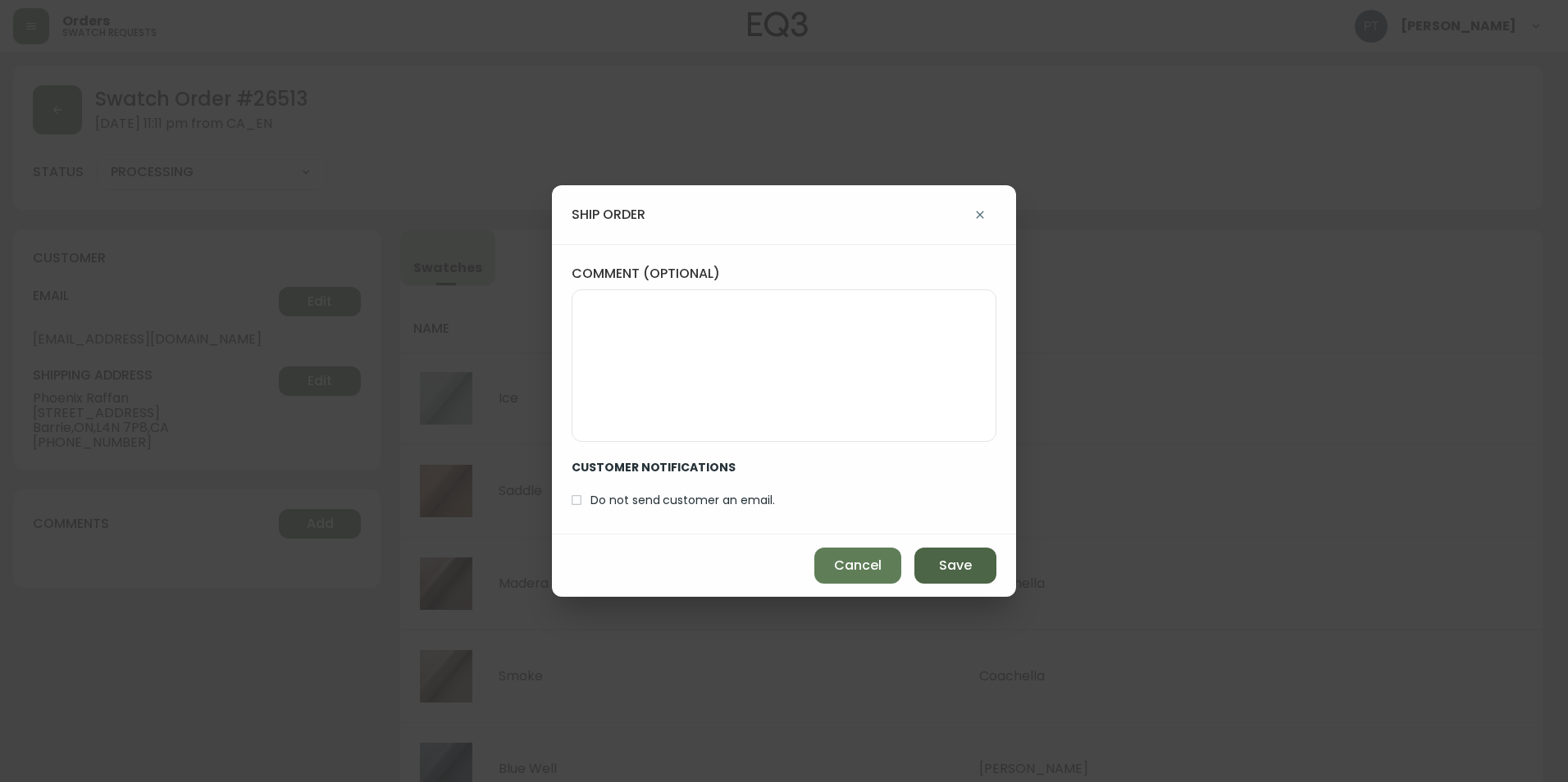
click at [947, 573] on span "Save" at bounding box center [955, 565] width 33 height 18
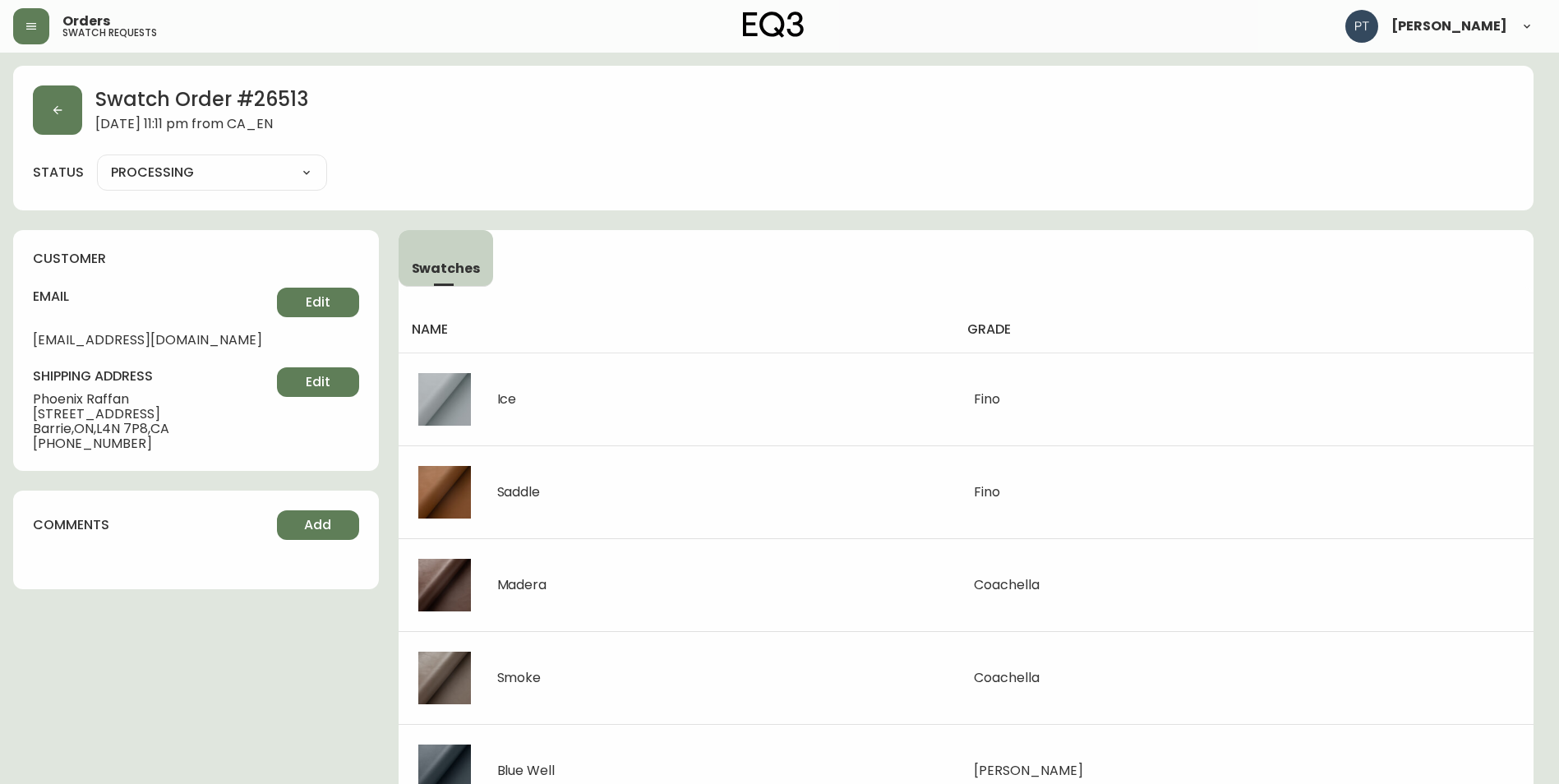
type input "SHIPPED"
select select "SHIPPED"
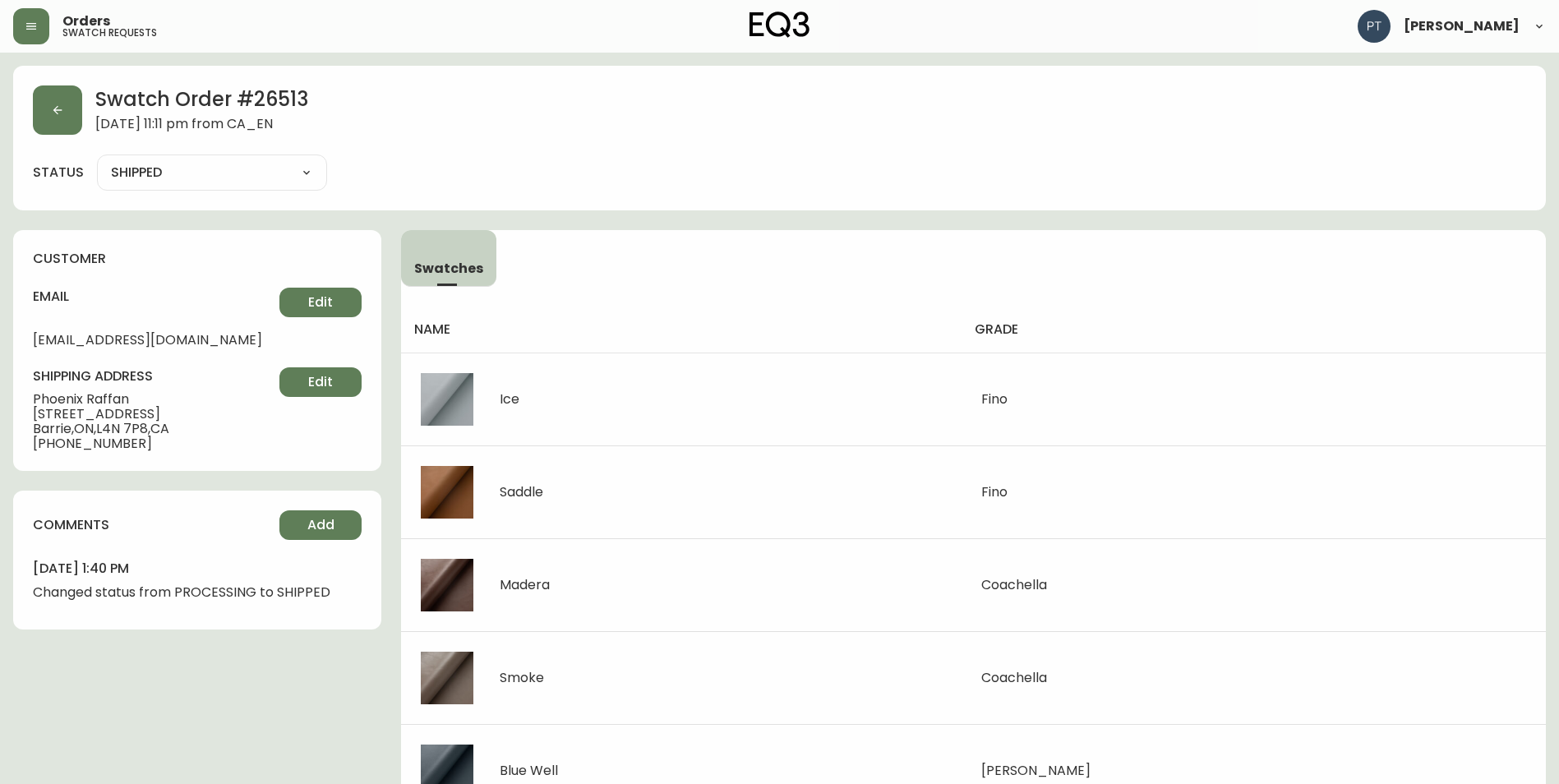
drag, startPoint x: 88, startPoint y: 122, endPoint x: 12, endPoint y: 122, distance: 76.0
click at [21, 122] on div "Swatch Order # 26513 [DATE] 11:11 pm from CA_EN status SHIPPED SHIPPED CANCELLED" at bounding box center [779, 138] width 1533 height 145
click at [39, 116] on button "button" at bounding box center [58, 110] width 50 height 50
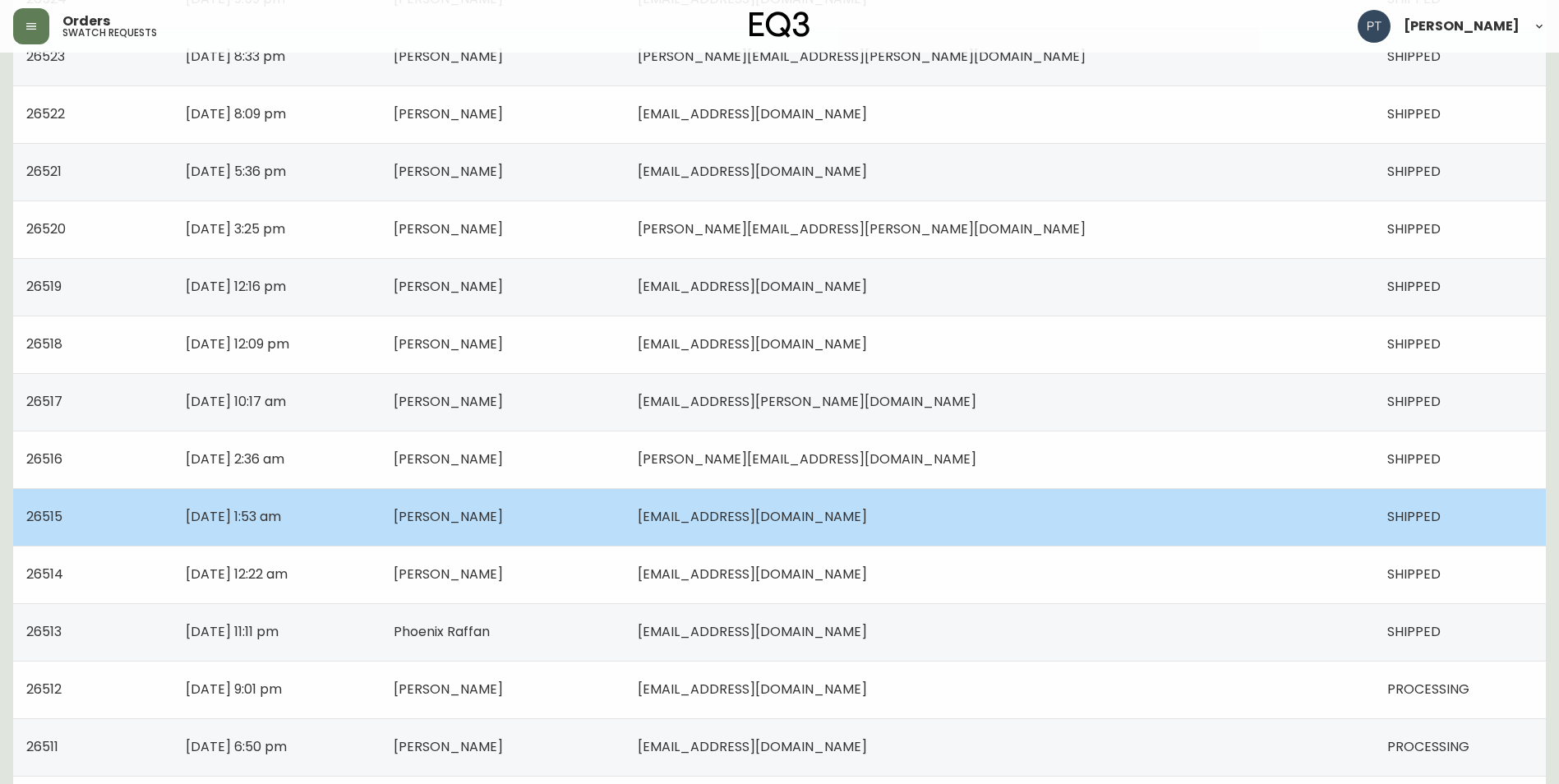
scroll to position [1025, 0]
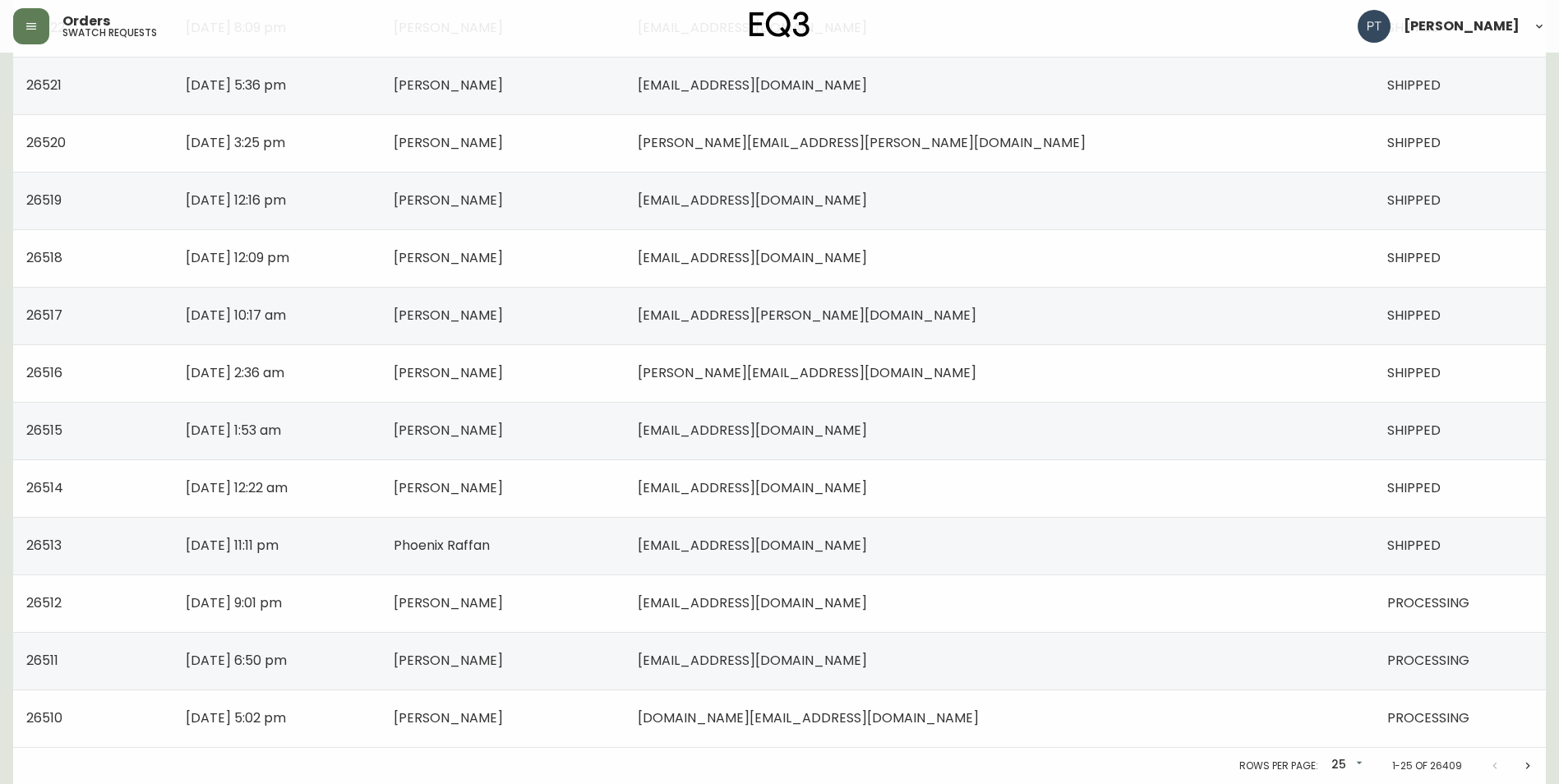
click at [1176, 608] on td "[EMAIL_ADDRESS][DOMAIN_NAME]" at bounding box center [1000, 603] width 749 height 57
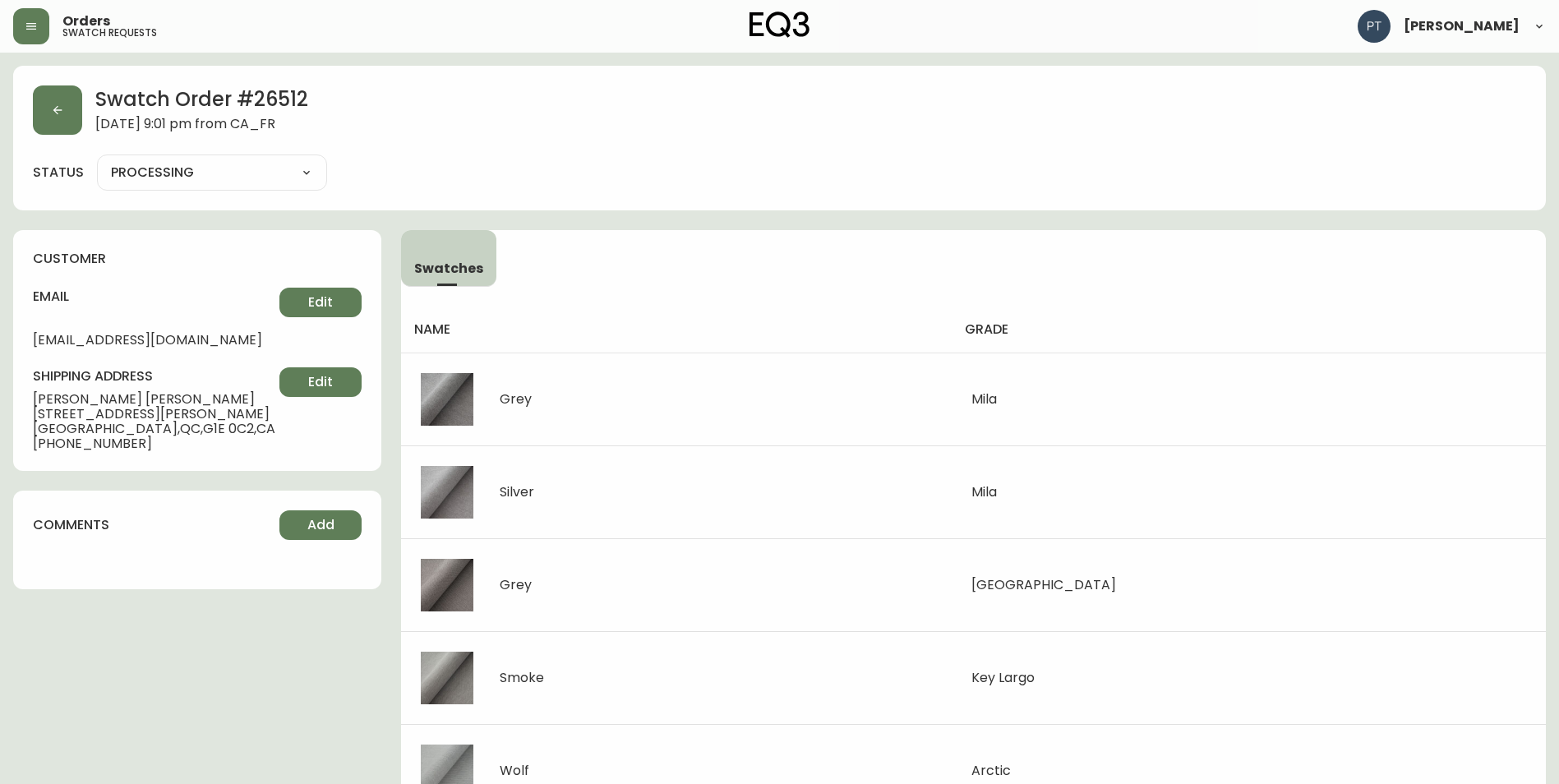
click at [283, 160] on div "PROCESSING SHIPPED CANCELLED" at bounding box center [212, 172] width 230 height 37
click at [283, 171] on select "PROCESSING SHIPPED CANCELLED" at bounding box center [212, 172] width 230 height 24
click at [97, 160] on select "PROCESSING SHIPPED CANCELLED" at bounding box center [212, 172] width 230 height 24
select select "PROCESSING"
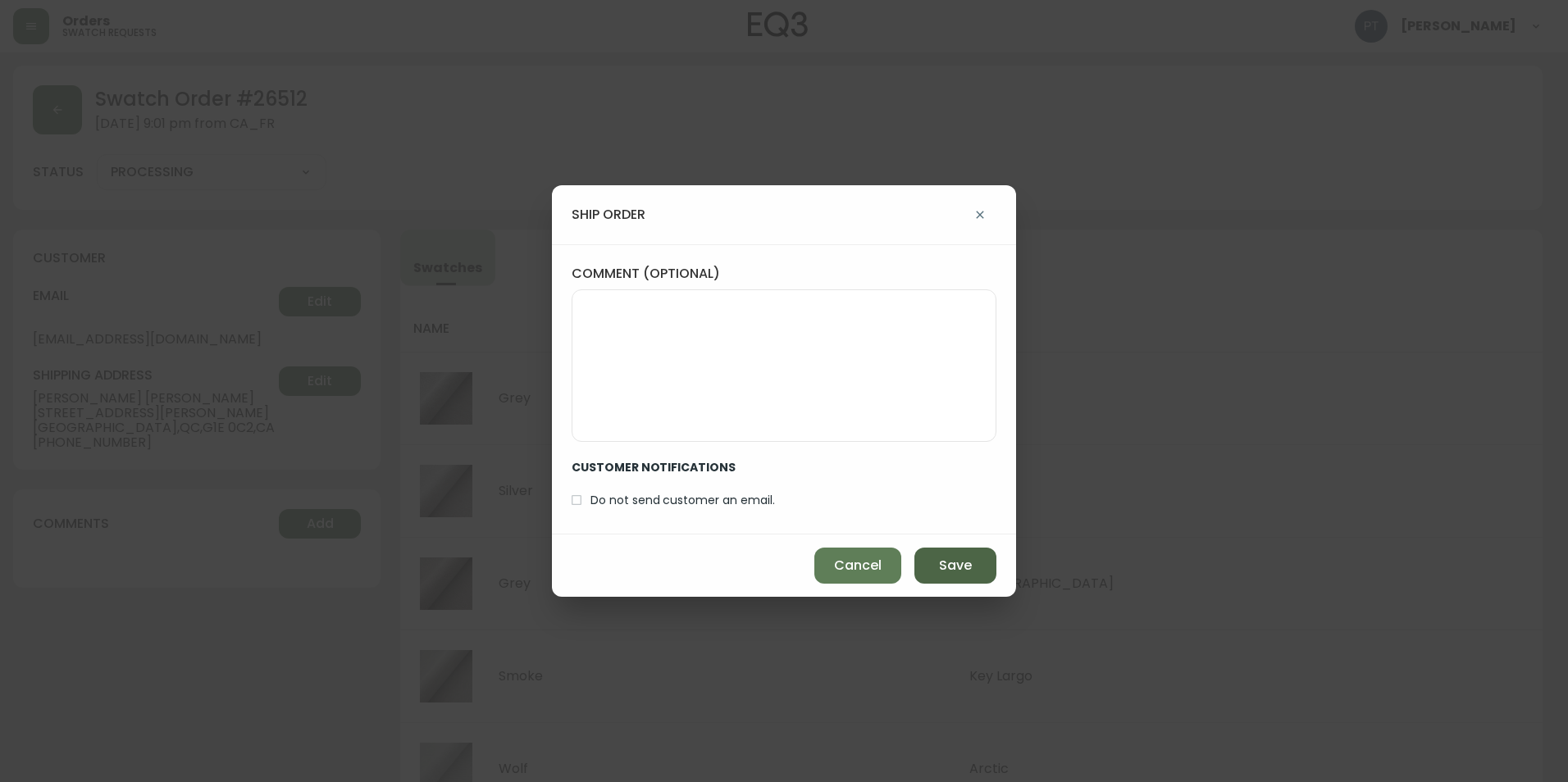
click at [935, 561] on button "Save" at bounding box center [955, 566] width 82 height 36
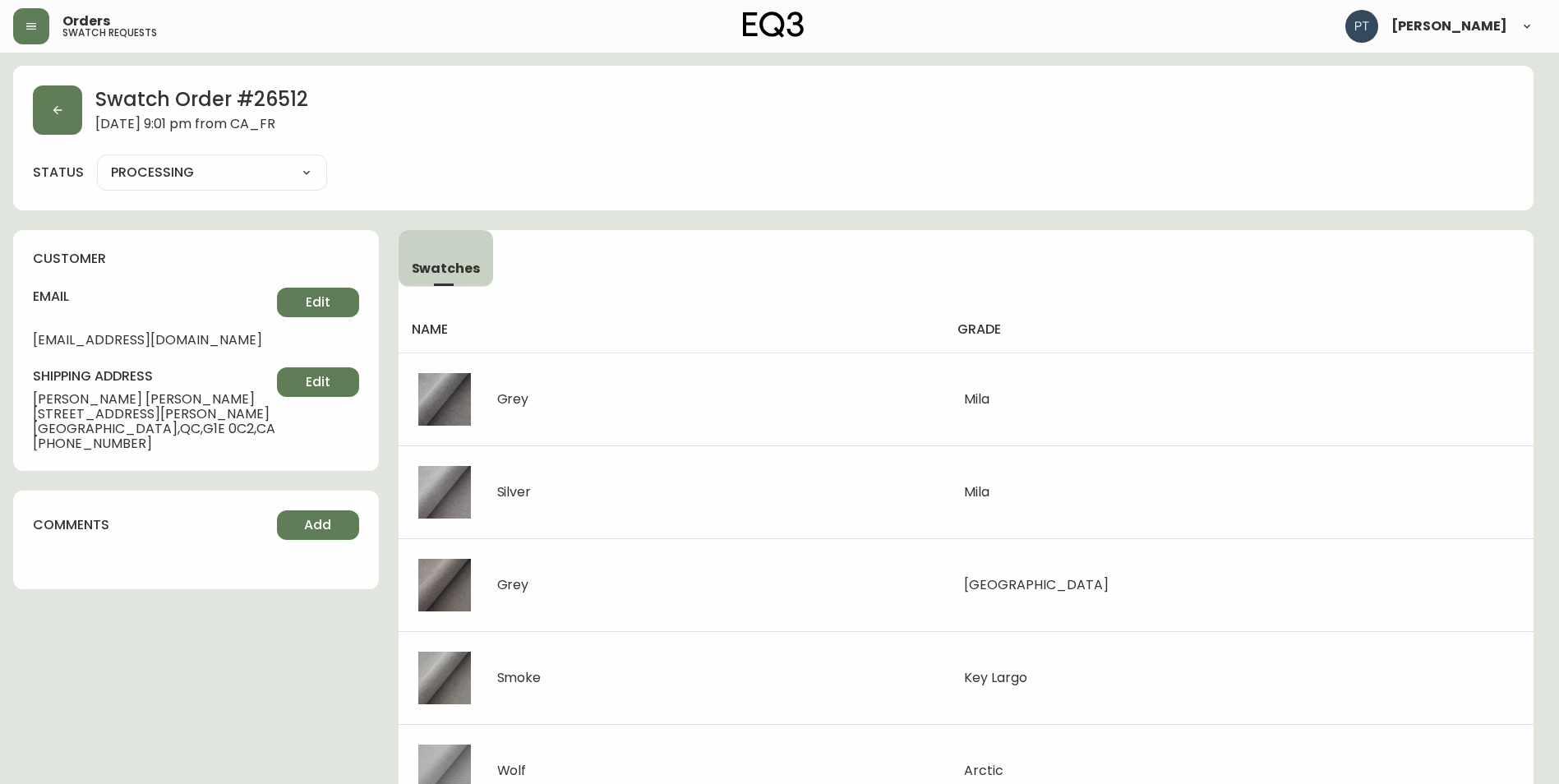
type input "SHIPPED"
select select "SHIPPED"
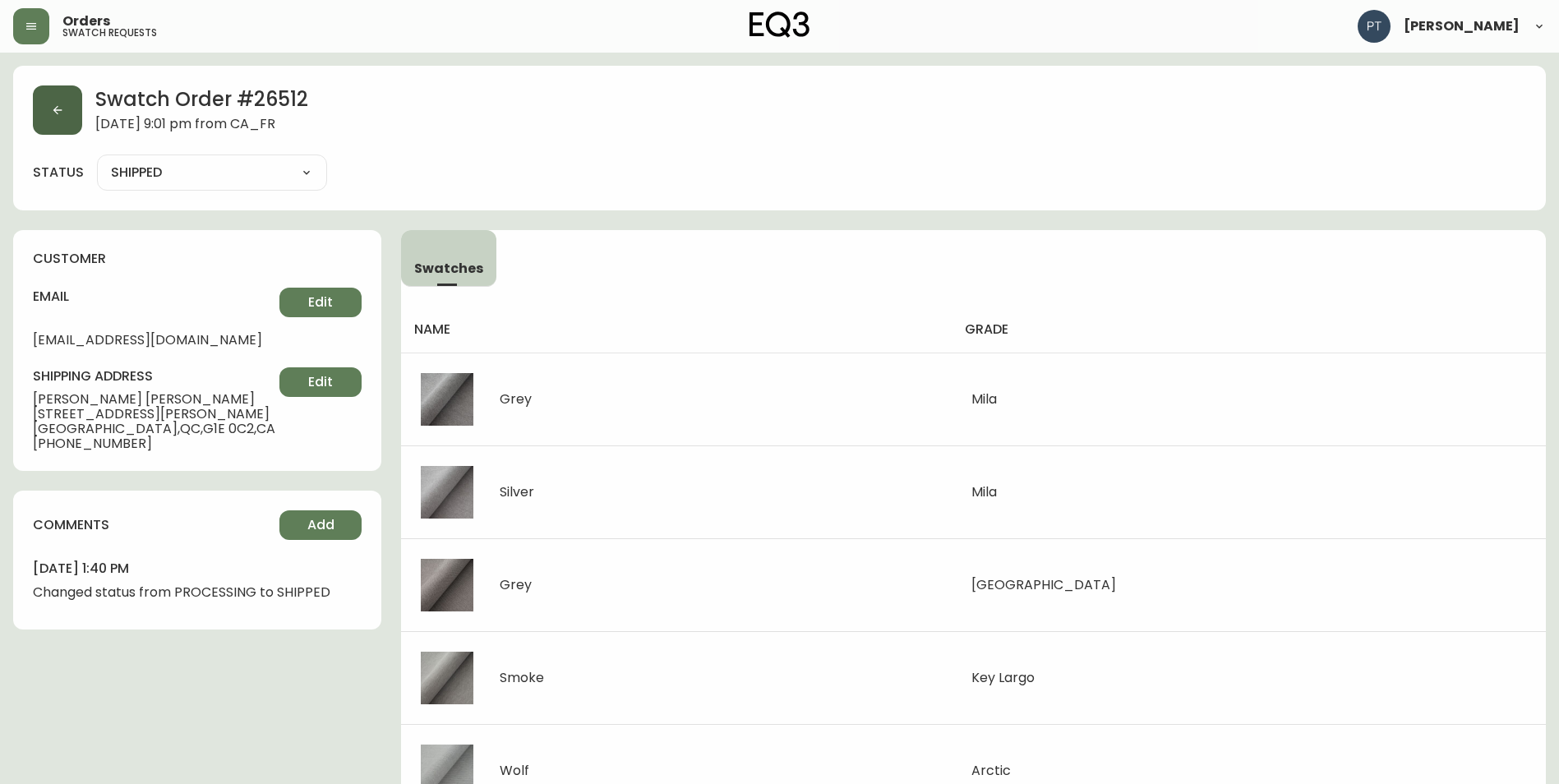
drag, startPoint x: 78, startPoint y: 112, endPoint x: 67, endPoint y: 110, distance: 11.2
click at [71, 114] on div "Swatch Order # 26512 [DATE] 9:01 pm from CA_FR" at bounding box center [780, 110] width 1494 height 50
click at [44, 114] on button "button" at bounding box center [58, 110] width 50 height 50
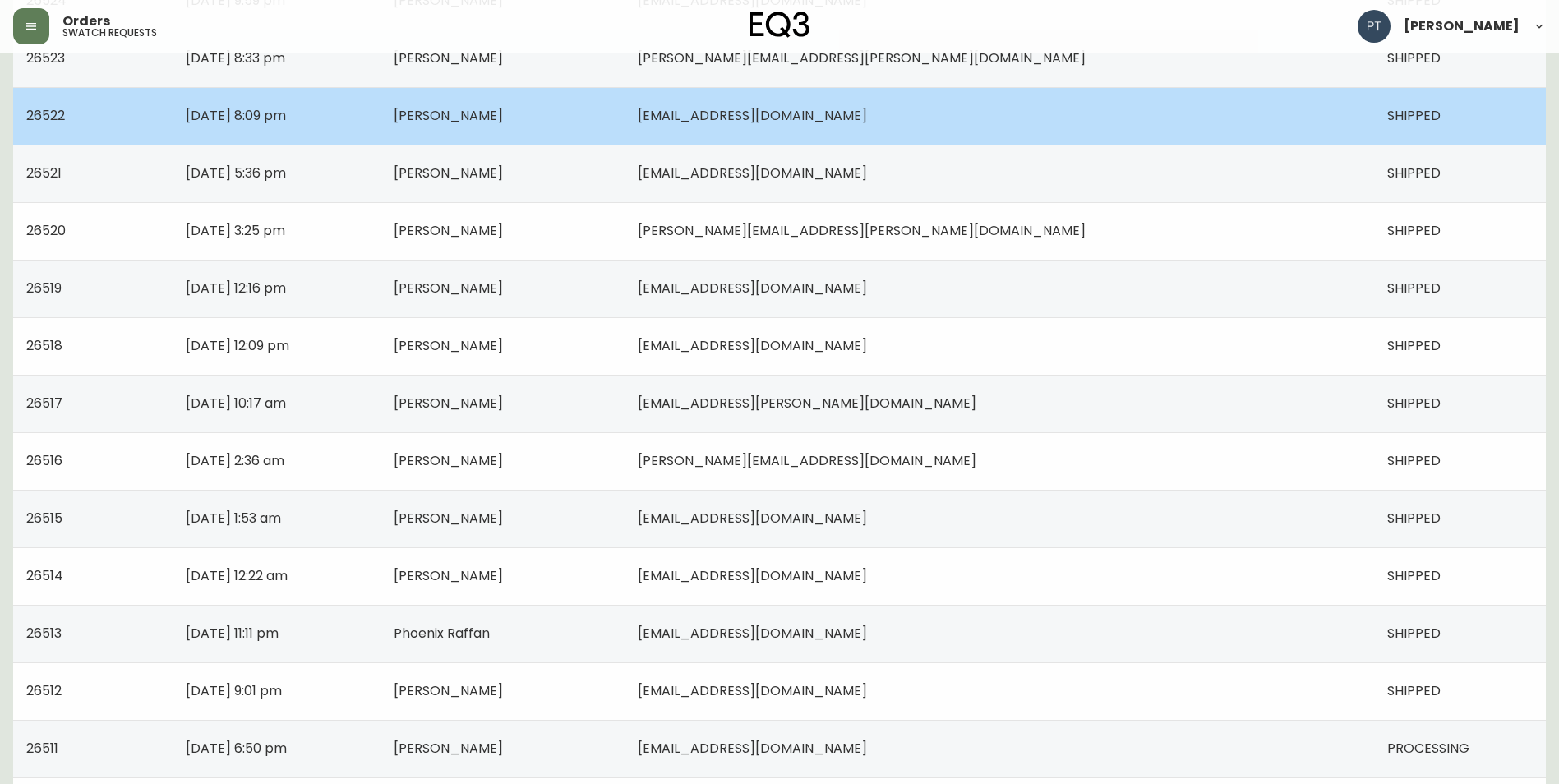
scroll to position [1025, 0]
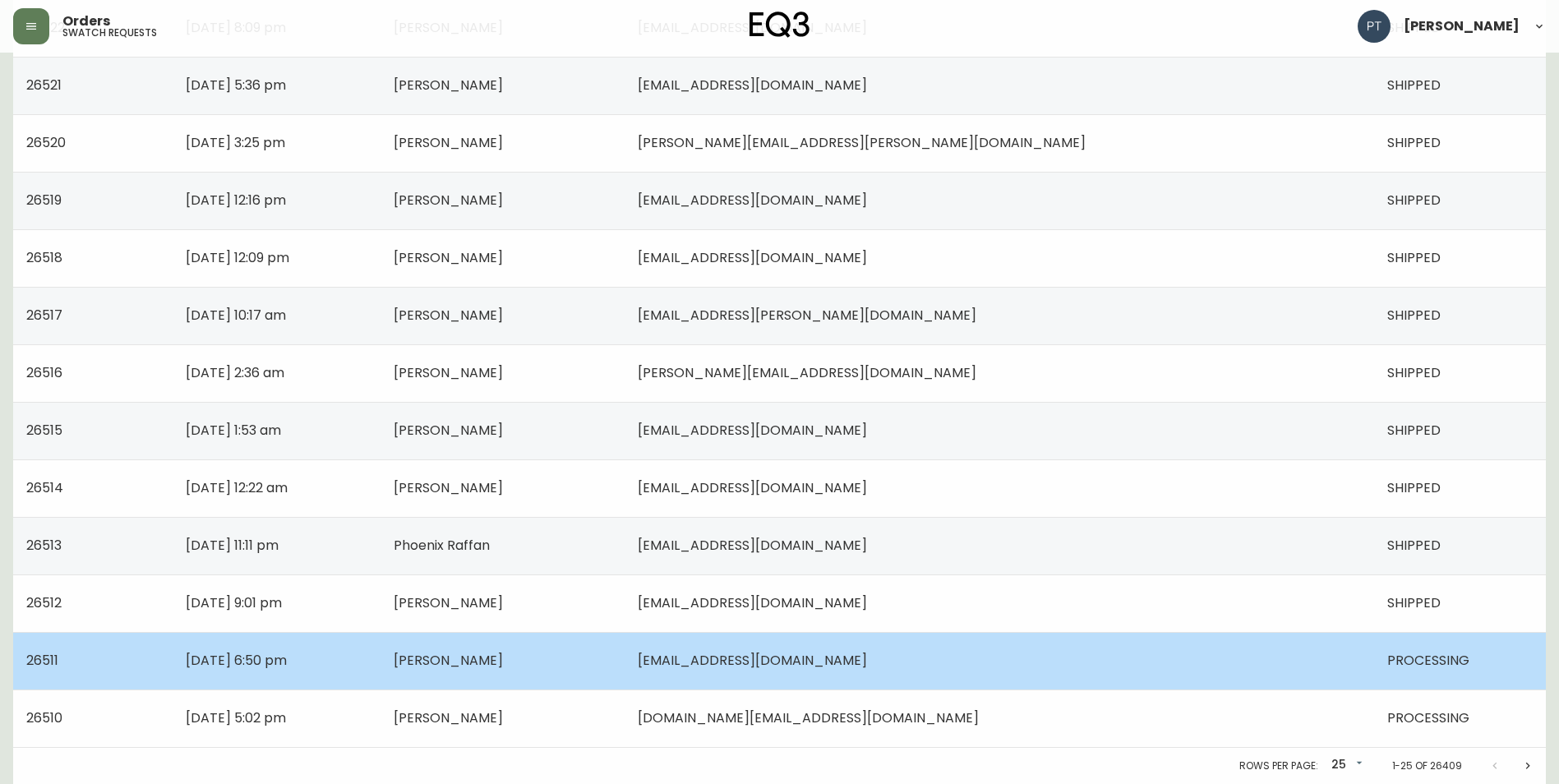
drag, startPoint x: 1296, startPoint y: 662, endPoint x: 1149, endPoint y: 578, distance: 169.3
click at [1296, 663] on td "[EMAIL_ADDRESS][DOMAIN_NAME]" at bounding box center [1000, 660] width 749 height 57
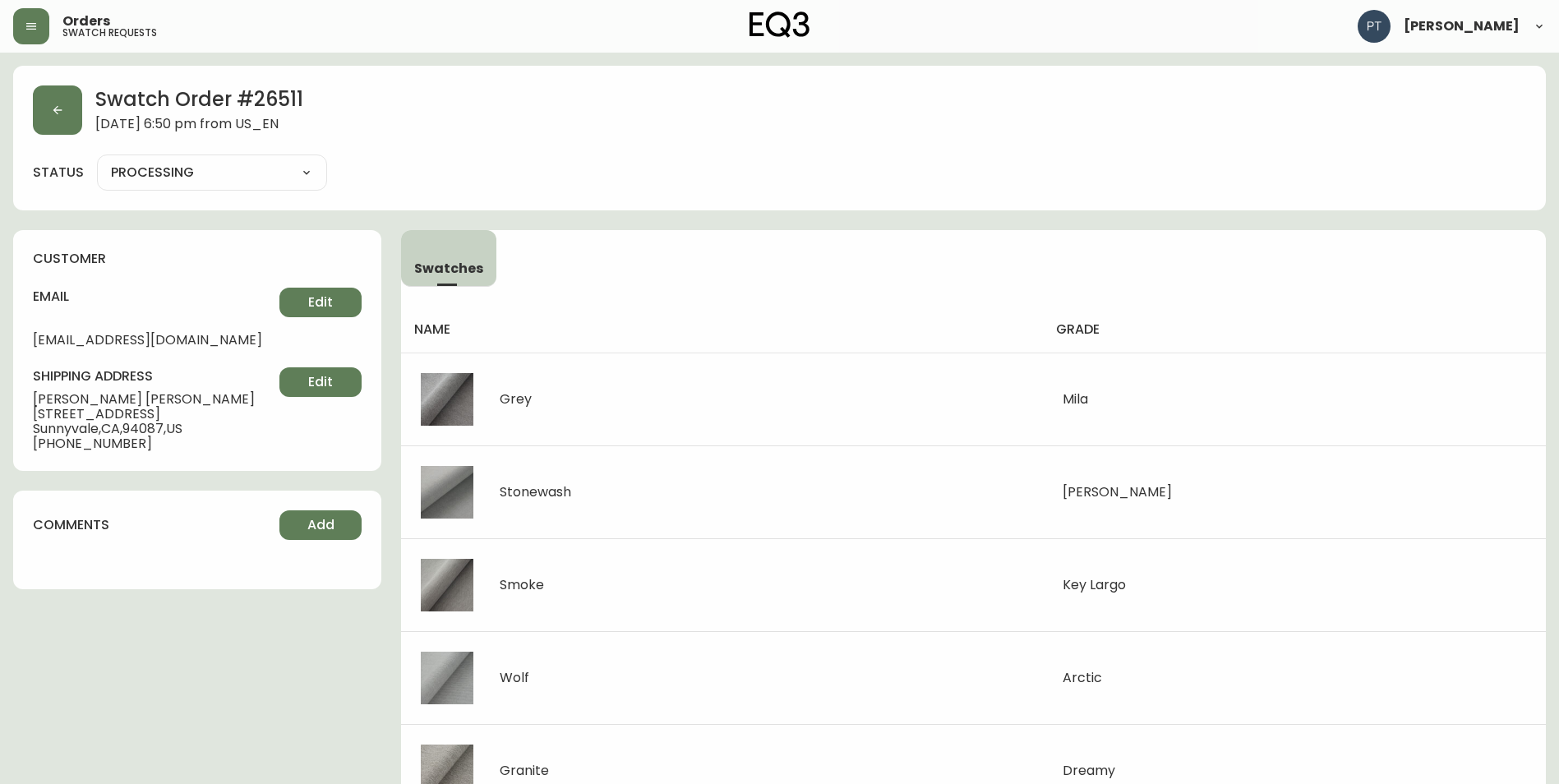
click at [245, 172] on select "PROCESSING SHIPPED CANCELLED" at bounding box center [212, 172] width 230 height 24
click at [97, 160] on select "PROCESSING SHIPPED CANCELLED" at bounding box center [212, 172] width 230 height 24
select select "PROCESSING"
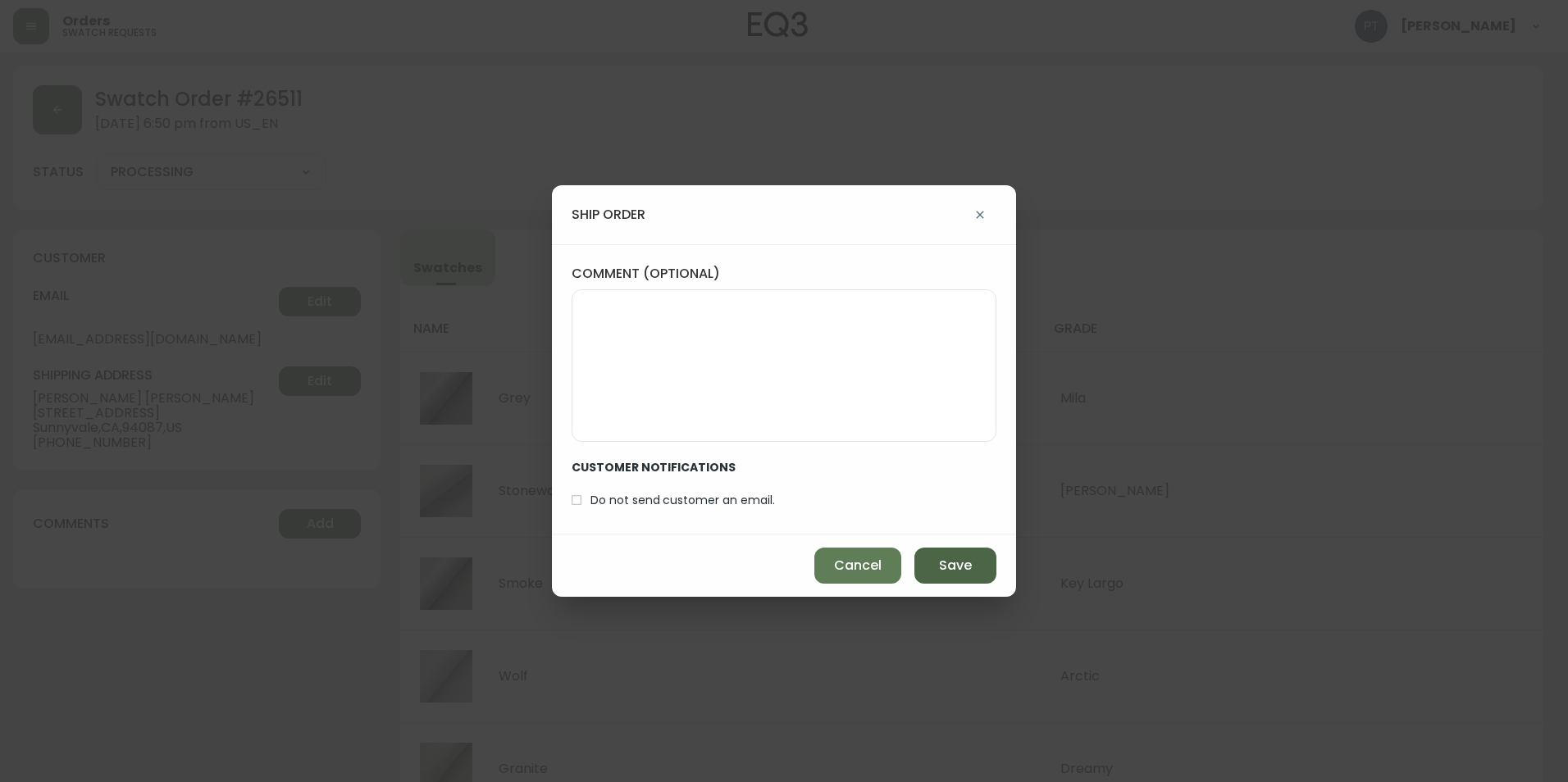
drag, startPoint x: 962, startPoint y: 585, endPoint x: 955, endPoint y: 571, distance: 15.7
click at [959, 582] on div "Cancel Save" at bounding box center [784, 566] width 464 height 63
click at [955, 567] on span "Save" at bounding box center [955, 565] width 33 height 18
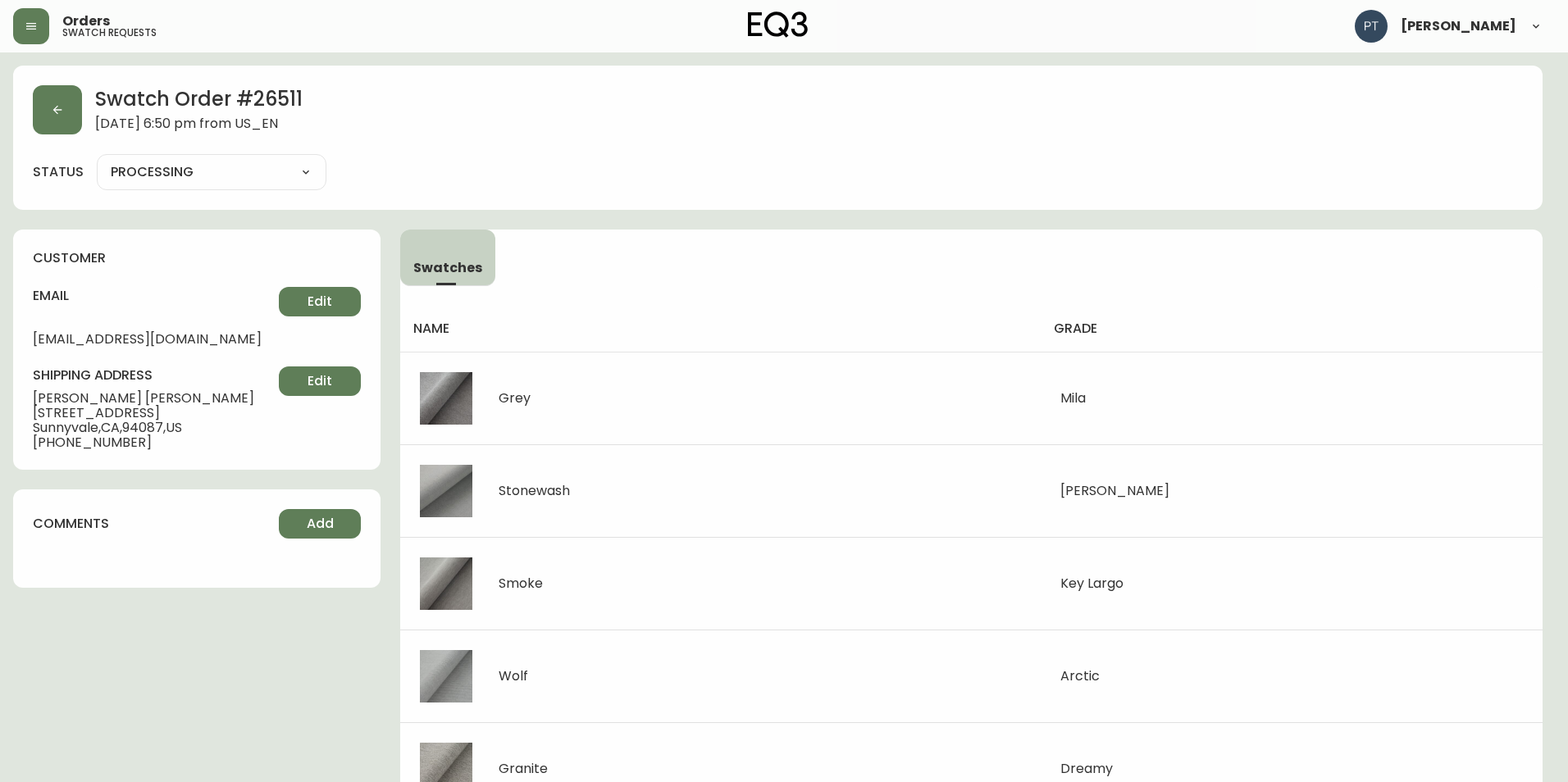
type input "SHIPPED"
select select "SHIPPED"
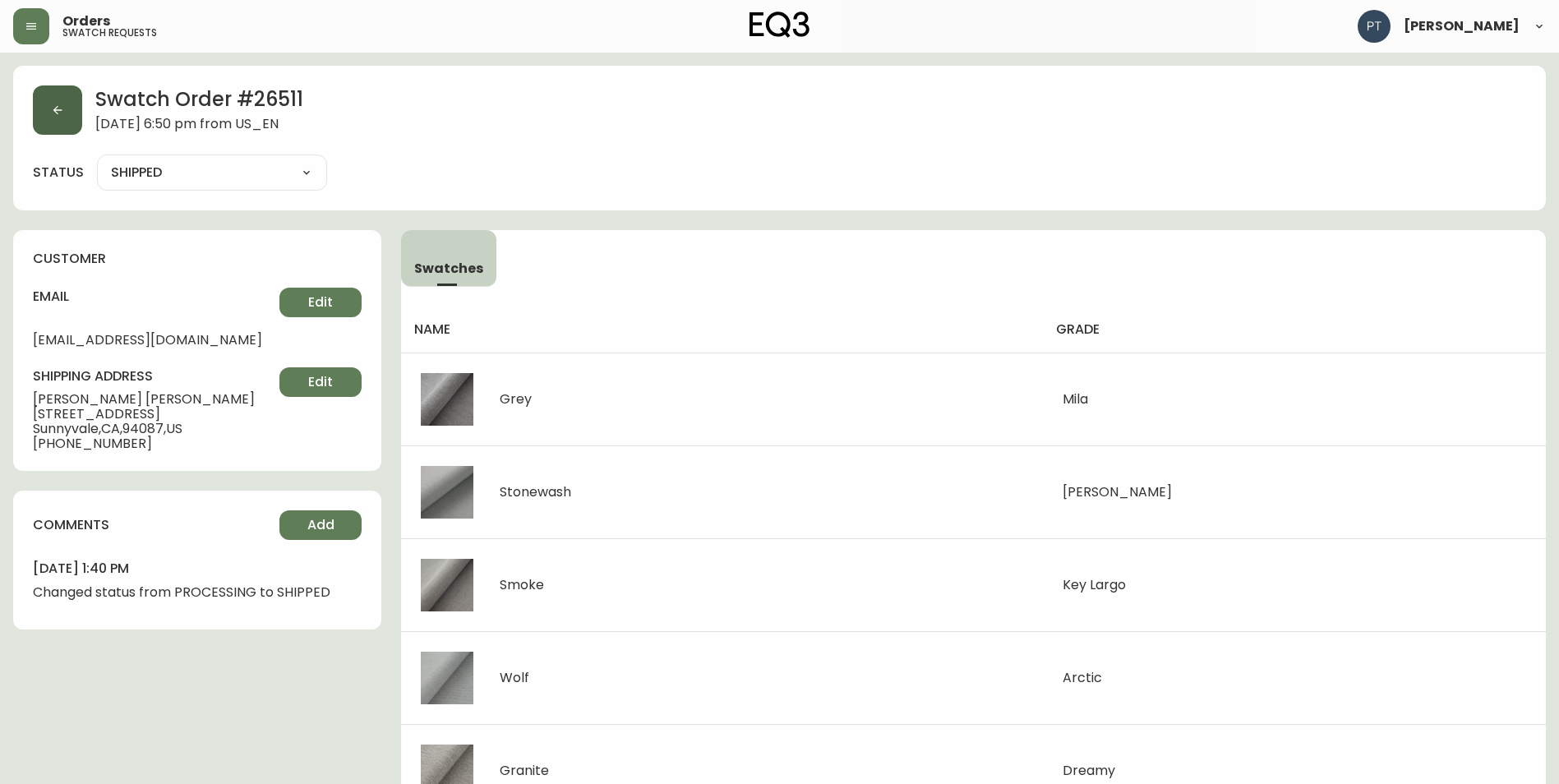
click at [51, 111] on icon "button" at bounding box center [57, 110] width 13 height 13
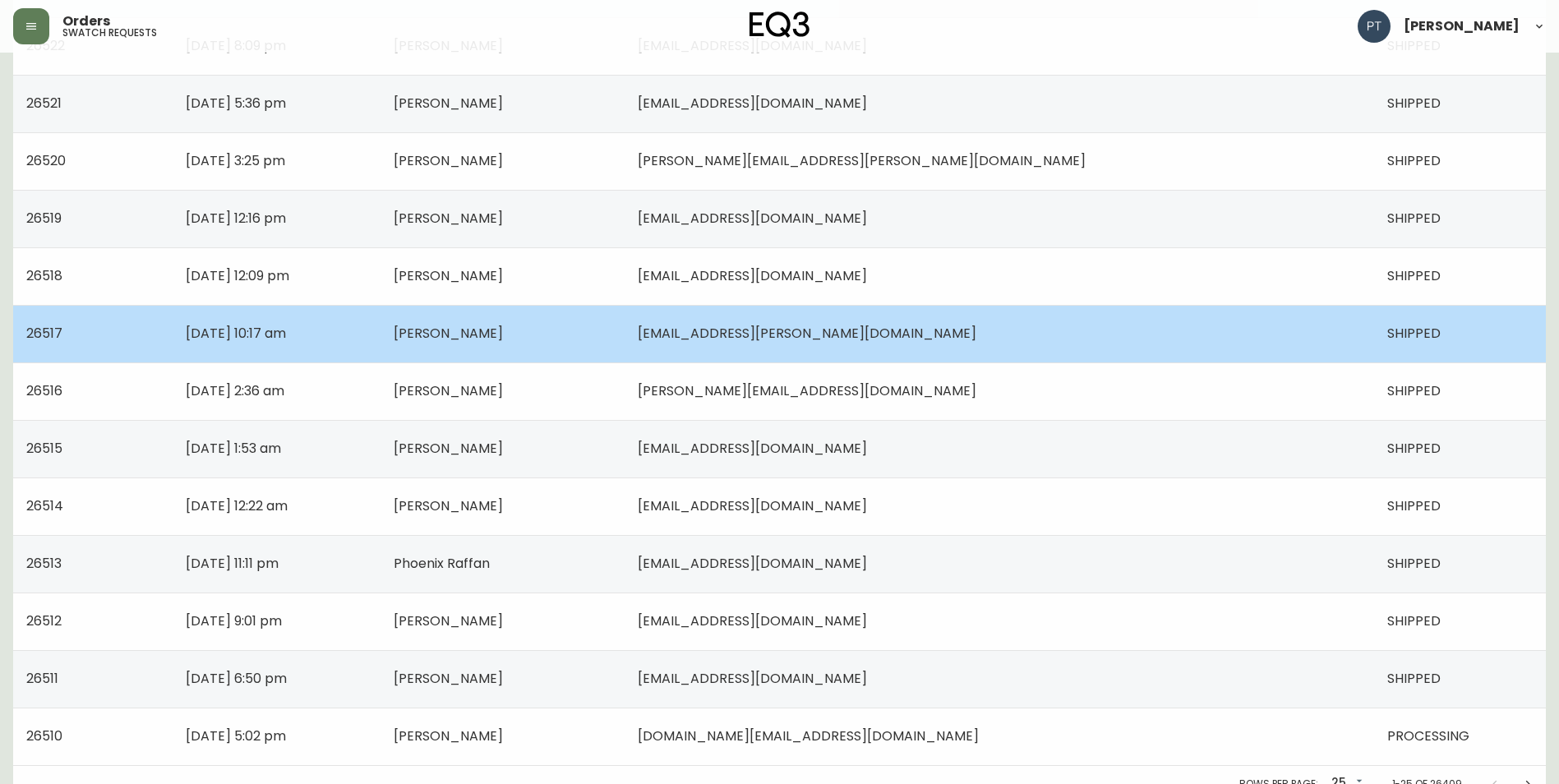
scroll to position [1025, 0]
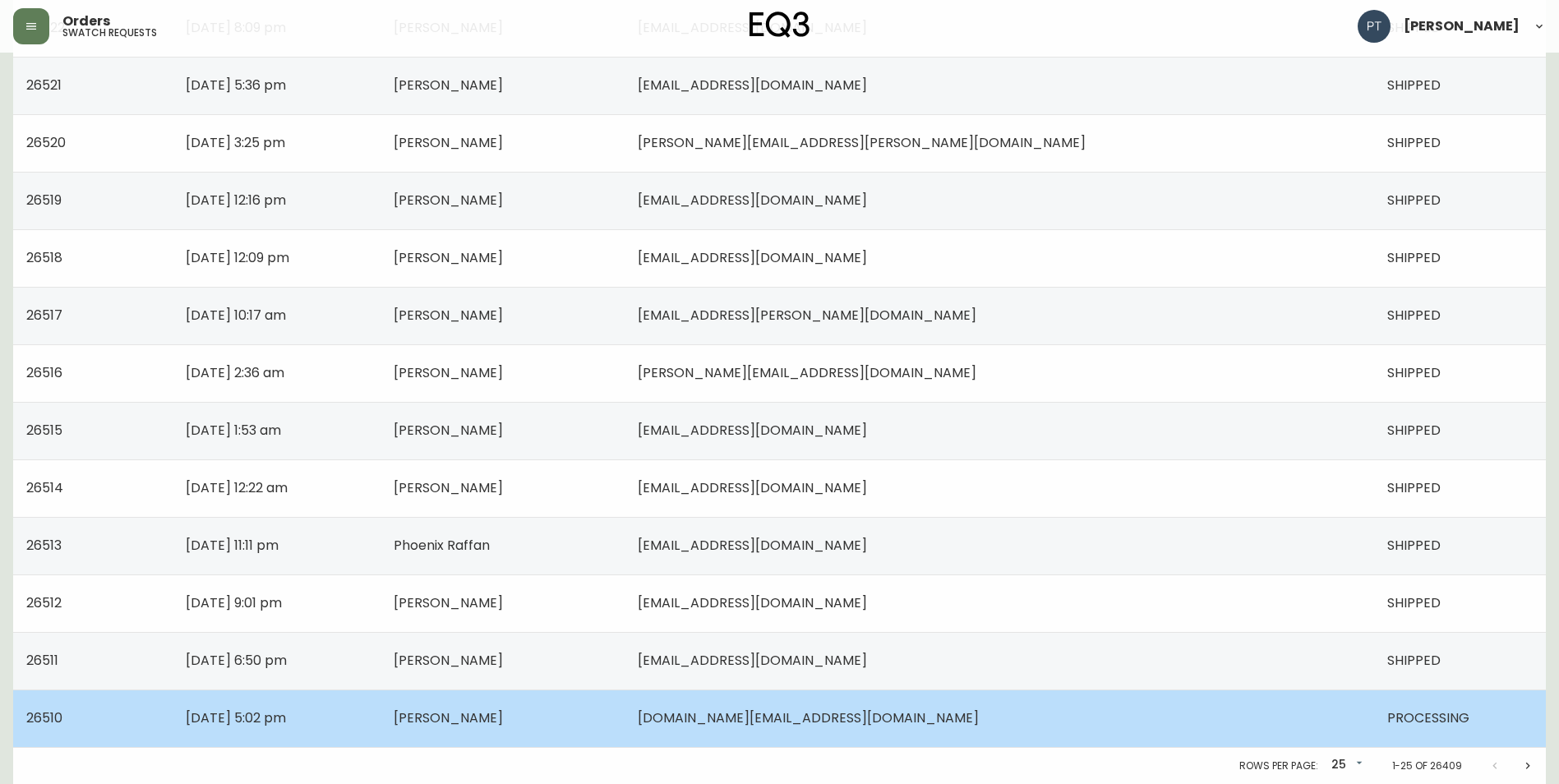
click at [1122, 723] on td "[DOMAIN_NAME][EMAIL_ADDRESS][DOMAIN_NAME]" at bounding box center [1000, 718] width 749 height 57
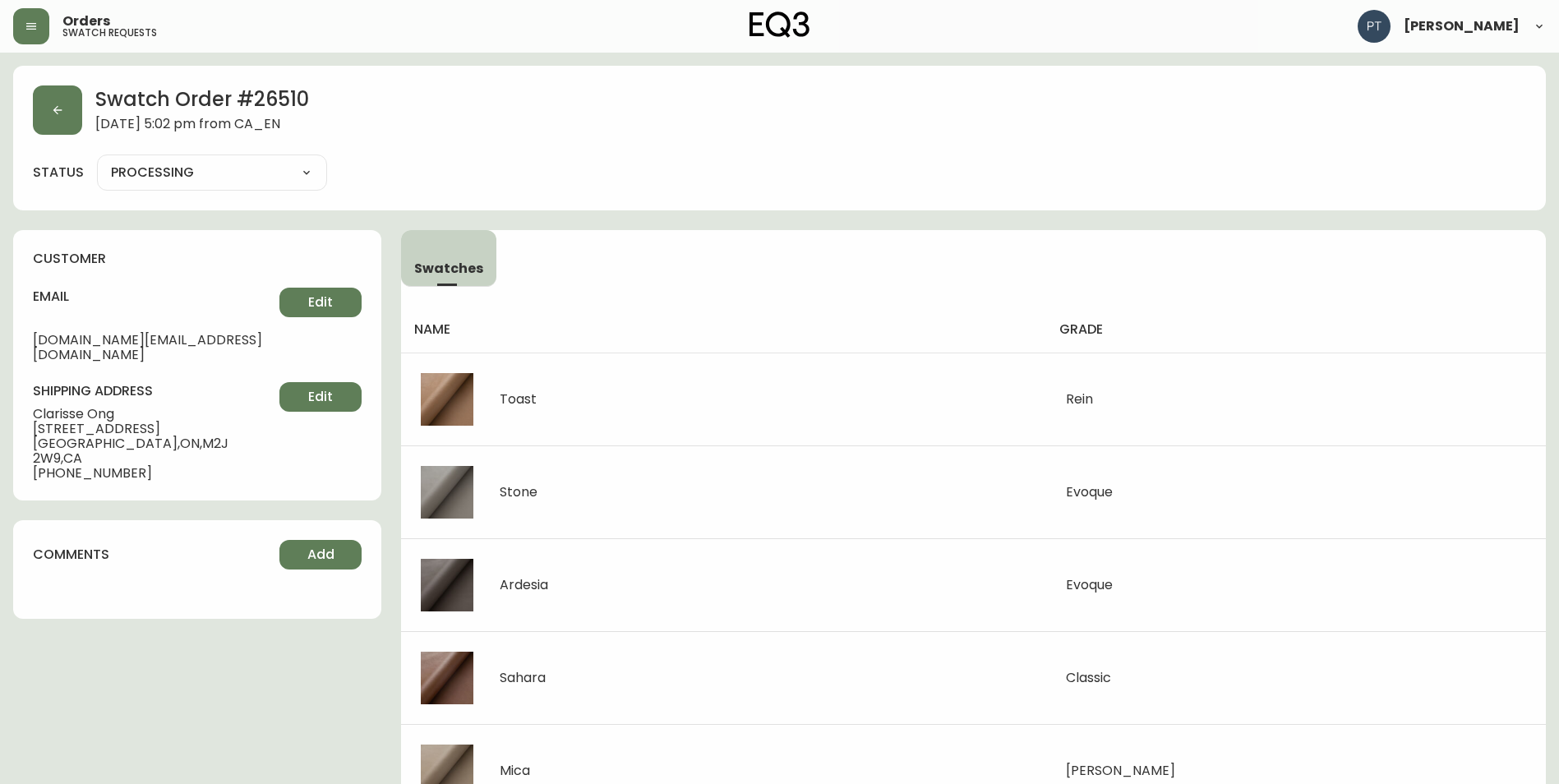
click at [302, 166] on select "PROCESSING SHIPPED CANCELLED" at bounding box center [212, 172] width 230 height 24
click at [97, 160] on select "PROCESSING SHIPPED CANCELLED" at bounding box center [212, 172] width 230 height 24
select select "PROCESSING"
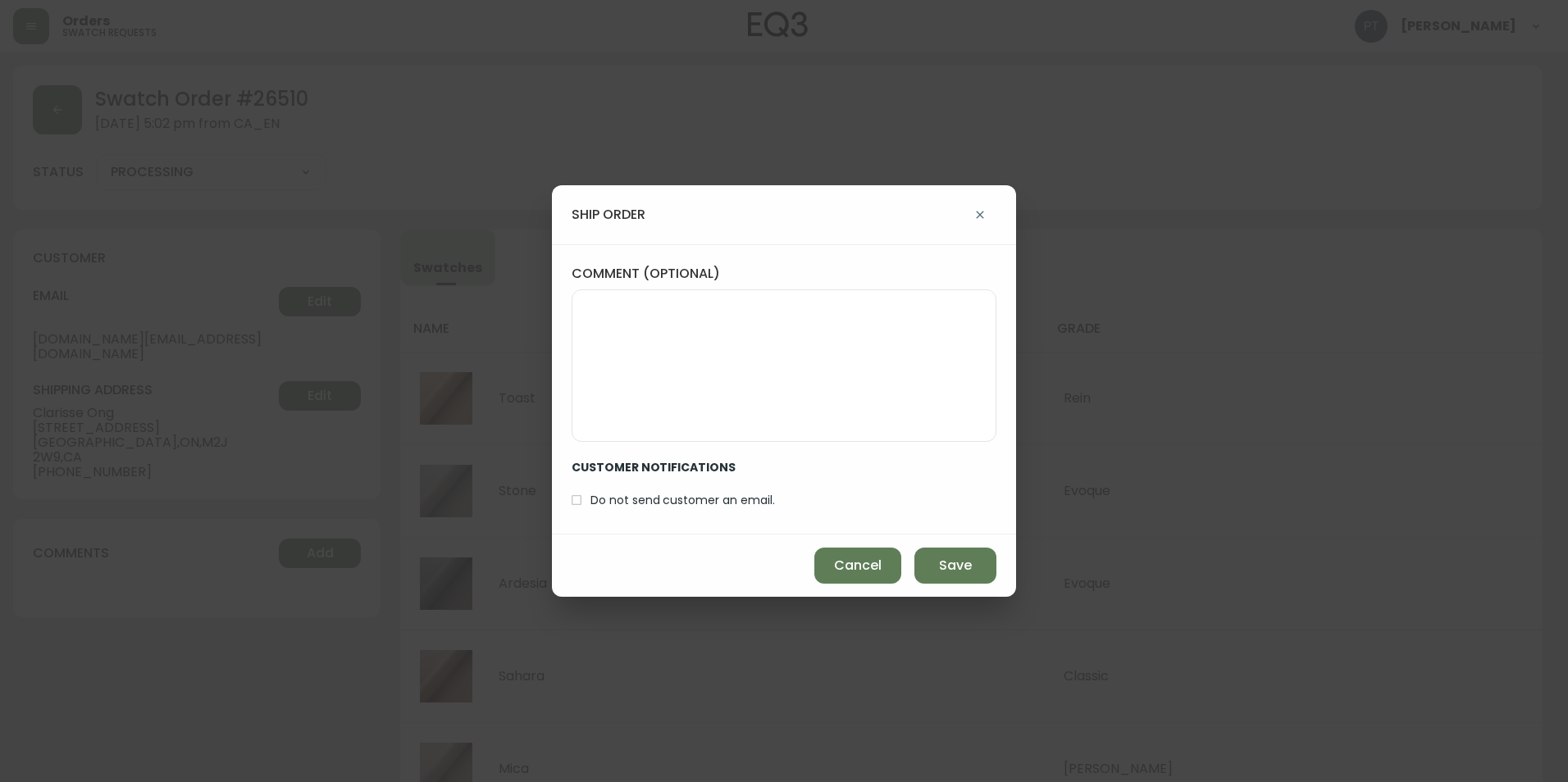
click at [1004, 582] on div "Cancel Save" at bounding box center [784, 566] width 464 height 63
drag, startPoint x: 963, startPoint y: 571, endPoint x: 947, endPoint y: 571, distance: 16.0
click at [947, 571] on span "Save" at bounding box center [955, 565] width 33 height 18
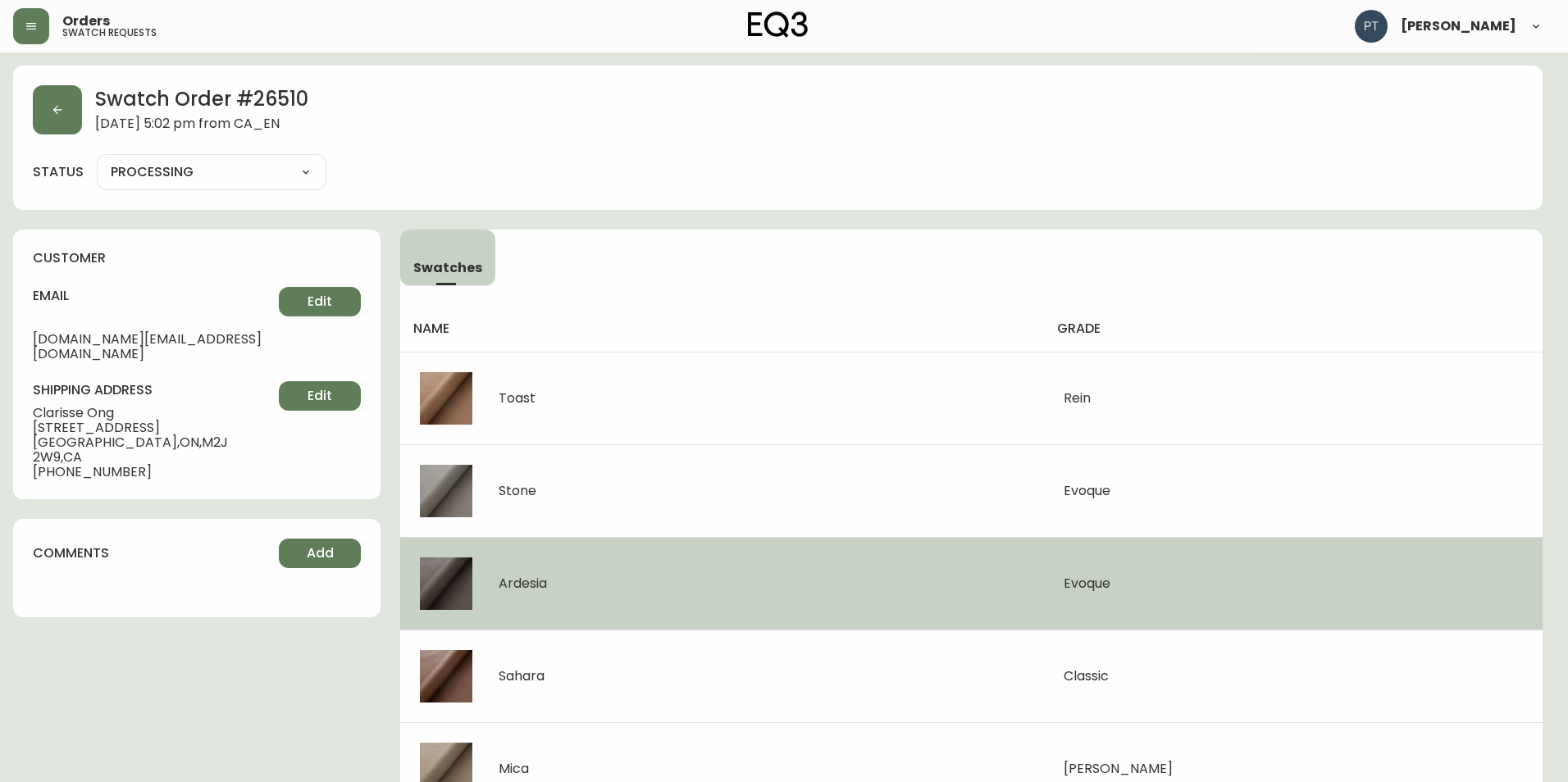
type input "SHIPPED"
select select "SHIPPED"
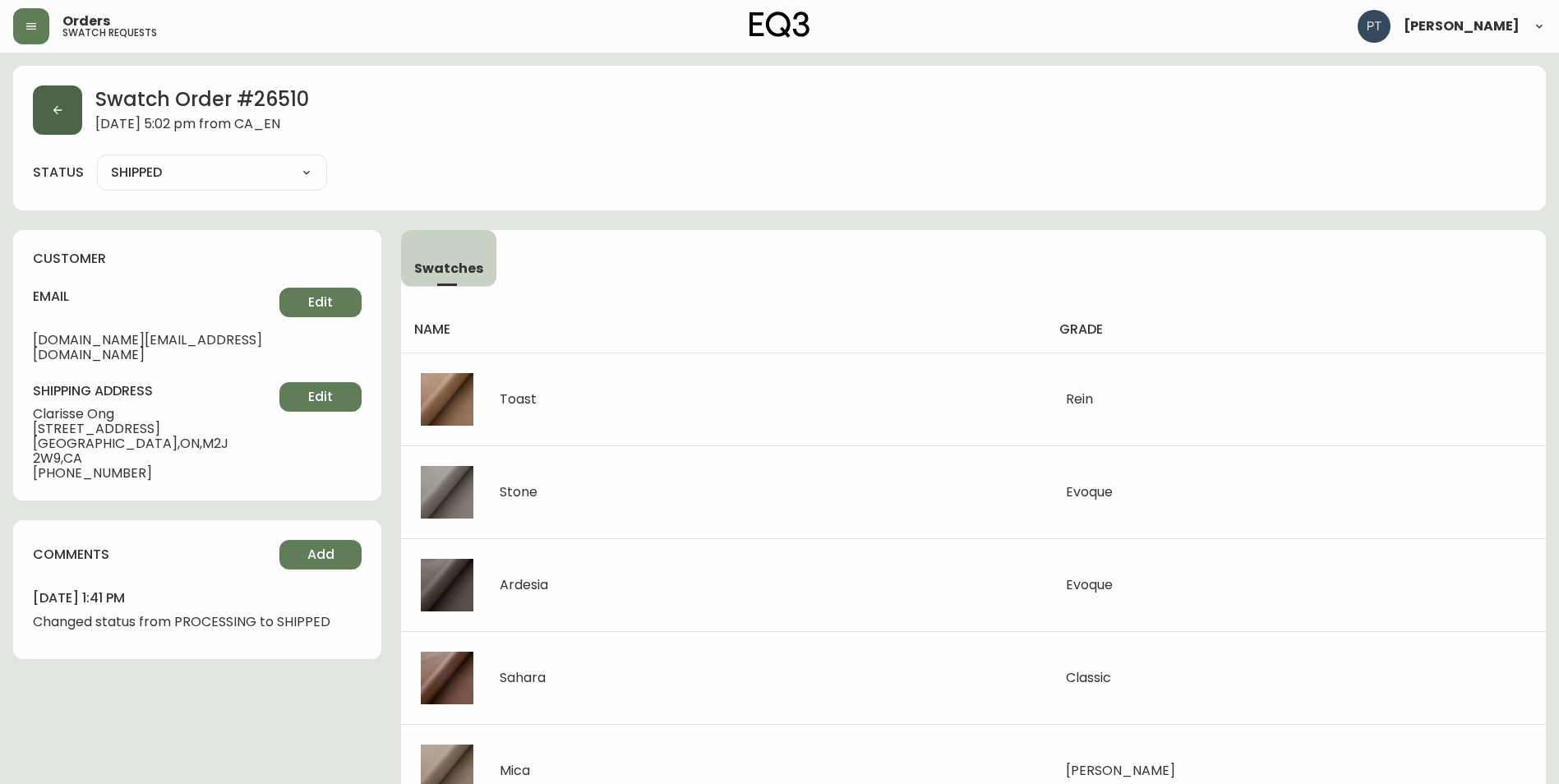
click at [53, 123] on button "button" at bounding box center [58, 110] width 50 height 50
